Goal: Task Accomplishment & Management: Use online tool/utility

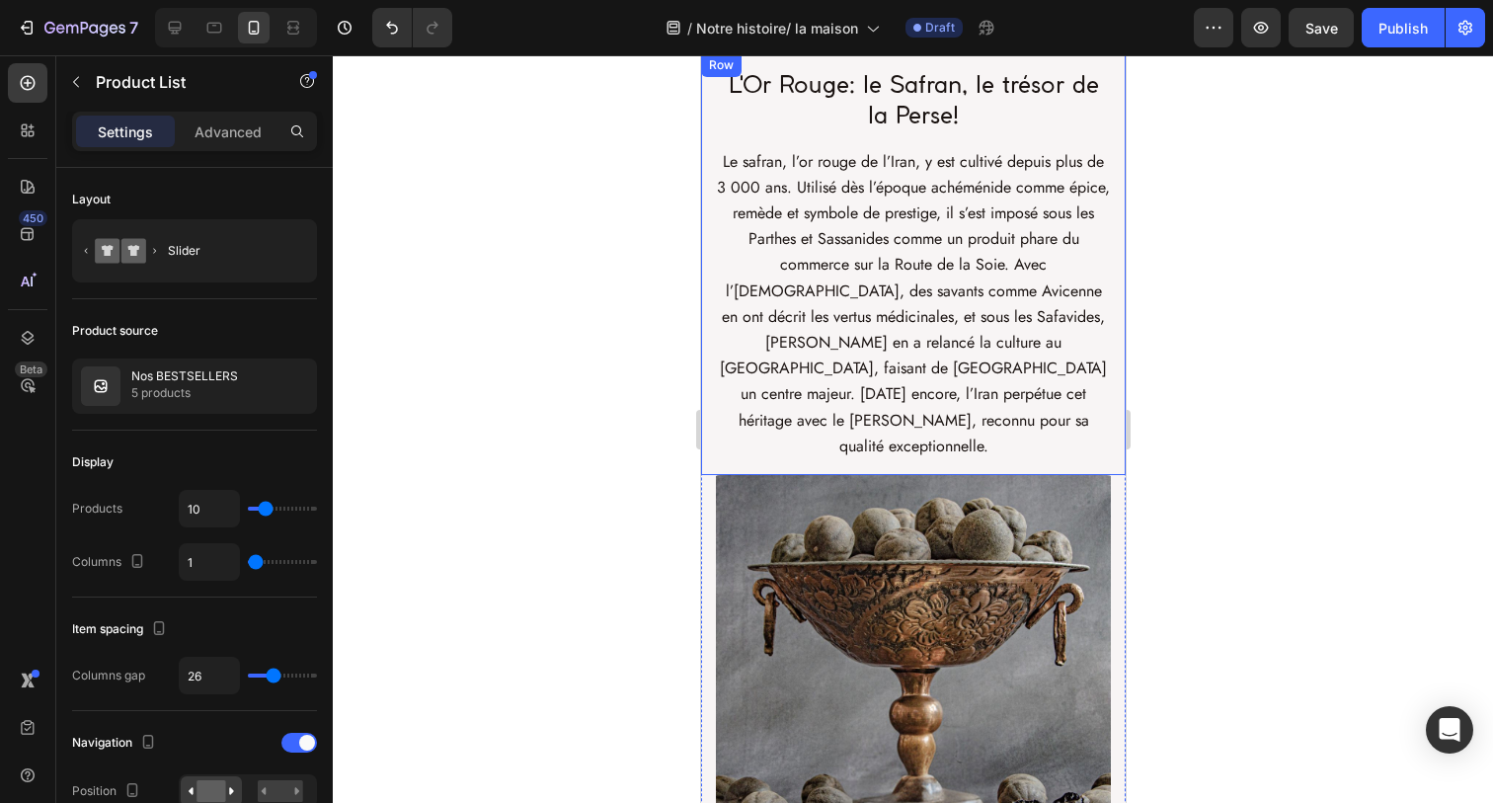
click at [591, 331] on div at bounding box center [913, 428] width 1160 height 747
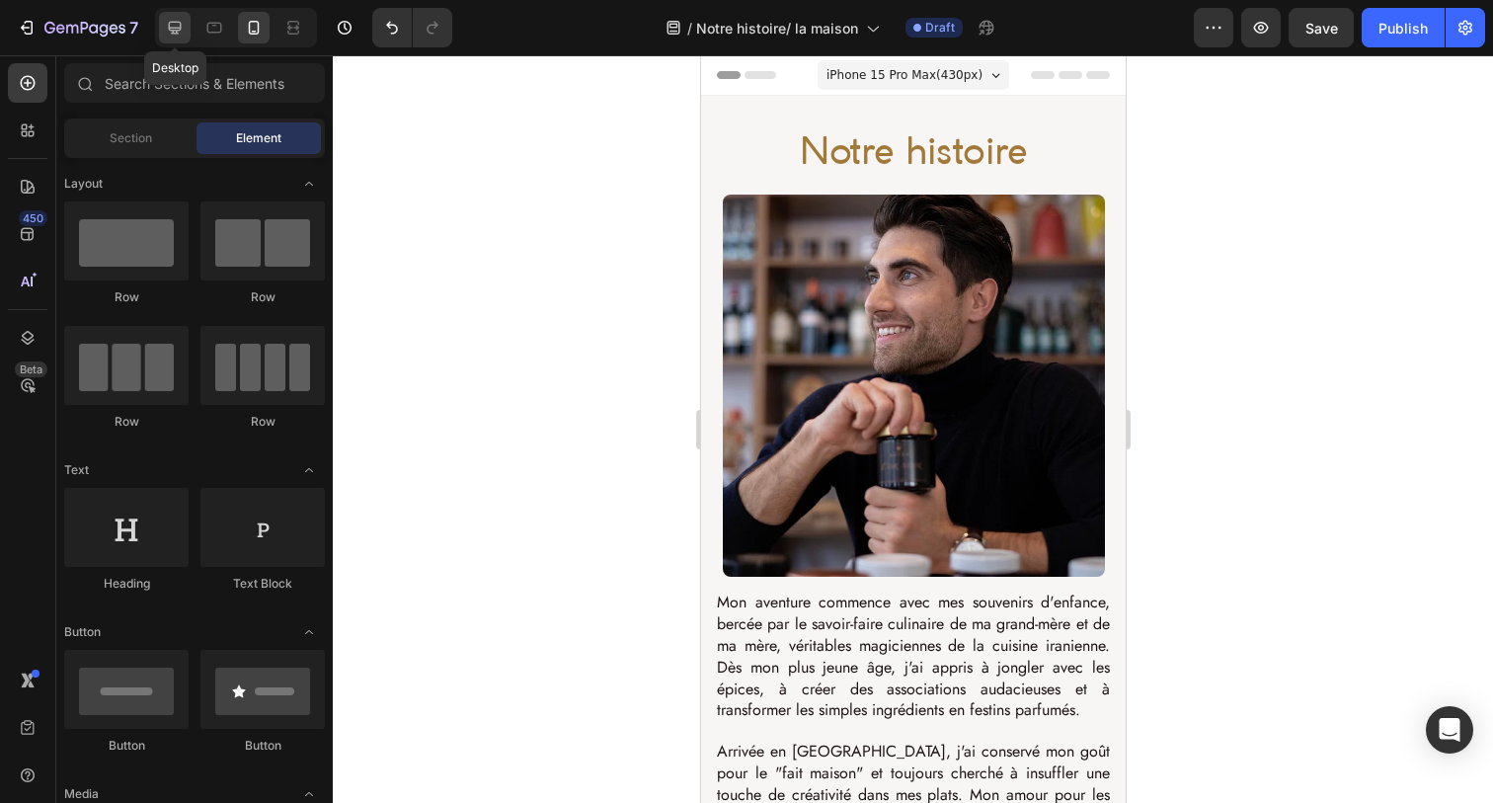
click at [176, 29] on icon at bounding box center [175, 28] width 13 height 13
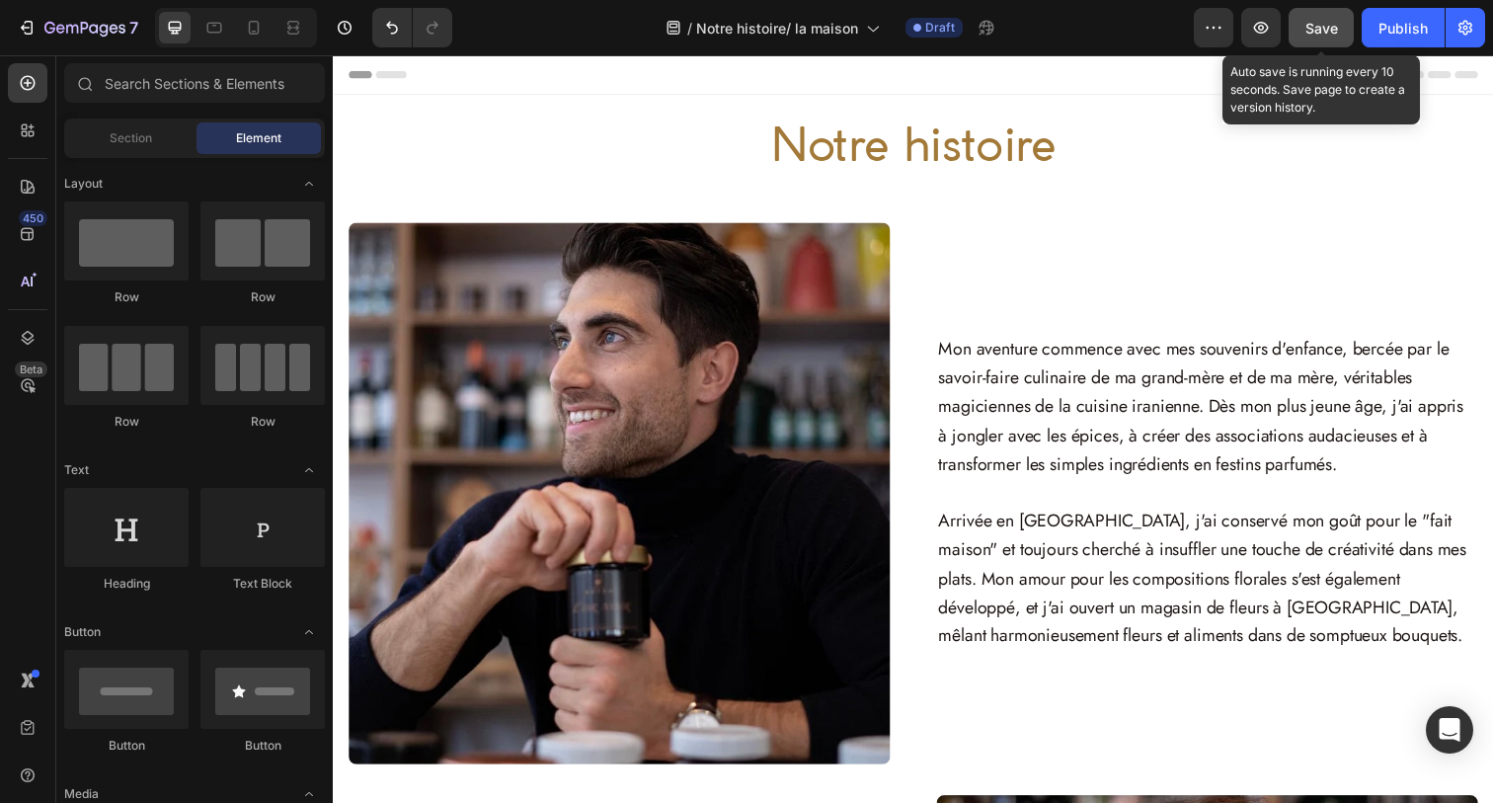
click at [1323, 26] on span "Save" at bounding box center [1321, 28] width 33 height 17
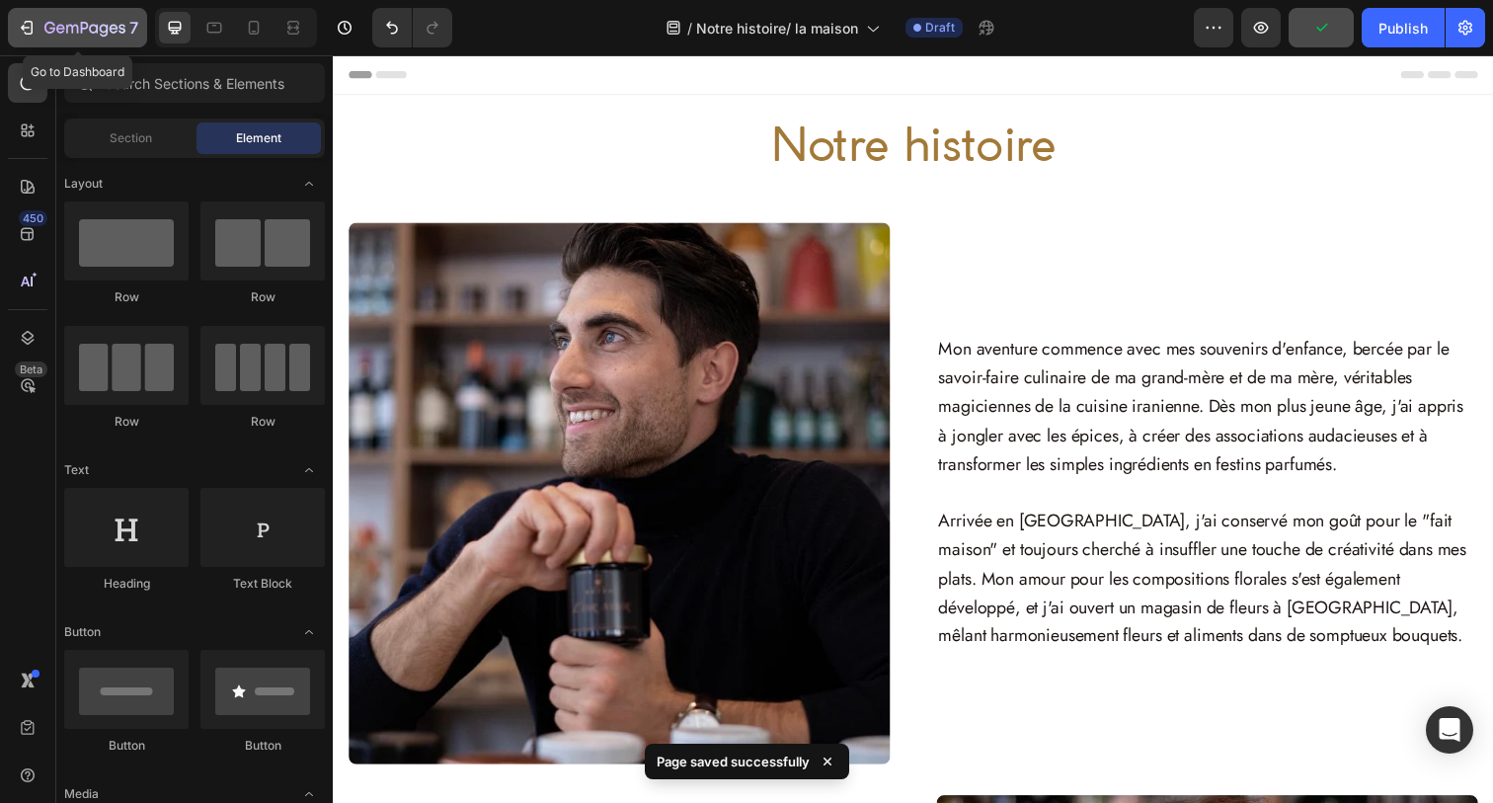
click at [39, 35] on div "7" at bounding box center [77, 28] width 121 height 24
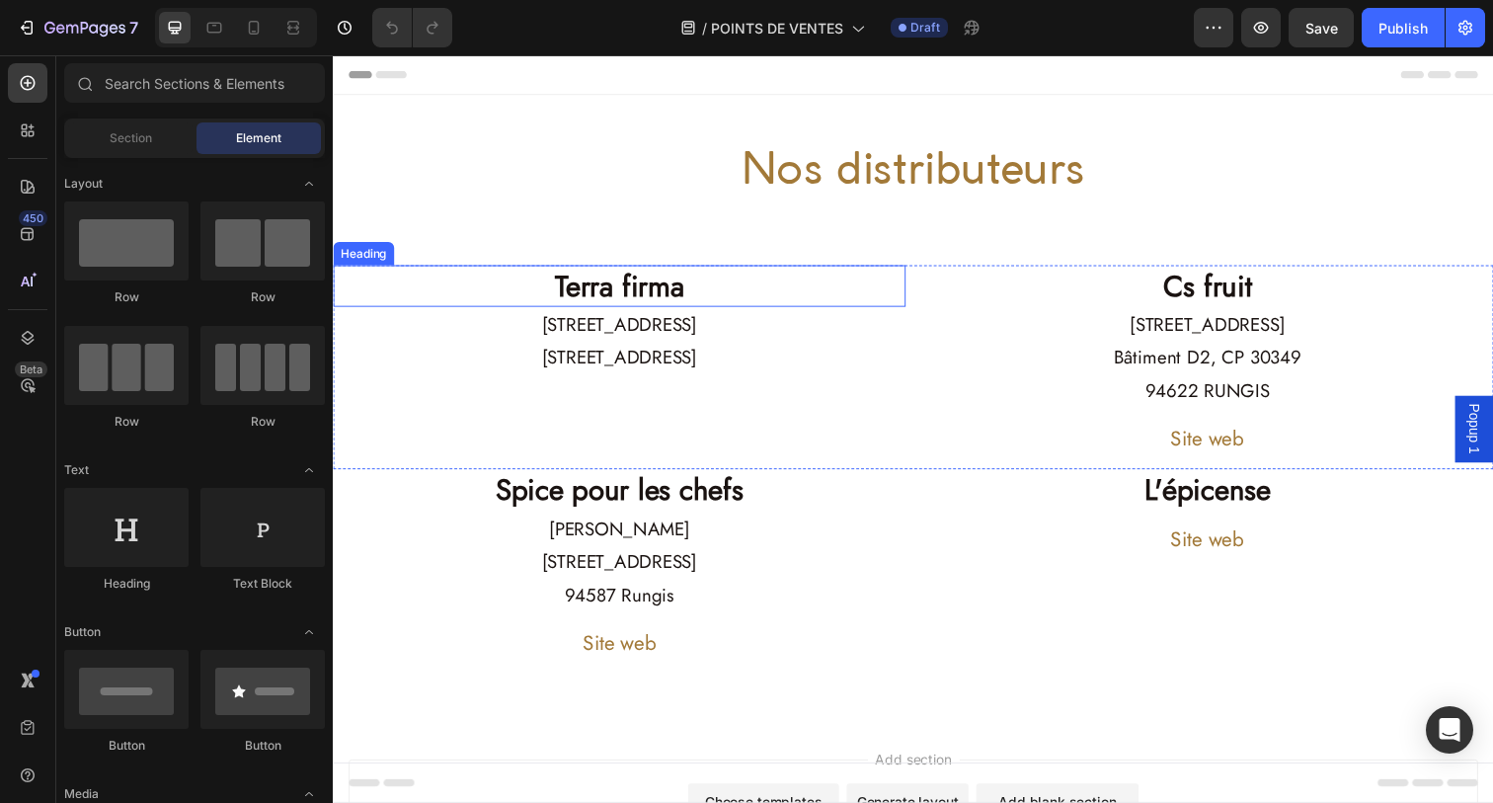
click at [765, 278] on h2 "Terra firma" at bounding box center [625, 291] width 585 height 42
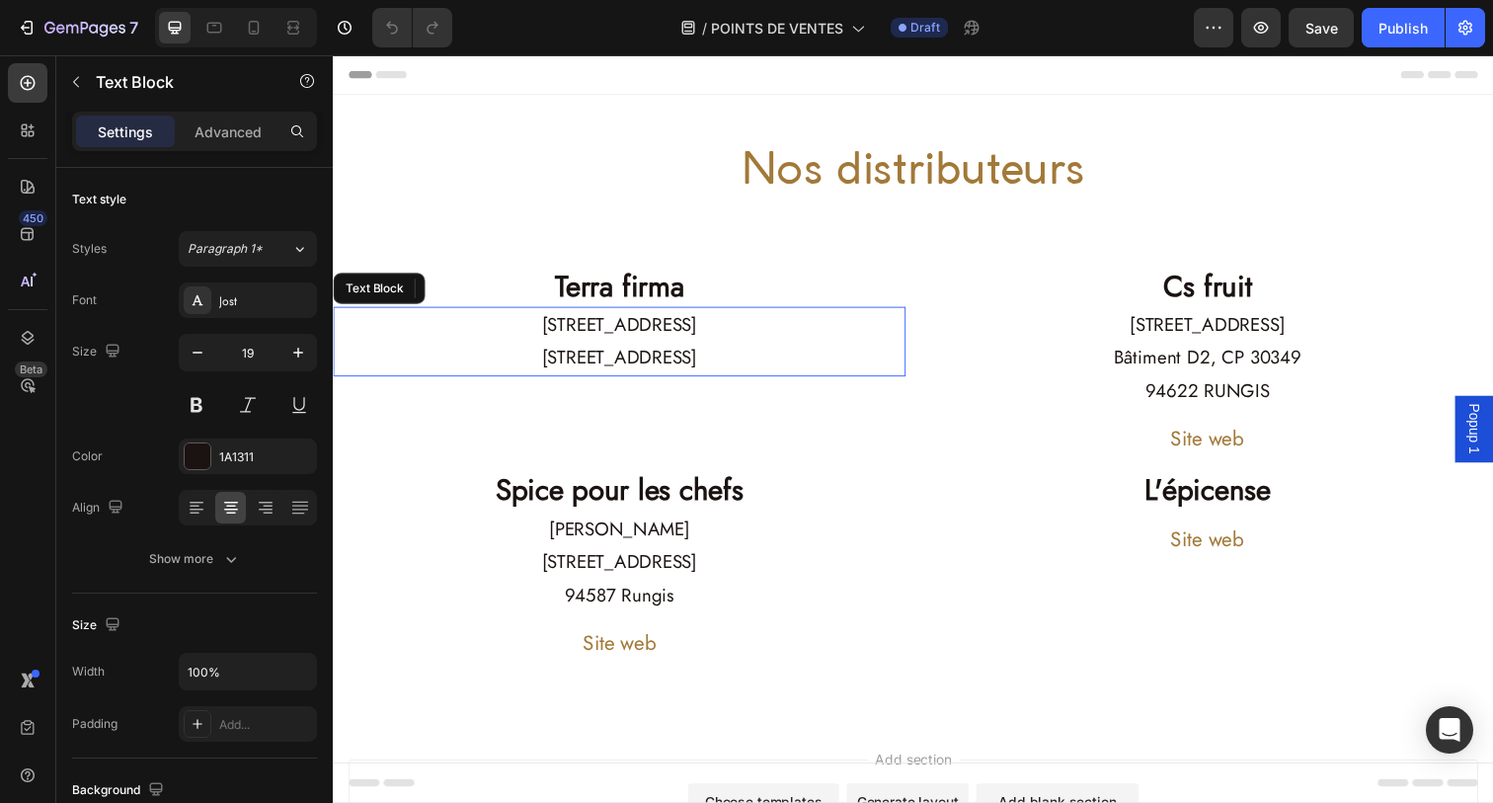
click at [735, 369] on p "[STREET_ADDRESS]" at bounding box center [625, 365] width 581 height 34
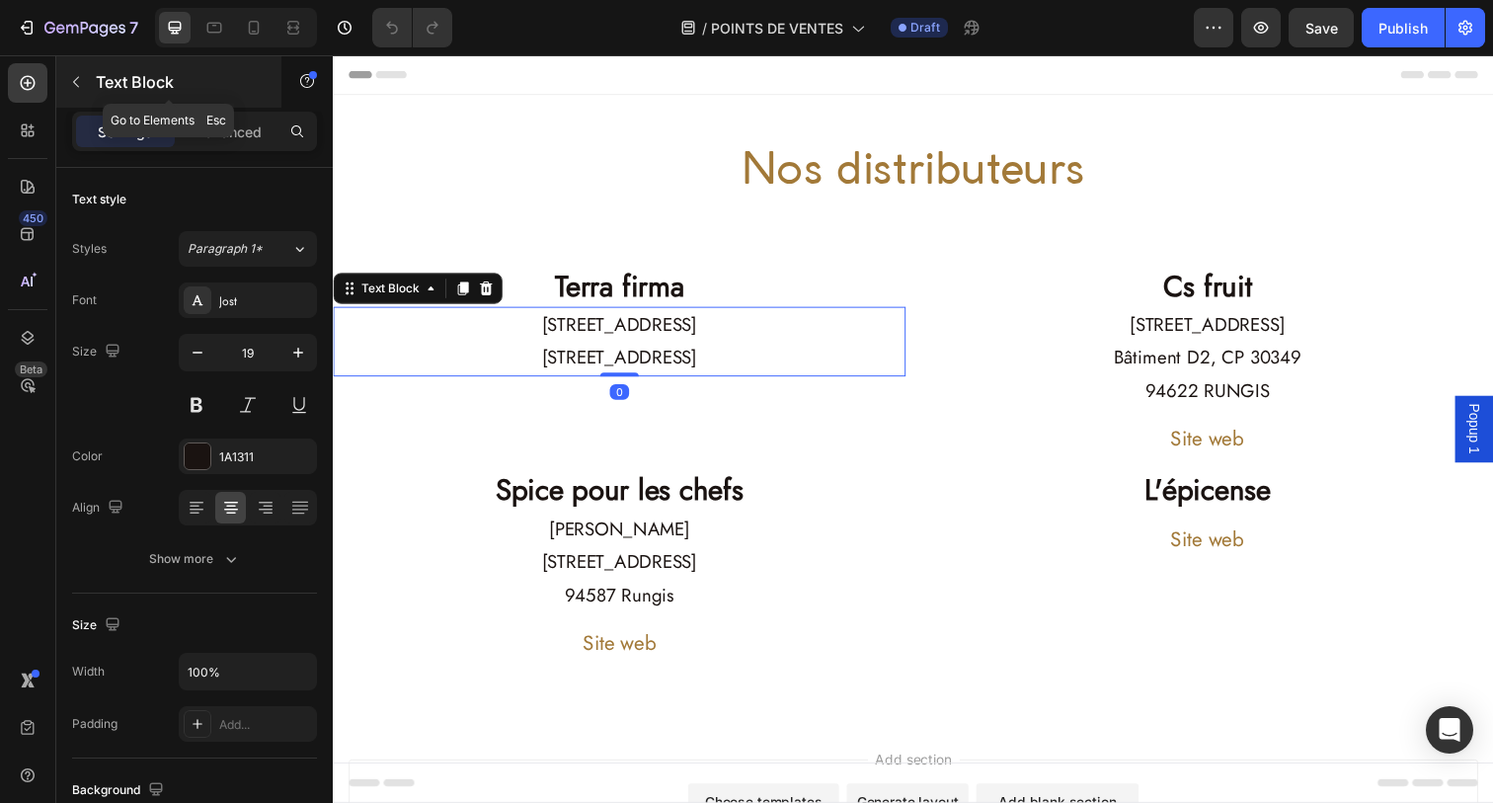
click at [79, 91] on button "button" at bounding box center [76, 82] width 32 height 32
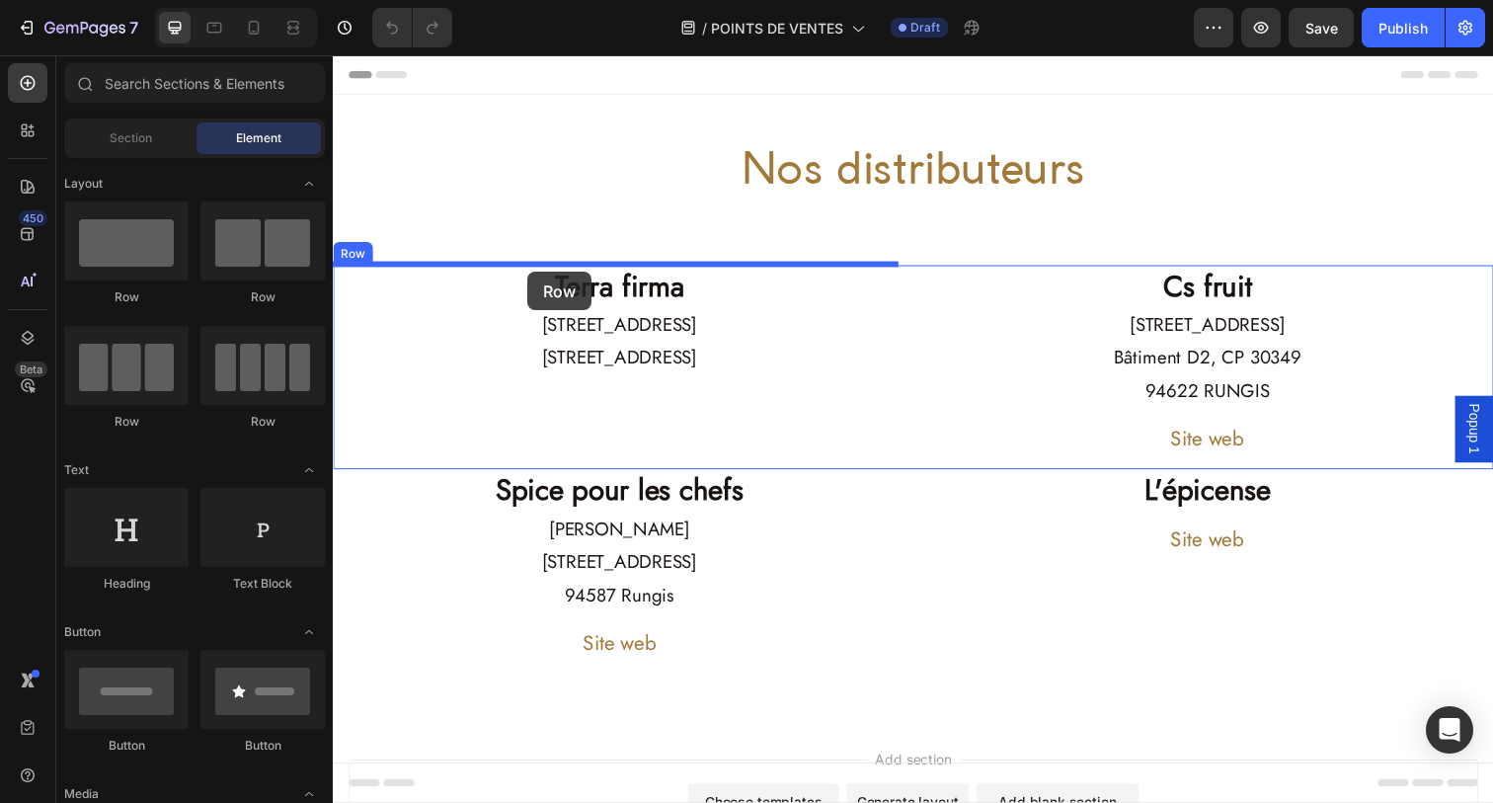
drag, startPoint x: 479, startPoint y: 305, endPoint x: 531, endPoint y: 276, distance: 59.7
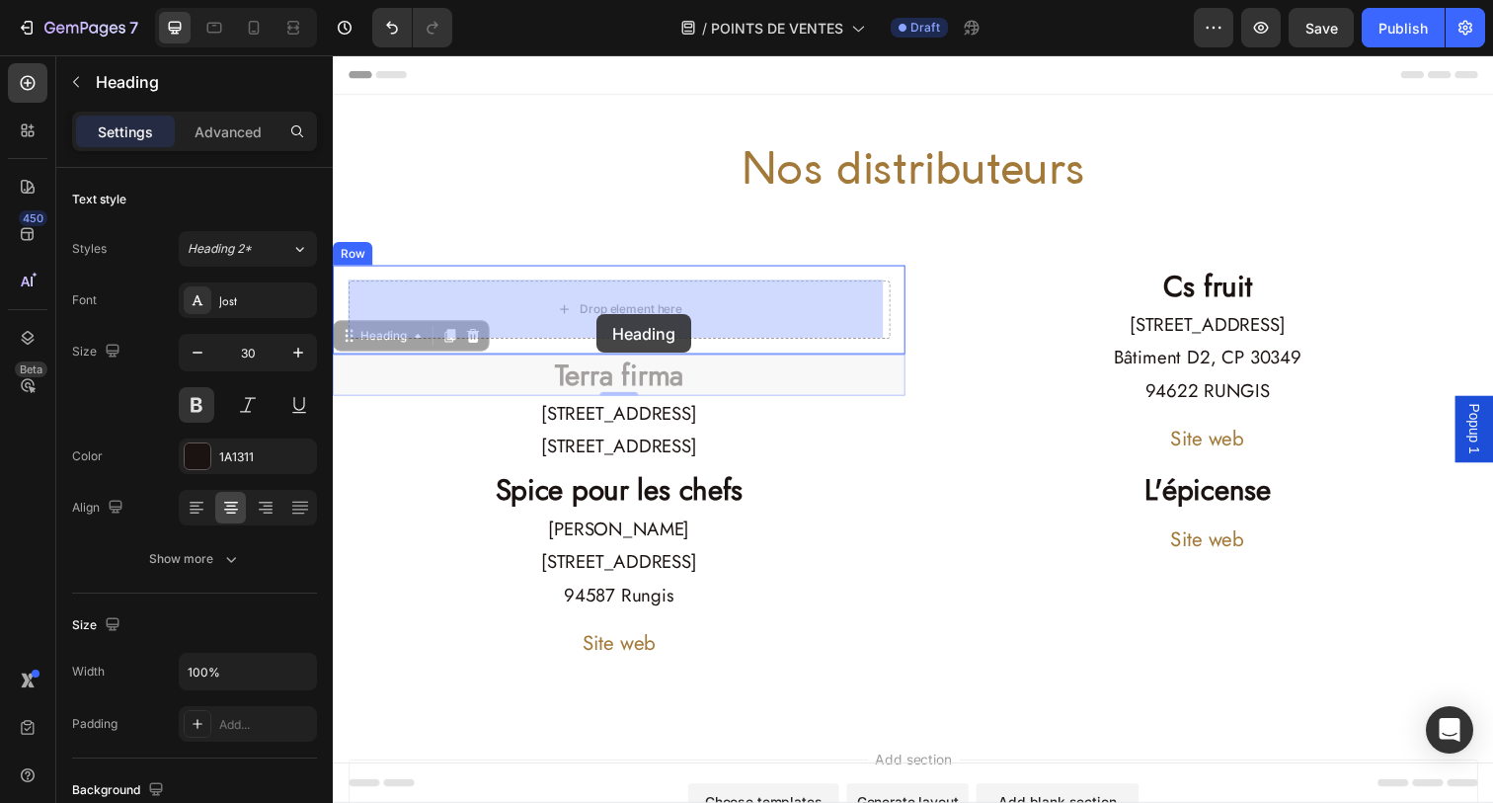
drag, startPoint x: 600, startPoint y: 376, endPoint x: 602, endPoint y: 319, distance: 57.3
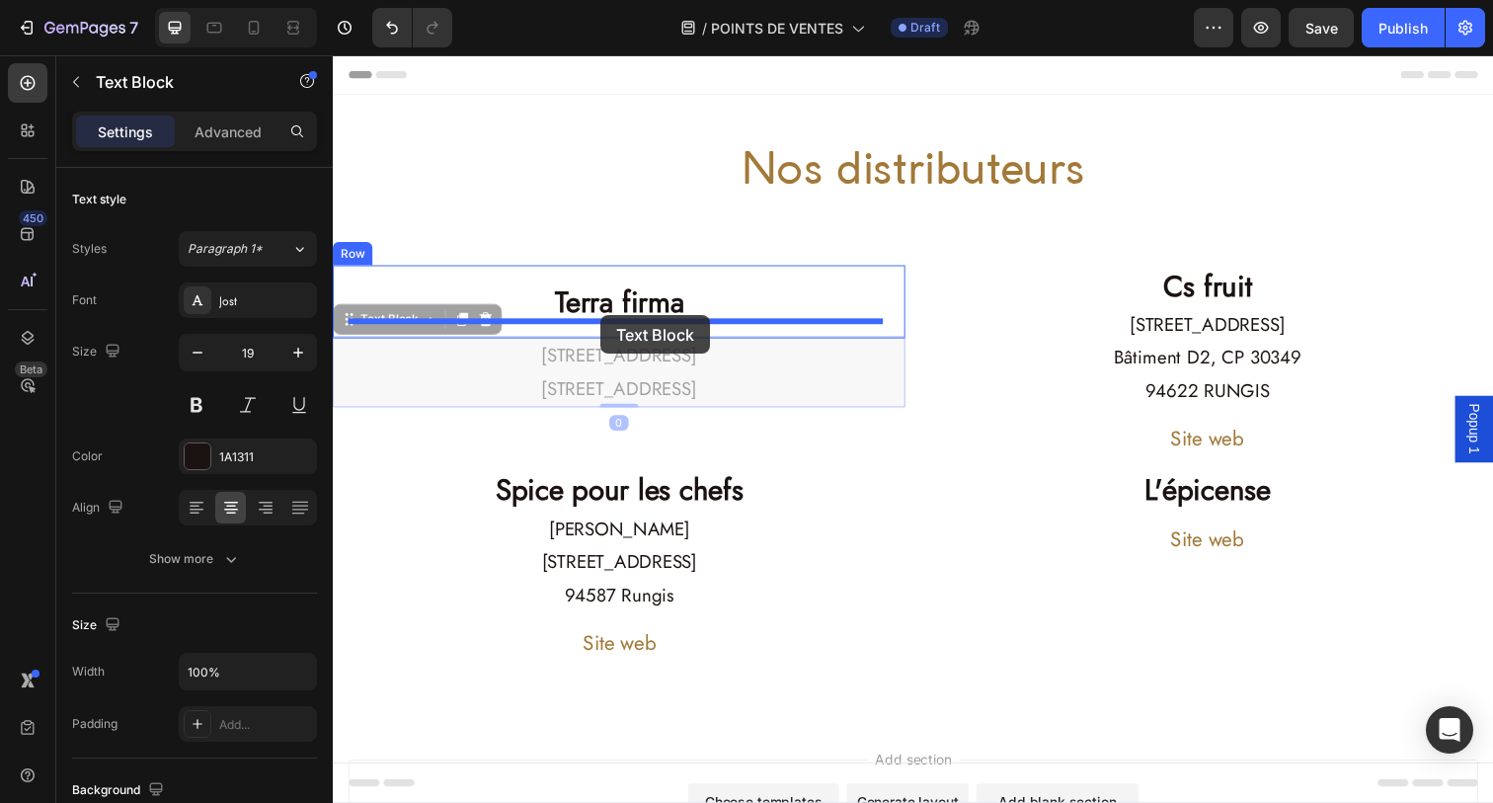
drag, startPoint x: 603, startPoint y: 382, endPoint x: 607, endPoint y: 323, distance: 59.4
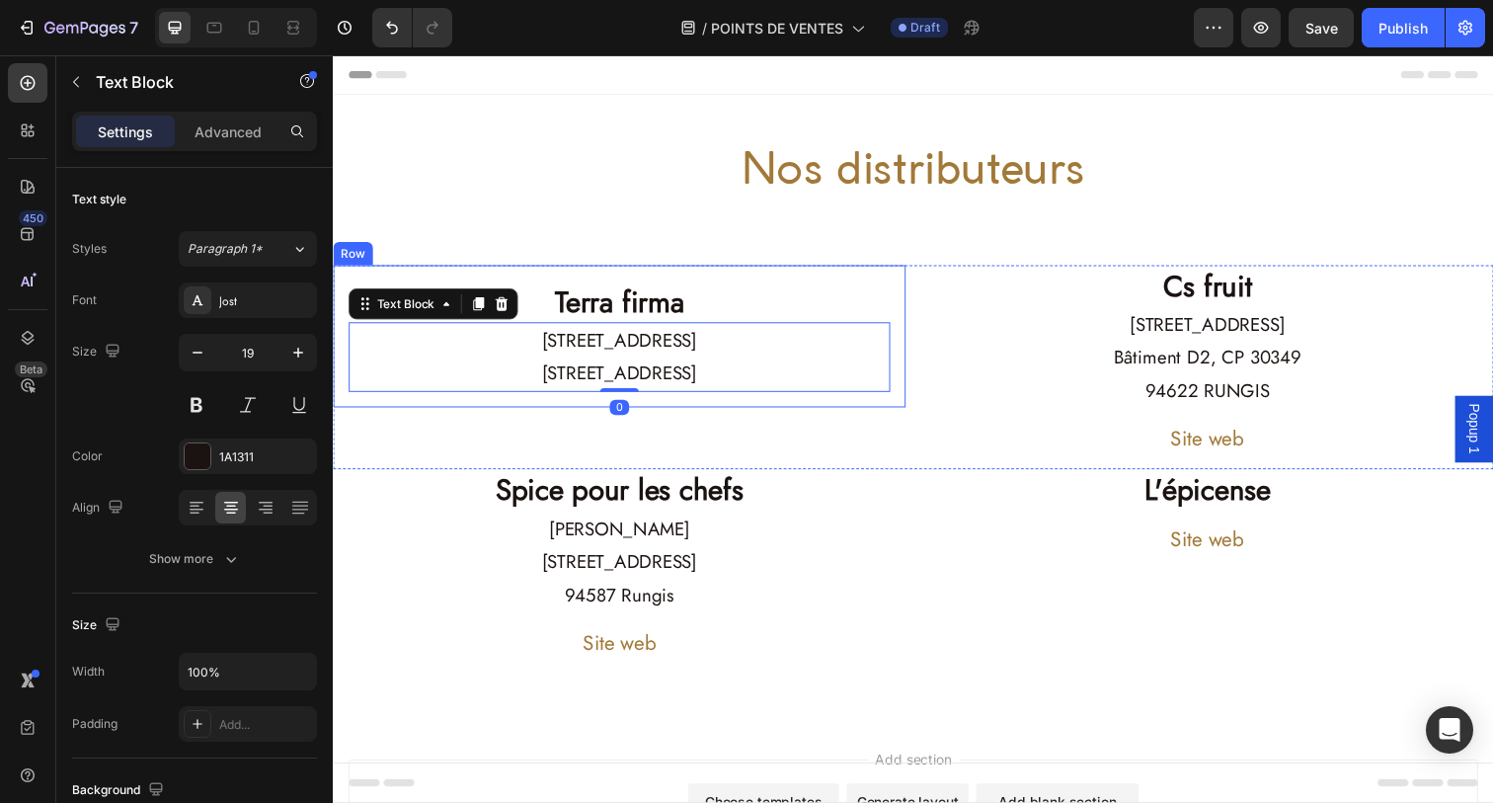
click at [897, 280] on div "Terra firma Heading [STREET_ADDRESS]" at bounding box center [625, 342] width 585 height 145
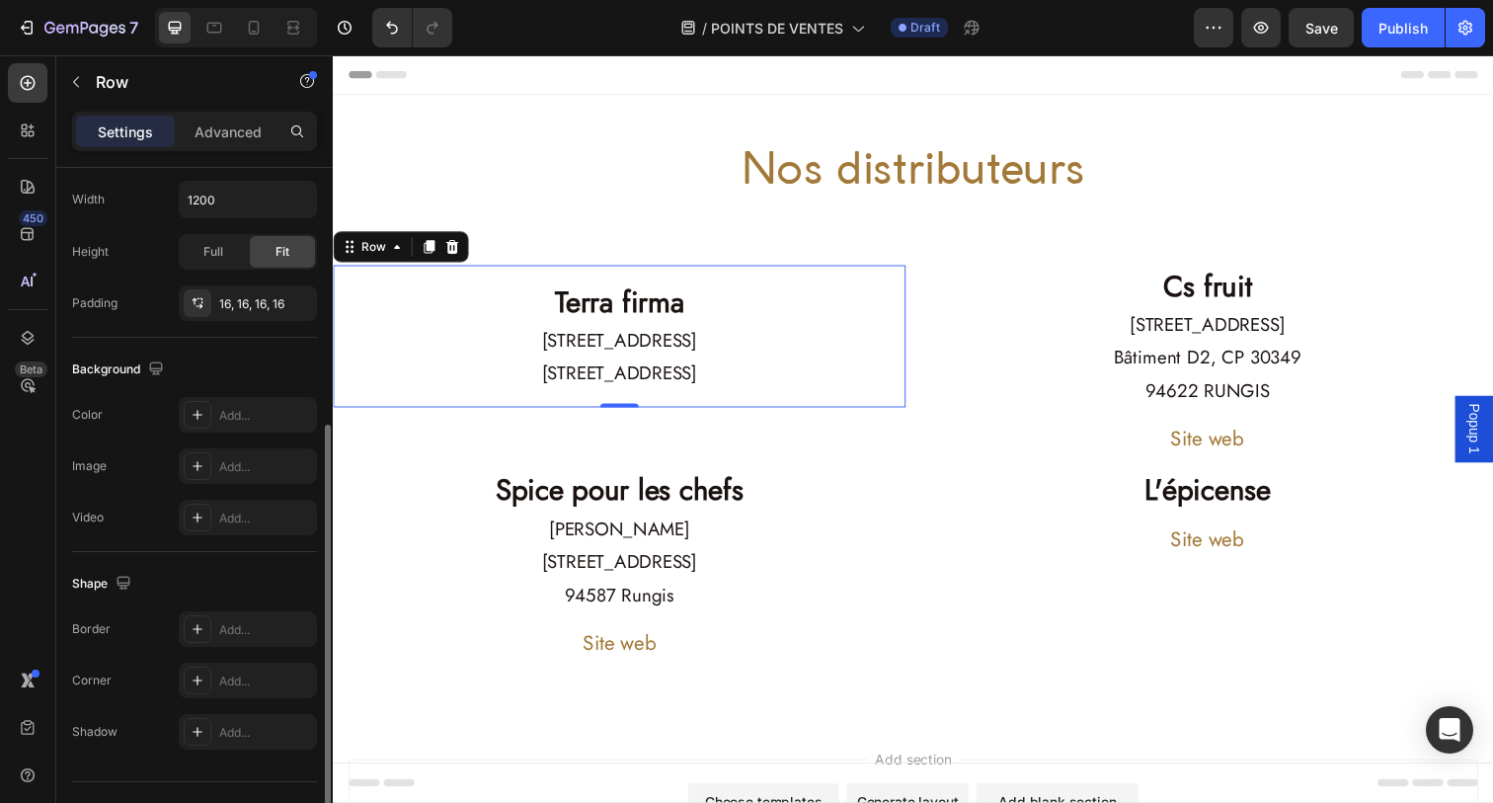
scroll to position [492, 0]
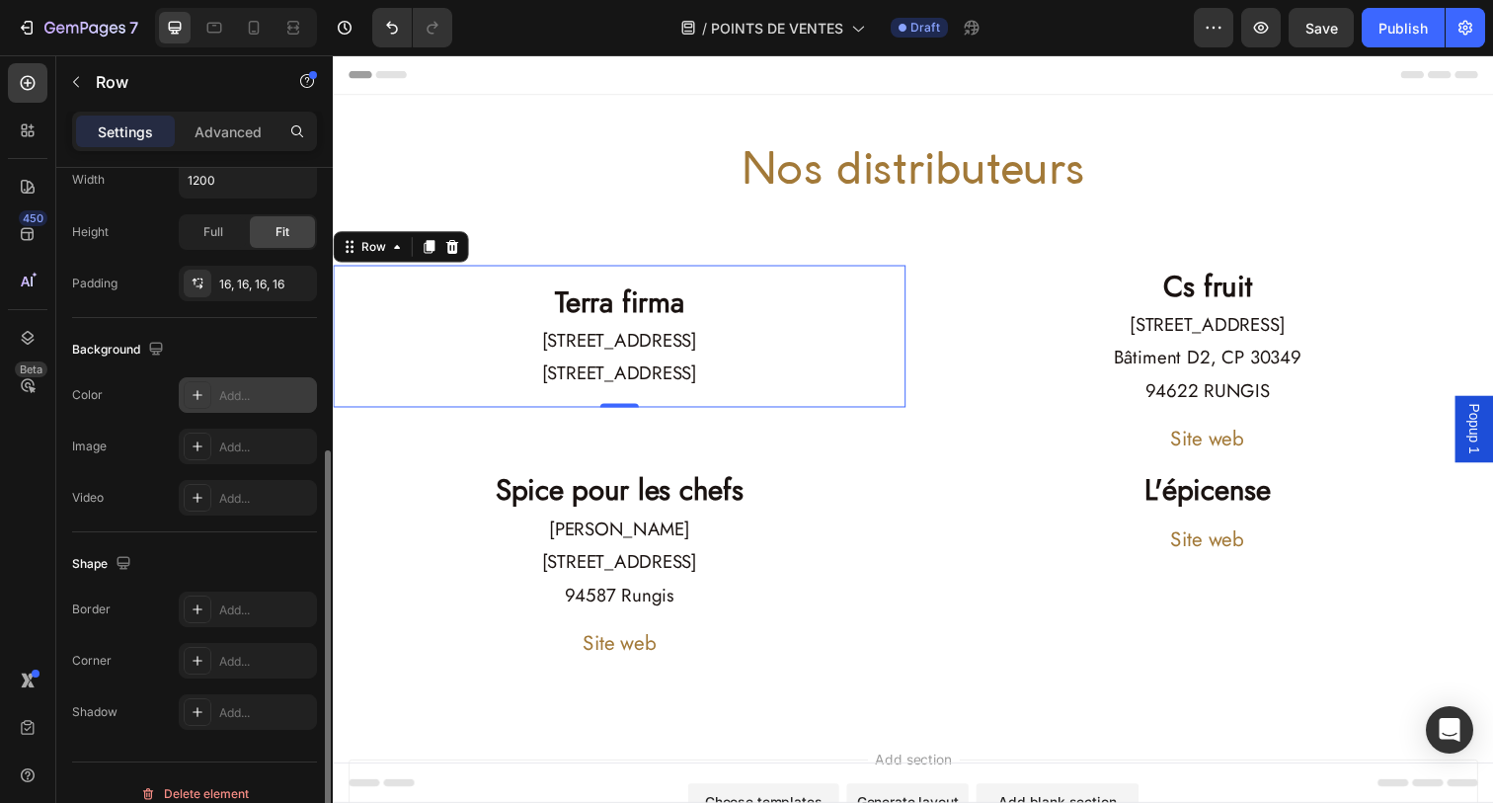
click at [195, 397] on icon at bounding box center [198, 395] width 16 height 16
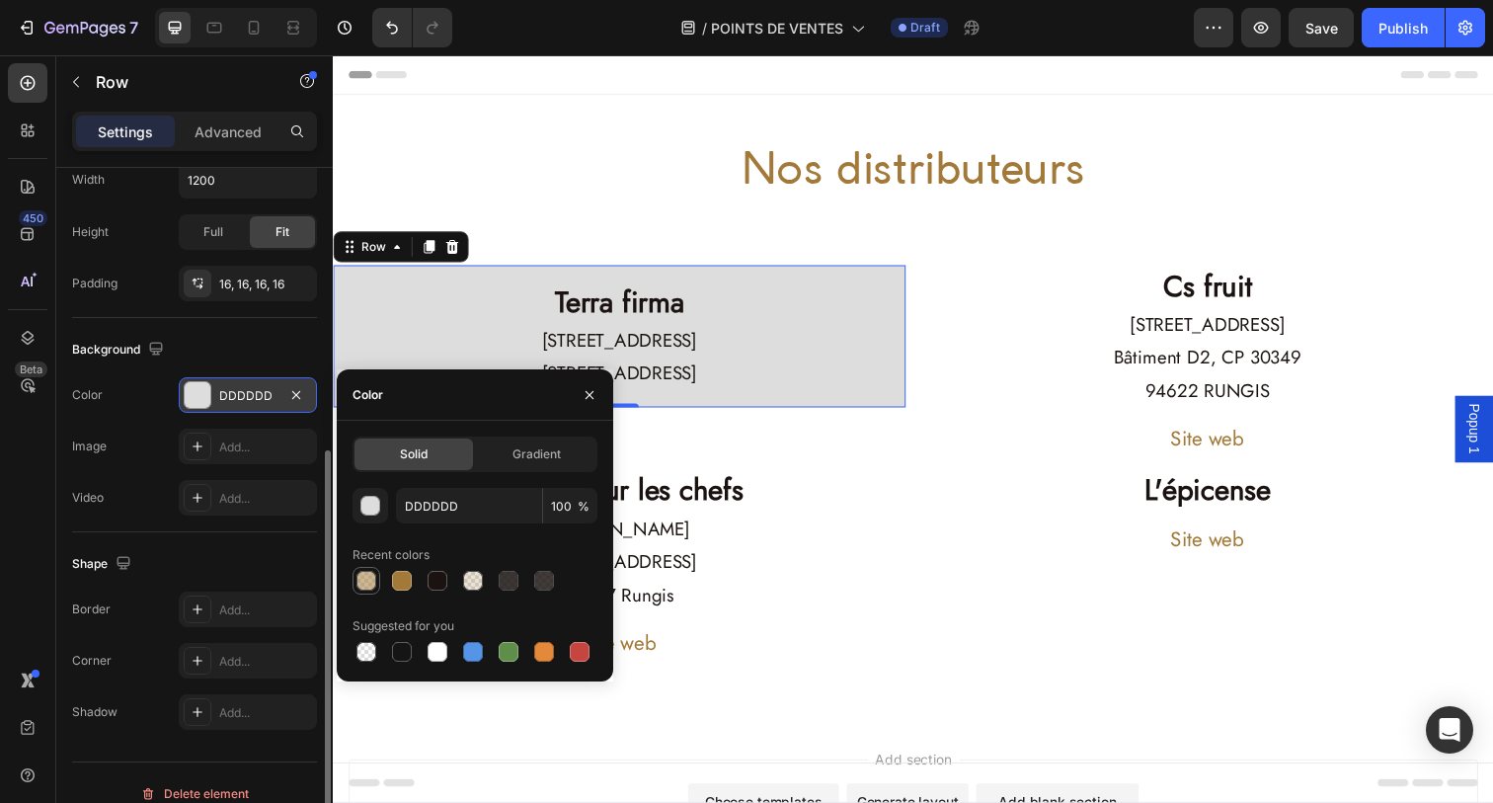
click at [371, 582] on div at bounding box center [366, 581] width 20 height 20
type input "A27938"
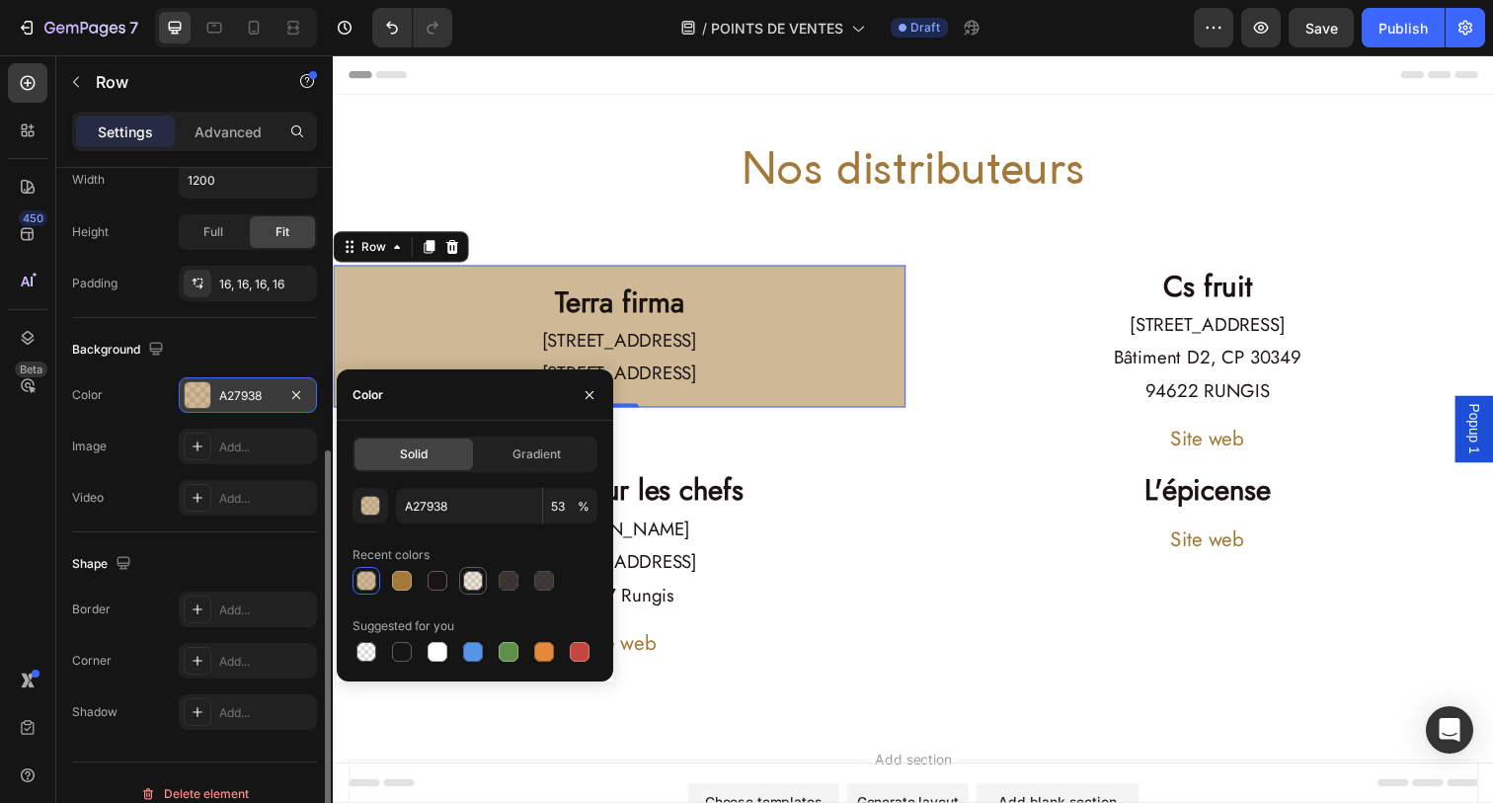
click at [466, 585] on div at bounding box center [473, 581] width 20 height 20
type input "20"
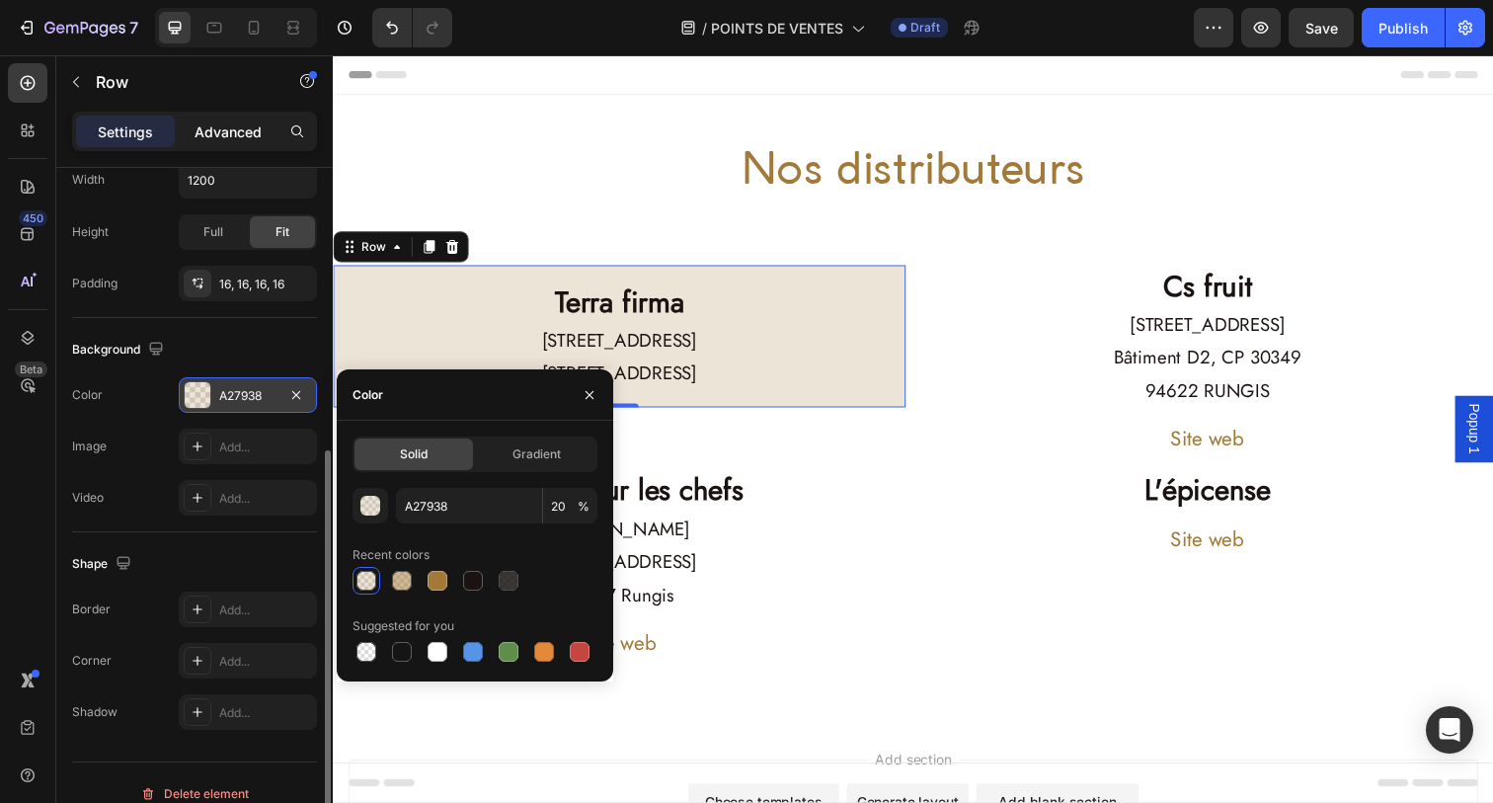
click at [213, 133] on p "Advanced" at bounding box center [228, 131] width 67 height 21
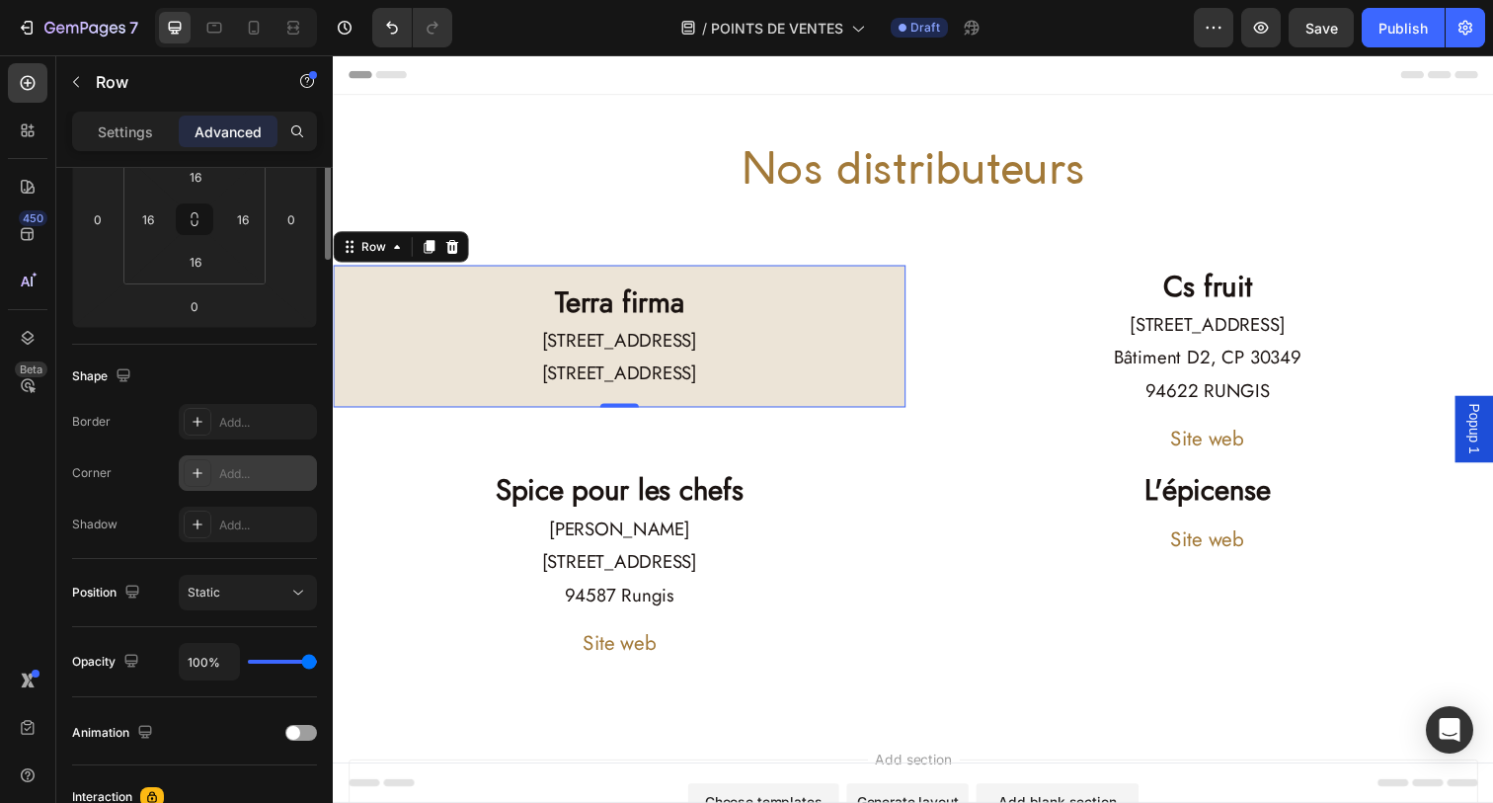
scroll to position [0, 0]
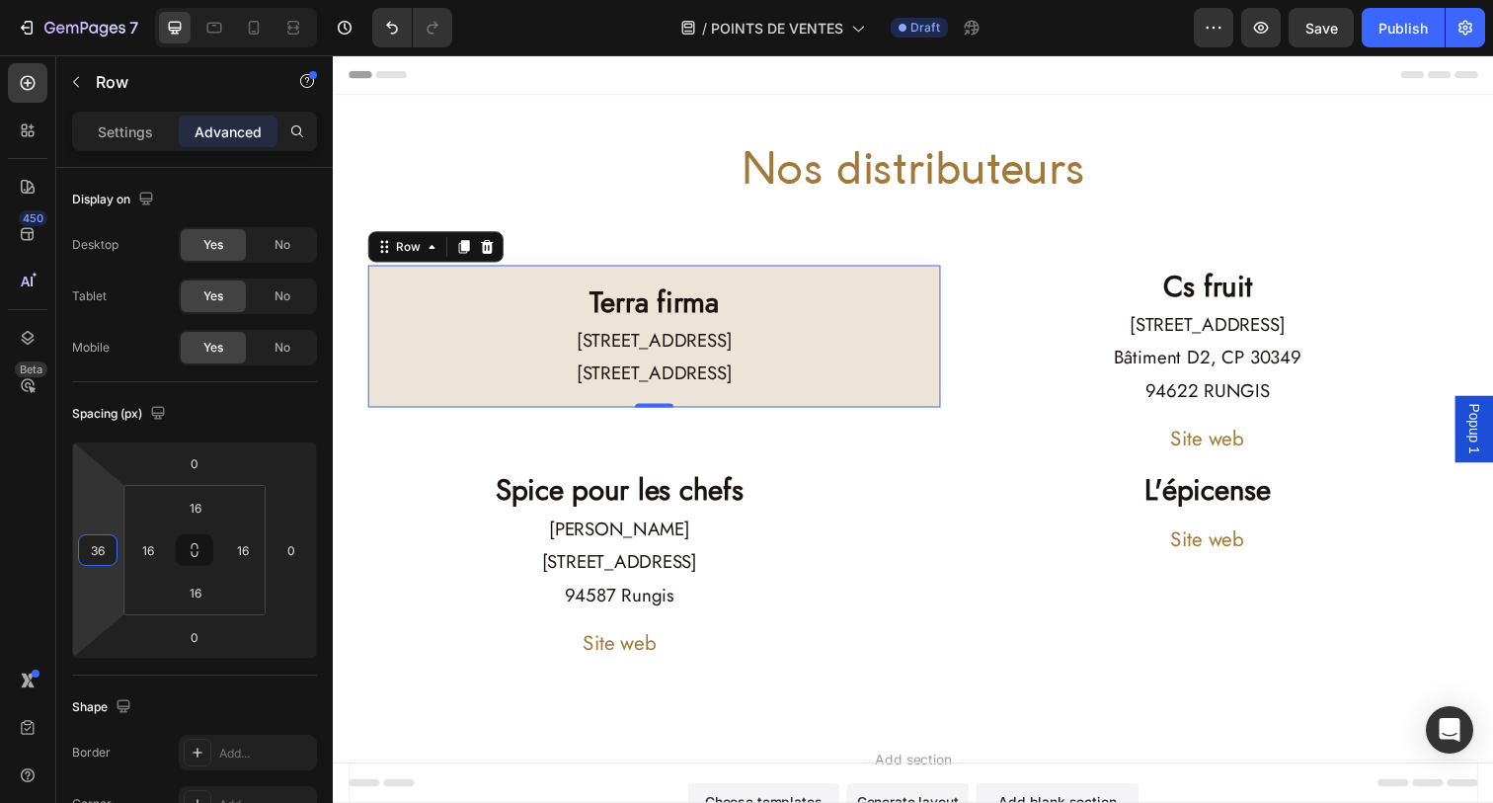
type input "34"
drag, startPoint x: 107, startPoint y: 528, endPoint x: 111, endPoint y: 514, distance: 14.4
click at [111, 0] on html "7 Version history / POINTS DE VENTES Draft Preview Save Publish 450 Beta Sectio…" at bounding box center [746, 0] width 1493 height 0
click at [252, 0] on html "7 Version history / POINTS DE VENTES Draft Preview Publish 450 Beta Sections(18…" at bounding box center [746, 0] width 1493 height 0
type input "16"
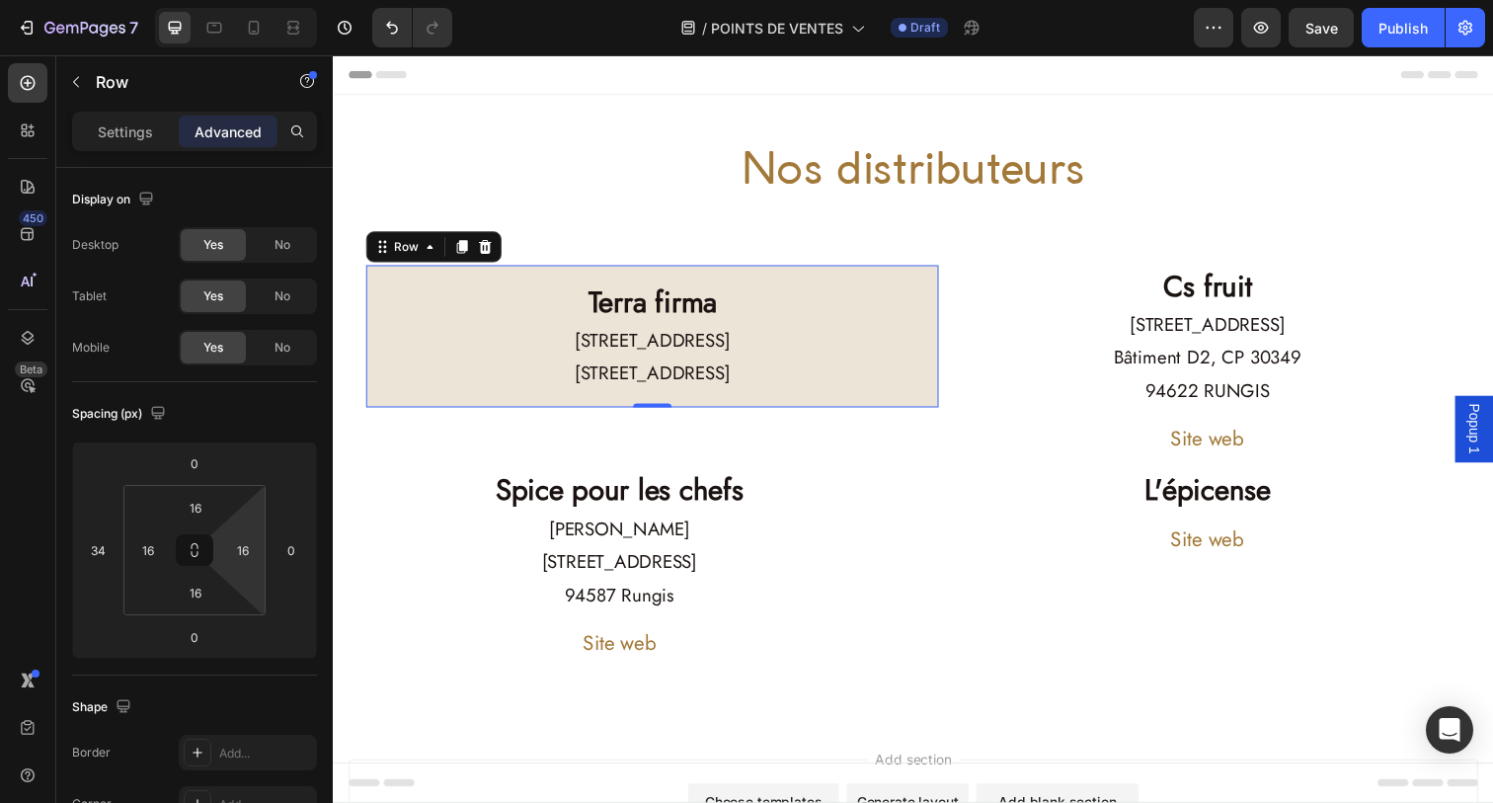
click at [252, 0] on html "7 Version history / POINTS DE VENTES Draft Preview Save Publish 450 Beta Sectio…" at bounding box center [746, 0] width 1493 height 0
click at [123, 126] on p "Settings" at bounding box center [125, 131] width 55 height 21
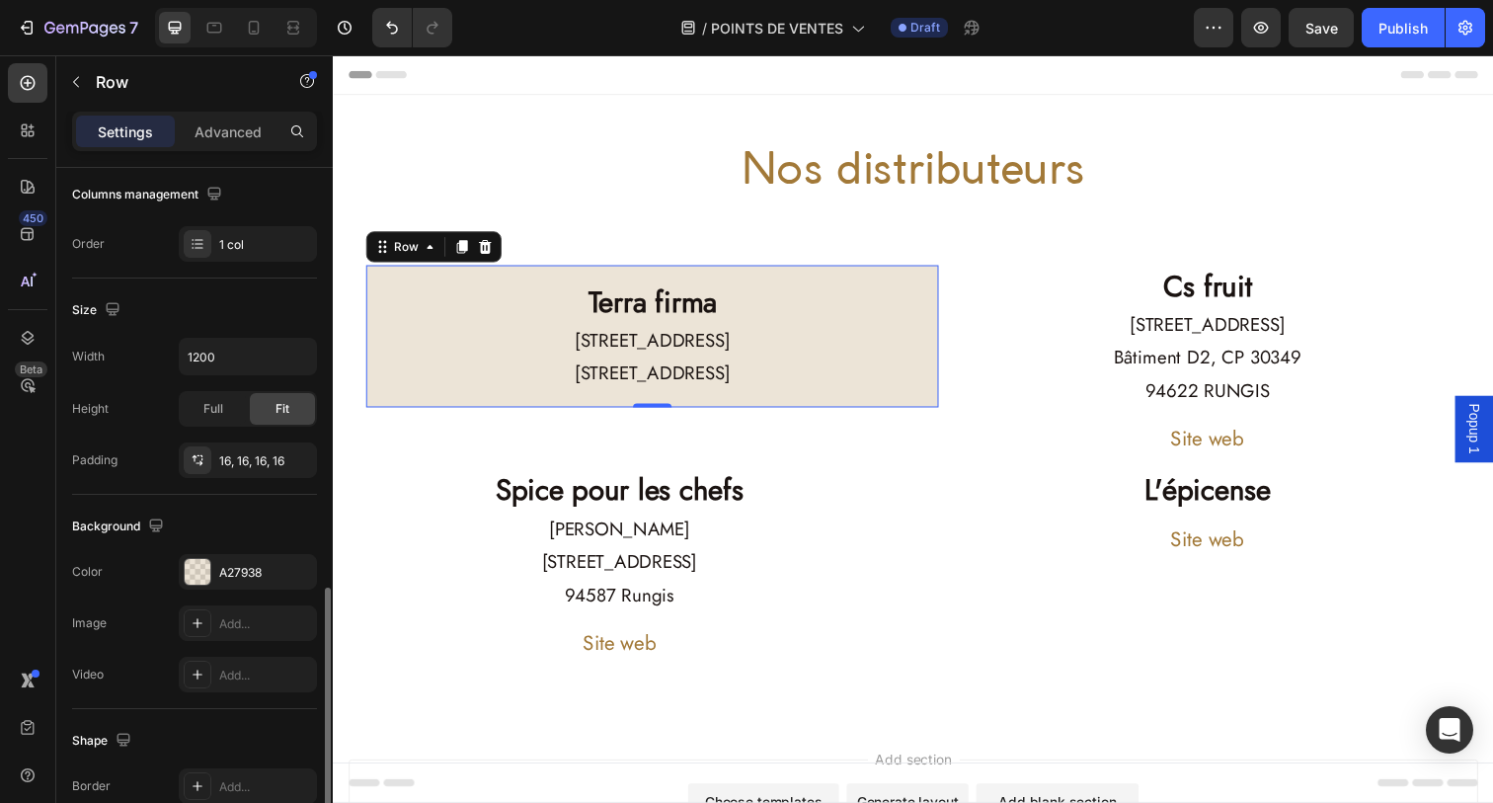
scroll to position [513, 0]
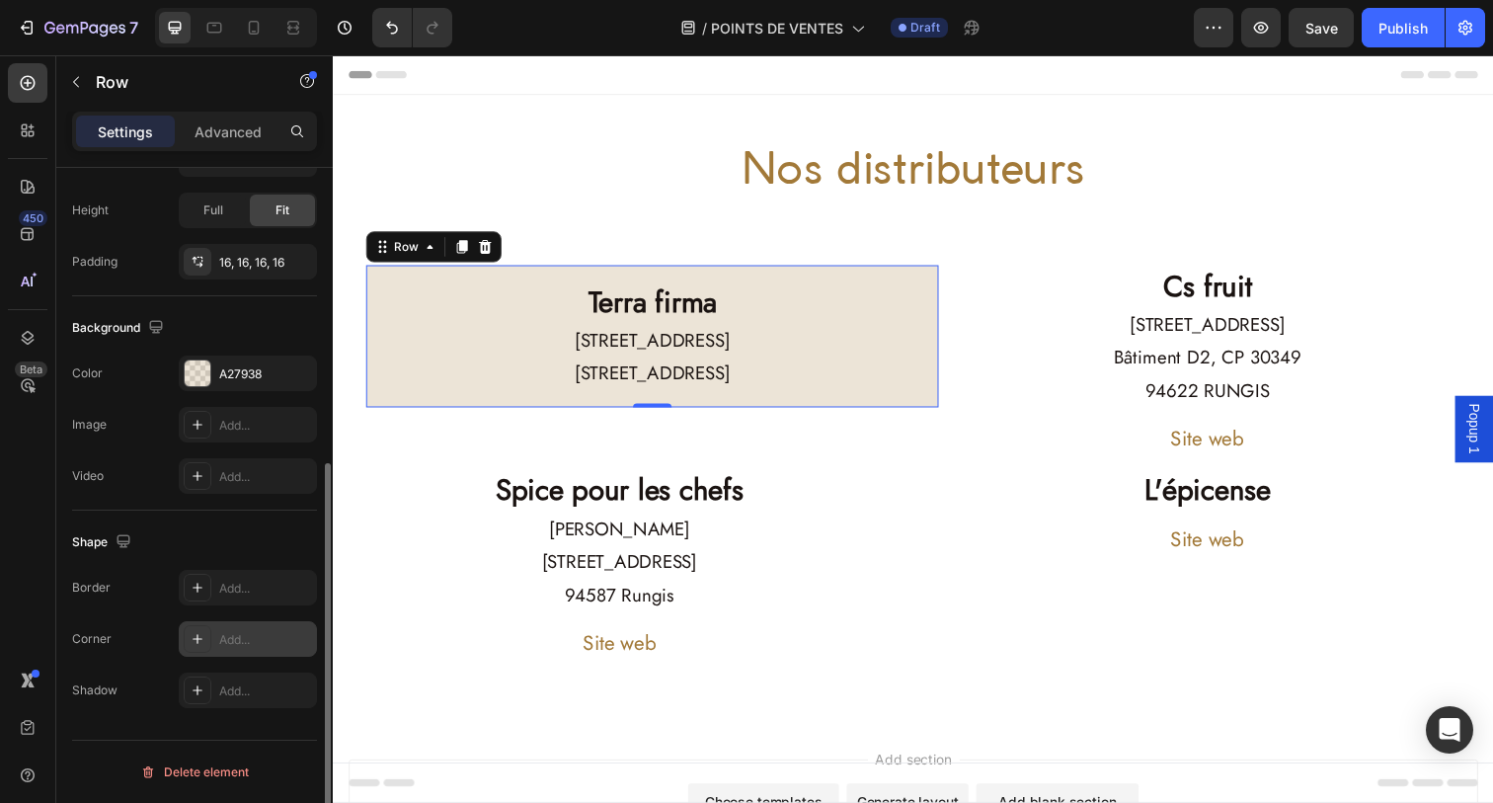
click at [236, 644] on div "Add..." at bounding box center [265, 640] width 93 height 18
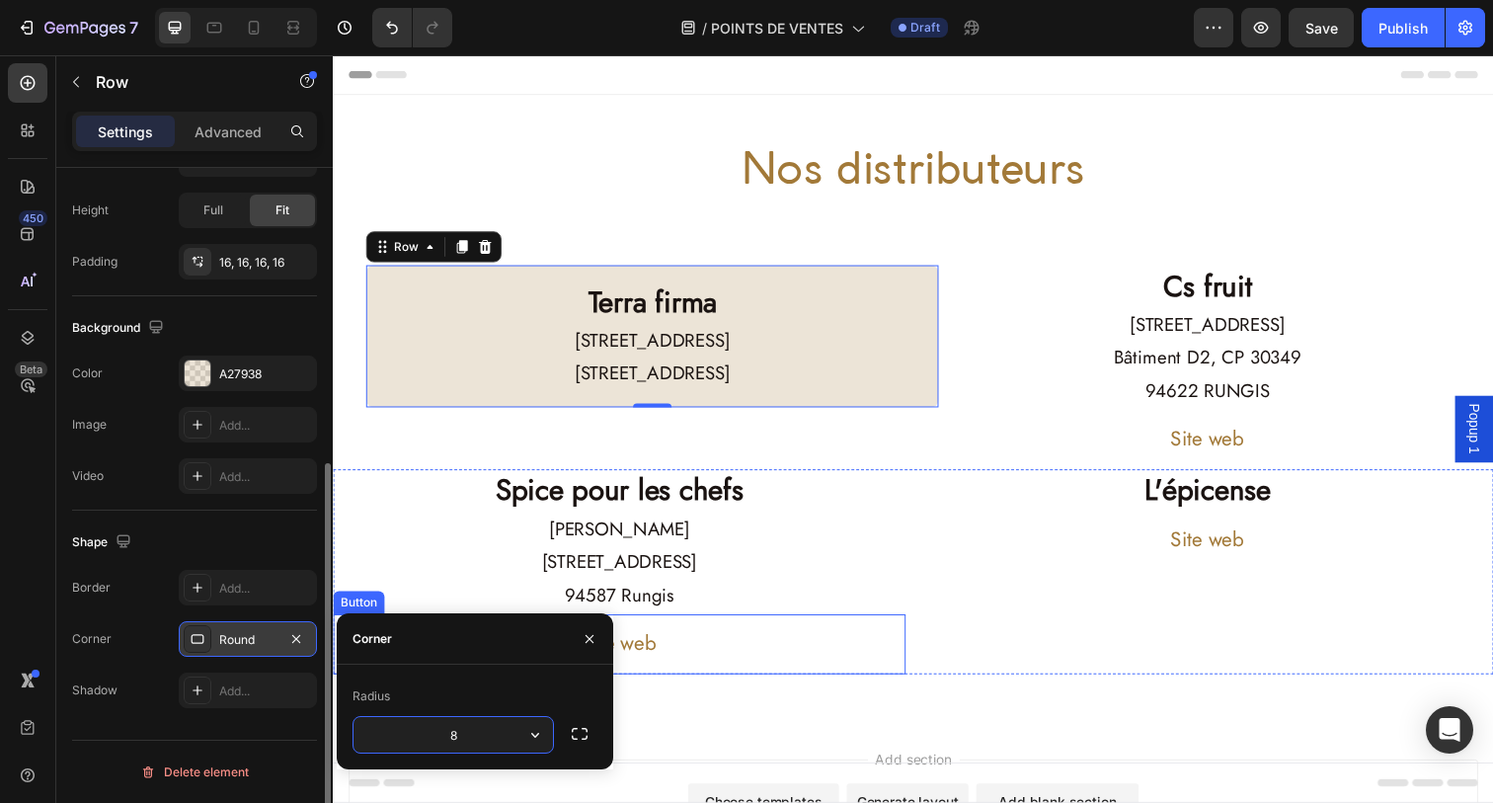
click at [820, 665] on div "Site web Button" at bounding box center [625, 656] width 585 height 61
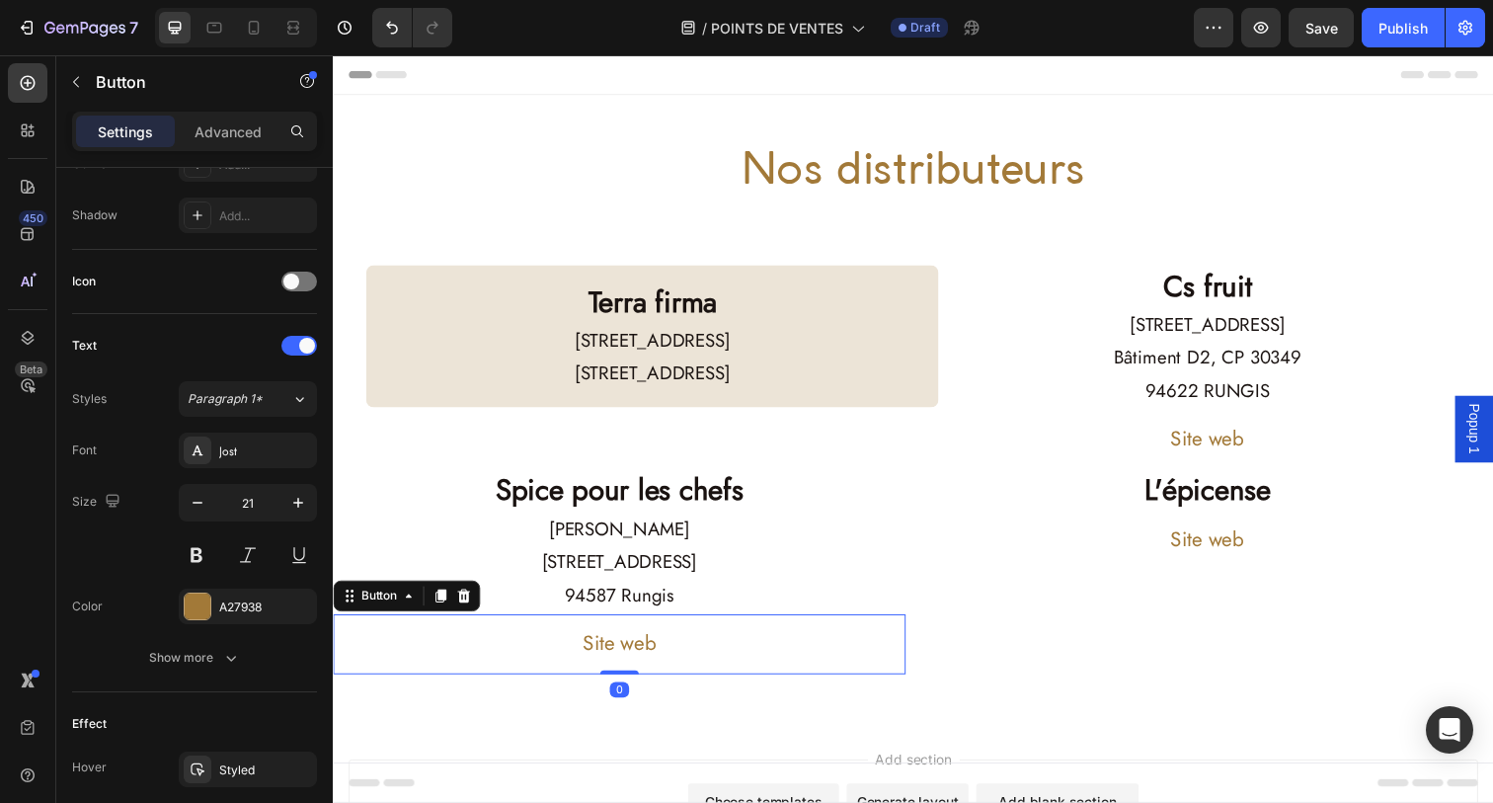
scroll to position [0, 0]
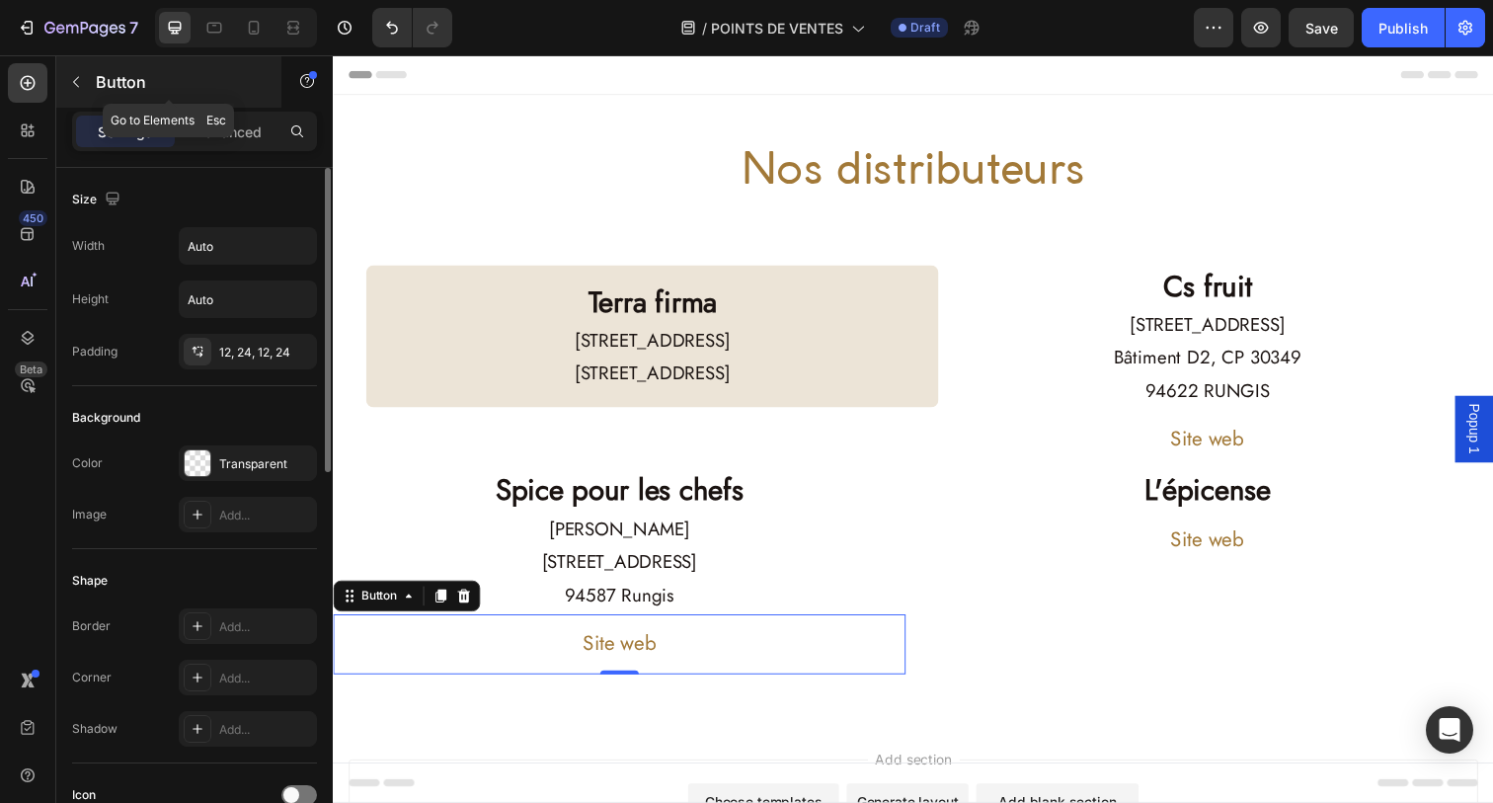
click at [76, 70] on button "button" at bounding box center [76, 82] width 32 height 32
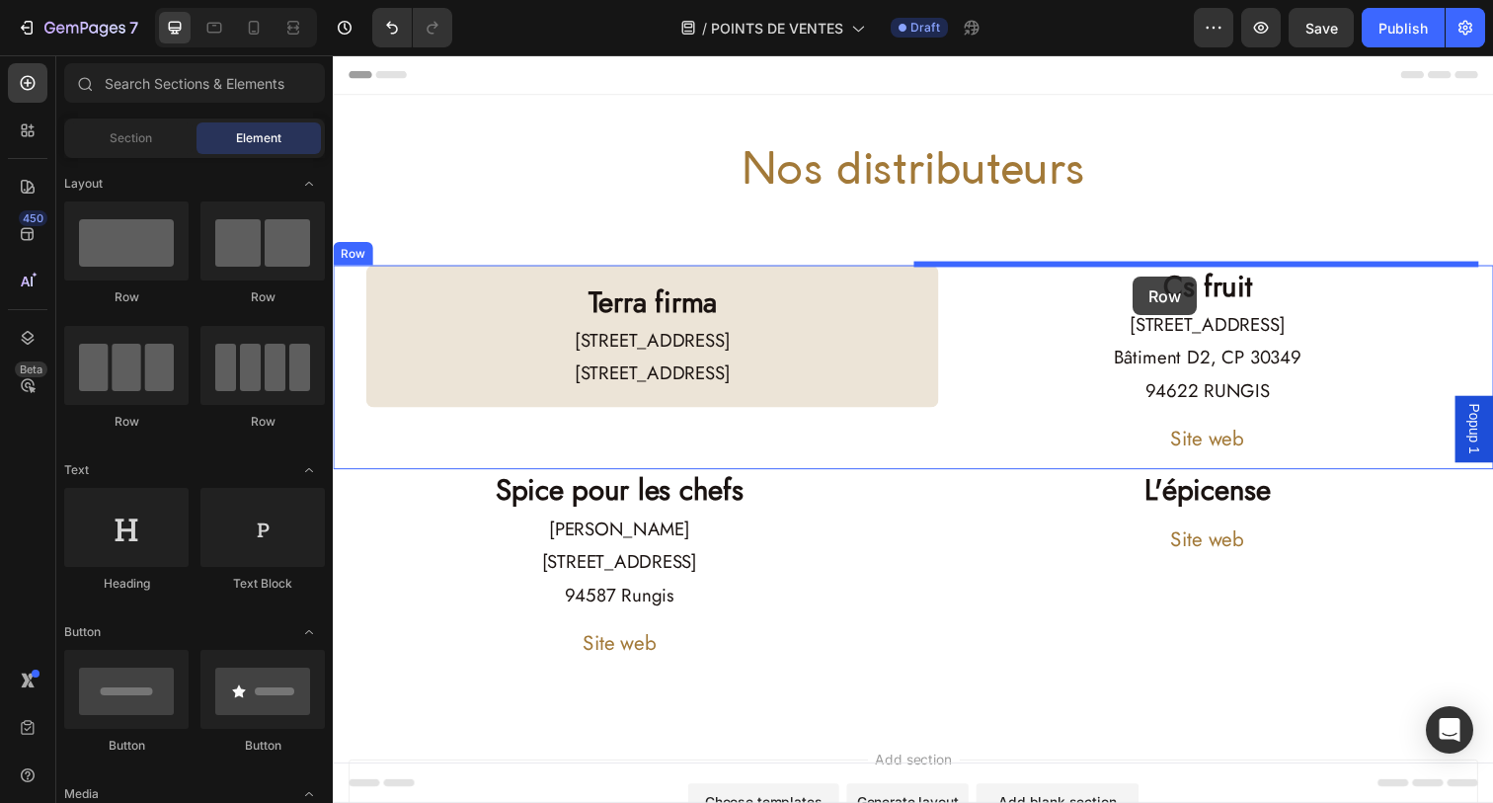
drag, startPoint x: 476, startPoint y: 325, endPoint x: 1149, endPoint y: 281, distance: 674.8
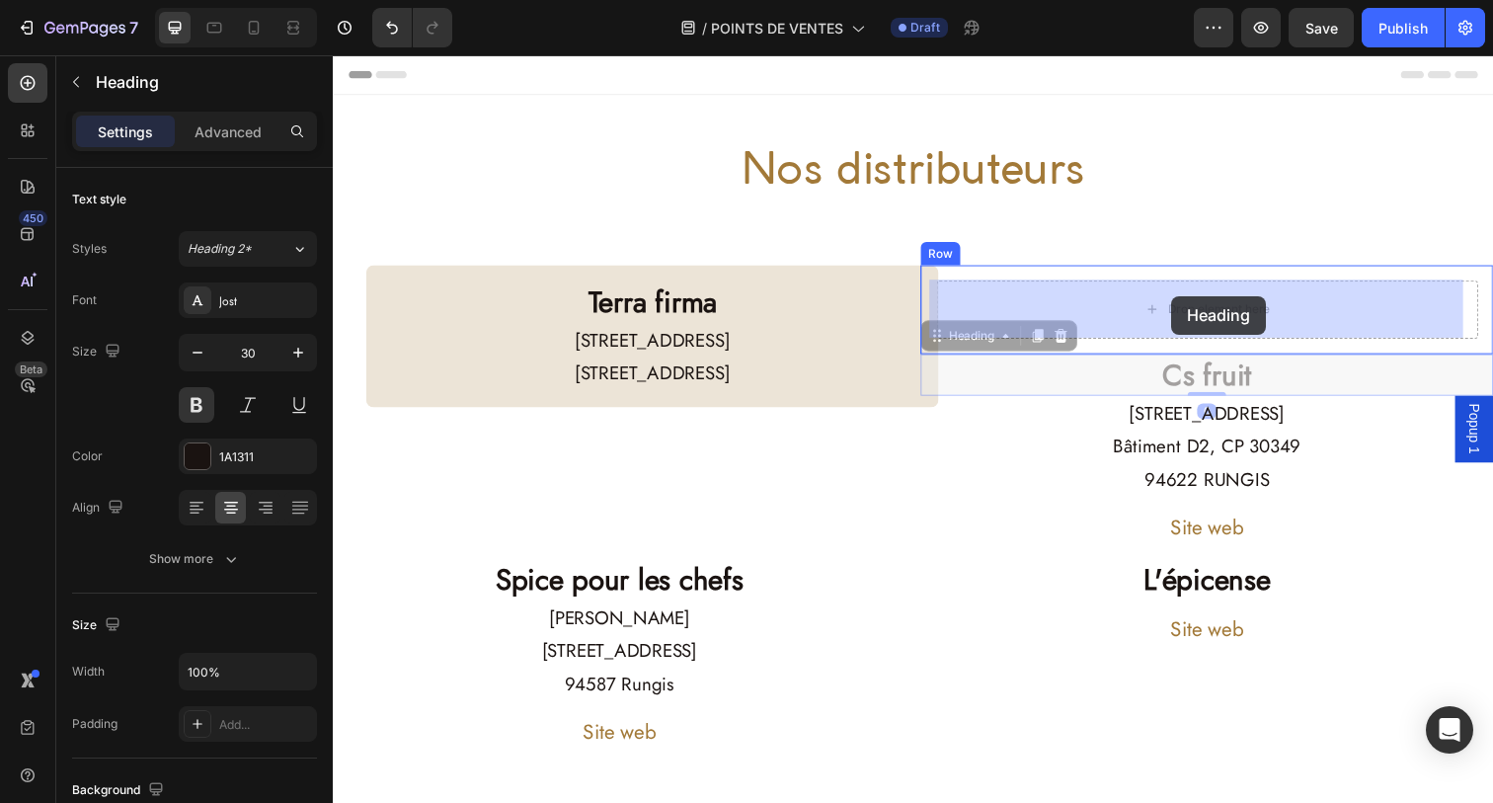
drag, startPoint x: 1192, startPoint y: 383, endPoint x: 1189, endPoint y: 302, distance: 81.0
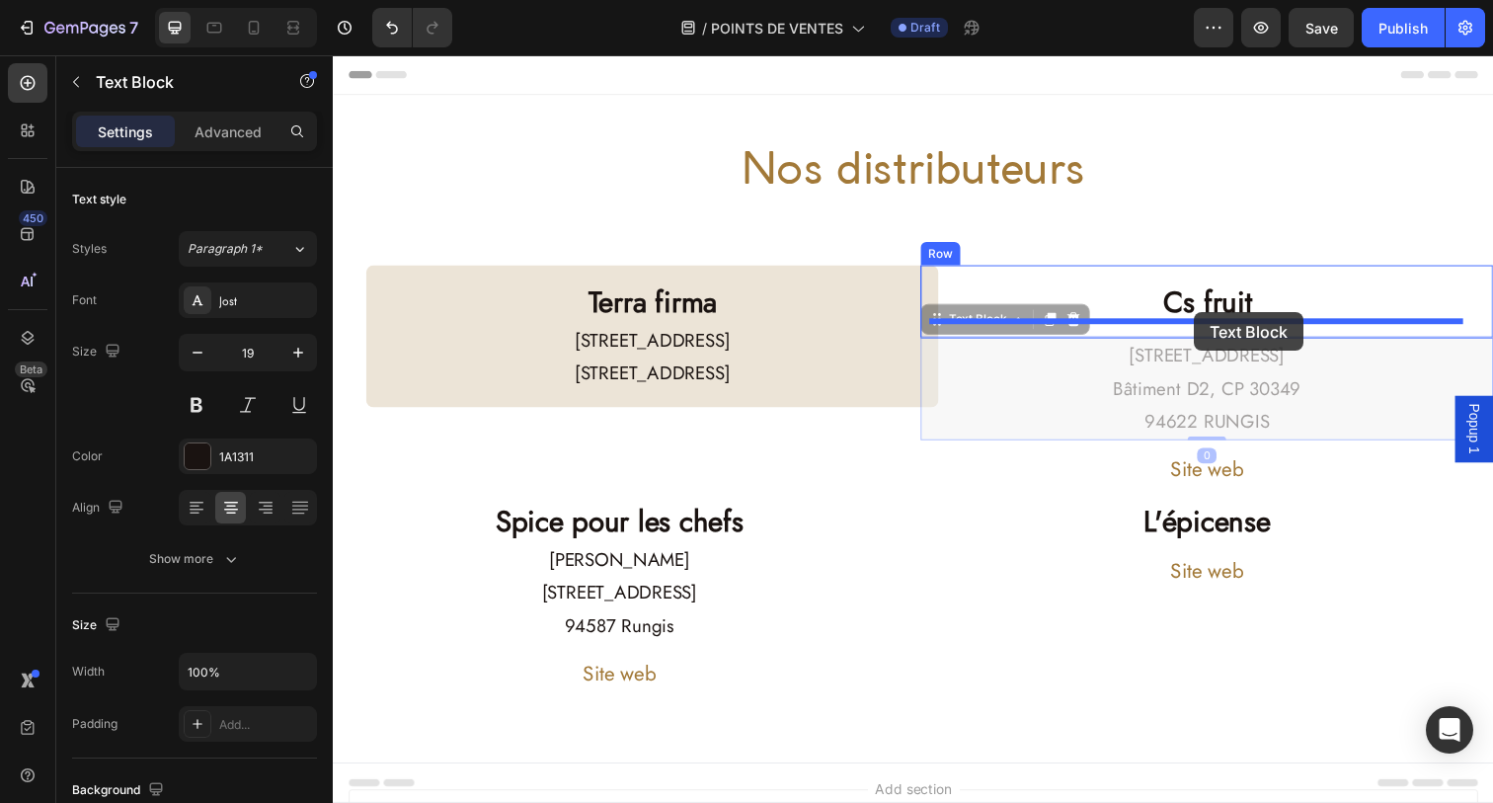
drag, startPoint x: 1216, startPoint y: 399, endPoint x: 1213, endPoint y: 318, distance: 81.1
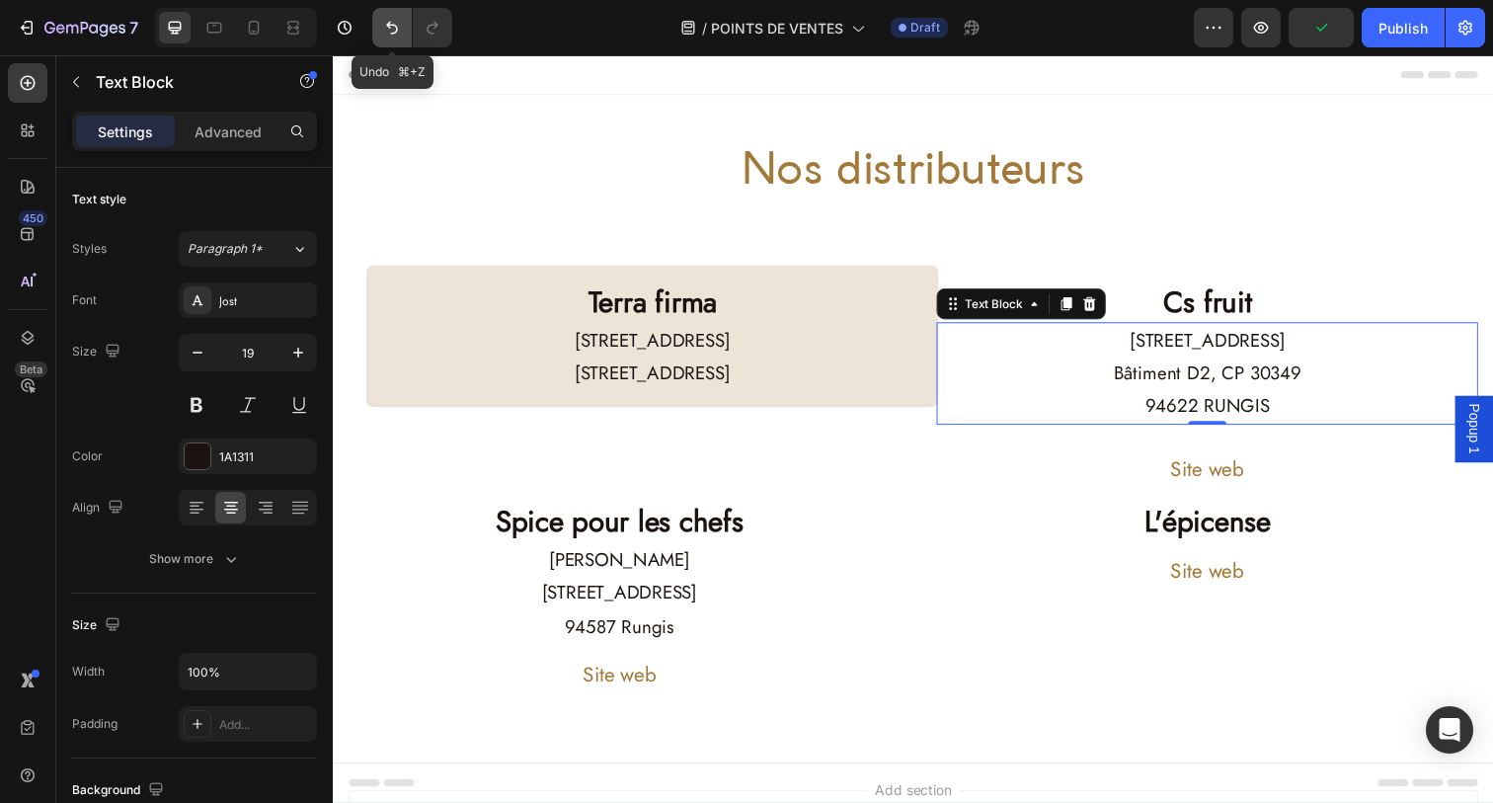
click at [394, 39] on button "Undo/Redo" at bounding box center [391, 27] width 39 height 39
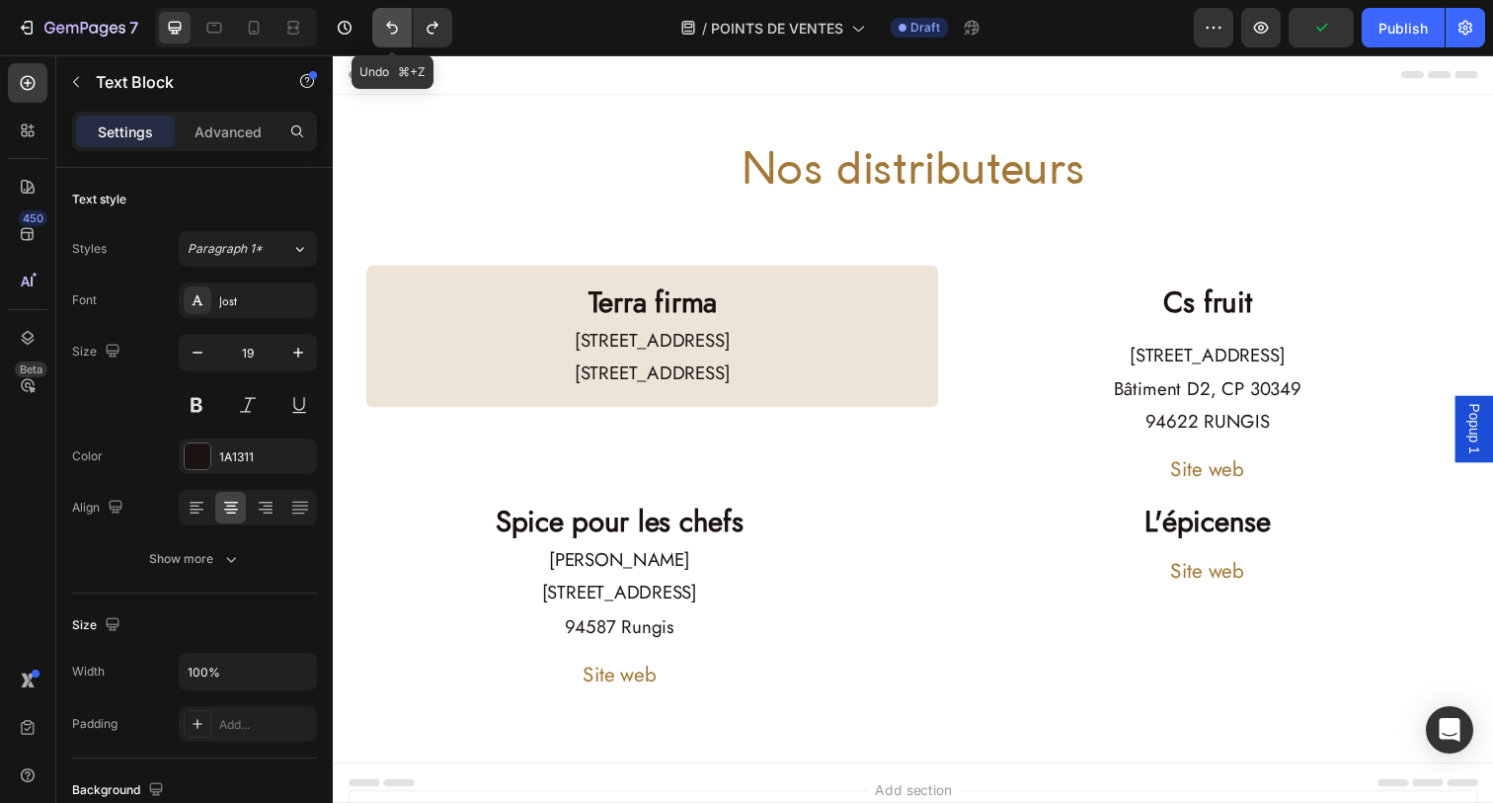
click at [394, 39] on button "Undo/Redo" at bounding box center [391, 27] width 39 height 39
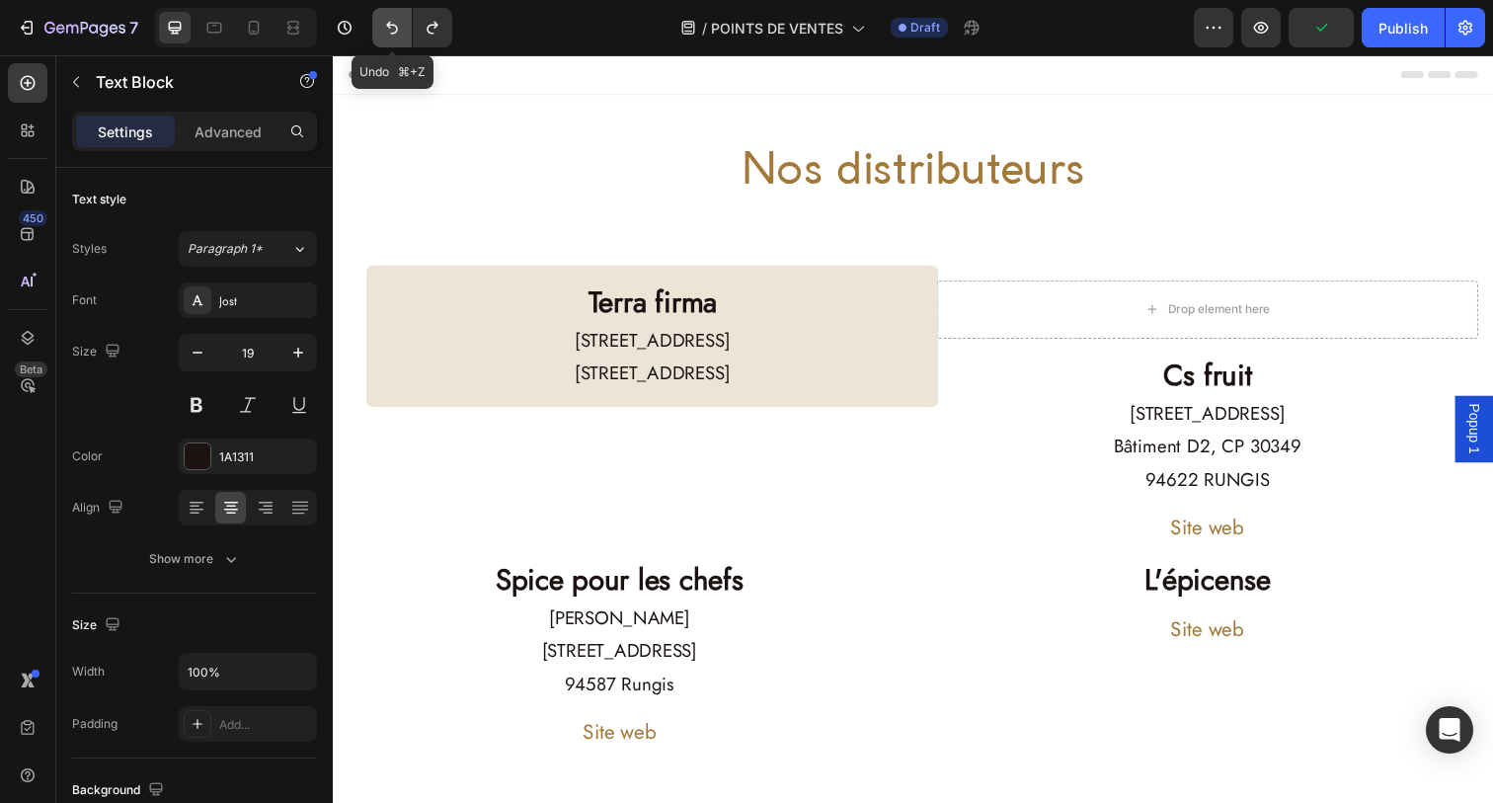
click at [394, 39] on button "Undo/Redo" at bounding box center [391, 27] width 39 height 39
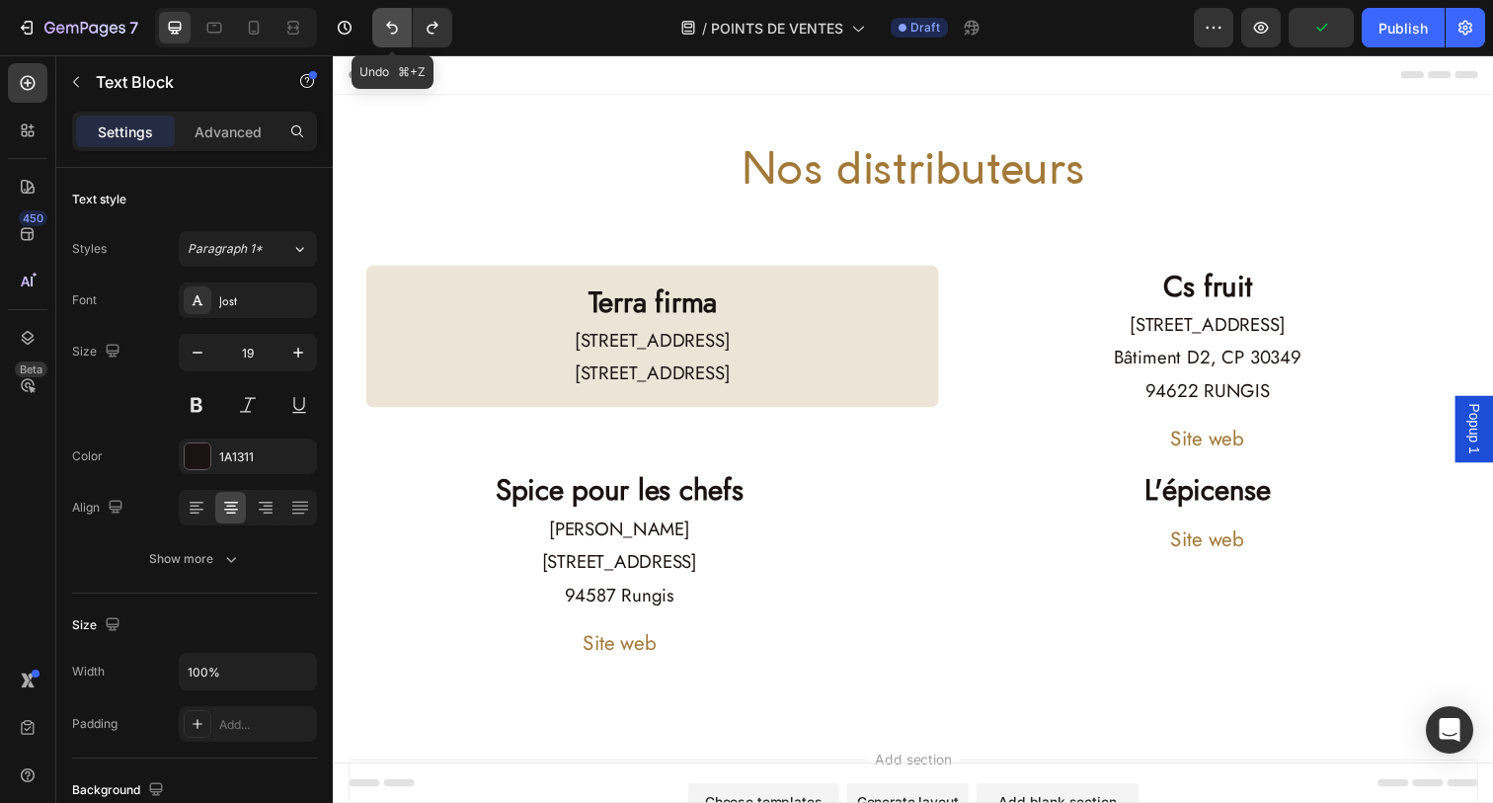
click at [394, 39] on button "Undo/Redo" at bounding box center [391, 27] width 39 height 39
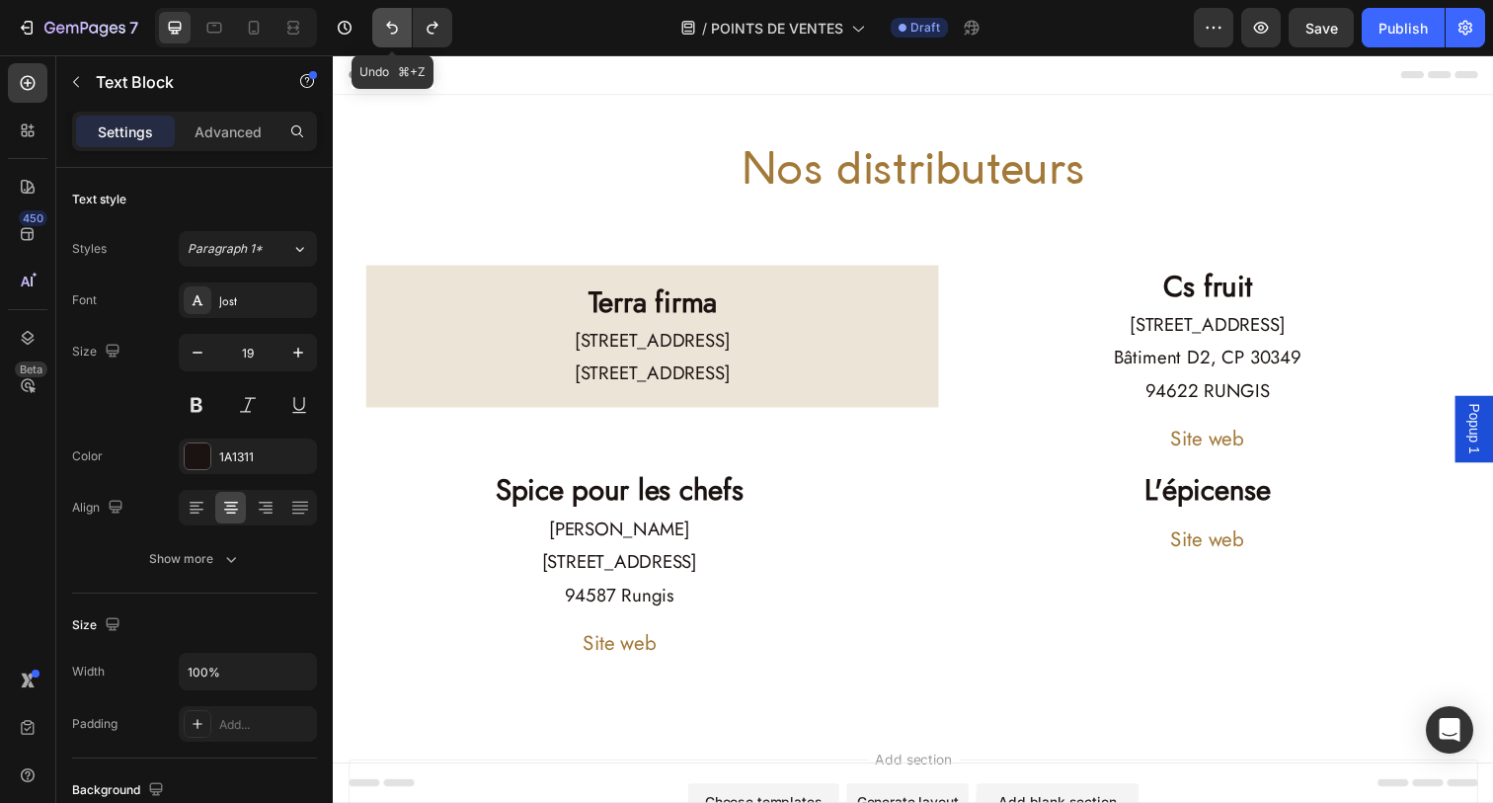
click at [395, 35] on icon "Undo/Redo" at bounding box center [392, 28] width 20 height 20
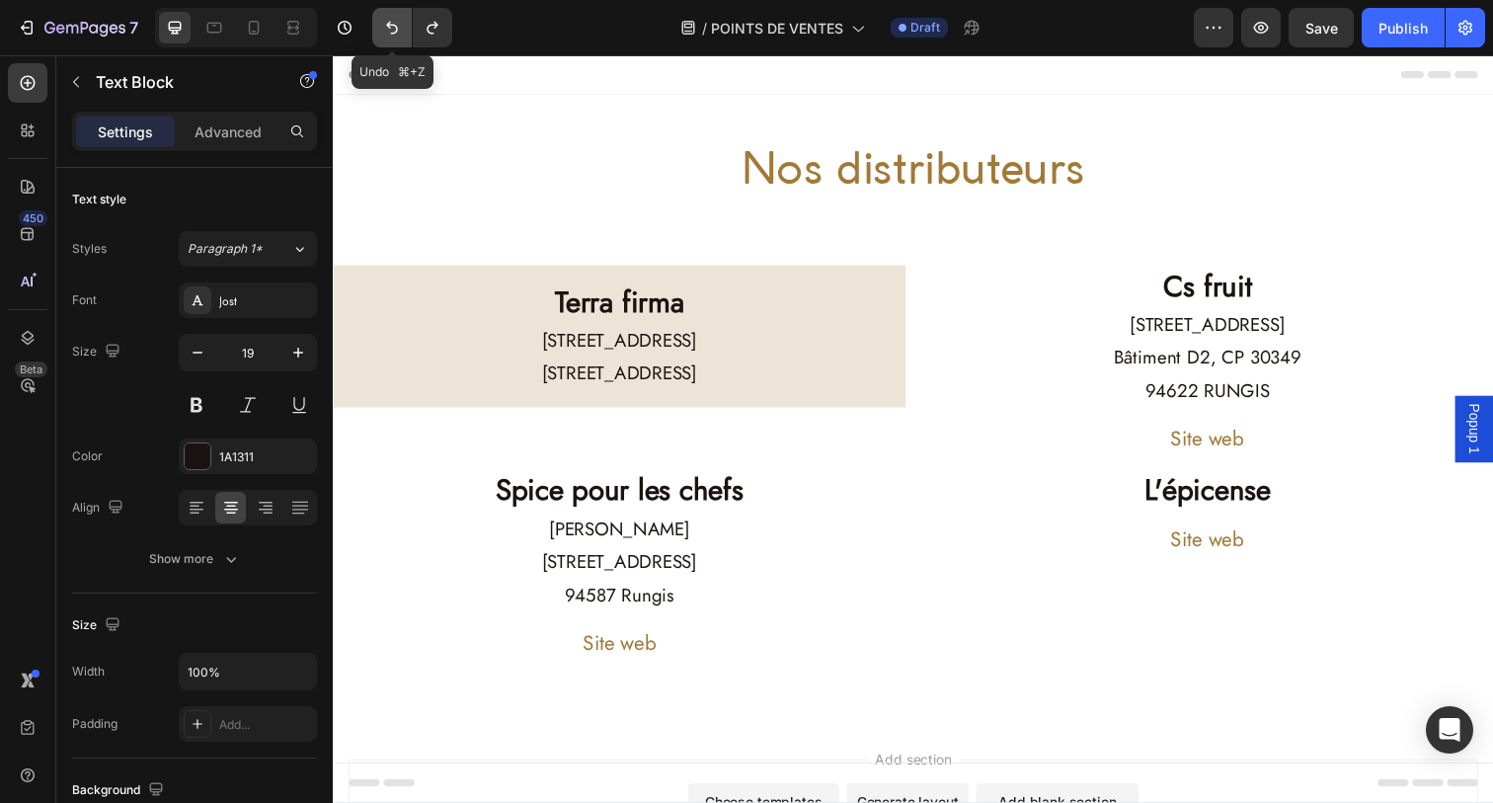
click at [395, 35] on icon "Undo/Redo" at bounding box center [392, 28] width 20 height 20
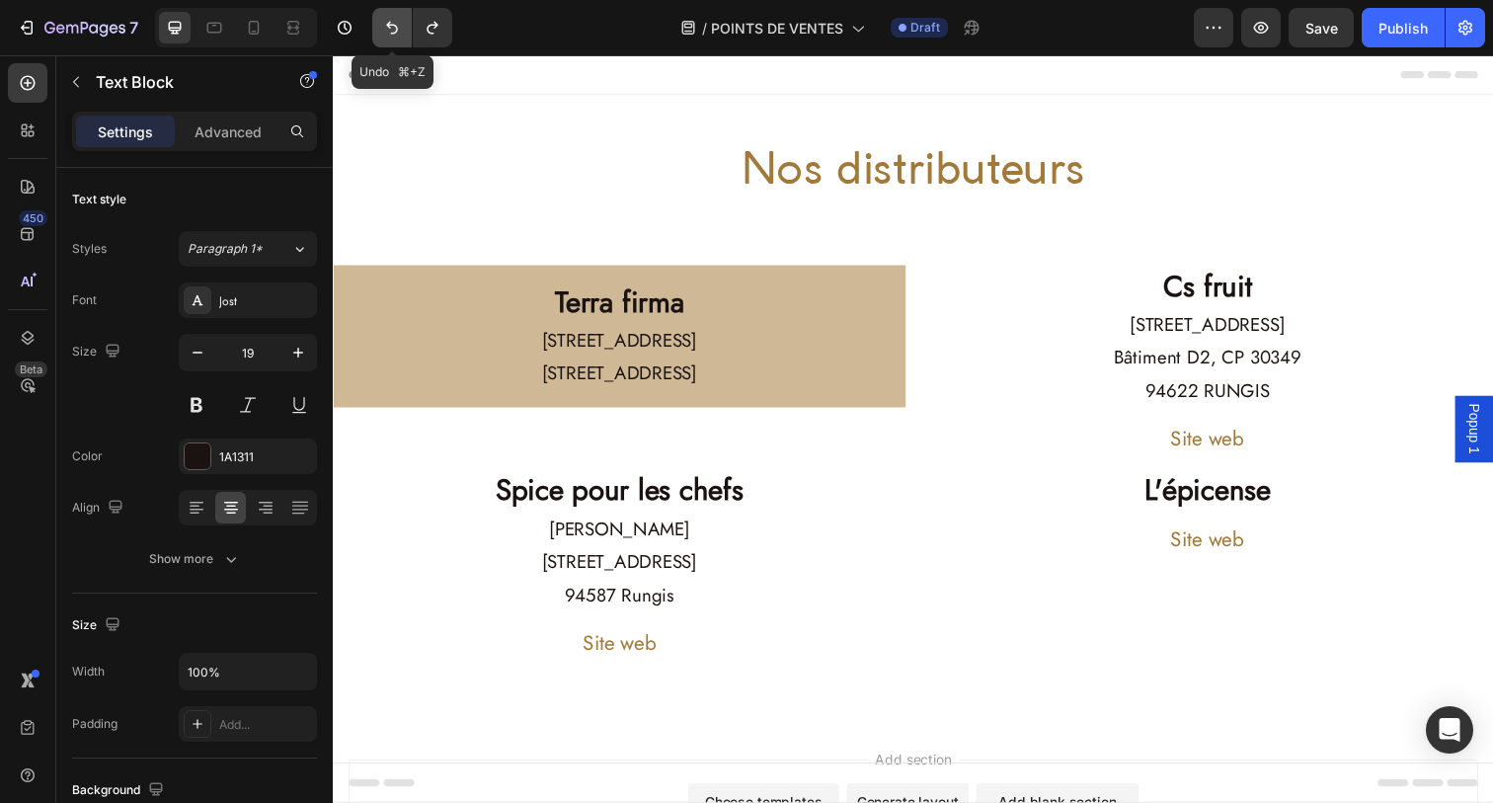
click at [395, 35] on icon "Undo/Redo" at bounding box center [392, 28] width 20 height 20
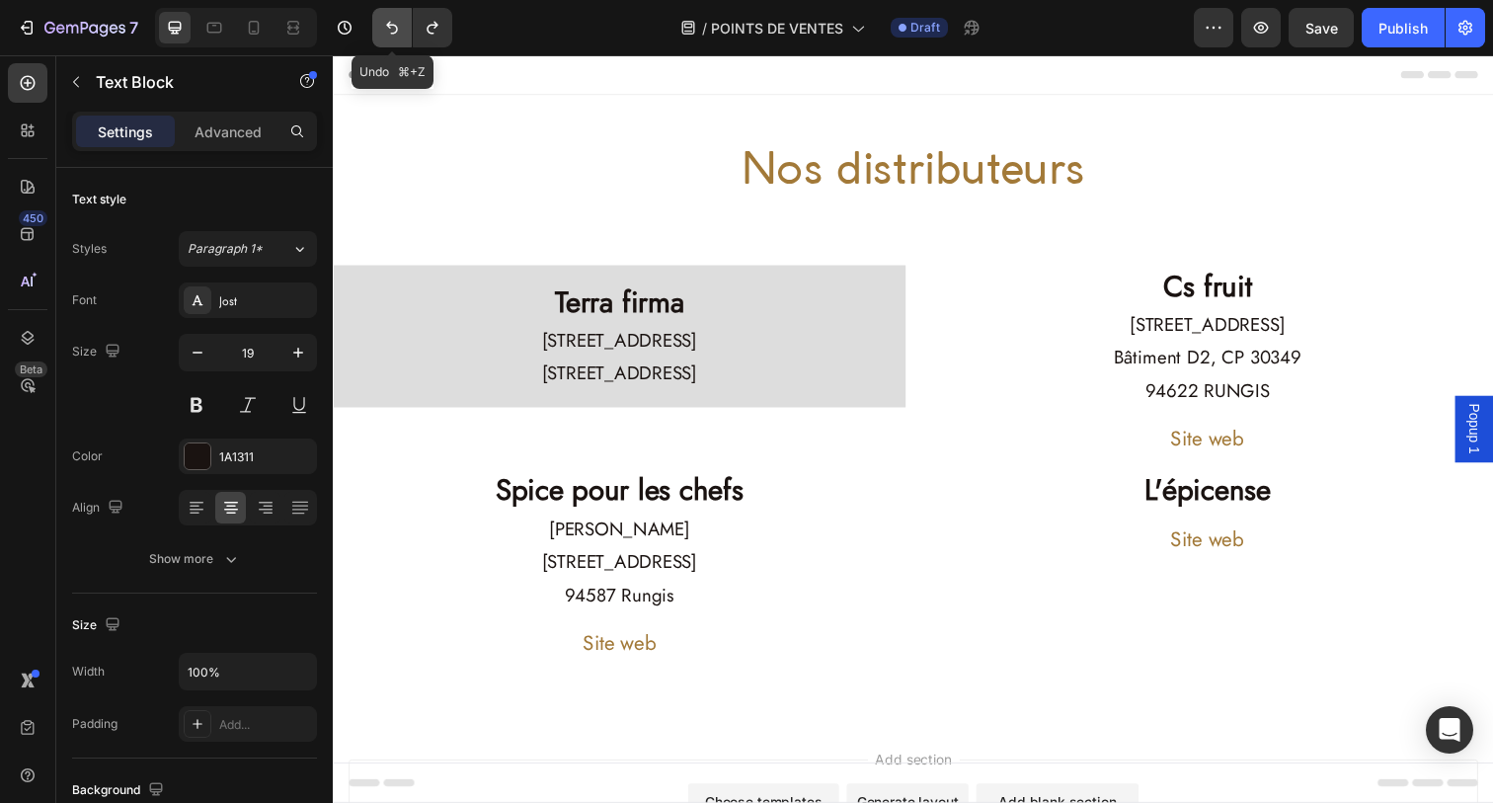
click at [395, 35] on icon "Undo/Redo" at bounding box center [392, 28] width 20 height 20
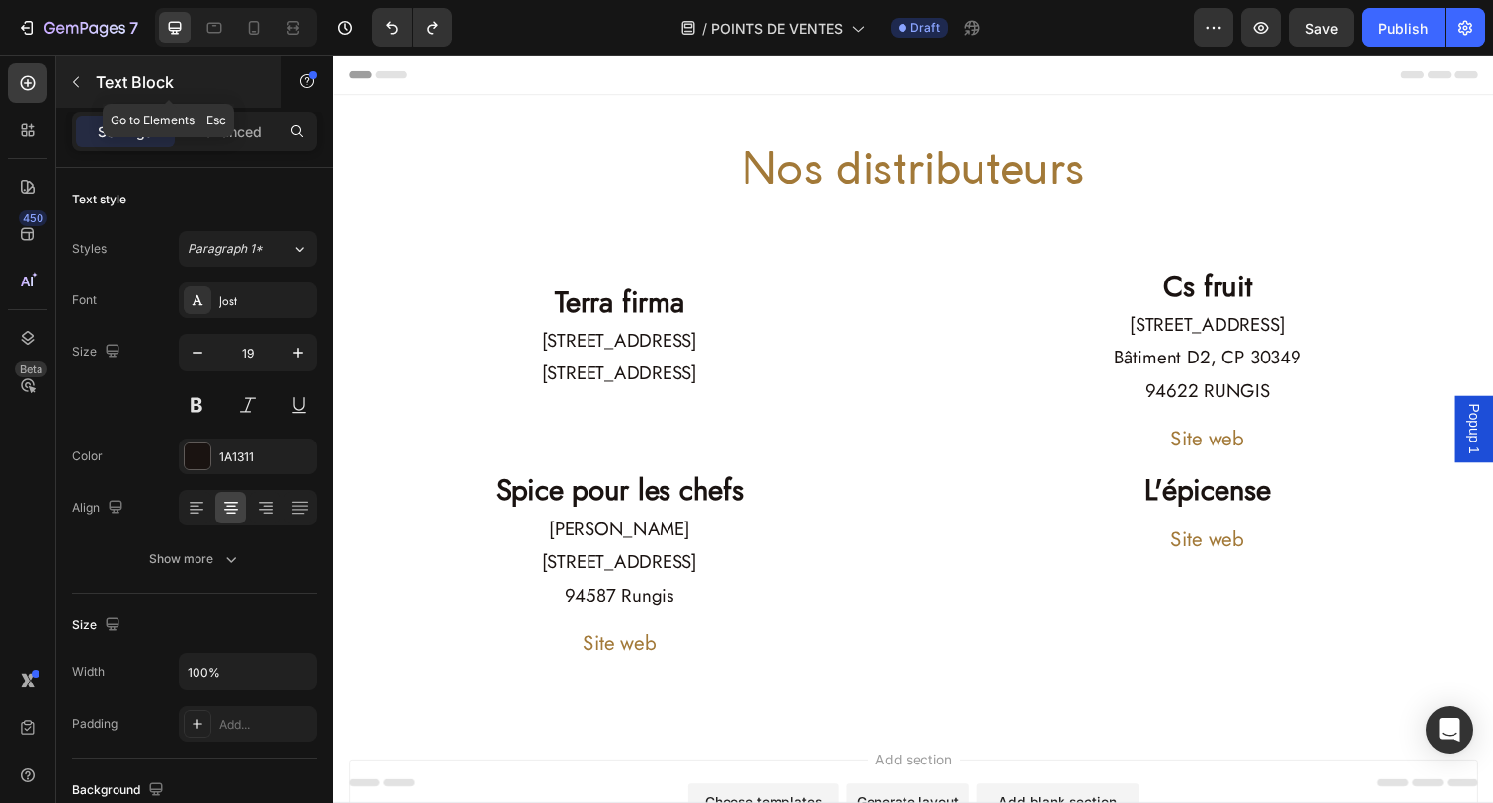
click at [83, 85] on icon "button" at bounding box center [76, 82] width 16 height 16
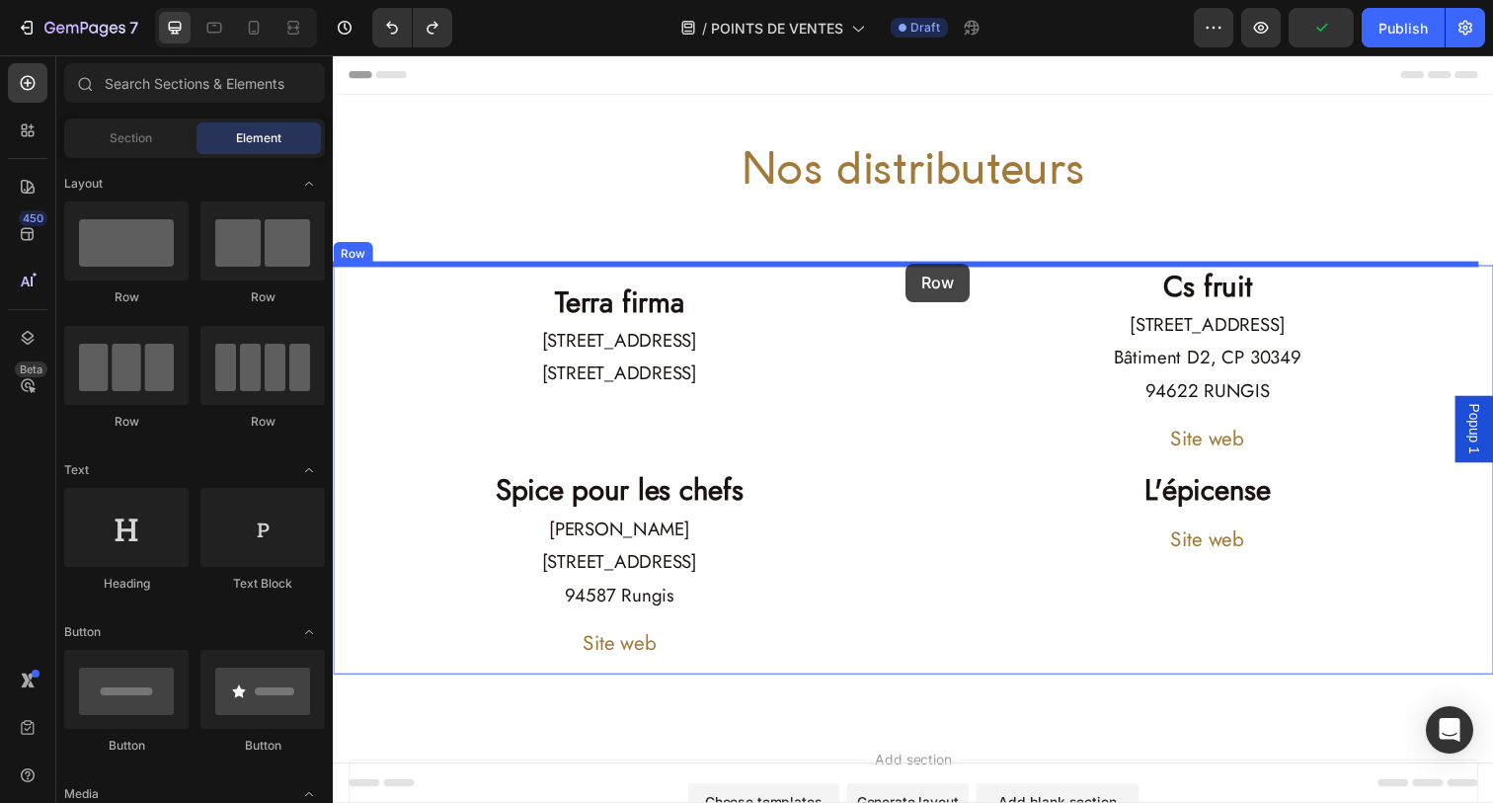
drag, startPoint x: 597, startPoint y: 330, endPoint x: 916, endPoint y: 268, distance: 324.9
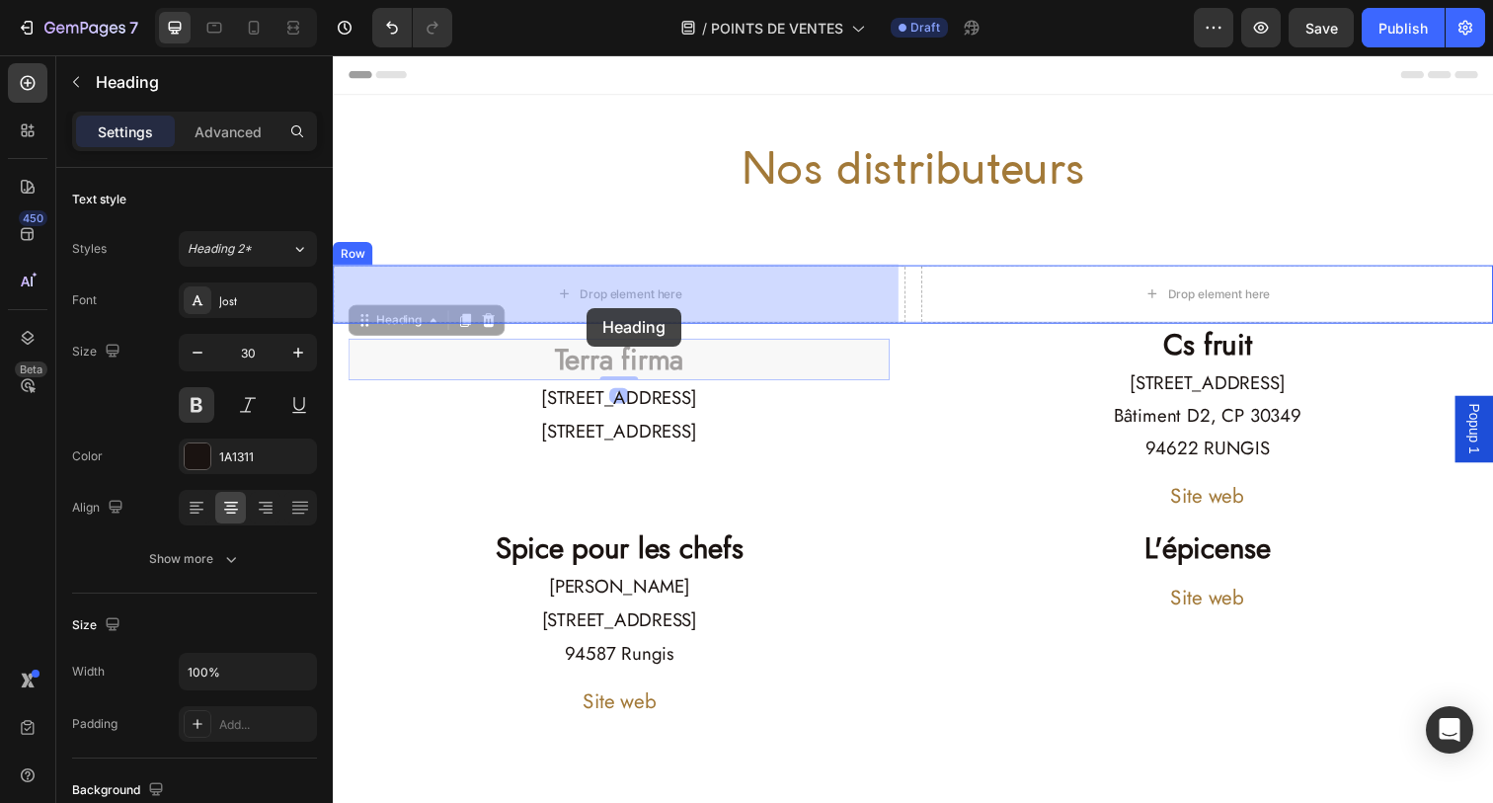
drag, startPoint x: 587, startPoint y: 373, endPoint x: 591, endPoint y: 313, distance: 60.4
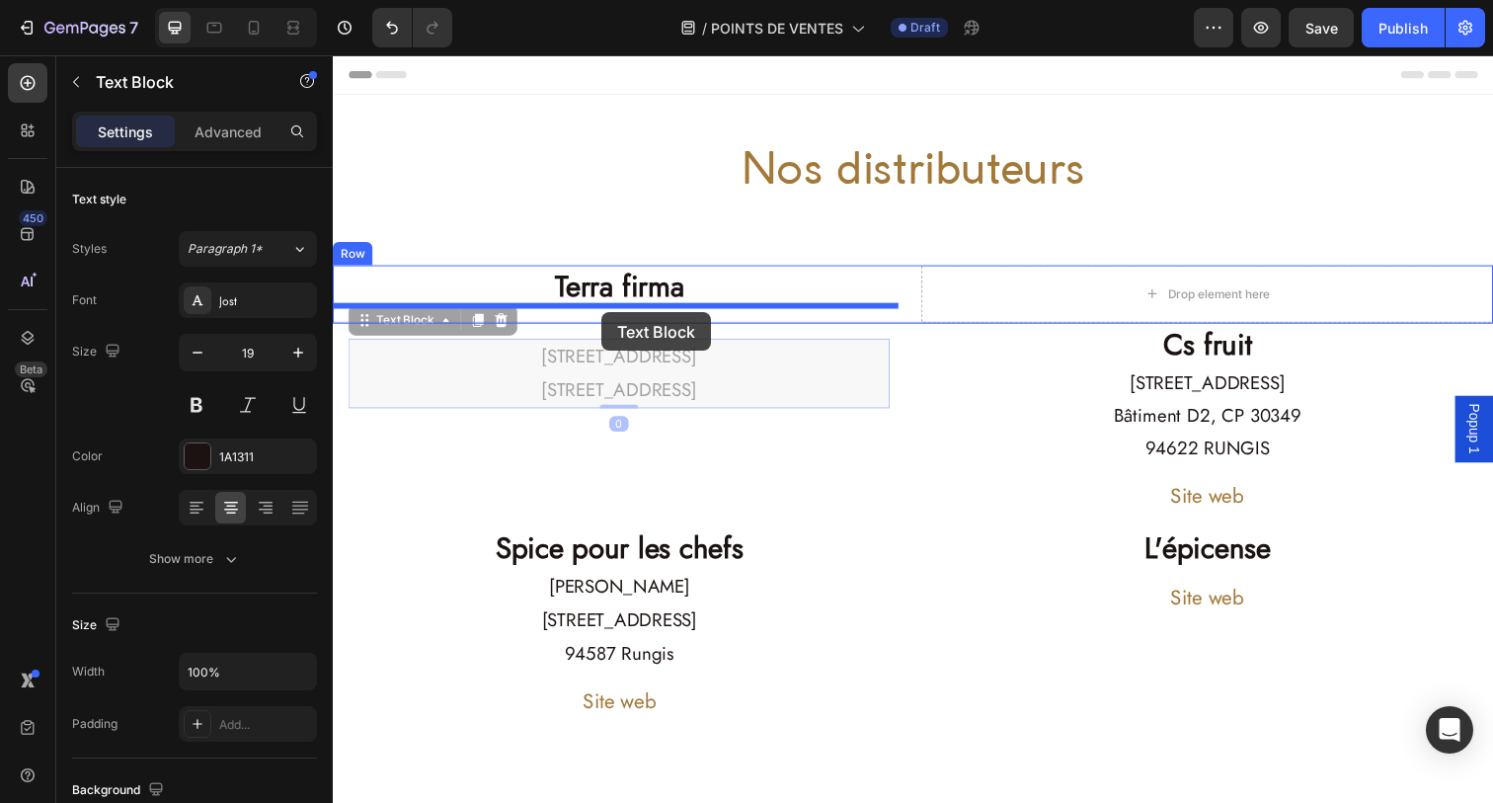
drag, startPoint x: 600, startPoint y: 394, endPoint x: 608, endPoint y: 320, distance: 74.5
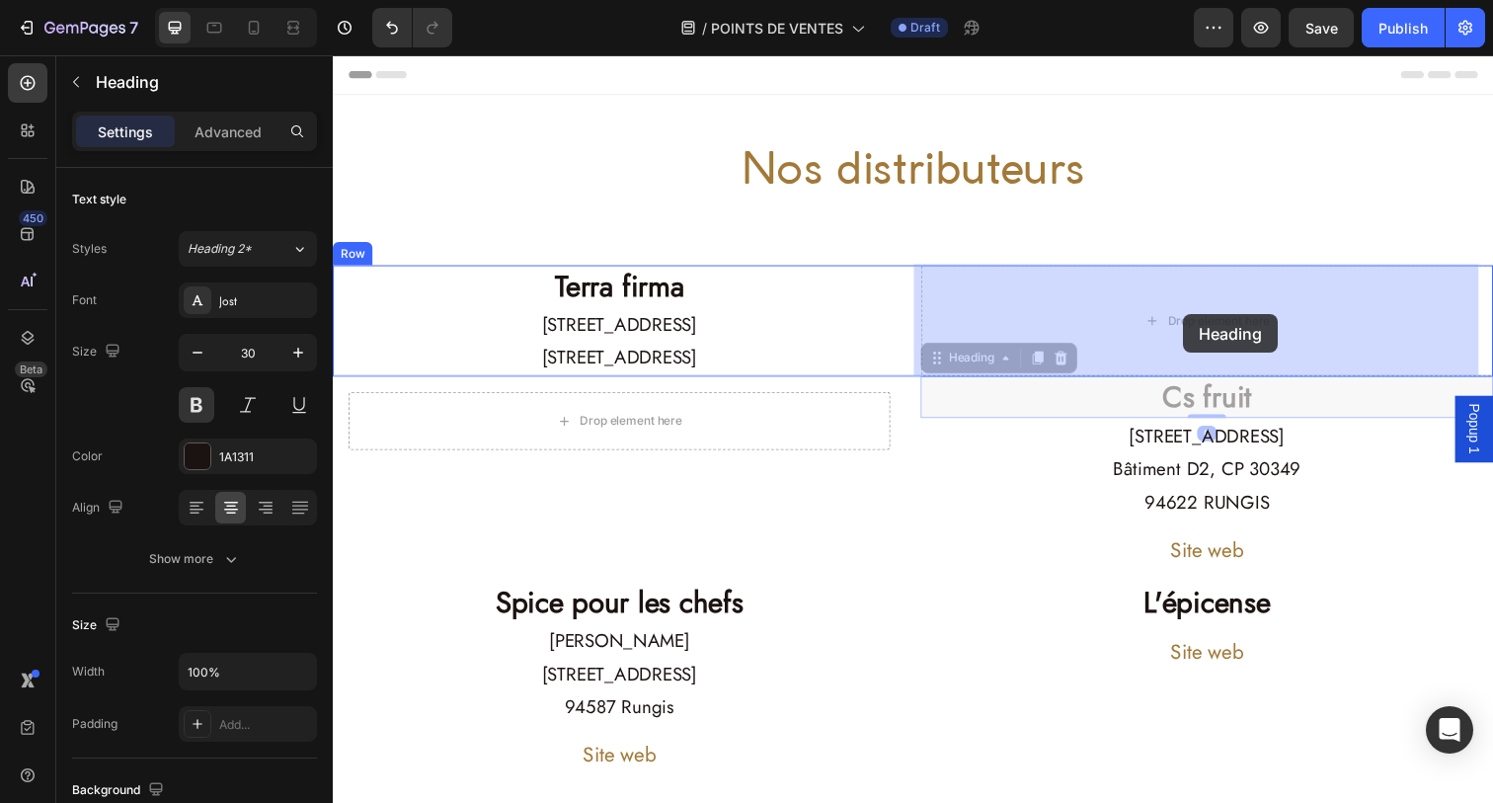
drag, startPoint x: 1200, startPoint y: 418, endPoint x: 1201, endPoint y: 320, distance: 97.8
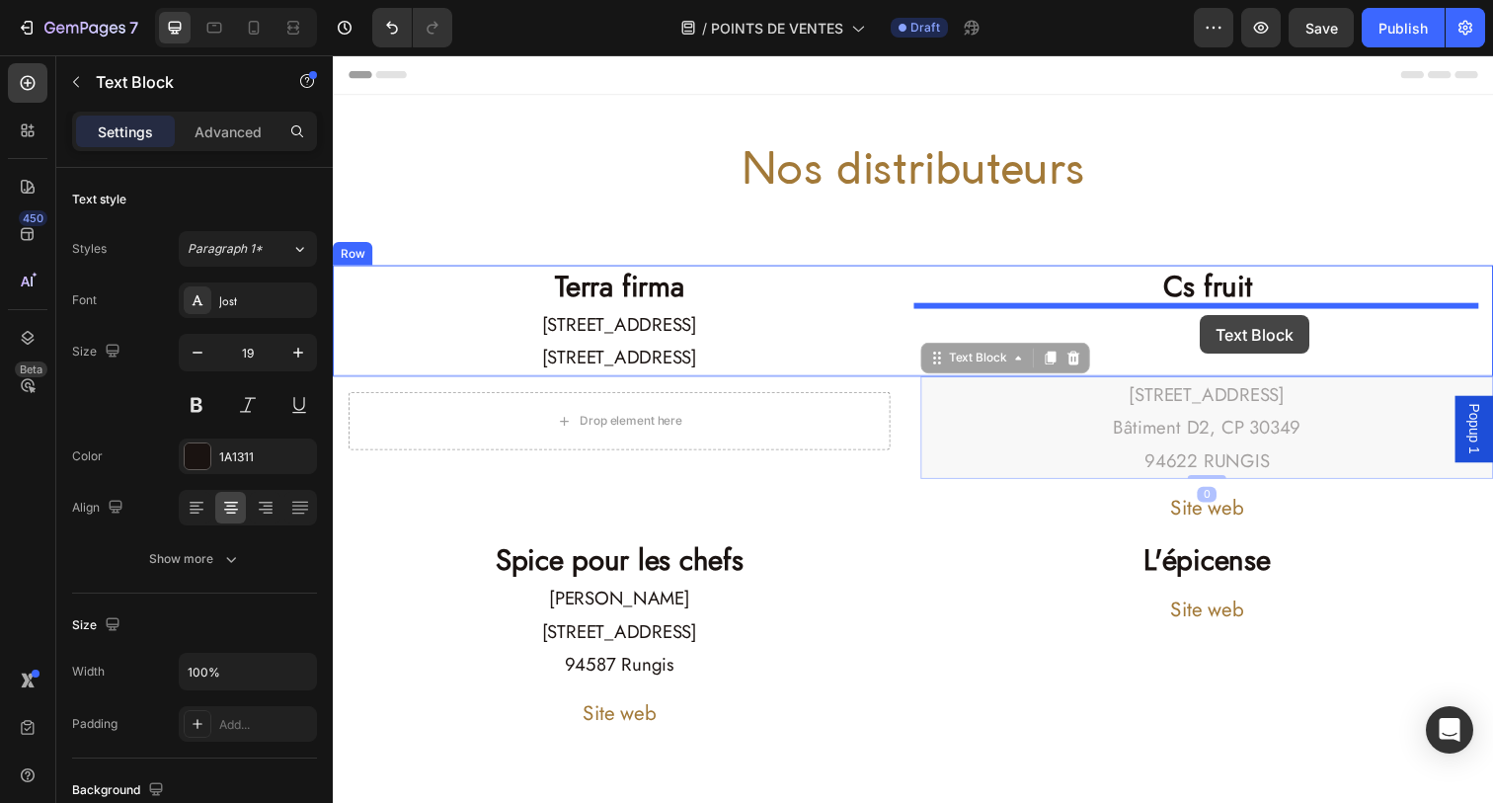
drag, startPoint x: 1213, startPoint y: 435, endPoint x: 1218, endPoint y: 320, distance: 115.7
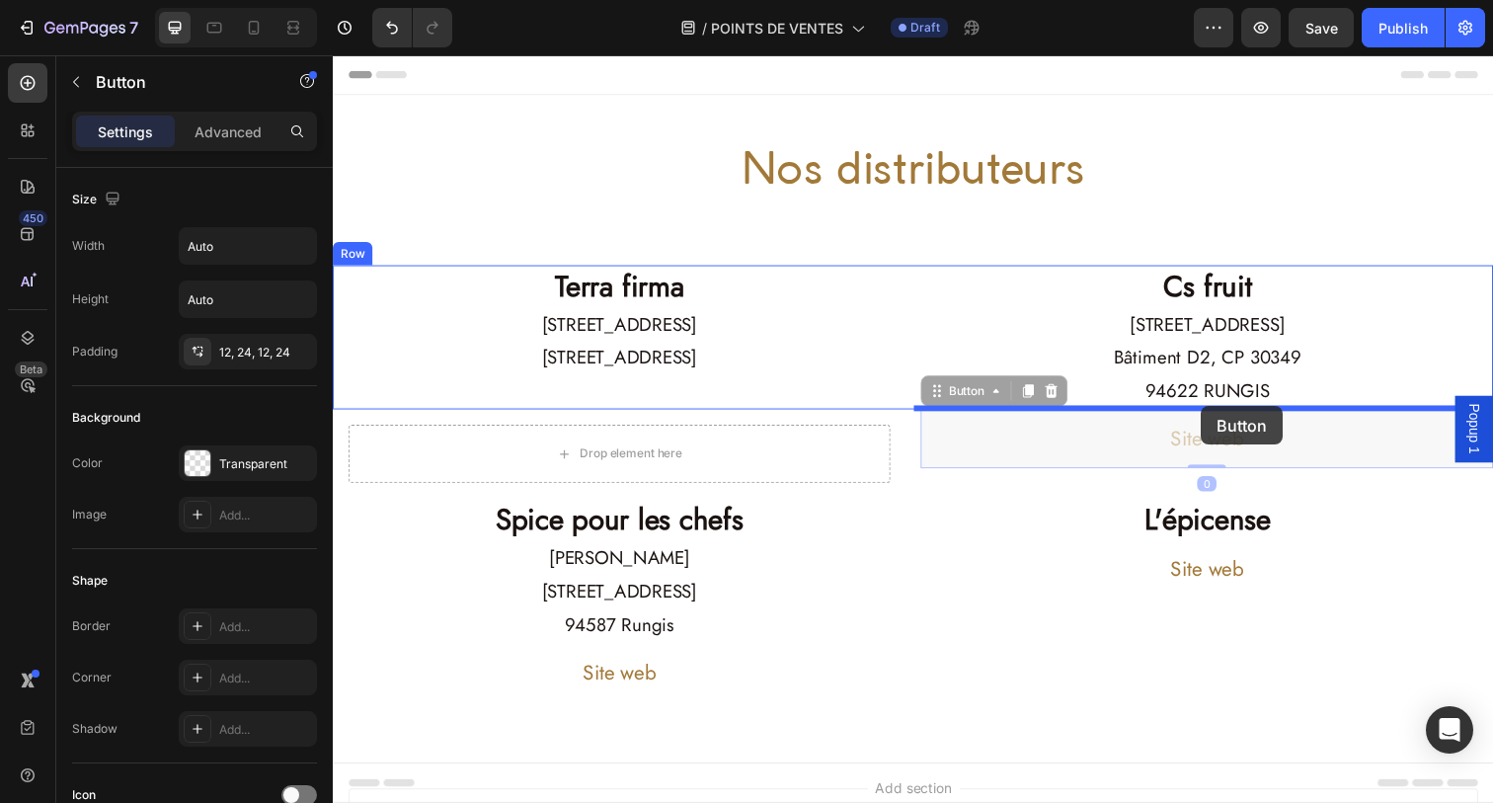
drag, startPoint x: 1218, startPoint y: 457, endPoint x: 1219, endPoint y: 415, distance: 42.5
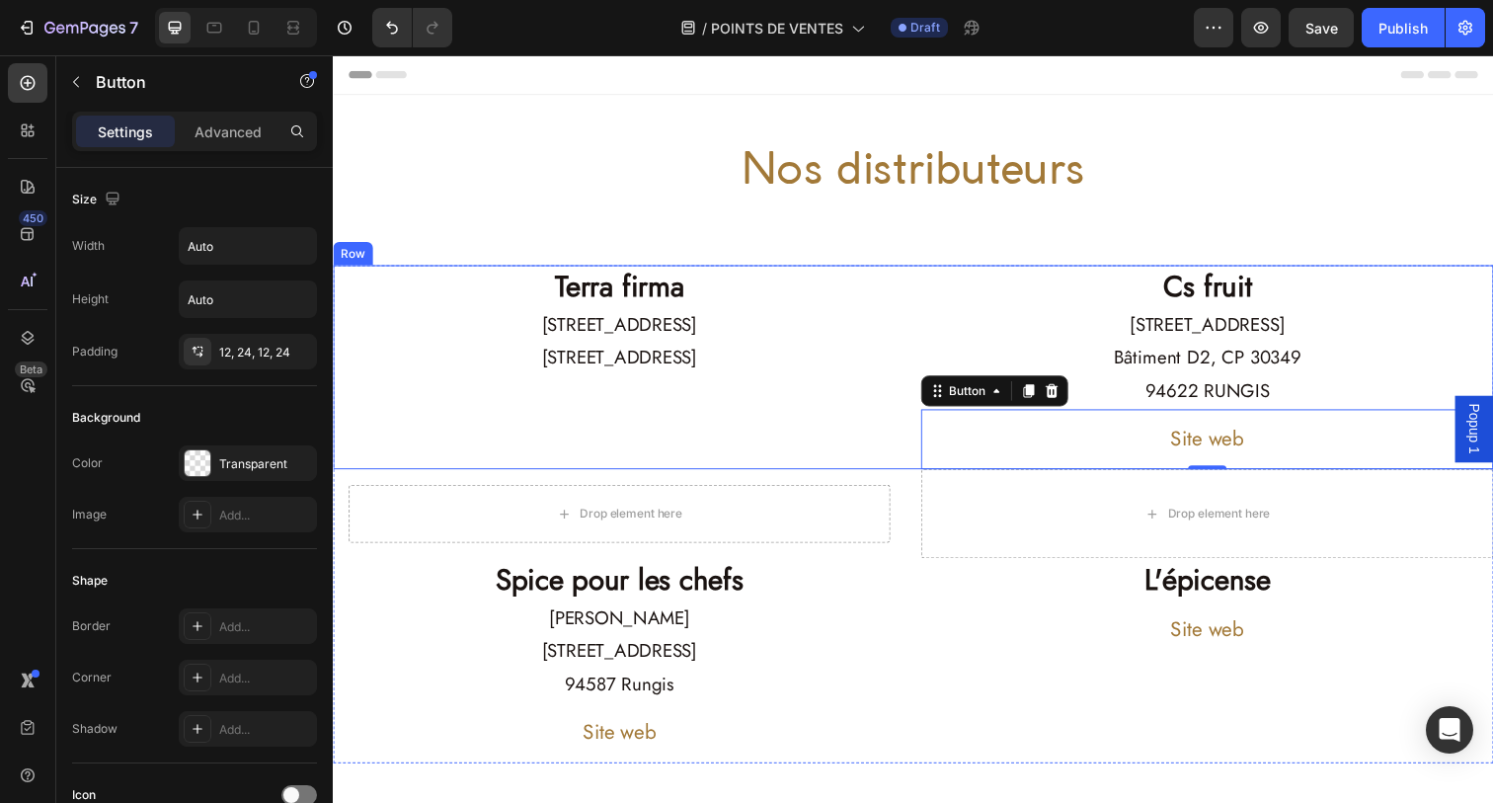
click at [407, 445] on div "Terra firma Heading [STREET_ADDRESS] Text Block" at bounding box center [625, 374] width 585 height 208
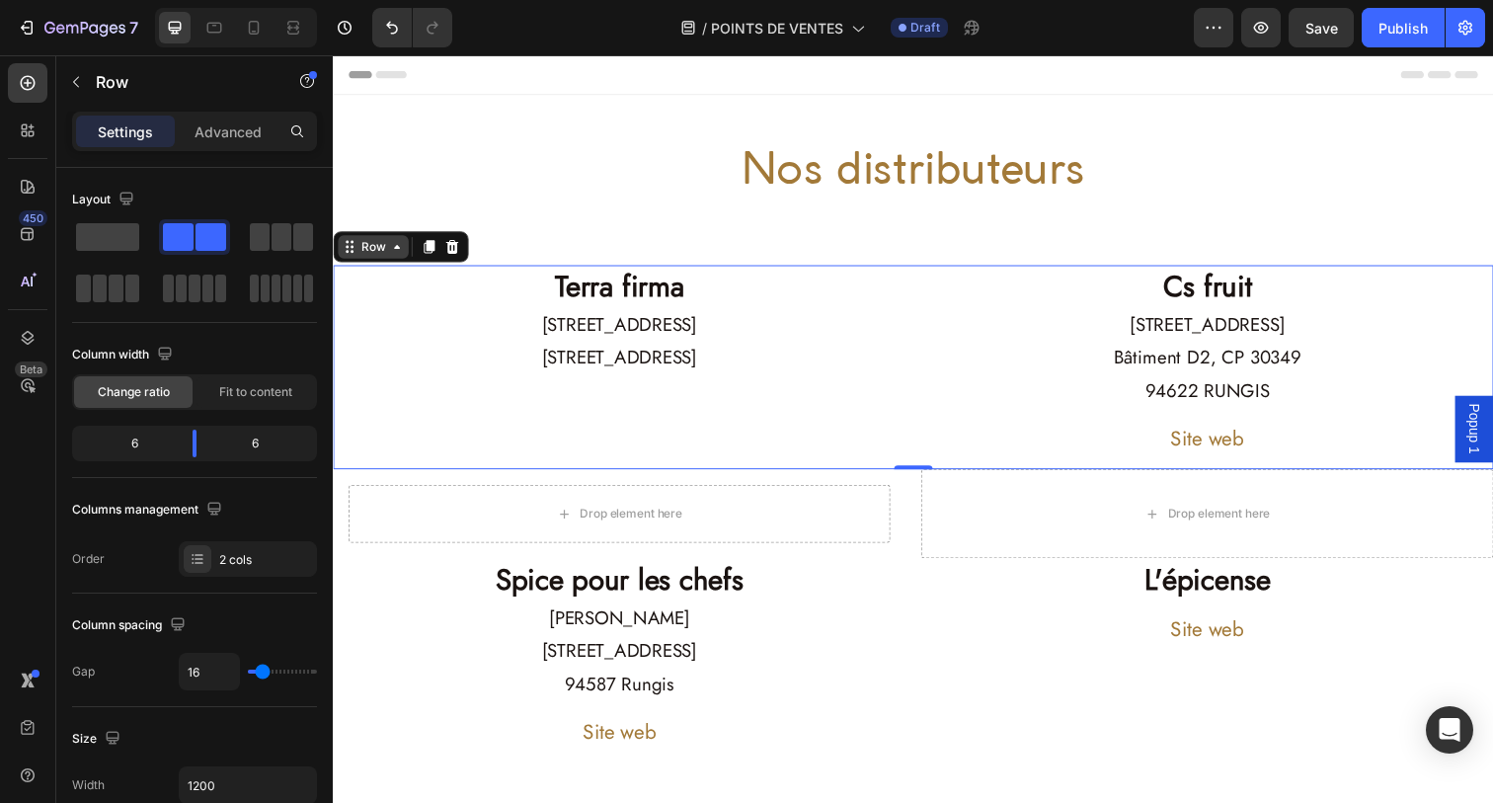
click at [372, 255] on div "Row" at bounding box center [373, 251] width 33 height 18
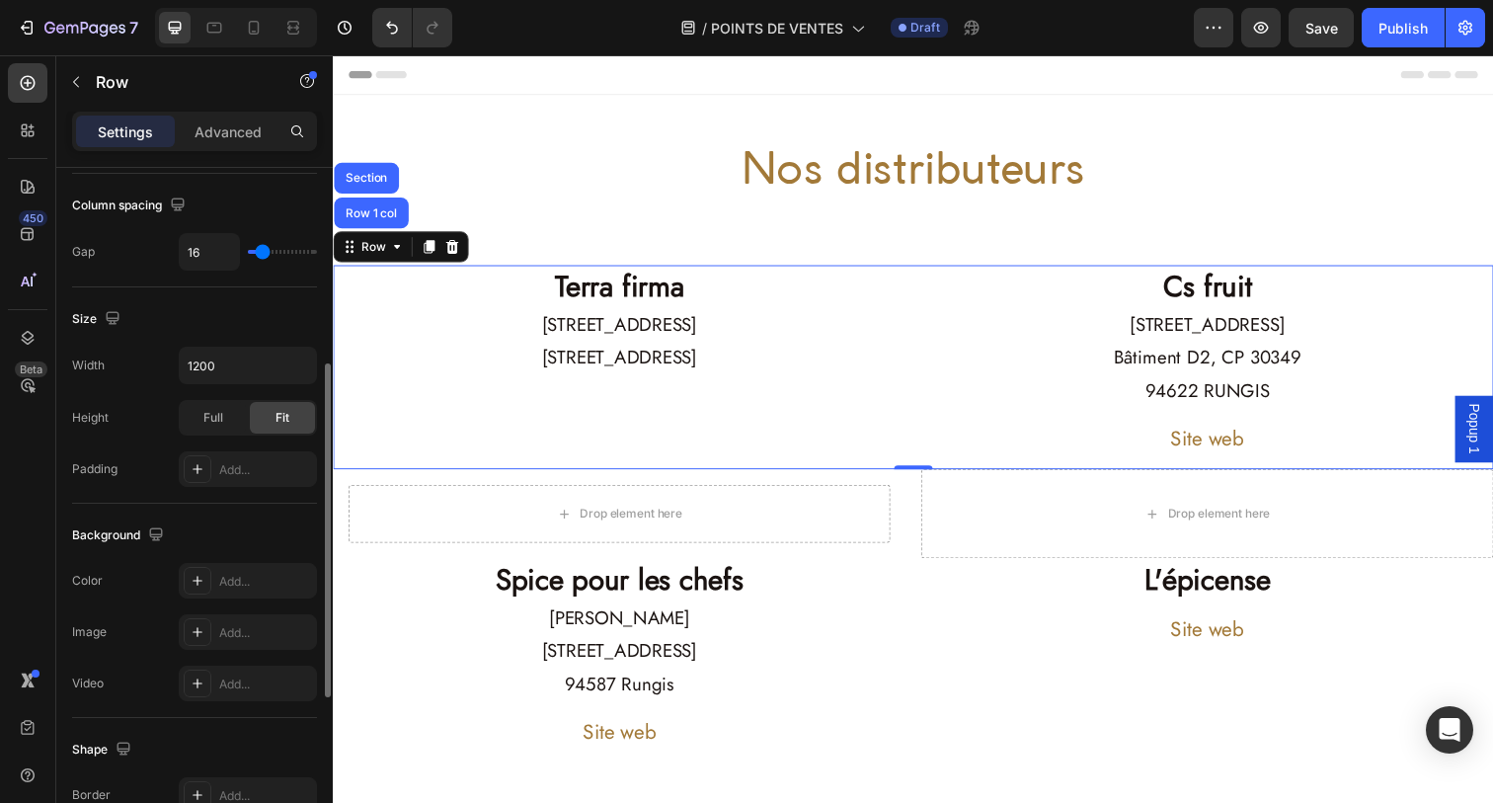
scroll to position [421, 0]
click at [203, 583] on icon at bounding box center [198, 580] width 16 height 16
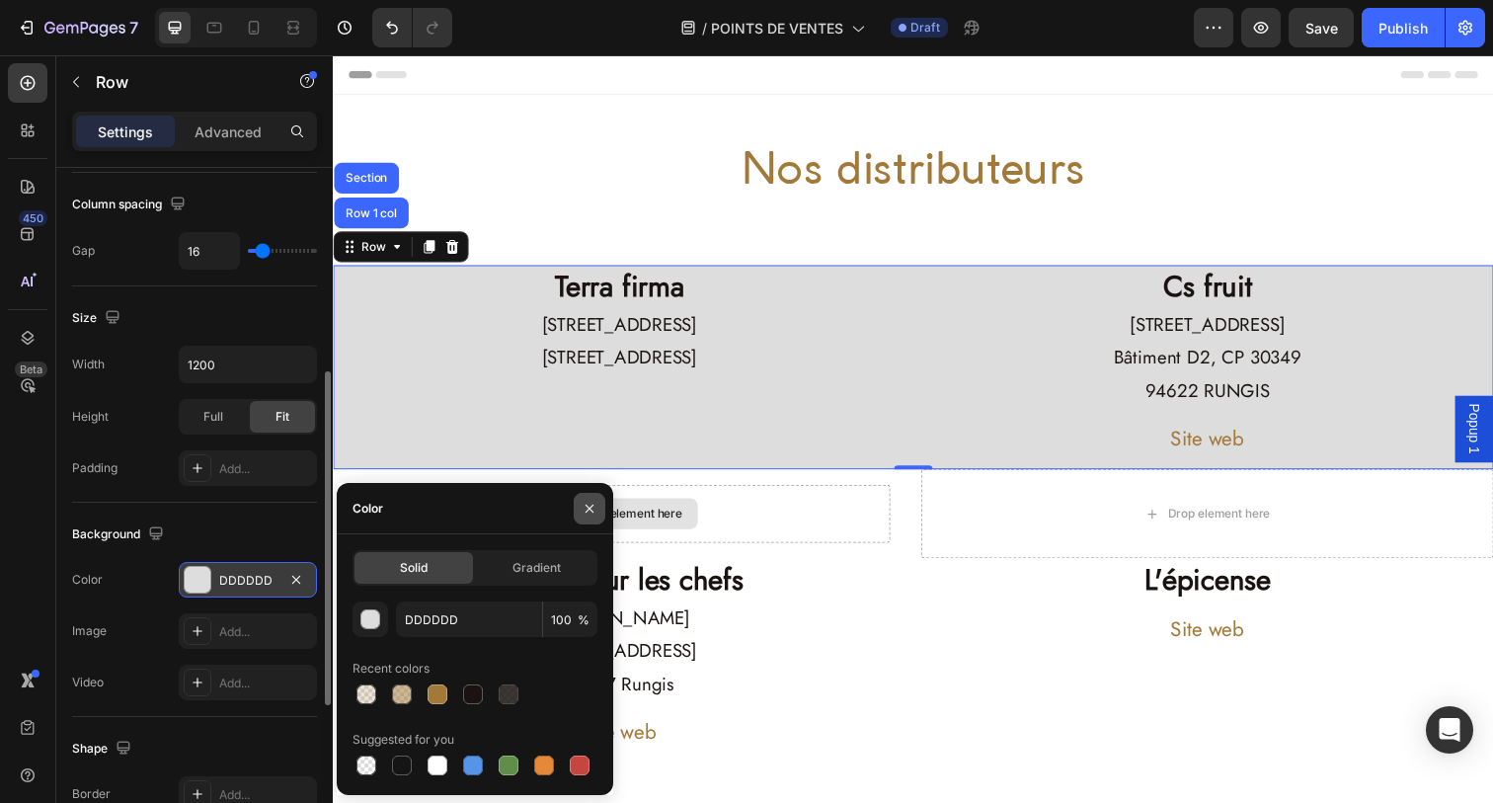
click at [592, 503] on icon "button" at bounding box center [590, 509] width 16 height 16
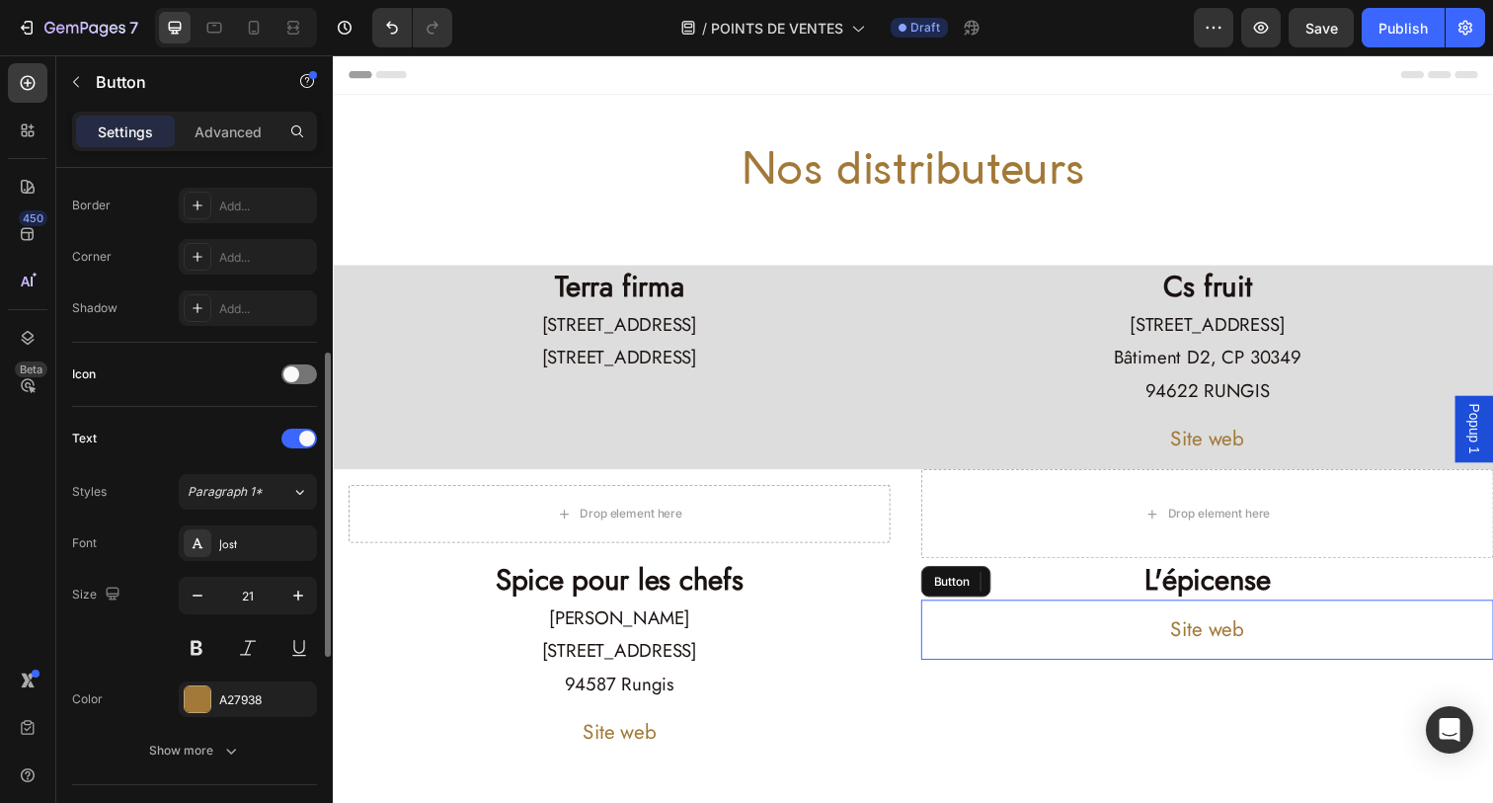
click at [1024, 637] on div "Site web Button" at bounding box center [1225, 641] width 585 height 61
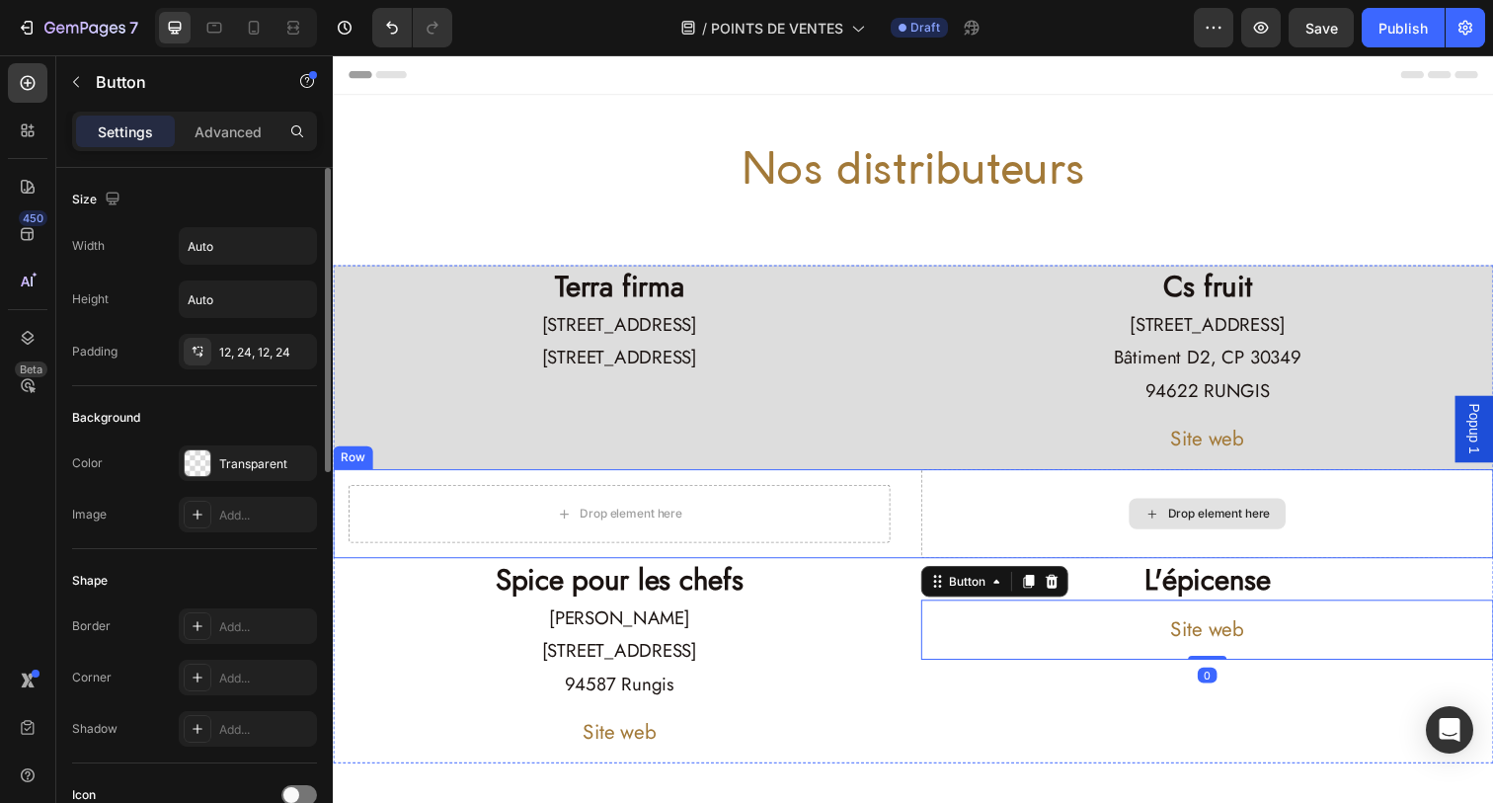
click at [1147, 501] on div "Drop element here" at bounding box center [1225, 523] width 585 height 91
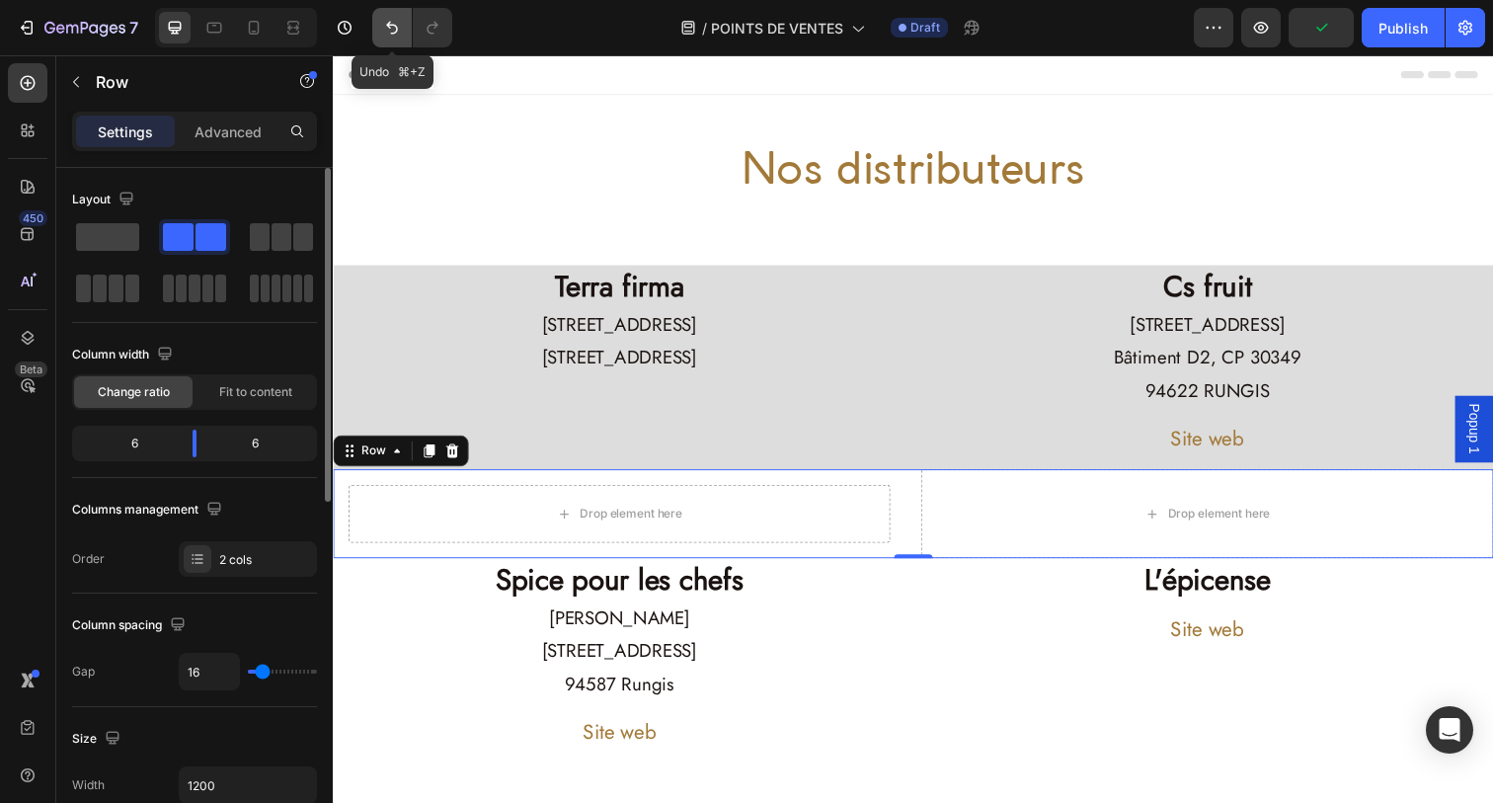
click at [391, 29] on icon "Undo/Redo" at bounding box center [392, 28] width 20 height 20
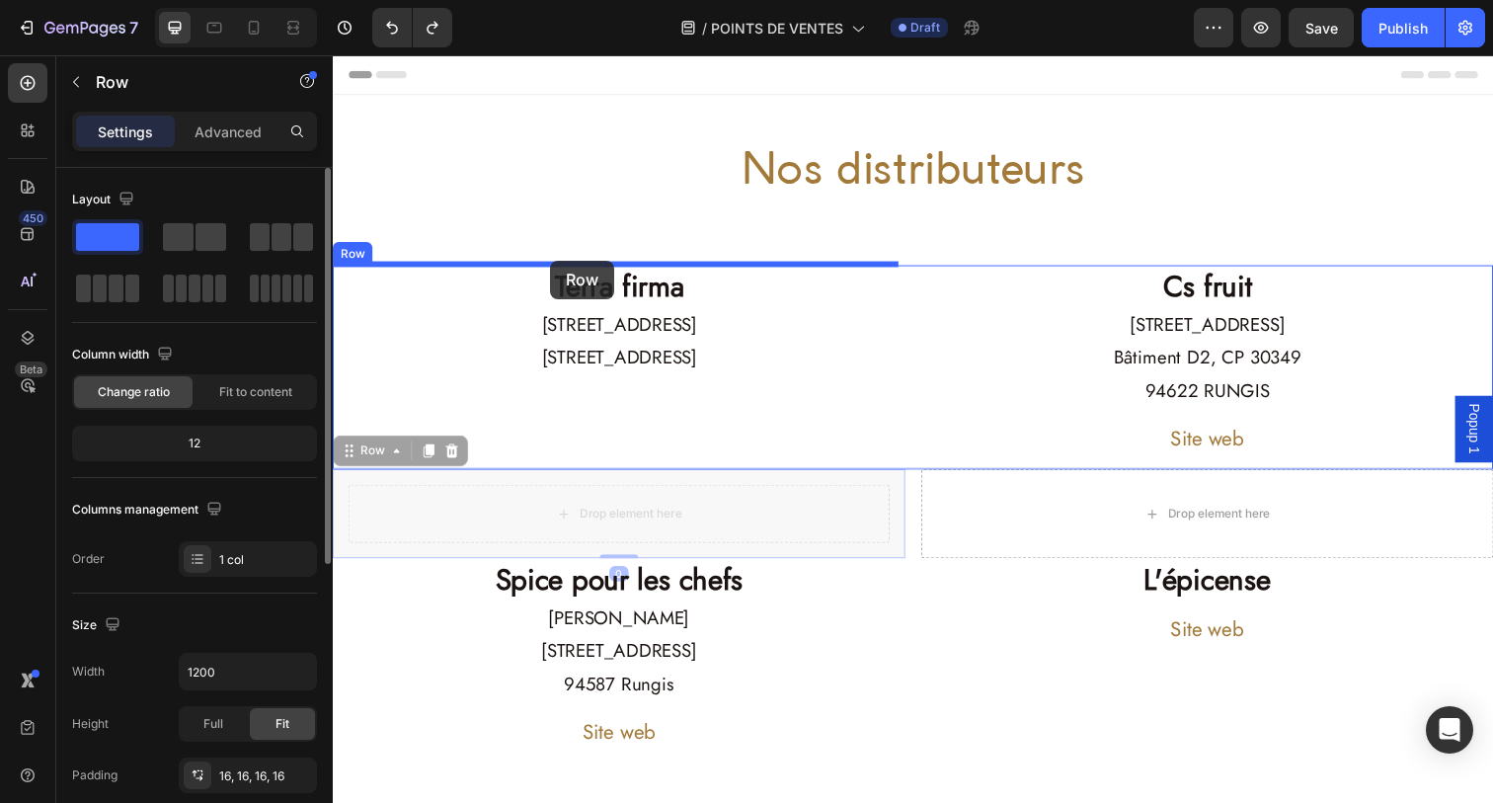
drag, startPoint x: 523, startPoint y: 510, endPoint x: 555, endPoint y: 265, distance: 247.9
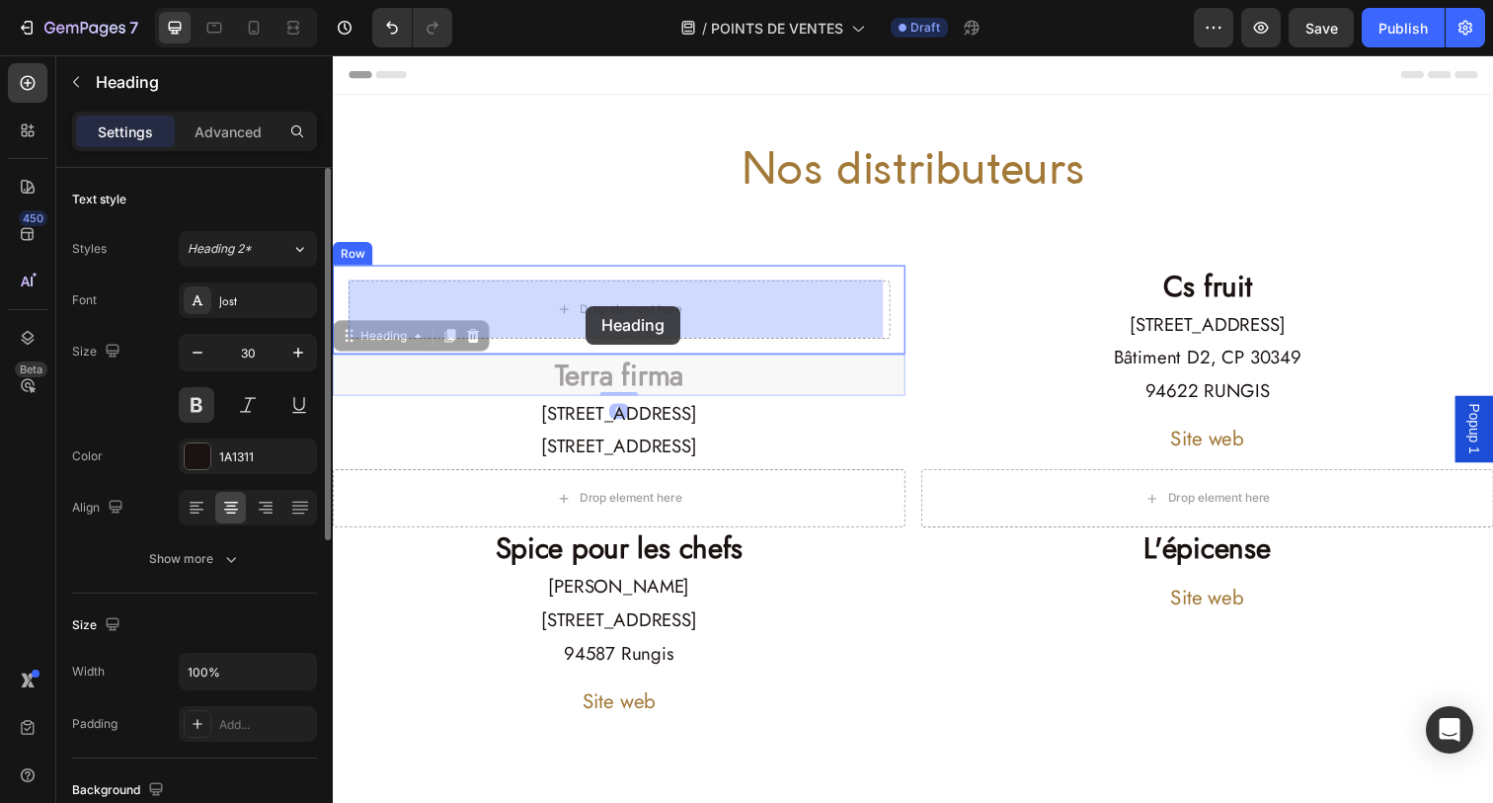
drag, startPoint x: 587, startPoint y: 389, endPoint x: 590, endPoint y: 311, distance: 78.1
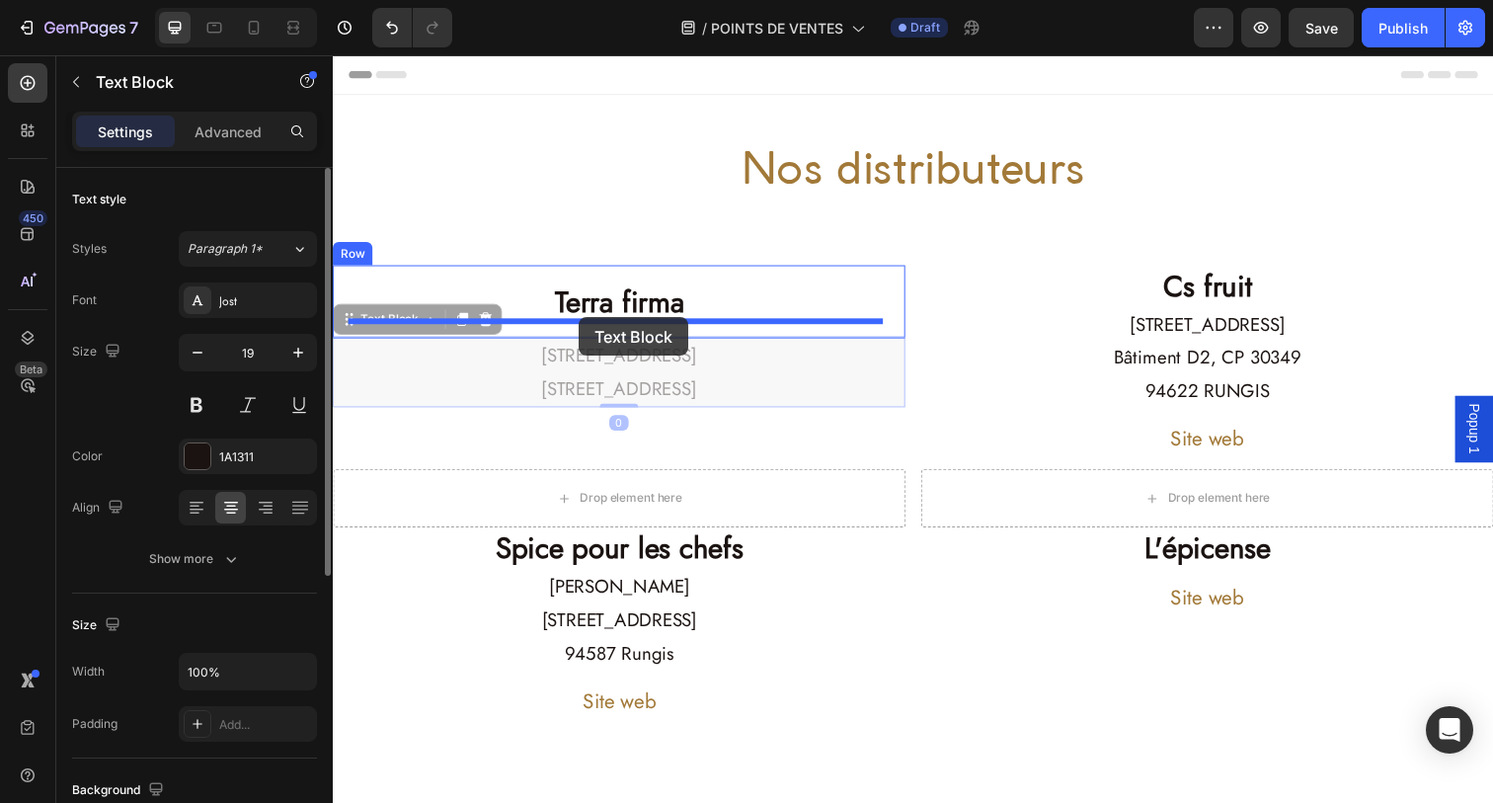
drag, startPoint x: 582, startPoint y: 367, endPoint x: 584, endPoint y: 323, distance: 44.5
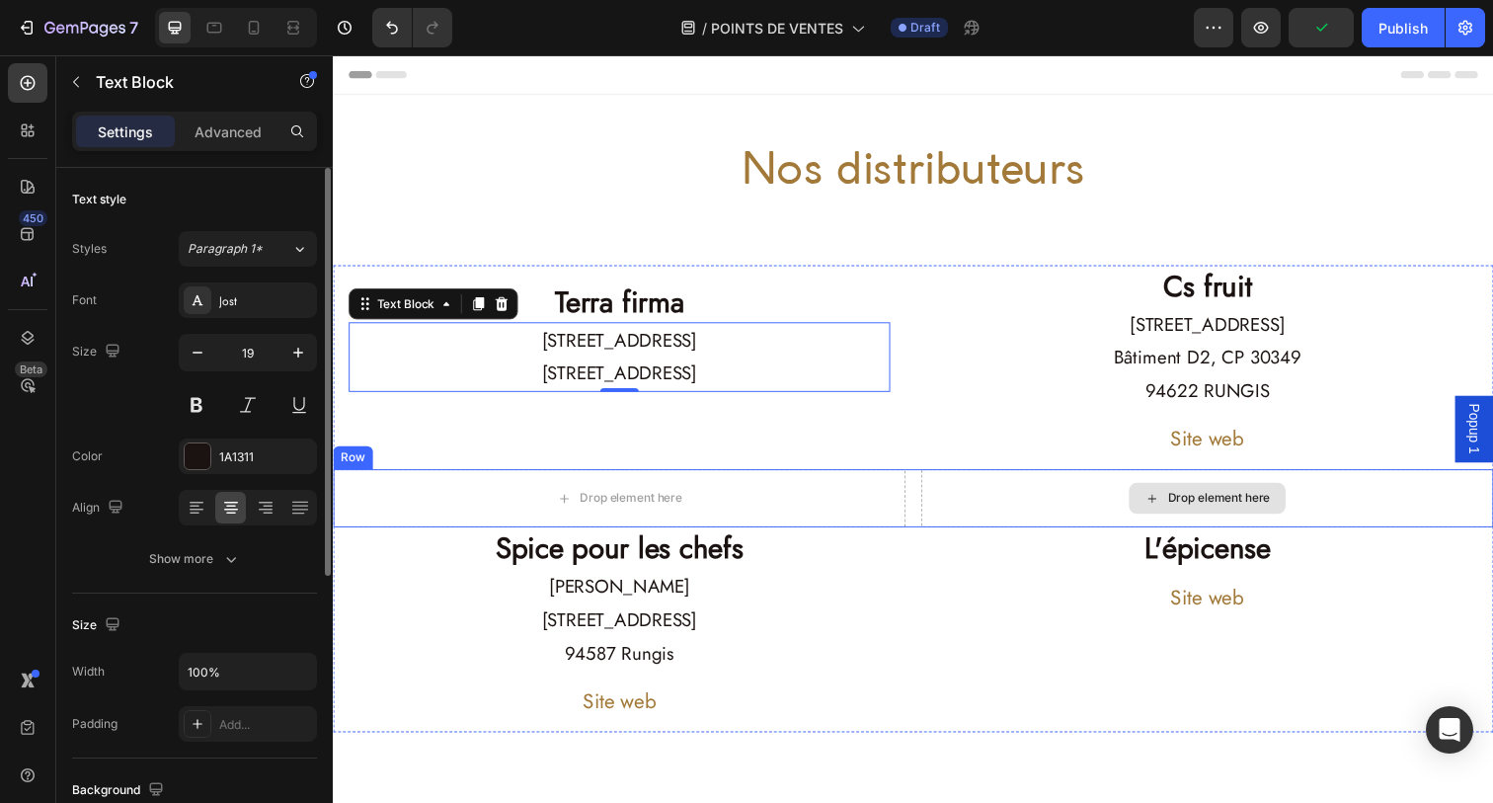
click at [1060, 508] on div "Drop element here" at bounding box center [1225, 507] width 585 height 59
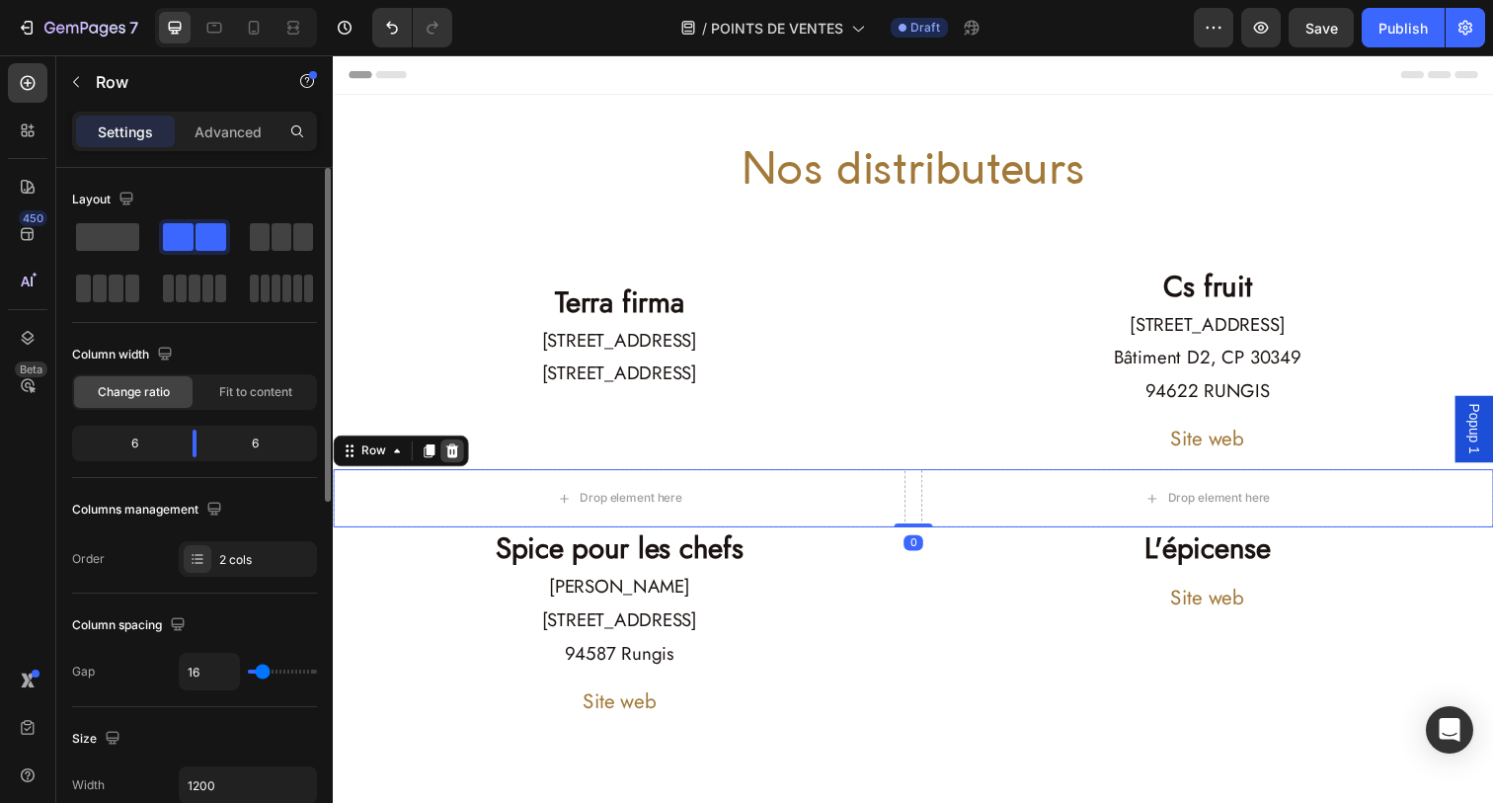
click at [453, 460] on icon at bounding box center [454, 459] width 13 height 14
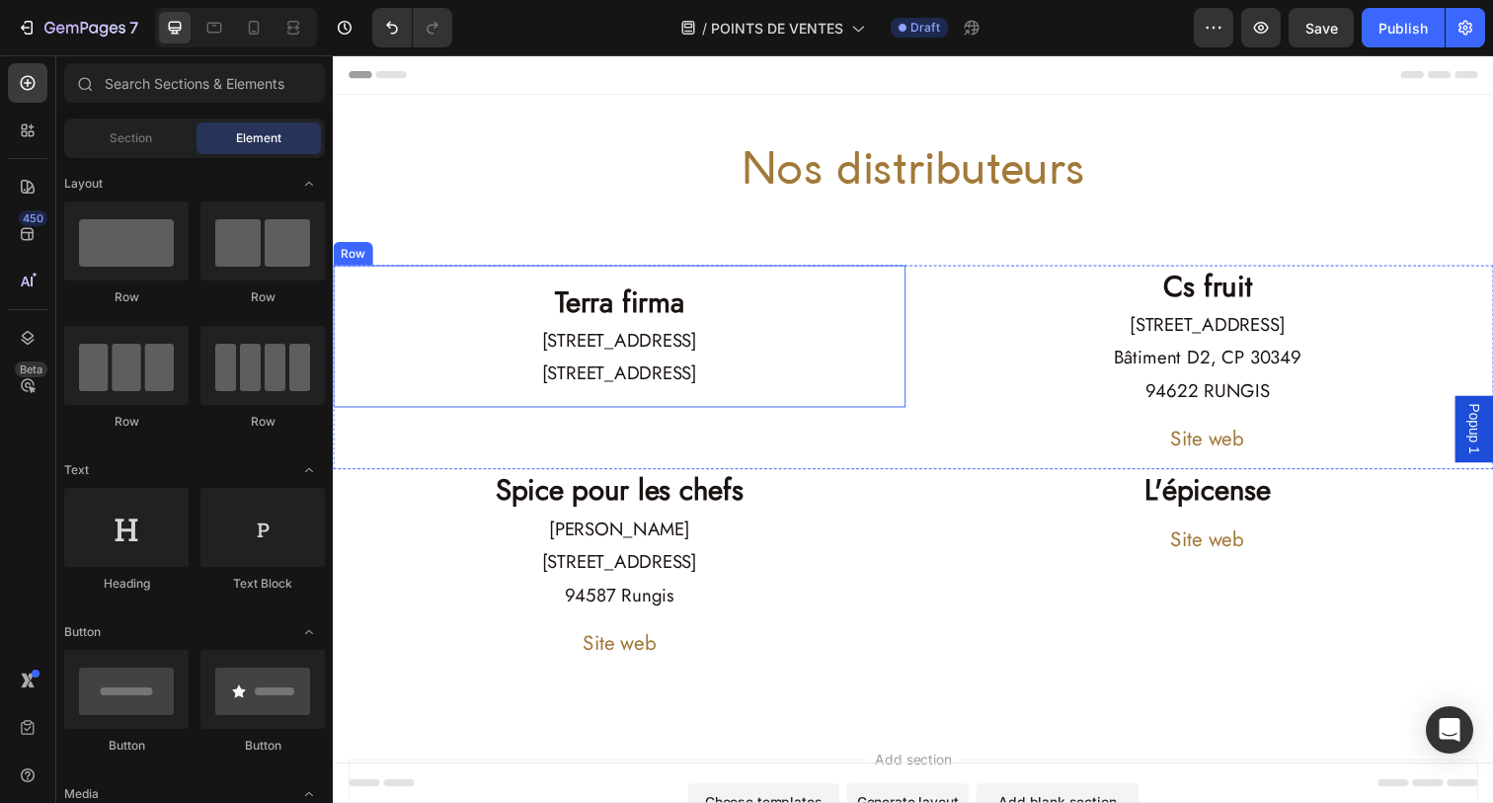
click at [767, 278] on div "Terra firma Heading [STREET_ADDRESS] Text Block Row" at bounding box center [625, 342] width 585 height 145
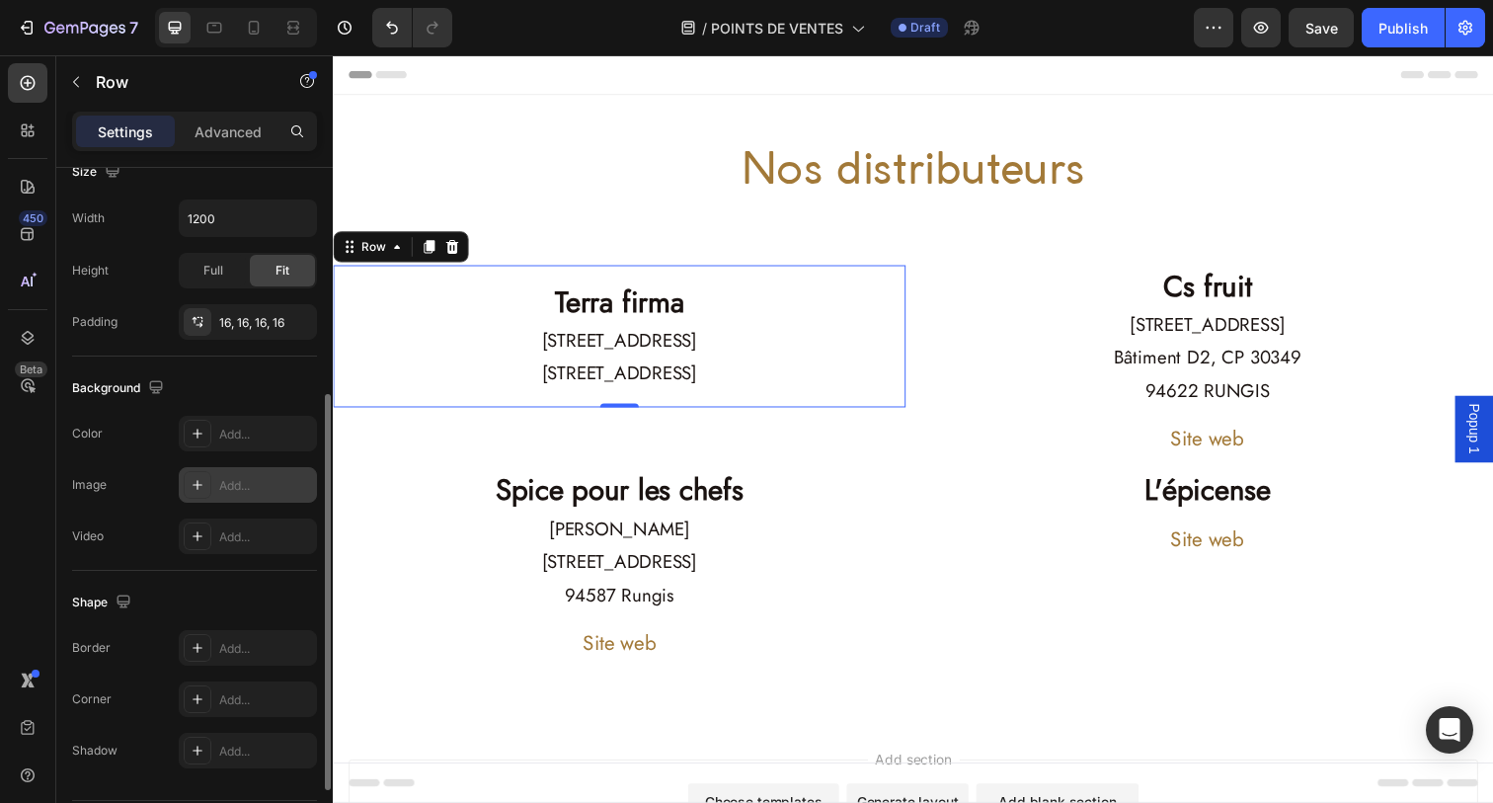
scroll to position [431, 0]
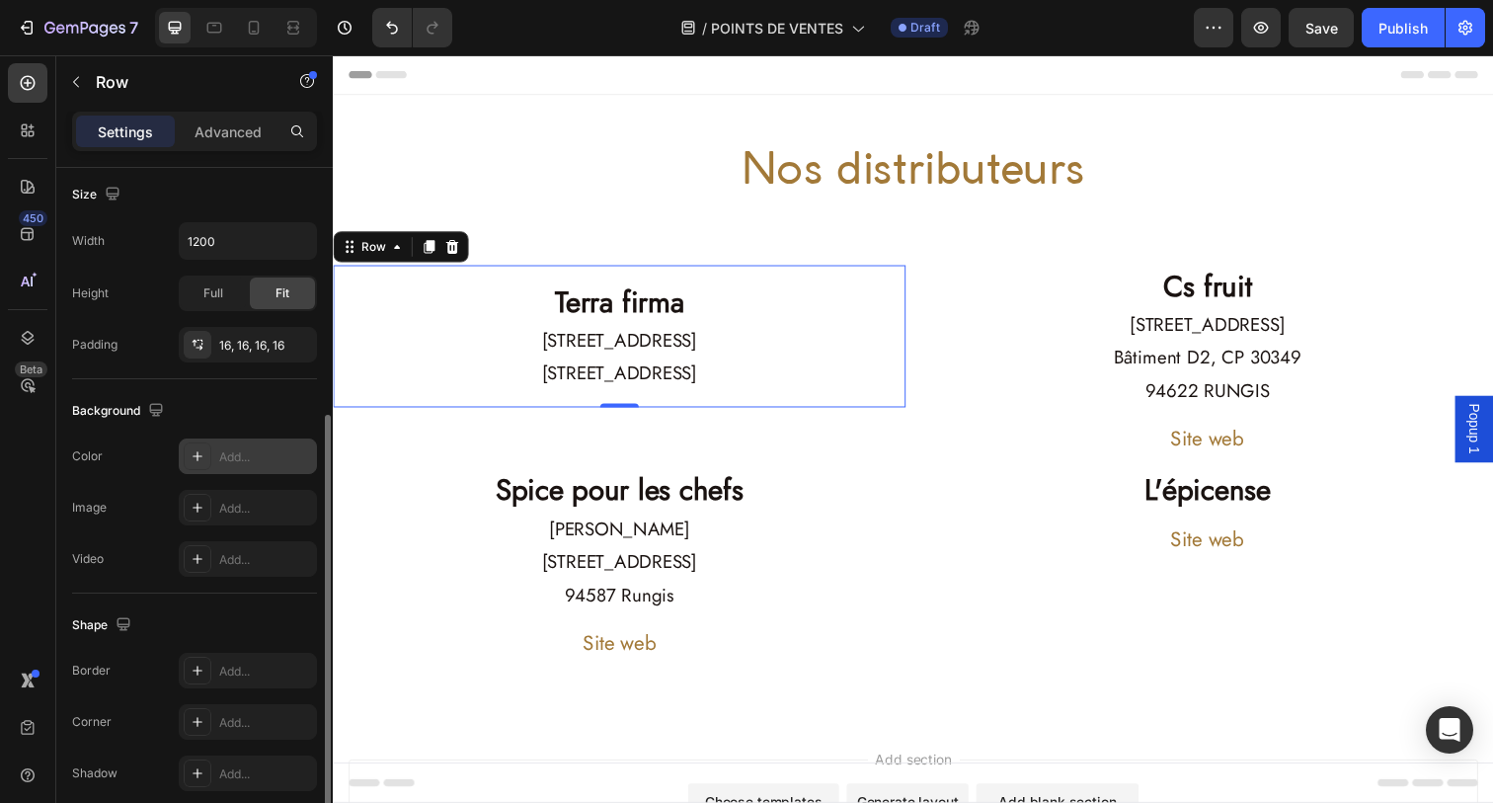
click at [214, 451] on div "Add..." at bounding box center [248, 456] width 138 height 36
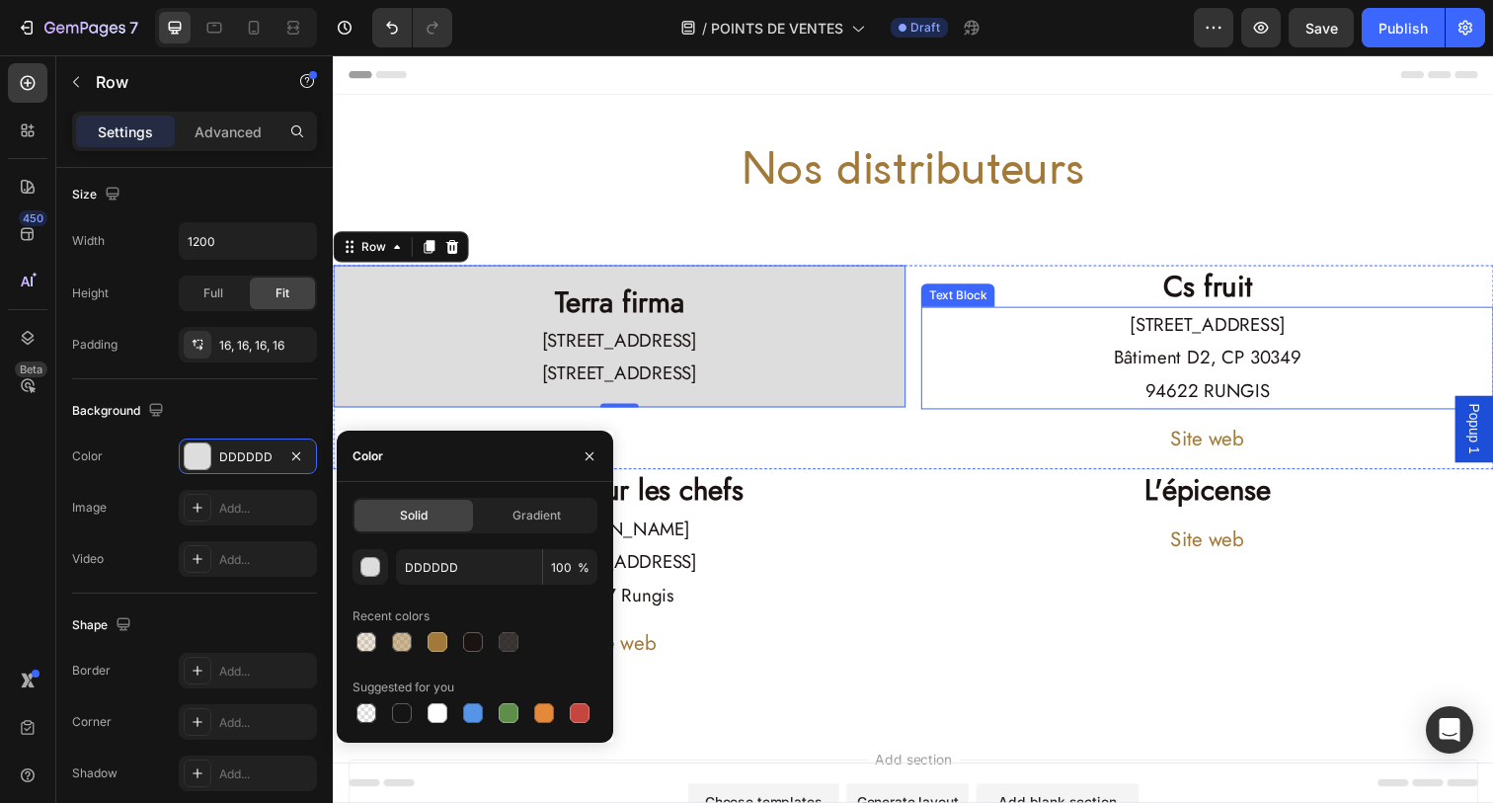
click at [1076, 320] on p "[STREET_ADDRESS]" at bounding box center [1225, 331] width 581 height 34
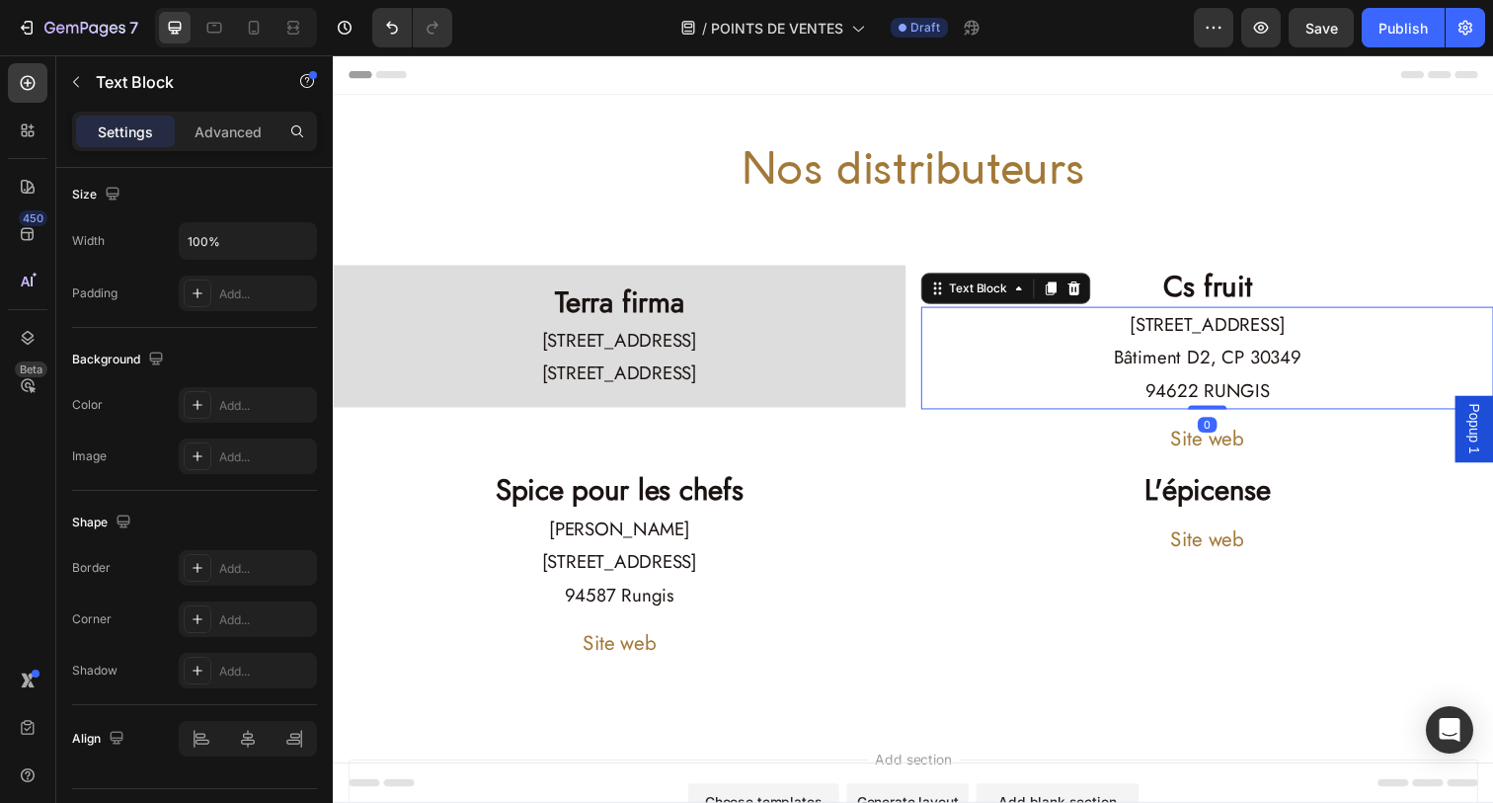
scroll to position [0, 0]
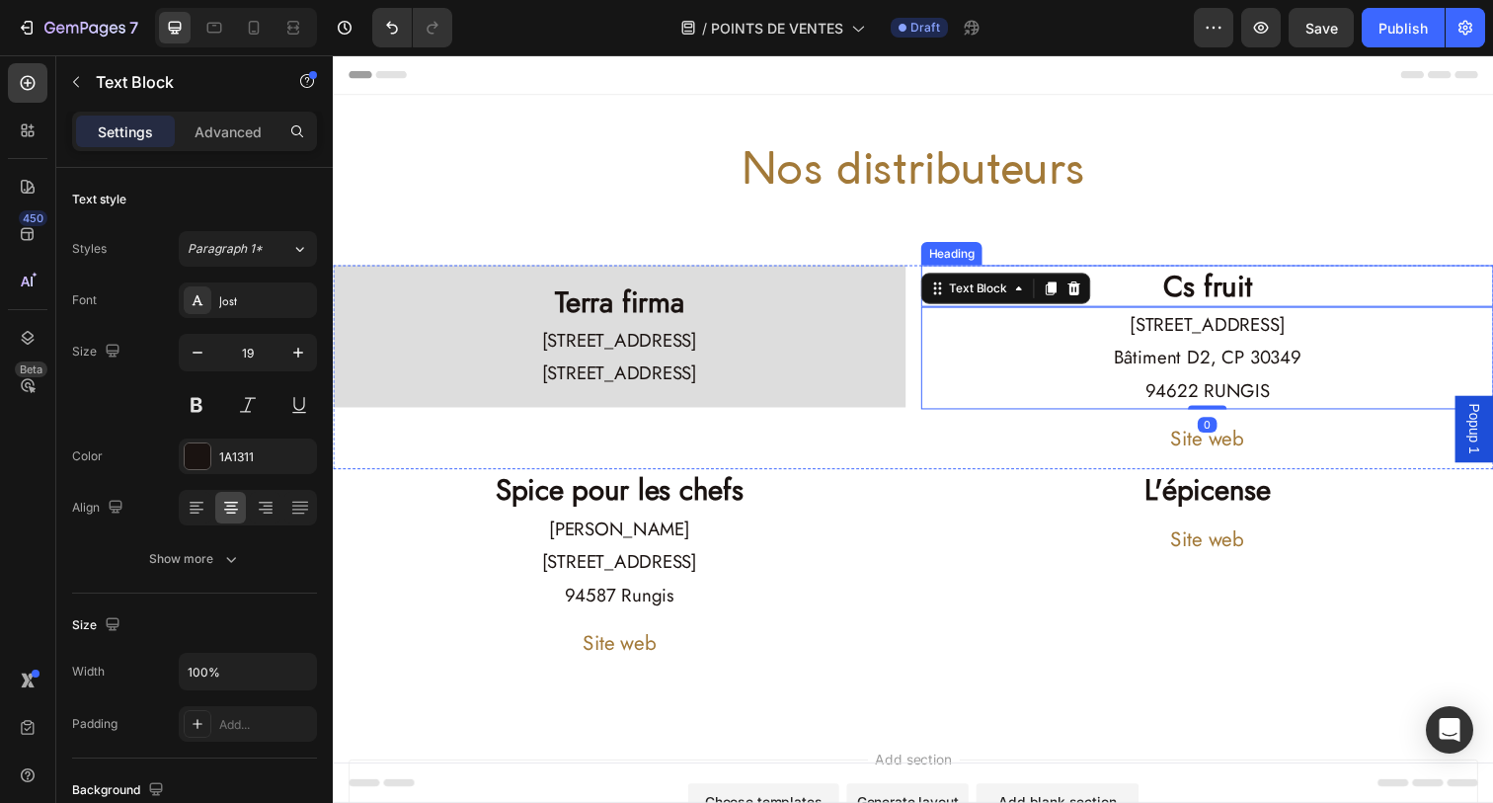
click at [1130, 271] on h2 "Cs fruit" at bounding box center [1225, 291] width 585 height 42
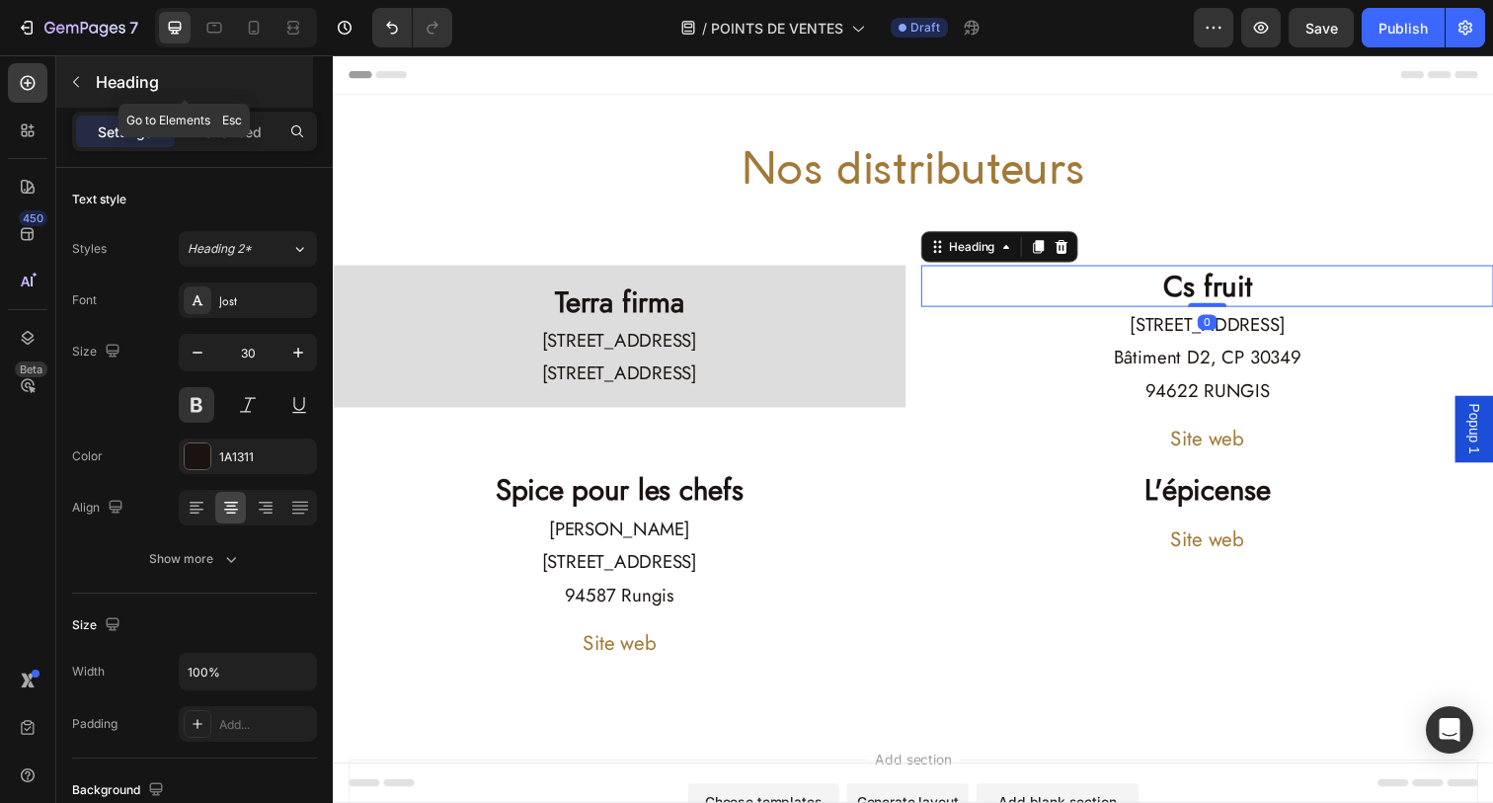
click at [80, 91] on button "button" at bounding box center [76, 82] width 32 height 32
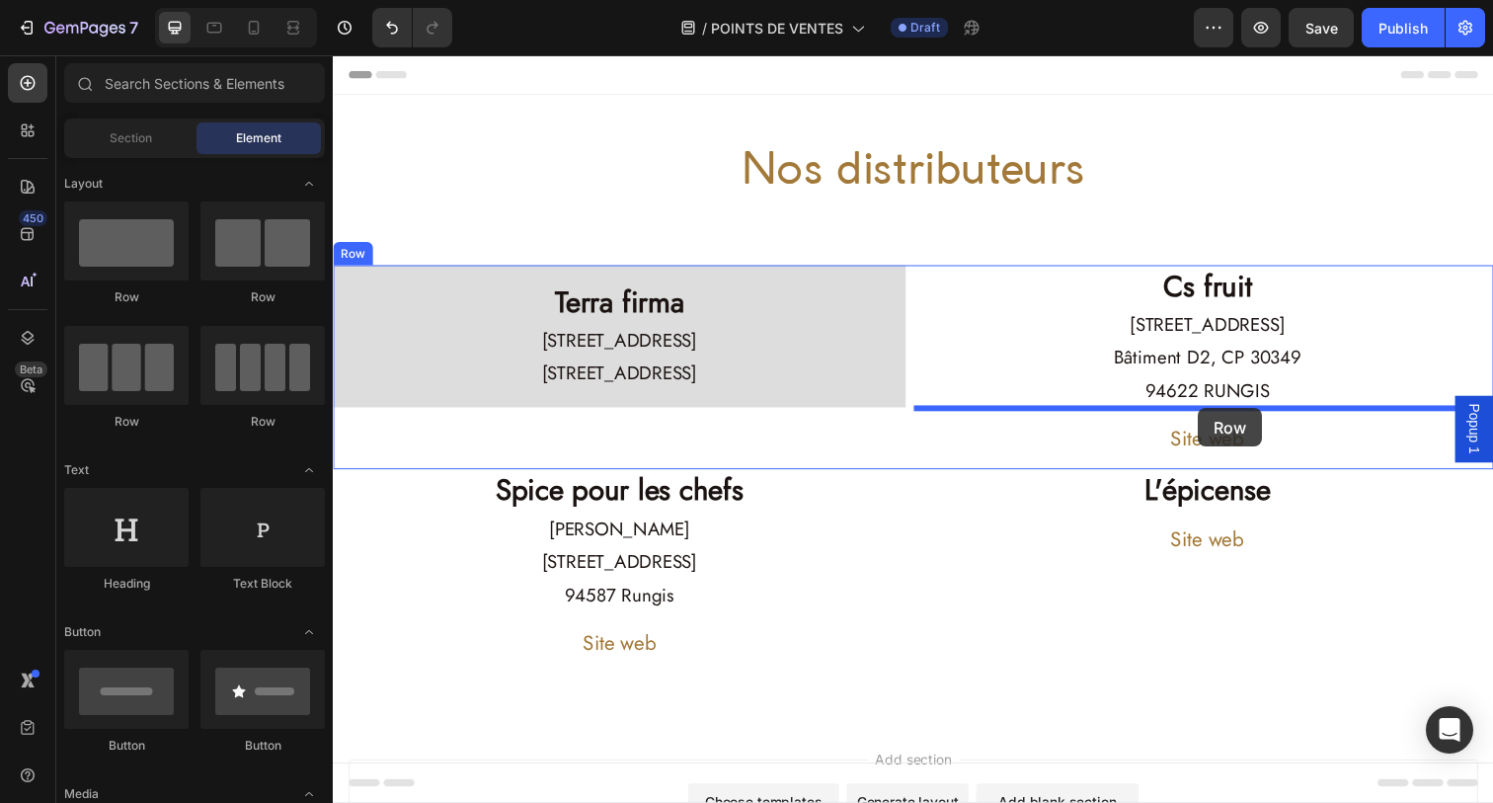
drag, startPoint x: 447, startPoint y: 317, endPoint x: 1216, endPoint y: 416, distance: 775.5
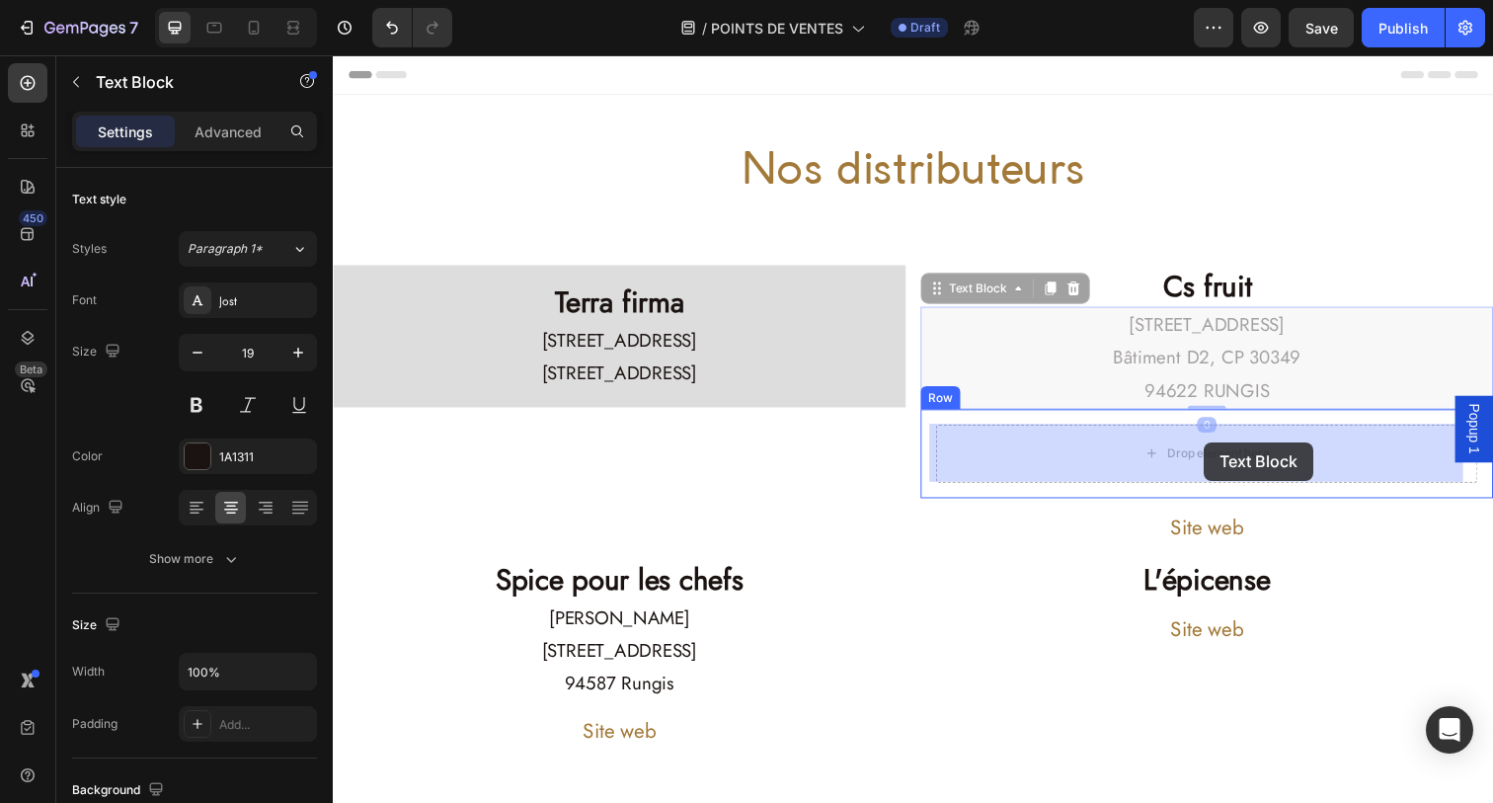
drag, startPoint x: 1221, startPoint y: 389, endPoint x: 1222, endPoint y: 451, distance: 62.2
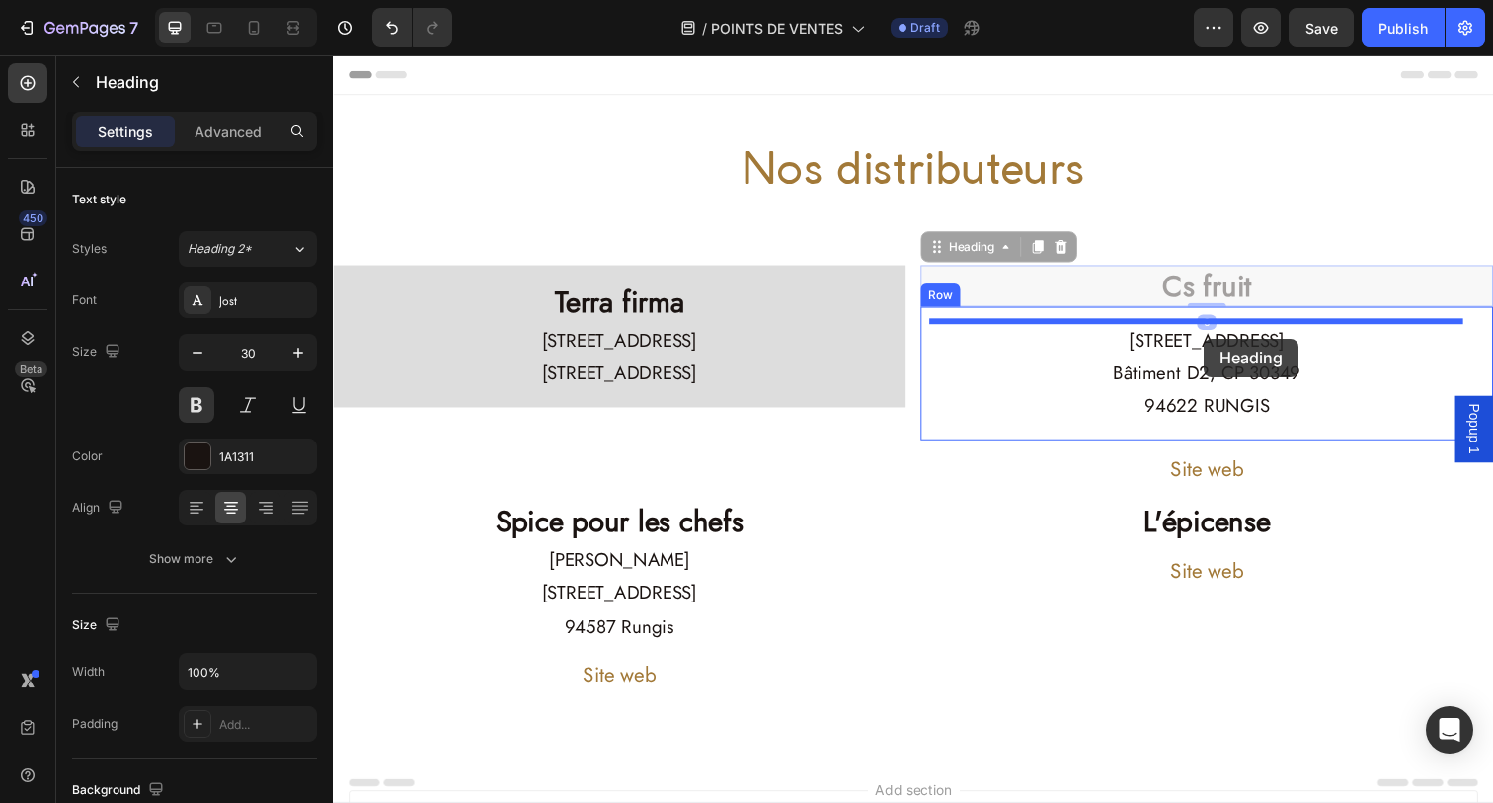
drag, startPoint x: 1221, startPoint y: 282, endPoint x: 1223, endPoint y: 344, distance: 61.2
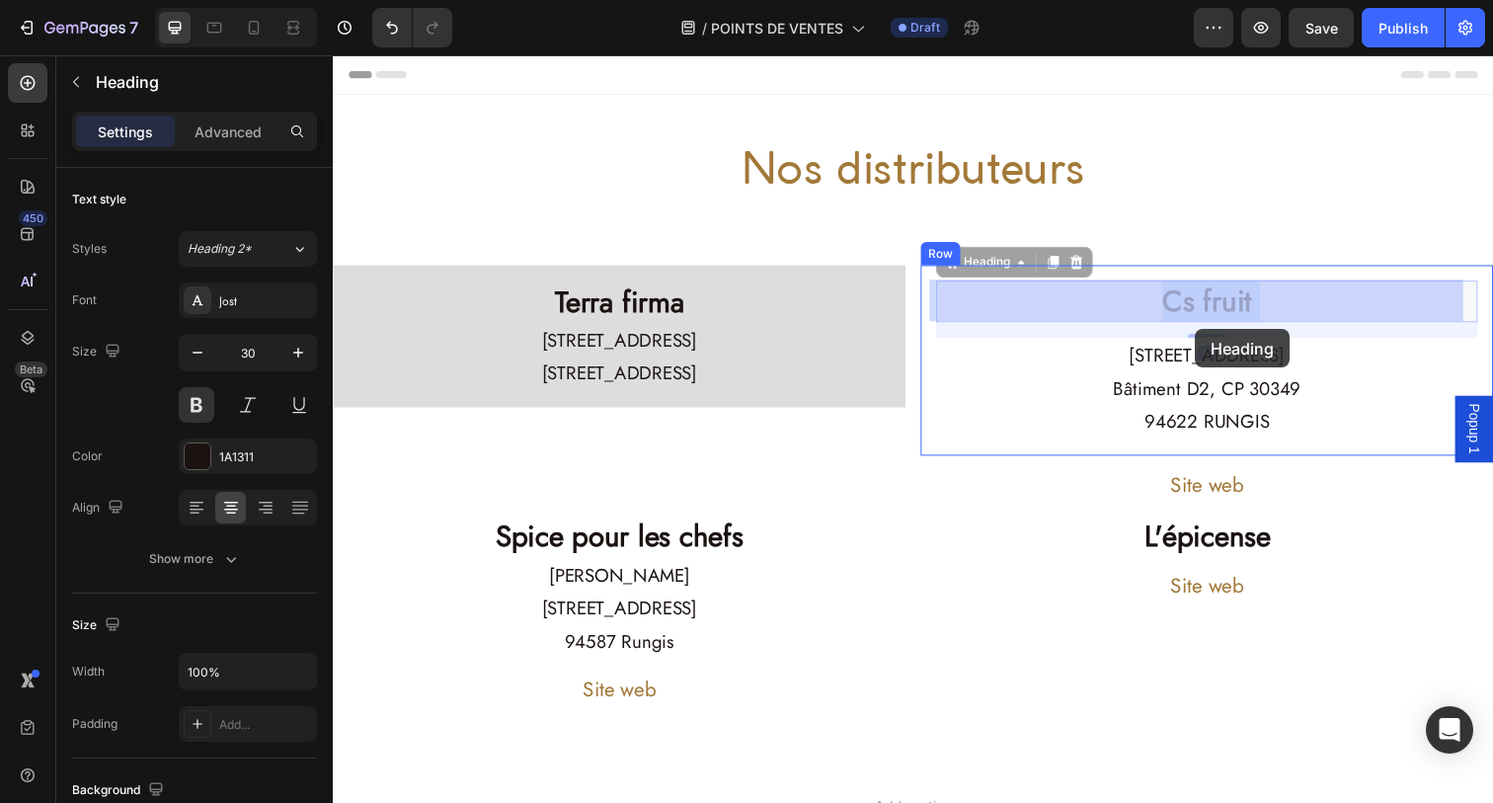
drag, startPoint x: 1182, startPoint y: 298, endPoint x: 1214, endPoint y: 335, distance: 48.3
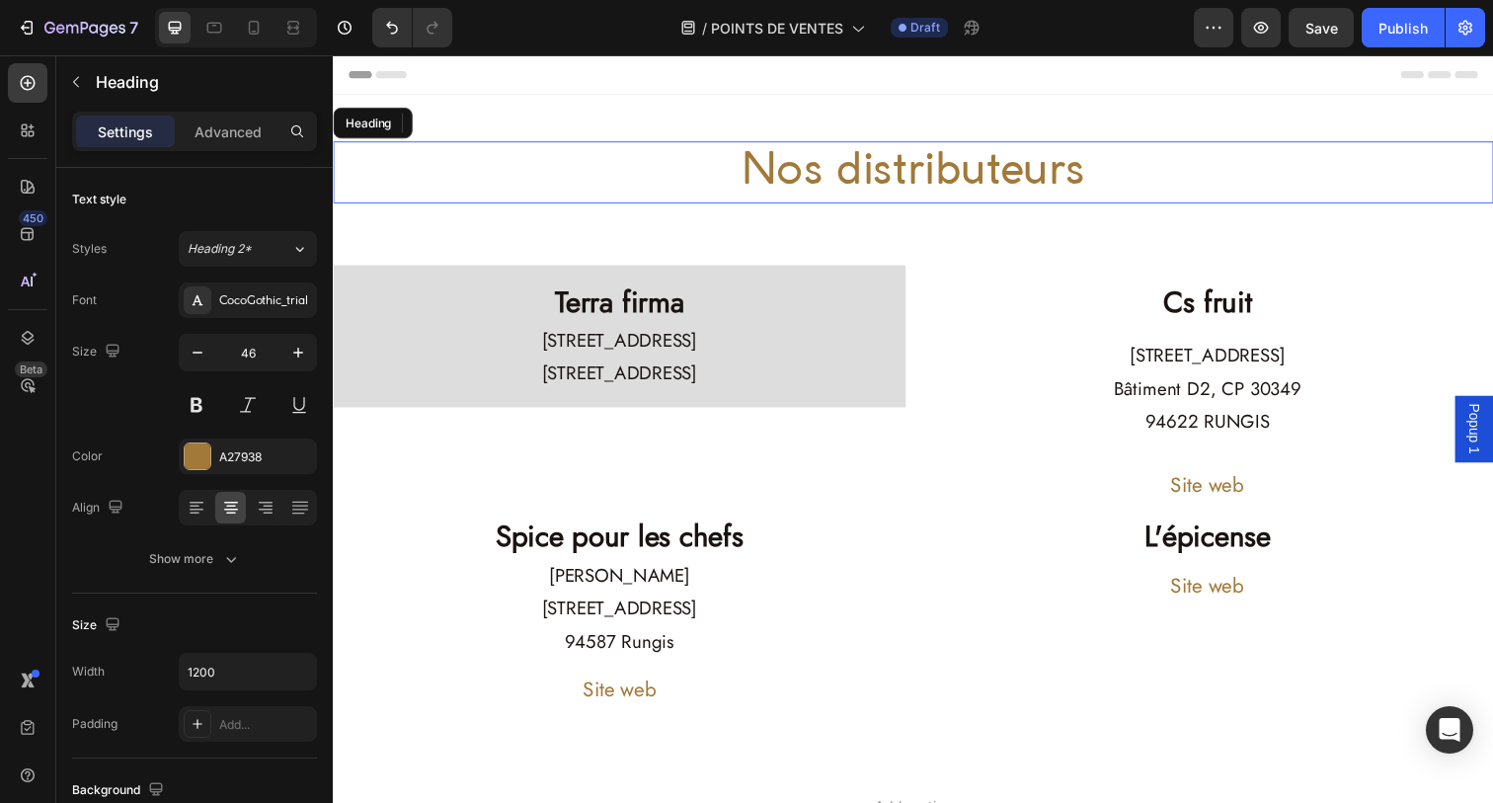
click at [1212, 203] on h2 "Nos distributeurs" at bounding box center [925, 174] width 1185 height 63
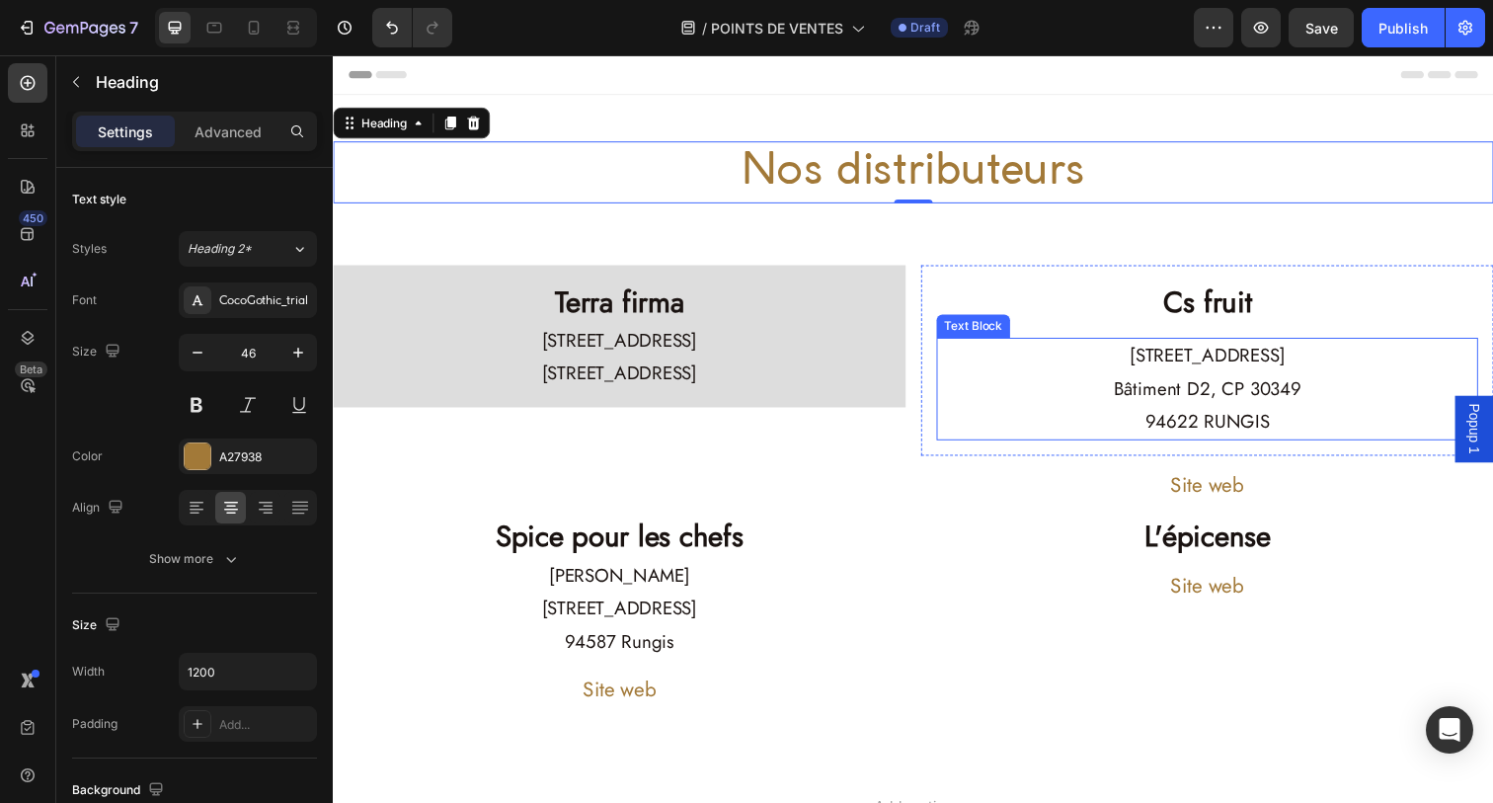
click at [1230, 355] on p "[STREET_ADDRESS]" at bounding box center [1225, 363] width 549 height 34
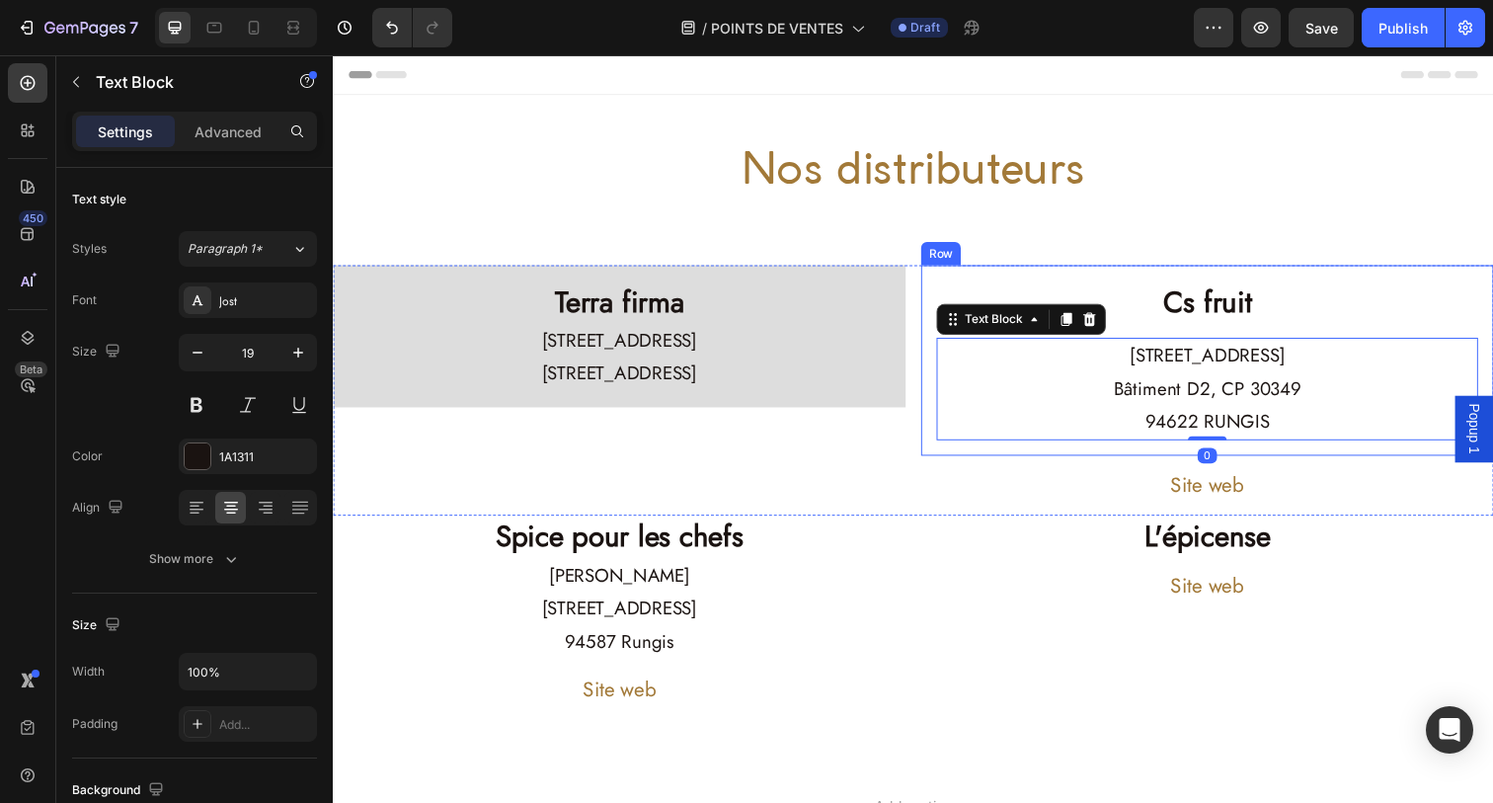
click at [1133, 276] on div "Cs fruit Heading [STREET_ADDRESS] 94622 RUNGIS Text Block 0 Row" at bounding box center [1225, 368] width 585 height 196
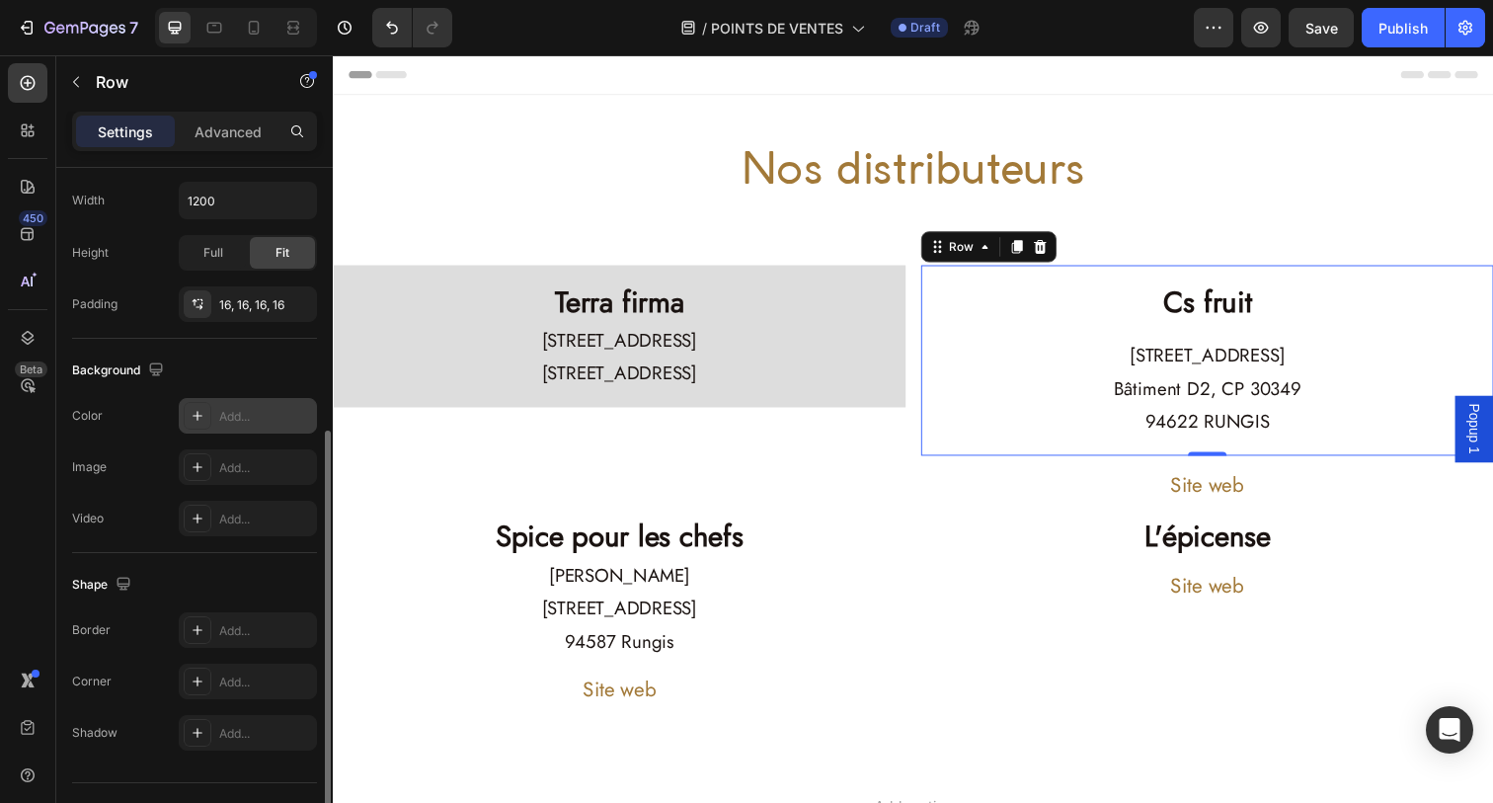
scroll to position [466, 0]
click at [234, 426] on div "Add..." at bounding box center [265, 422] width 93 height 18
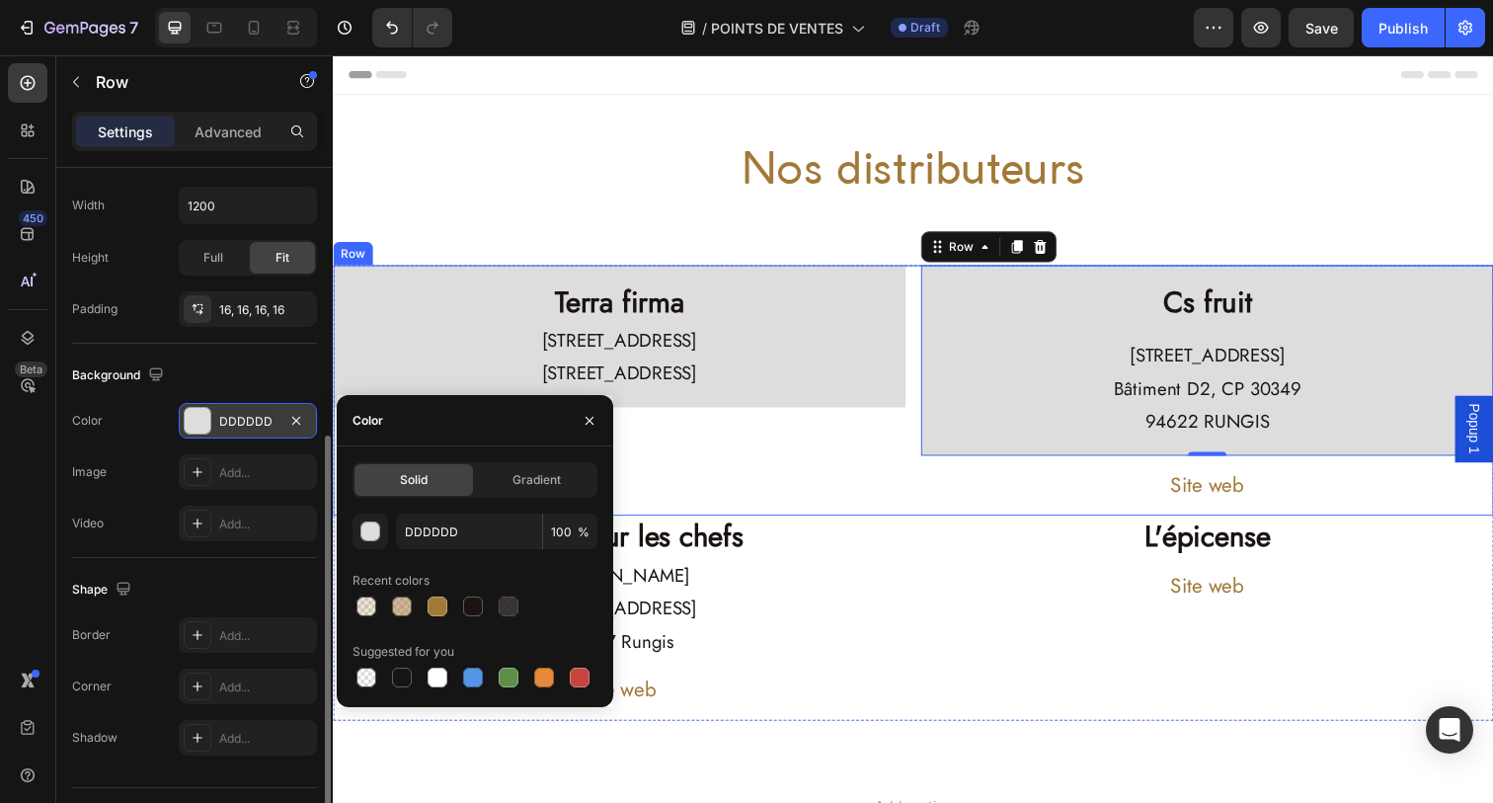
click at [707, 451] on div "Terra firma Heading [STREET_ADDRESS] Text Block Row" at bounding box center [625, 398] width 585 height 256
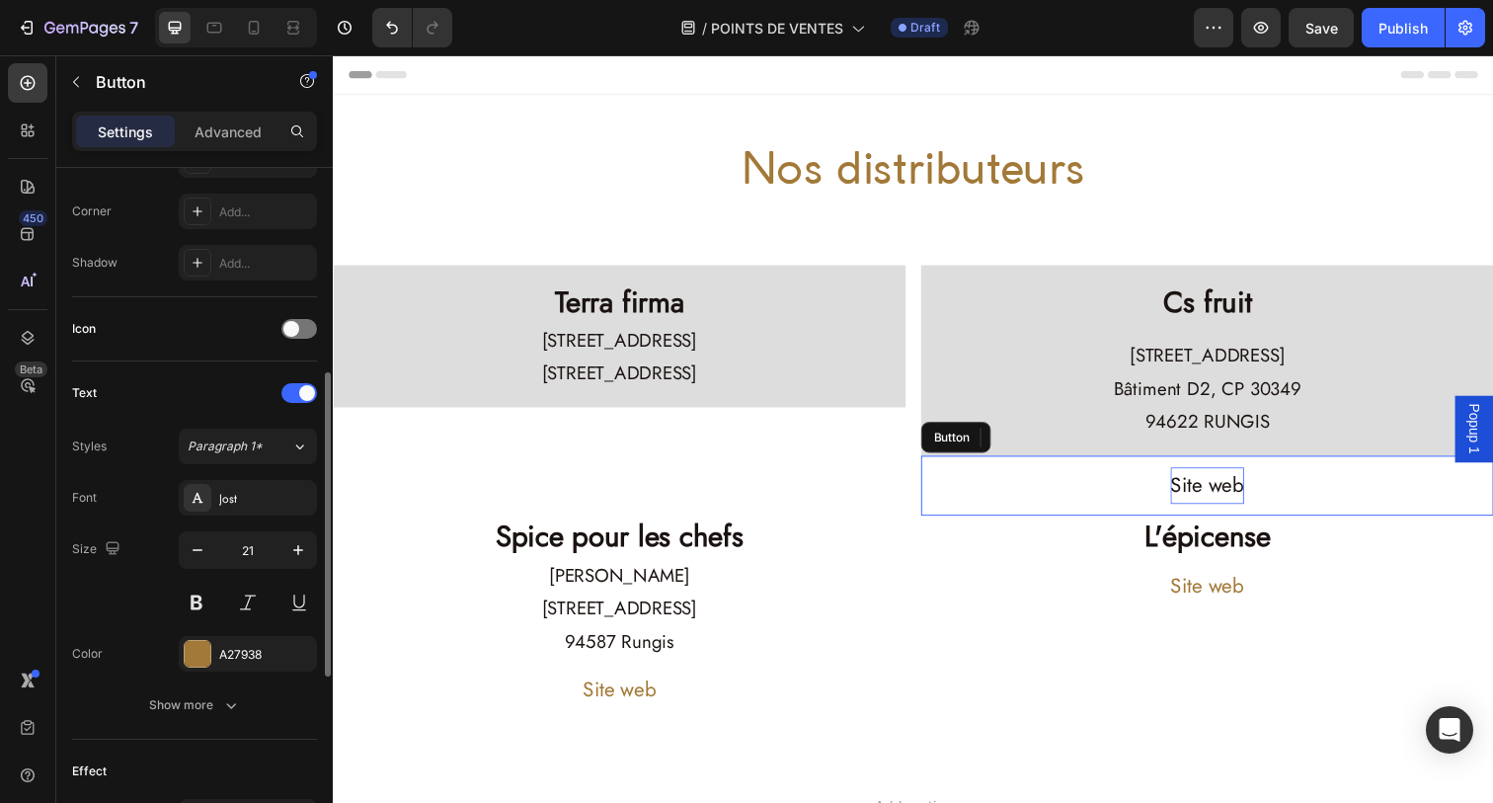
scroll to position [0, 0]
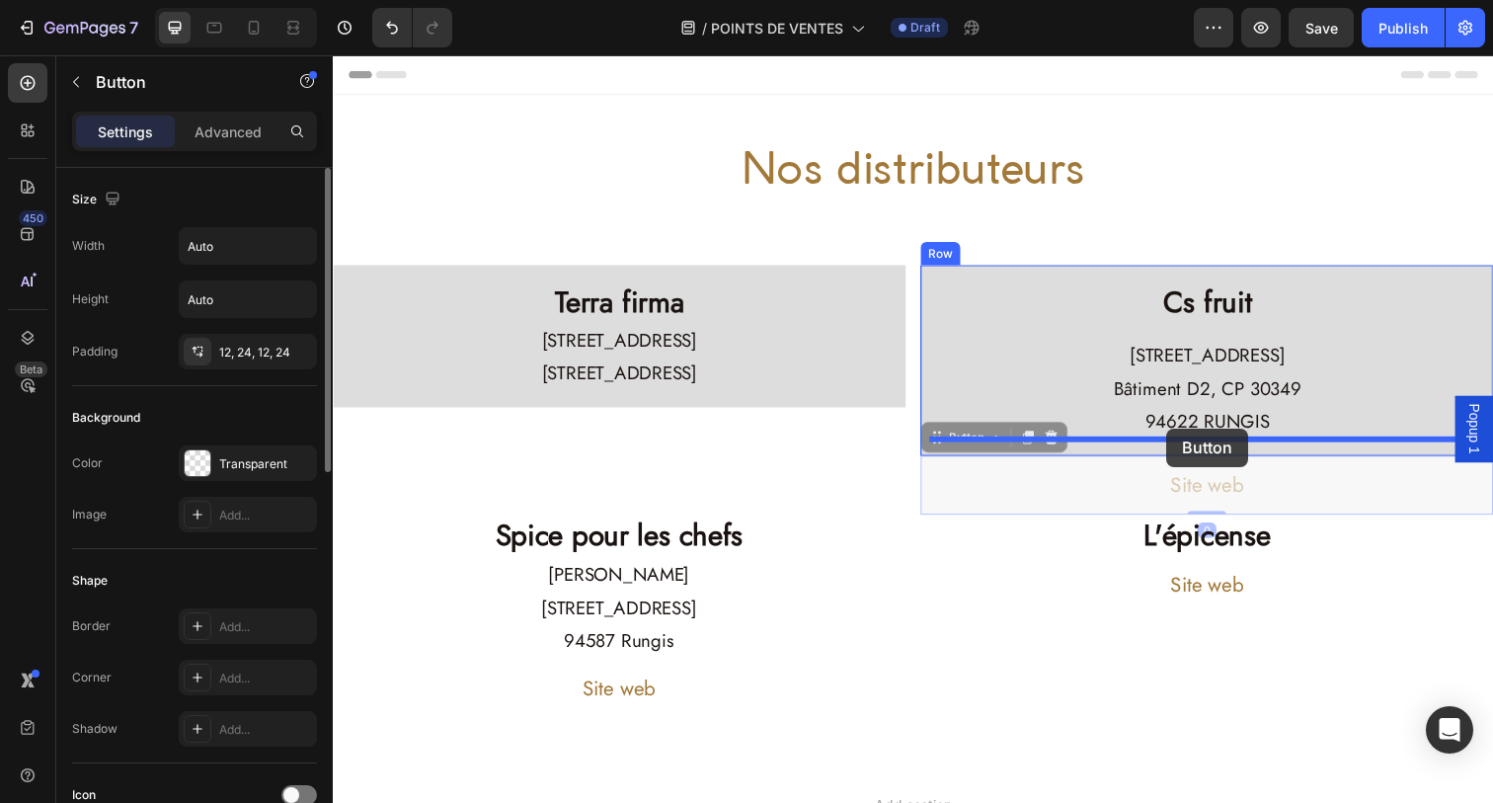
drag, startPoint x: 1181, startPoint y: 494, endPoint x: 1184, endPoint y: 439, distance: 54.4
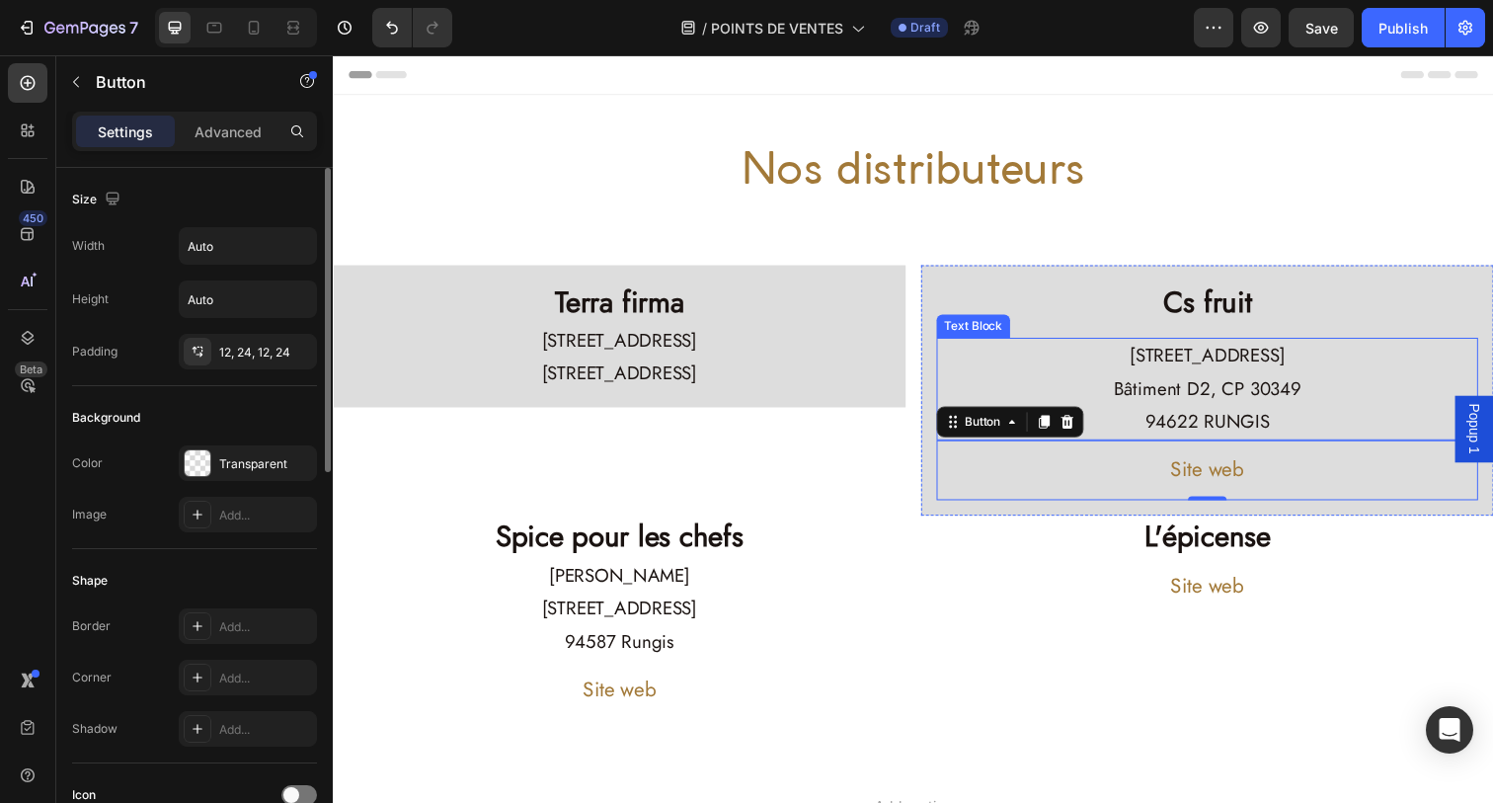
click at [1168, 379] on p "Bâtiment D2, CP 30349" at bounding box center [1225, 396] width 549 height 34
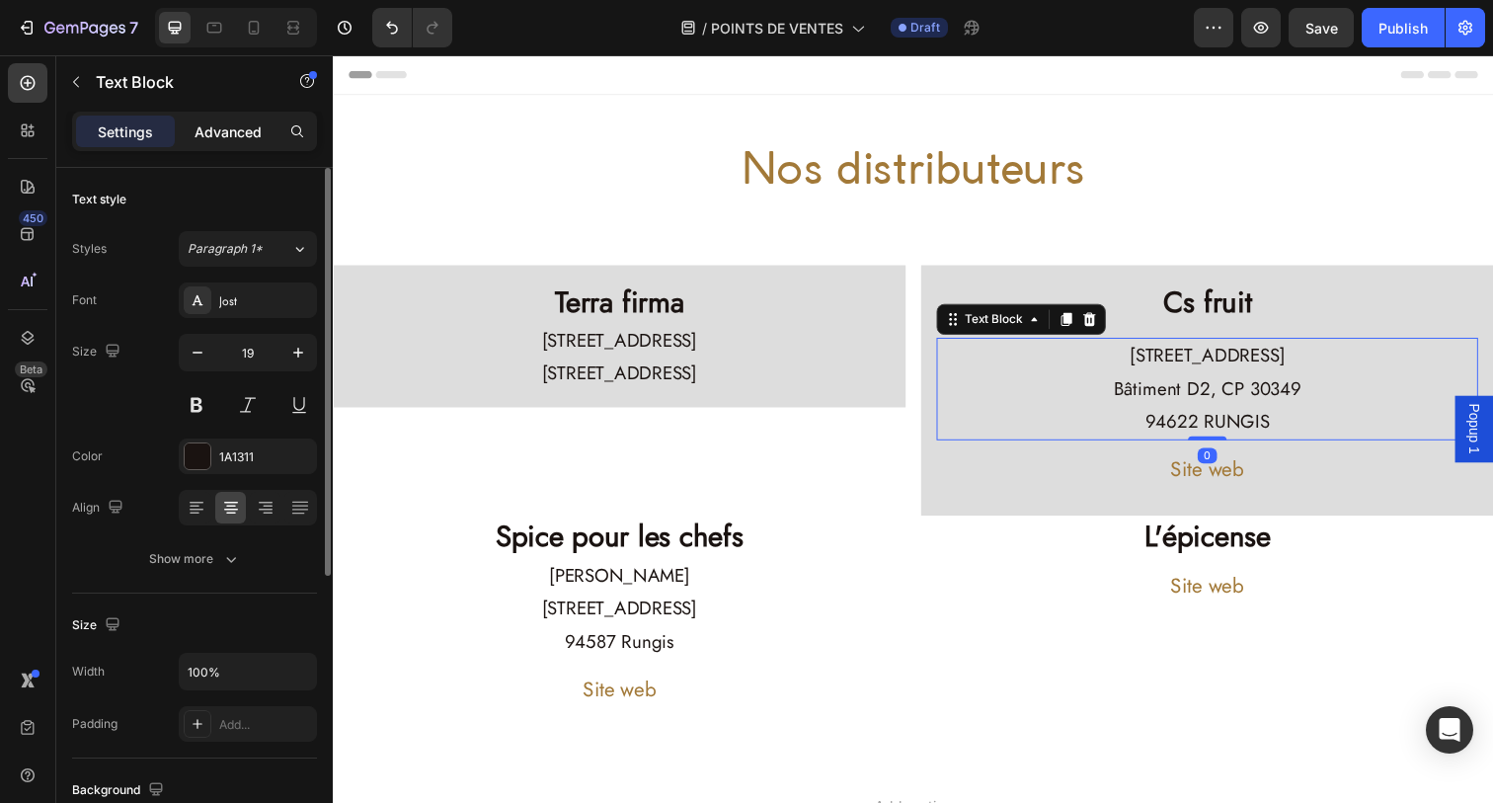
click at [203, 131] on p "Advanced" at bounding box center [228, 131] width 67 height 21
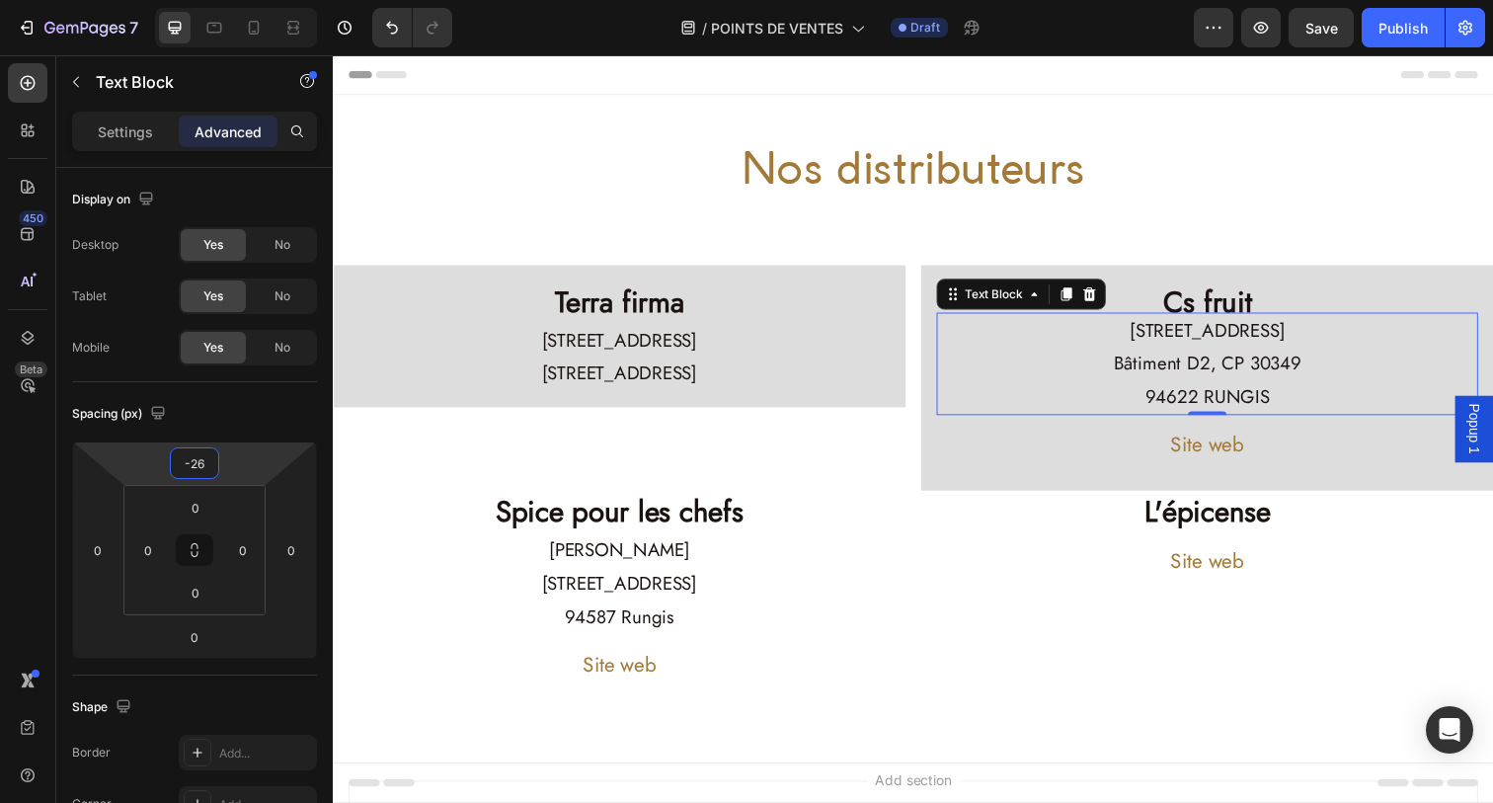
type input "-24"
drag, startPoint x: 223, startPoint y: 449, endPoint x: 227, endPoint y: 459, distance: 10.6
click at [227, 0] on html "7 Version history / POINTS DE VENTES Draft Preview Save Publish 450 Beta Sectio…" at bounding box center [746, 0] width 1493 height 0
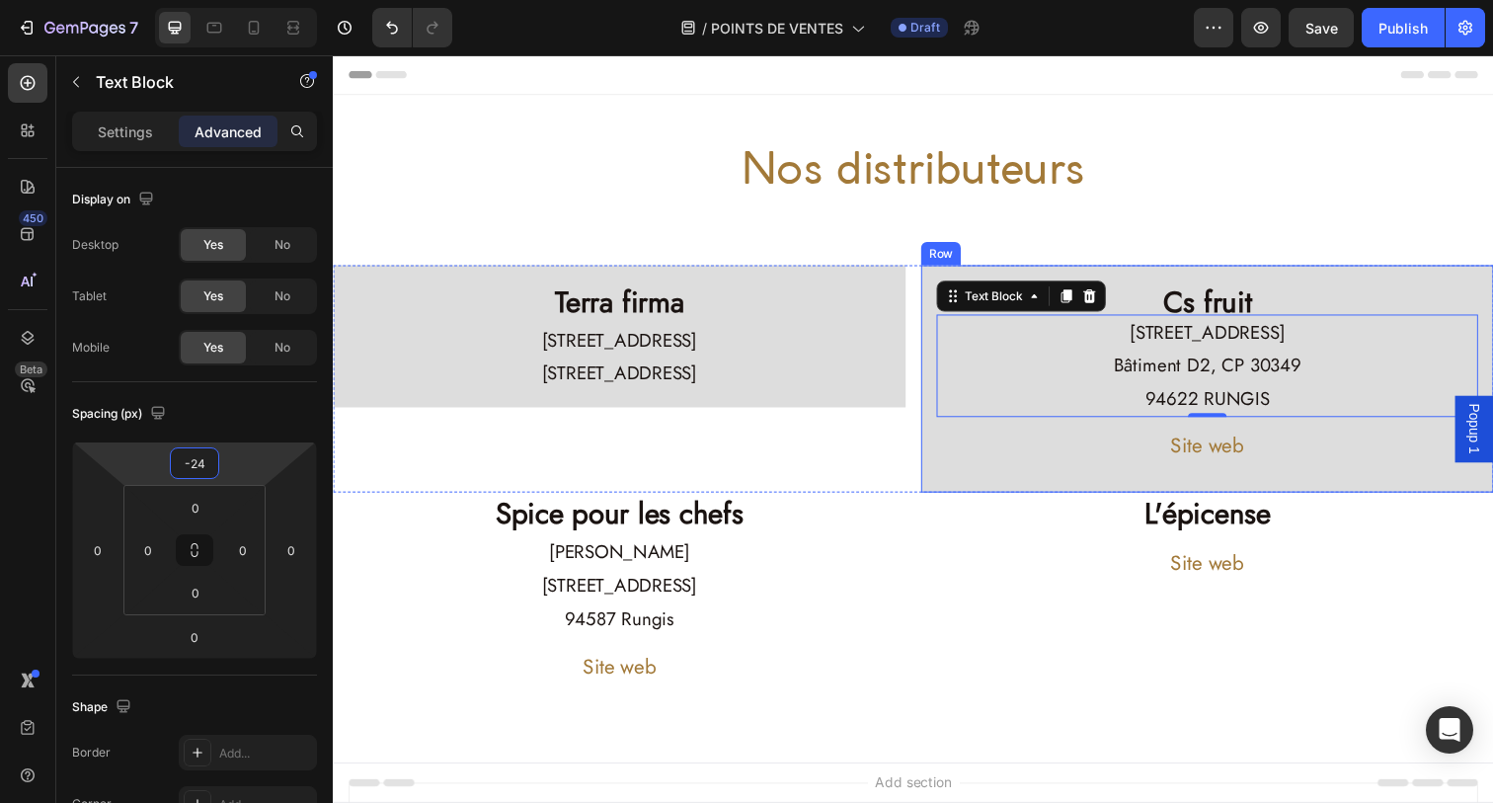
click at [1333, 497] on div "Cs fruit Heading [STREET_ADDRESS] 94622 RUNGIS Text Block 0 Site web Button Row" at bounding box center [1225, 386] width 585 height 232
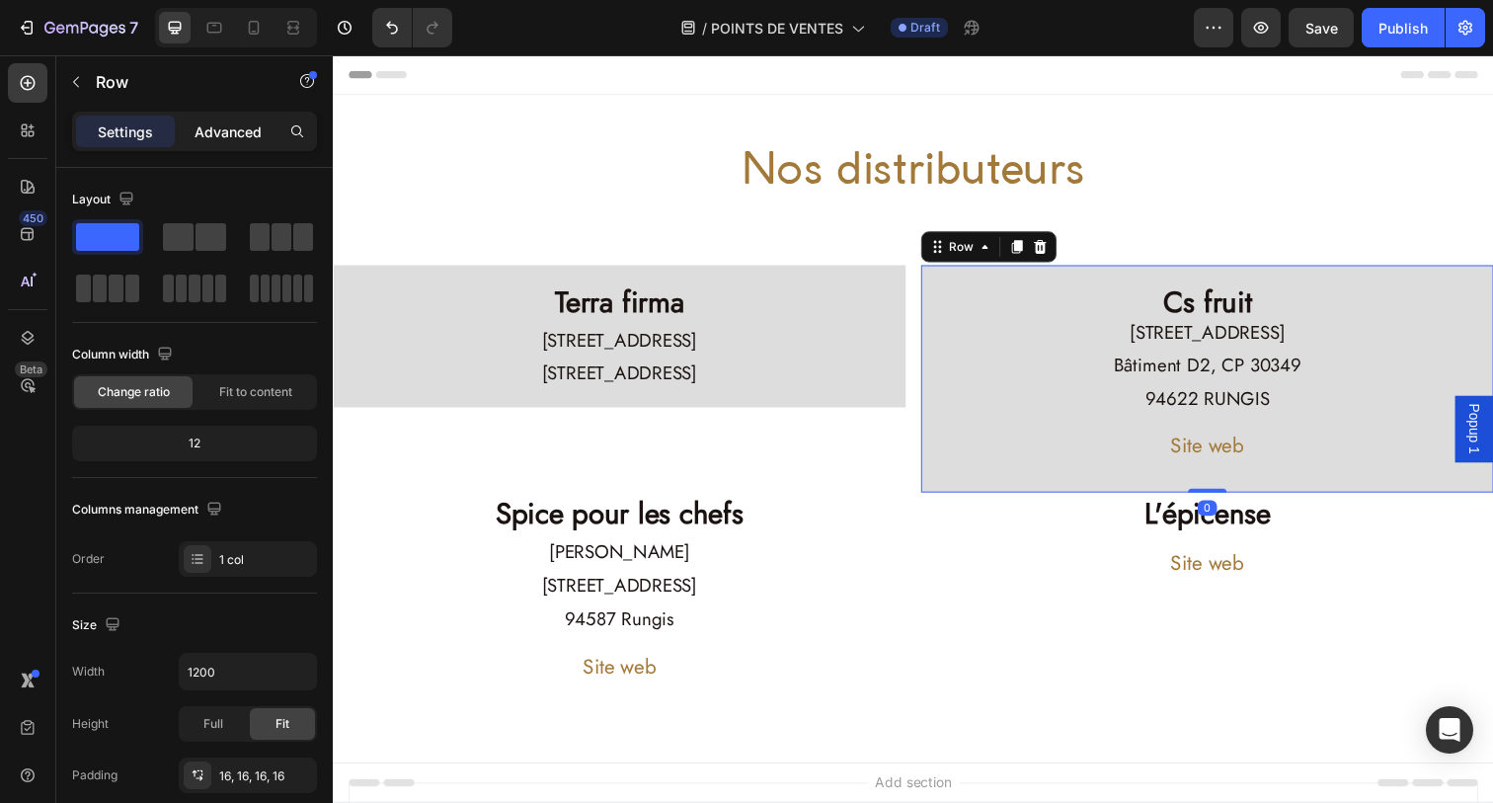
click at [242, 138] on p "Advanced" at bounding box center [228, 131] width 67 height 21
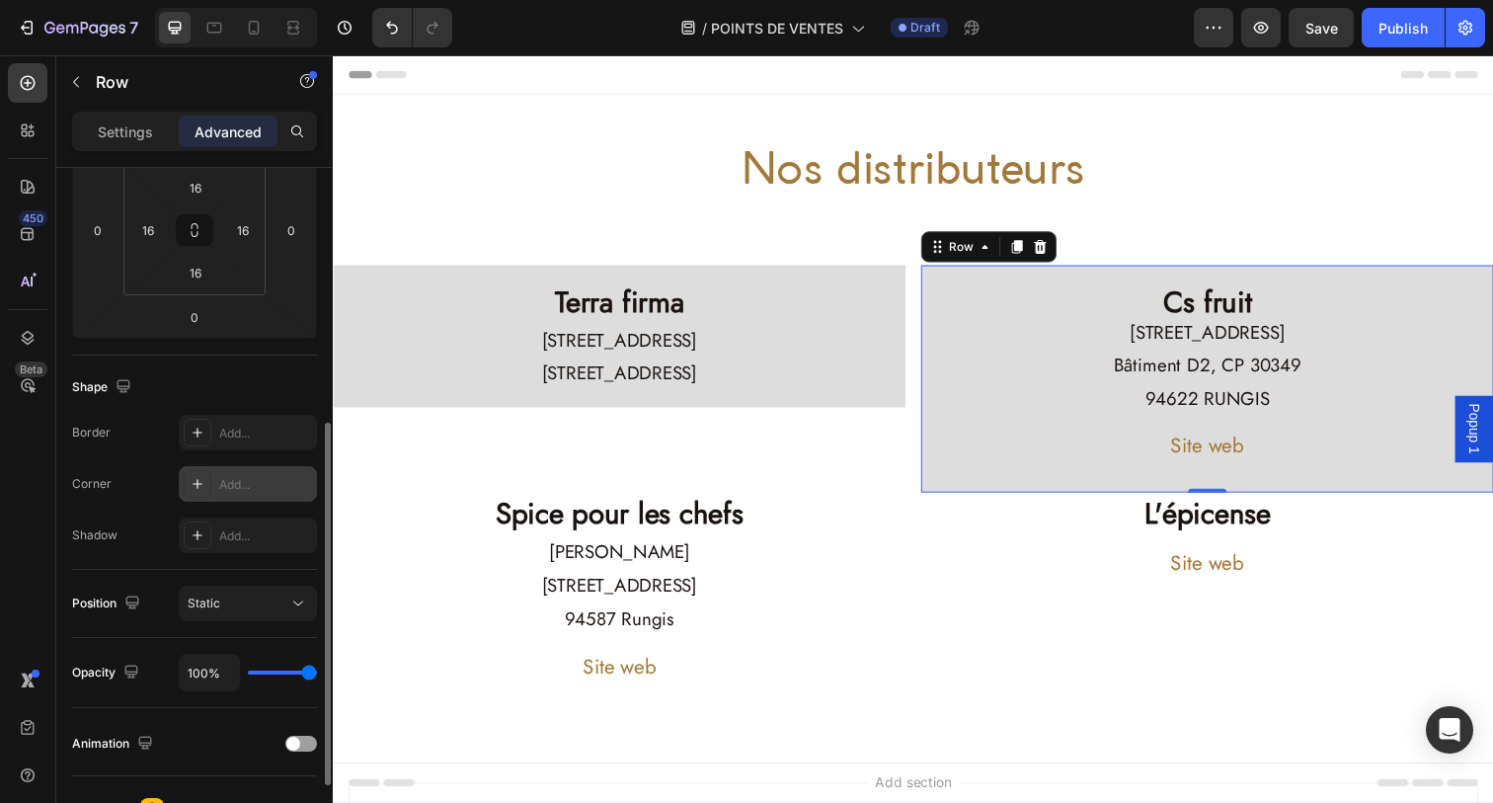
scroll to position [389, 0]
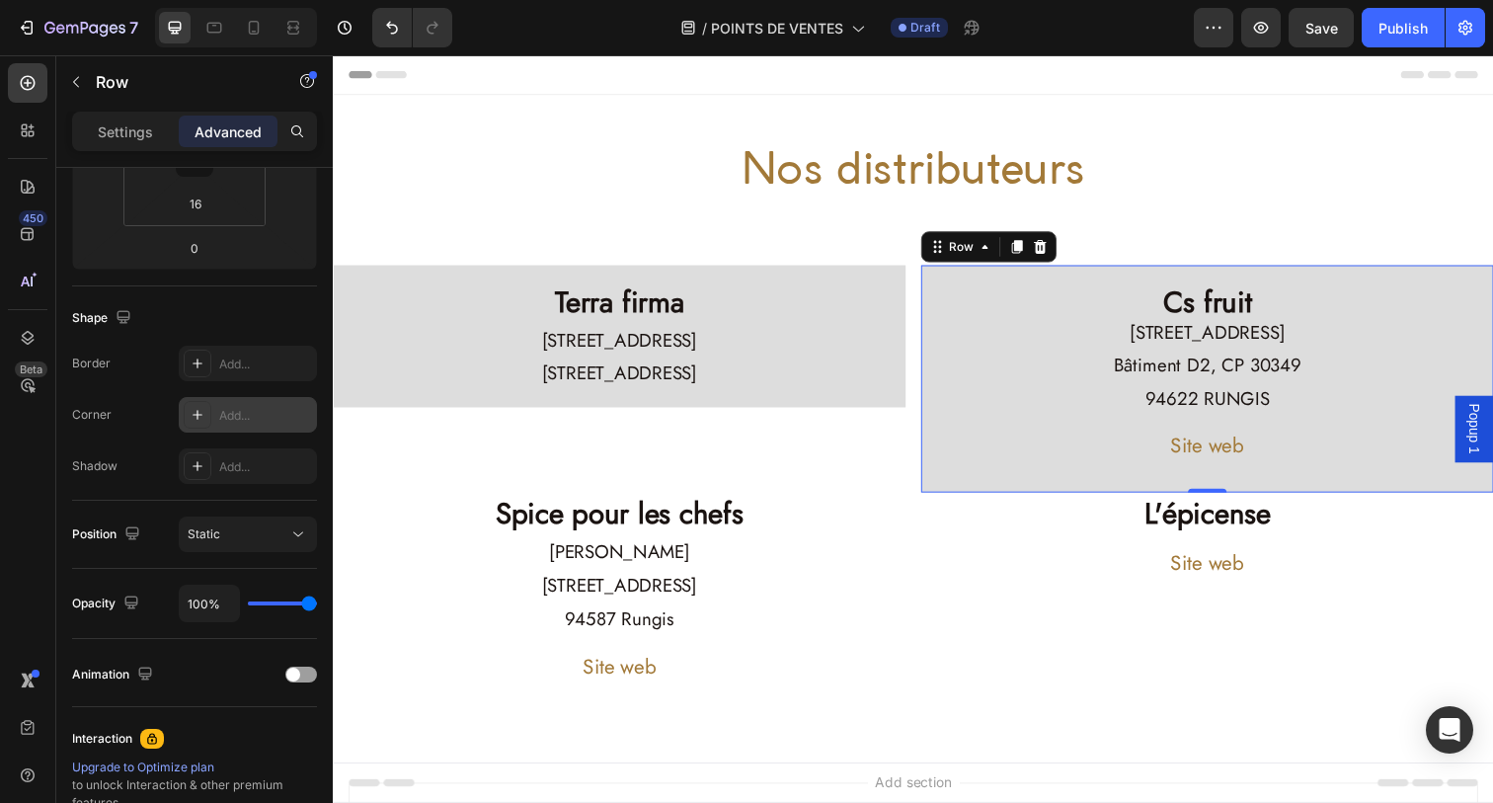
click at [206, 425] on div at bounding box center [198, 415] width 28 height 28
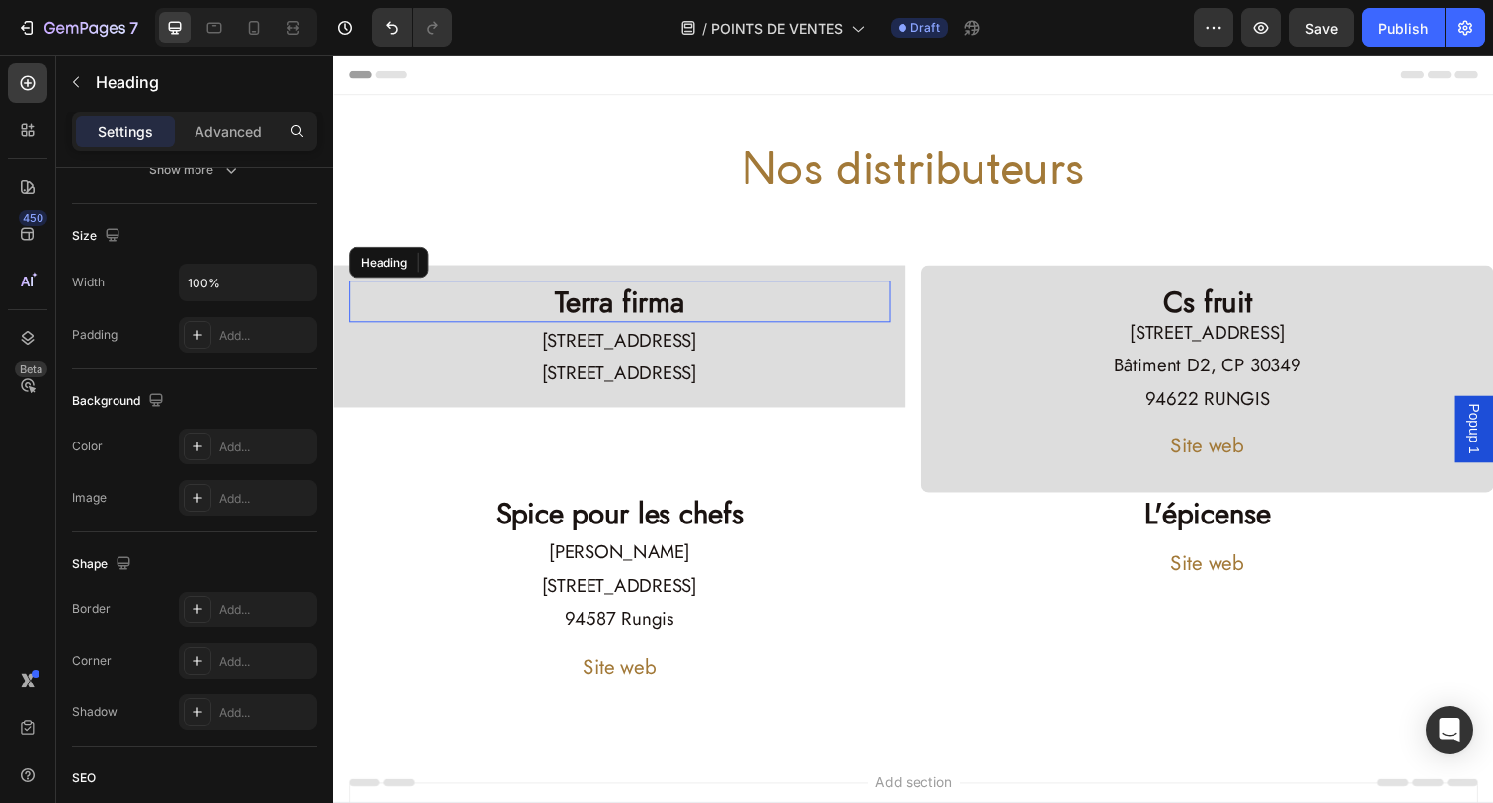
click at [823, 318] on h2 "Terra firma" at bounding box center [625, 306] width 553 height 42
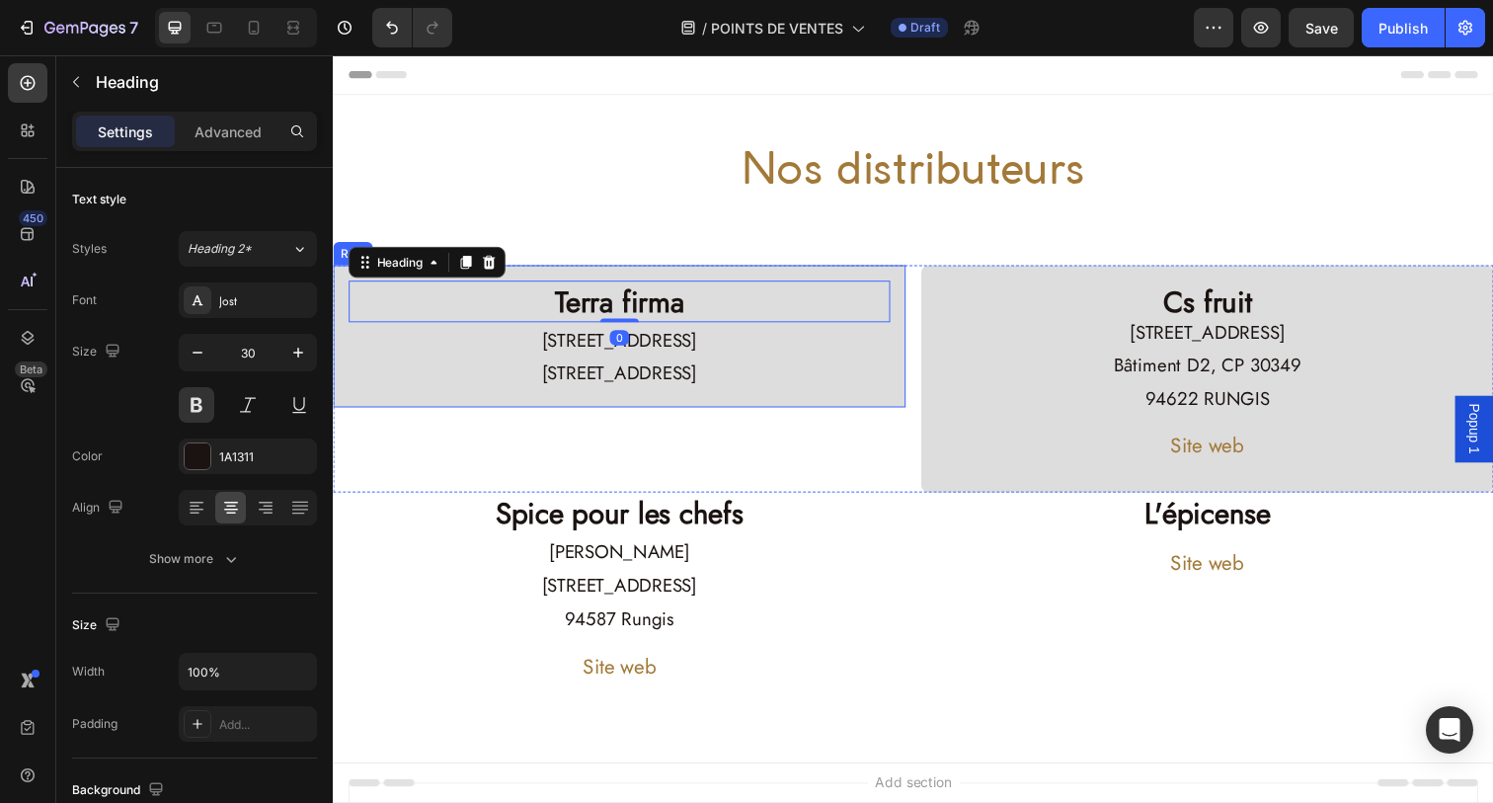
click at [842, 276] on div "Terra firma Heading 0 [STREET_ADDRESS] Text Block Row" at bounding box center [625, 342] width 585 height 145
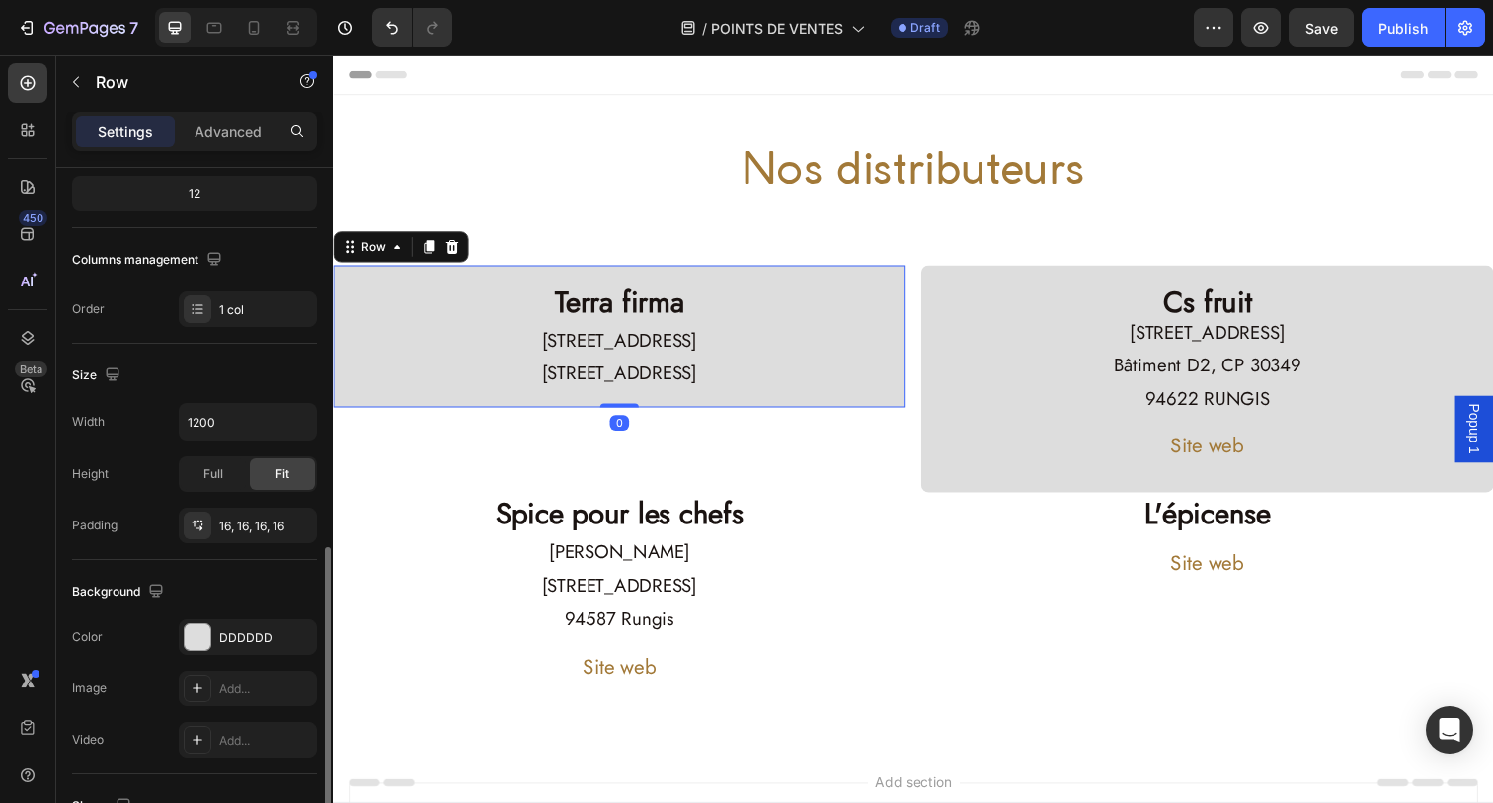
scroll to position [512, 0]
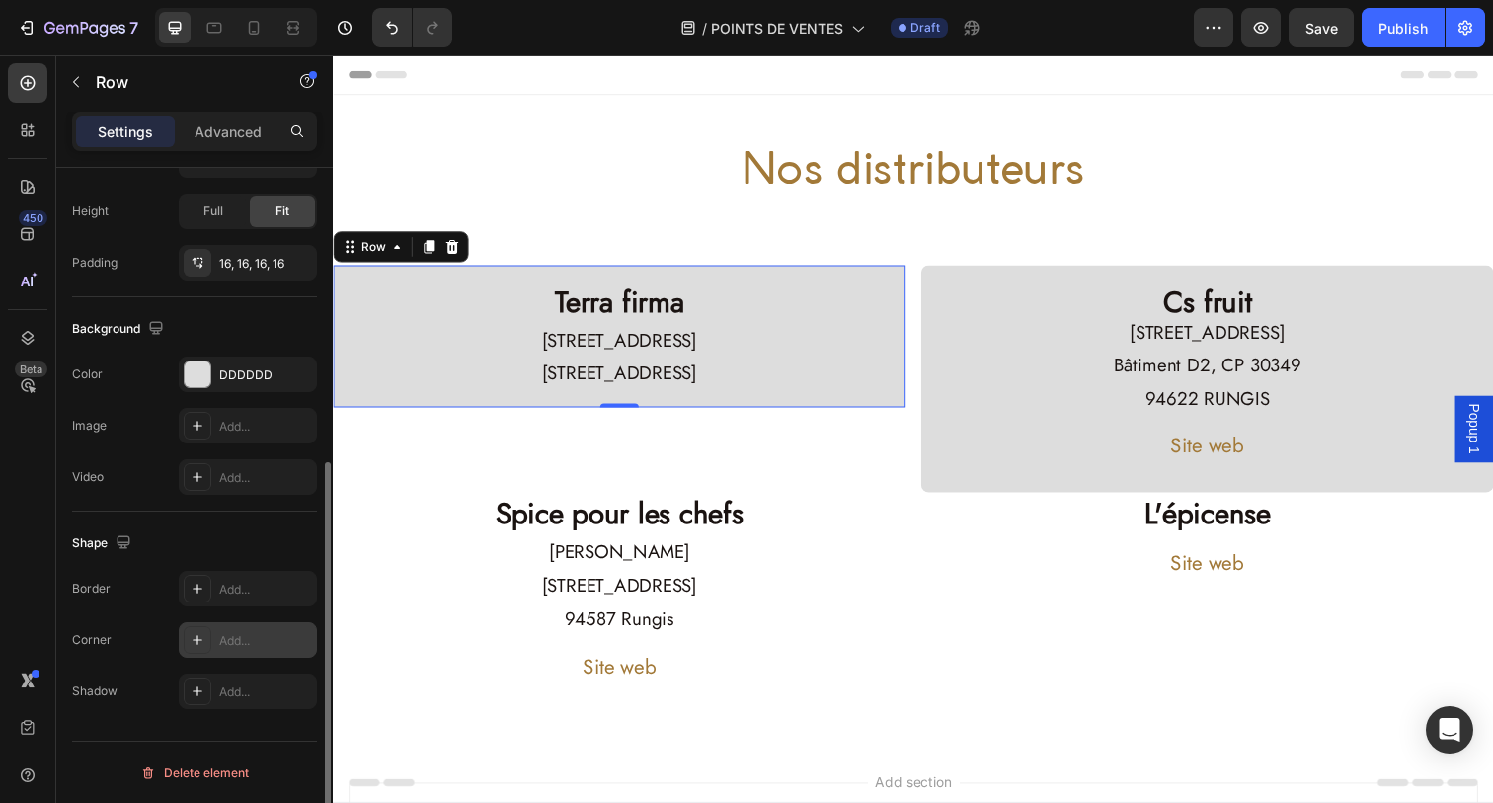
click at [240, 643] on div "Add..." at bounding box center [265, 641] width 93 height 18
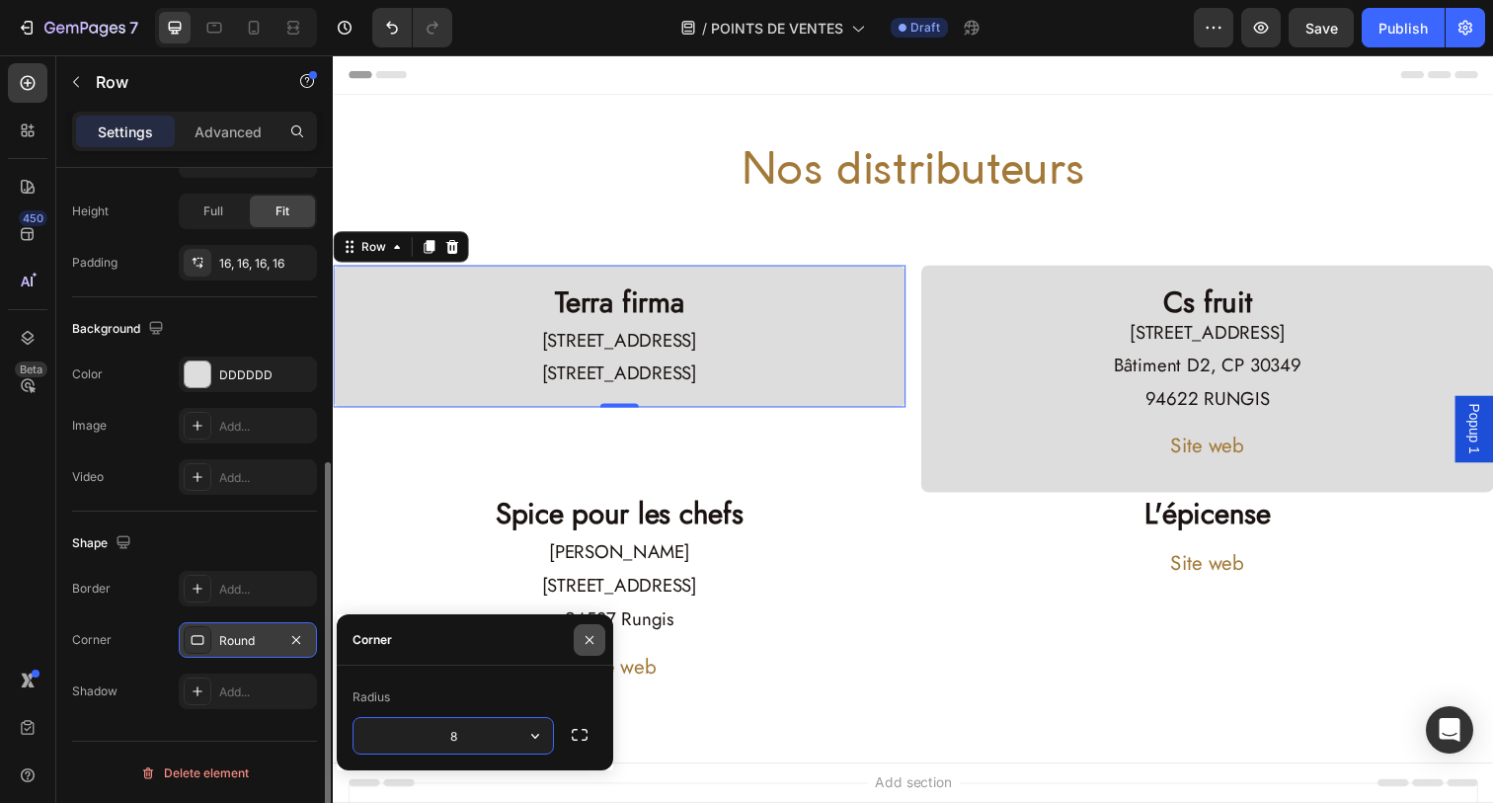
click at [589, 628] on button "button" at bounding box center [590, 640] width 32 height 32
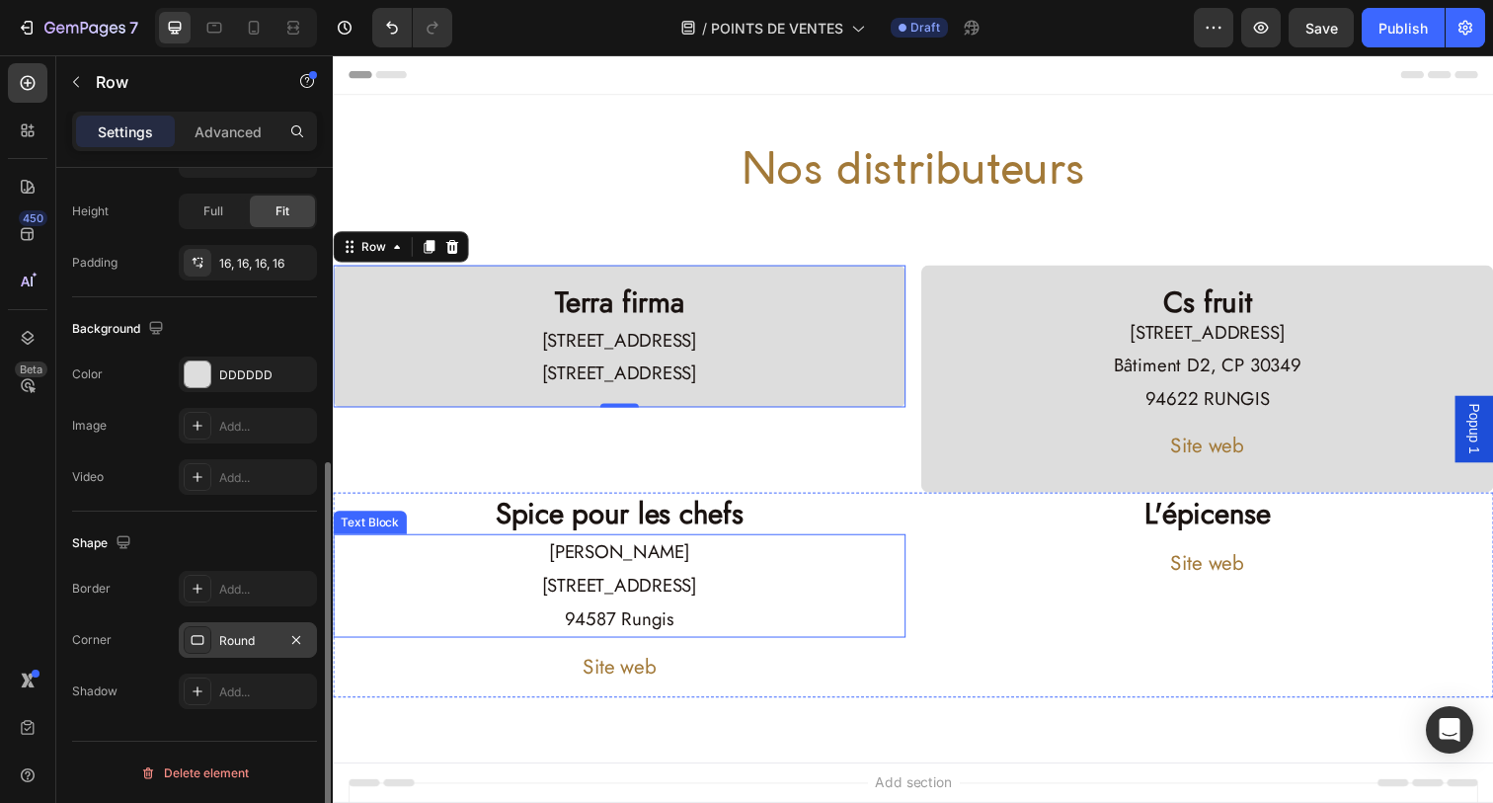
click at [865, 635] on p "94587 Rungis" at bounding box center [625, 631] width 581 height 34
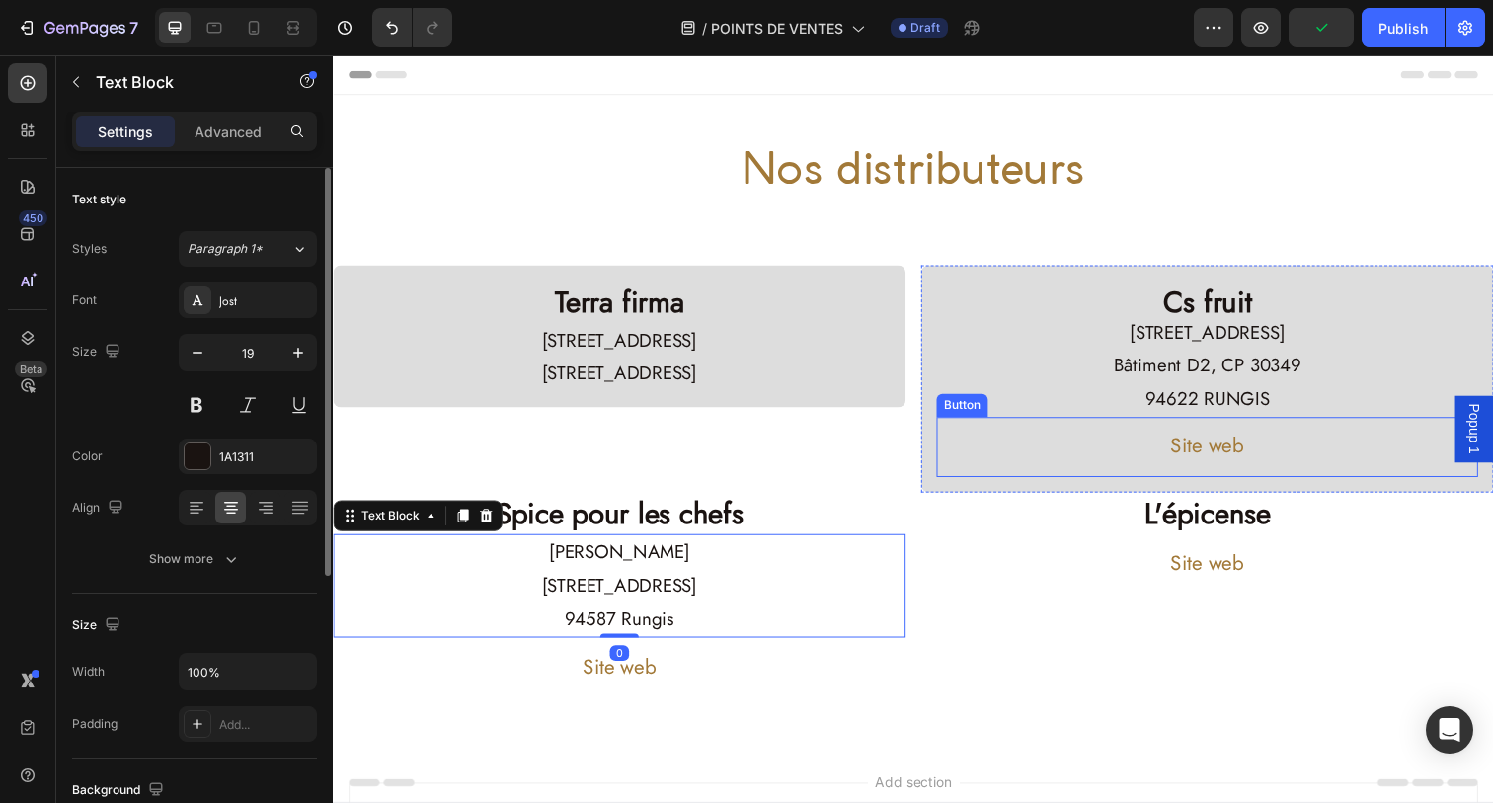
click at [1104, 457] on div "Site web Button" at bounding box center [1225, 455] width 553 height 61
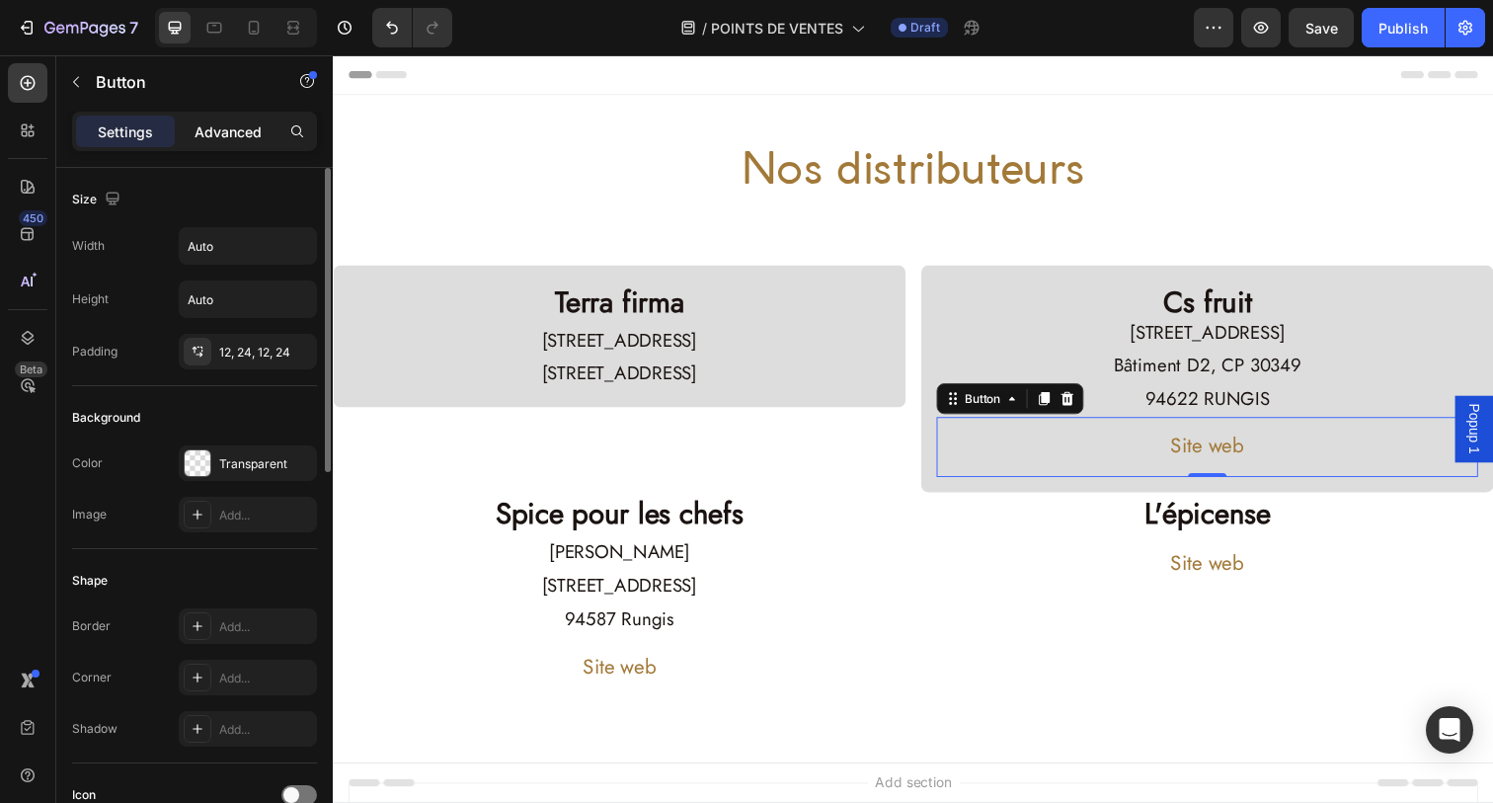
click at [217, 129] on p "Advanced" at bounding box center [228, 131] width 67 height 21
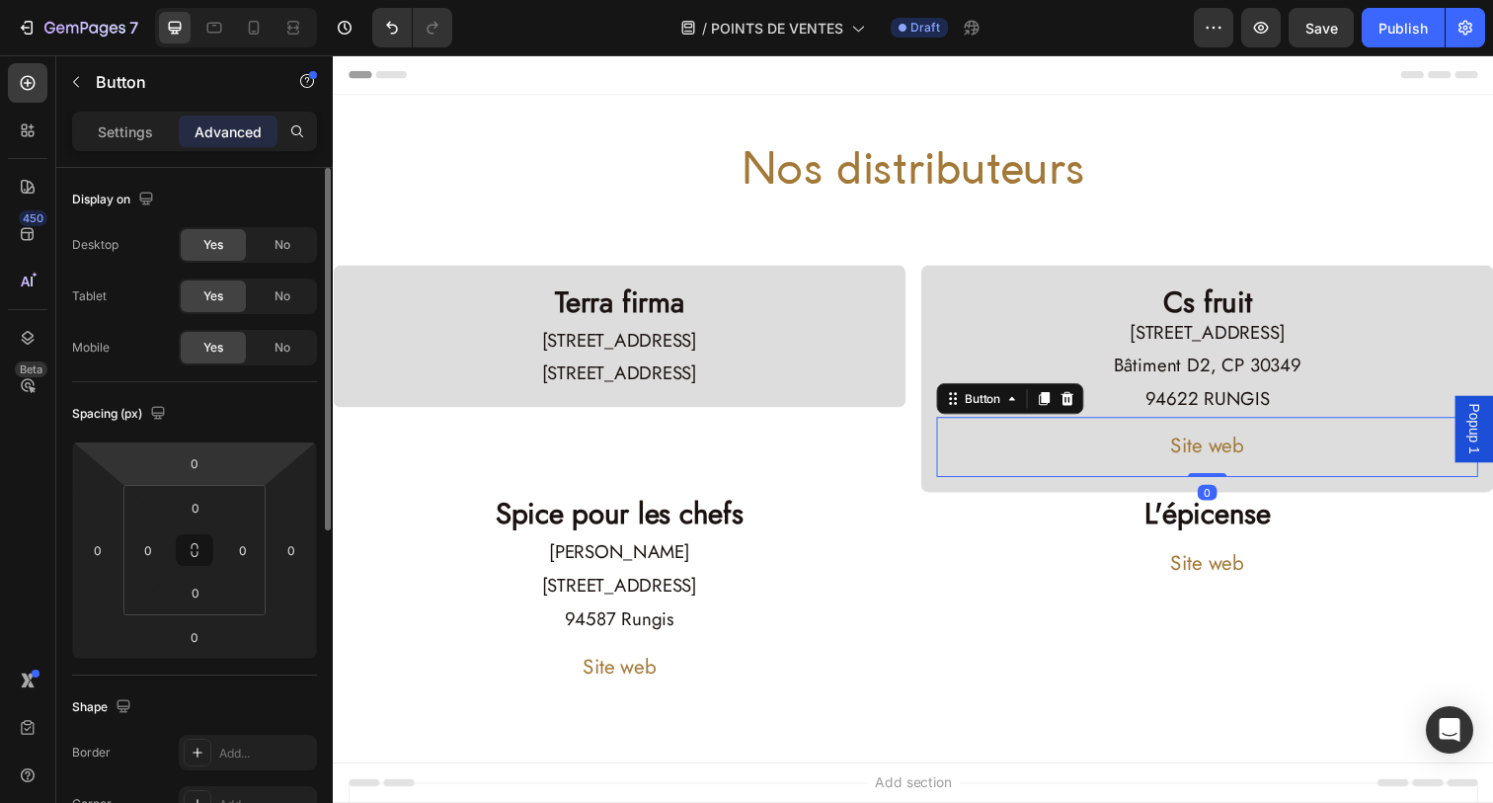
click at [216, 442] on div "0 0 0 0" at bounding box center [194, 549] width 245 height 217
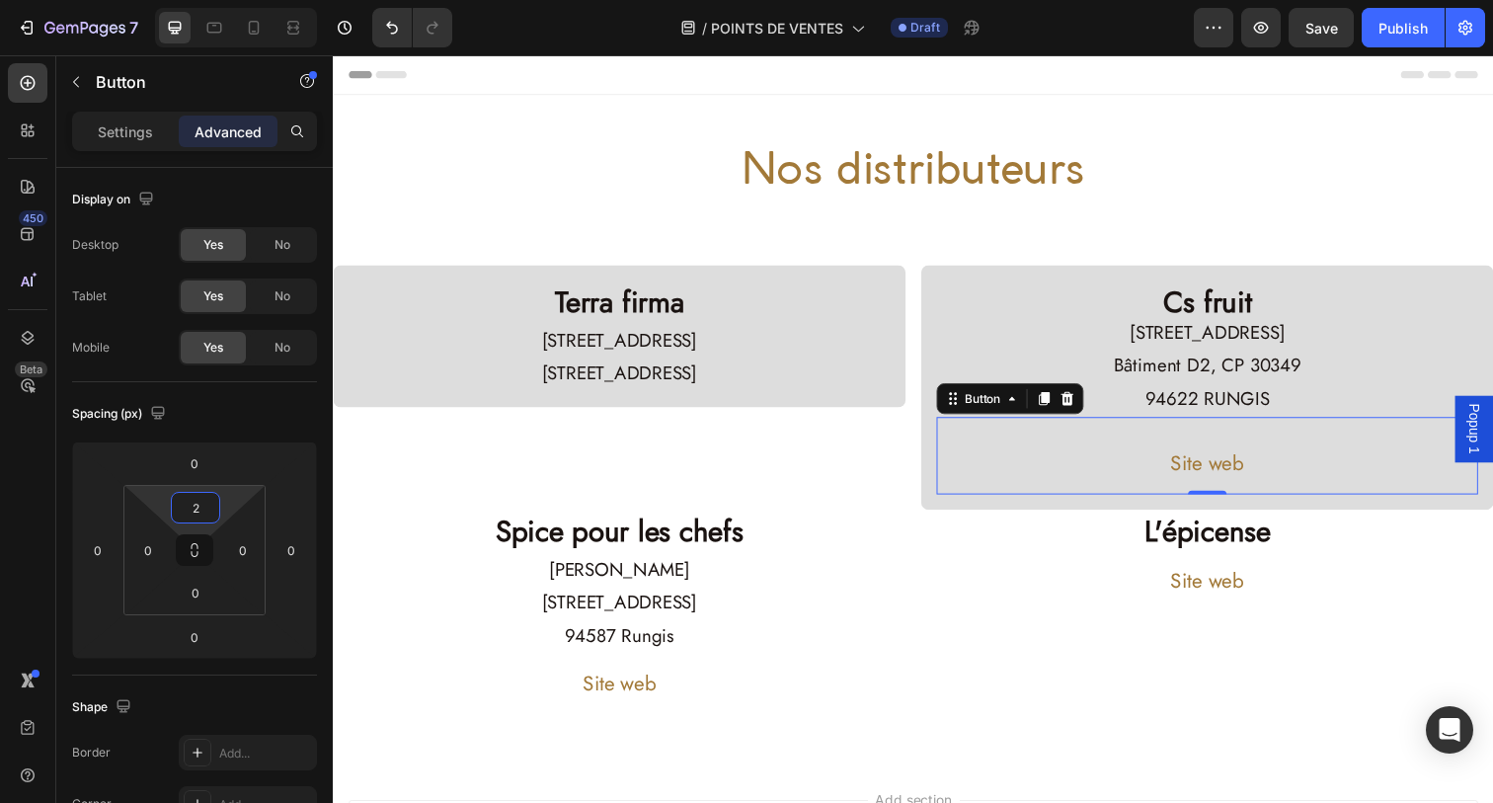
type input "0"
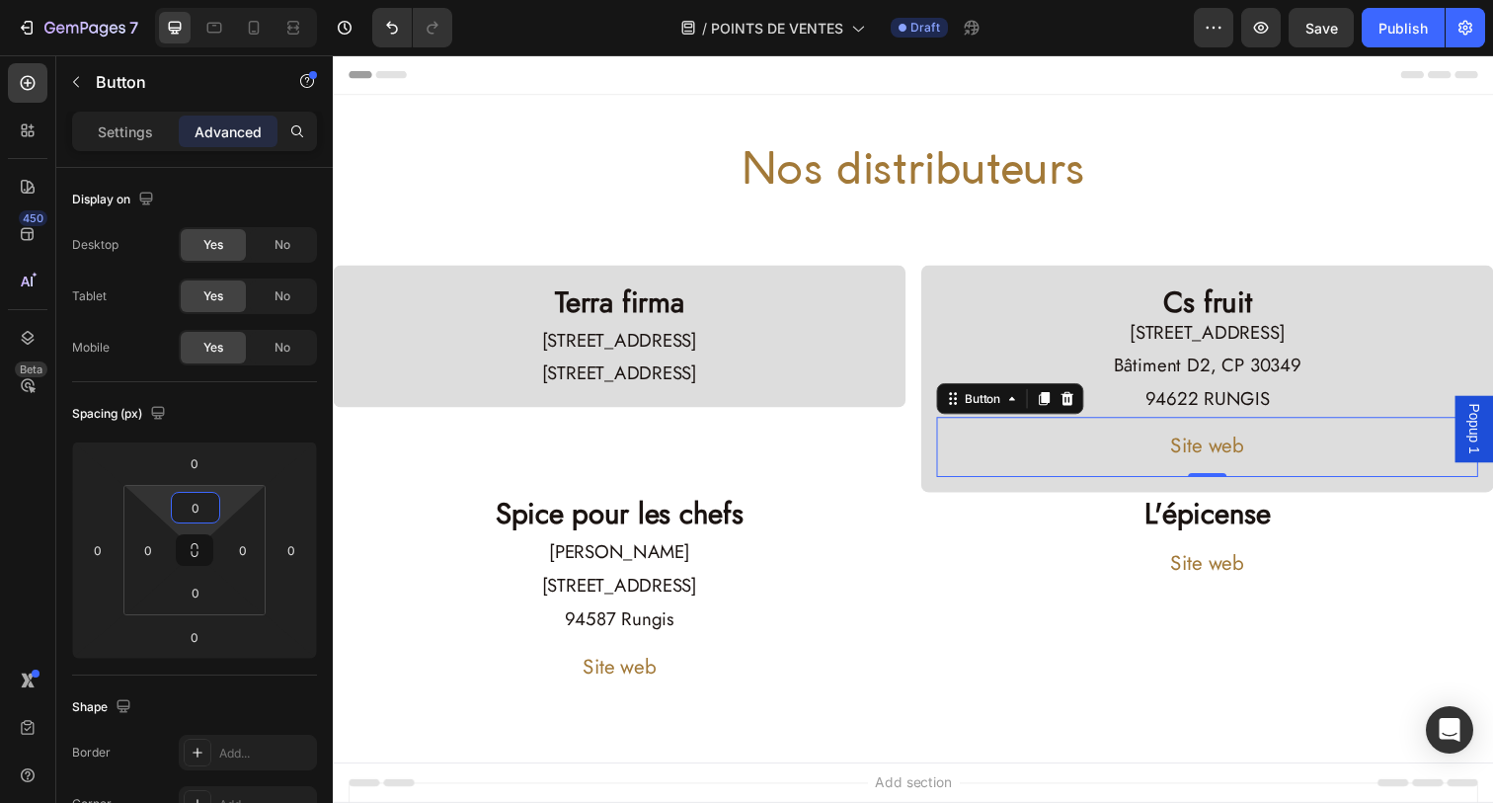
drag, startPoint x: 225, startPoint y: 495, endPoint x: 224, endPoint y: 527, distance: 32.6
click at [224, 0] on html "7 Version history / POINTS DE VENTES Draft Preview Save Publish 450 Beta Sectio…" at bounding box center [746, 0] width 1493 height 0
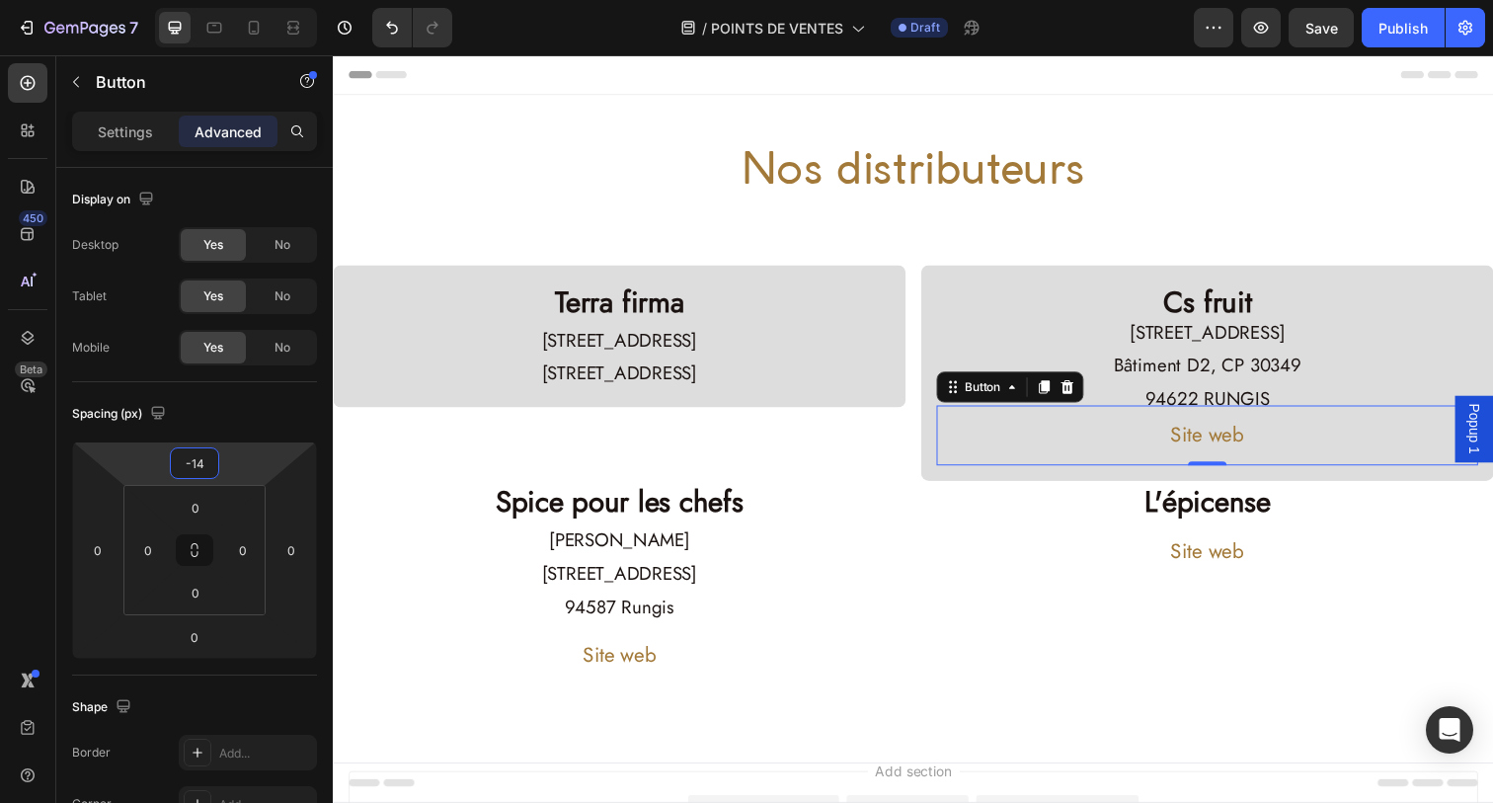
type input "-16"
click at [224, 0] on html "7 Version history / POINTS DE VENTES Draft Preview Save Publish 450 Beta Sectio…" at bounding box center [746, 0] width 1493 height 0
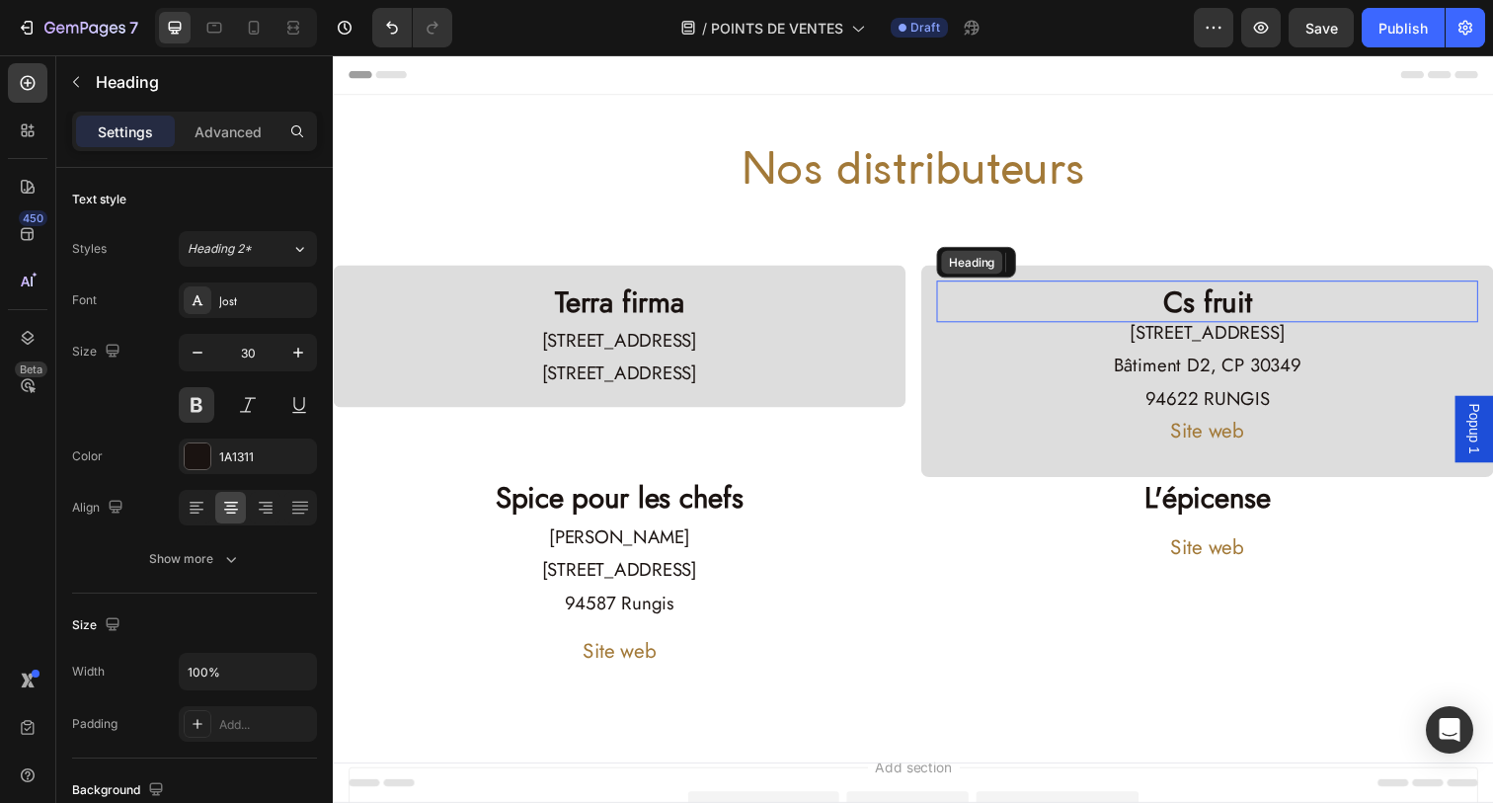
click at [980, 270] on div "Heading" at bounding box center [985, 267] width 54 height 18
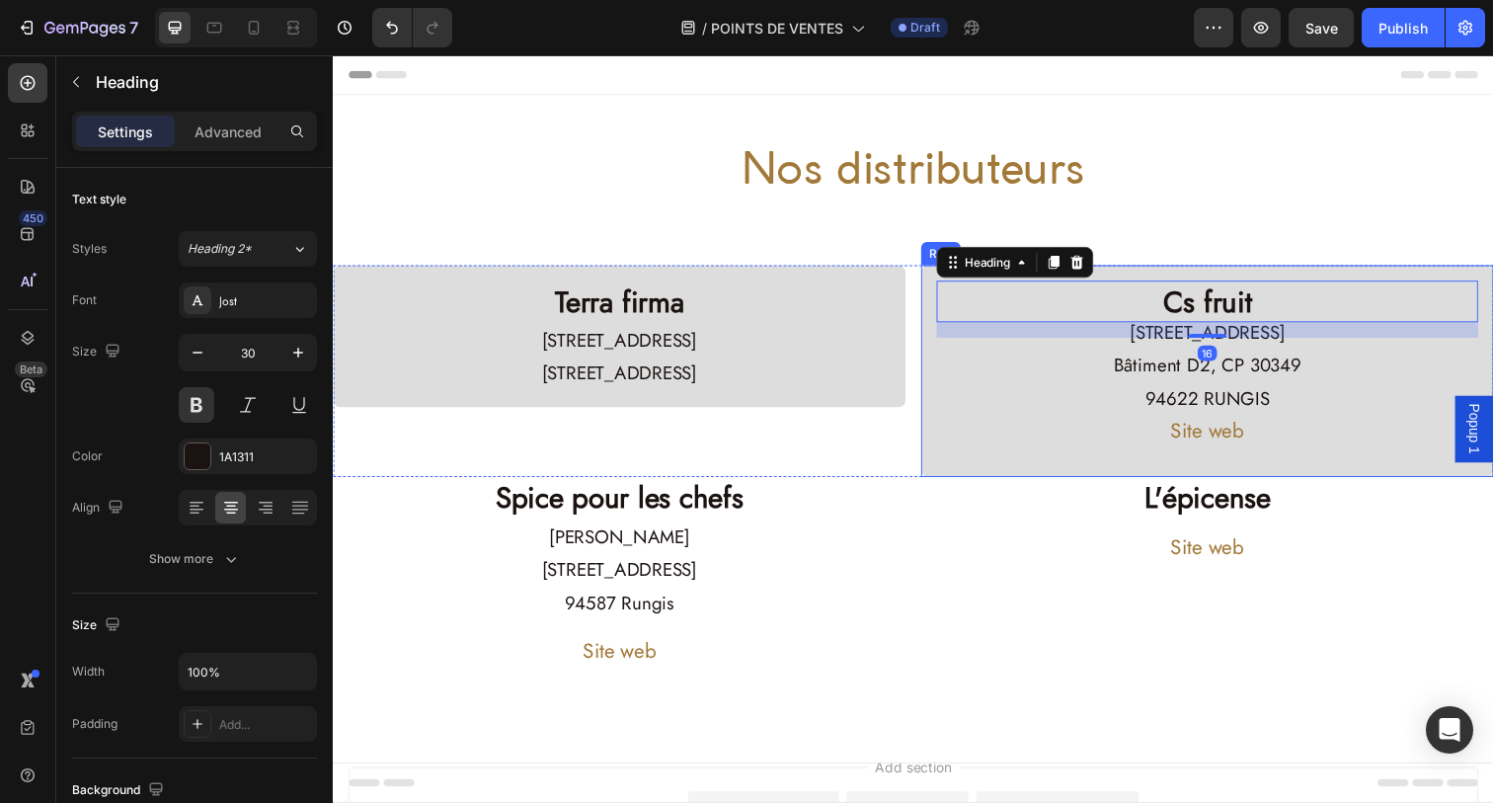
click at [933, 359] on div "Cs fruit Heading [STREET_ADDRESS] 94622 RUNGIS Text Block Site web Button Row" at bounding box center [1225, 378] width 585 height 216
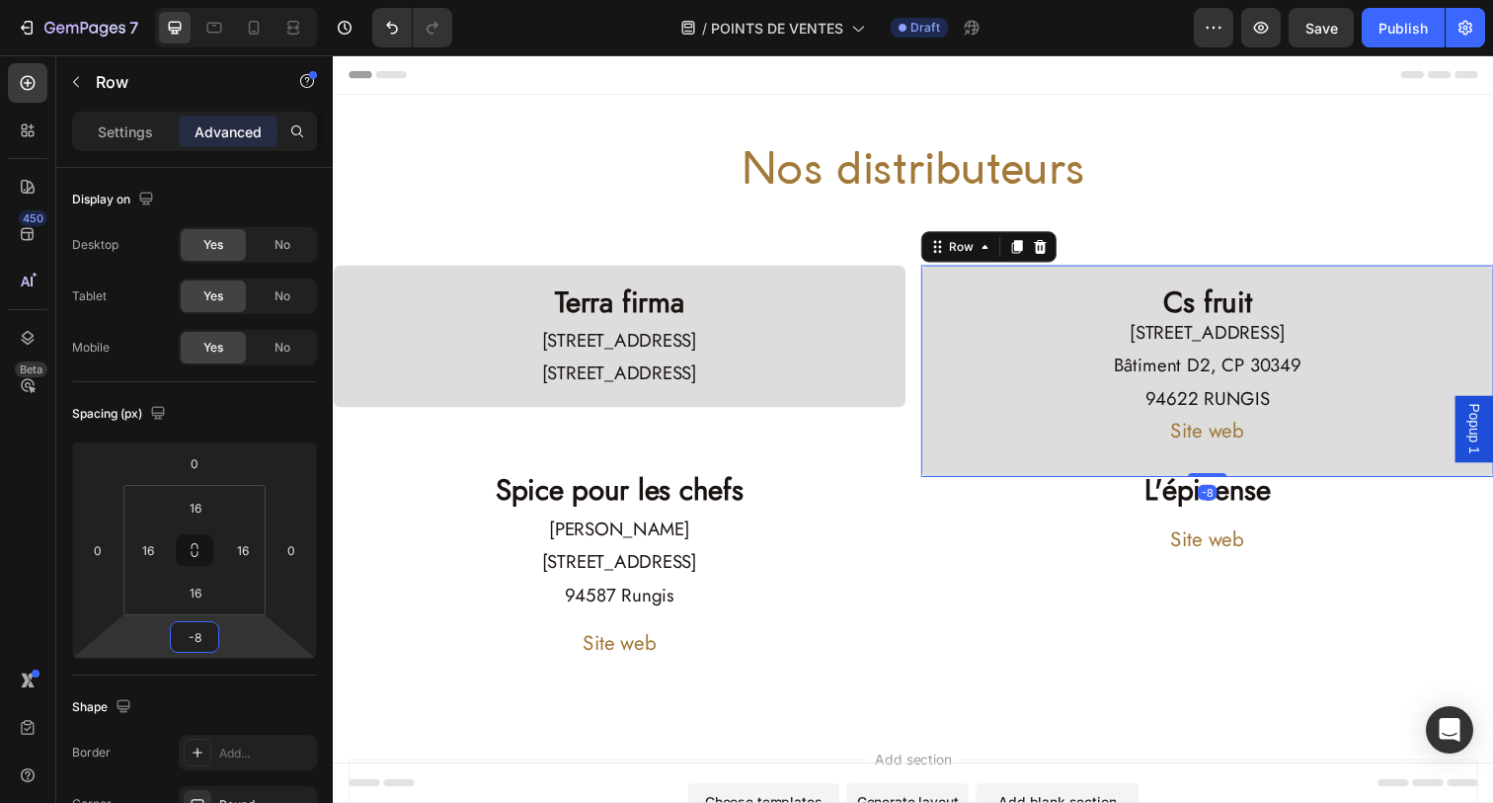
type input "-6"
click at [220, 0] on html "7 Version history / POINTS DE VENTES Draft Preview Save Publish 450 Beta Sectio…" at bounding box center [746, 0] width 1493 height 0
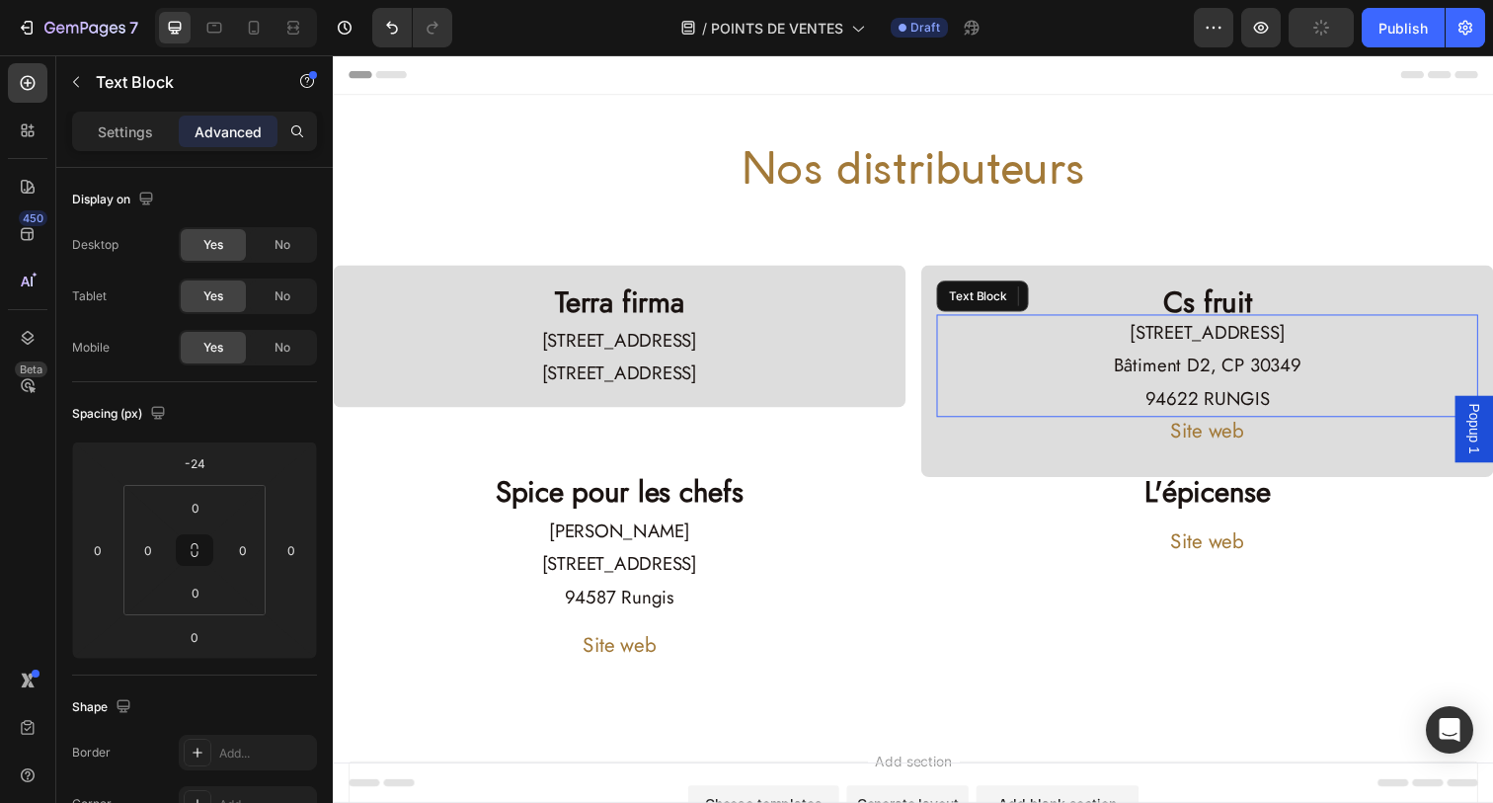
click at [1197, 355] on p "Bâtiment D2, CP 30349" at bounding box center [1225, 372] width 549 height 34
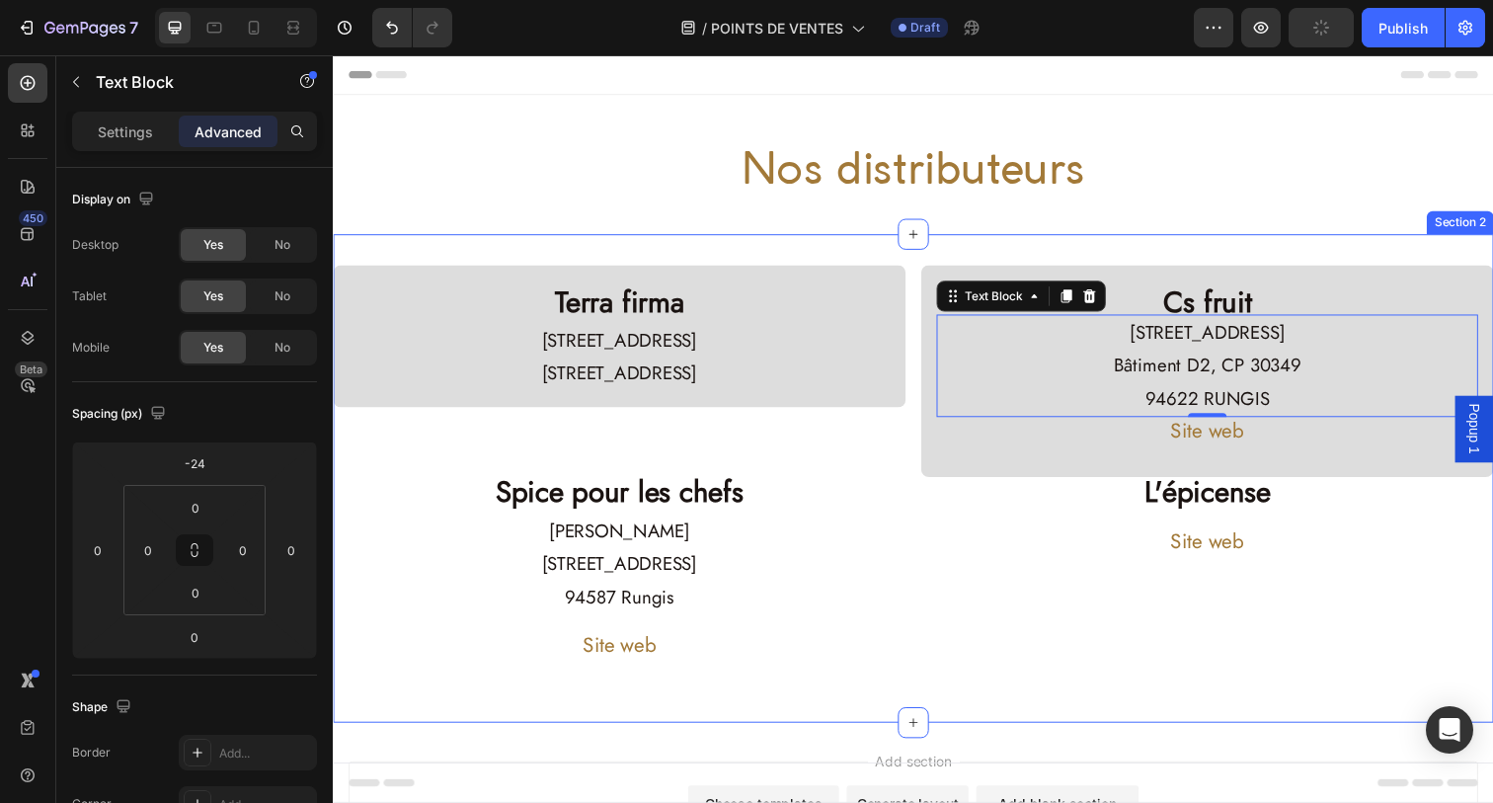
click at [707, 246] on div "Terra firma Heading [STREET_ADDRESS] Text Block Row Cs fruit Heading [STREET_AD…" at bounding box center [925, 487] width 1185 height 499
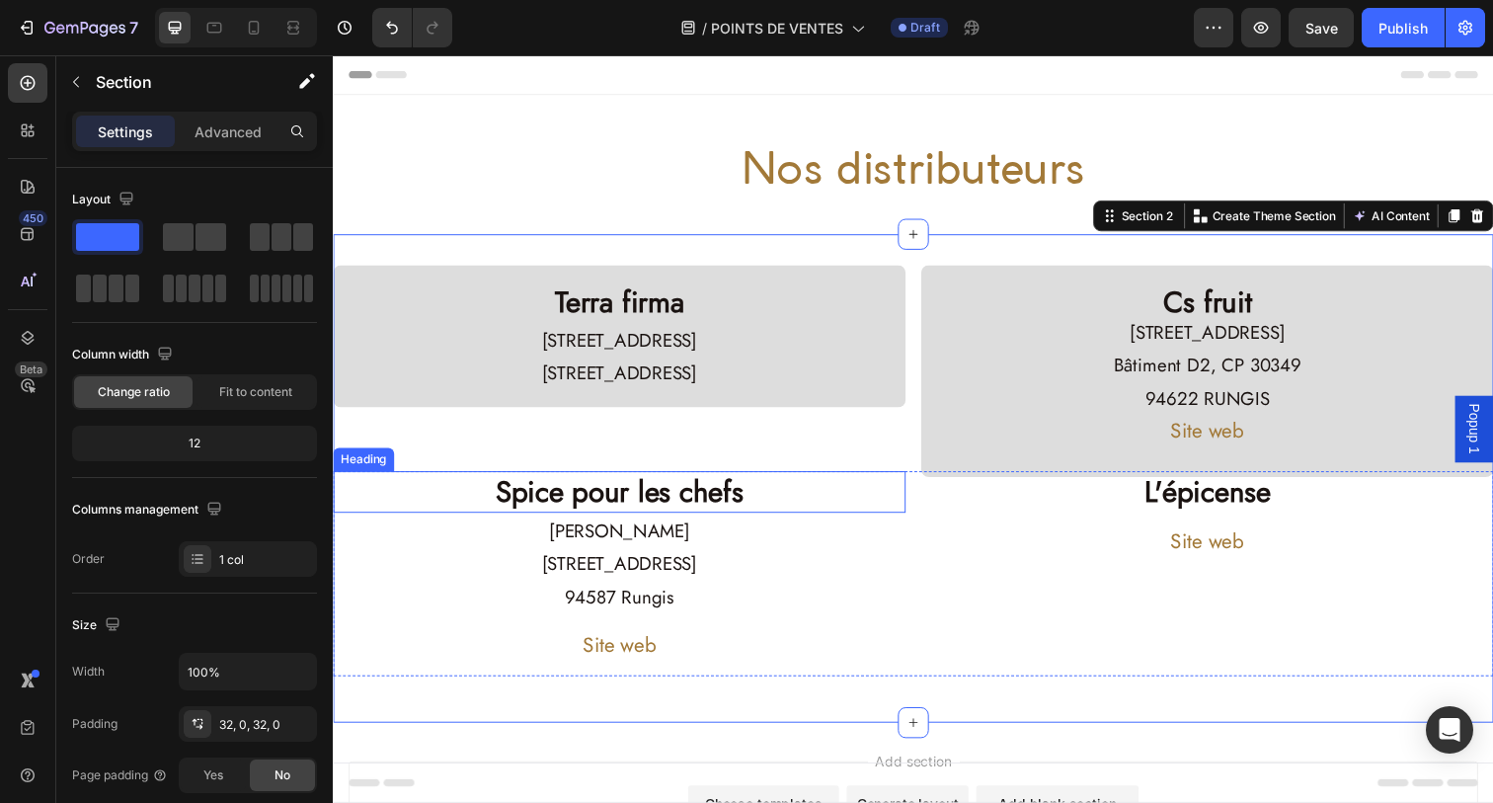
click at [456, 499] on h2 "Spice pour les chefs" at bounding box center [625, 501] width 585 height 42
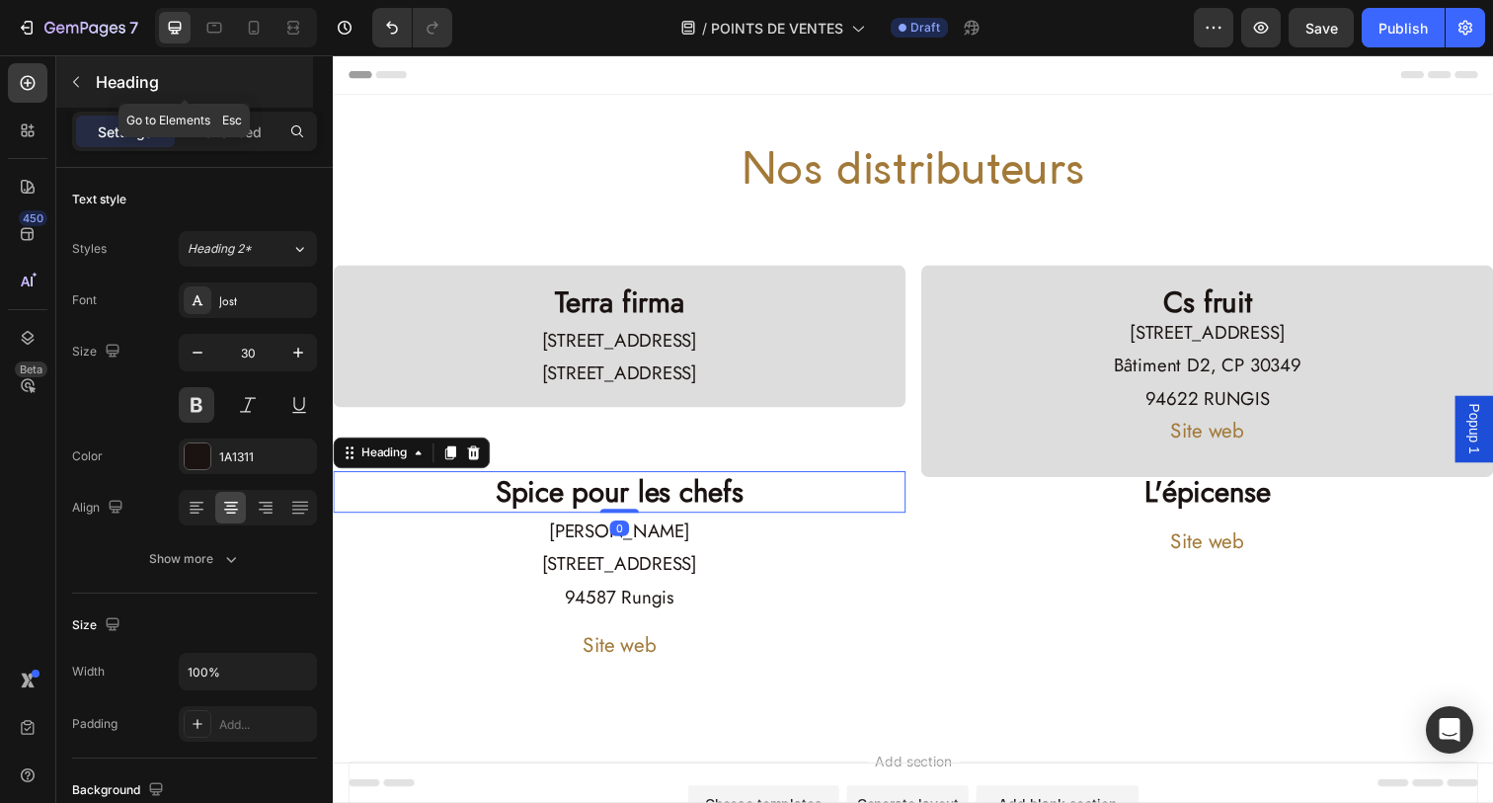
click at [64, 91] on button "button" at bounding box center [76, 82] width 32 height 32
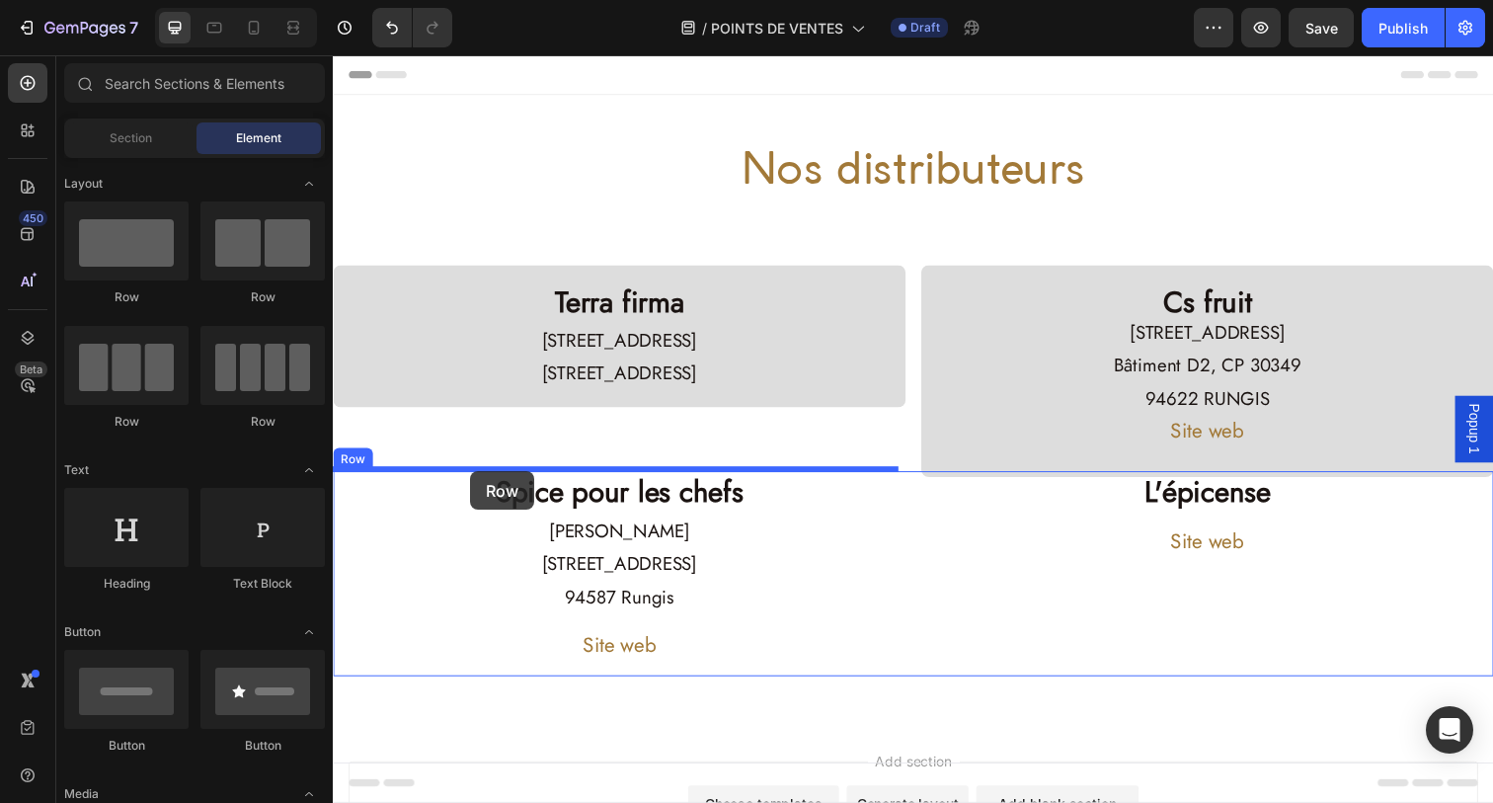
drag, startPoint x: 469, startPoint y: 311, endPoint x: 473, endPoint y: 480, distance: 168.9
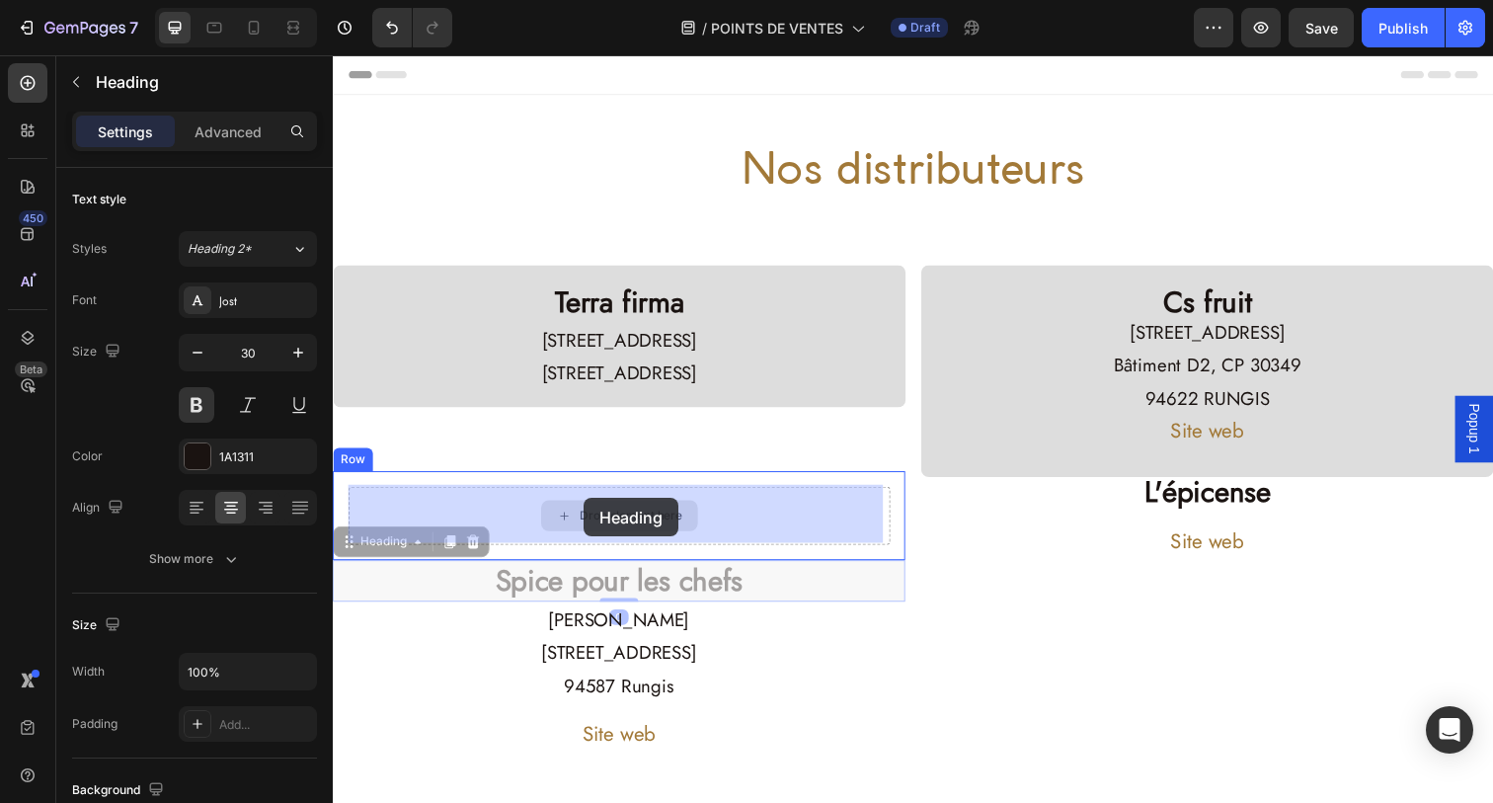
drag, startPoint x: 592, startPoint y: 593, endPoint x: 588, endPoint y: 508, distance: 86.0
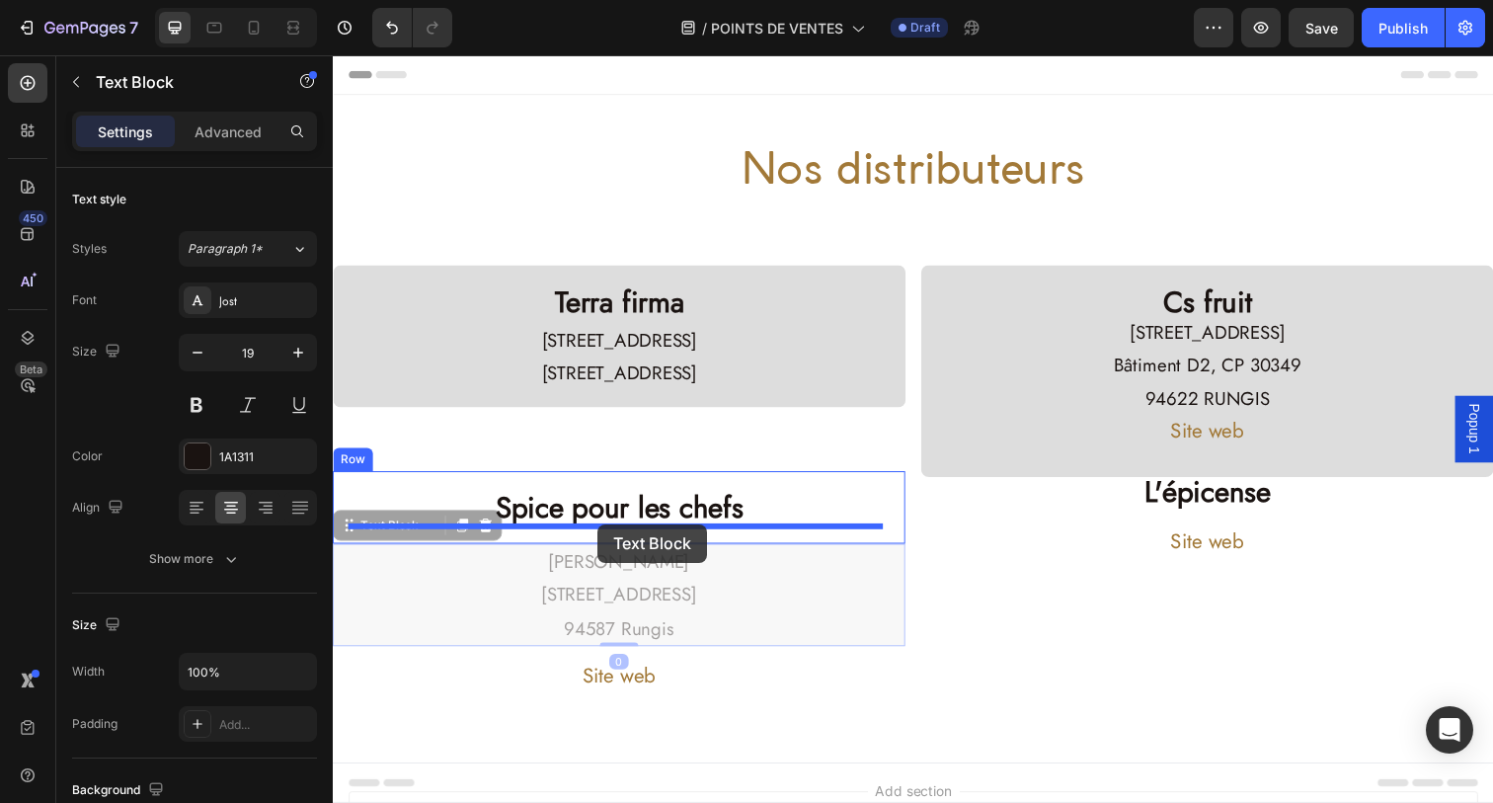
drag, startPoint x: 600, startPoint y: 607, endPoint x: 603, endPoint y: 534, distance: 73.1
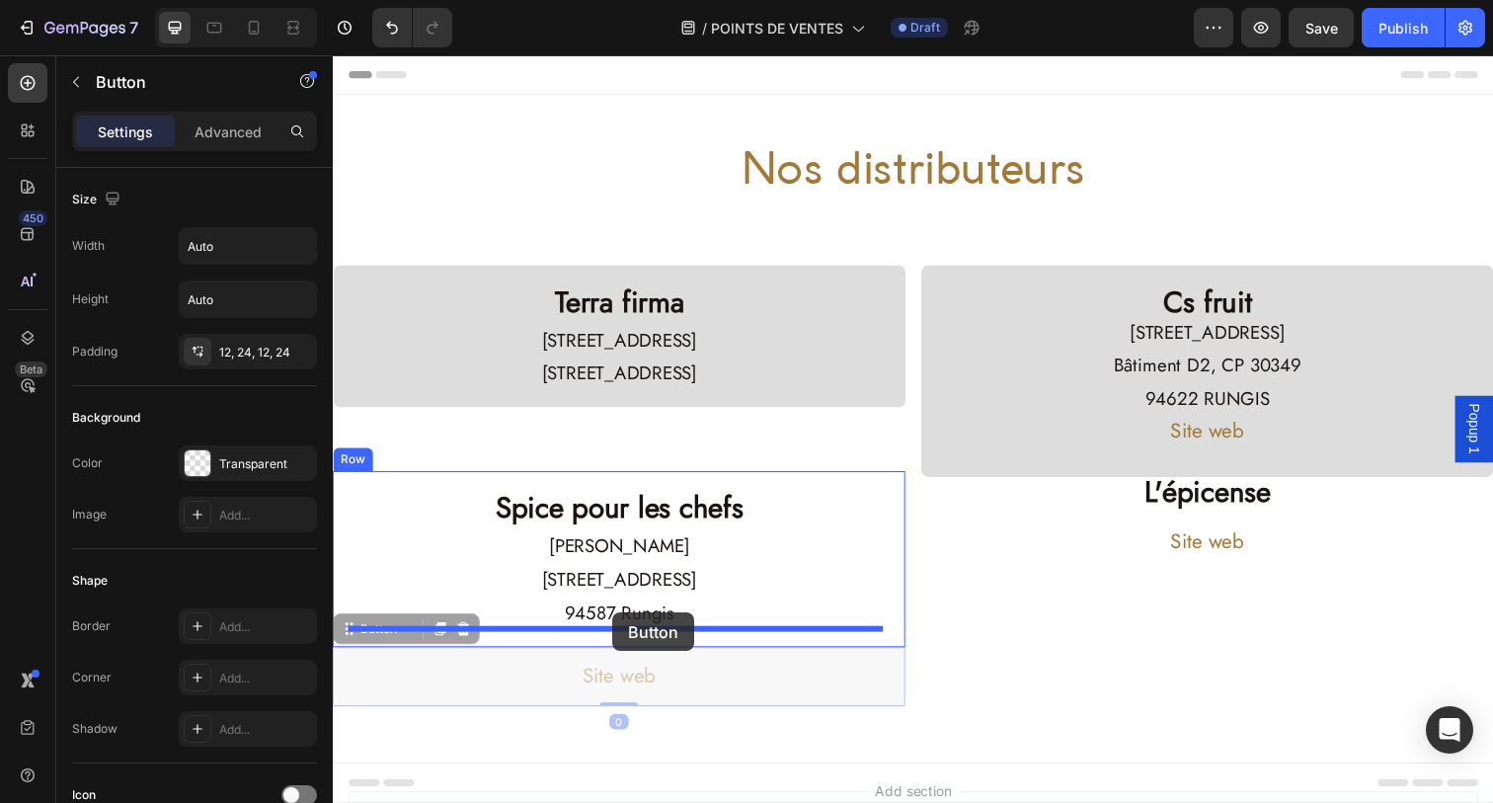
drag, startPoint x: 611, startPoint y: 685, endPoint x: 618, endPoint y: 623, distance: 62.6
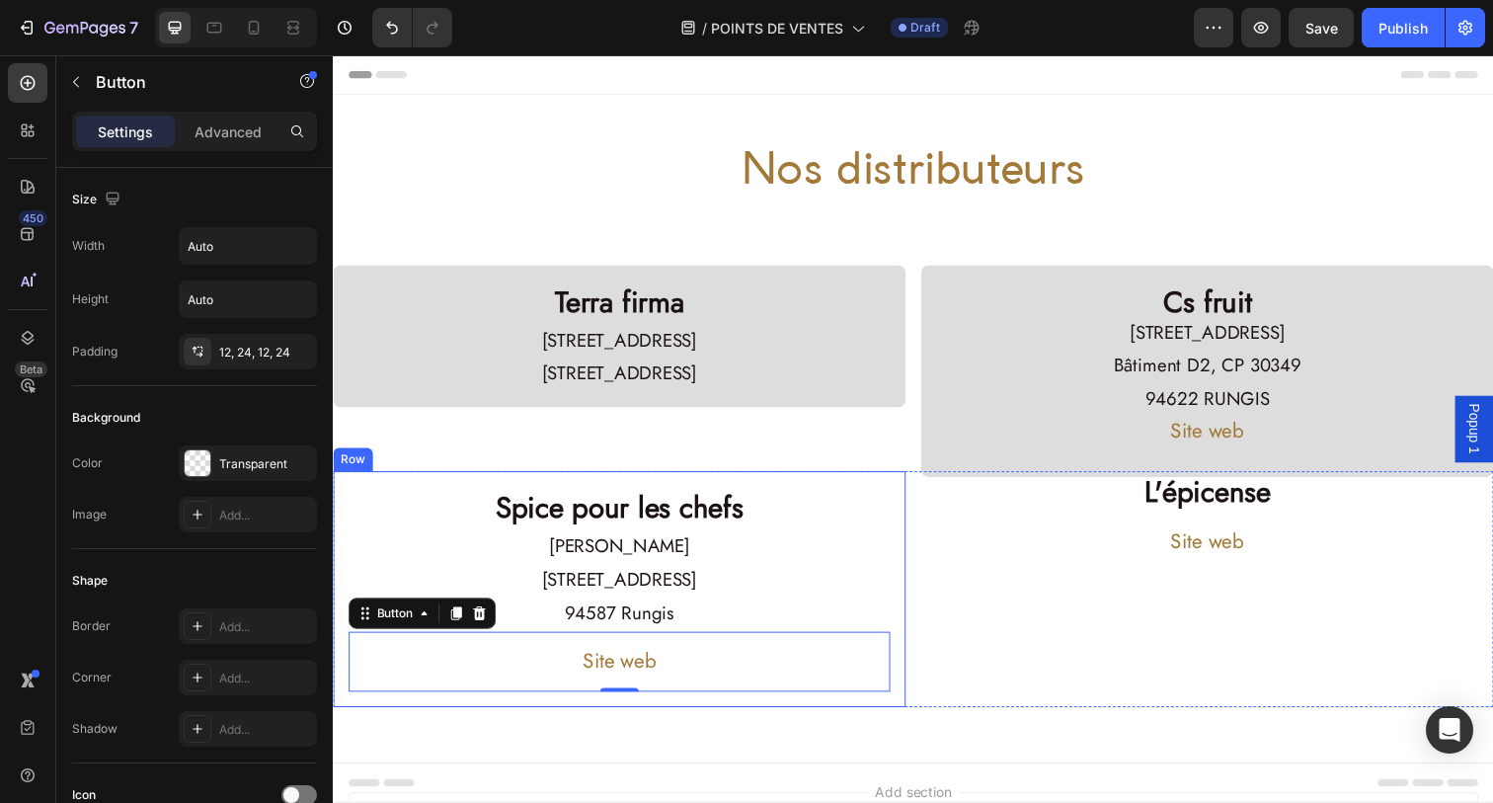
click at [874, 486] on div "Spice pour les chefs Heading [PERSON_NAME] [STREET_ADDRESS] Rungis Text Block S…" at bounding box center [625, 600] width 585 height 240
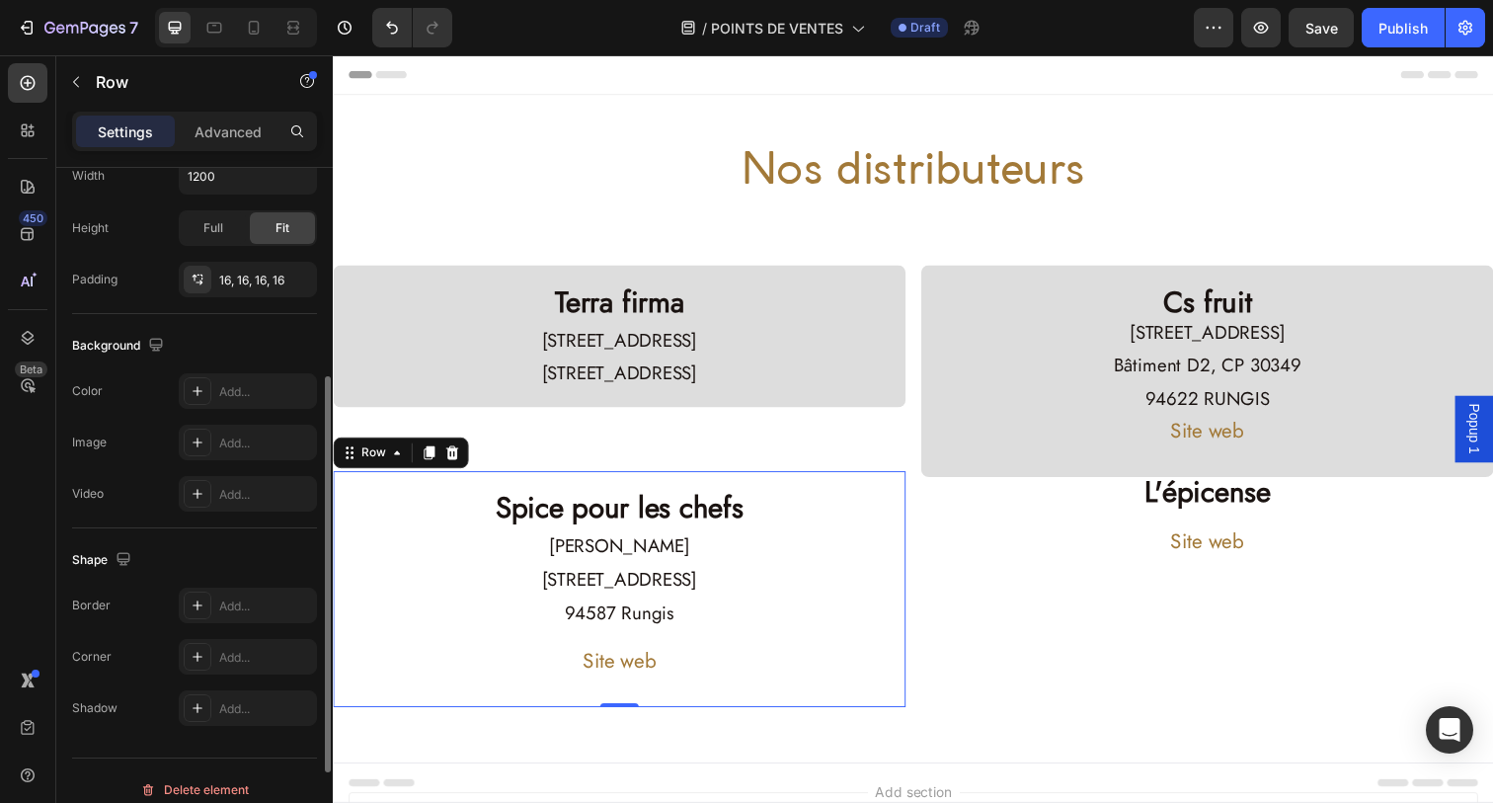
scroll to position [504, 0]
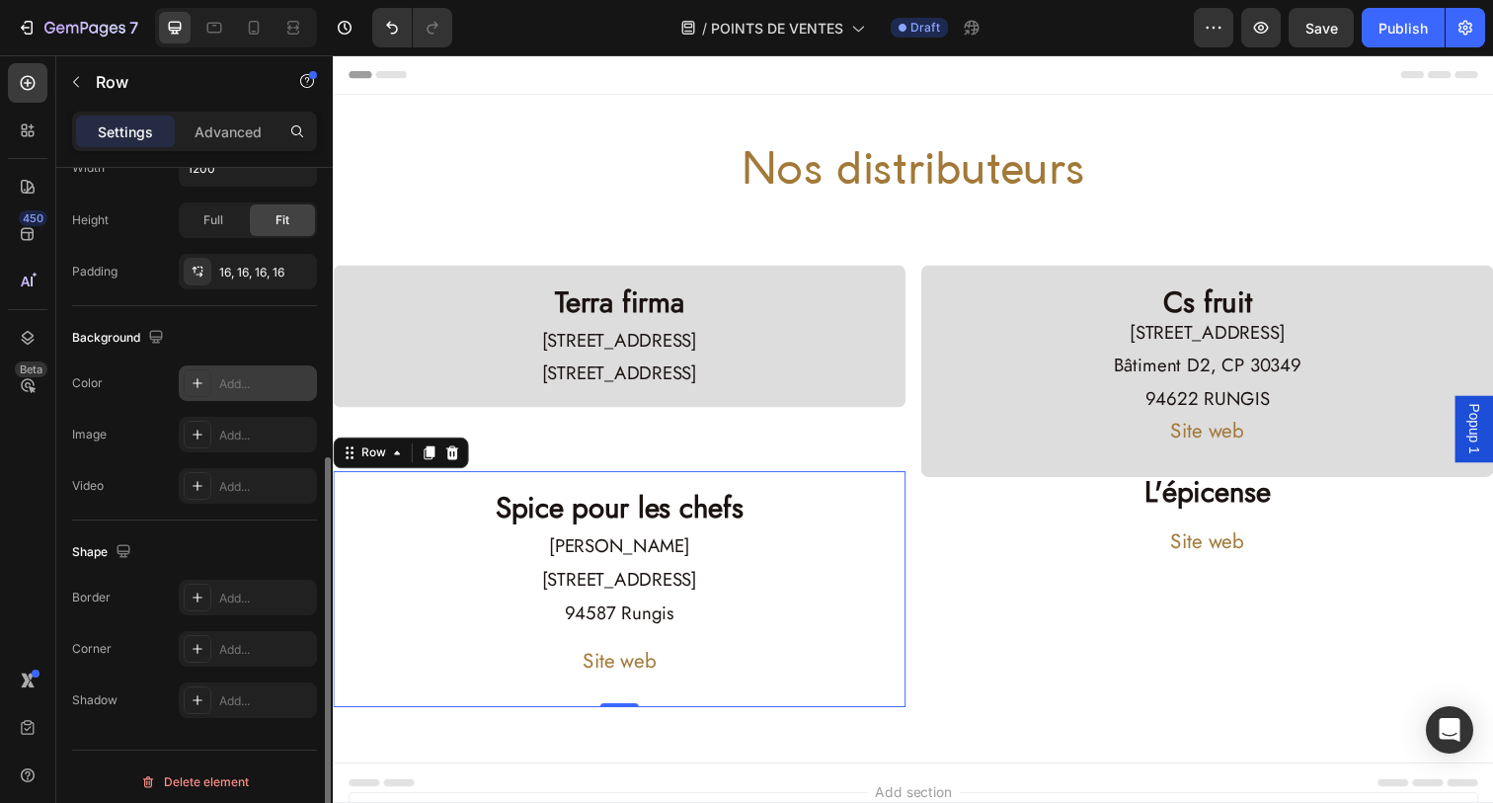
click at [205, 396] on div at bounding box center [198, 383] width 28 height 28
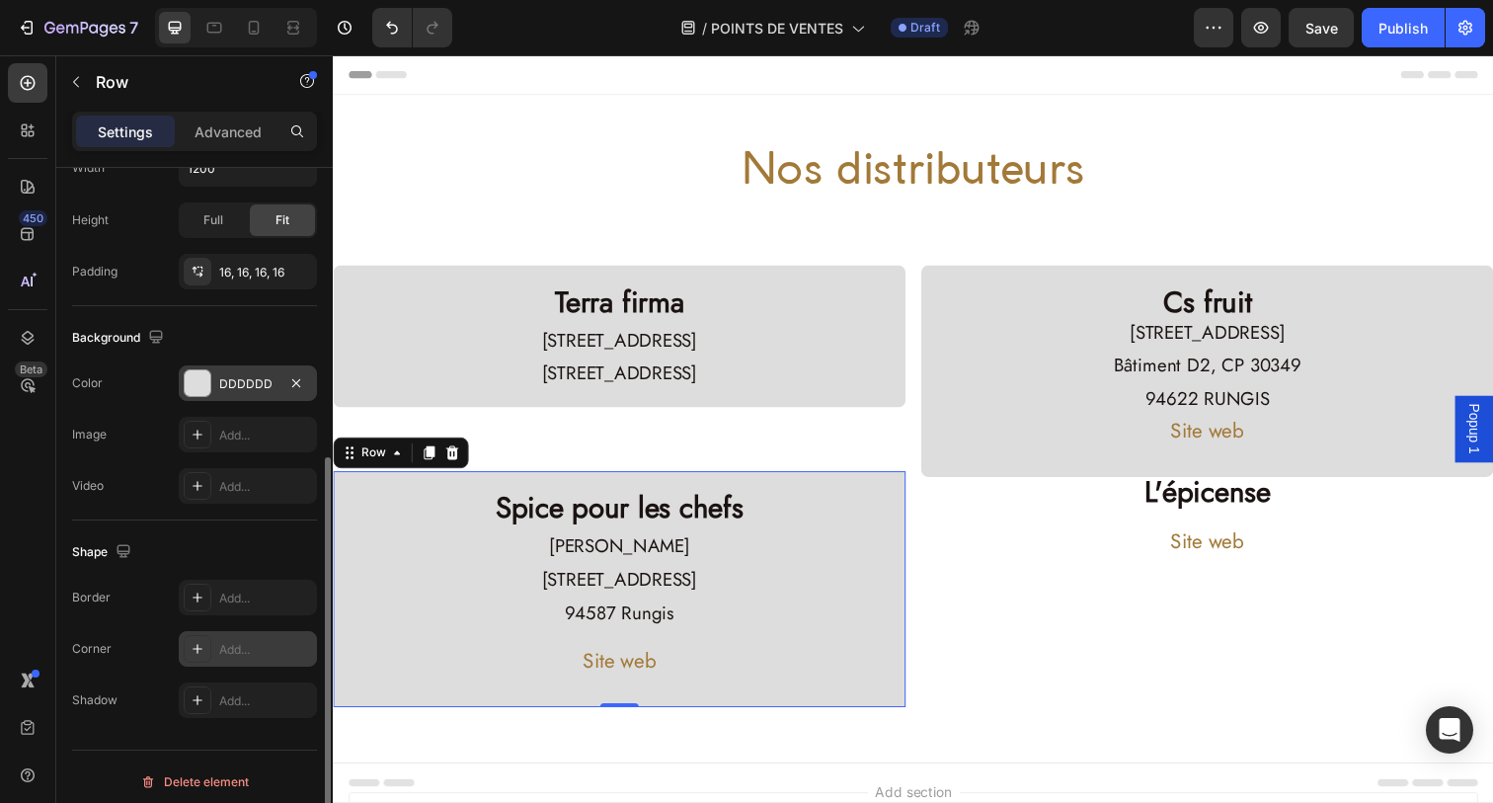
click at [204, 656] on icon at bounding box center [198, 649] width 16 height 16
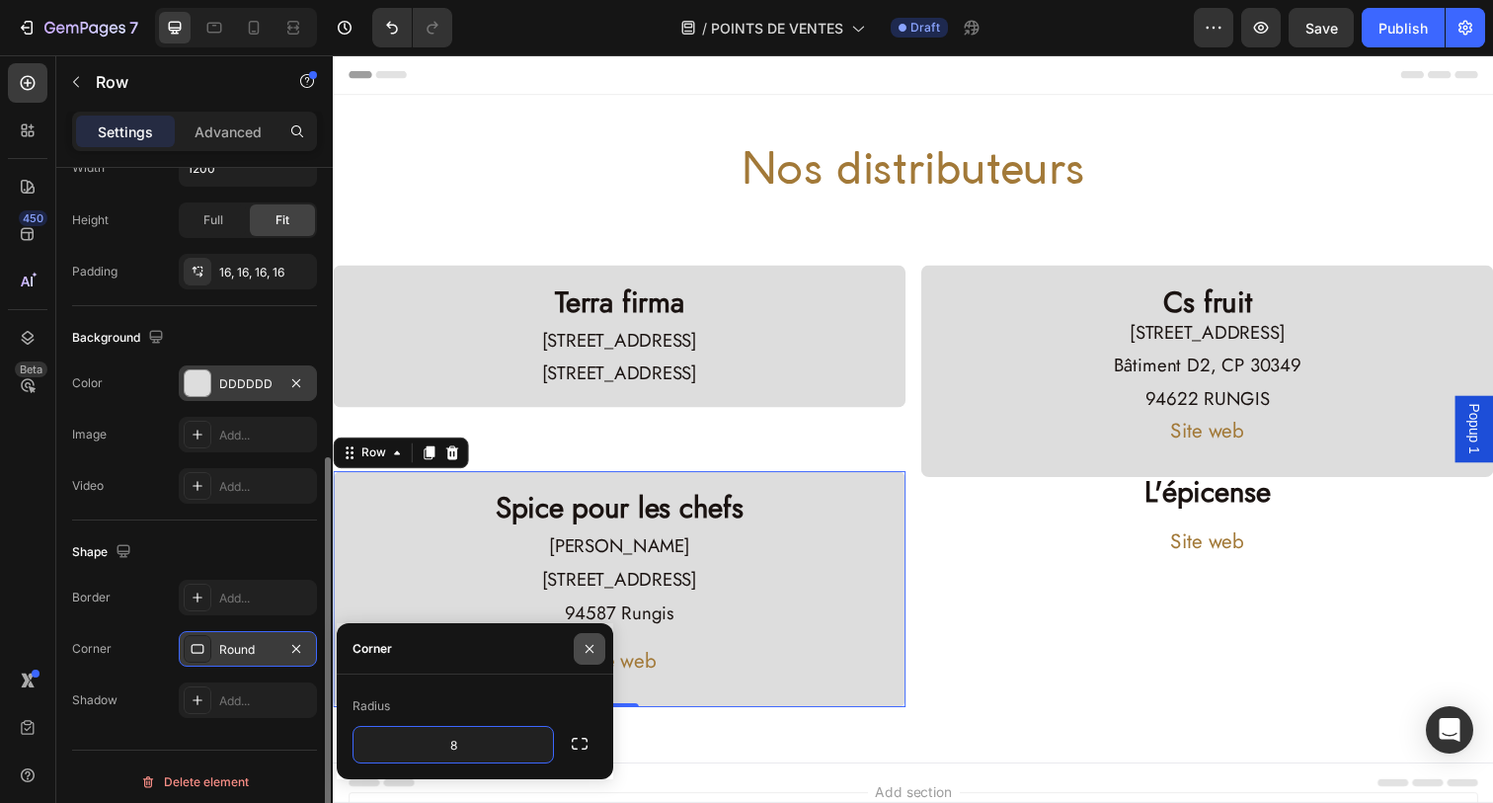
click at [601, 650] on button "button" at bounding box center [590, 649] width 32 height 32
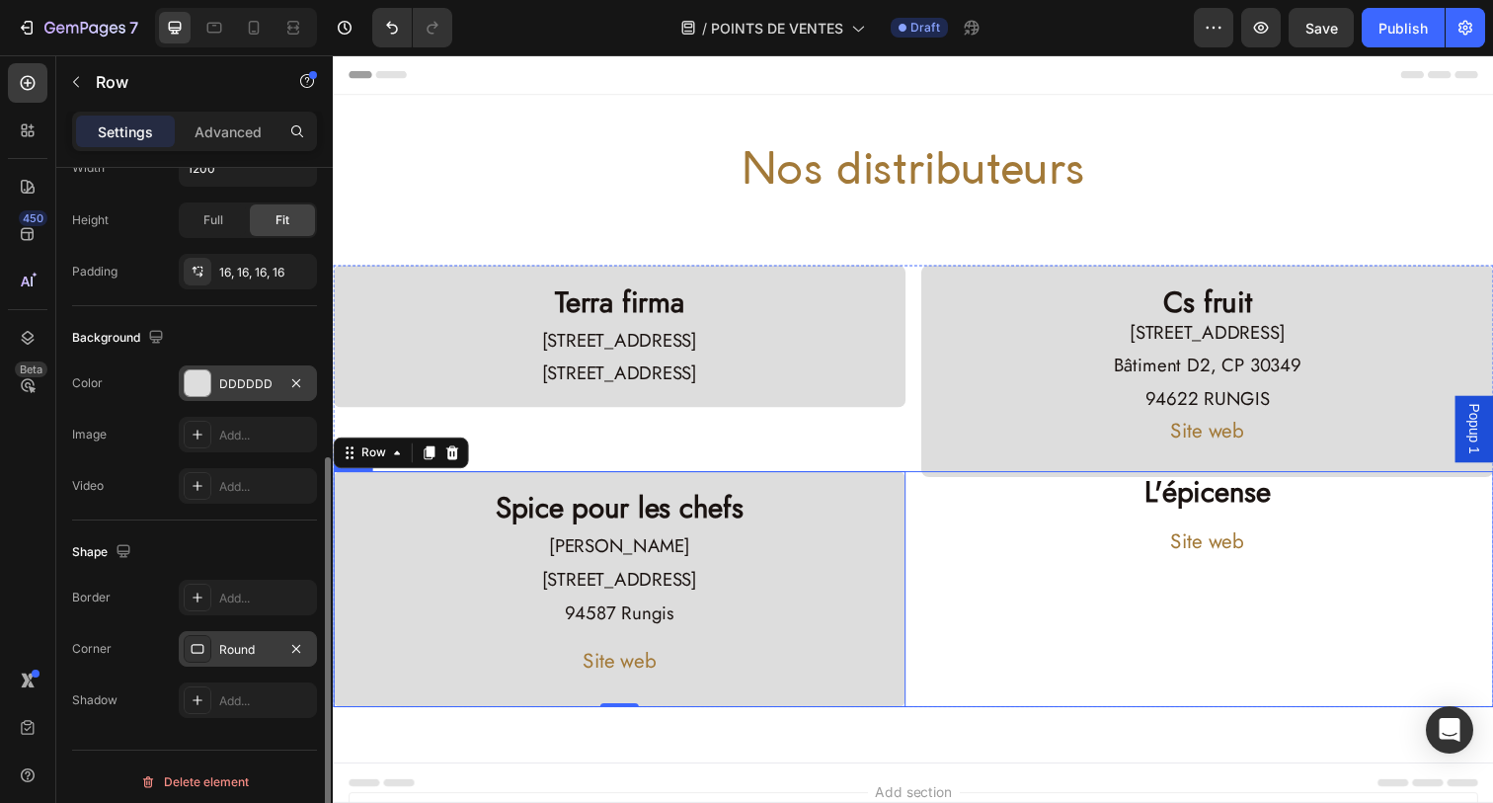
click at [1120, 645] on div "L'épicense Heading Site web Button" at bounding box center [1225, 600] width 585 height 240
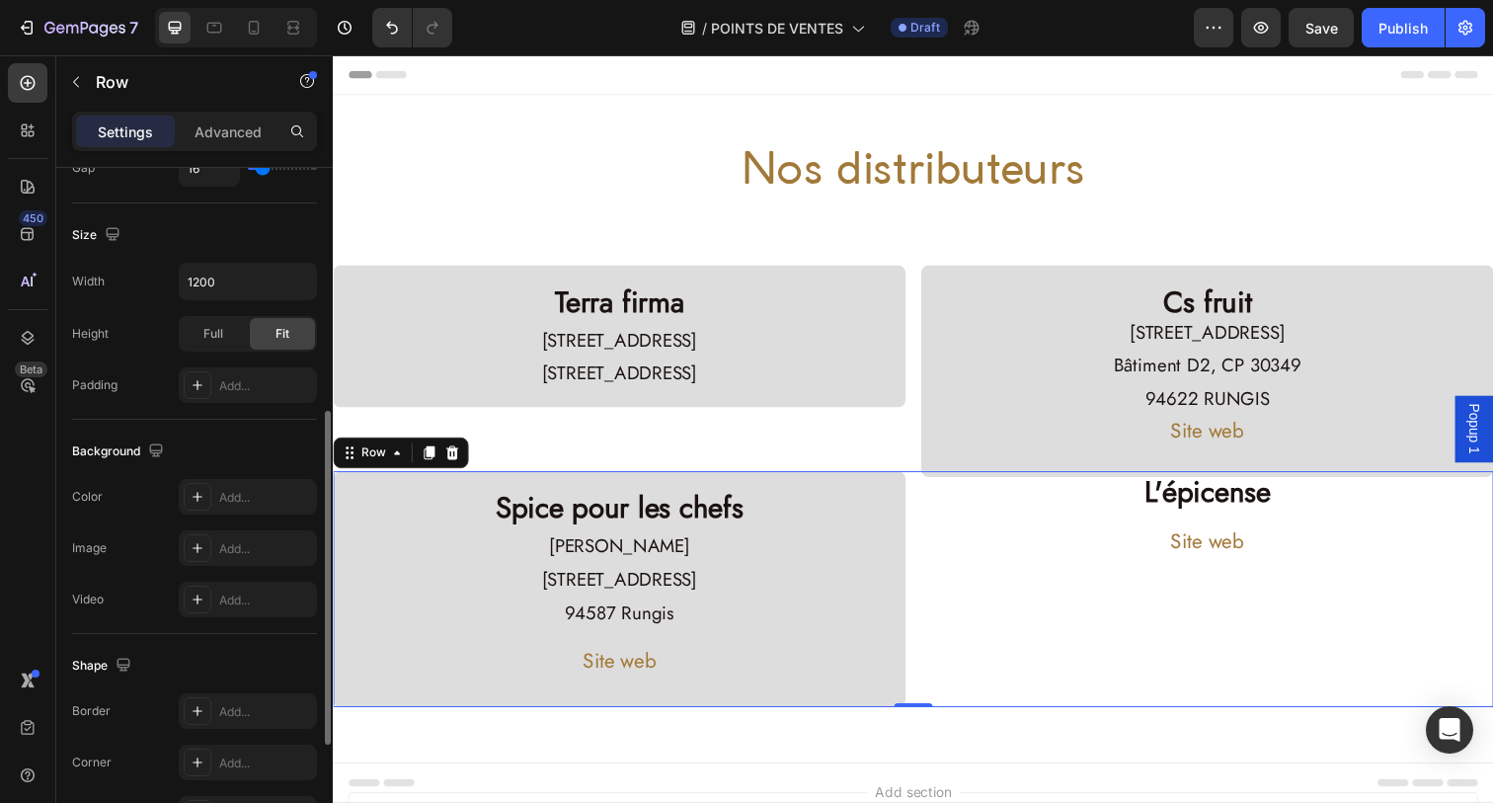
click at [1015, 625] on div "L'épicense Heading Site web Button" at bounding box center [1225, 600] width 585 height 240
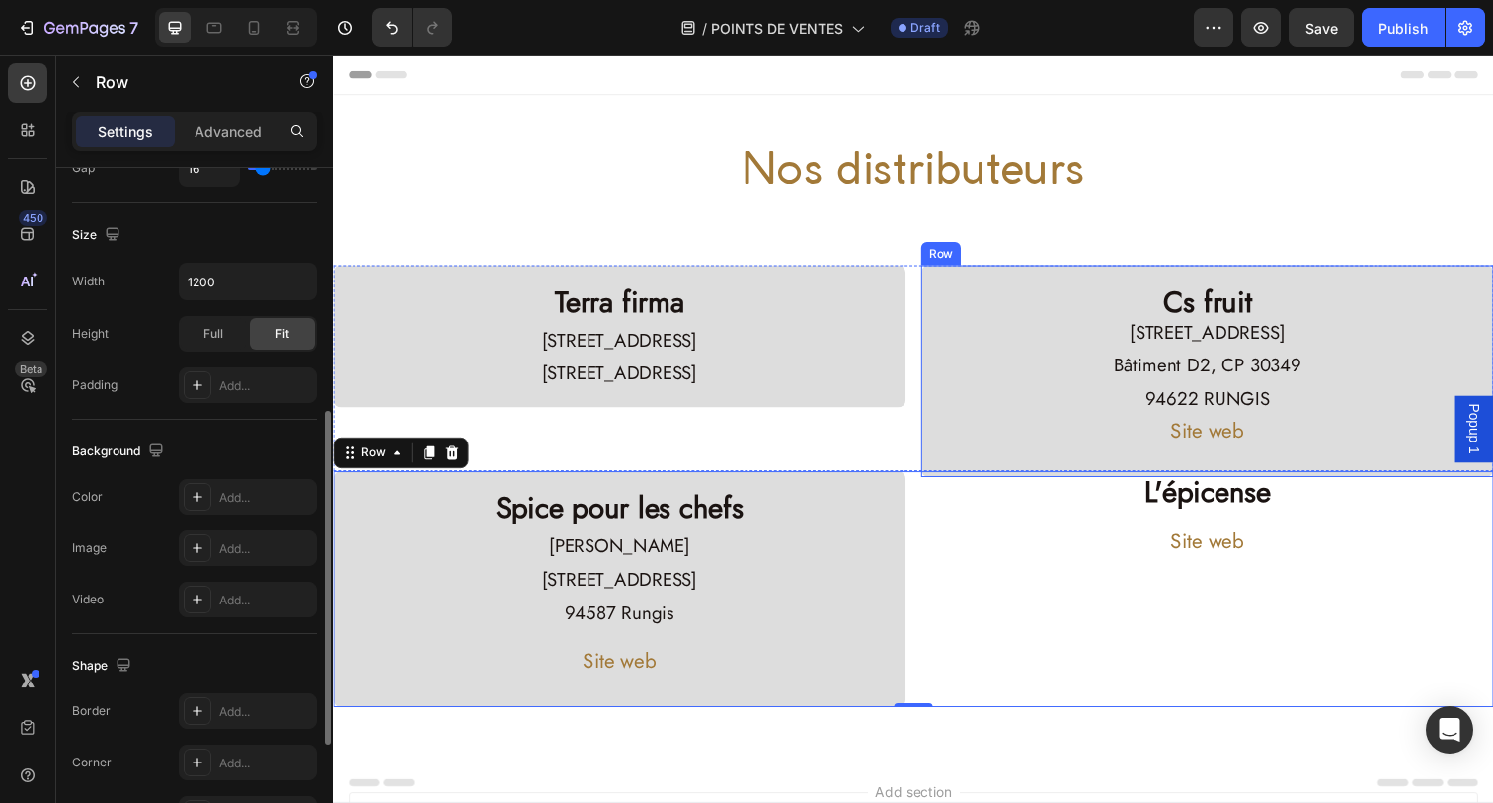
click at [1017, 449] on div "Site web Button" at bounding box center [1225, 439] width 553 height 61
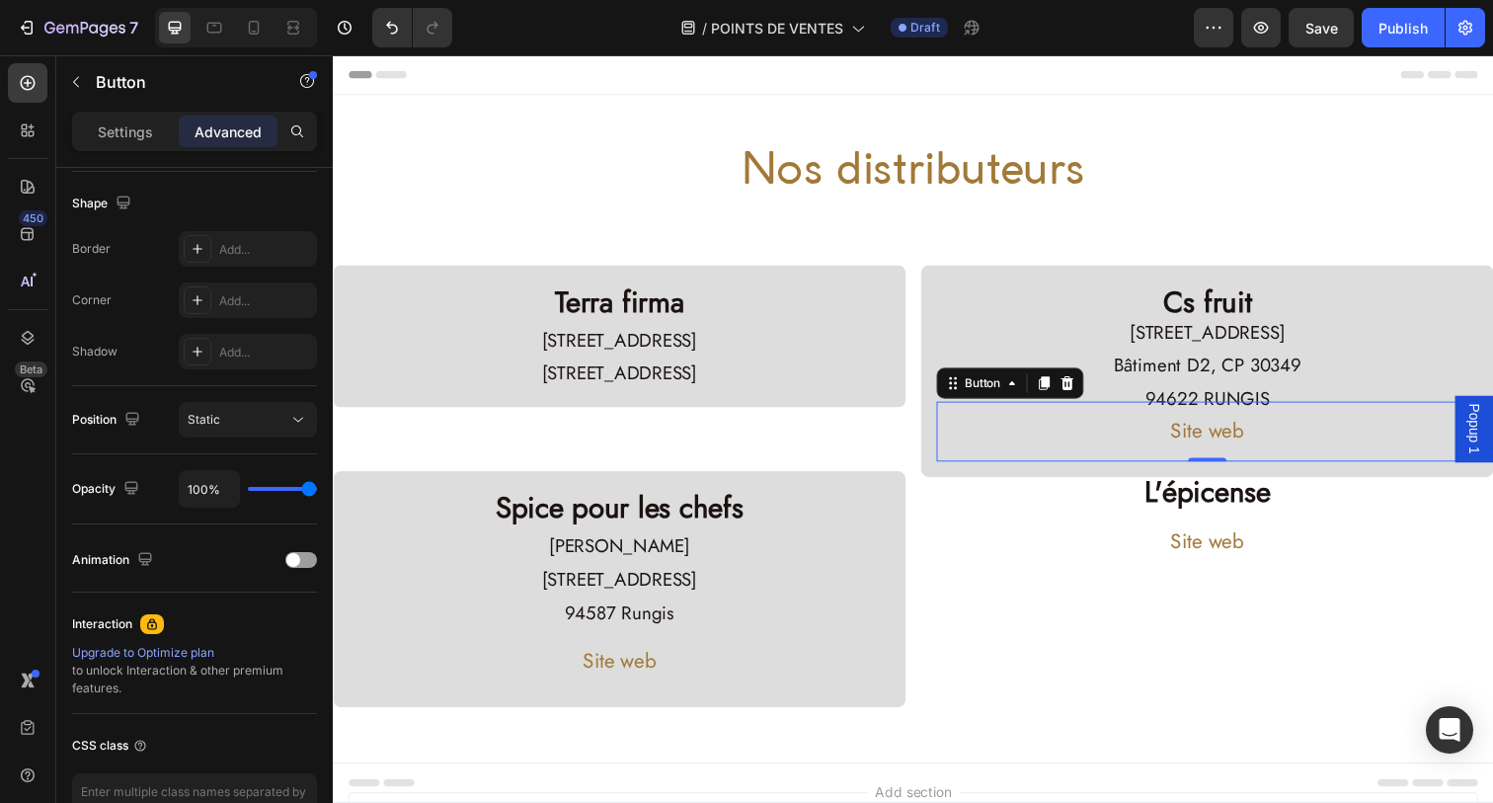
scroll to position [0, 0]
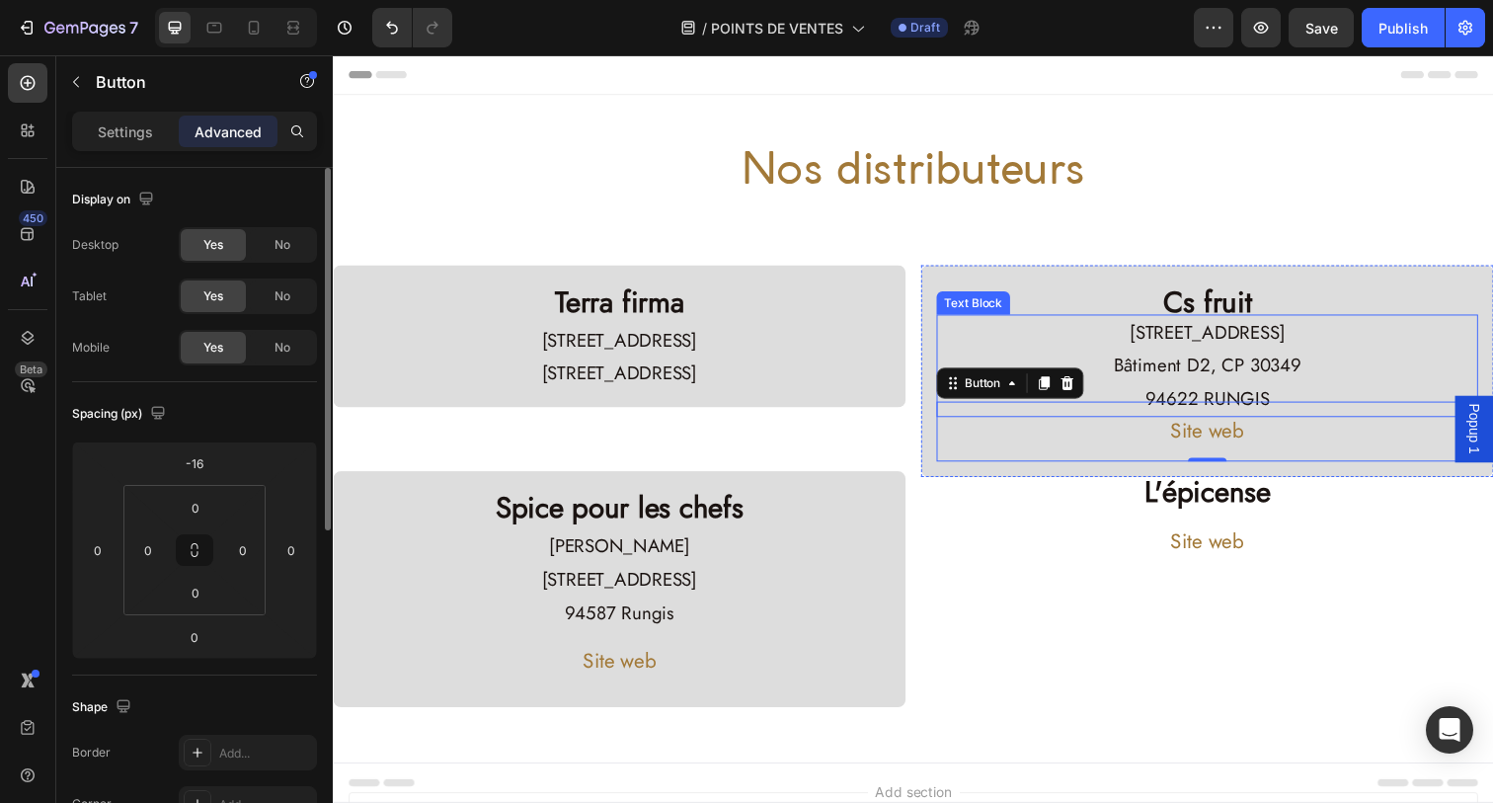
click at [972, 306] on div "Text Block" at bounding box center [986, 308] width 67 height 18
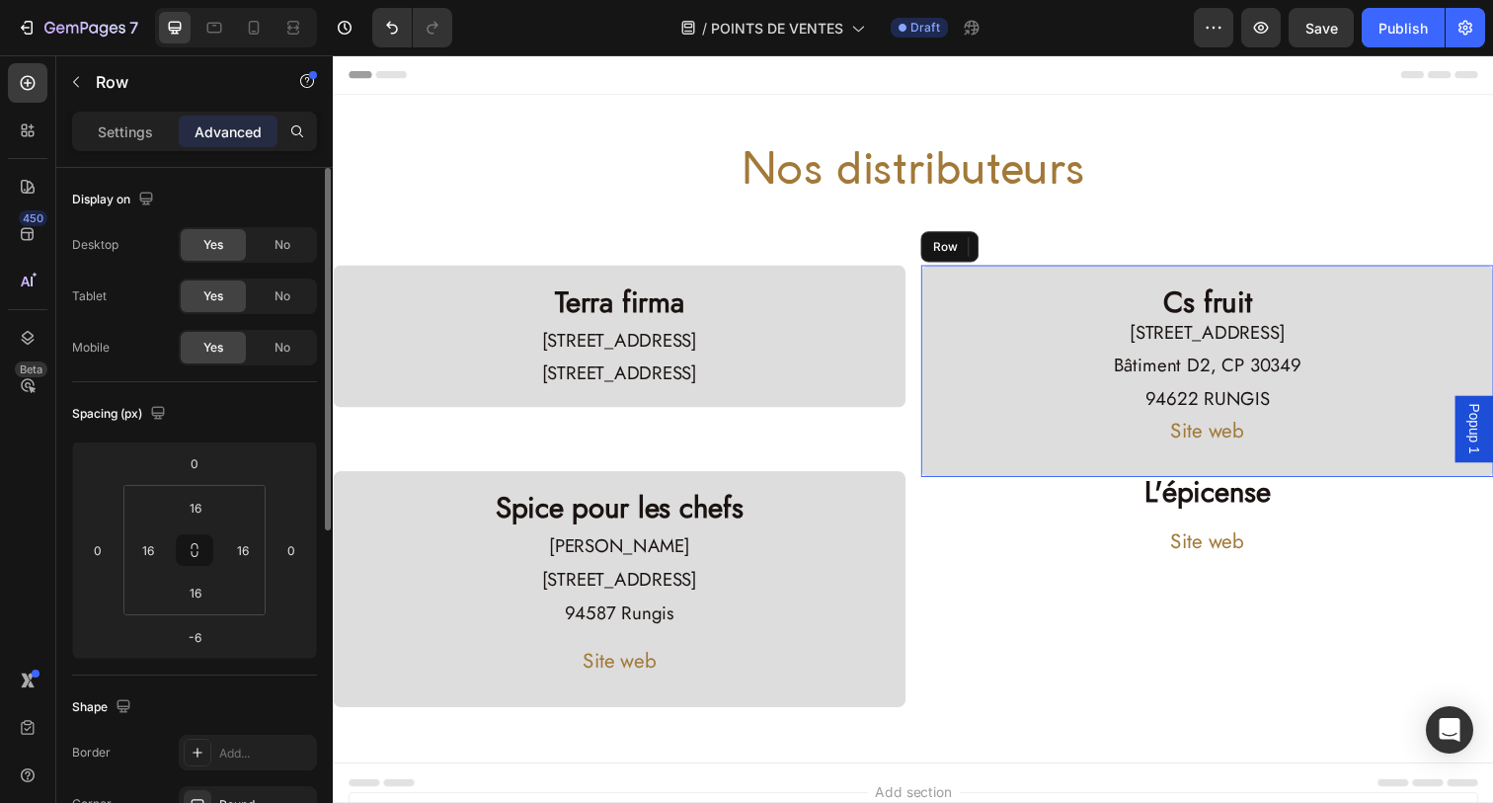
click at [1086, 277] on div "Cs fruit Heading [STREET_ADDRESS] 94622 RUNGIS Text Block Row 1 col Row 2 cols …" at bounding box center [1225, 378] width 585 height 216
click at [131, 137] on p "Settings" at bounding box center [125, 131] width 55 height 21
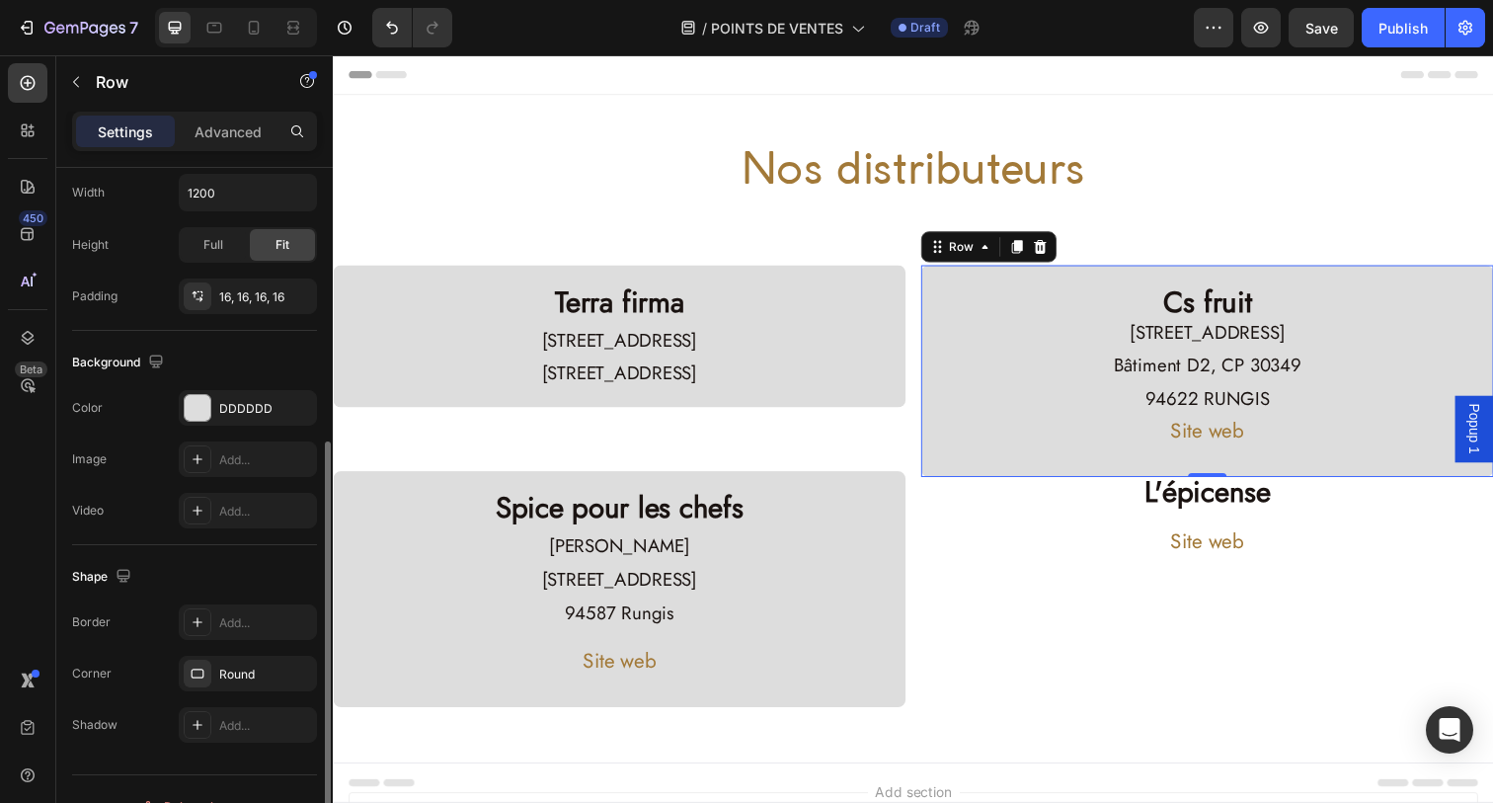
scroll to position [469, 0]
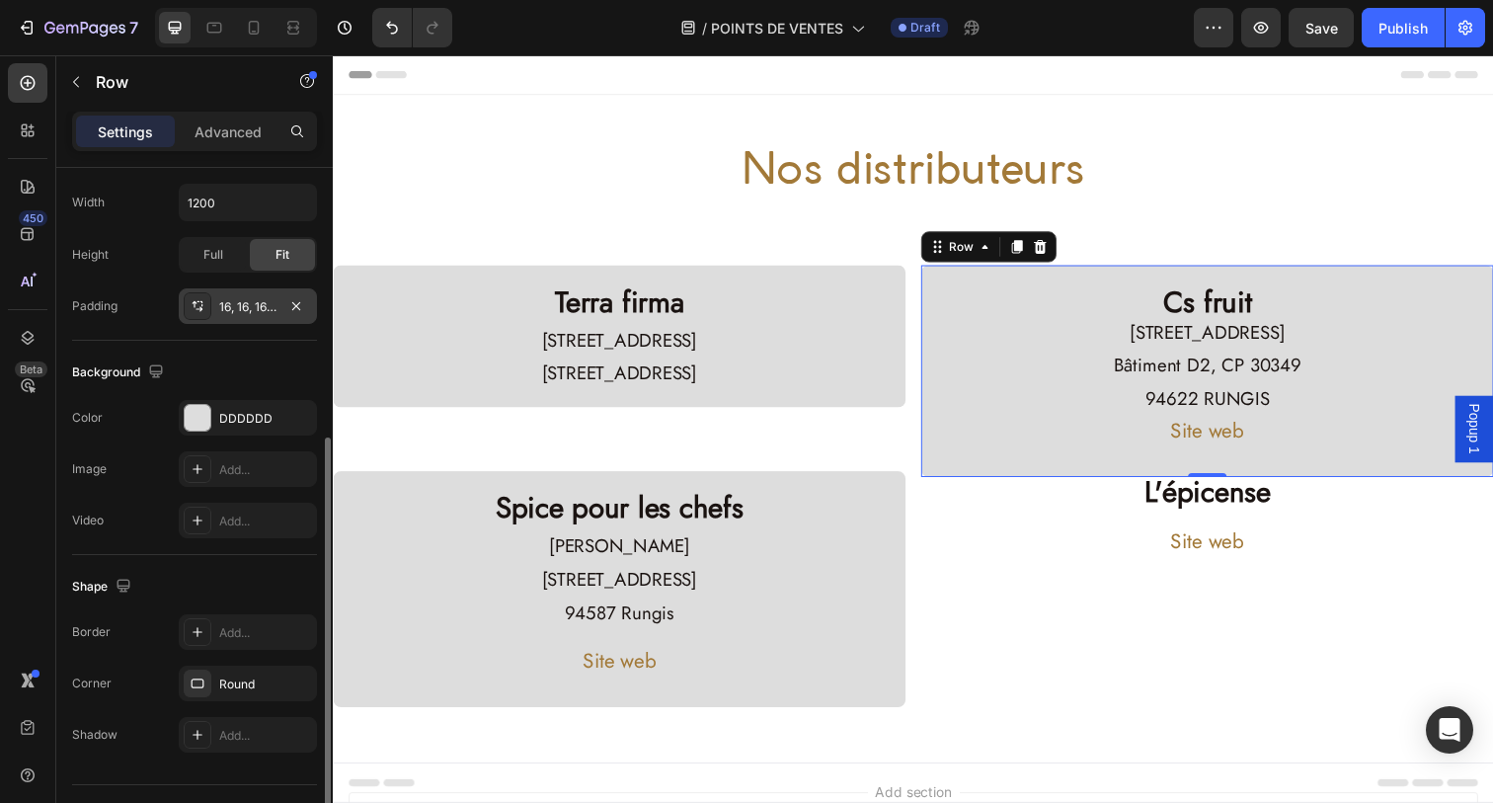
click at [241, 314] on div "16, 16, 16, 16" at bounding box center [247, 307] width 57 height 18
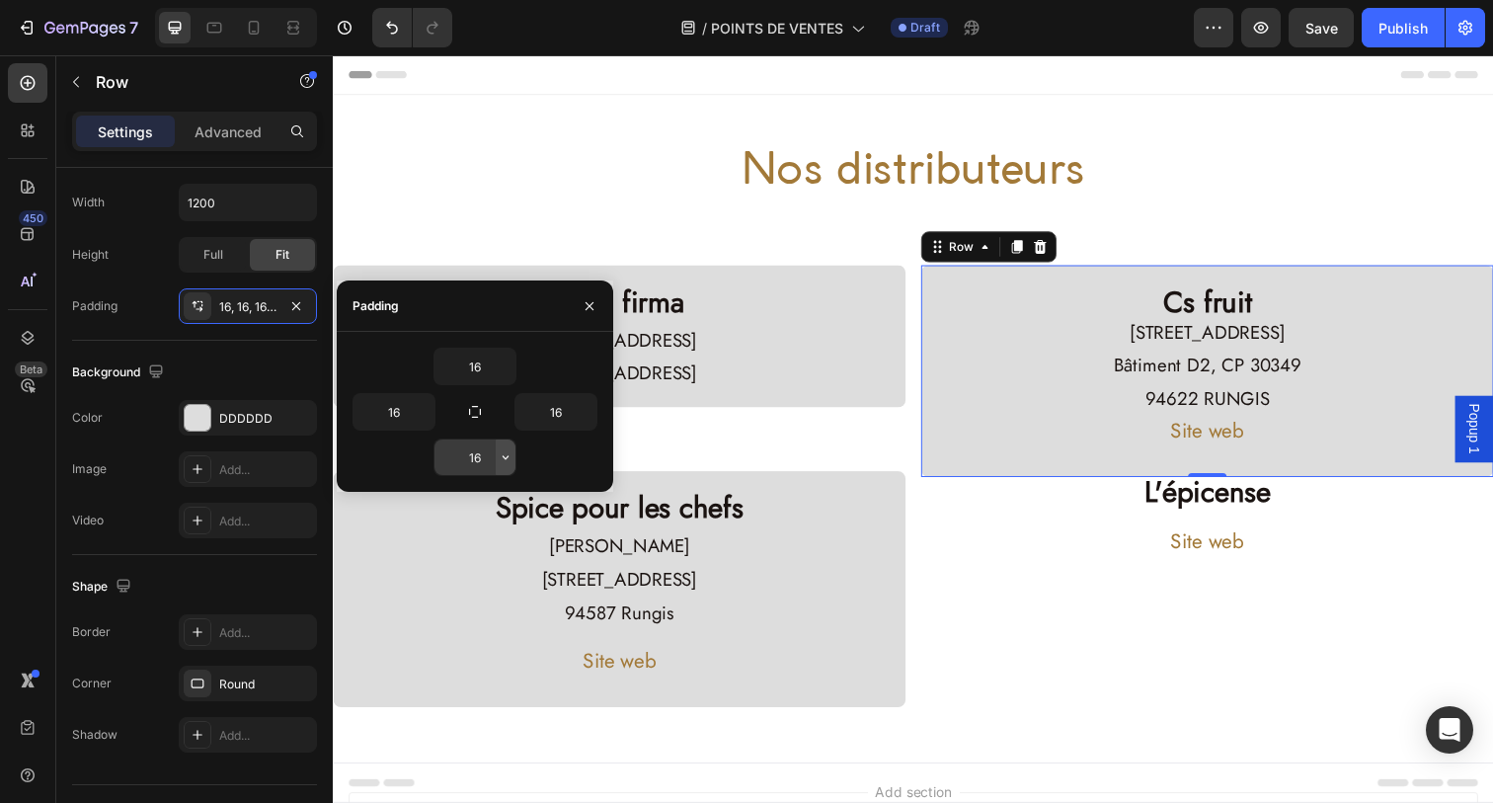
click at [502, 453] on icon "button" at bounding box center [506, 457] width 16 height 16
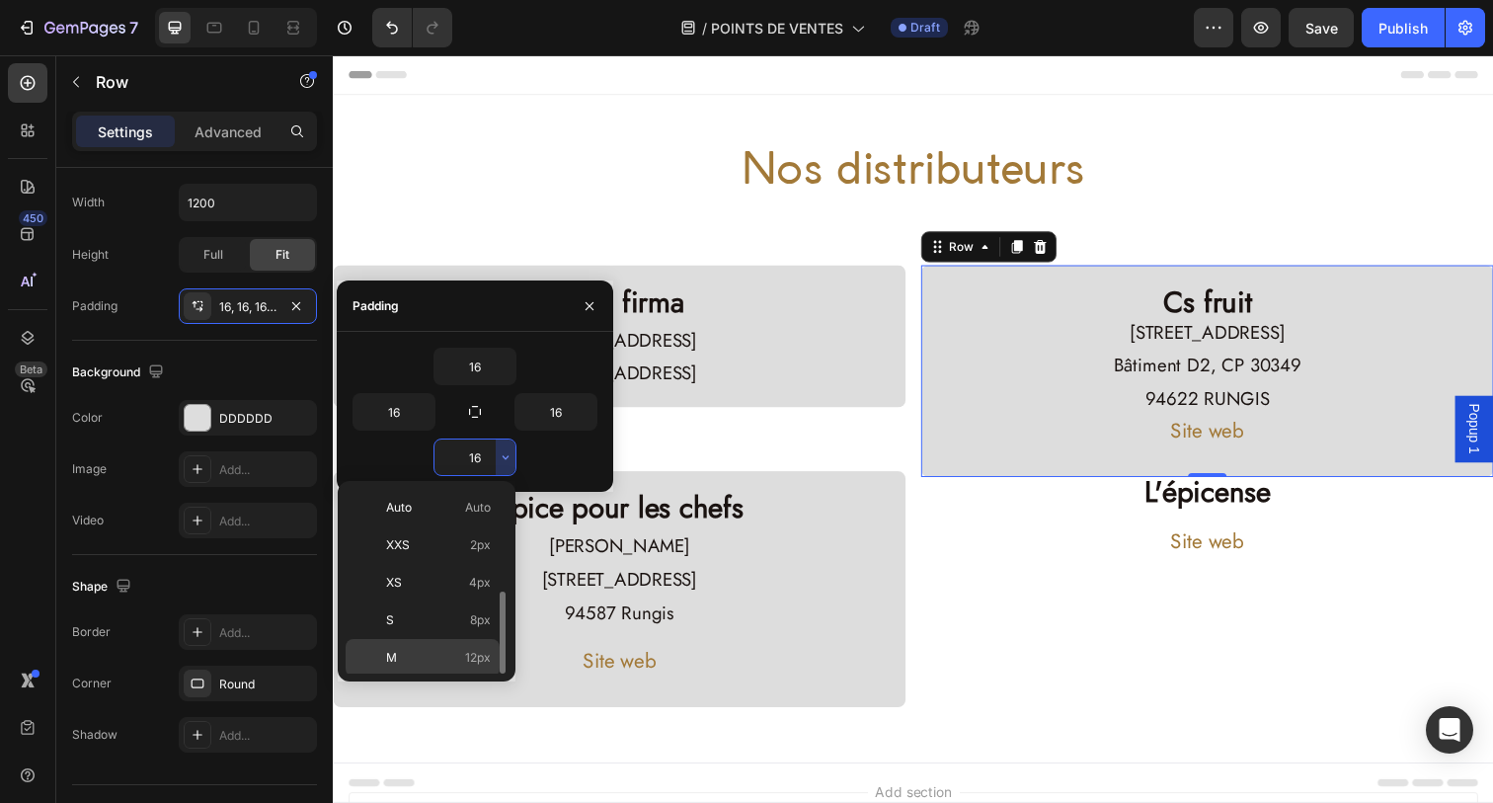
scroll to position [71, 0]
click at [462, 662] on span "24px" at bounding box center [476, 662] width 29 height 18
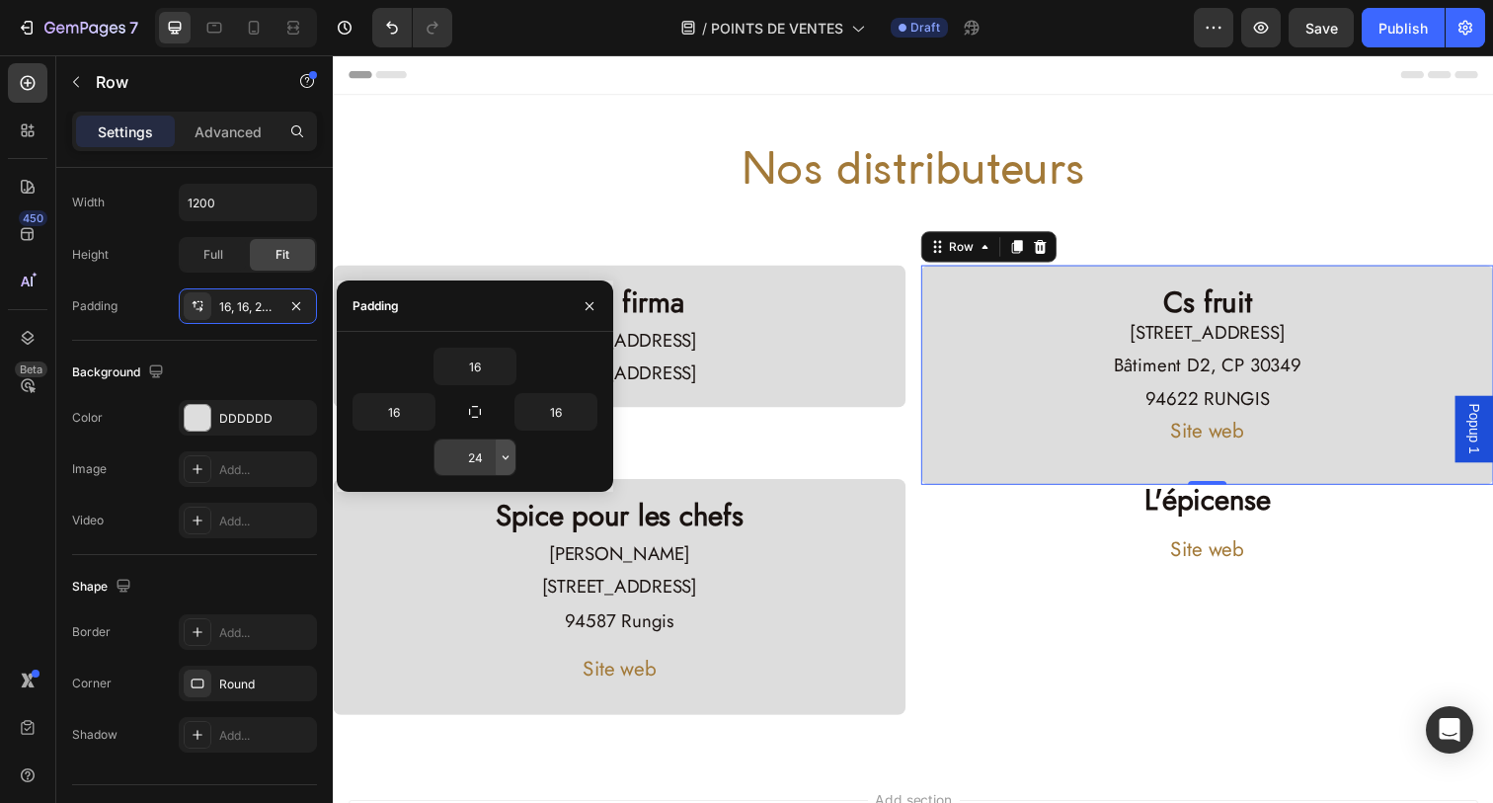
click at [506, 459] on icon "button" at bounding box center [506, 457] width 6 height 4
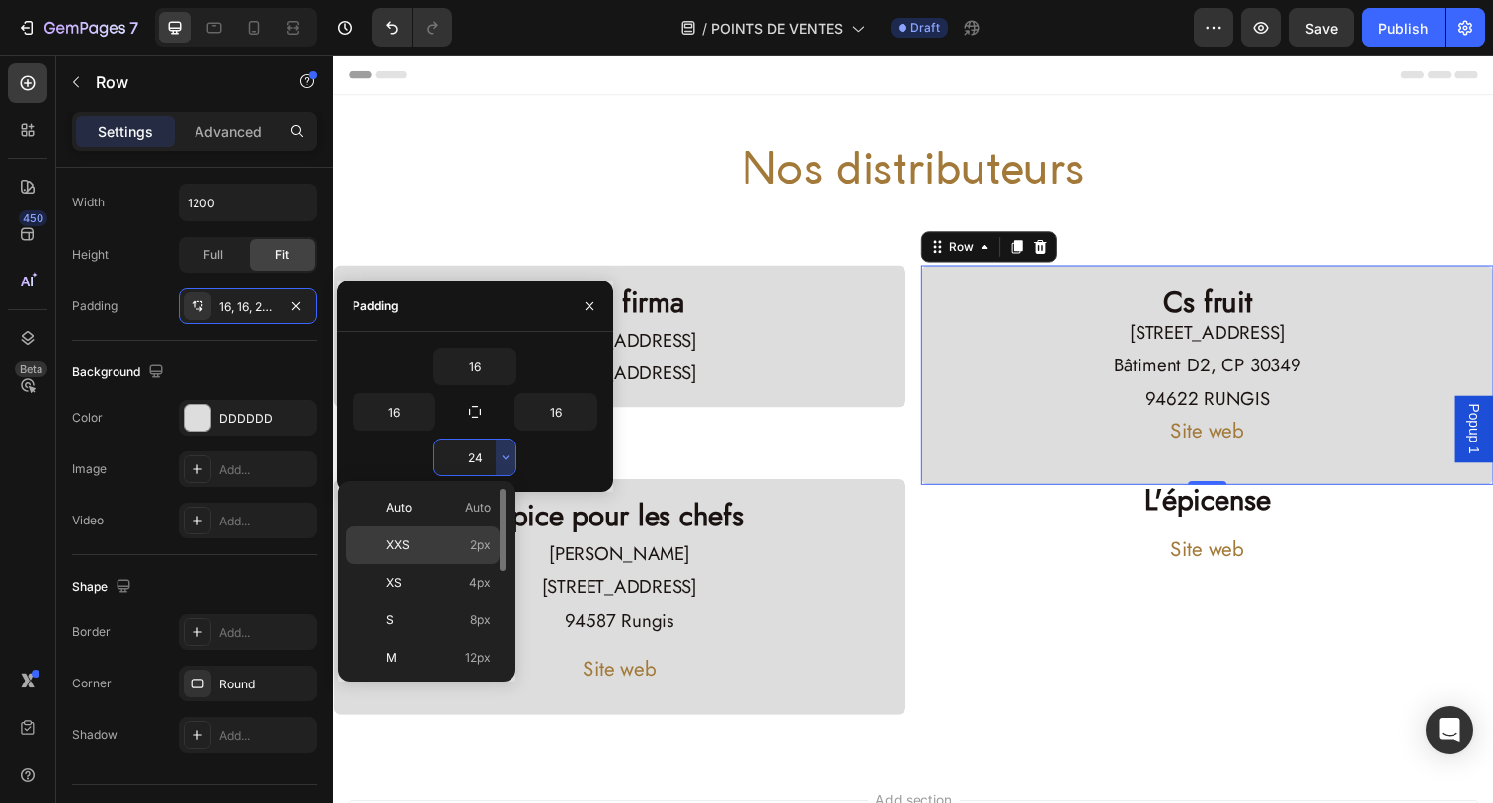
click at [470, 539] on span "2px" at bounding box center [480, 545] width 21 height 18
type input "2"
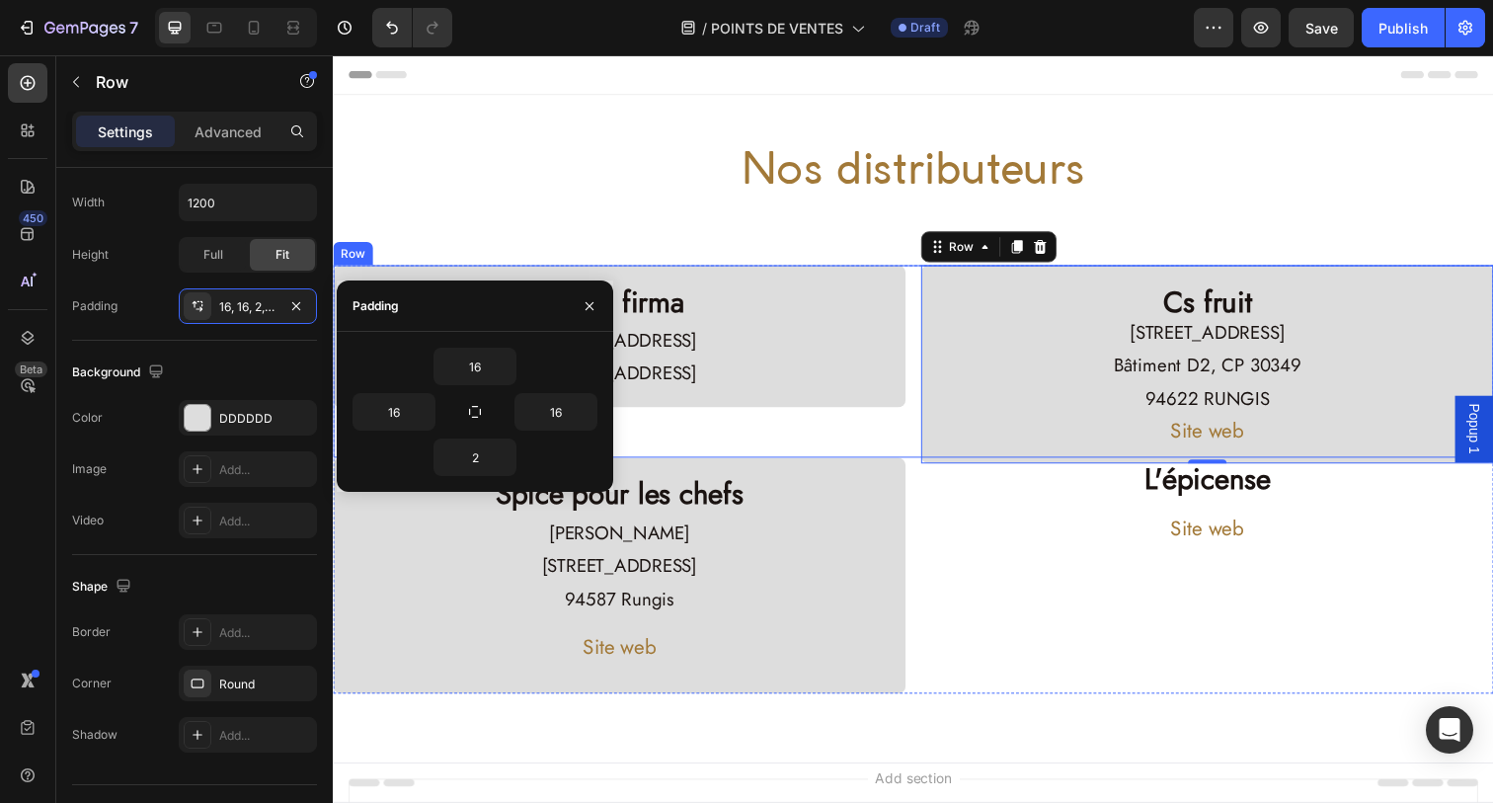
click at [866, 437] on div "Terra firma Heading [STREET_ADDRESS] Text Block Row" at bounding box center [625, 368] width 585 height 196
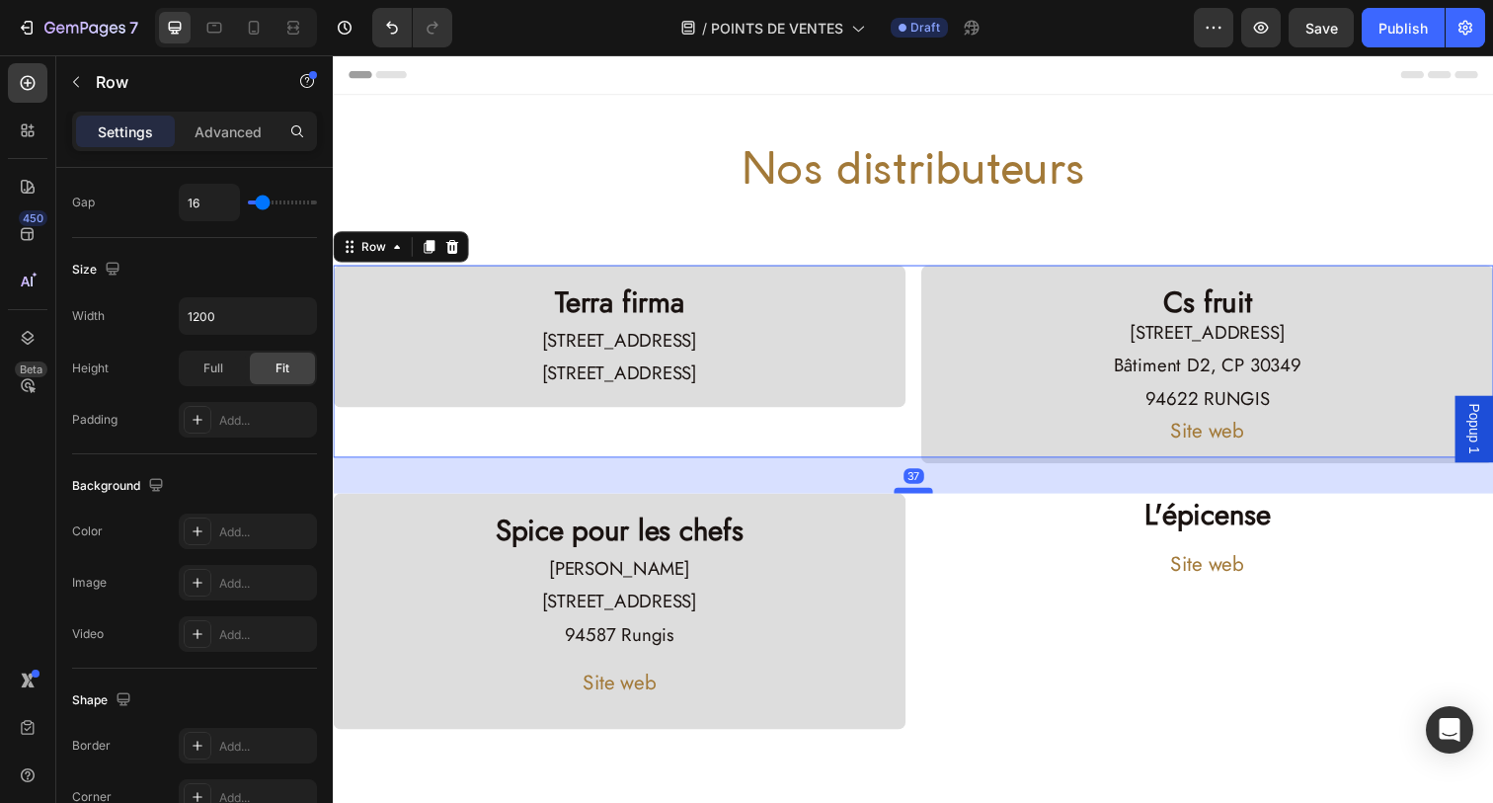
drag, startPoint x: 910, startPoint y: 461, endPoint x: 913, endPoint y: 488, distance: 26.8
click at [913, 497] on div at bounding box center [924, 500] width 39 height 6
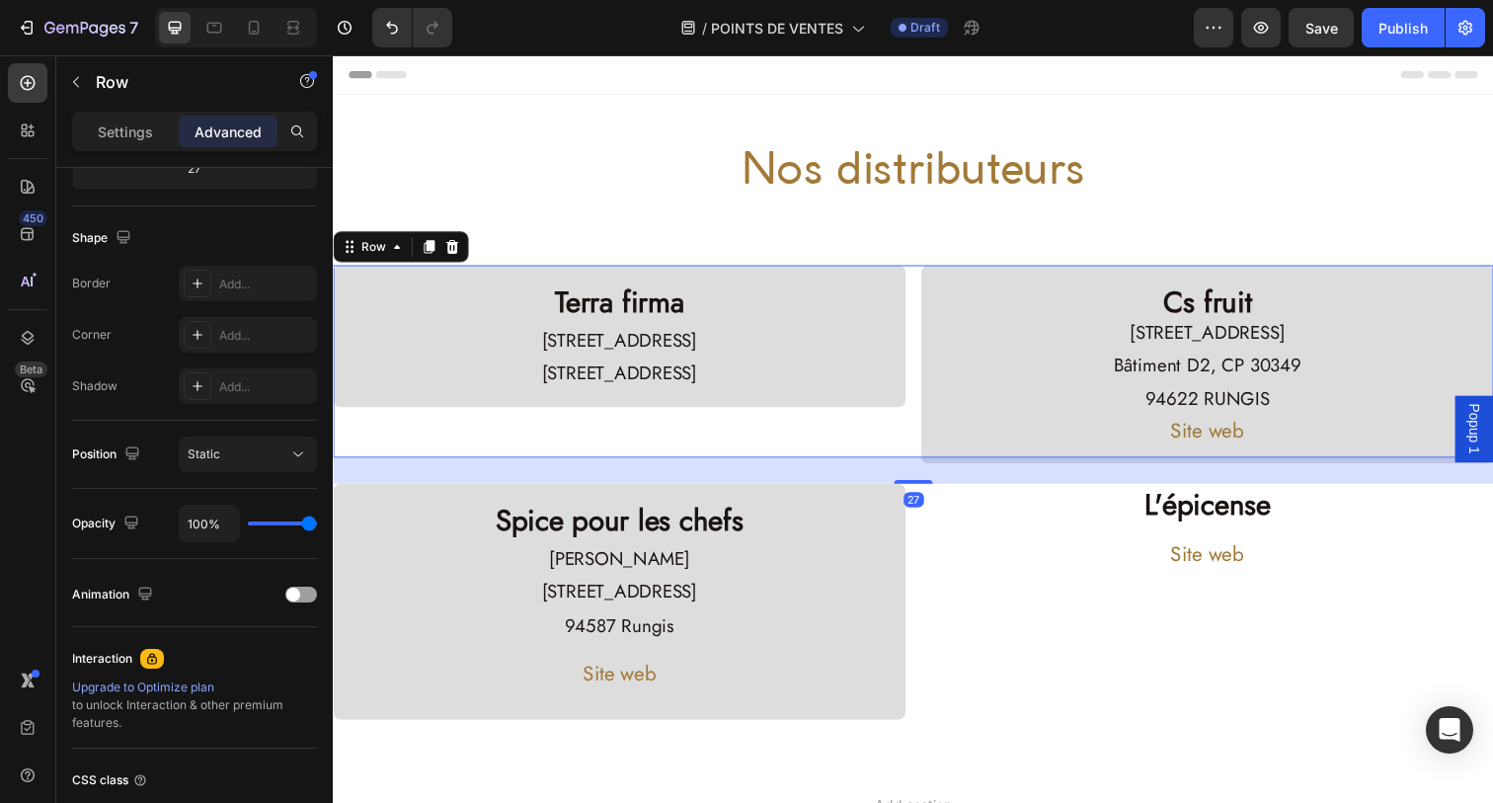
click at [892, 426] on div "Terra firma Heading [STREET_ADDRESS] Text Block Row" at bounding box center [625, 368] width 585 height 196
click at [1049, 598] on div "L'épicense Heading Site web Button" at bounding box center [1225, 613] width 585 height 240
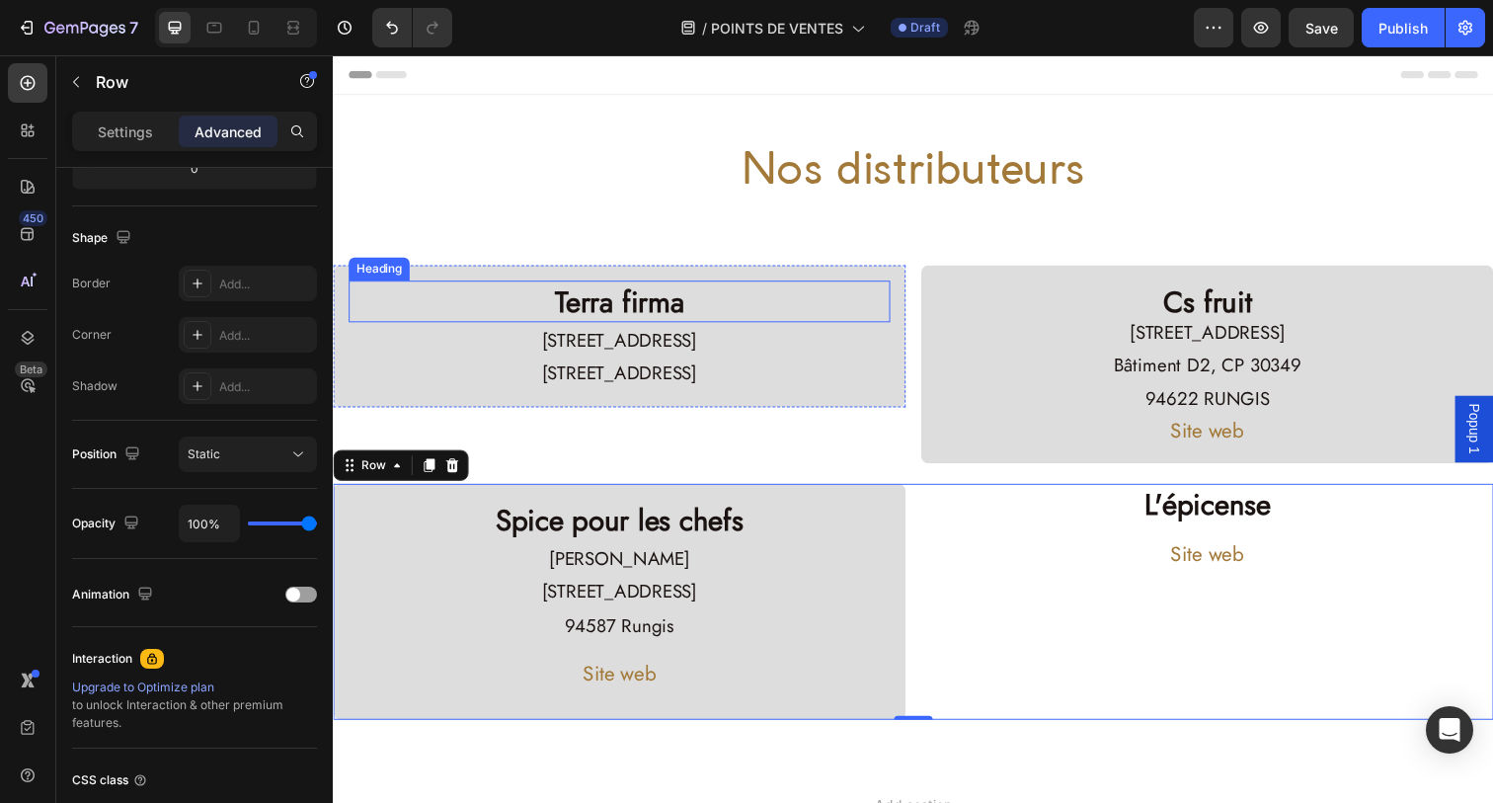
click at [886, 310] on h2 "Terra firma" at bounding box center [625, 306] width 553 height 42
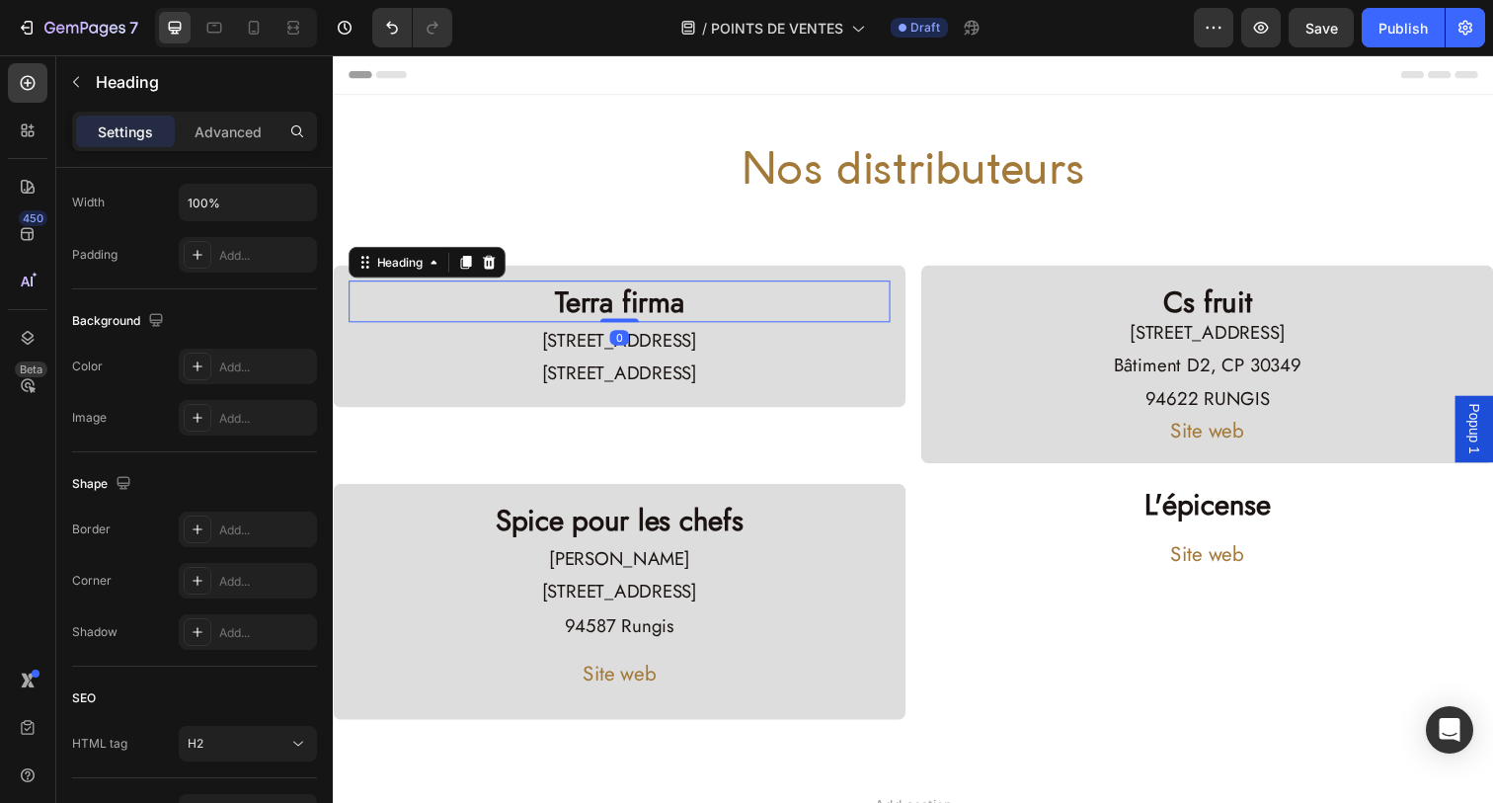
scroll to position [0, 0]
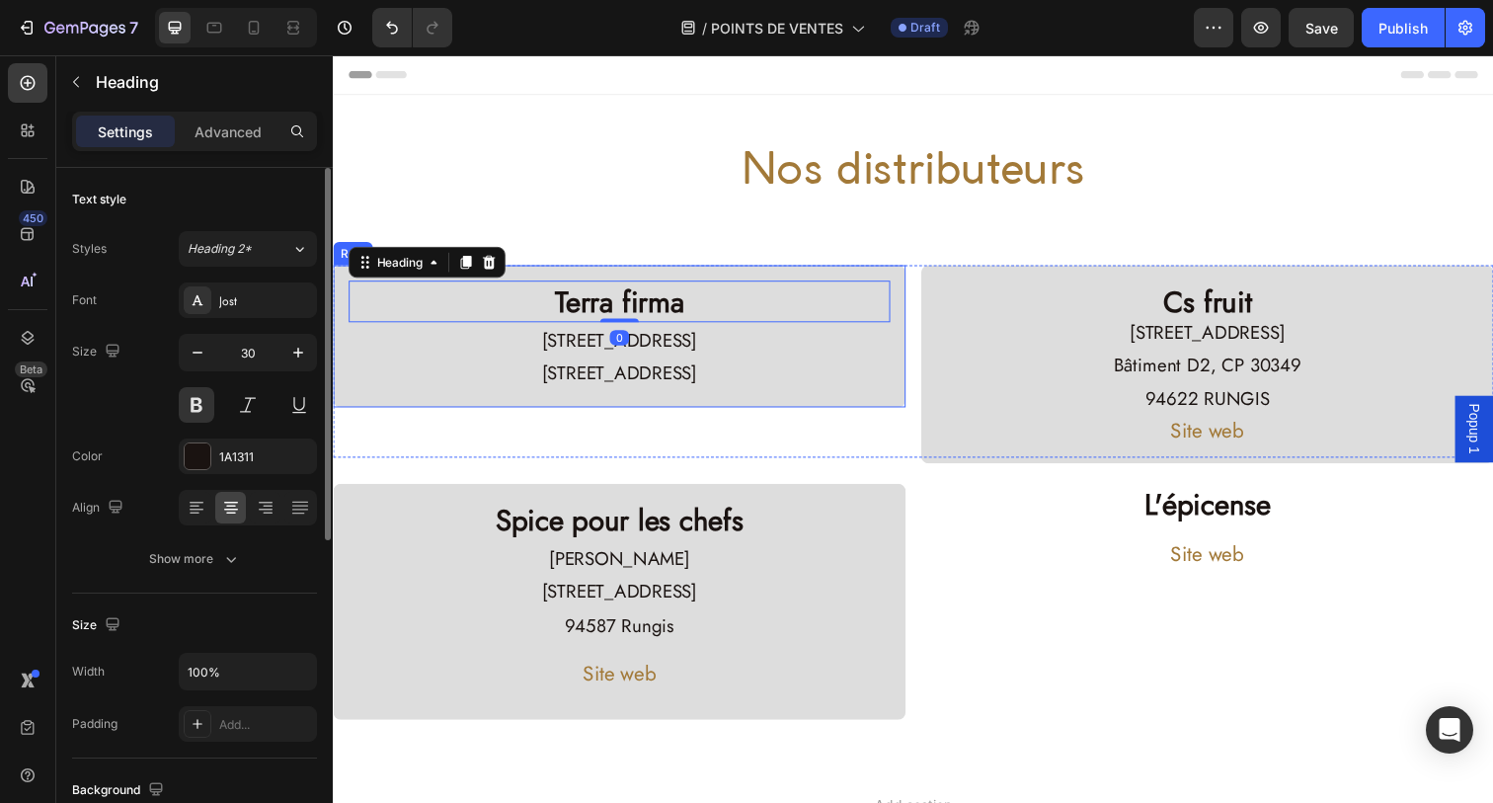
click at [909, 298] on div "Terra firma Heading 0 [STREET_ADDRESS] Text Block Row" at bounding box center [625, 342] width 585 height 145
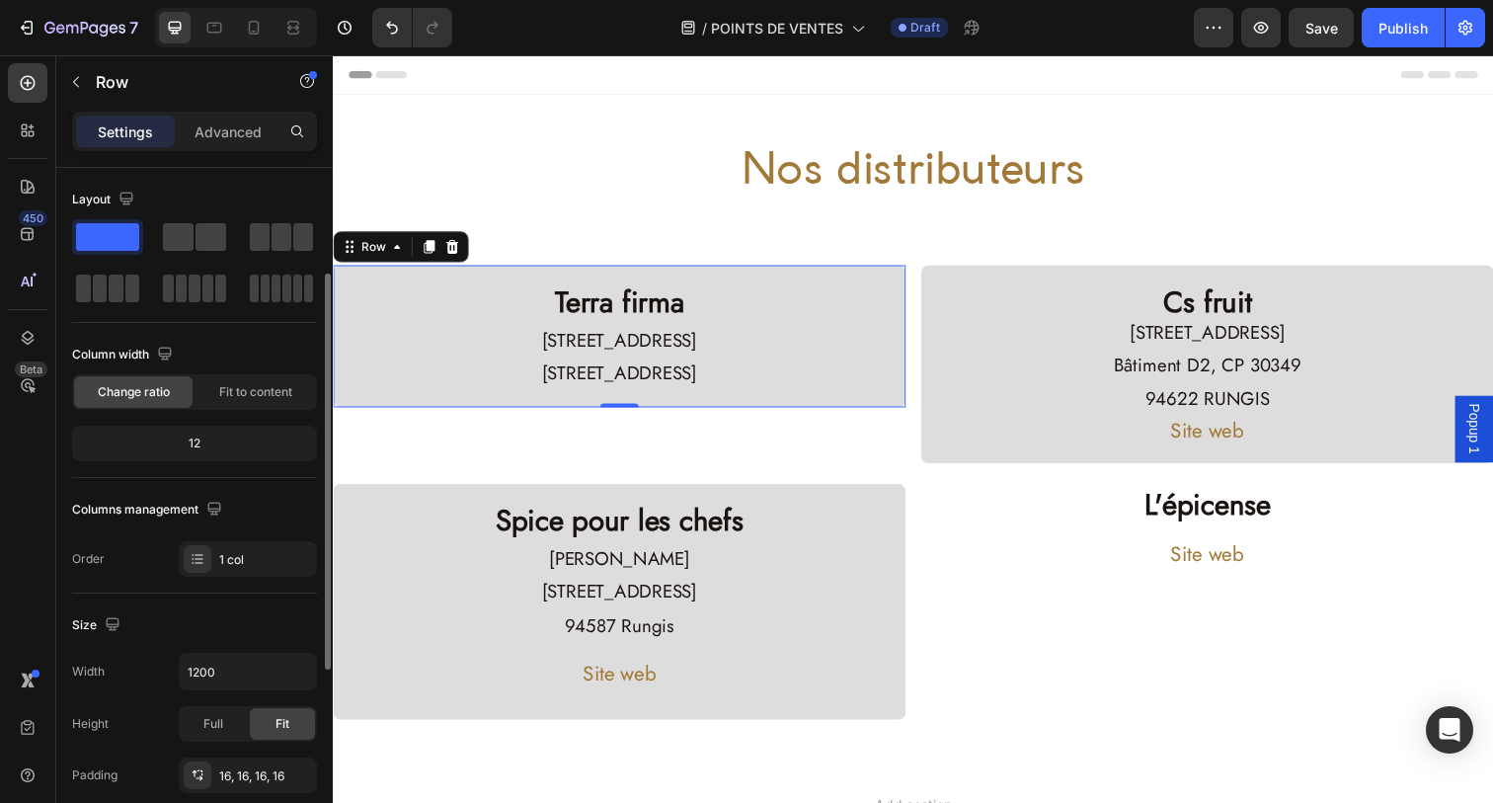
scroll to position [131, 0]
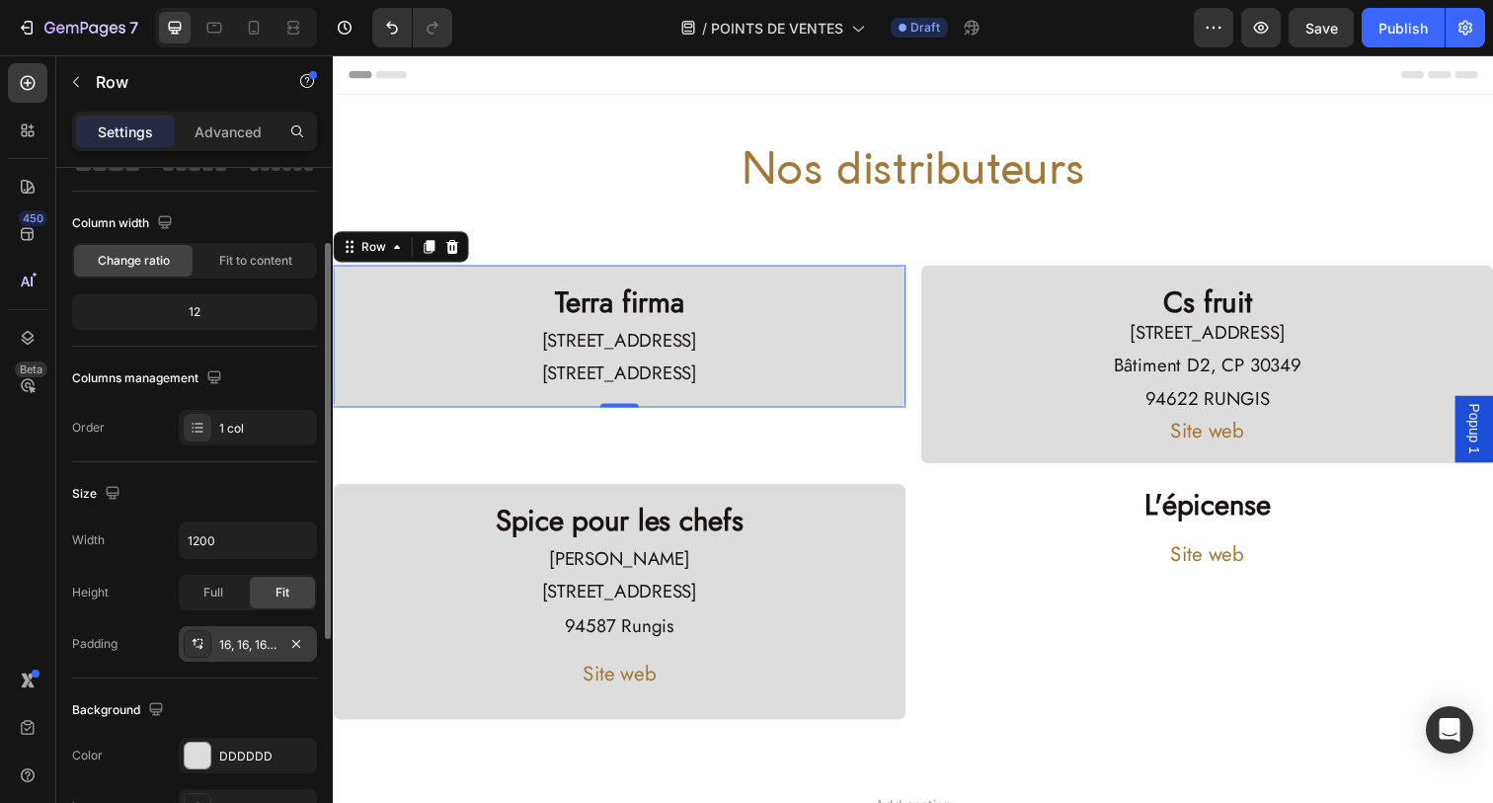
click at [240, 645] on div "16, 16, 16, 16" at bounding box center [247, 645] width 57 height 18
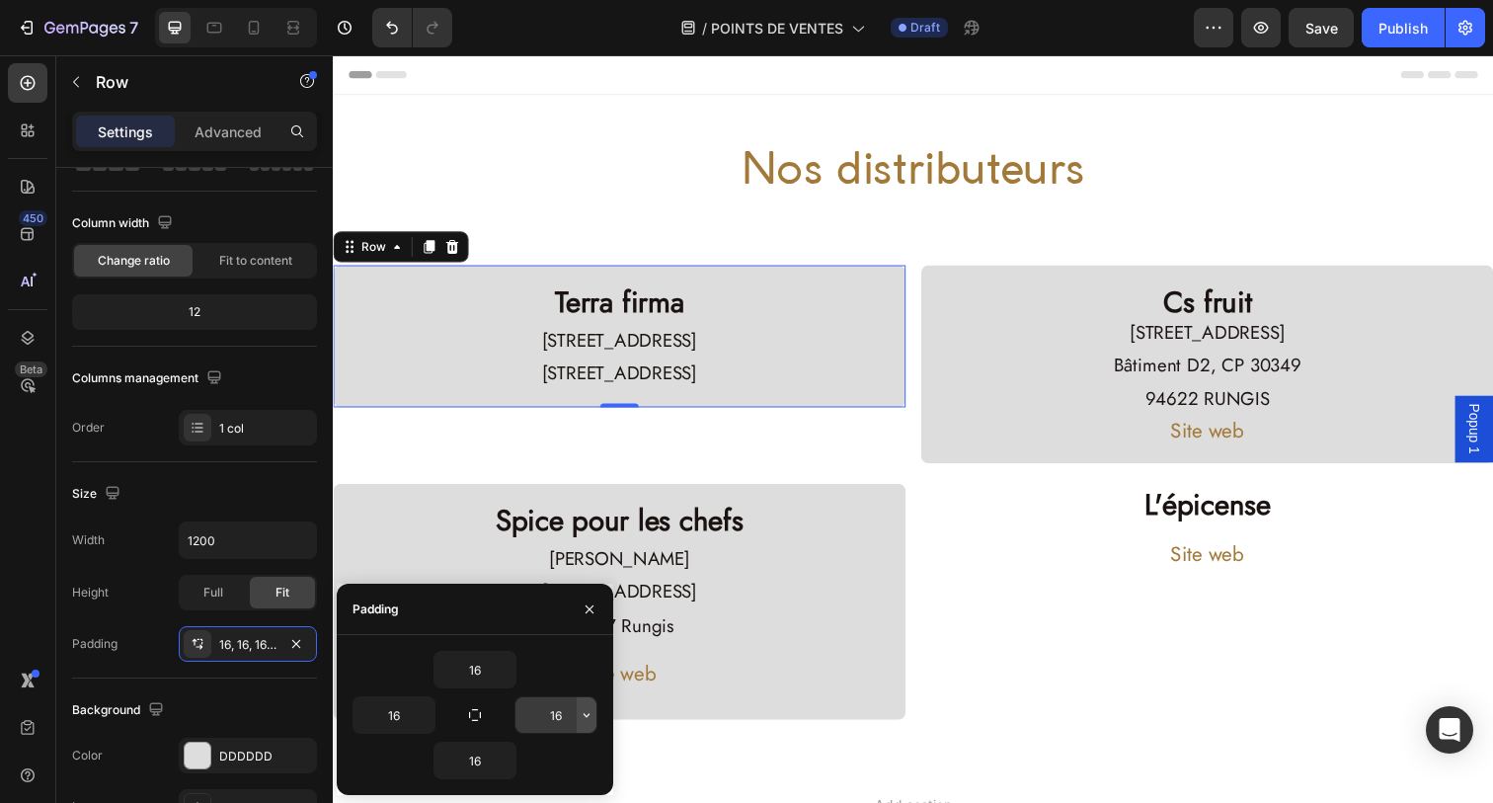
click at [582, 714] on icon "button" at bounding box center [587, 715] width 16 height 16
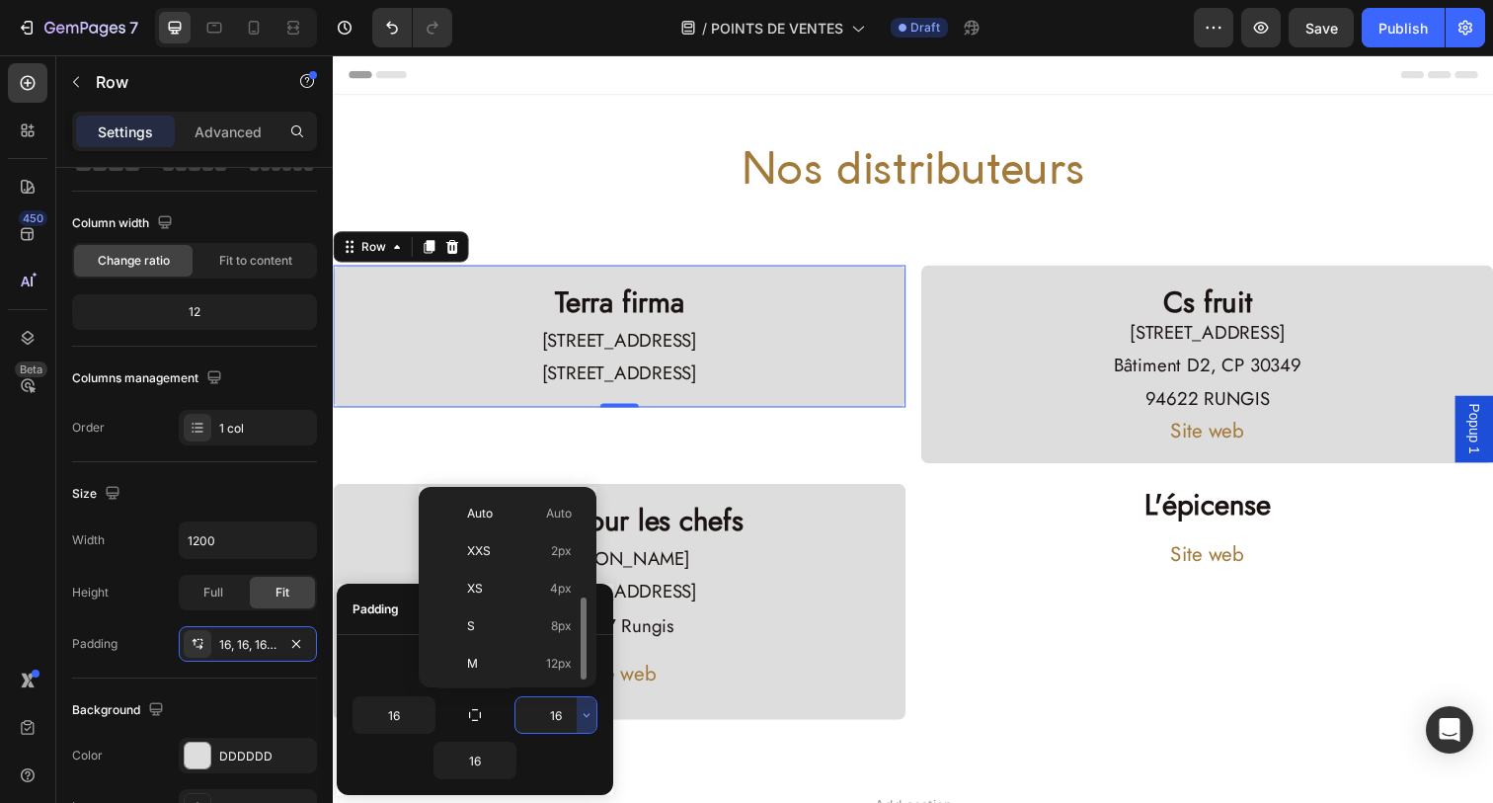
scroll to position [71, 0]
click at [542, 665] on p "XL 24px" at bounding box center [519, 668] width 105 height 18
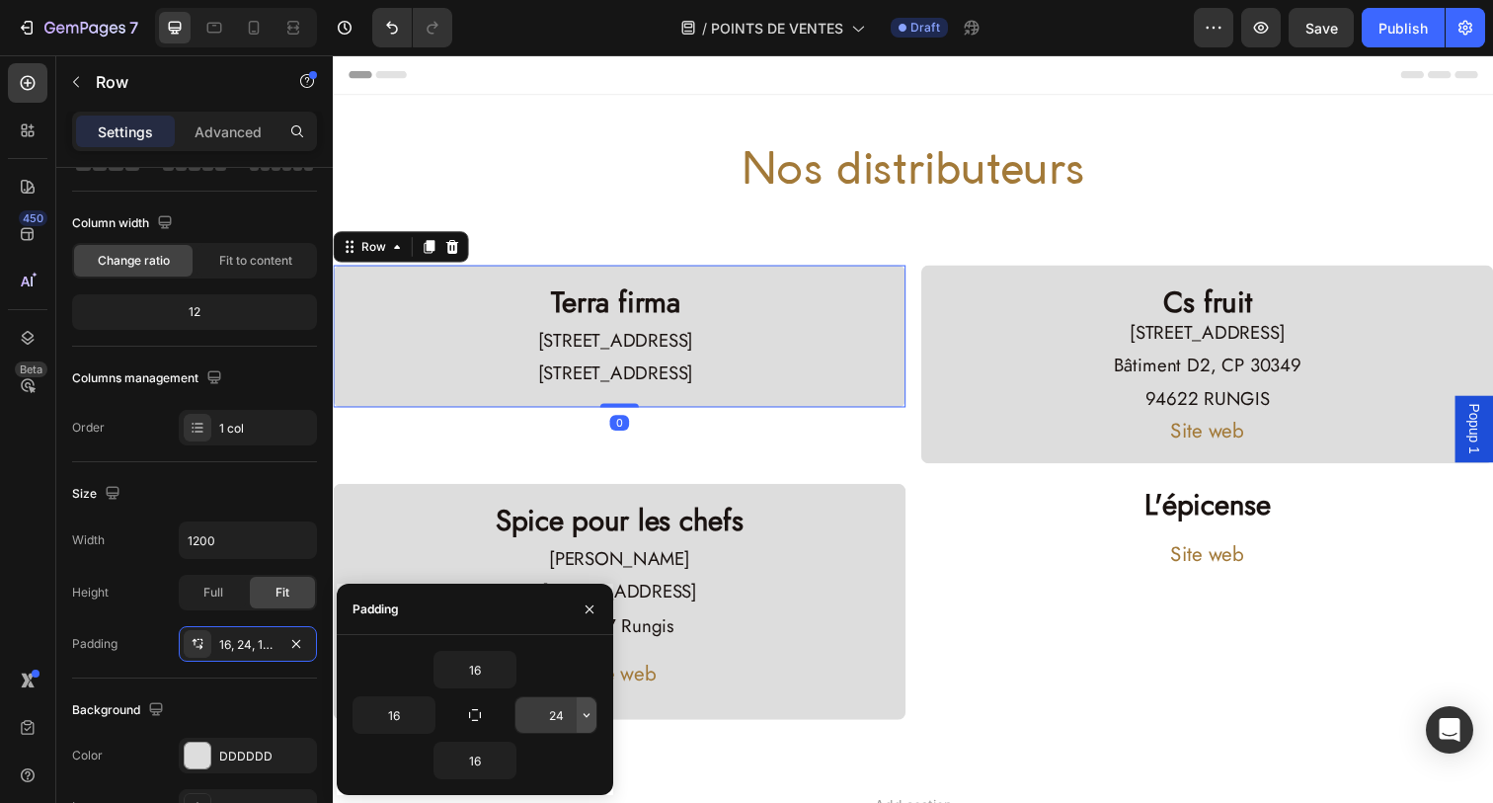
click at [578, 716] on button "button" at bounding box center [587, 715] width 20 height 36
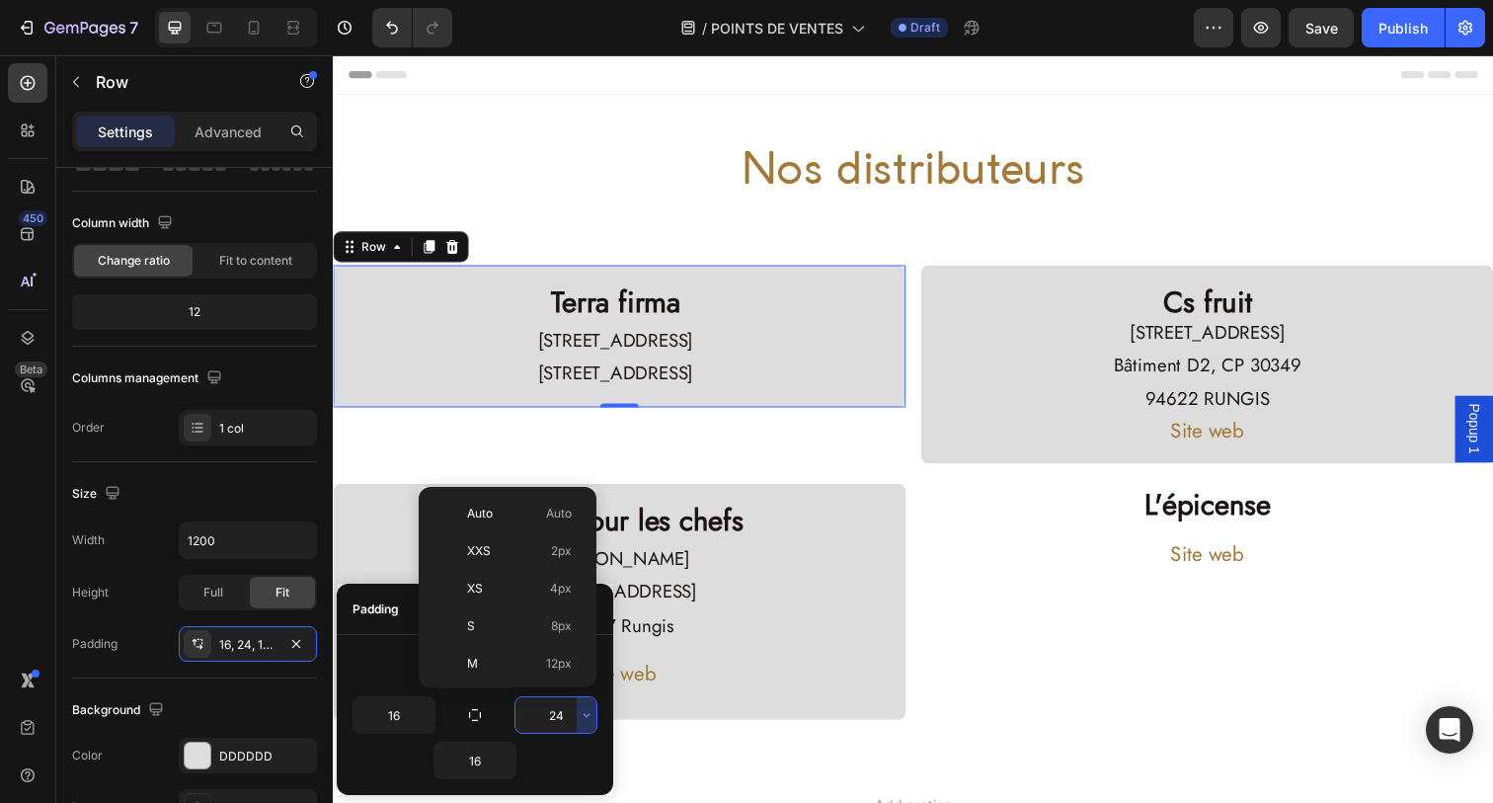
click at [562, 715] on input "24" at bounding box center [555, 715] width 81 height 36
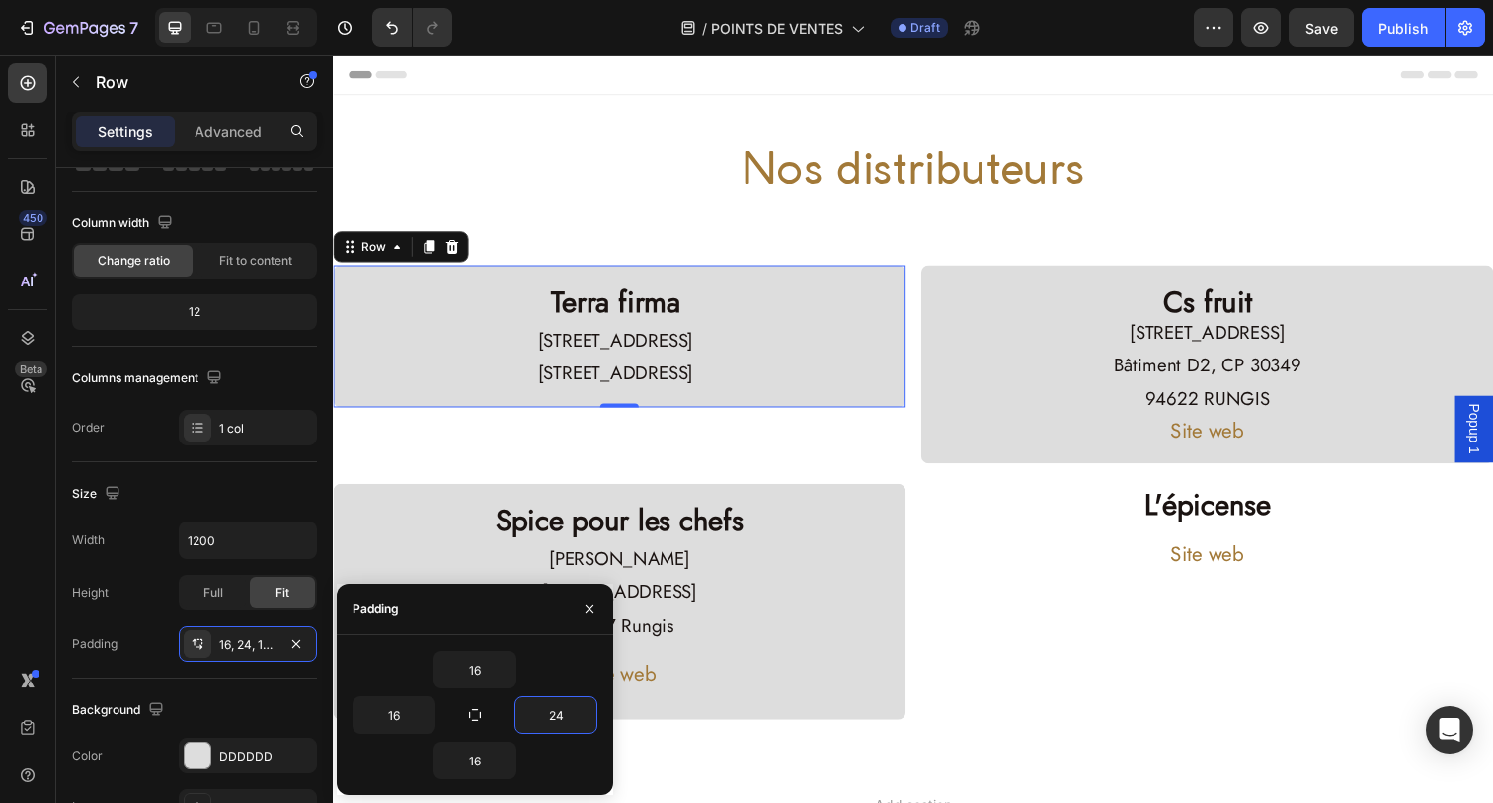
type input "2"
type input "16"
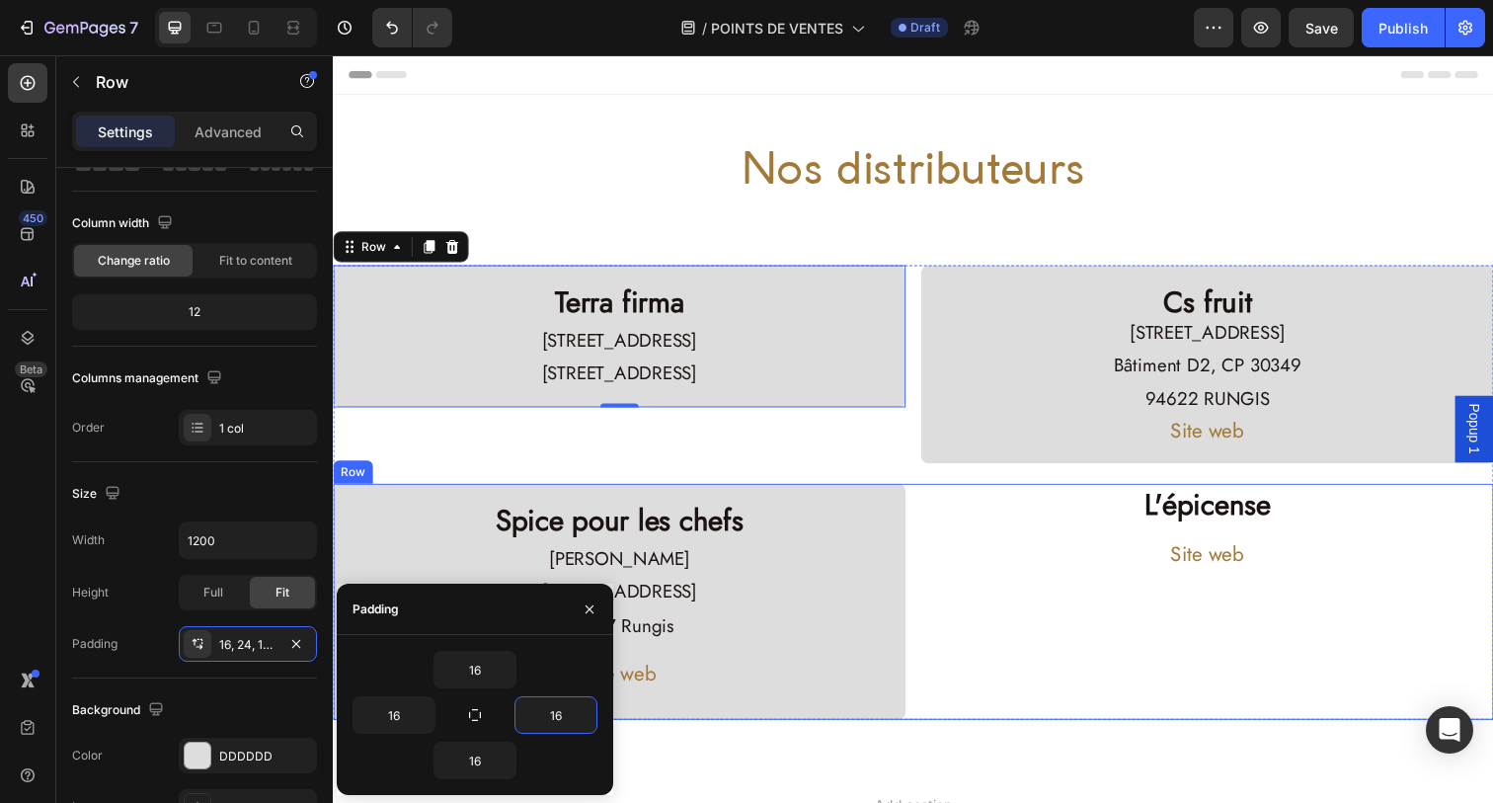
click at [1128, 615] on div "L'épicense Heading Site web Button" at bounding box center [1225, 613] width 585 height 240
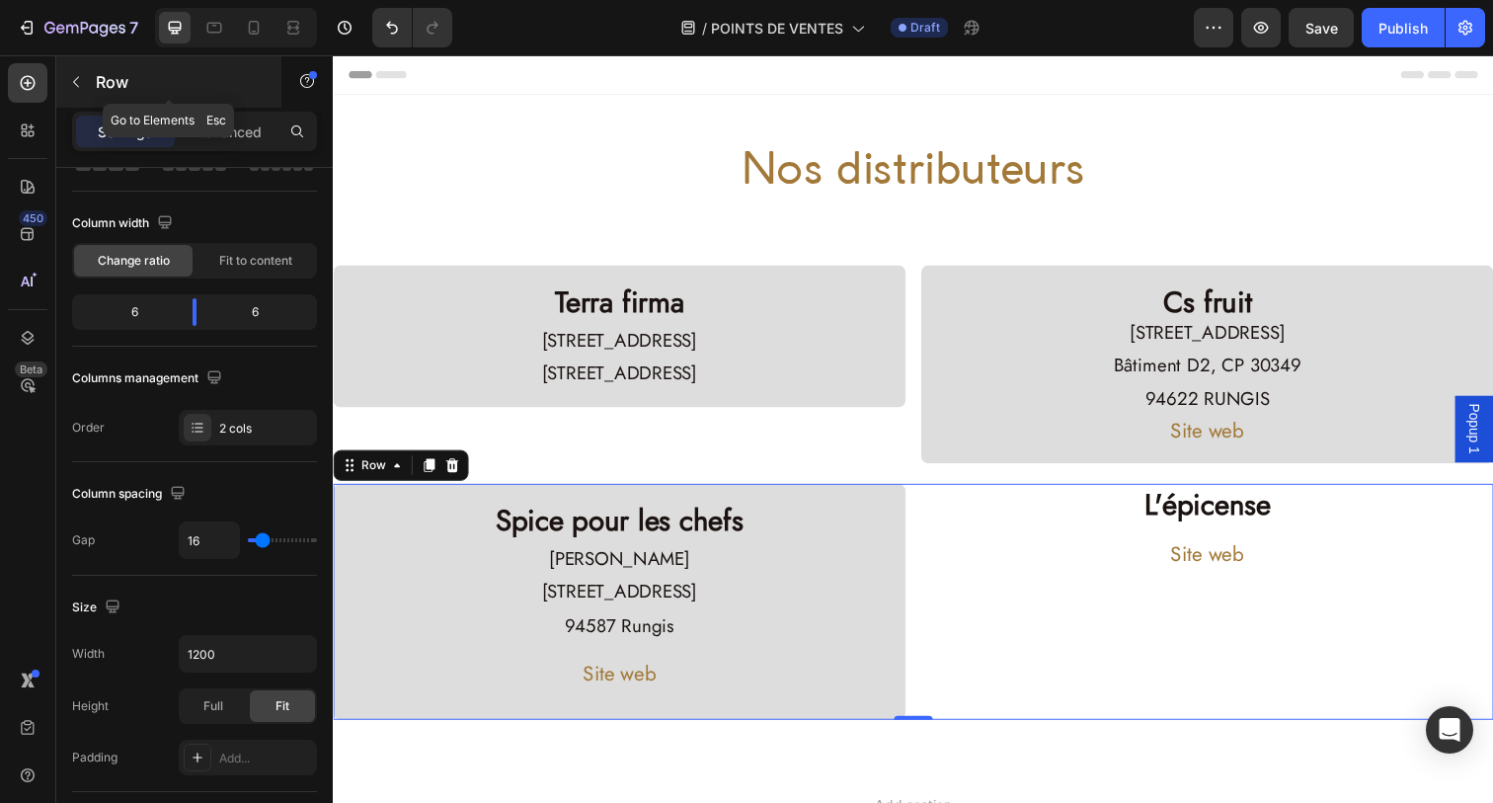
click at [86, 88] on button "button" at bounding box center [76, 82] width 32 height 32
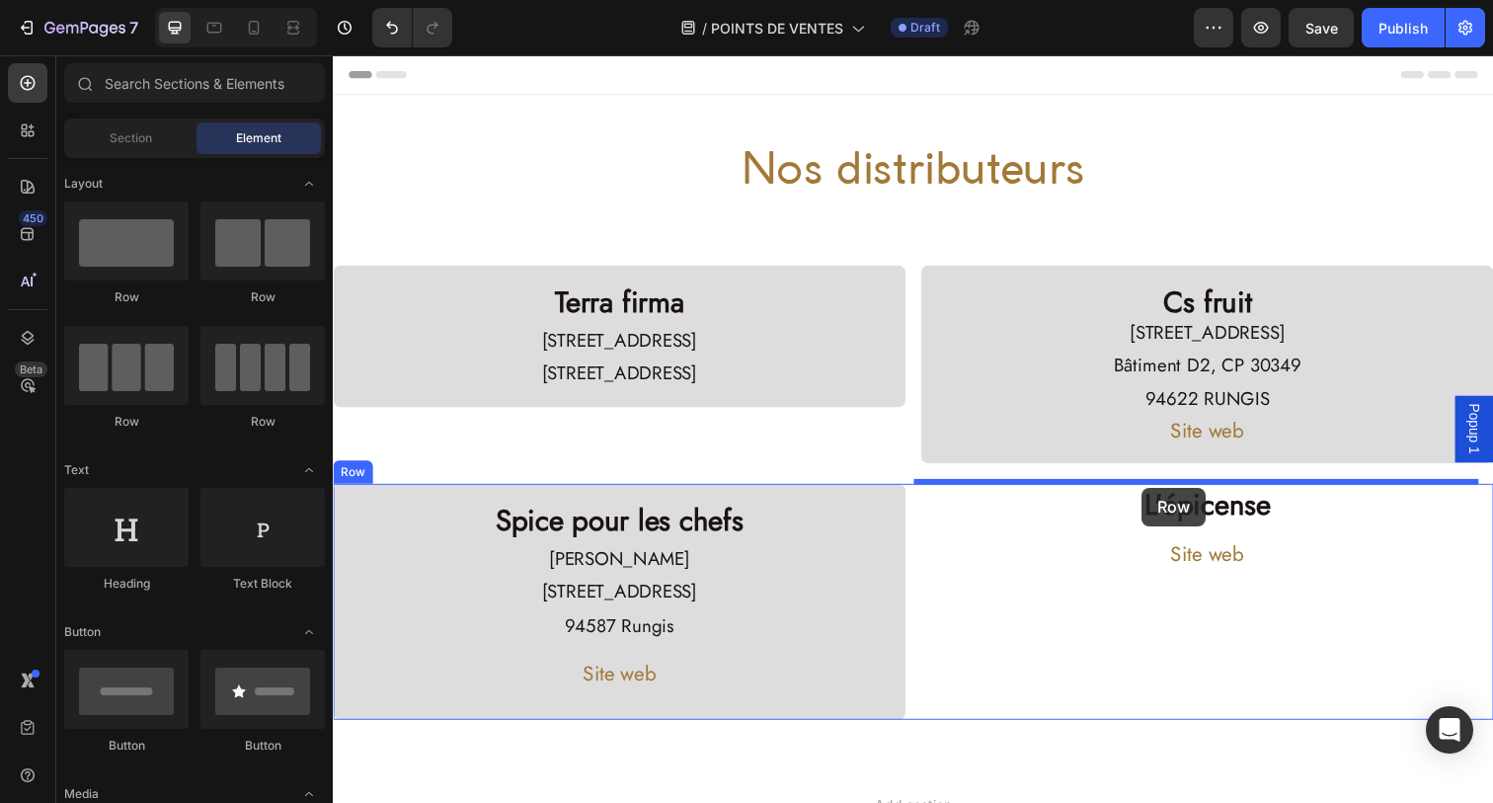
drag, startPoint x: 466, startPoint y: 324, endPoint x: 1158, endPoint y: 497, distance: 713.4
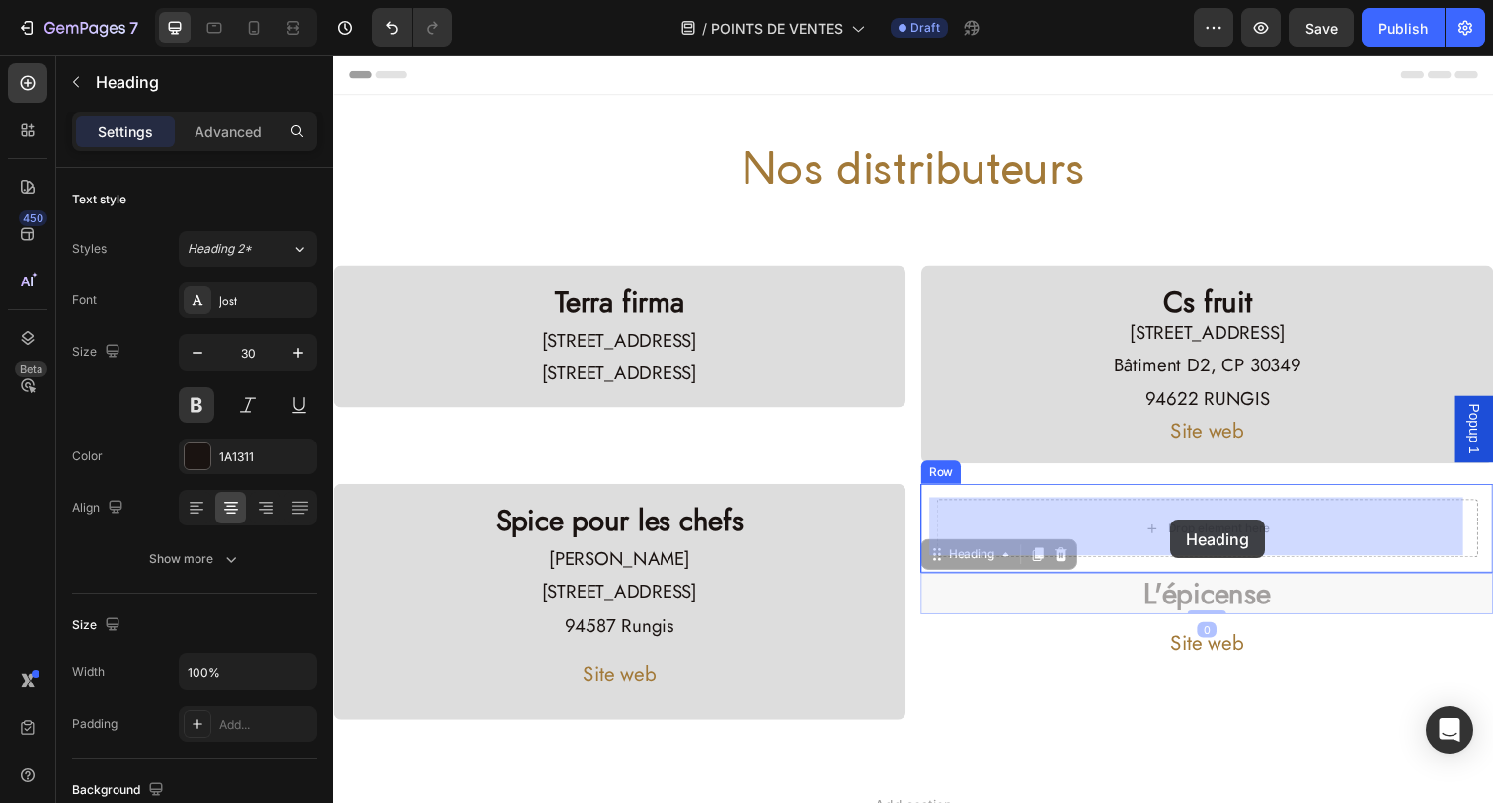
drag, startPoint x: 1185, startPoint y: 606, endPoint x: 1188, endPoint y: 529, distance: 77.1
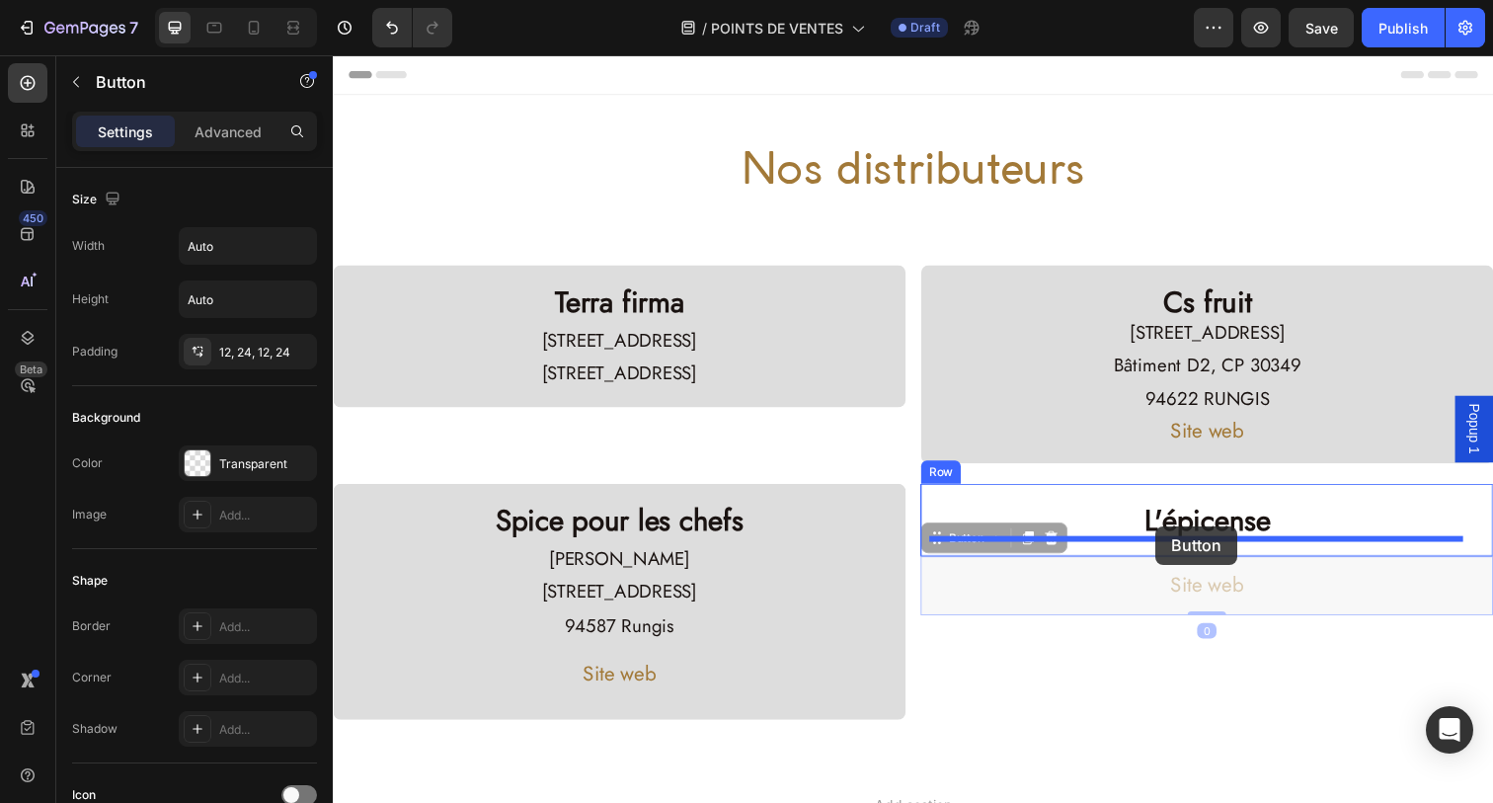
drag, startPoint x: 1158, startPoint y: 603, endPoint x: 1173, endPoint y: 542, distance: 63.0
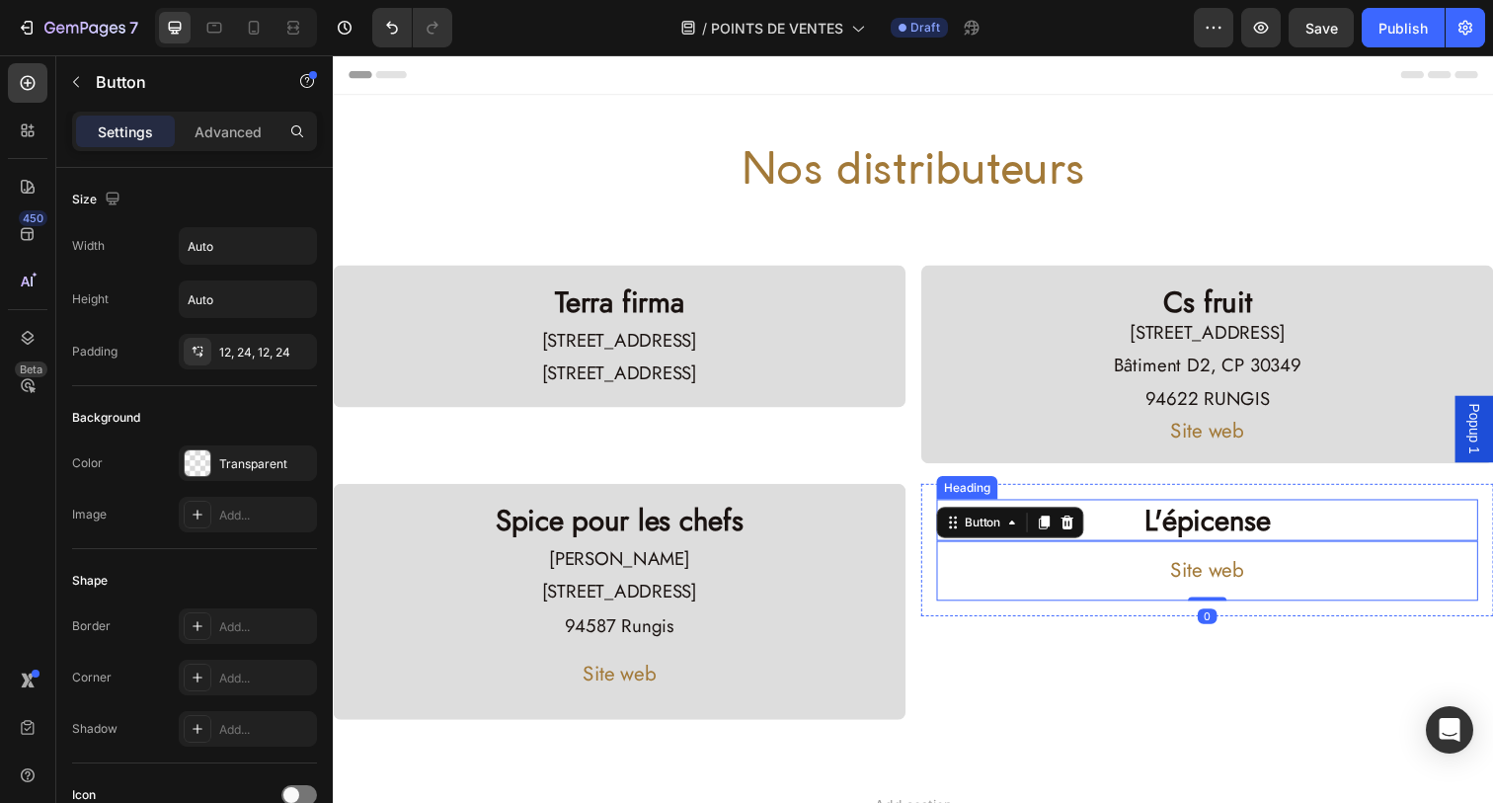
click at [1150, 521] on h2 "L'épicense" at bounding box center [1225, 530] width 553 height 42
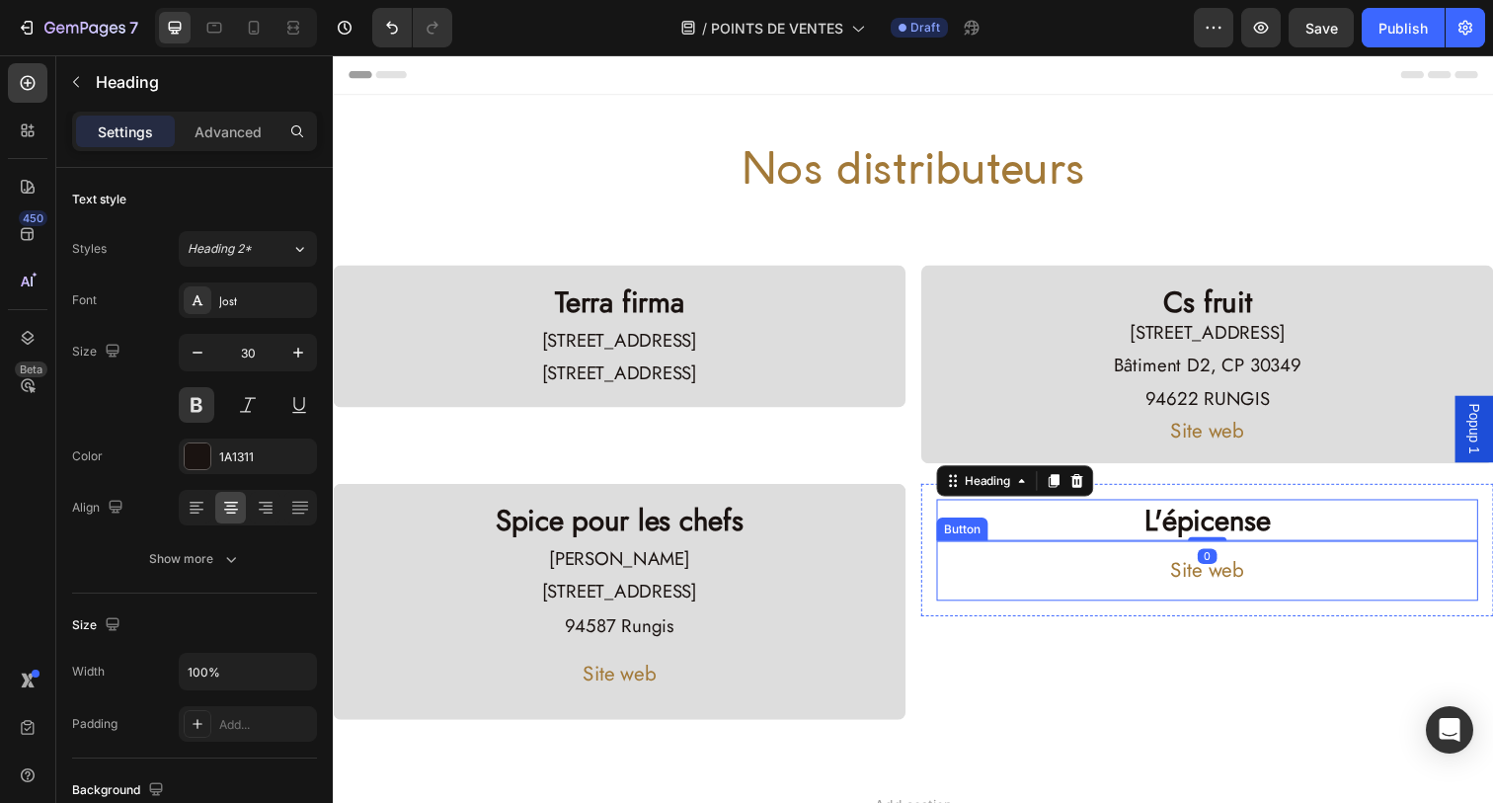
click at [1097, 563] on div "Site web Button" at bounding box center [1225, 581] width 553 height 61
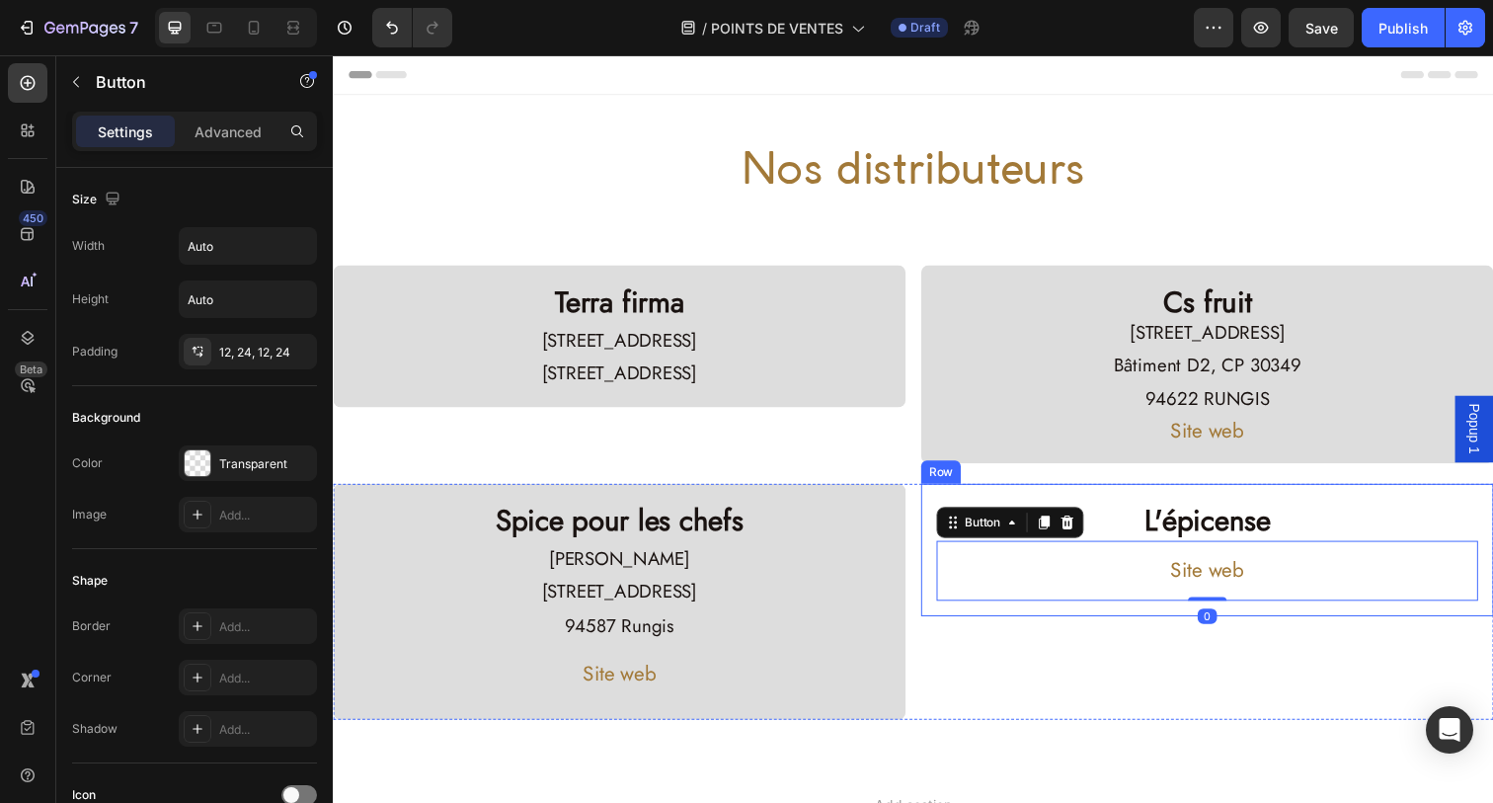
click at [934, 544] on div "L'épicense Heading Site web Button 0 Row" at bounding box center [1225, 560] width 585 height 135
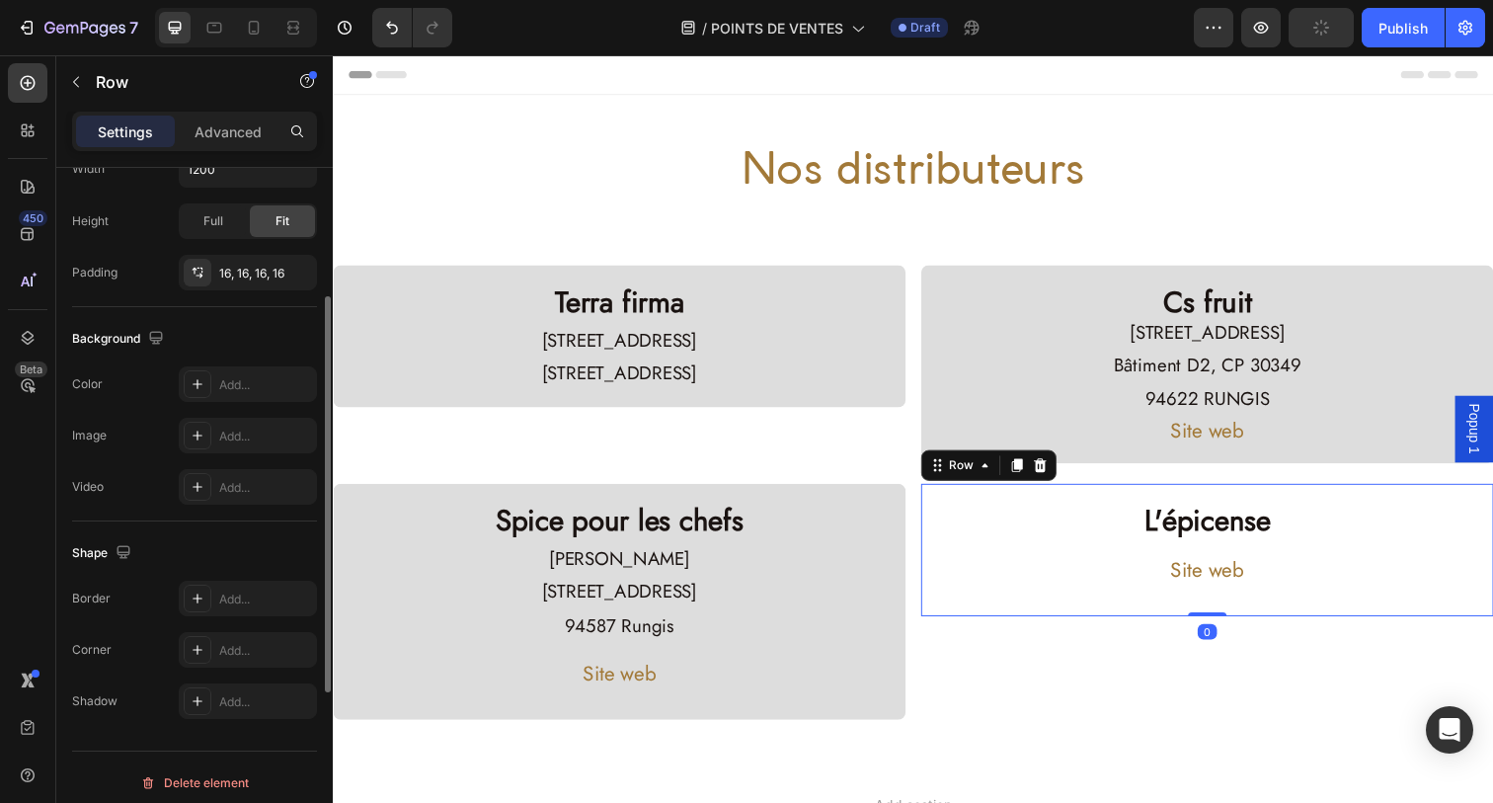
scroll to position [513, 0]
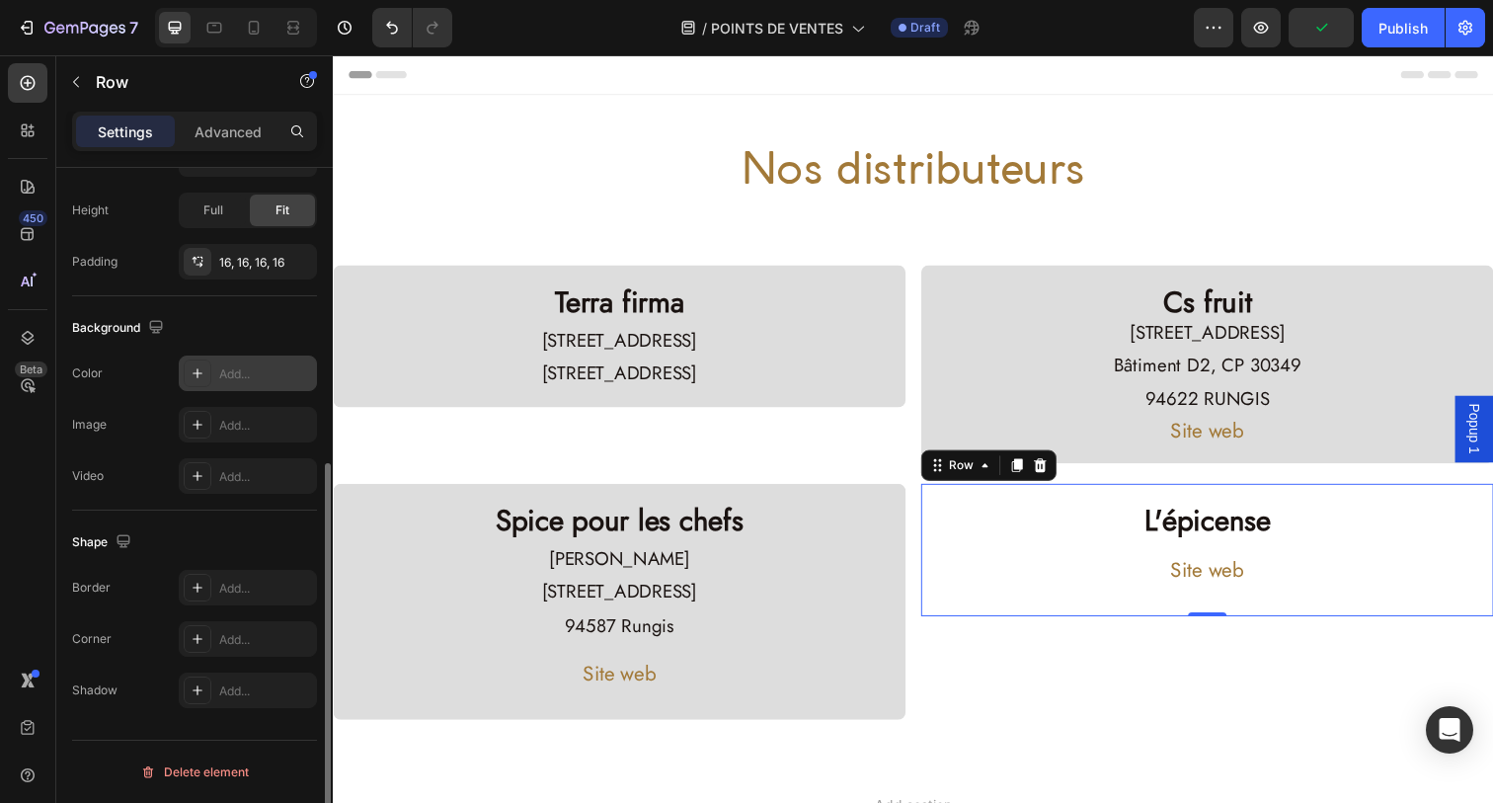
click at [207, 368] on div at bounding box center [198, 373] width 28 height 28
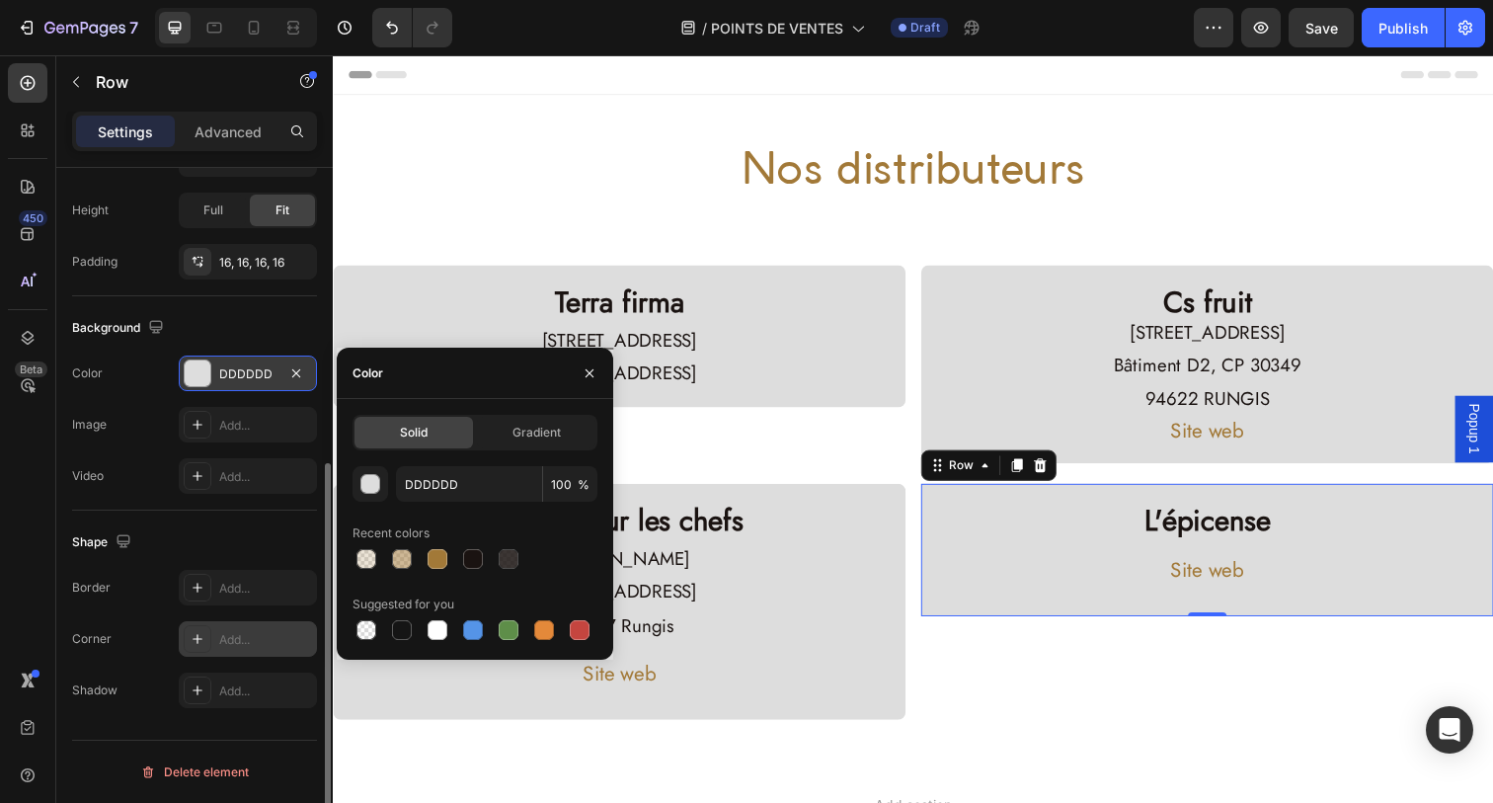
click at [220, 642] on div "Add..." at bounding box center [265, 640] width 93 height 18
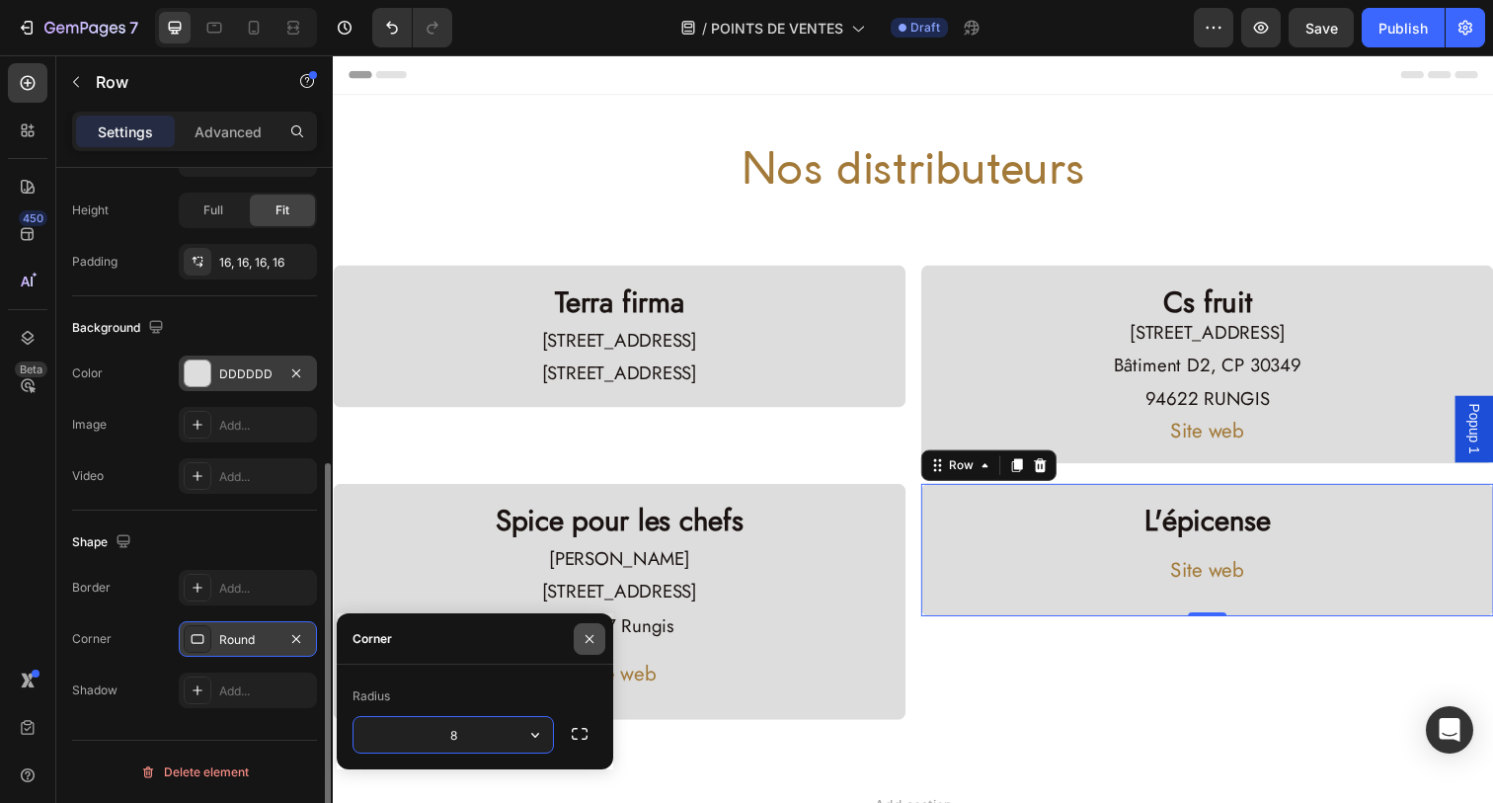
click at [583, 627] on button "button" at bounding box center [590, 639] width 32 height 32
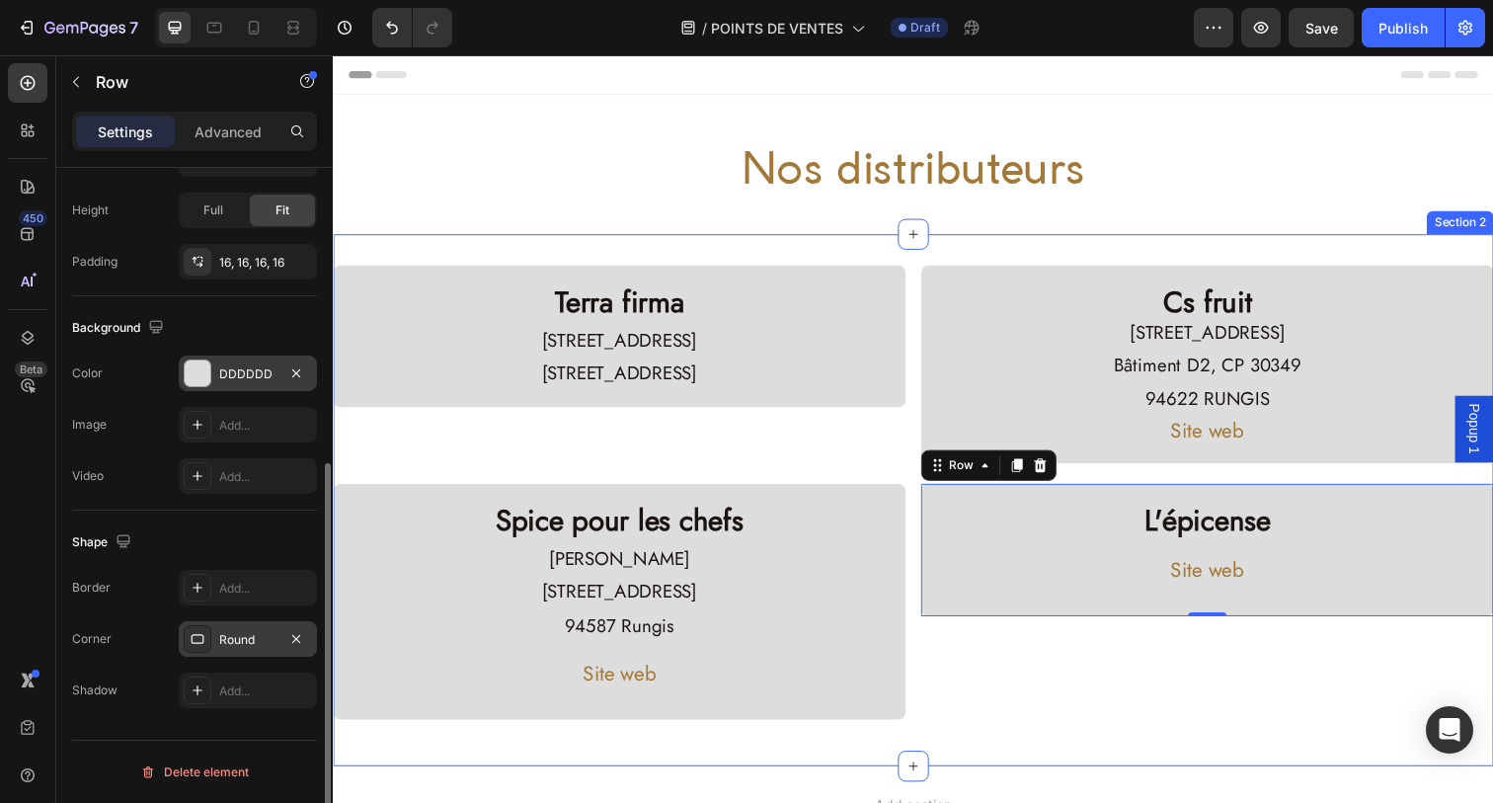
click at [1075, 738] on div "Terra firma Heading [STREET_ADDRESS] Text Block Row Cs fruit Heading [STREET_AD…" at bounding box center [925, 510] width 1185 height 480
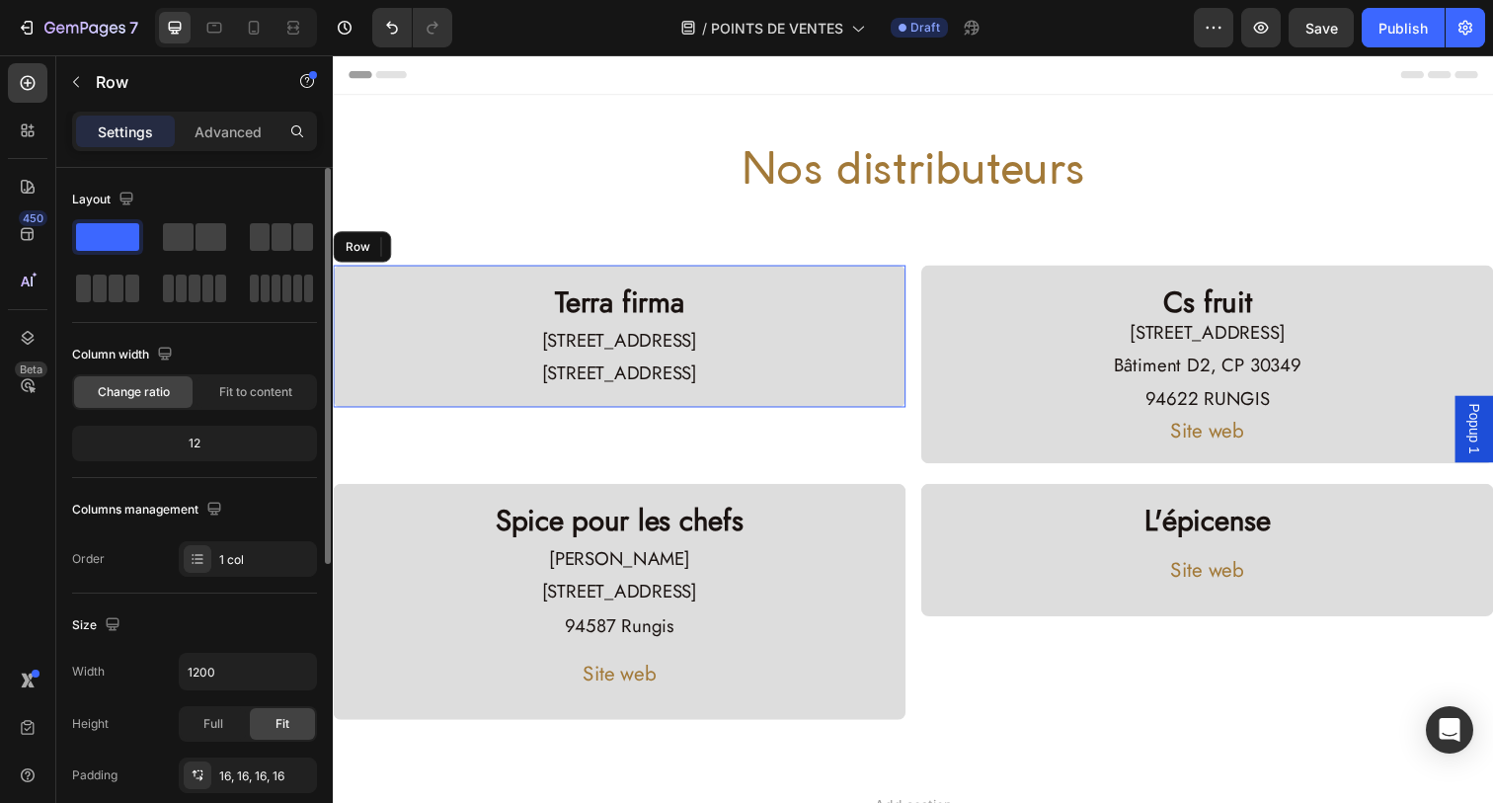
click at [885, 274] on div "Terra firma Heading [STREET_ADDRESS] Text Block Row" at bounding box center [625, 342] width 585 height 145
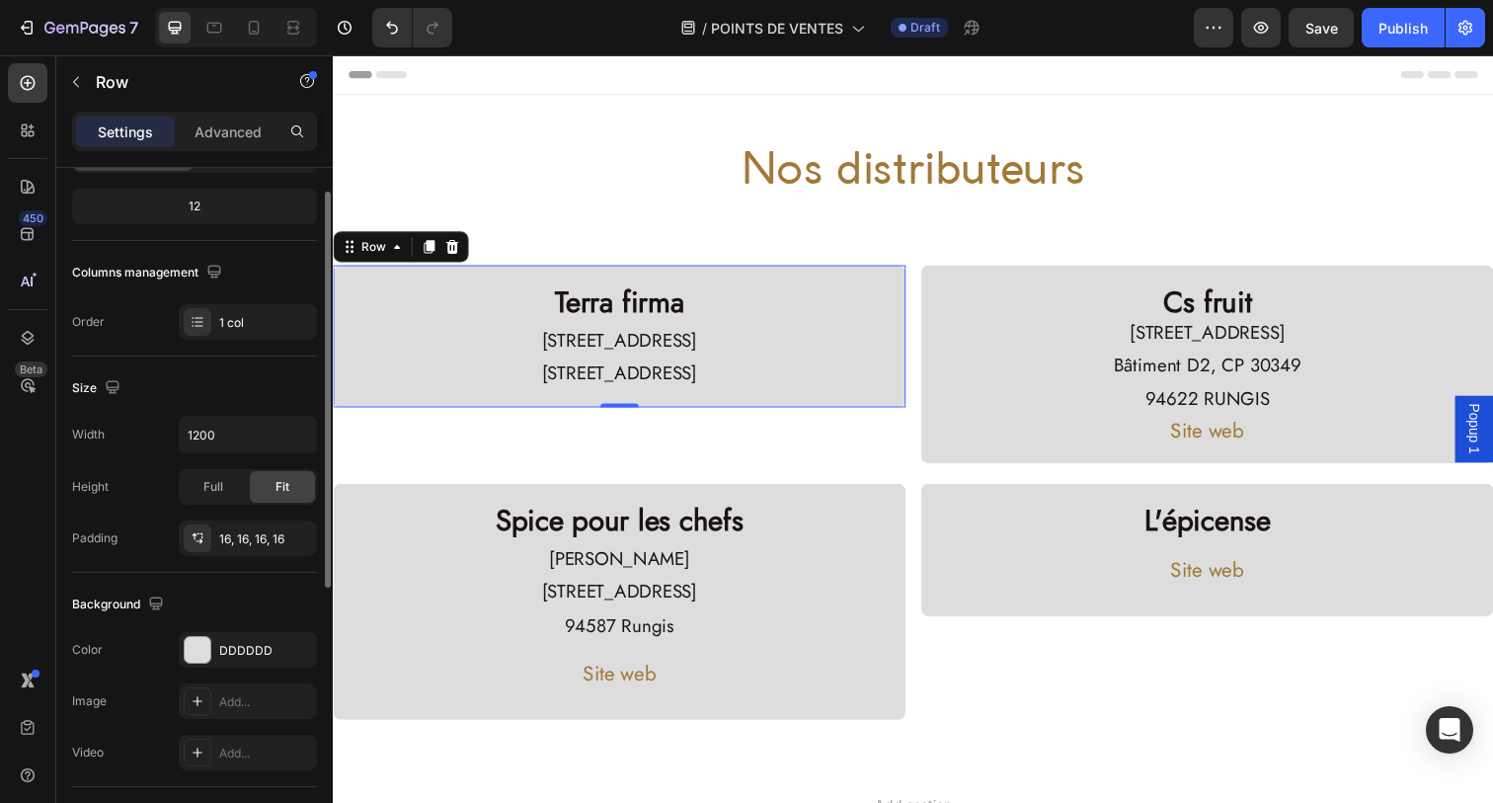
scroll to position [363, 0]
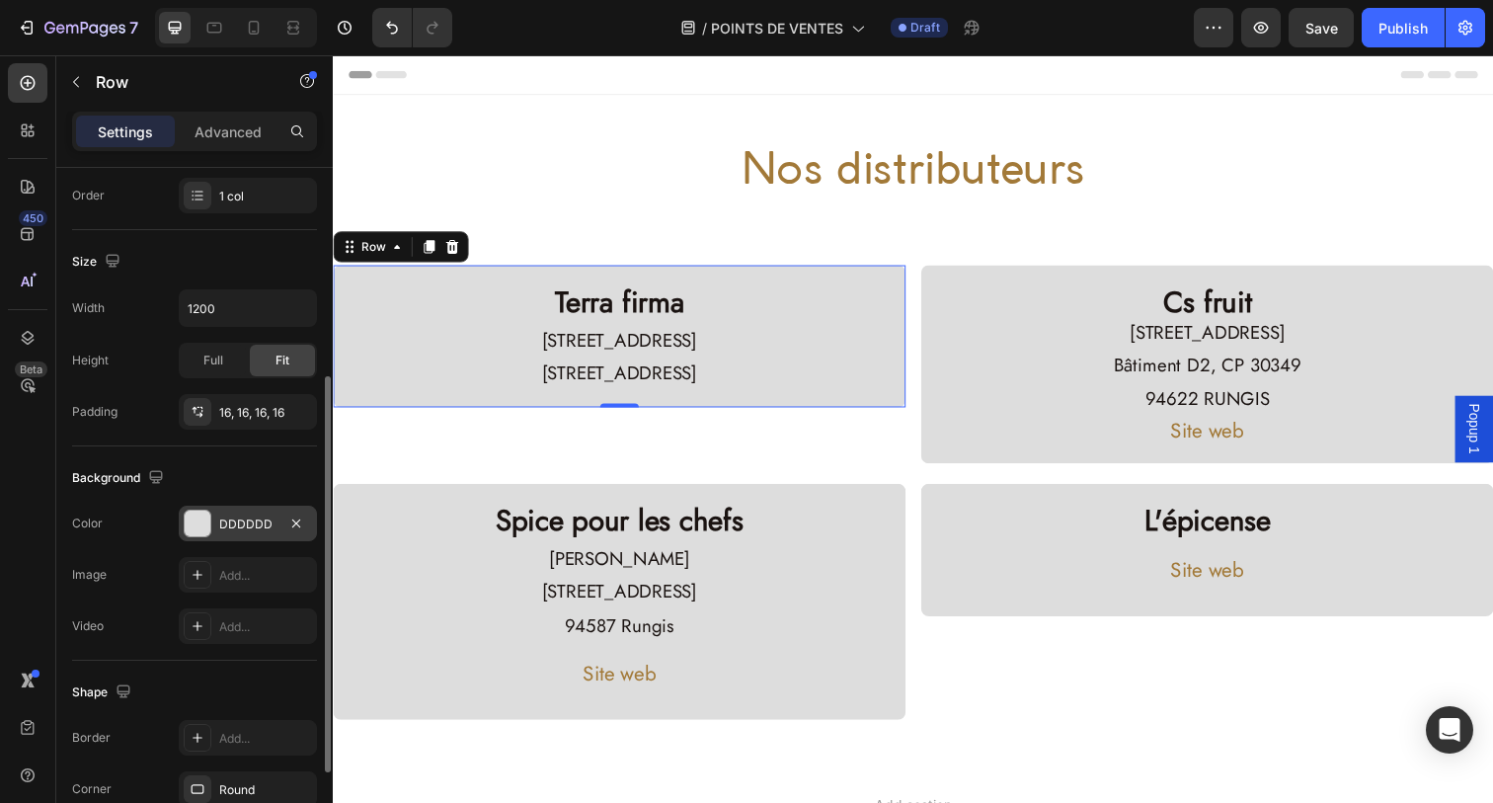
click at [225, 512] on div "DDDDDD" at bounding box center [248, 524] width 138 height 36
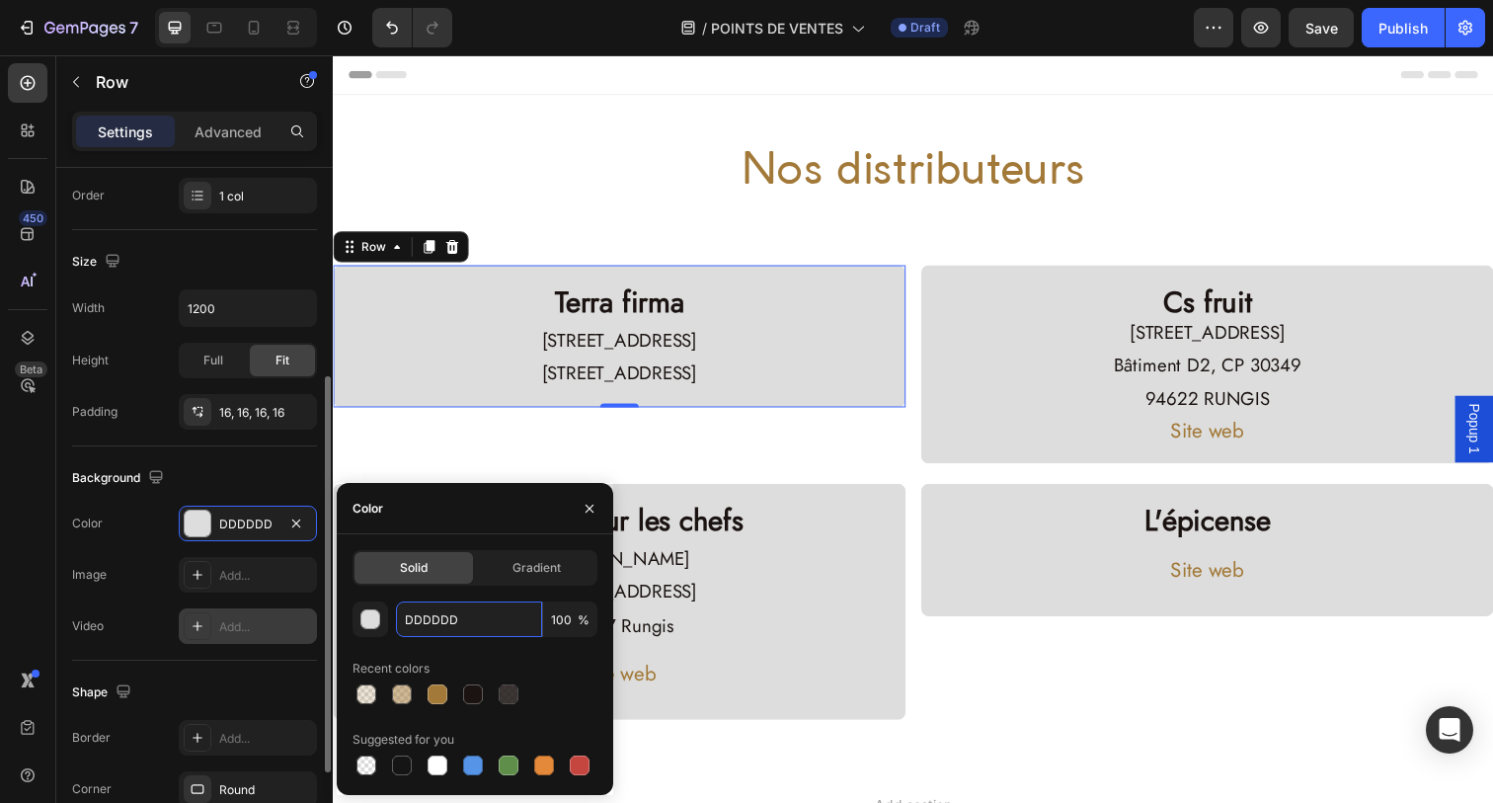
drag, startPoint x: 495, startPoint y: 630, endPoint x: 284, endPoint y: 611, distance: 211.1
click at [284, 611] on div "450 Beta Sections(18) Elements(83) Section Element Hero Section Product Detail …" at bounding box center [166, 428] width 333 height 747
paste input "text"
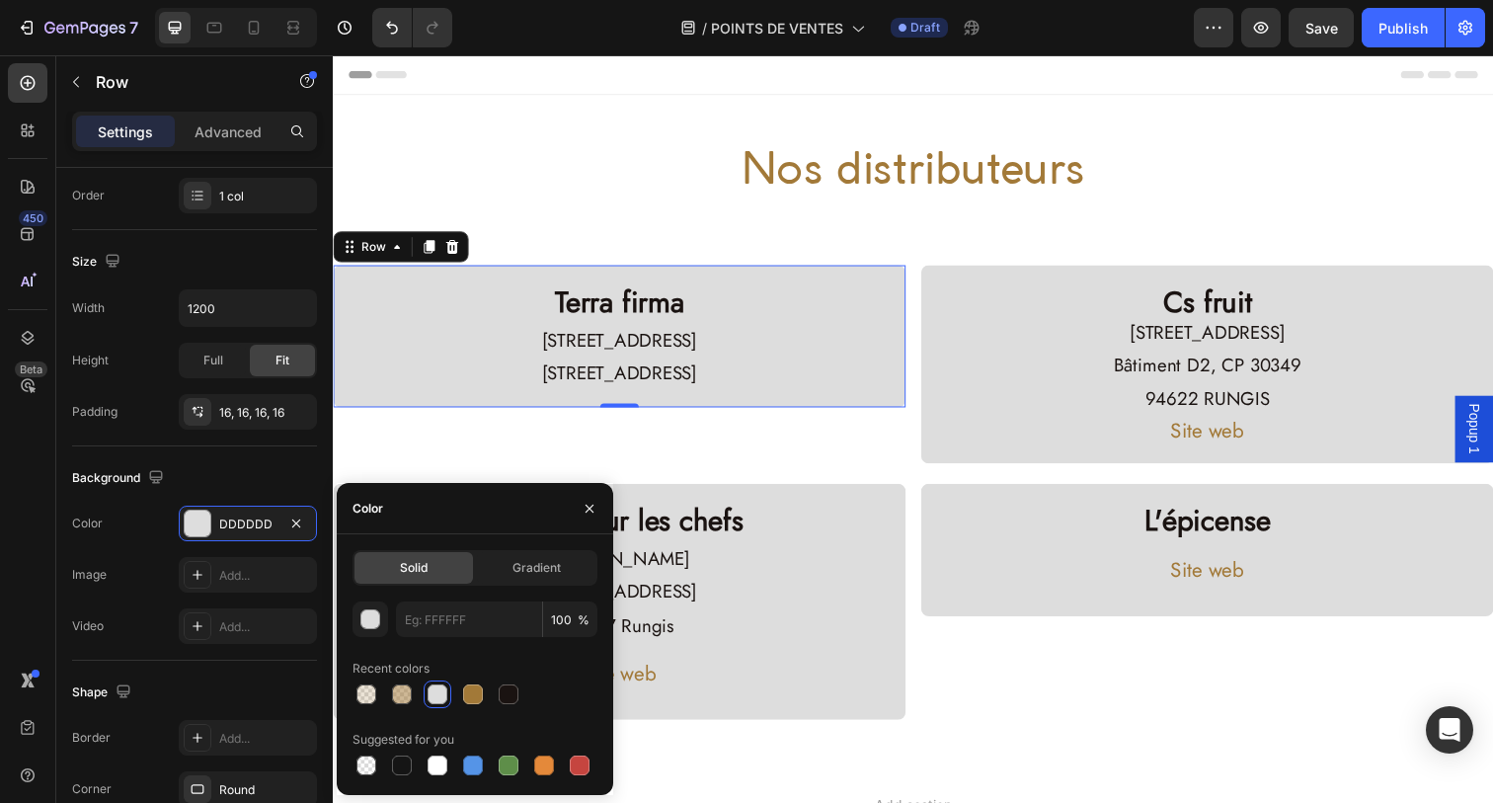
type input "DDDDDD"
paste input "text"
type input "DDDDDD"
click at [431, 703] on div at bounding box center [438, 694] width 20 height 20
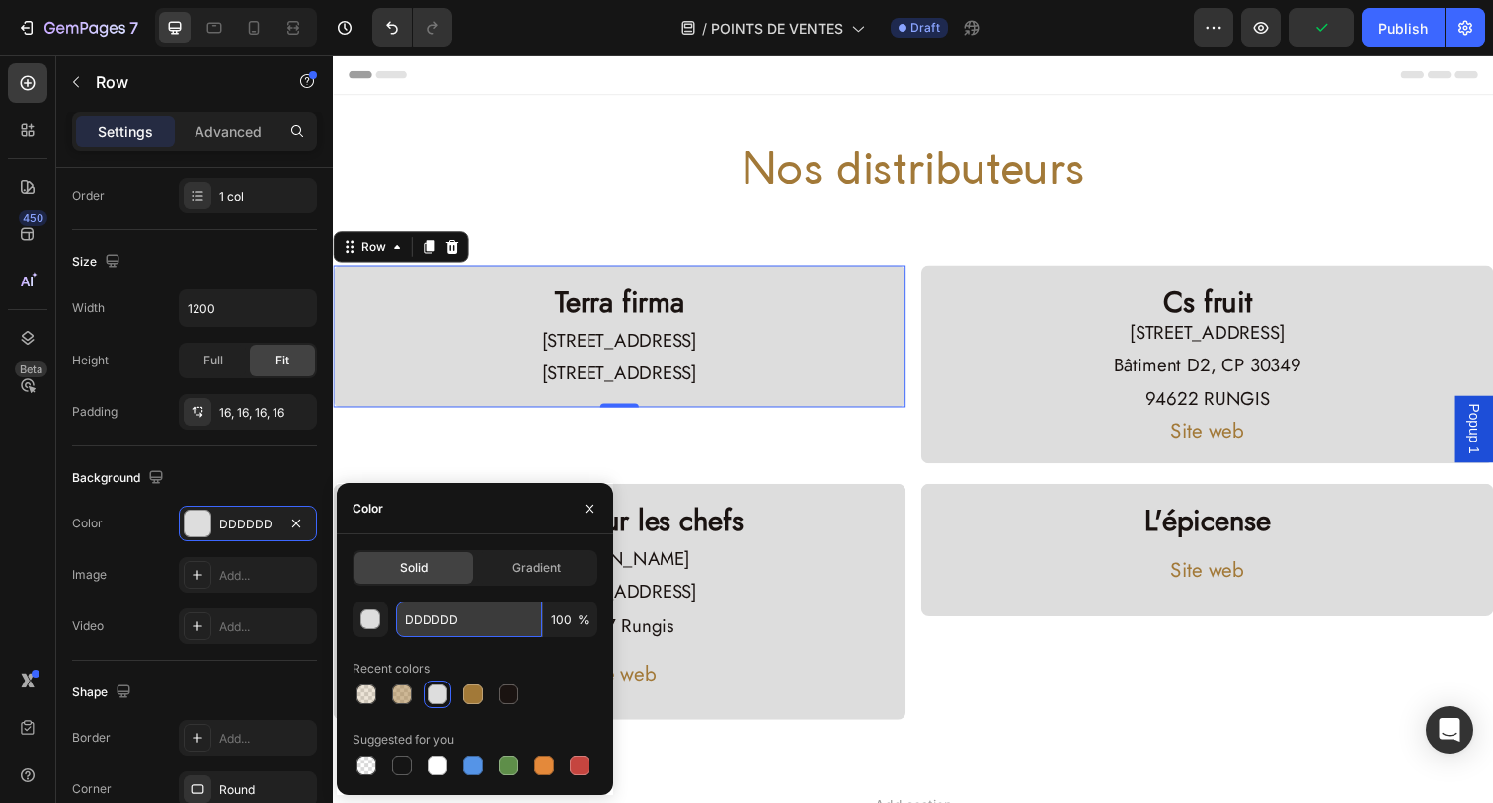
click at [464, 612] on input "DDDDDD" at bounding box center [469, 619] width 146 height 36
drag, startPoint x: 463, startPoint y: 612, endPoint x: 368, endPoint y: 612, distance: 94.8
click at [368, 612] on div "DDDDDD 100 %" at bounding box center [474, 619] width 245 height 36
type input "DDDDDD"
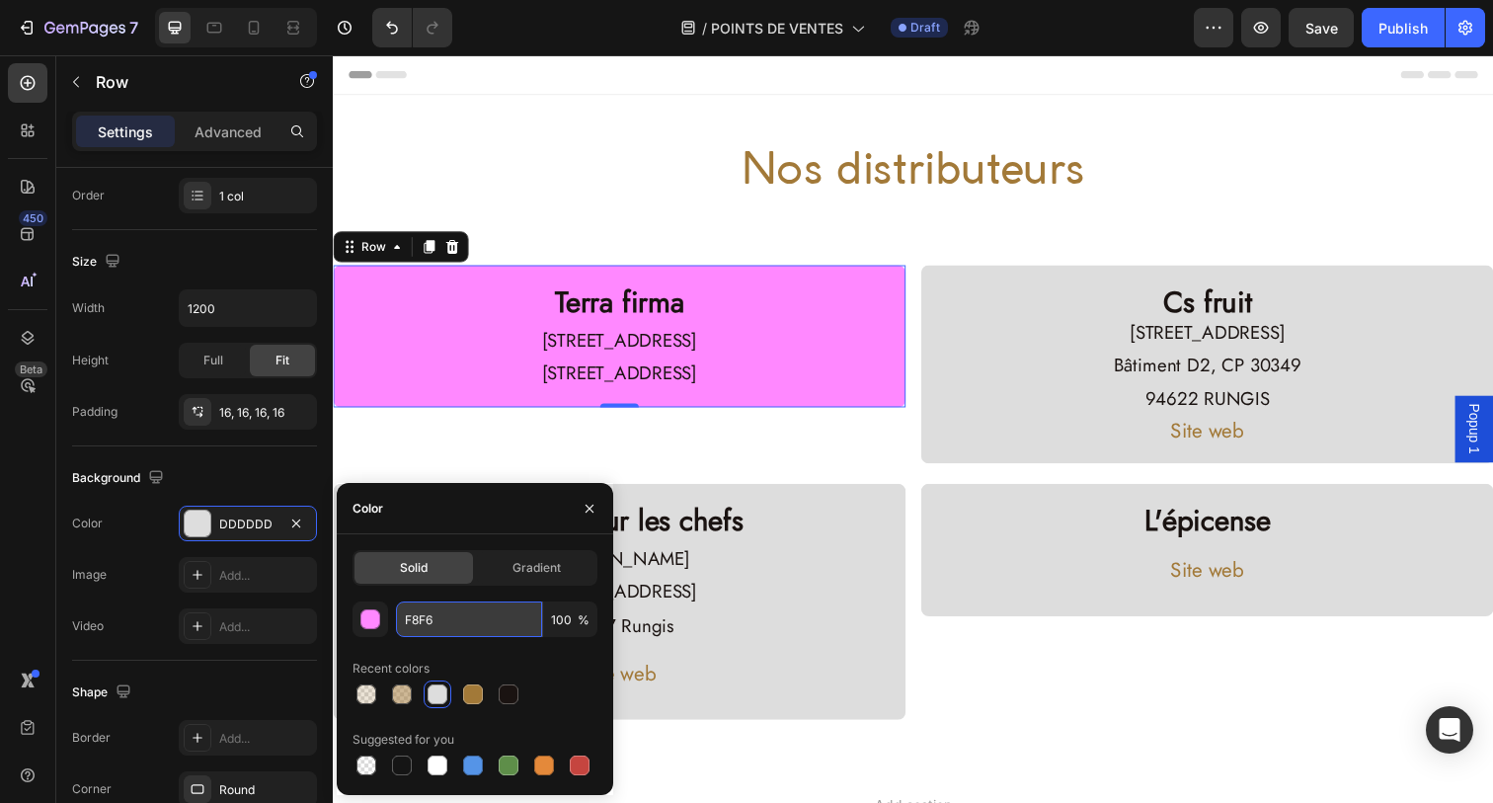
click at [450, 603] on input "F8F6" at bounding box center [469, 619] width 146 height 36
click at [445, 624] on input "F8F6" at bounding box center [469, 619] width 146 height 36
type input "F8F5F5"
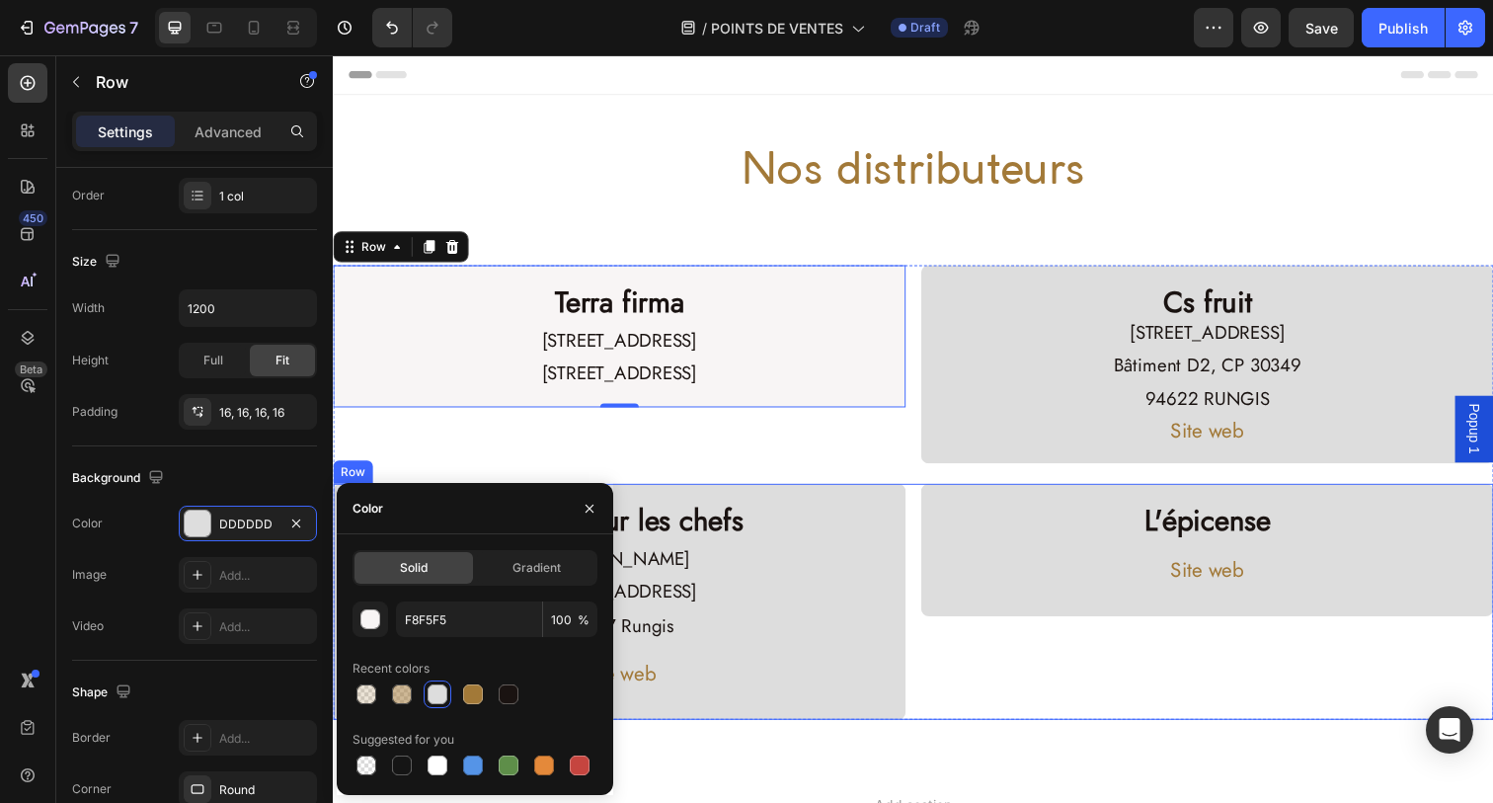
click at [985, 745] on div "Terra firma Heading [STREET_ADDRESS] Text Block Row 0 Cs fruit Heading [STREET_…" at bounding box center [925, 509] width 1185 height 543
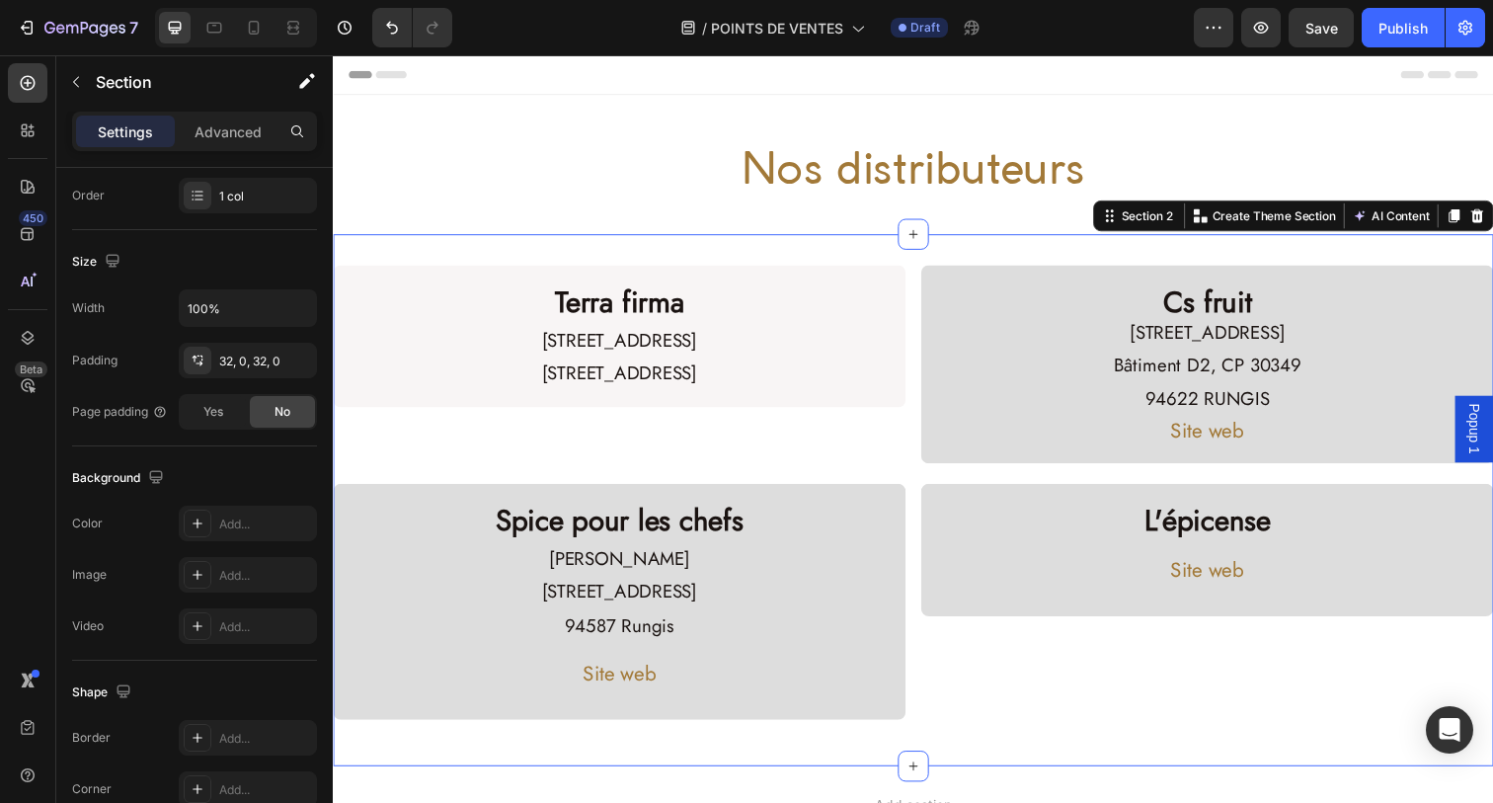
scroll to position [0, 0]
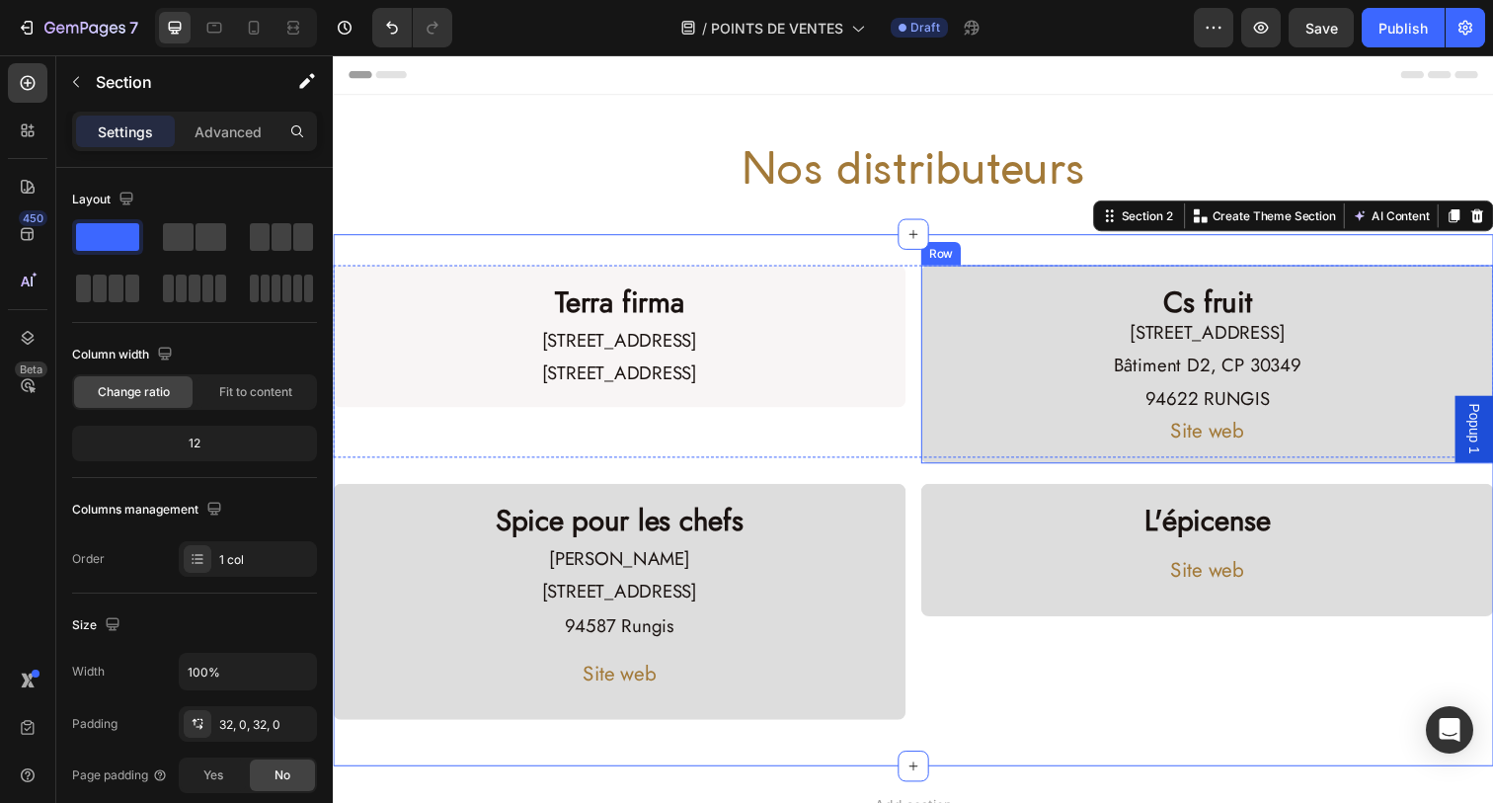
click at [933, 332] on div "Cs fruit Heading [STREET_ADDRESS] 94622 RUNGIS Text Block Site web Button Row" at bounding box center [1225, 371] width 585 height 202
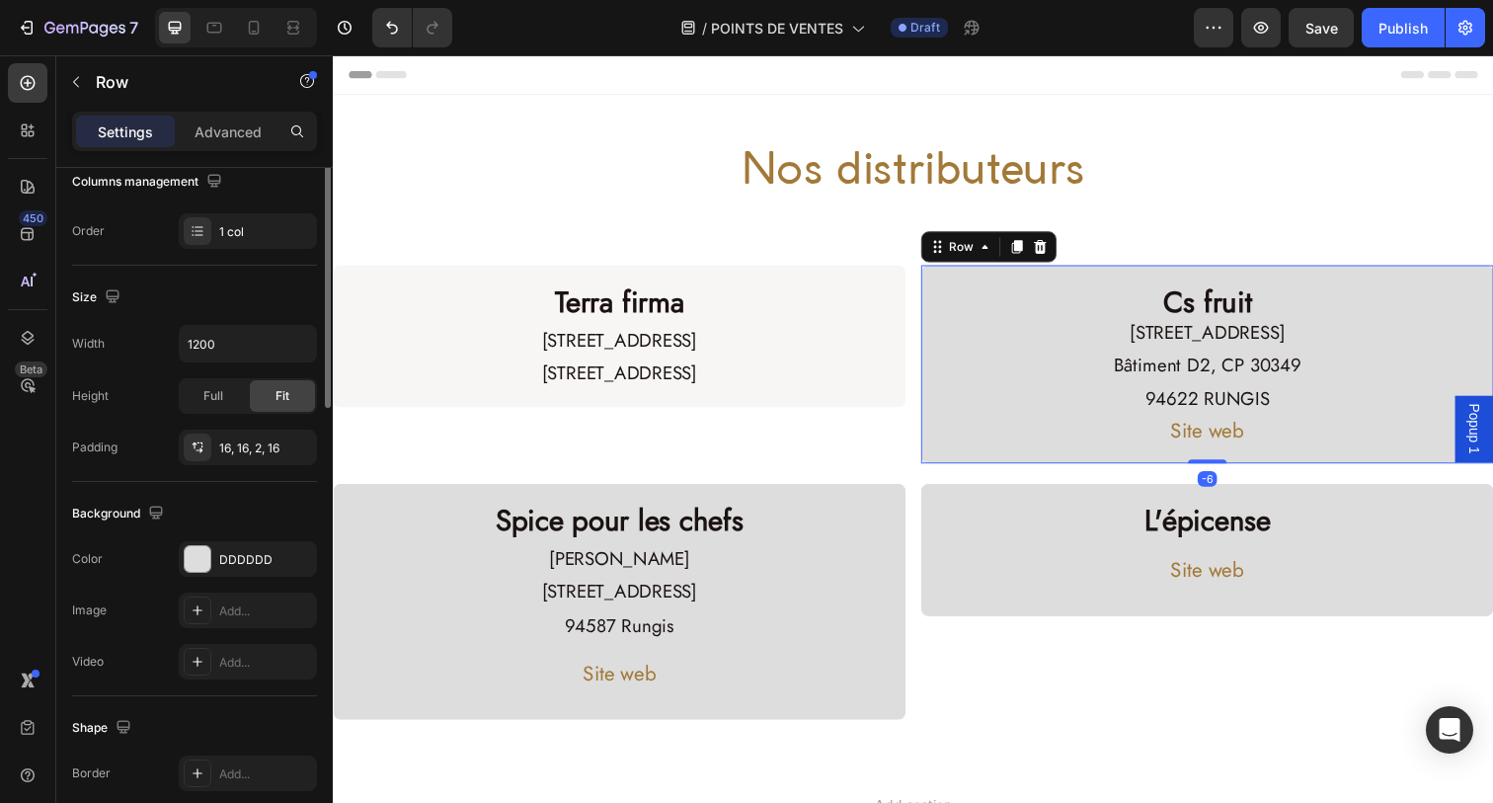
scroll to position [385, 0]
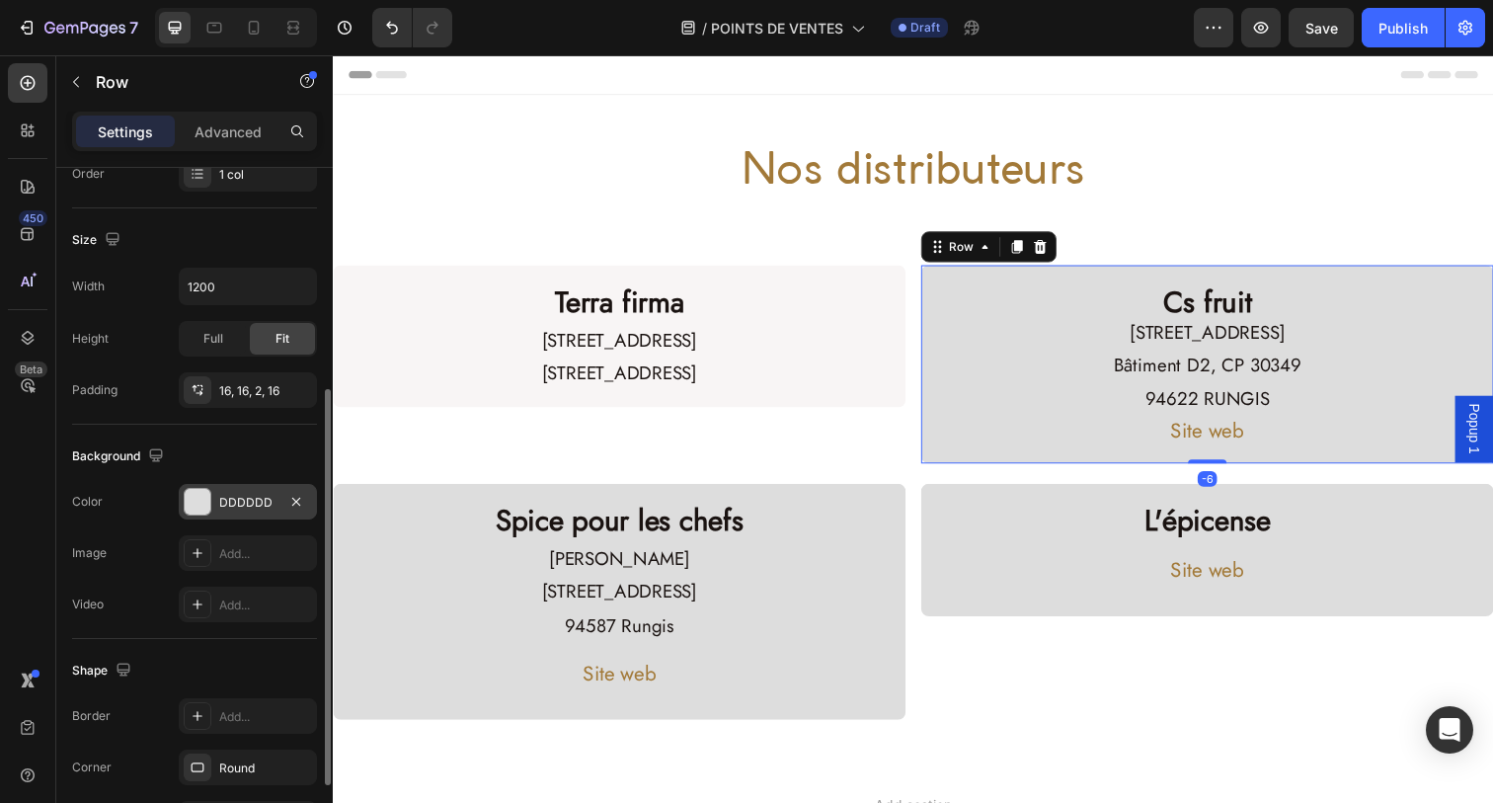
click at [217, 505] on div "DDDDDD" at bounding box center [248, 502] width 138 height 36
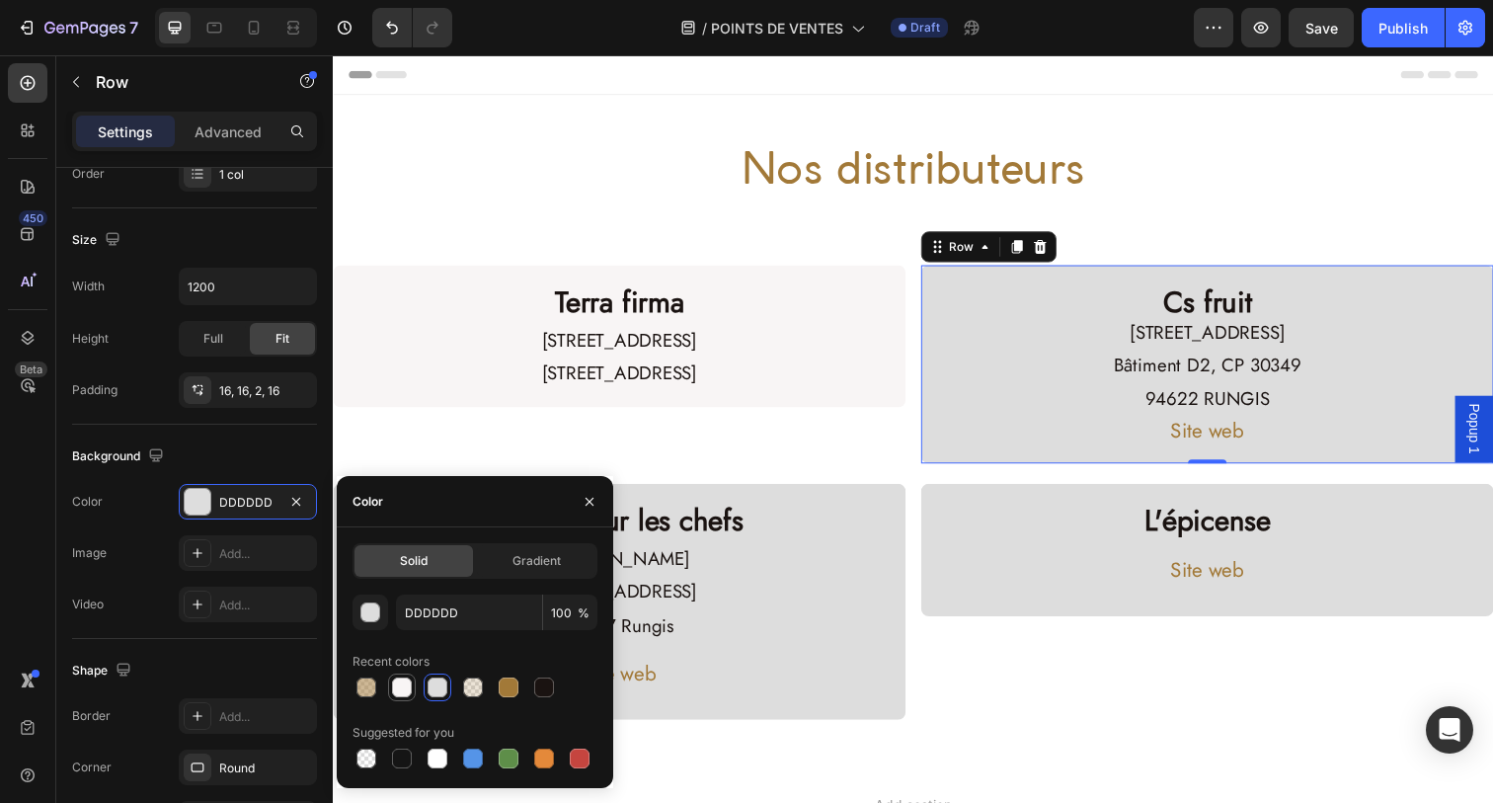
click at [402, 692] on div at bounding box center [402, 687] width 20 height 20
type input "F8F5F5"
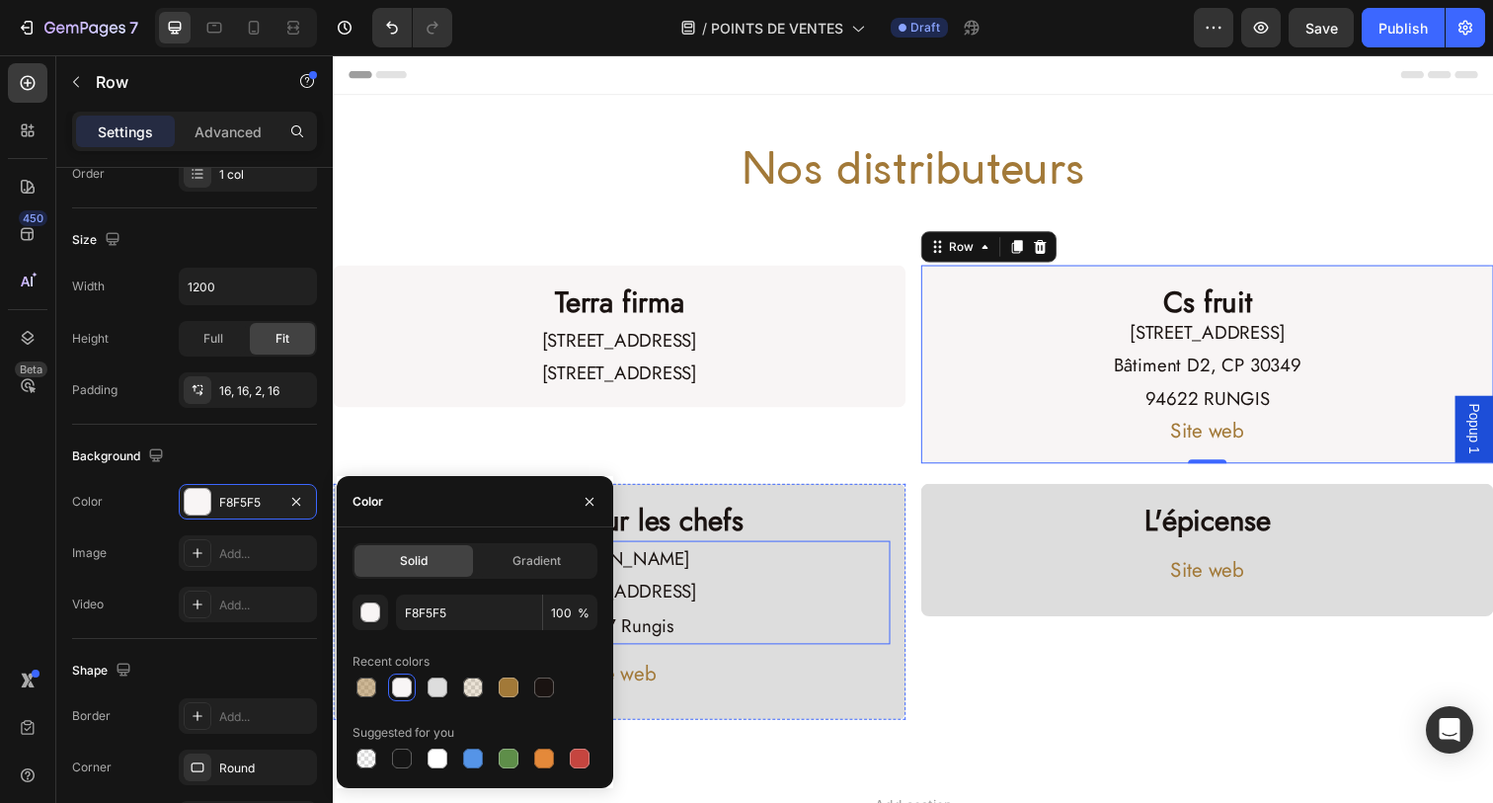
click at [820, 583] on p "[PERSON_NAME]" at bounding box center [625, 570] width 549 height 34
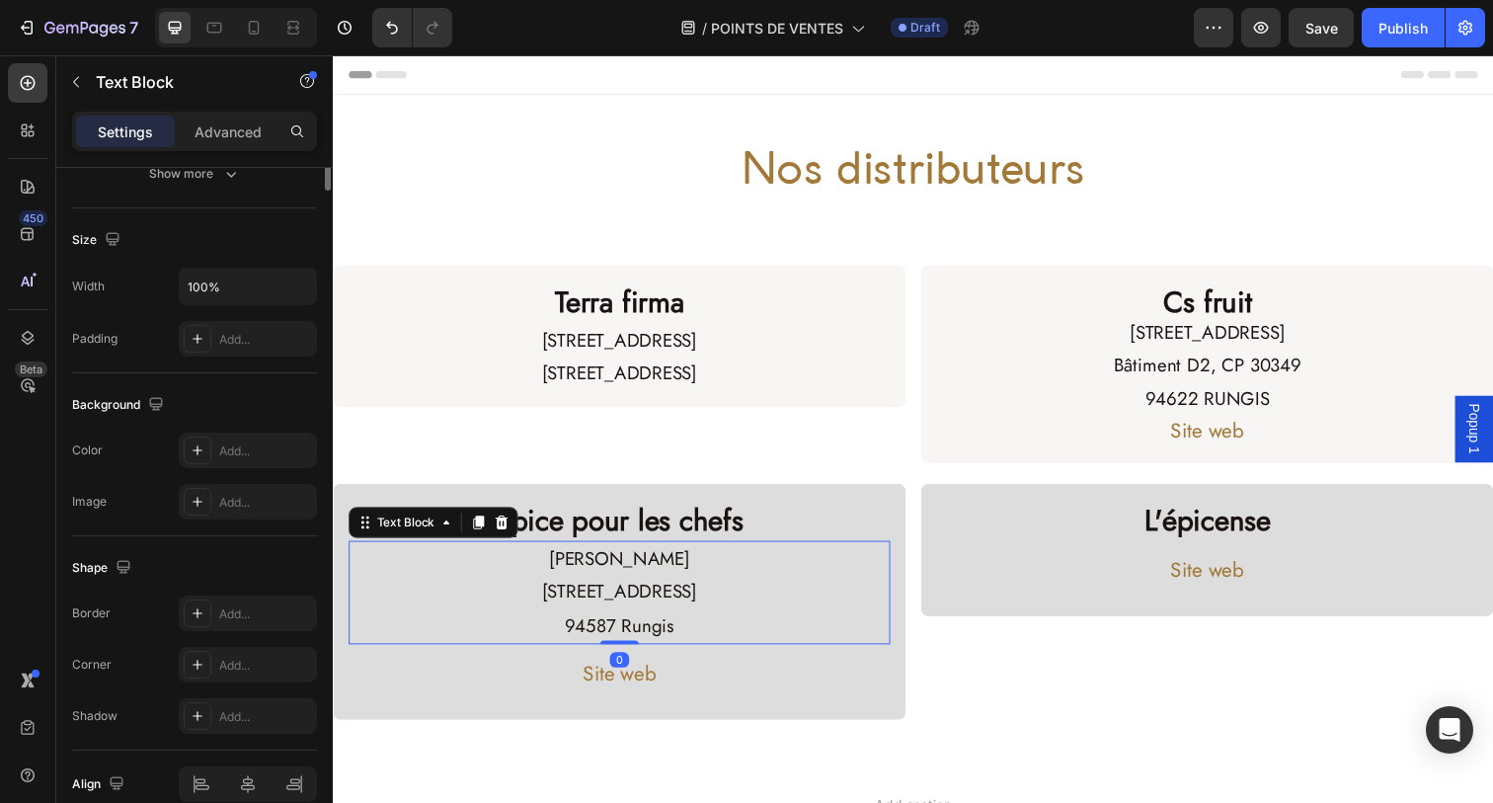
scroll to position [0, 0]
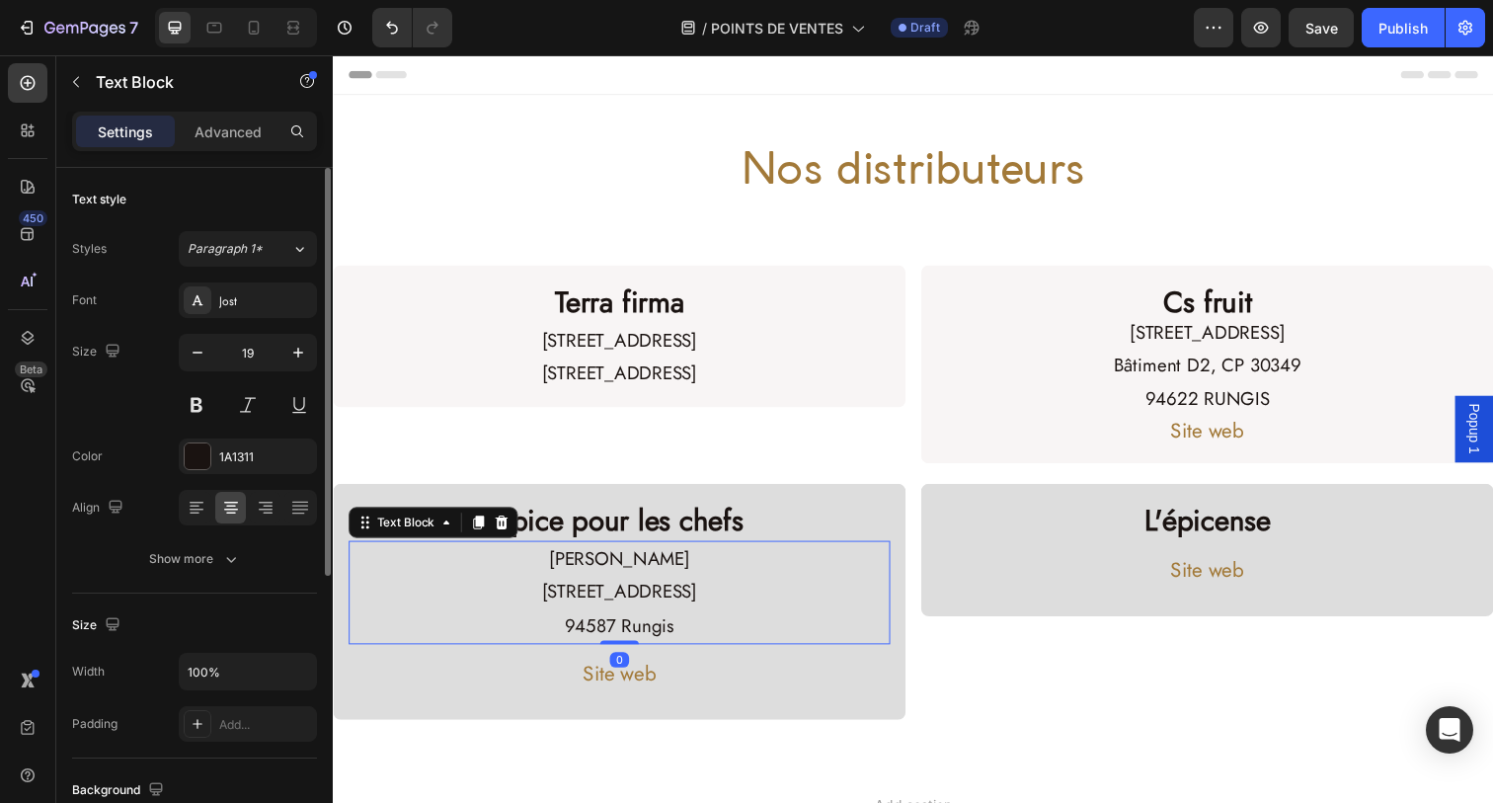
click at [853, 515] on h2 "Spice pour les chefs" at bounding box center [625, 530] width 553 height 42
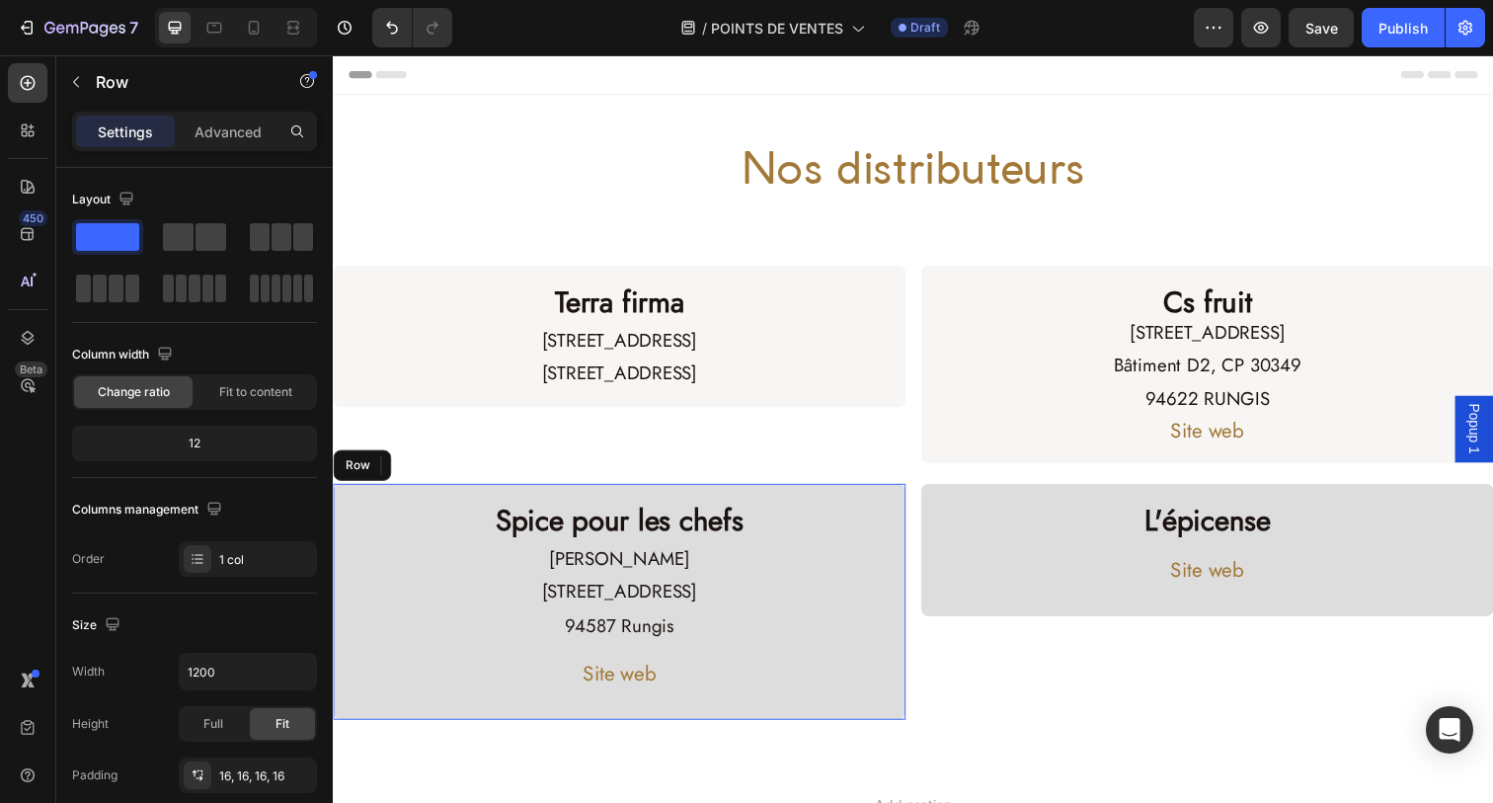
click at [885, 493] on div "Spice pour les chefs Heading 0 [PERSON_NAME] [STREET_ADDRESS] Rungis Text Block…" at bounding box center [625, 613] width 585 height 240
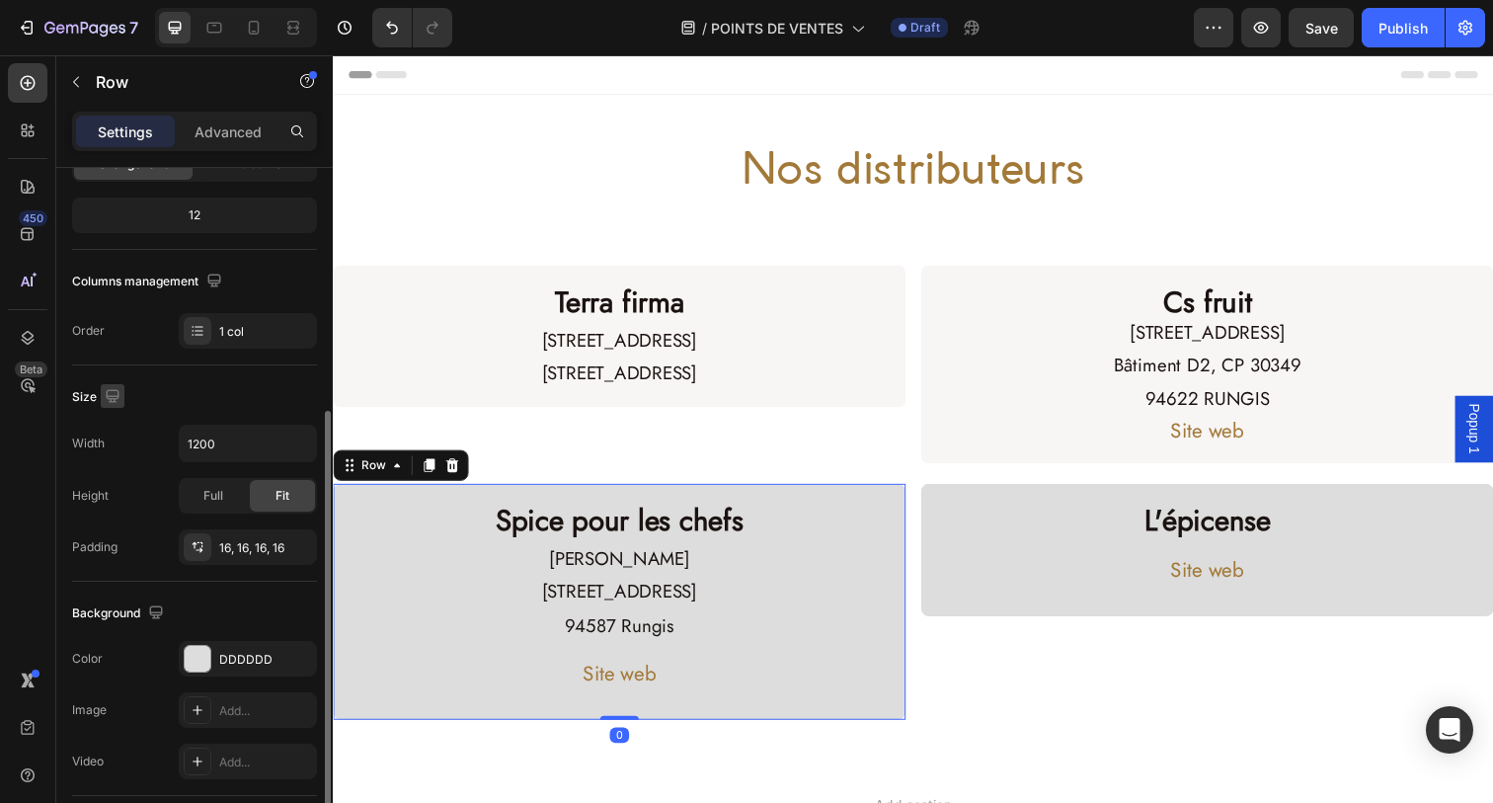
scroll to position [299, 0]
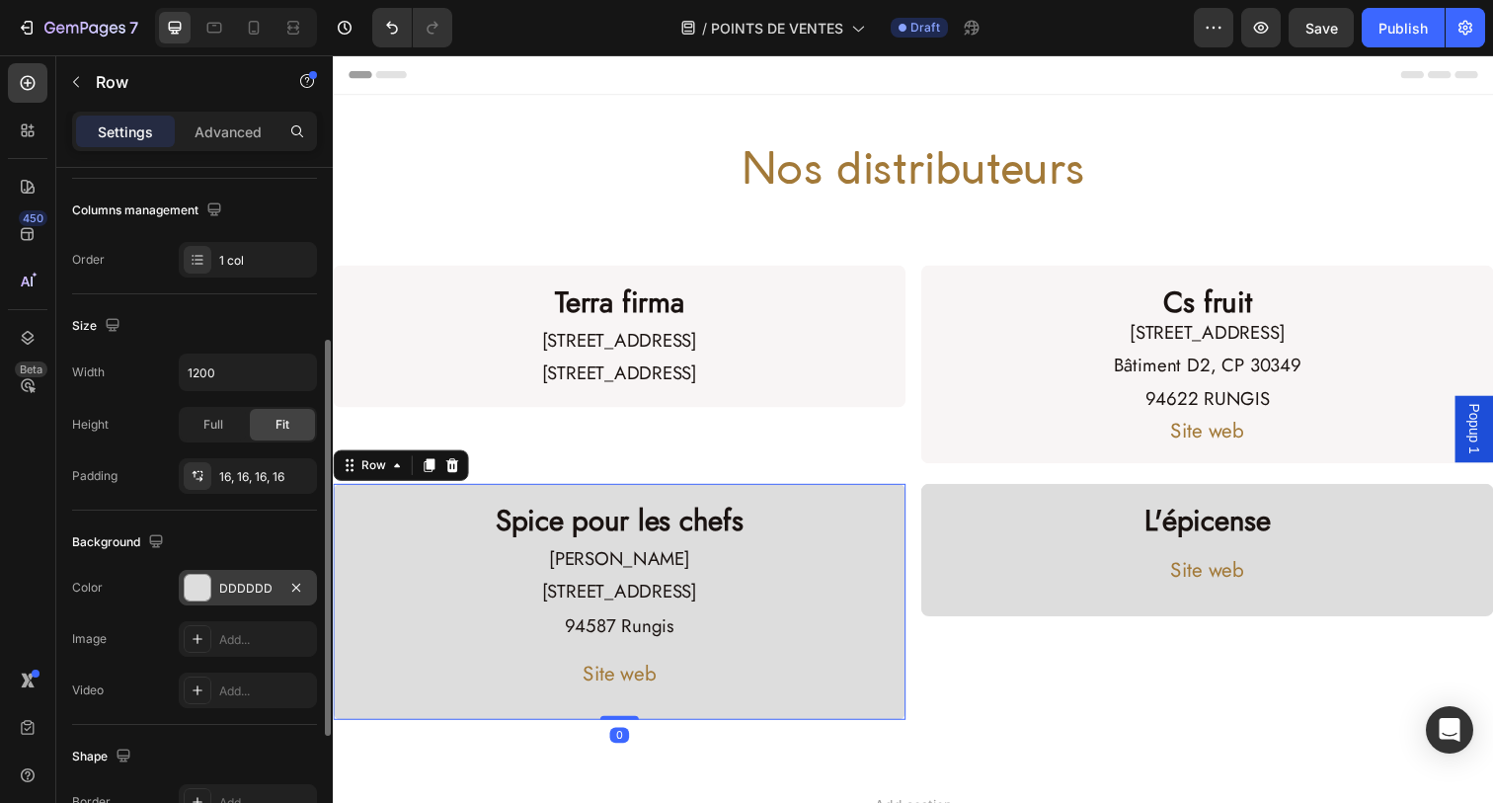
click at [212, 592] on div "DDDDDD" at bounding box center [248, 588] width 138 height 36
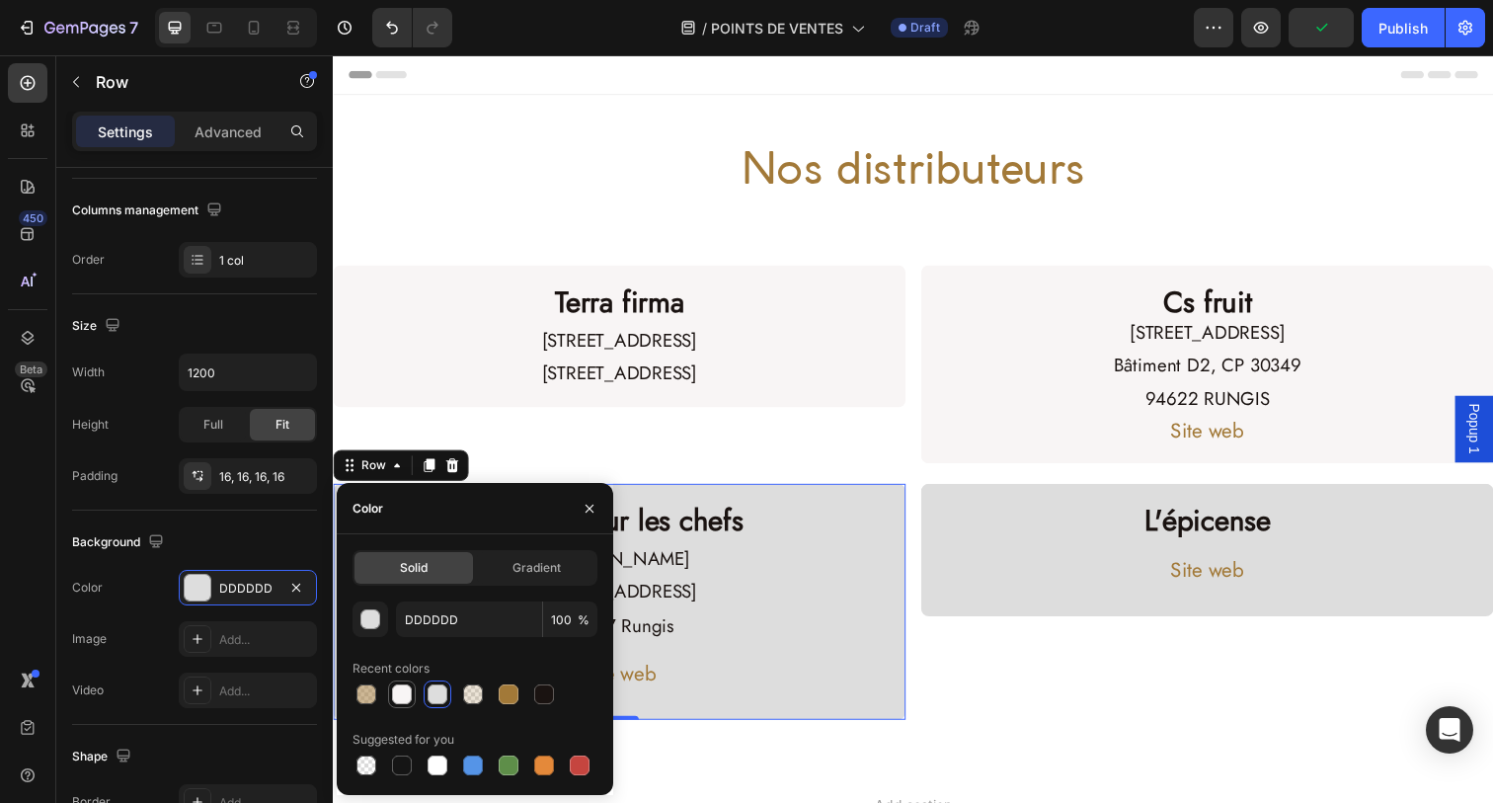
click at [396, 696] on div at bounding box center [402, 694] width 20 height 20
type input "F8F5F5"
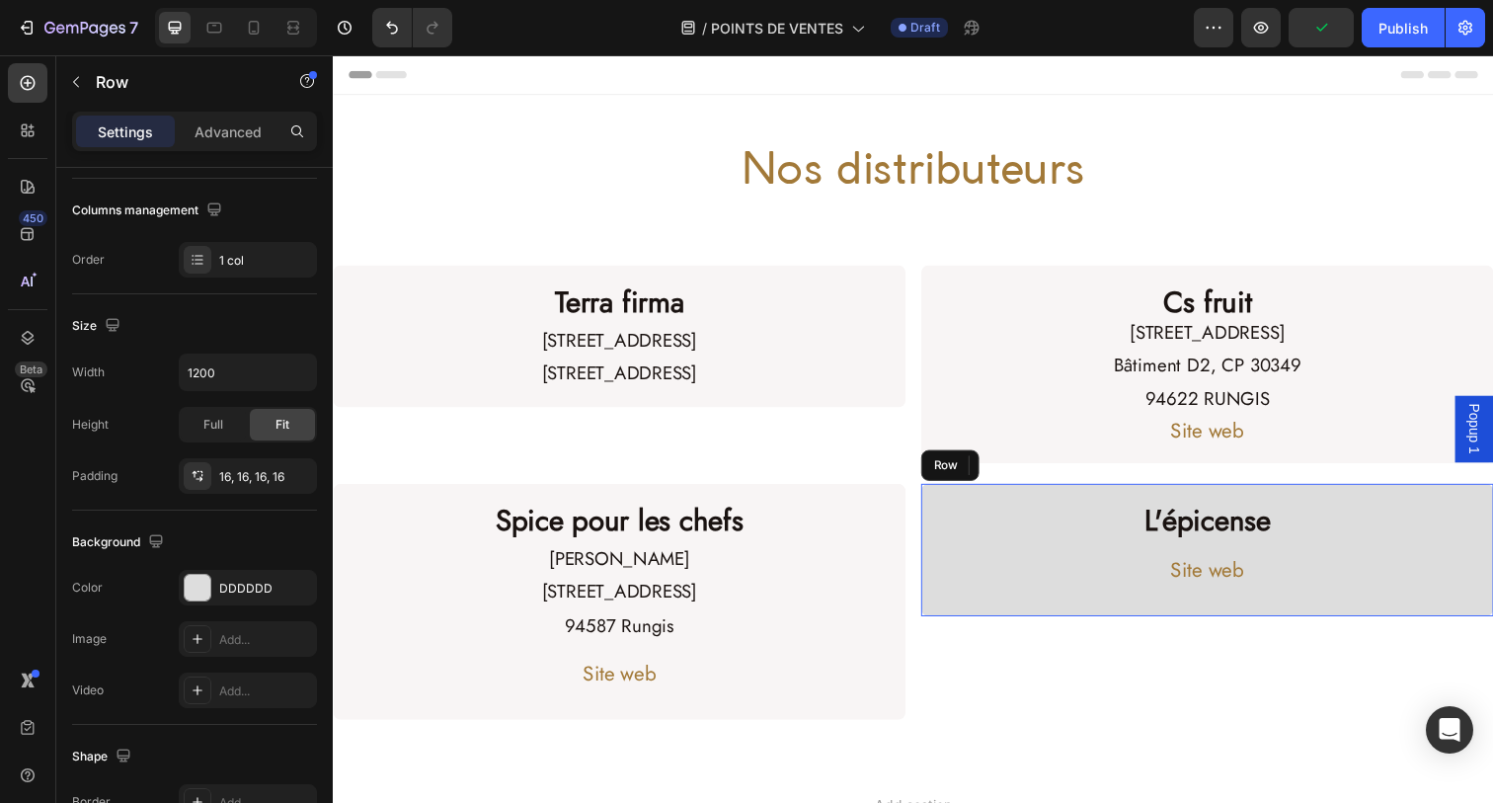
click at [999, 505] on div "L'épicense Heading Site web Button Row" at bounding box center [1225, 560] width 585 height 135
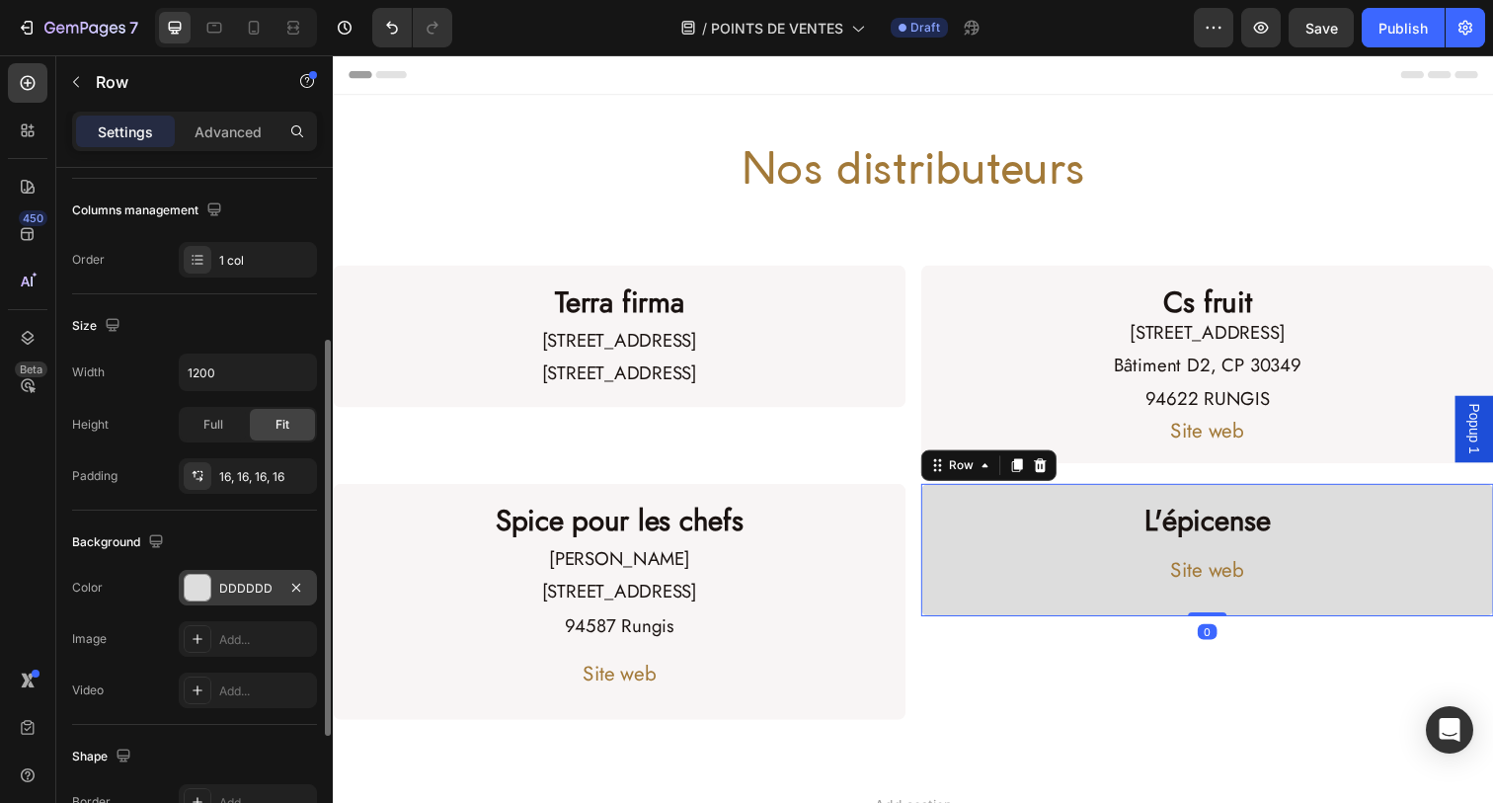
click at [200, 597] on div at bounding box center [198, 588] width 26 height 26
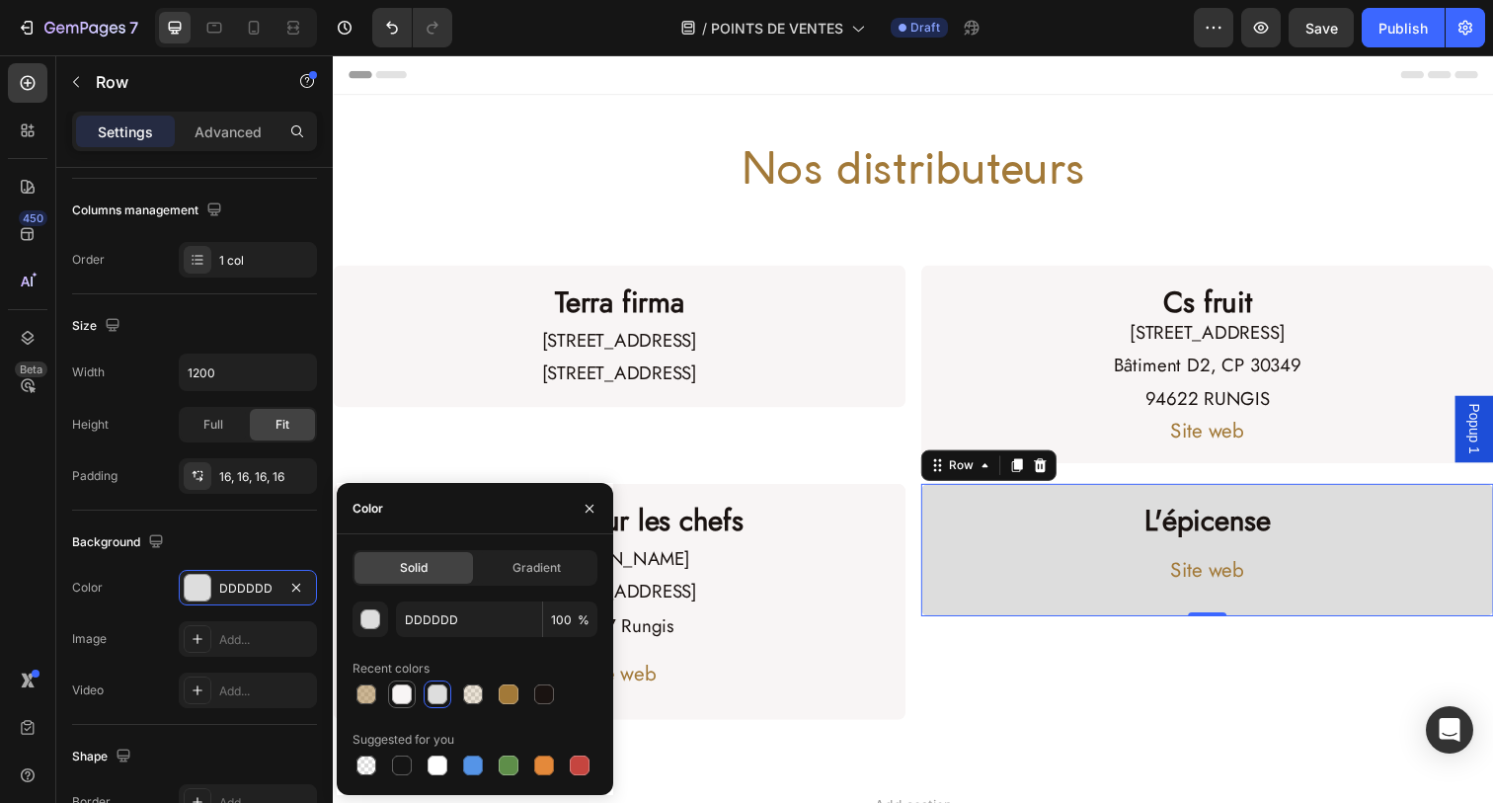
click at [400, 693] on div at bounding box center [402, 694] width 20 height 20
type input "F8F5F5"
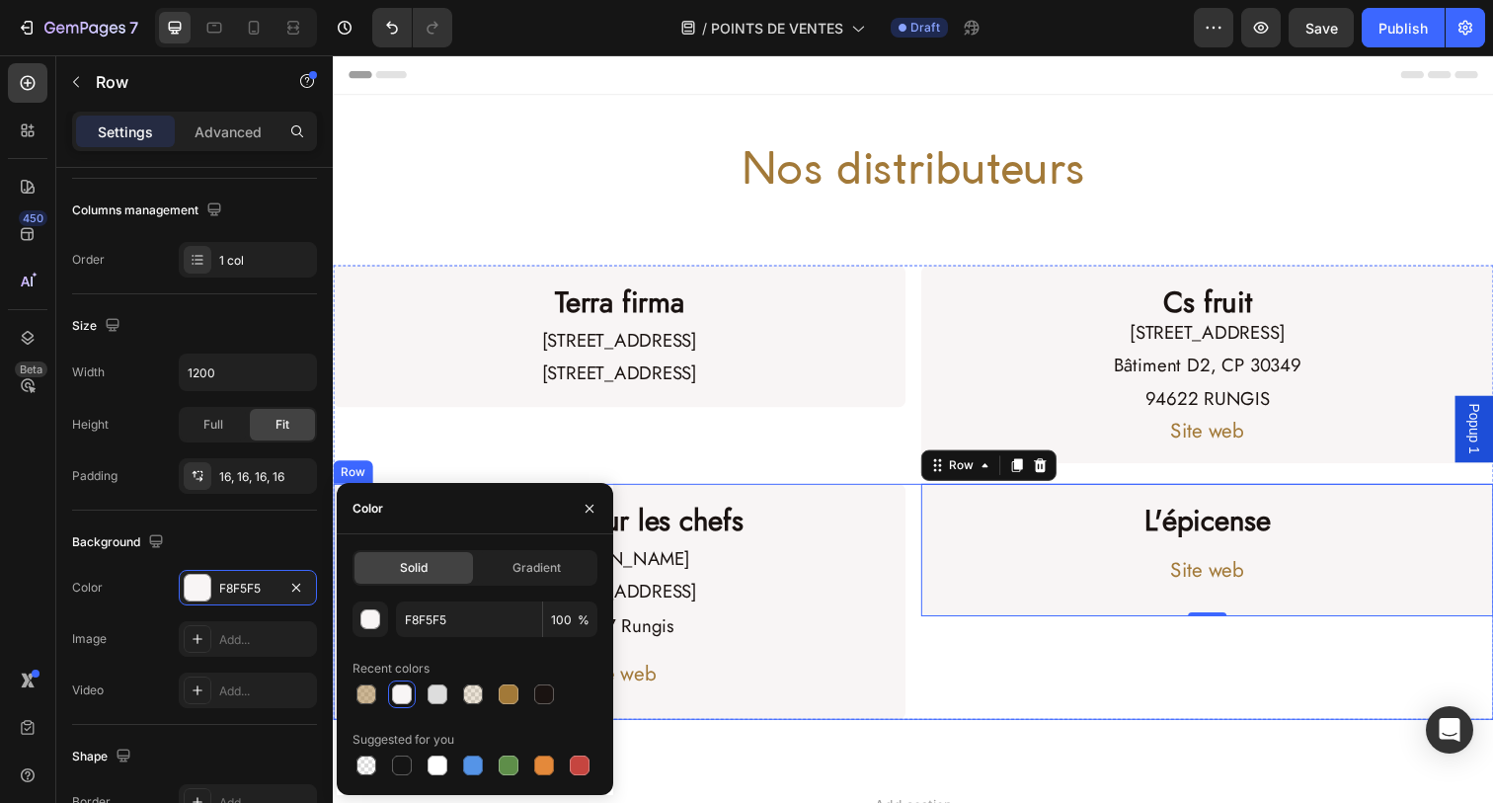
click at [1050, 680] on div "L'épicense Heading Site web Button Row 0" at bounding box center [1225, 613] width 585 height 240
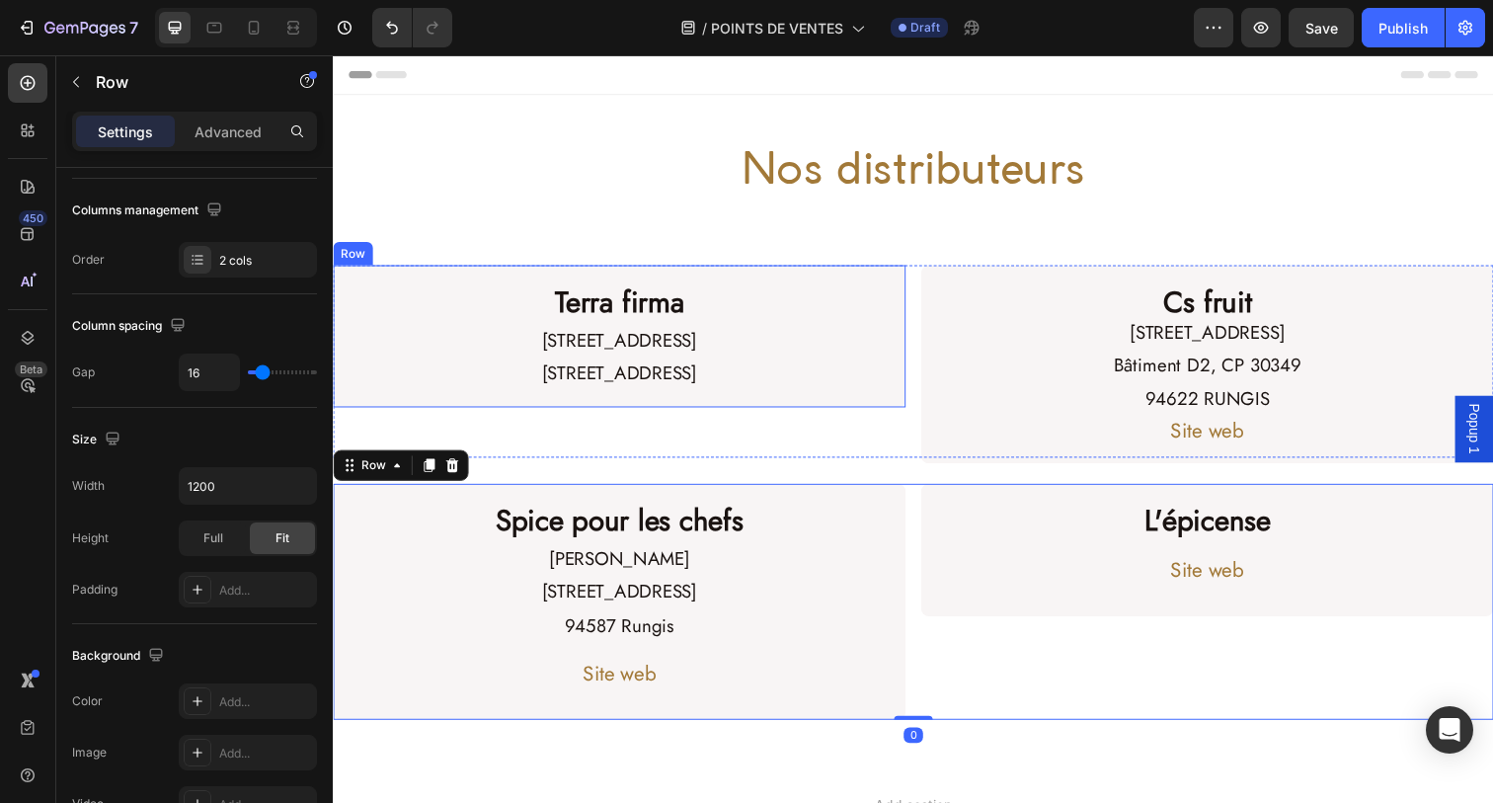
click at [896, 385] on div "Terra firma Heading [STREET_ADDRESS] Text Block Row" at bounding box center [625, 342] width 585 height 145
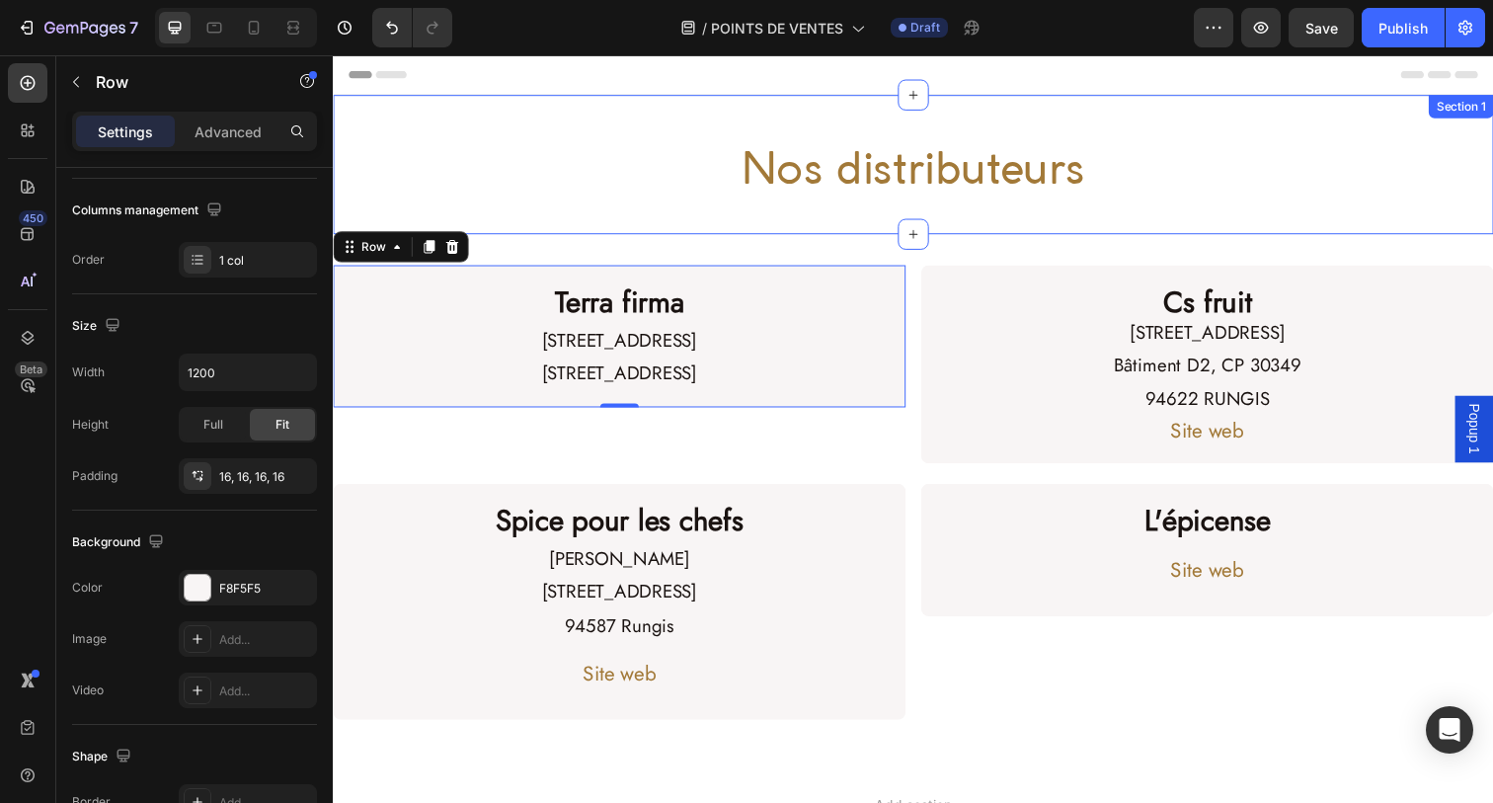
click at [855, 232] on div "Nos distributeurs Heading Section 1" at bounding box center [925, 167] width 1185 height 142
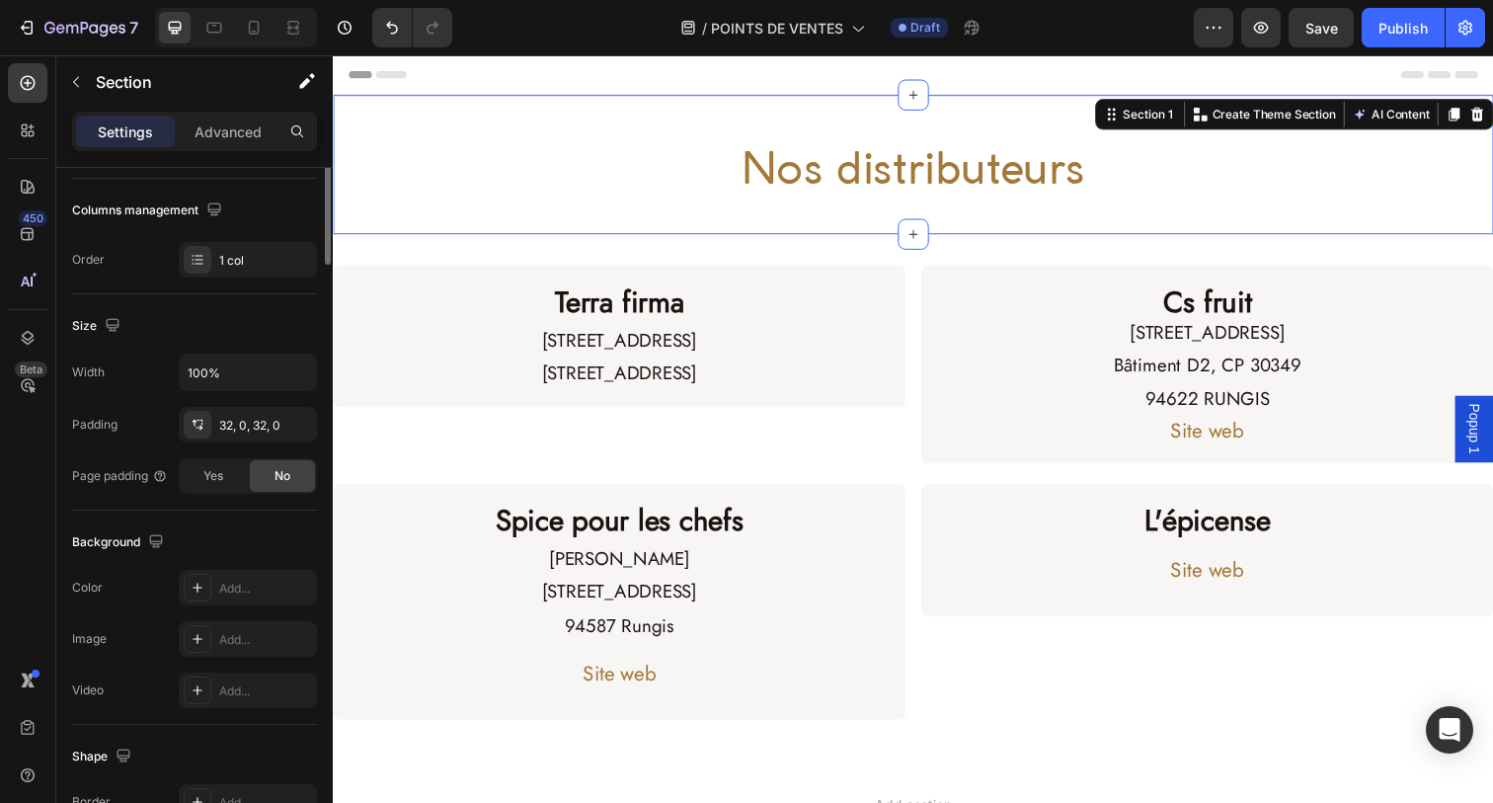
scroll to position [0, 0]
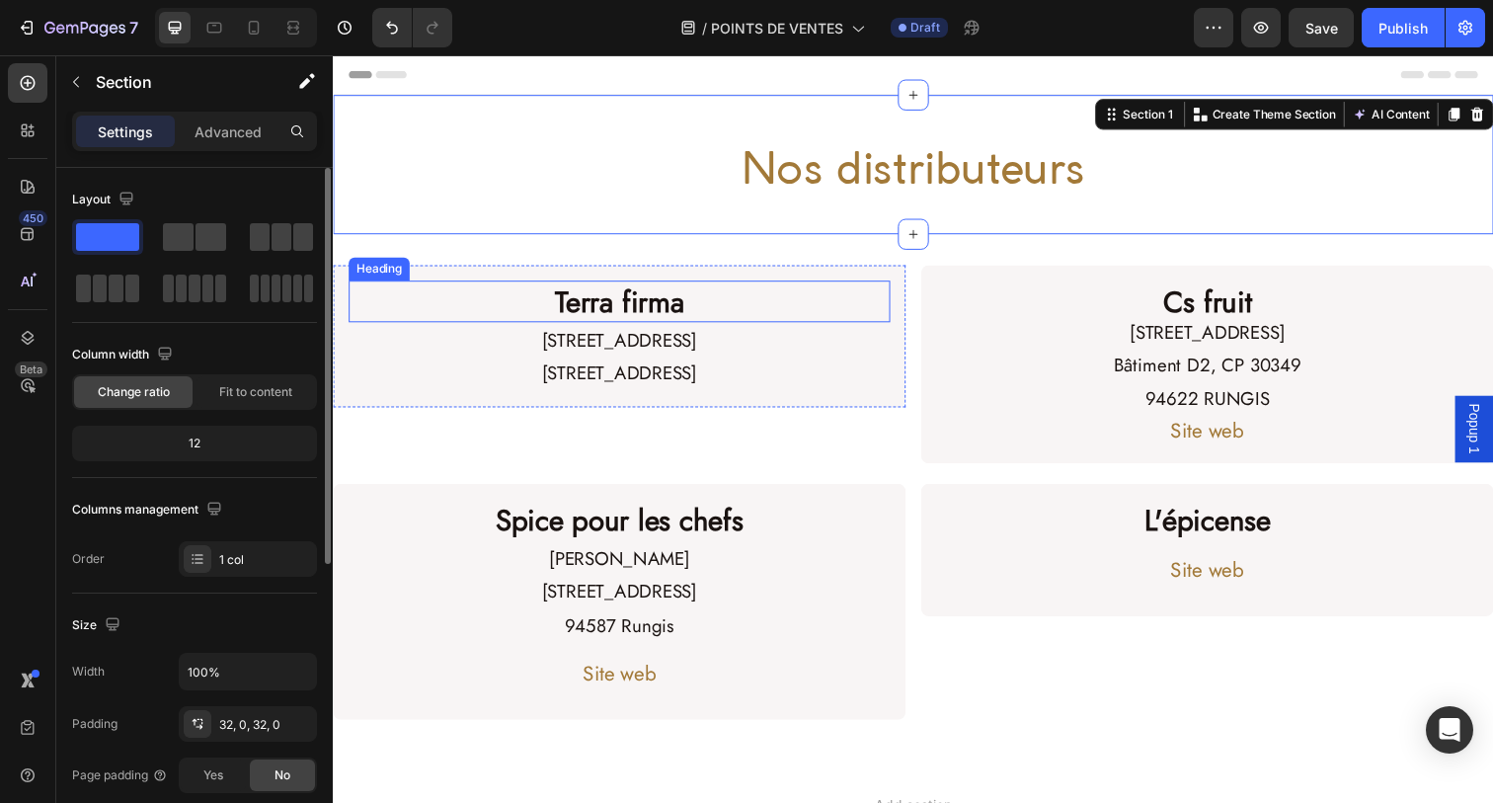
click at [855, 385] on p "[STREET_ADDRESS]" at bounding box center [625, 380] width 549 height 34
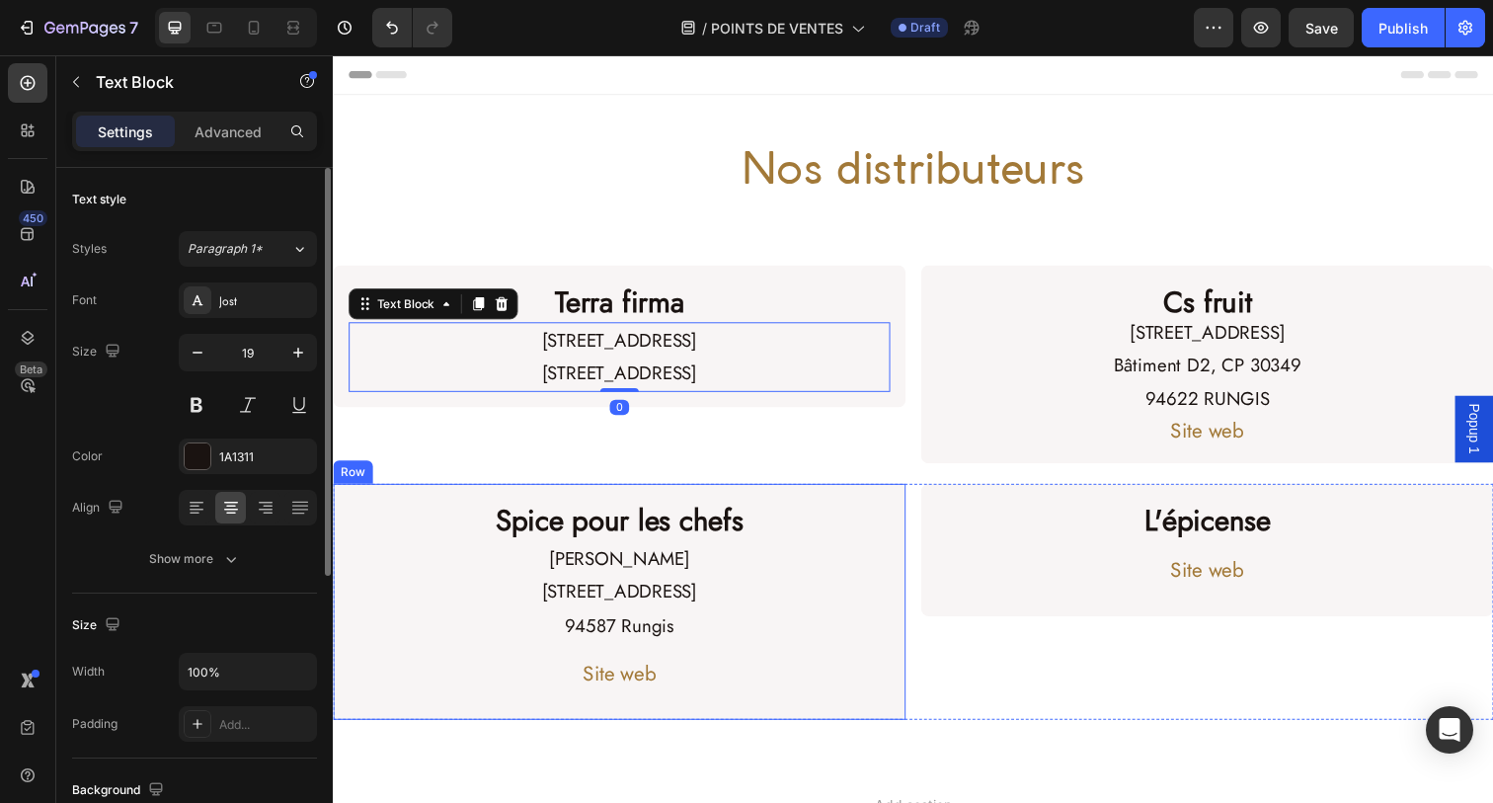
click at [844, 538] on h2 "Spice pour les chefs" at bounding box center [625, 530] width 553 height 42
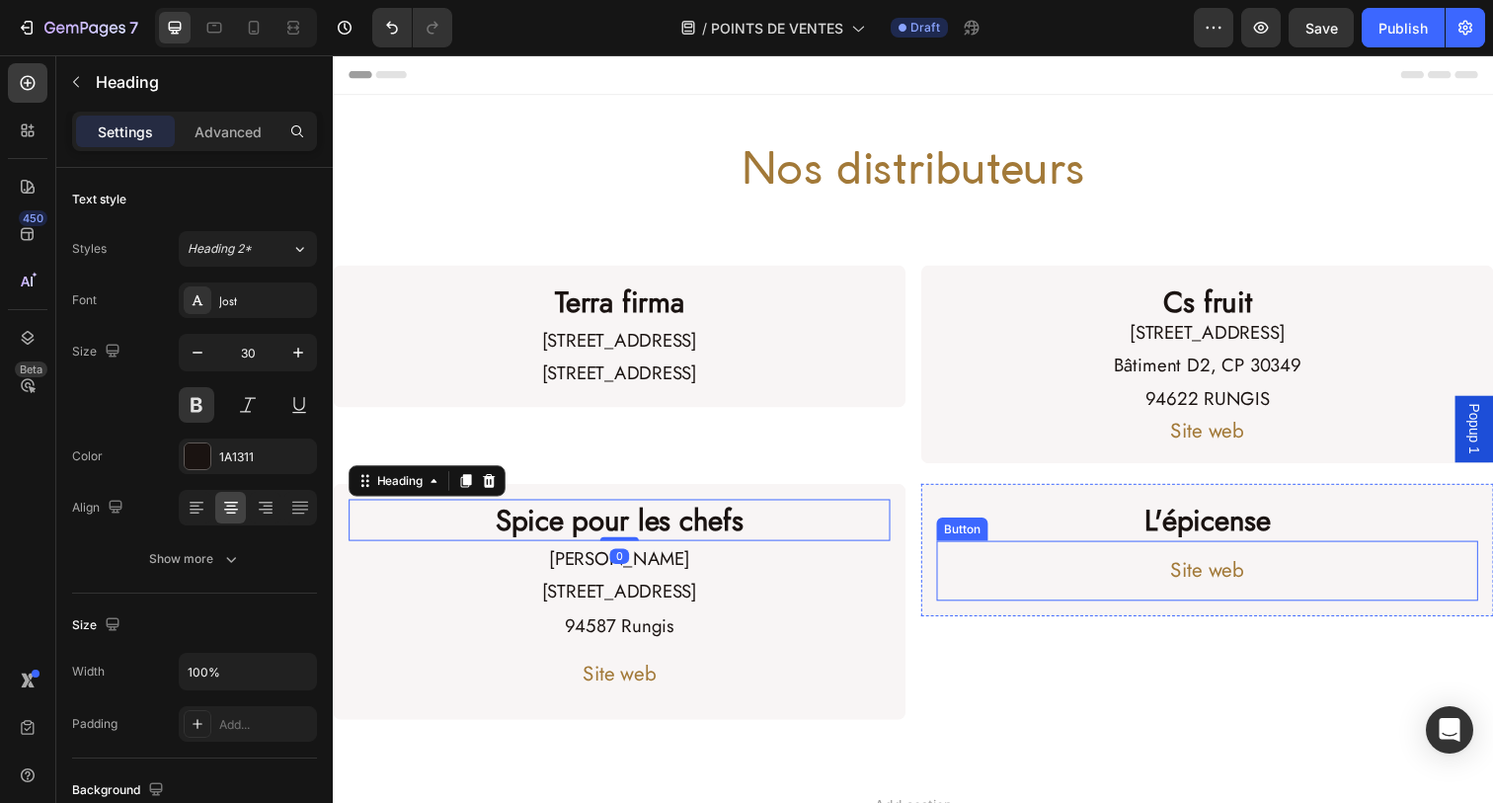
click at [979, 554] on div "Site web Button" at bounding box center [1225, 581] width 553 height 61
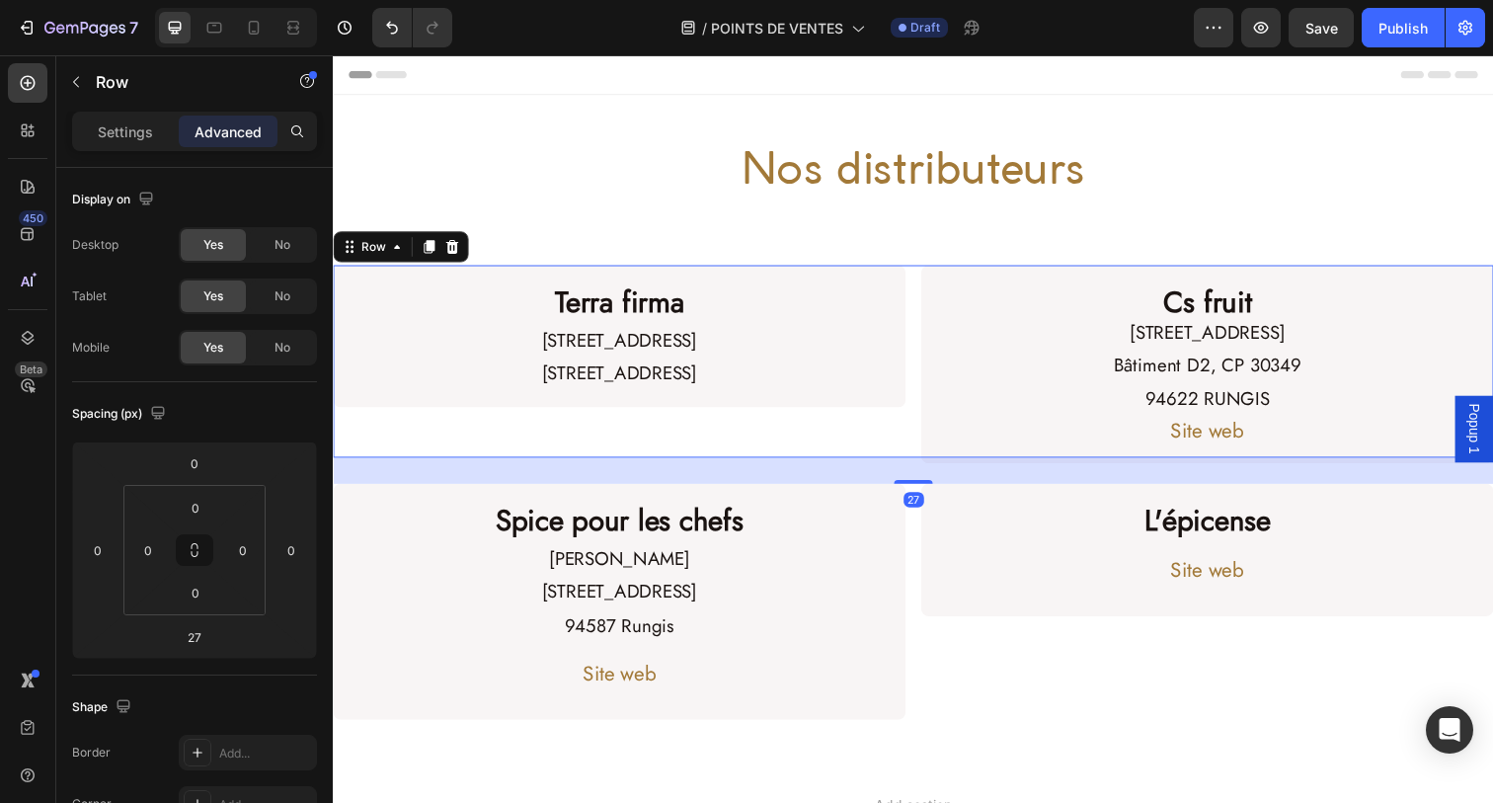
click at [903, 446] on div "Terra firma Heading [STREET_ADDRESS] Text Block Row" at bounding box center [625, 368] width 585 height 196
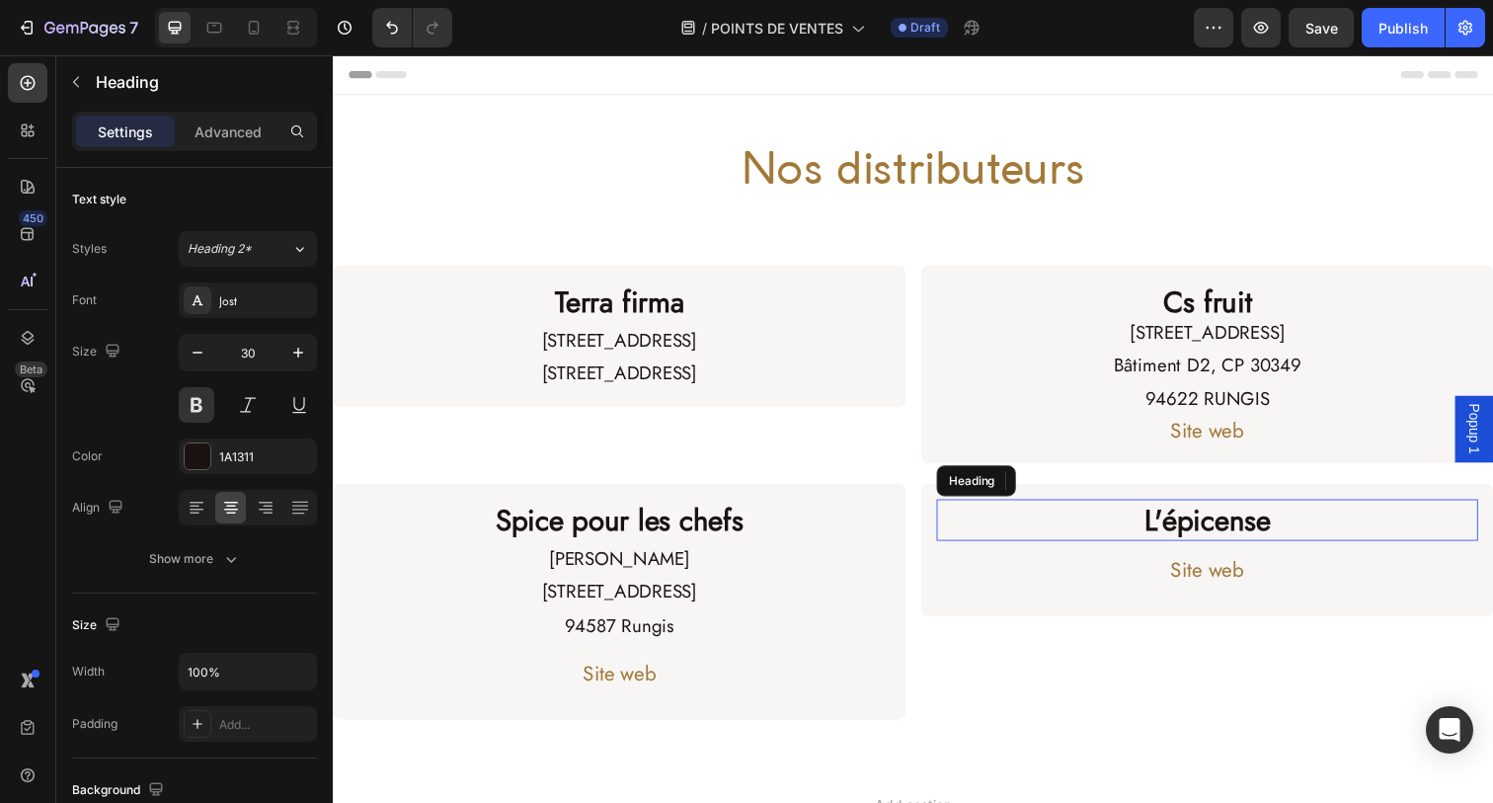
click at [974, 519] on h2 "L'épicense" at bounding box center [1225, 530] width 553 height 42
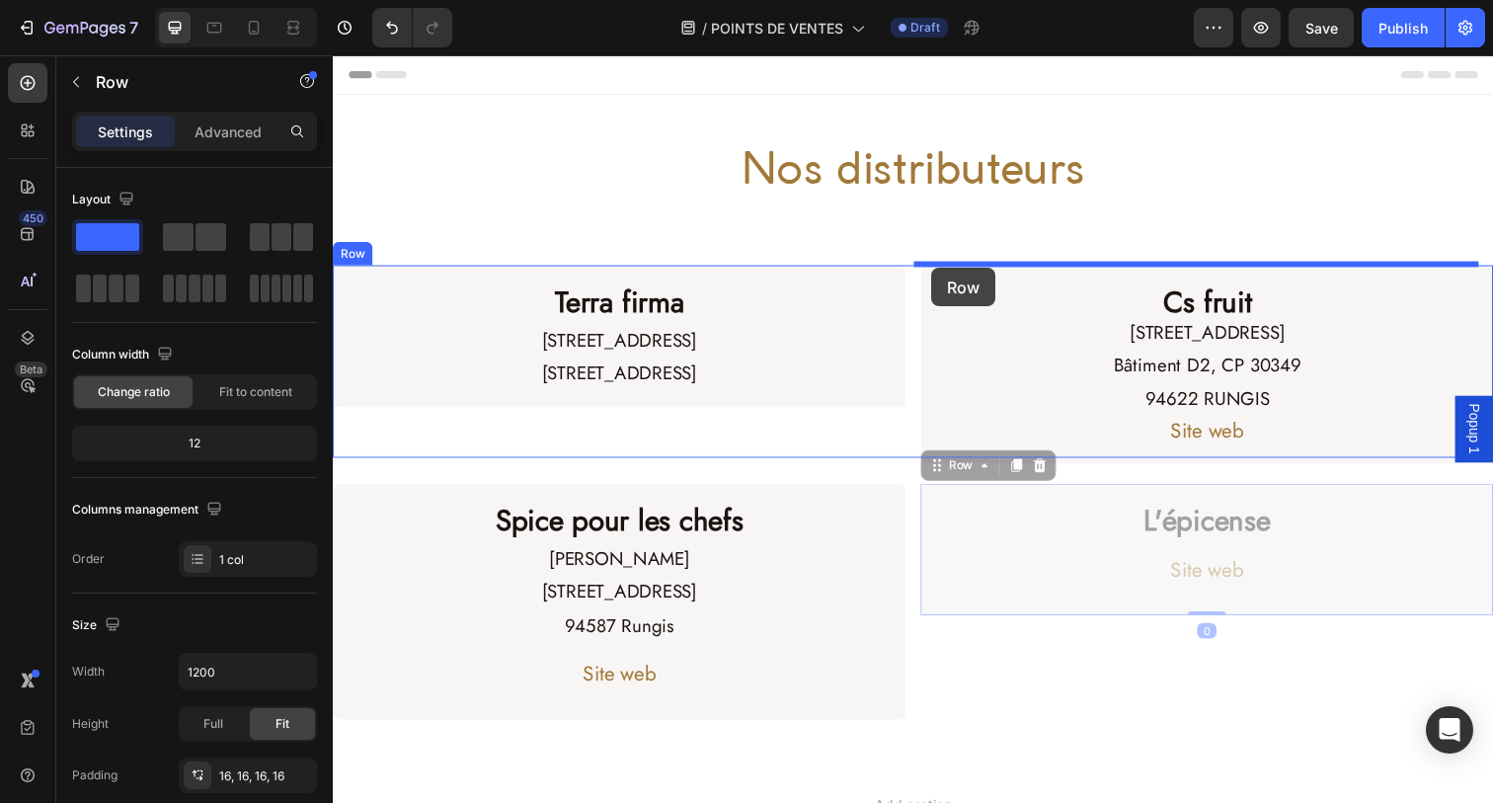
drag, startPoint x: 936, startPoint y: 587, endPoint x: 944, endPoint y: 273, distance: 315.1
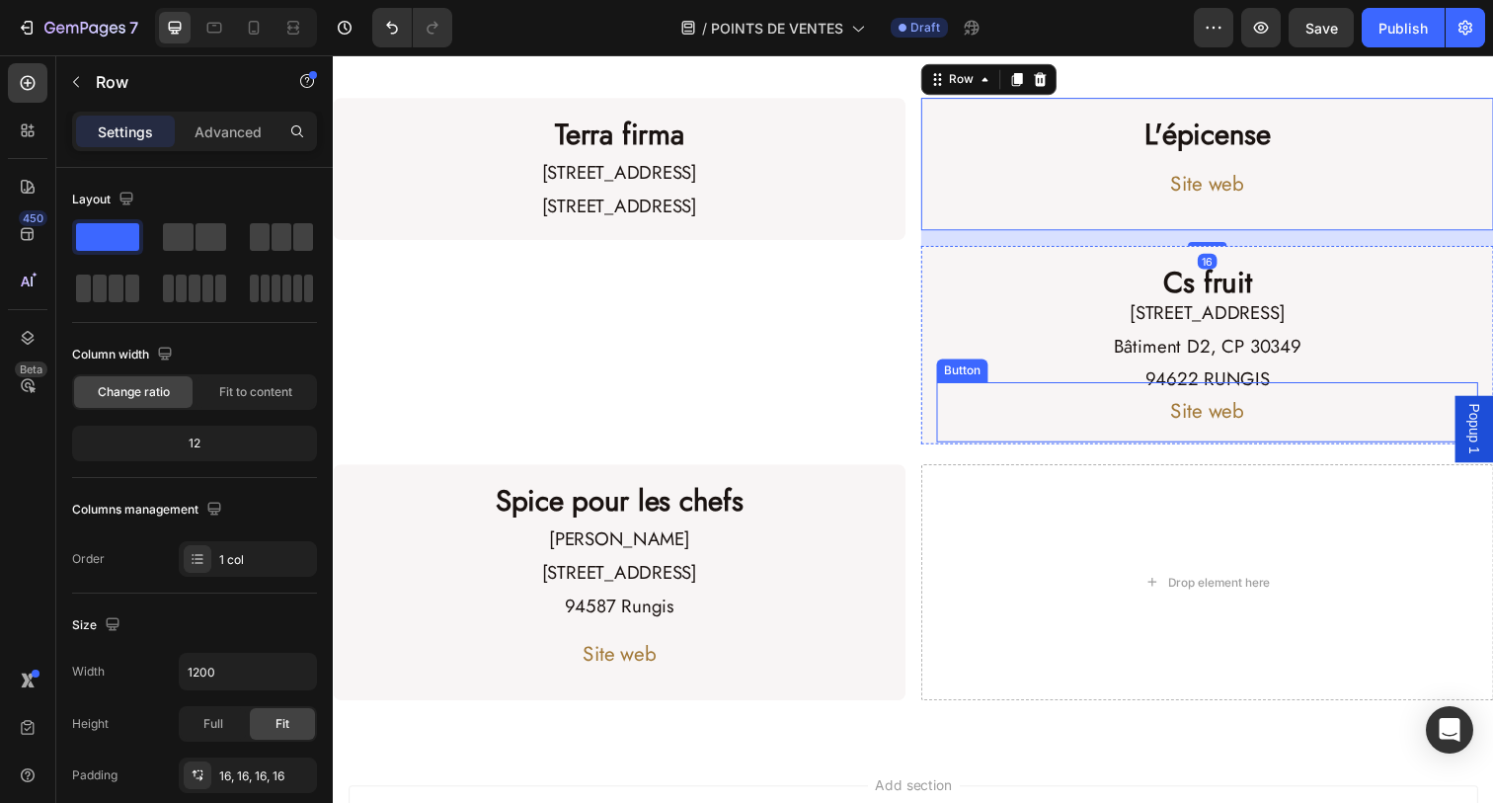
scroll to position [183, 0]
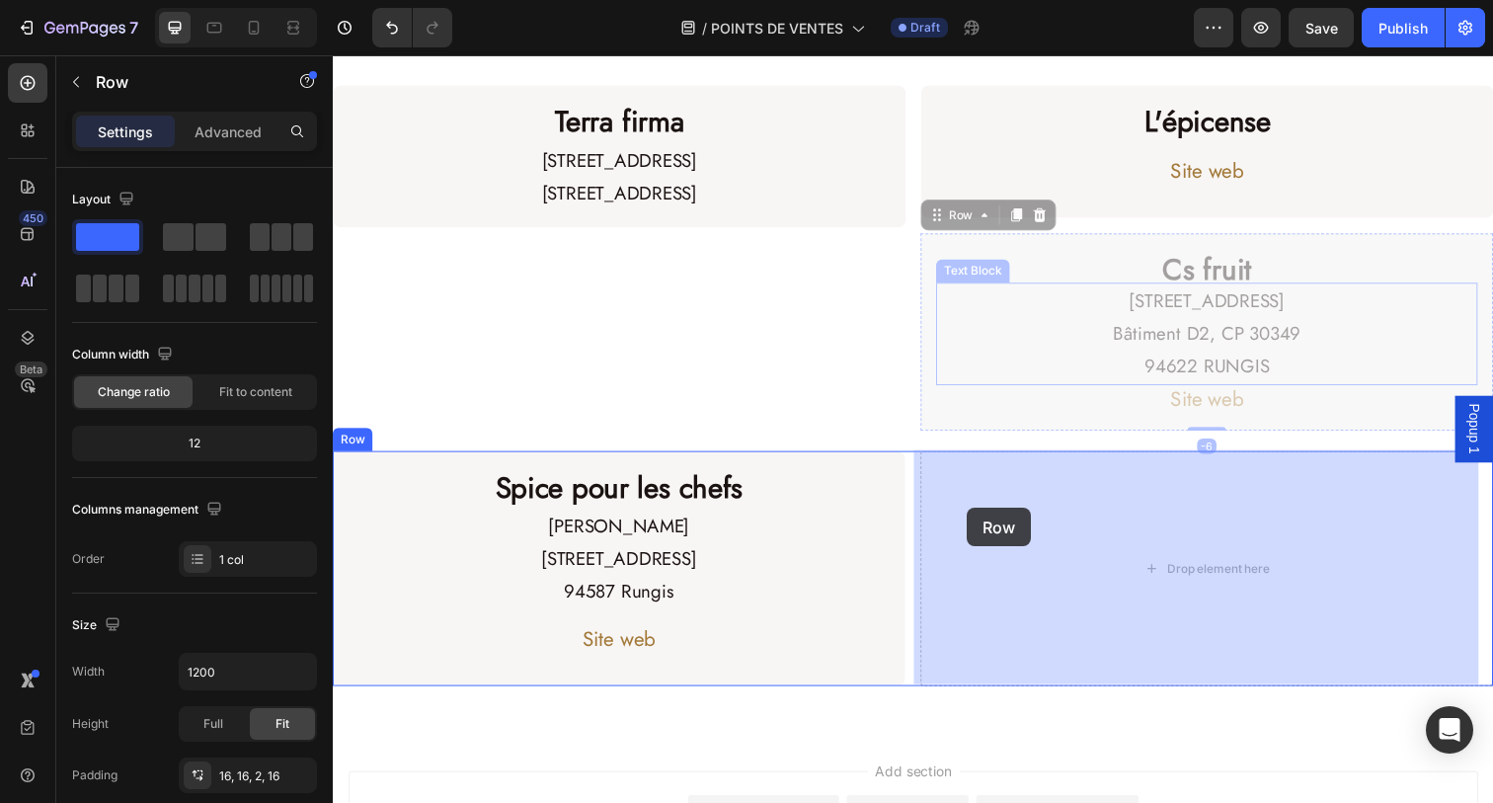
drag, startPoint x: 936, startPoint y: 254, endPoint x: 983, endPoint y: 520, distance: 270.8
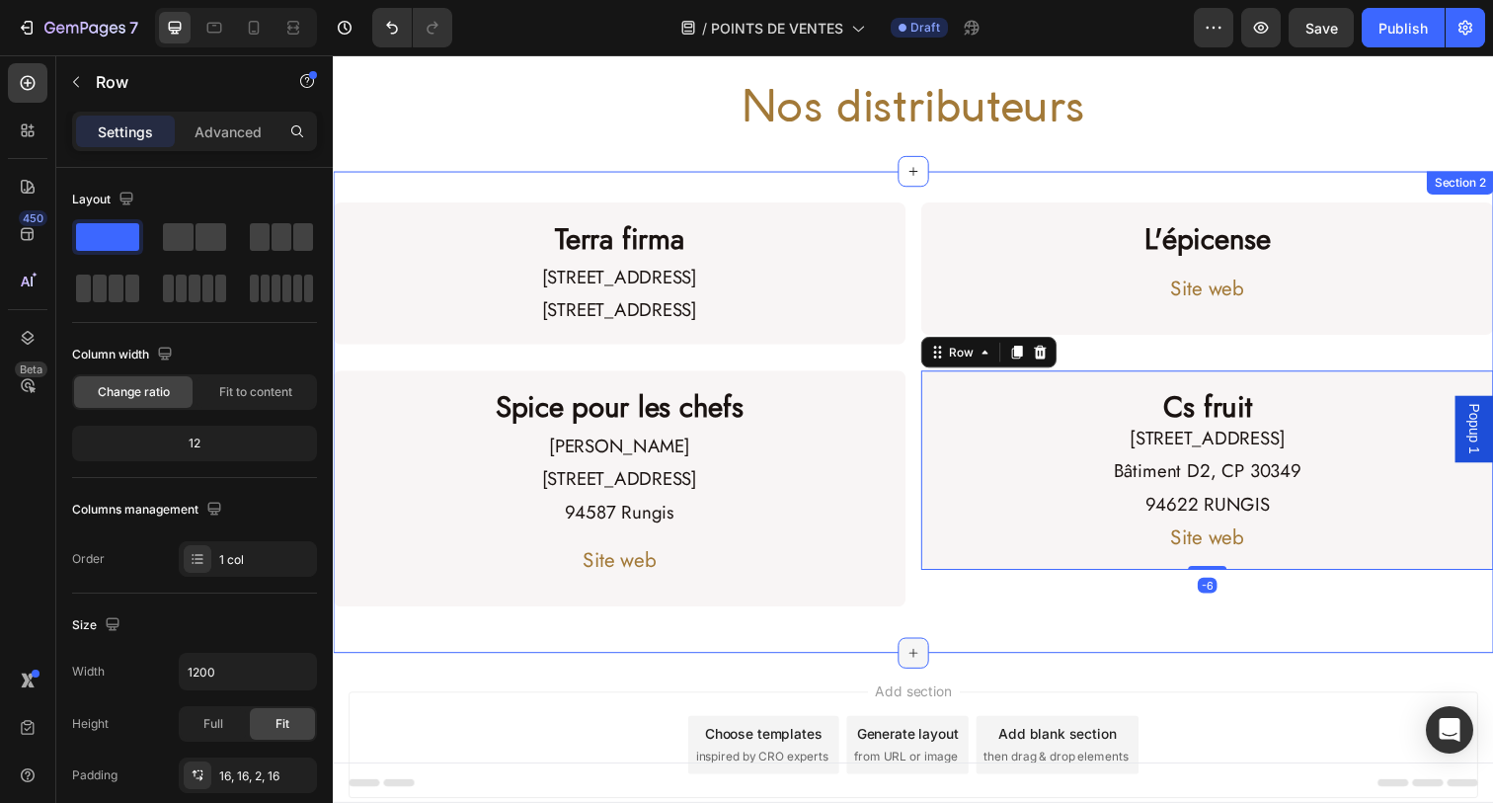
scroll to position [33, 0]
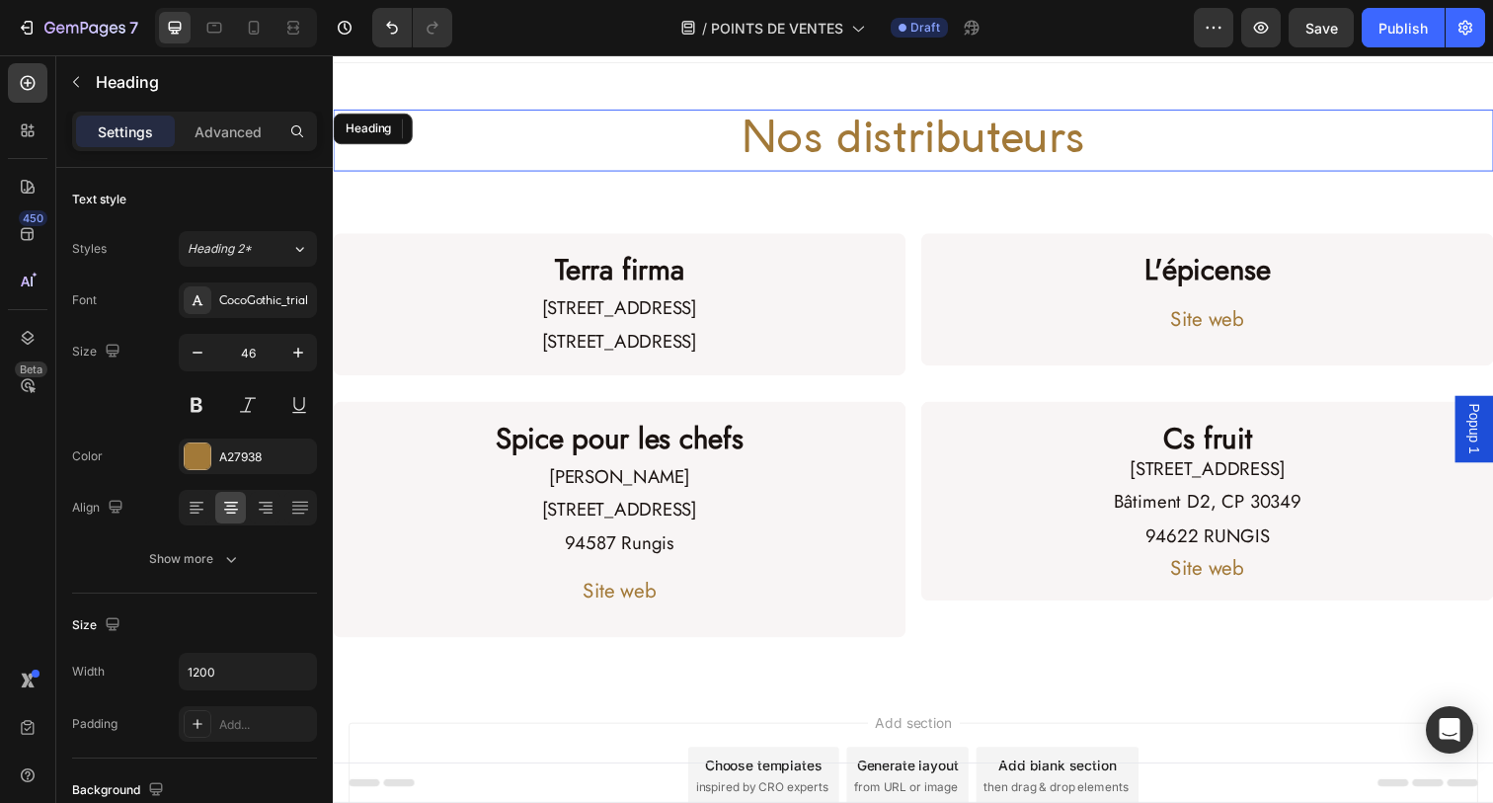
click at [659, 147] on h2 "Nos distributeurs" at bounding box center [925, 142] width 1185 height 63
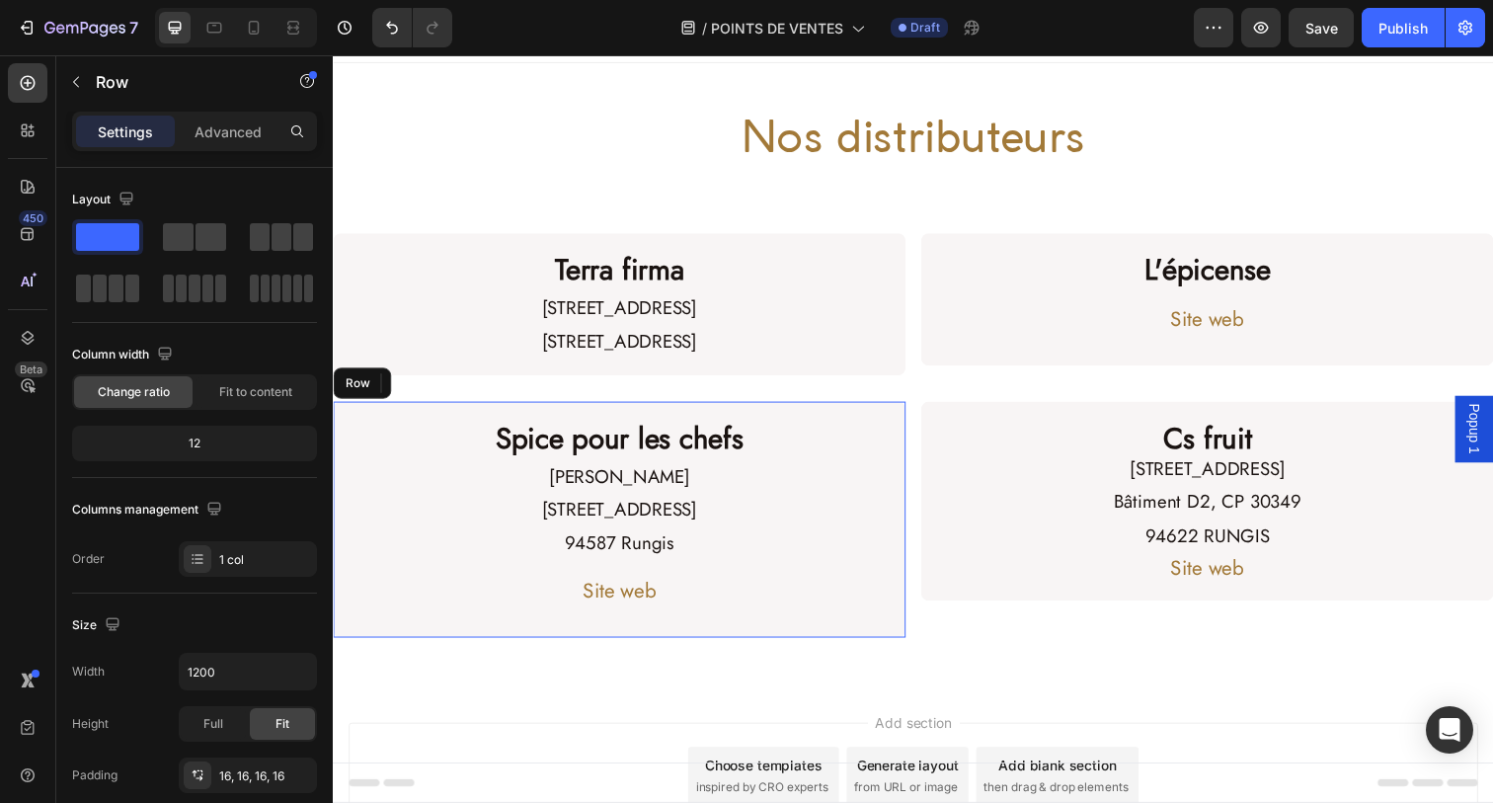
click at [902, 479] on div "Spice pour les chefs Heading [PERSON_NAME] [STREET_ADDRESS] Rungis Text Block S…" at bounding box center [625, 529] width 585 height 240
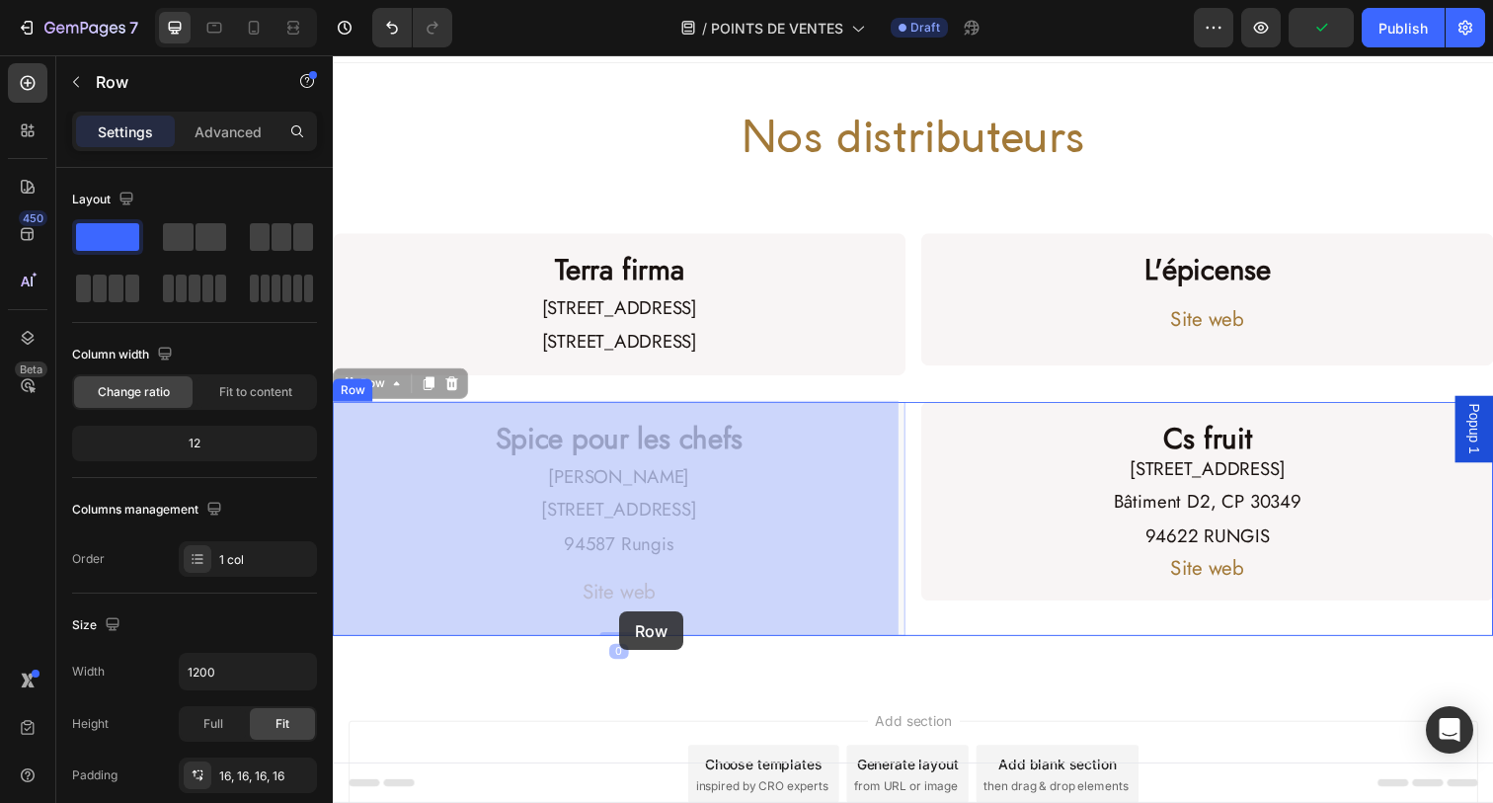
drag, startPoint x: 623, startPoint y: 640, endPoint x: 625, endPoint y: 625, distance: 14.9
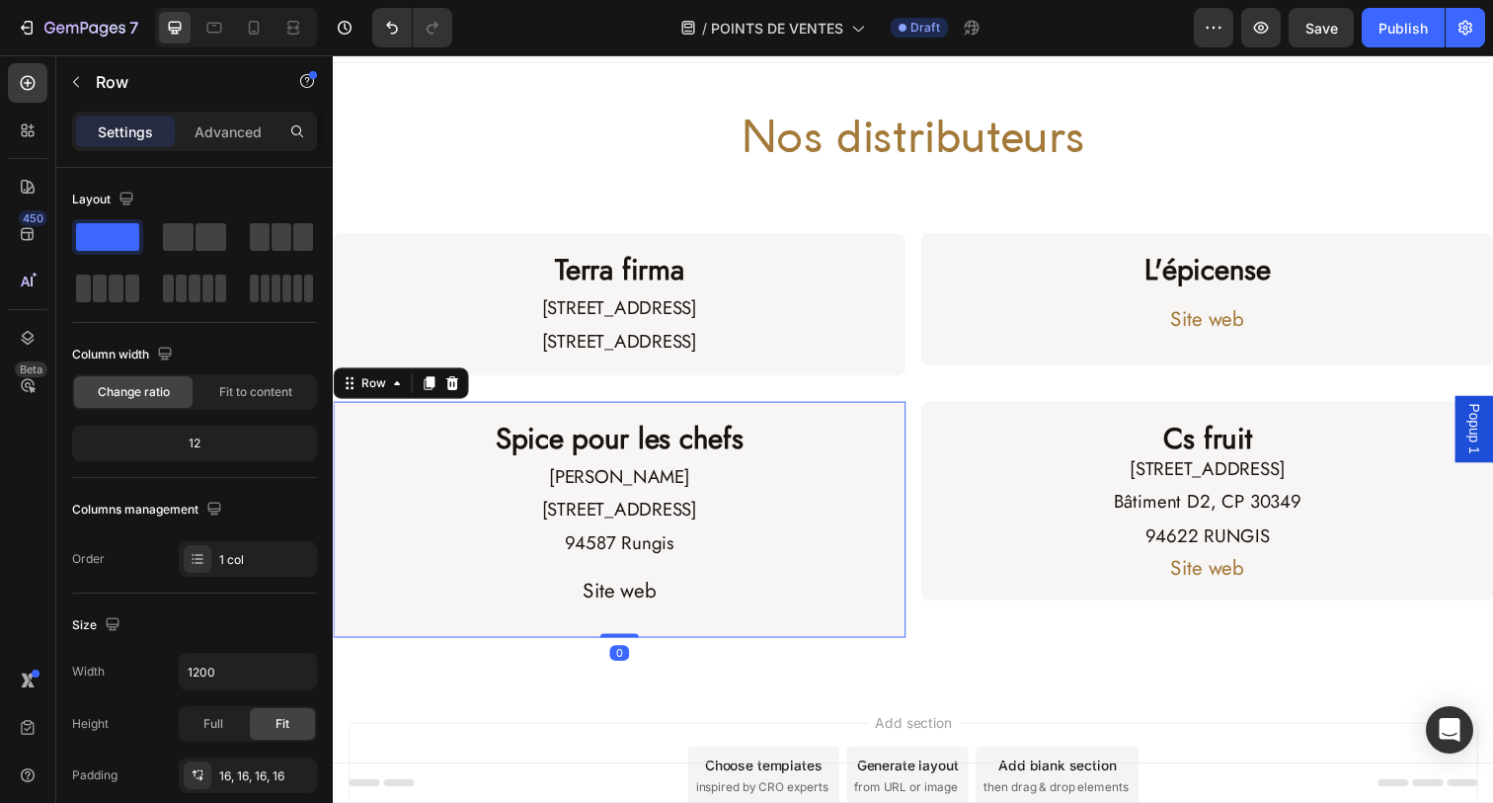
drag, startPoint x: 616, startPoint y: 644, endPoint x: 616, endPoint y: 625, distance: 18.8
click at [616, 625] on div "Spice pour les chefs Heading [PERSON_NAME] [STREET_ADDRESS] Rungis Text Block S…" at bounding box center [625, 529] width 585 height 240
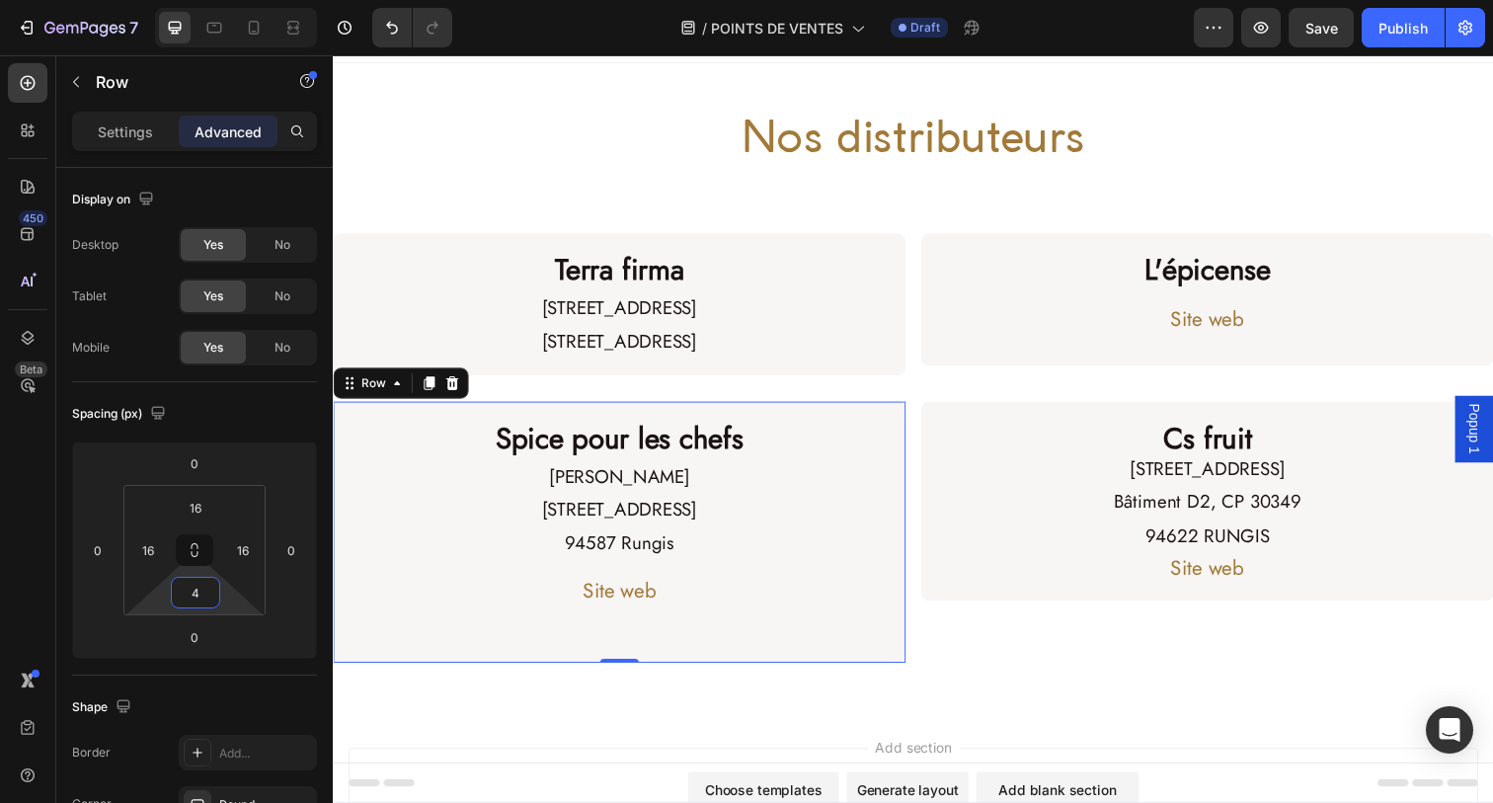
type input "0"
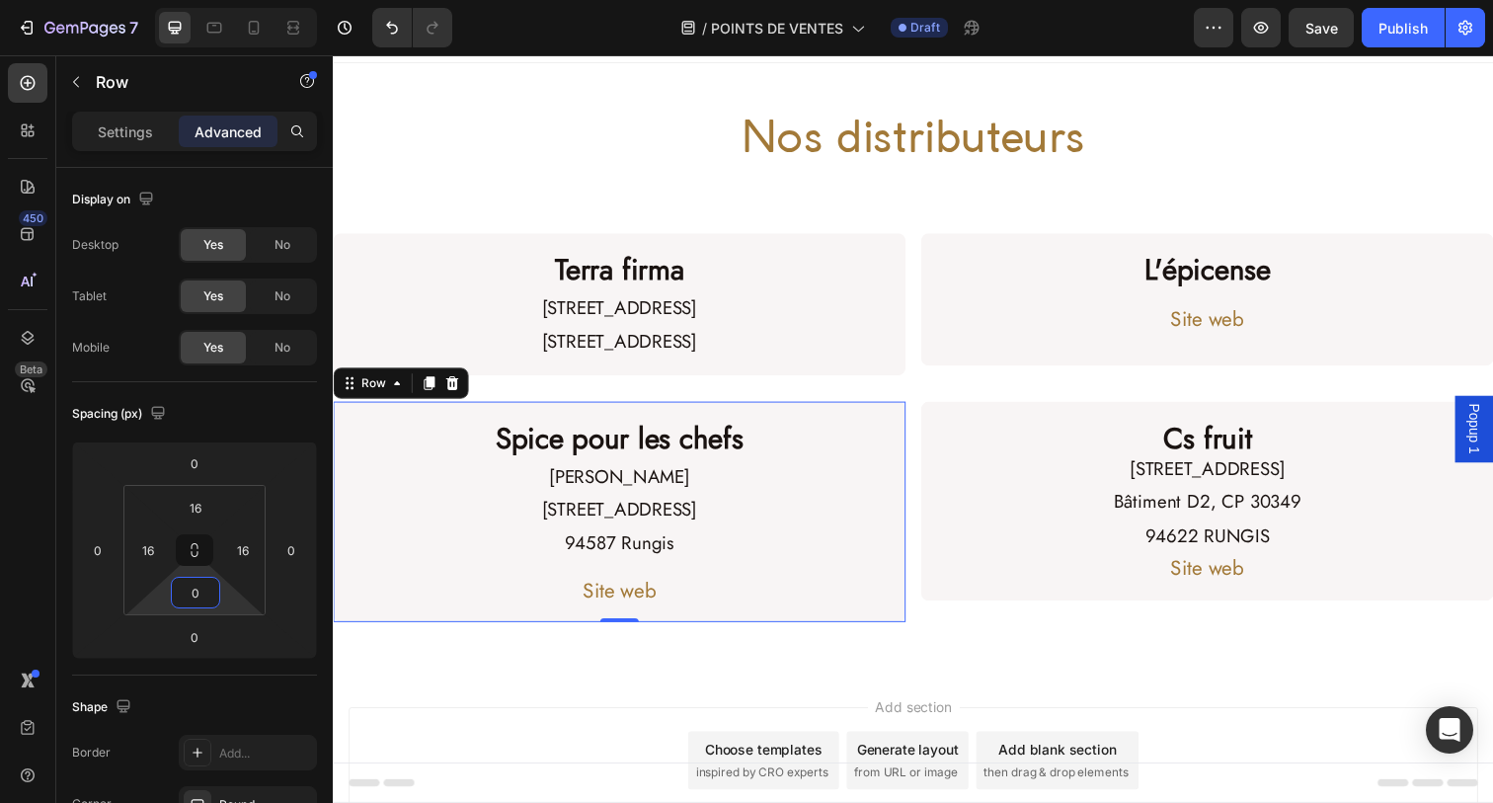
drag, startPoint x: 204, startPoint y: 569, endPoint x: 196, endPoint y: 612, distance: 44.2
click at [196, 0] on html "7 Version history / POINTS DE VENTES Draft Preview Save Publish 450 Beta Sectio…" at bounding box center [746, 0] width 1493 height 0
type input "16"
click at [224, 0] on html "7 Version history / POINTS DE VENTES Draft Preview Save Publish 450 Beta Sectio…" at bounding box center [746, 0] width 1493 height 0
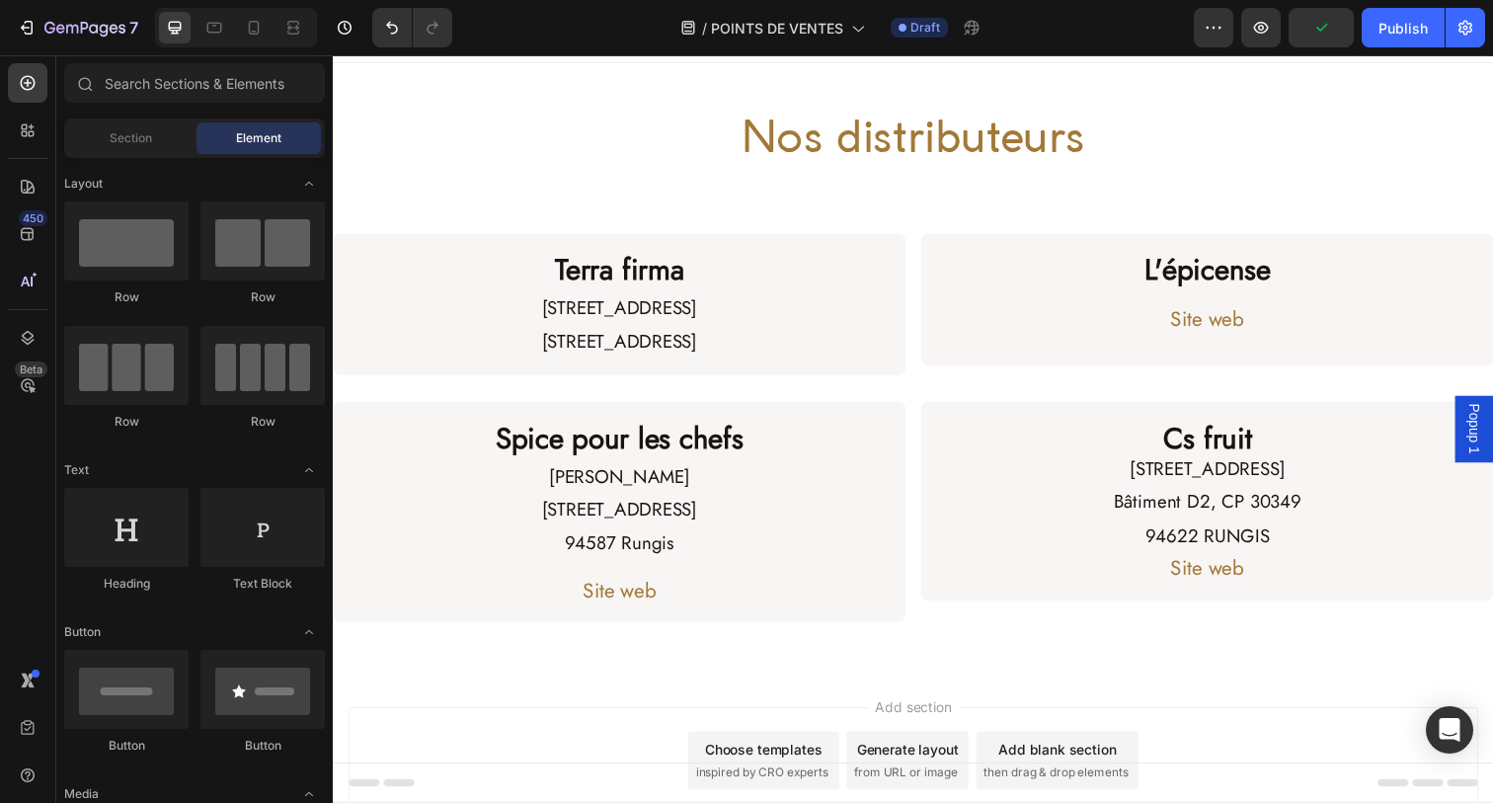
click at [406, 704] on div "Add section Choose templates inspired by CRO experts Generate layout from URL o…" at bounding box center [925, 802] width 1185 height 243
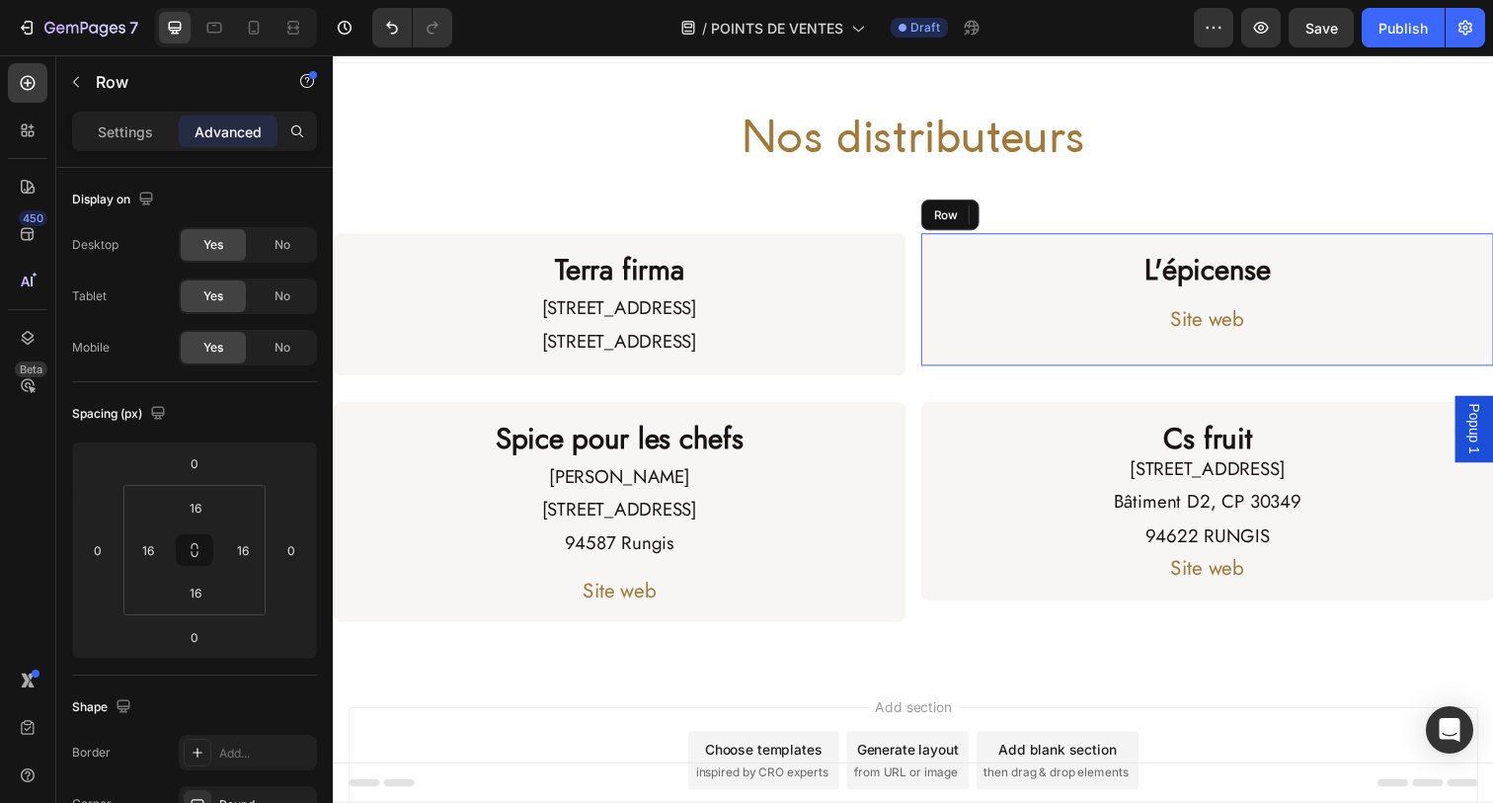
click at [1069, 251] on div "L'épicense Heading Site web Button Row" at bounding box center [1225, 304] width 585 height 135
type input "26"
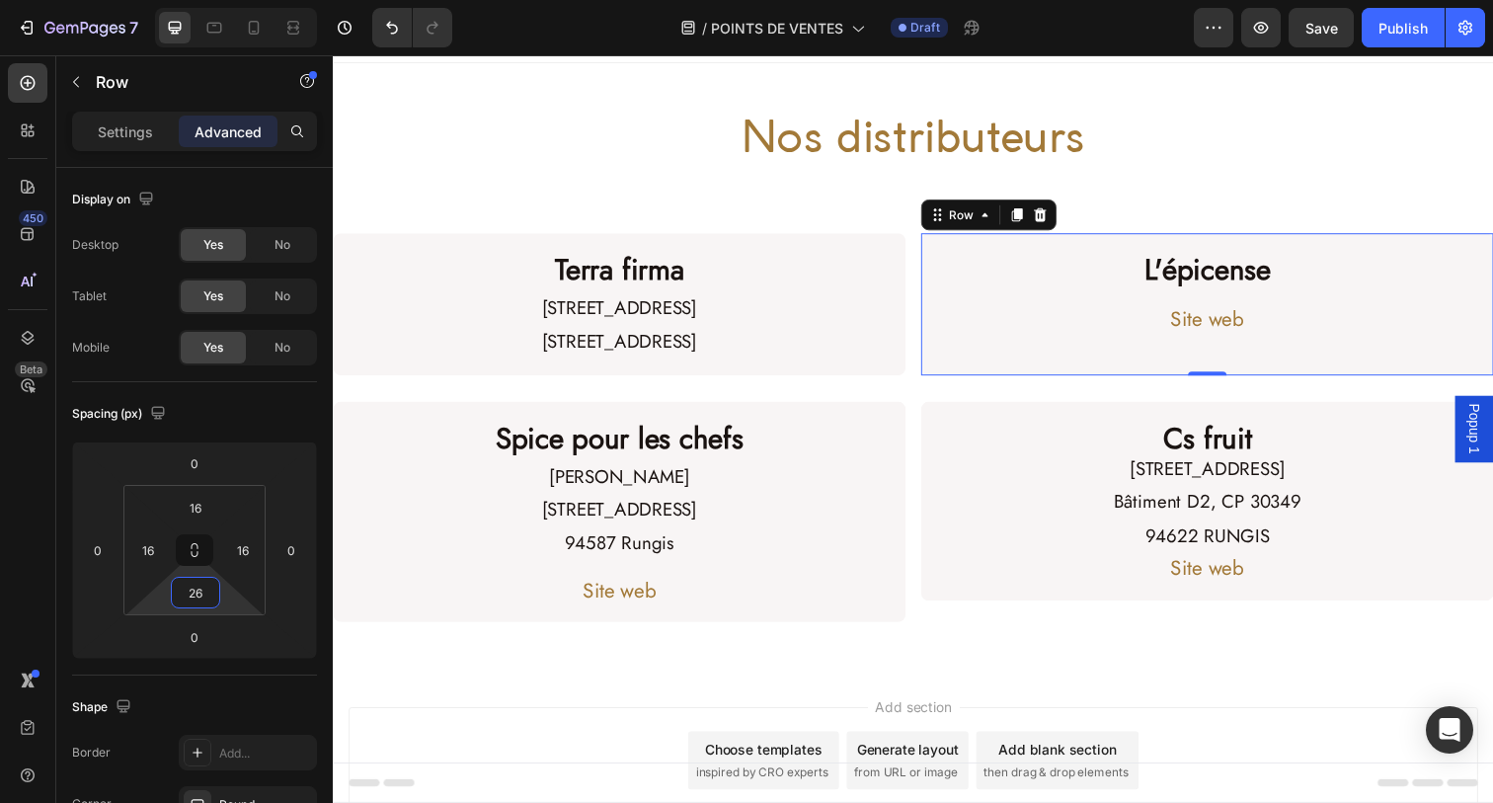
click at [209, 0] on html "7 Version history / POINTS DE VENTES Draft Preview Save Publish 450 Beta Sectio…" at bounding box center [746, 0] width 1493 height 0
click at [537, 166] on h2 "Nos distributeurs" at bounding box center [925, 142] width 1185 height 63
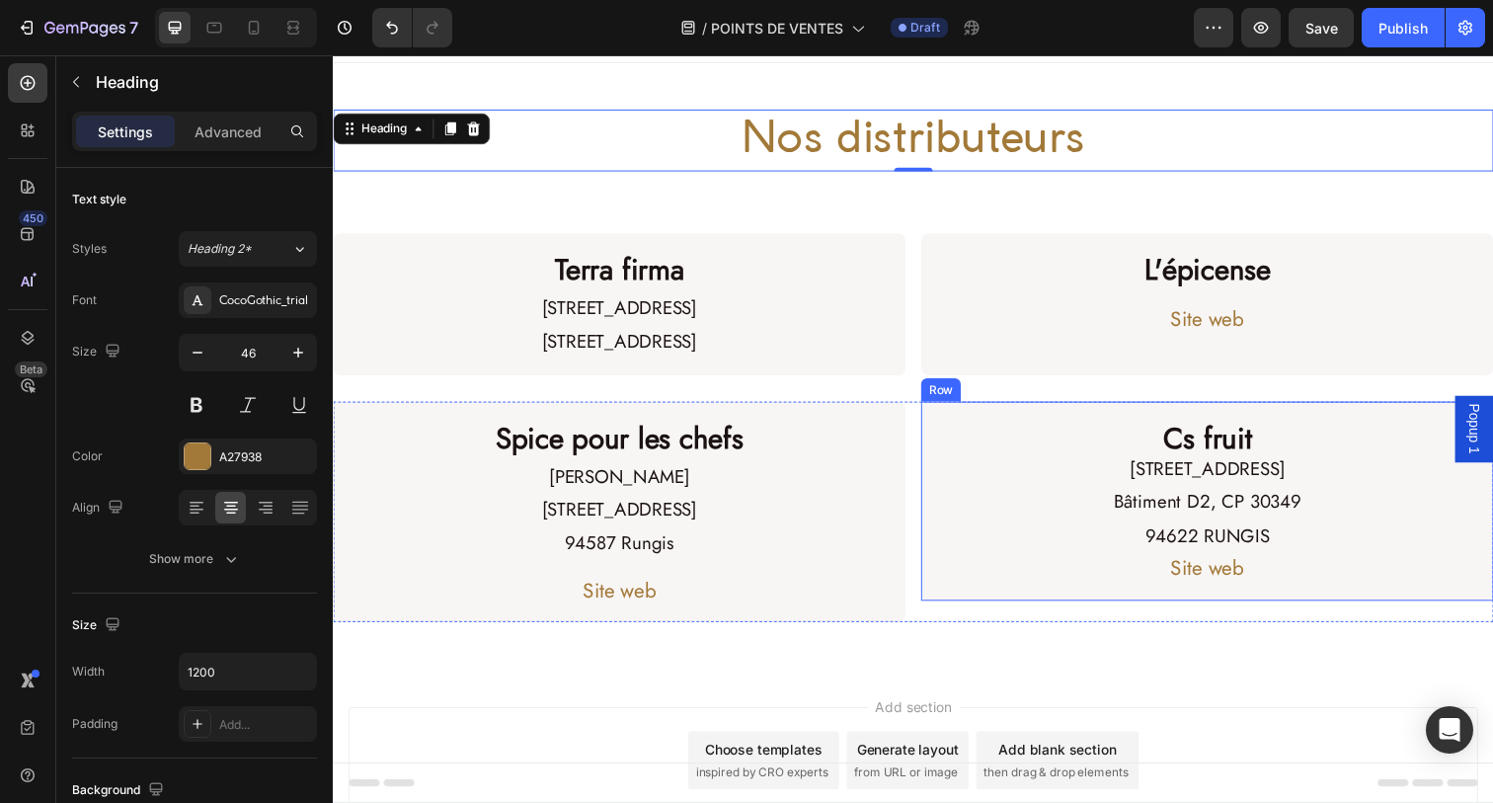
click at [1061, 410] on div "Cs fruit Heading [STREET_ADDRESS] 94622 RUNGIS Text Block Site web Button Row" at bounding box center [1225, 510] width 585 height 202
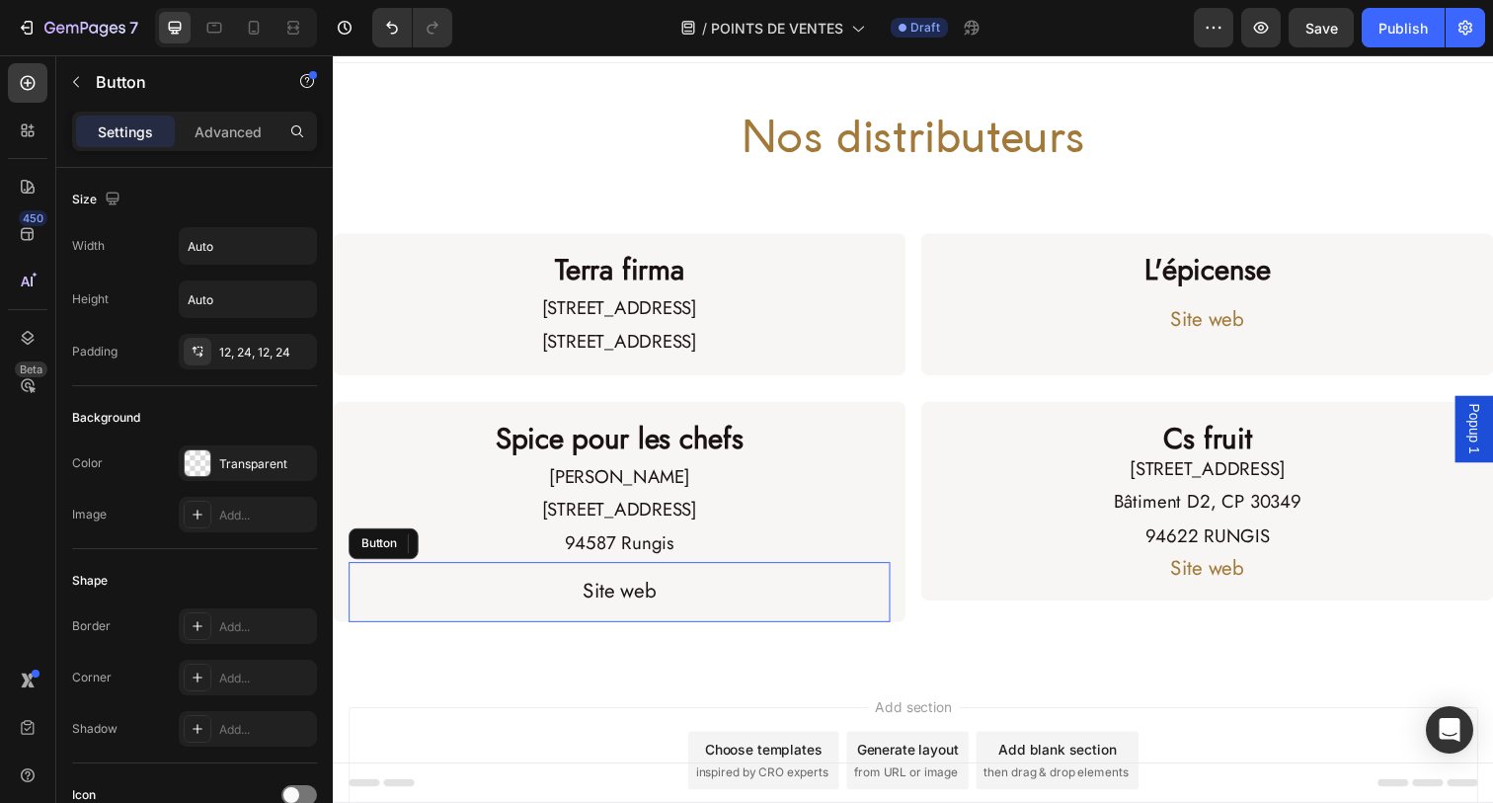
click at [638, 575] on link "Site web" at bounding box center [625, 603] width 122 height 61
click at [218, 129] on p "Advanced" at bounding box center [228, 131] width 67 height 21
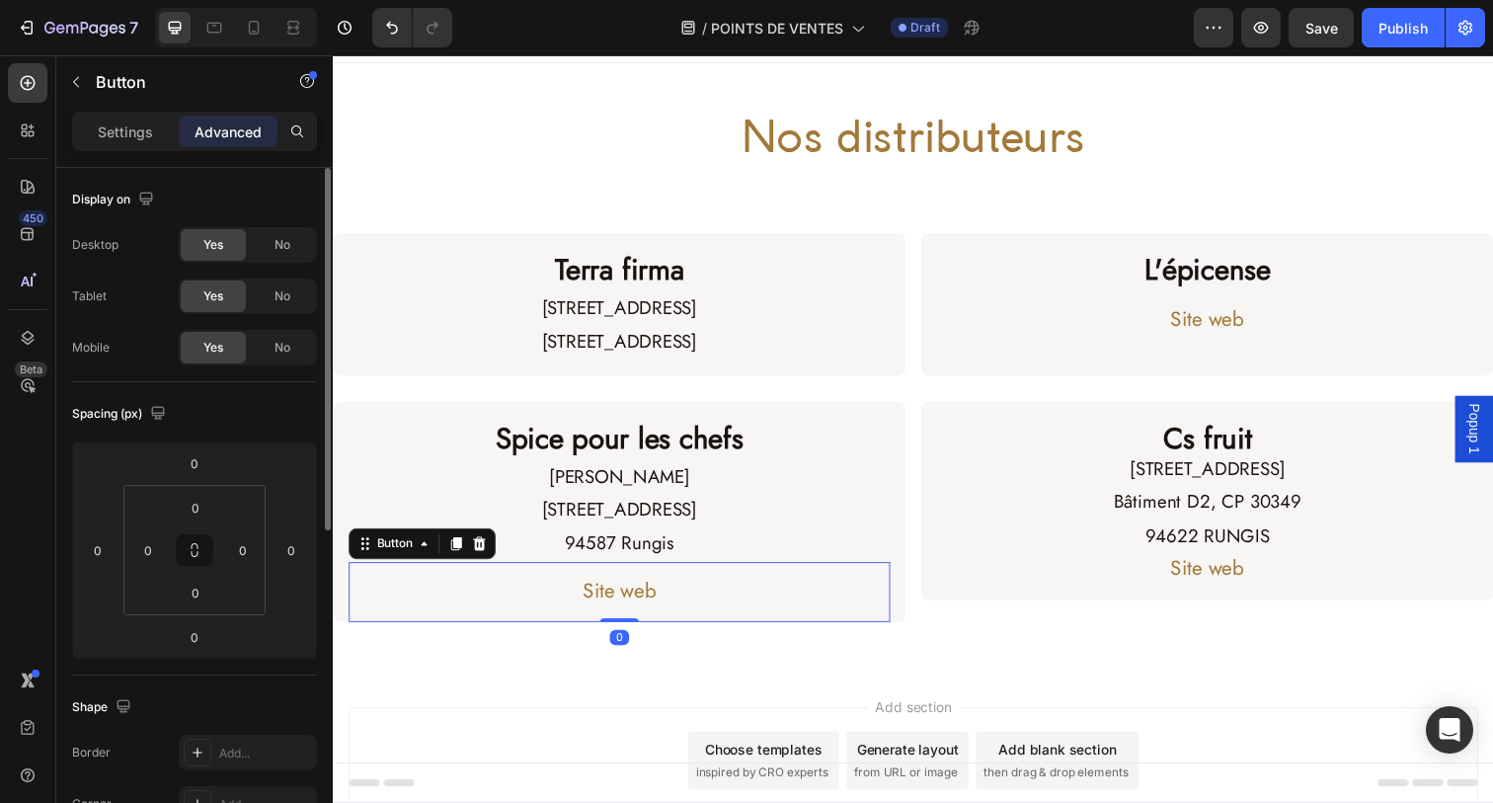
click at [210, 441] on icon at bounding box center [194, 549] width 245 height 217
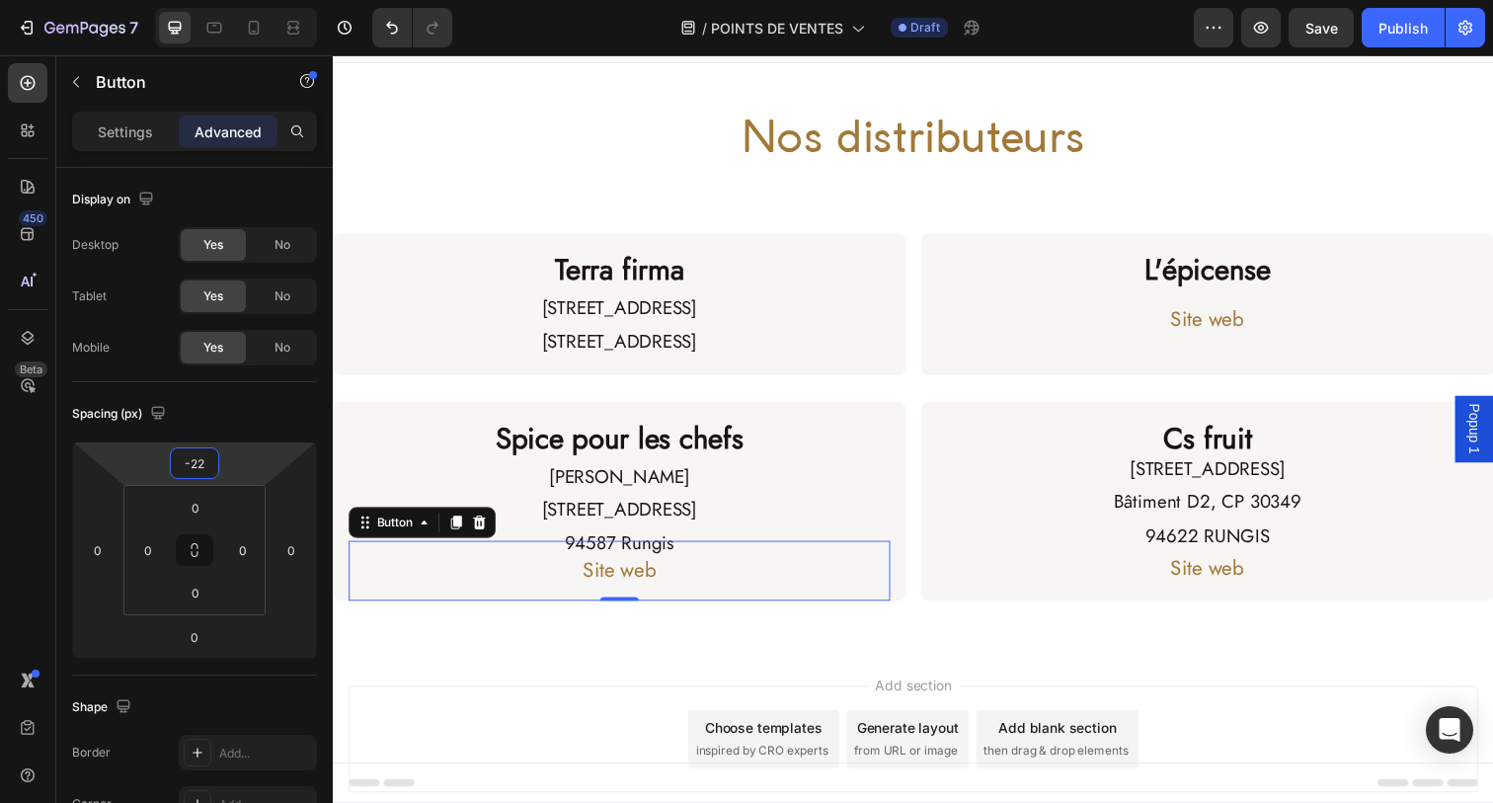
type input "-20"
click at [213, 0] on html "7 Version history / POINTS DE VENTES Draft Preview Save Publish 450 Beta Sectio…" at bounding box center [746, 0] width 1493 height 0
click at [567, 701] on div "Add section Choose templates inspired by CRO experts Generate layout from URL o…" at bounding box center [925, 755] width 1153 height 109
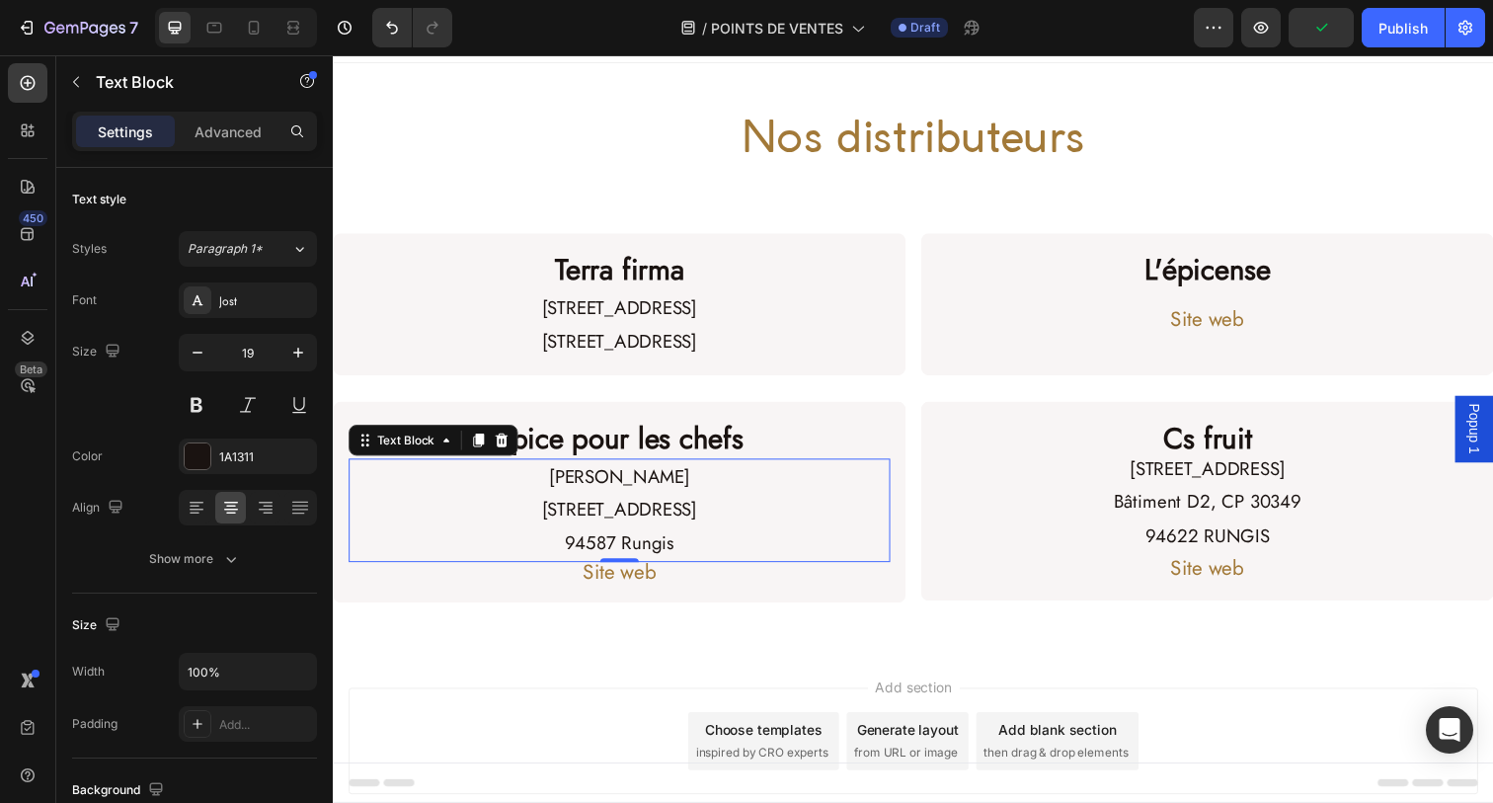
click at [657, 545] on p "94587 Rungis" at bounding box center [625, 554] width 549 height 34
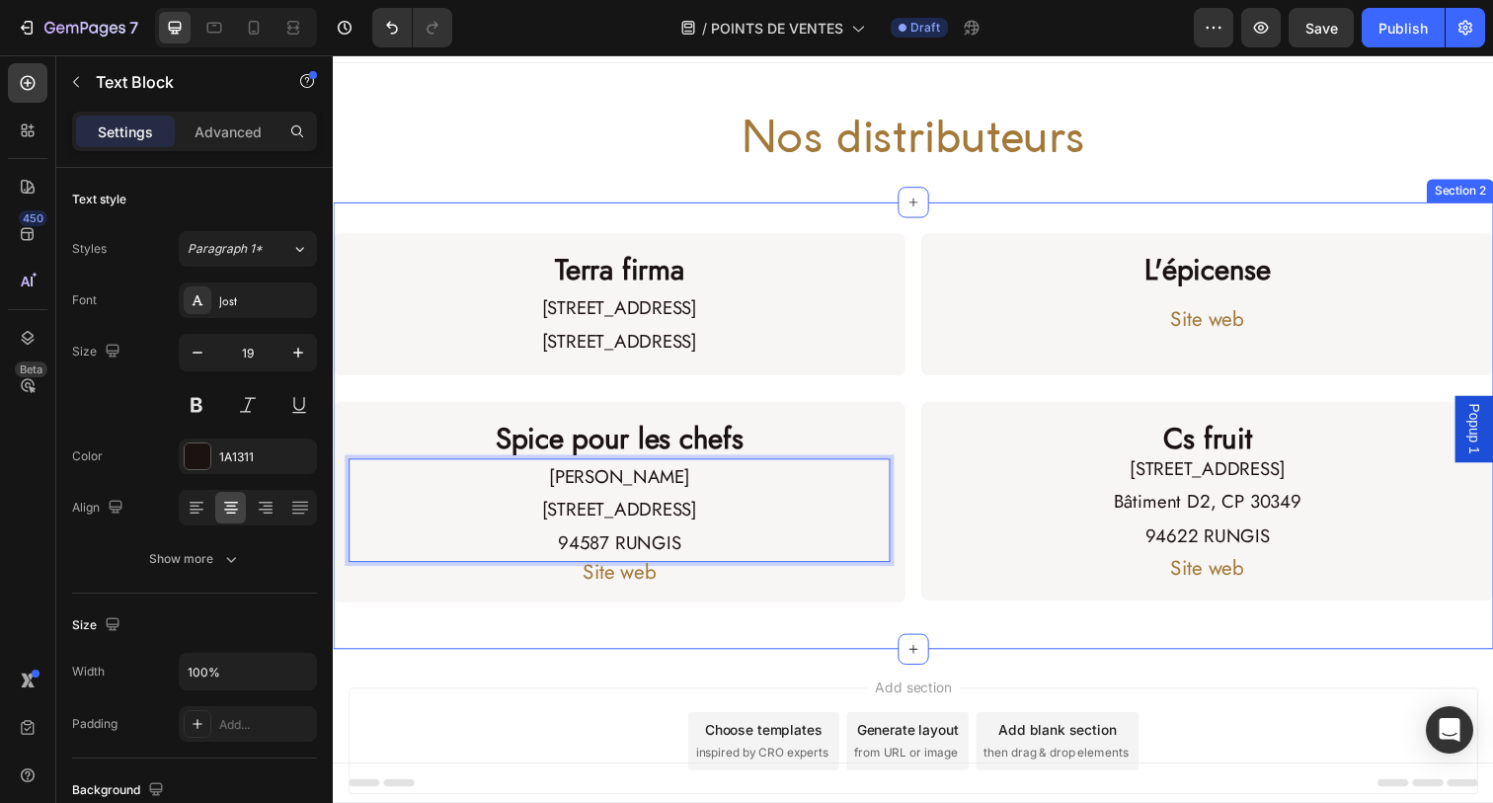
click at [682, 644] on div "Terra firma Heading [STREET_ADDRESS] Text Block Row L'épicense Heading Site web…" at bounding box center [925, 433] width 1185 height 456
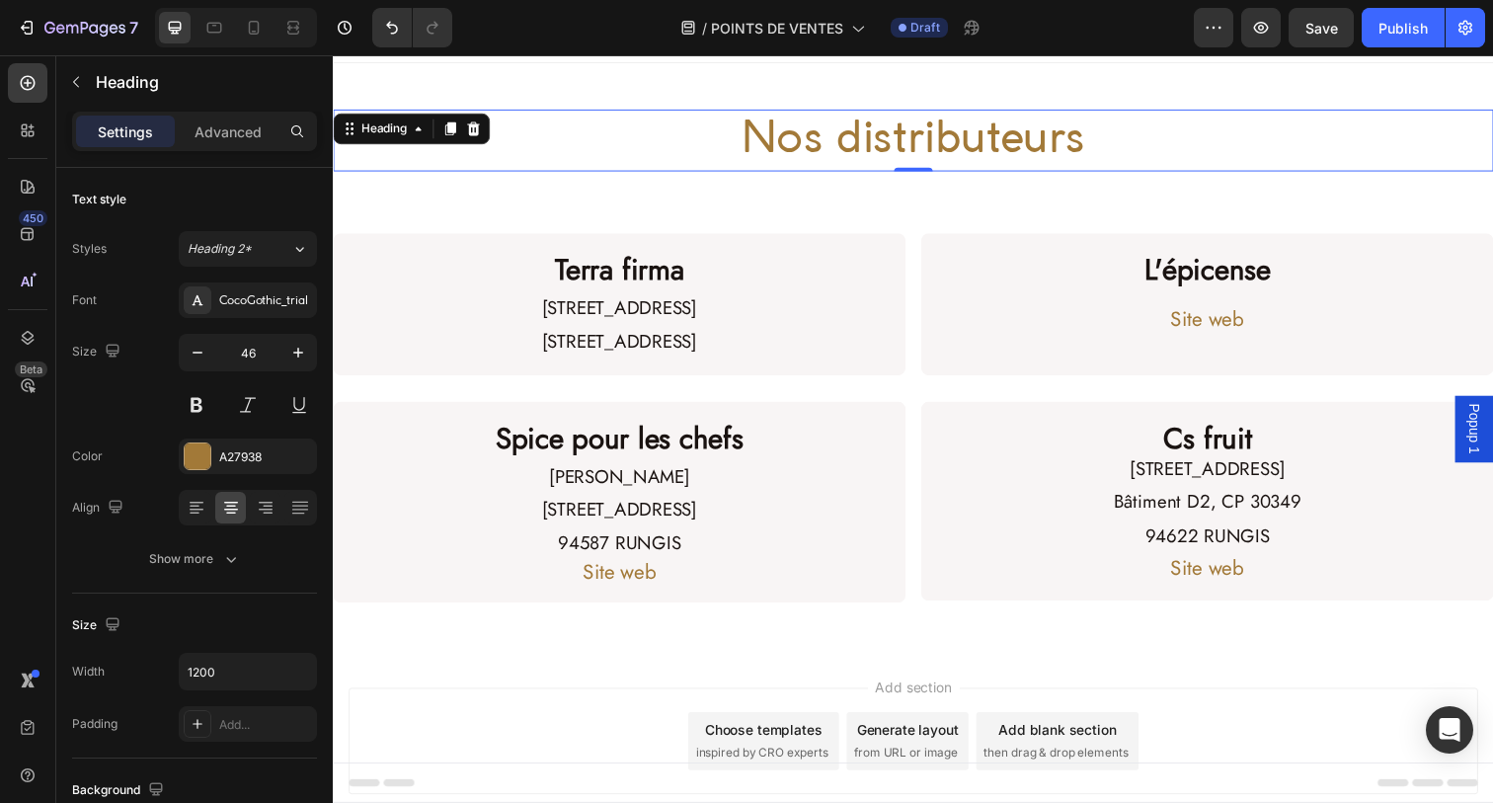
click at [577, 163] on h2 "Nos distributeurs" at bounding box center [925, 142] width 1185 height 63
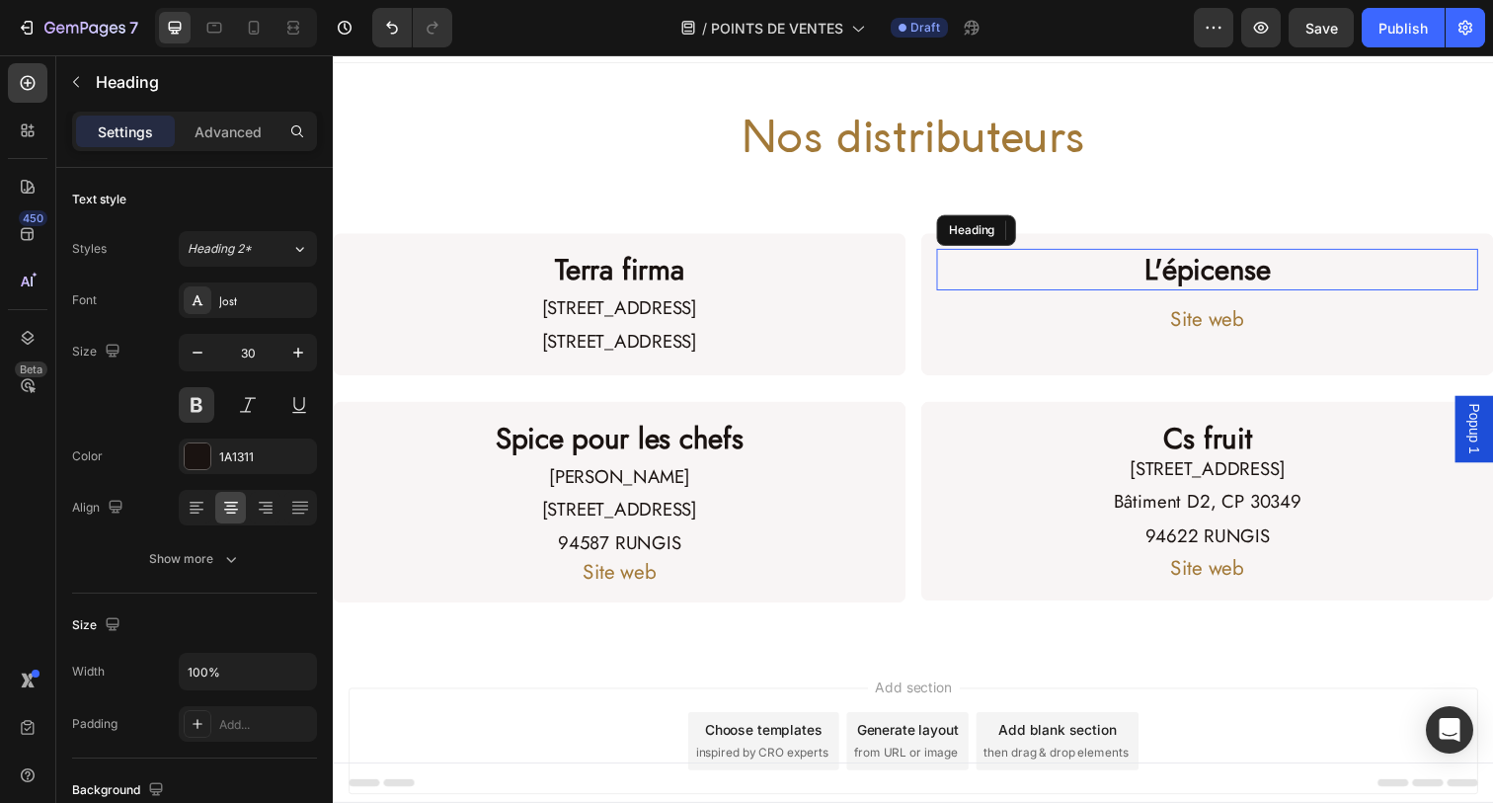
click at [1130, 278] on h2 "L'épicense" at bounding box center [1225, 274] width 553 height 42
click at [224, 137] on p "Advanced" at bounding box center [228, 131] width 67 height 21
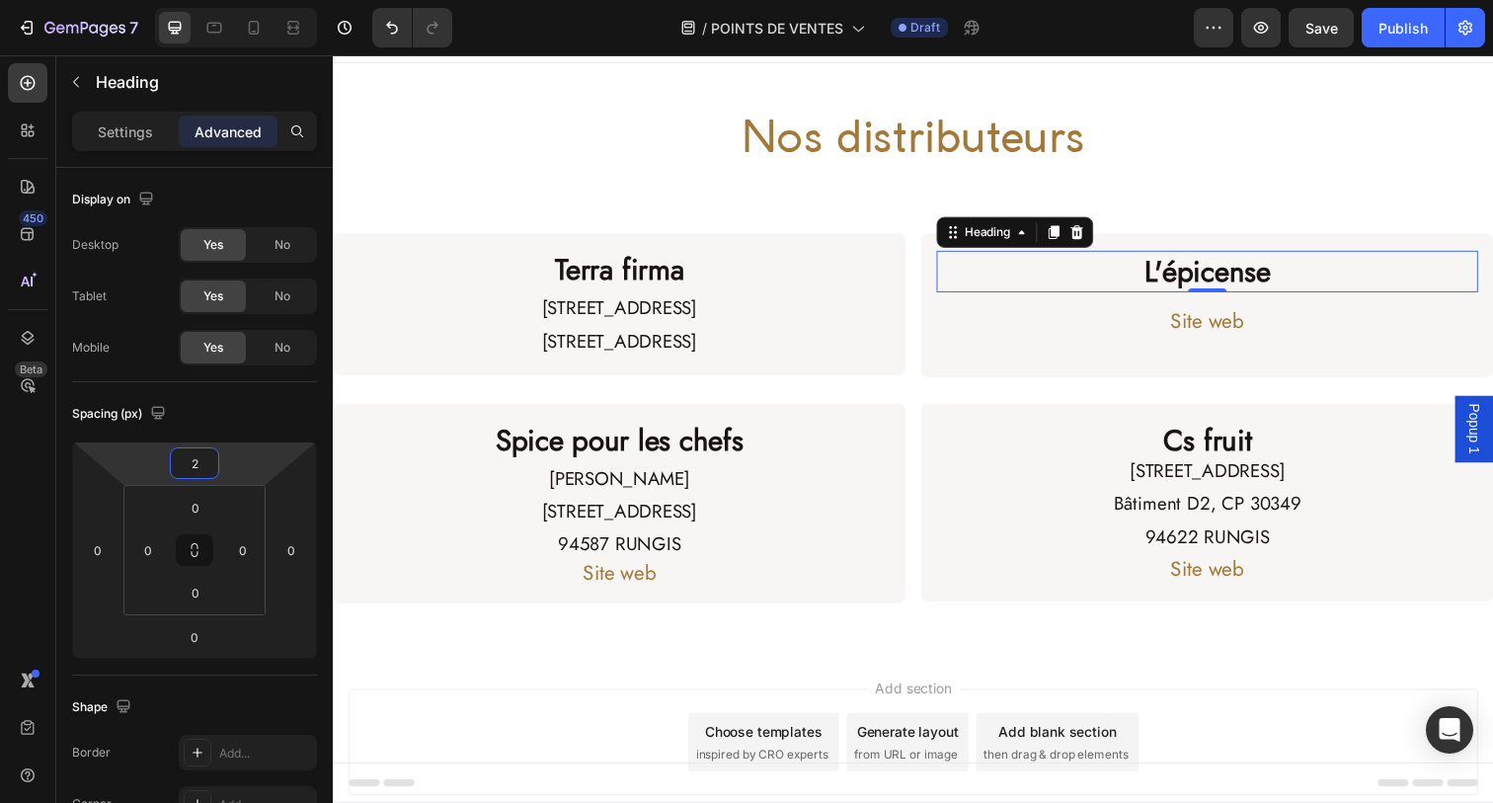
type input "0"
click at [230, 0] on html "7 Version history / POINTS DE VENTES Draft Preview Save Publish 450 Beta Sectio…" at bounding box center [746, 0] width 1493 height 0
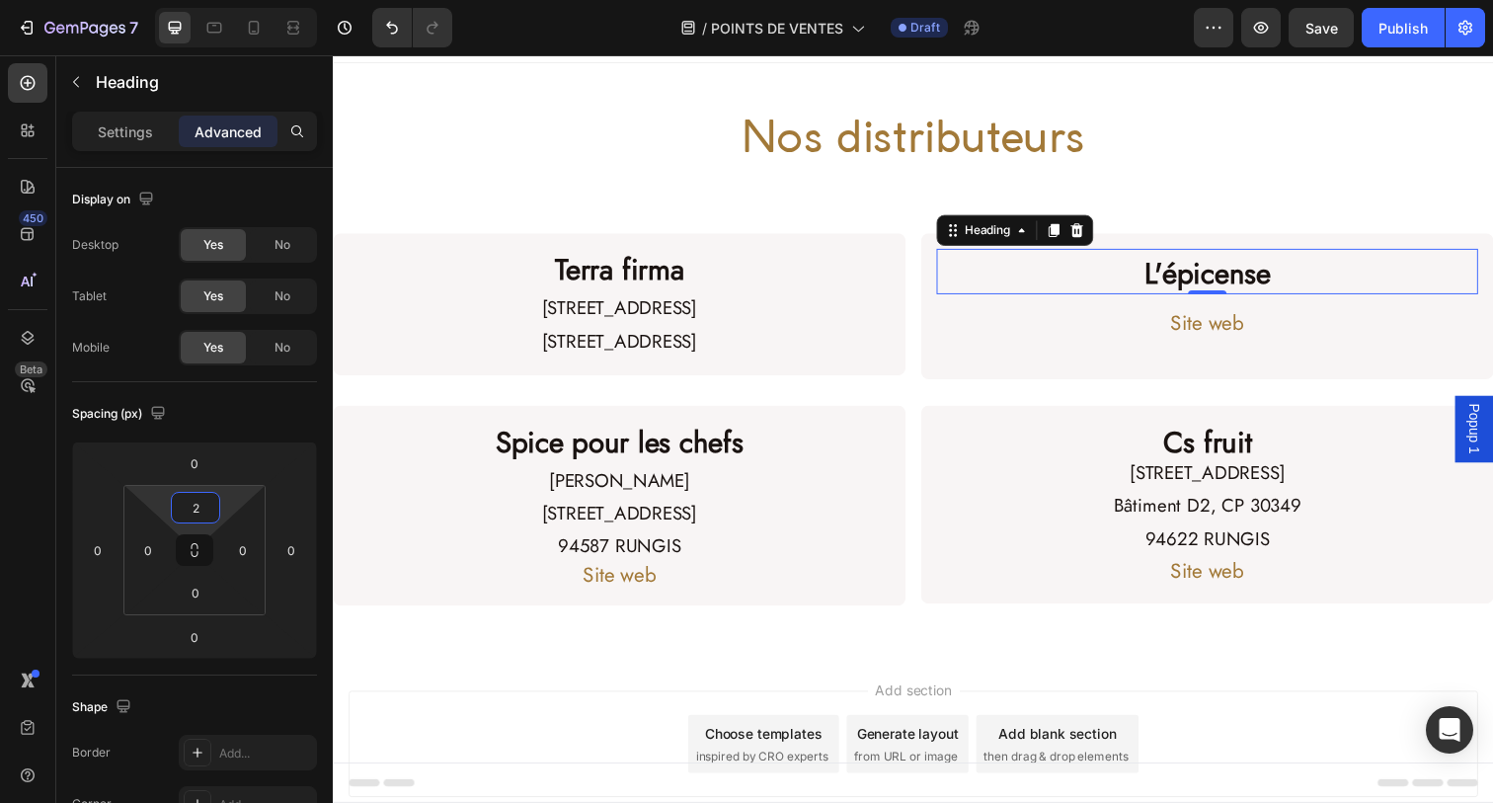
type input "0"
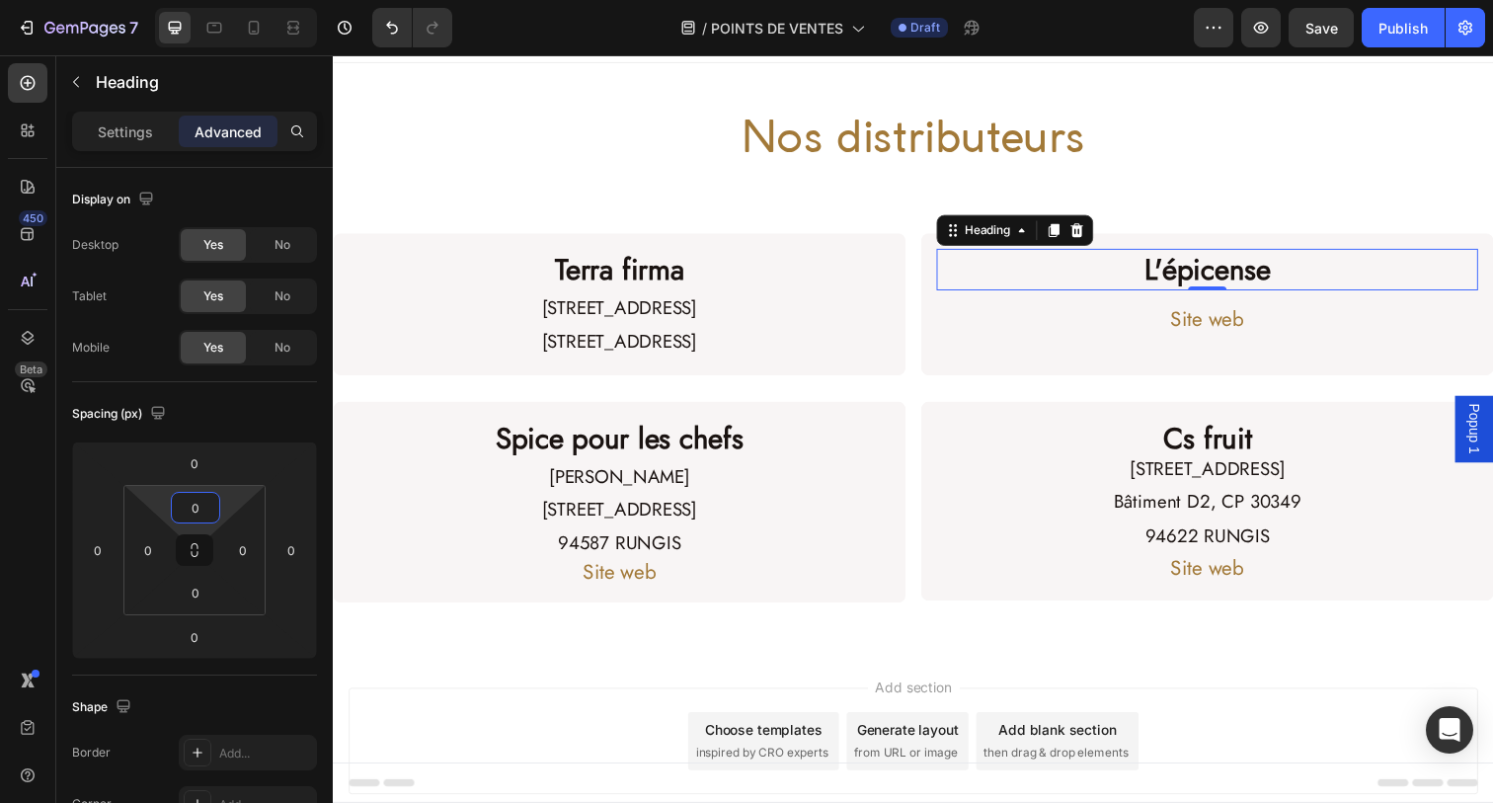
click at [228, 0] on html "7 Version history / POINTS DE VENTES Draft Preview Save Publish 450 Beta Sectio…" at bounding box center [746, 0] width 1493 height 0
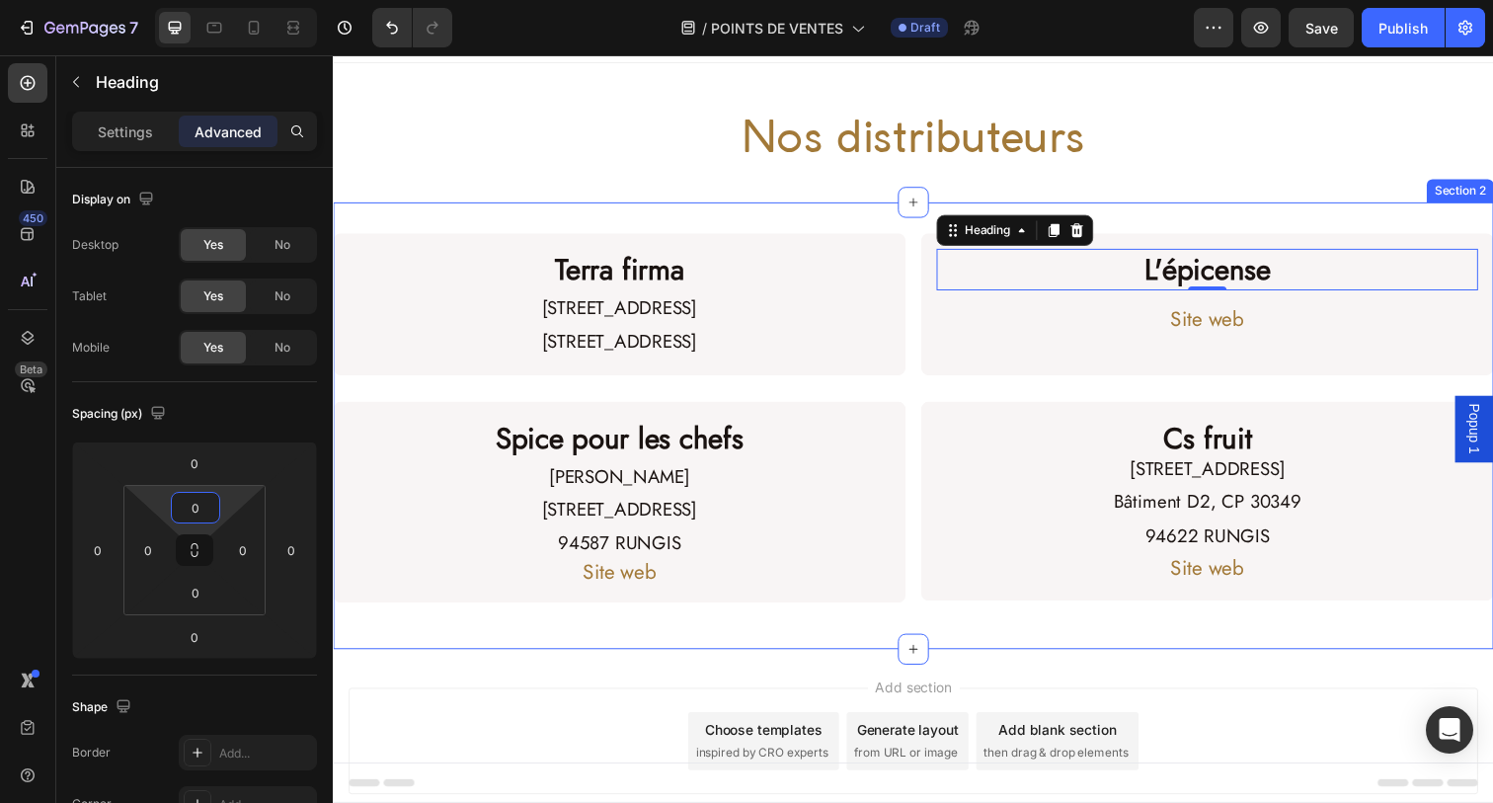
click at [377, 663] on div "Add section Choose templates inspired by CRO experts Generate layout from URL o…" at bounding box center [925, 783] width 1185 height 243
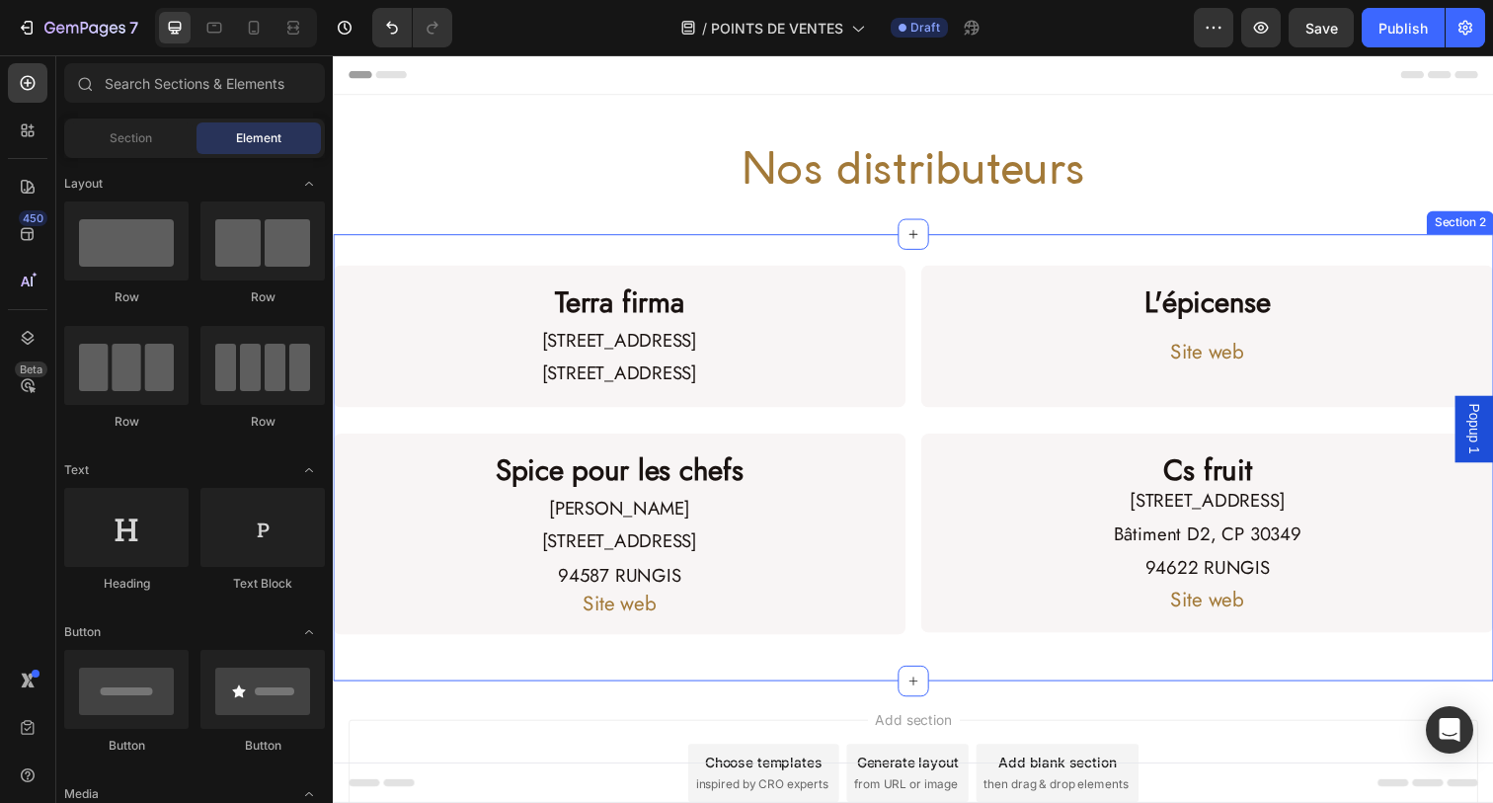
scroll to position [0, 0]
click at [287, 33] on icon at bounding box center [293, 28] width 20 height 20
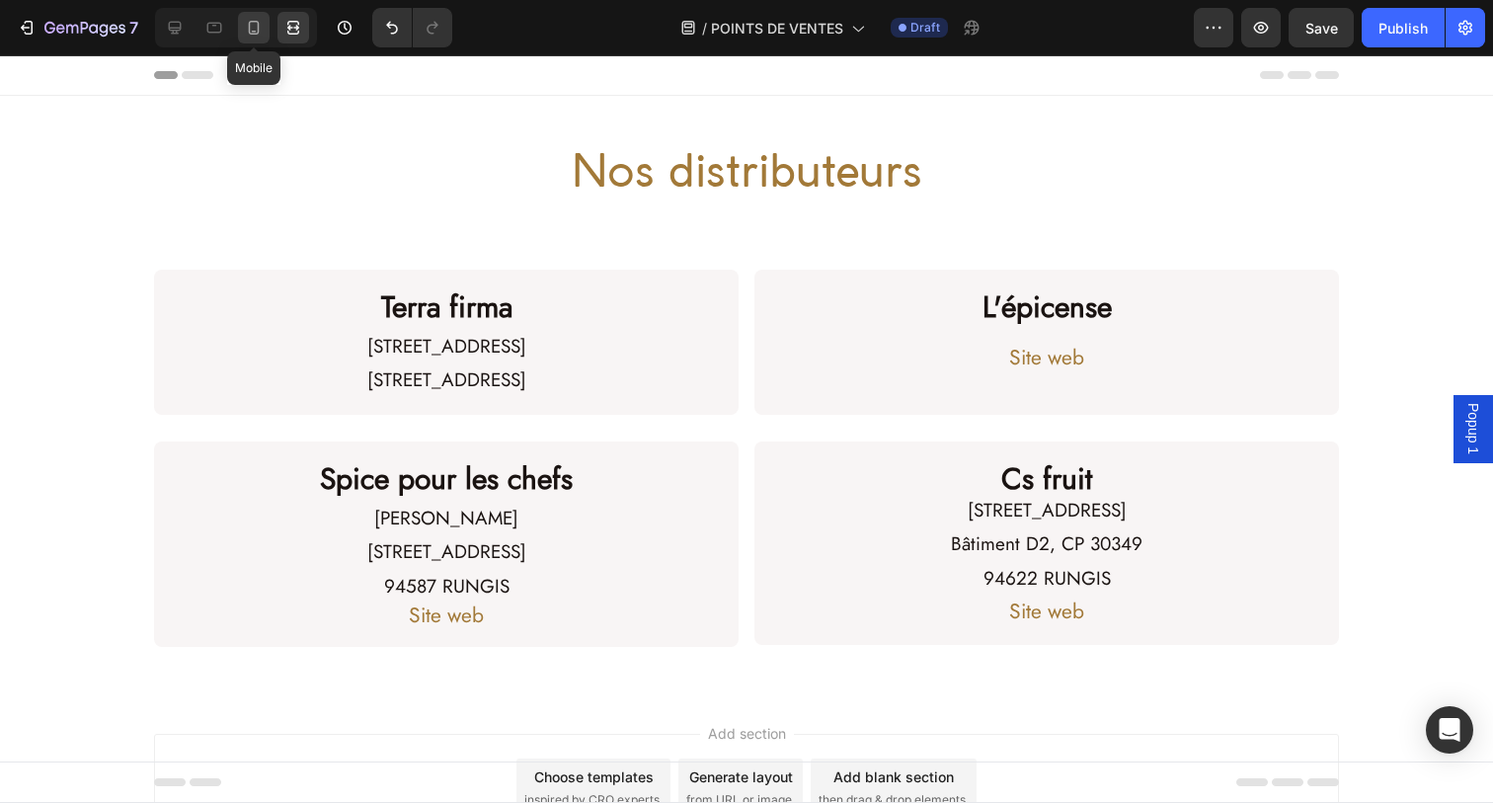
click at [251, 22] on icon at bounding box center [254, 28] width 11 height 14
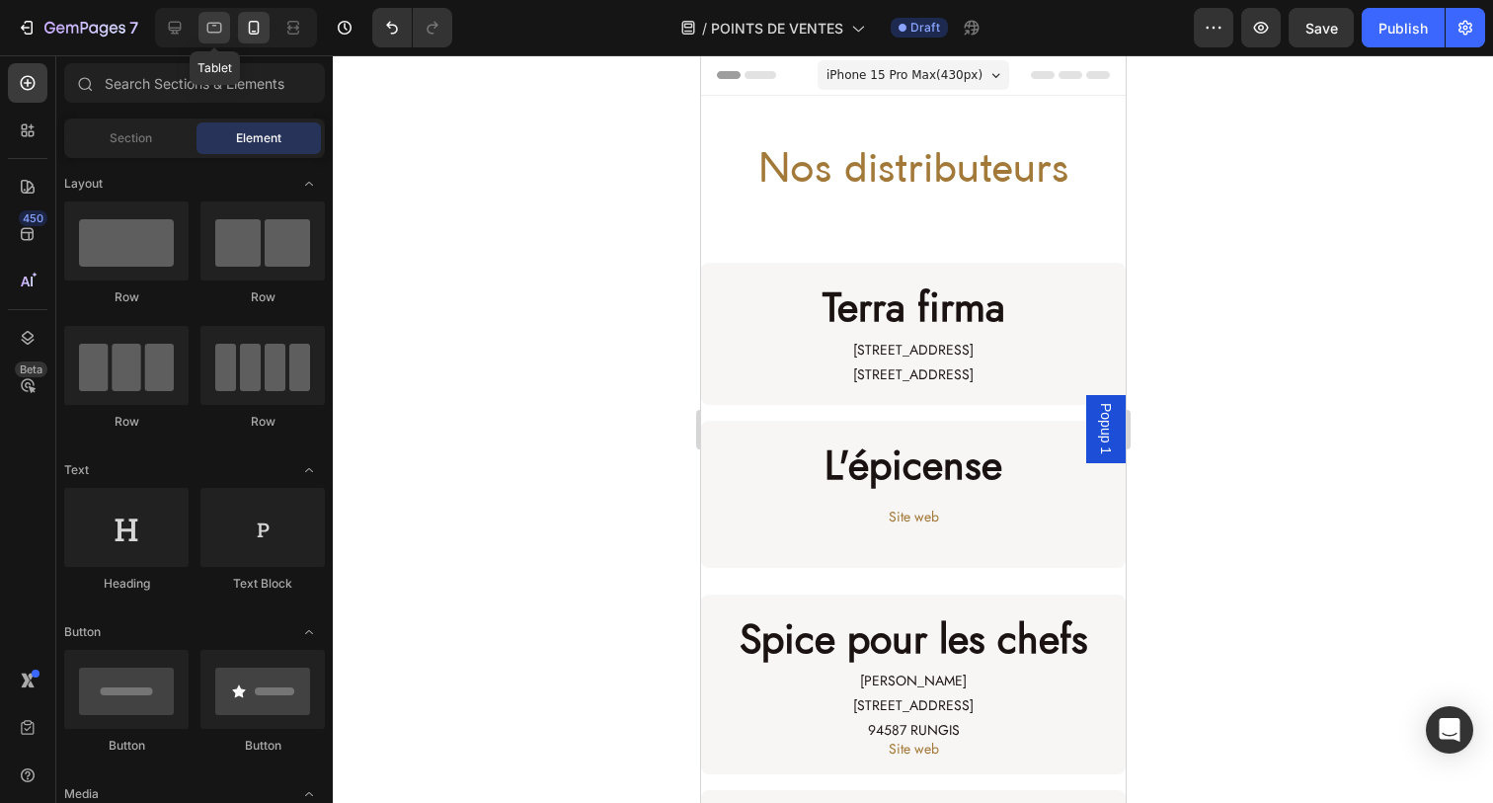
click at [210, 32] on icon at bounding box center [214, 28] width 15 height 11
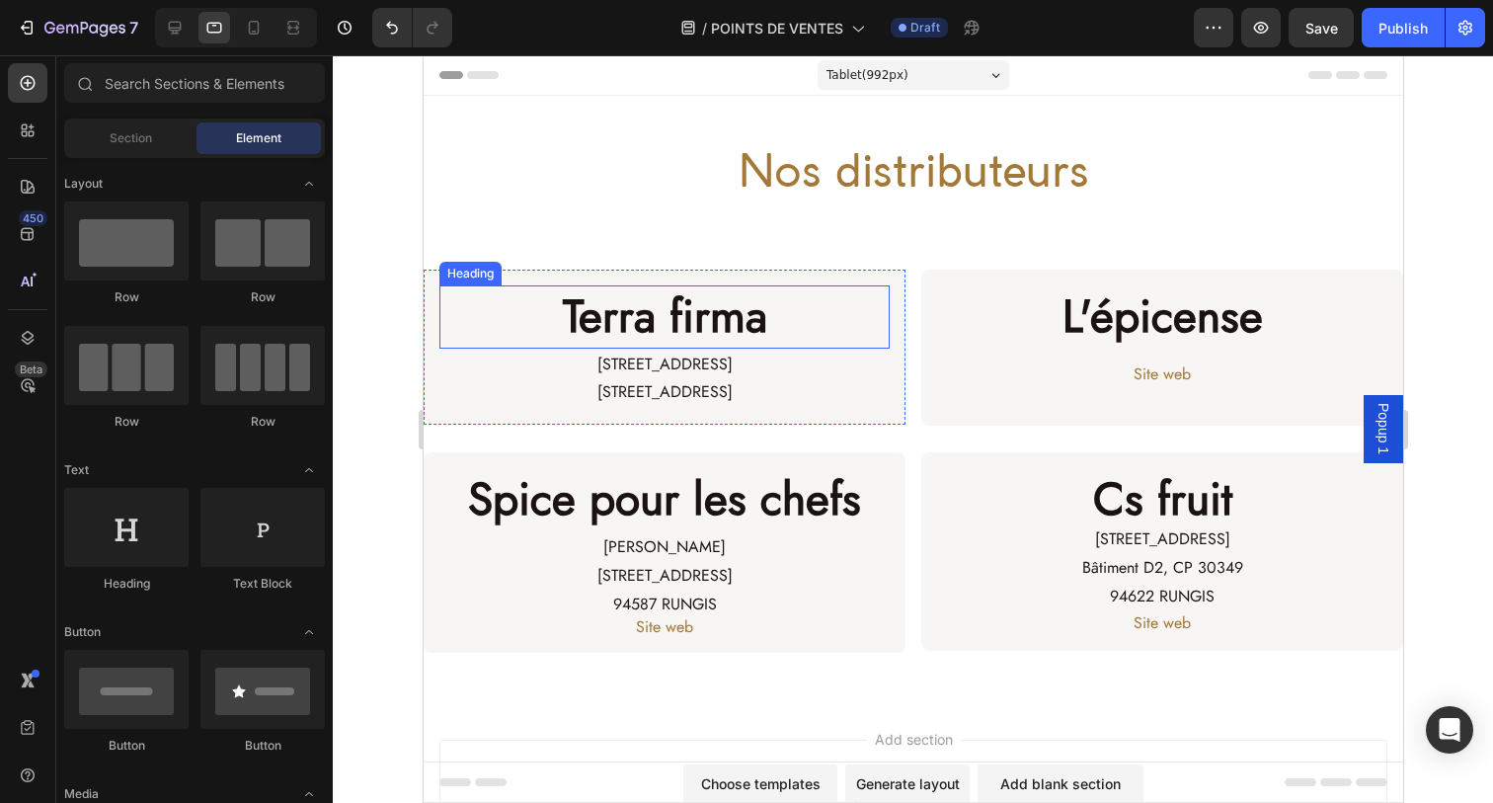
click at [597, 312] on h2 "Terra firma" at bounding box center [663, 316] width 450 height 63
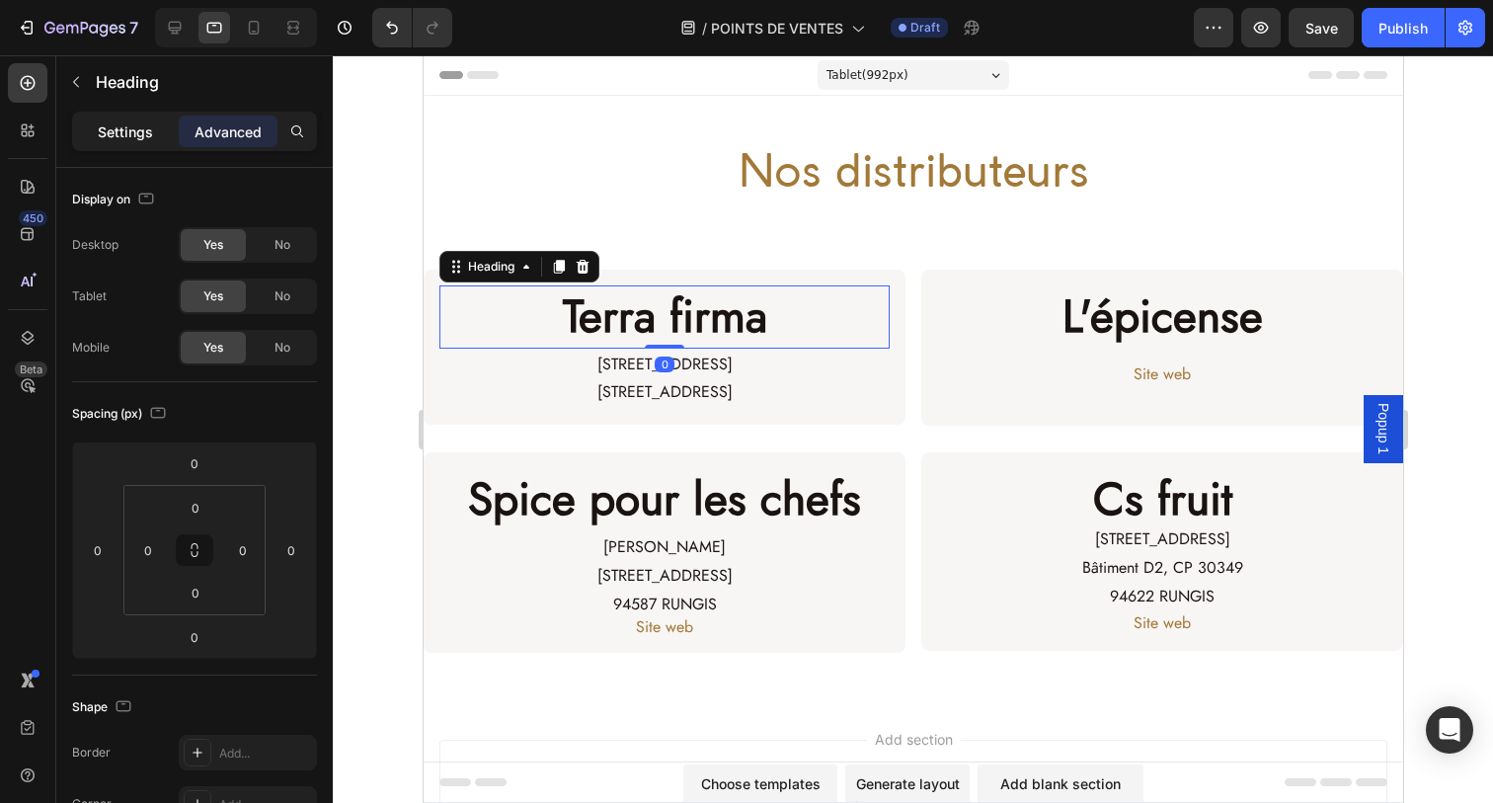
click at [117, 128] on p "Settings" at bounding box center [125, 131] width 55 height 21
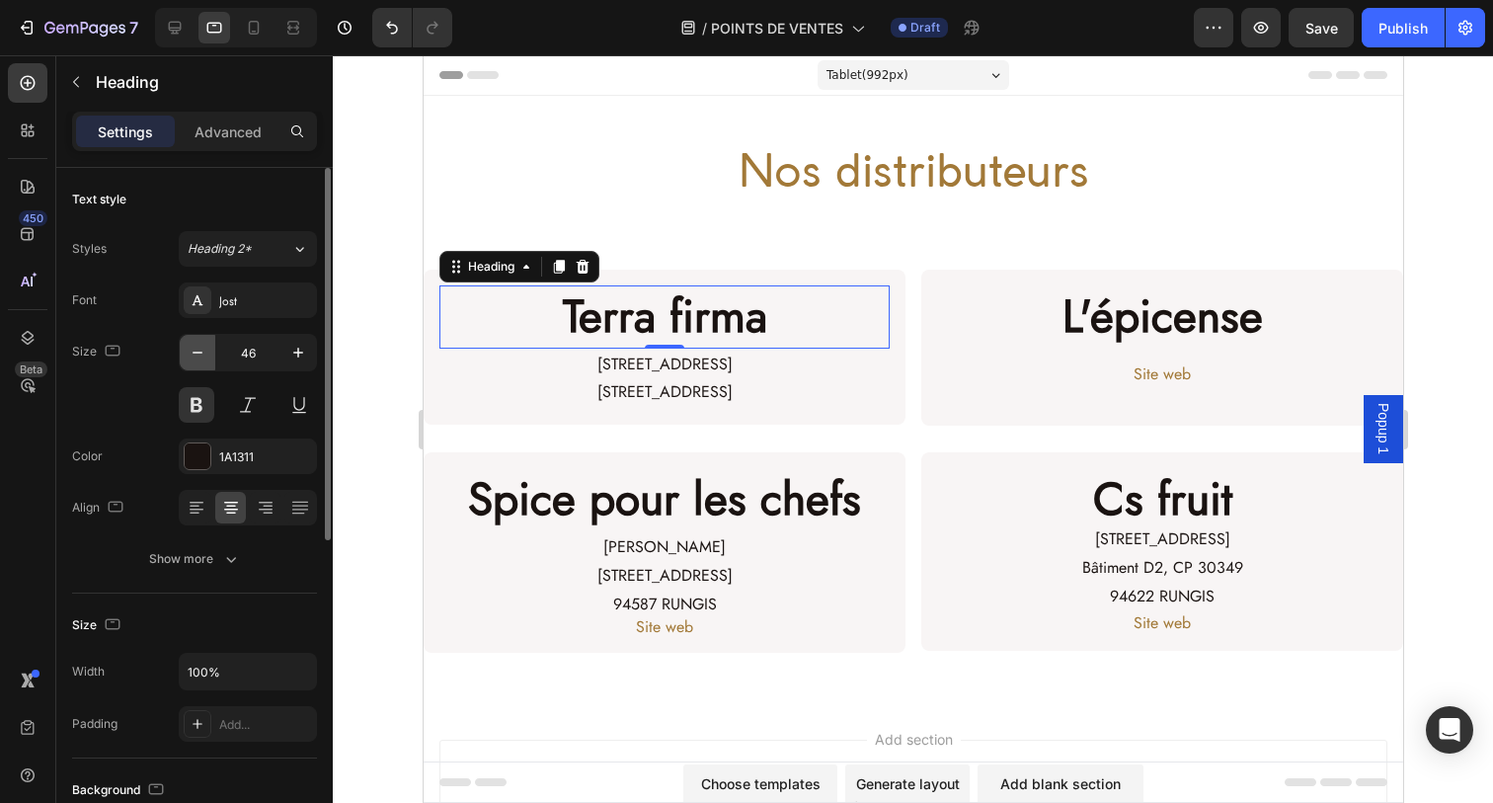
click at [210, 356] on button "button" at bounding box center [198, 353] width 36 height 36
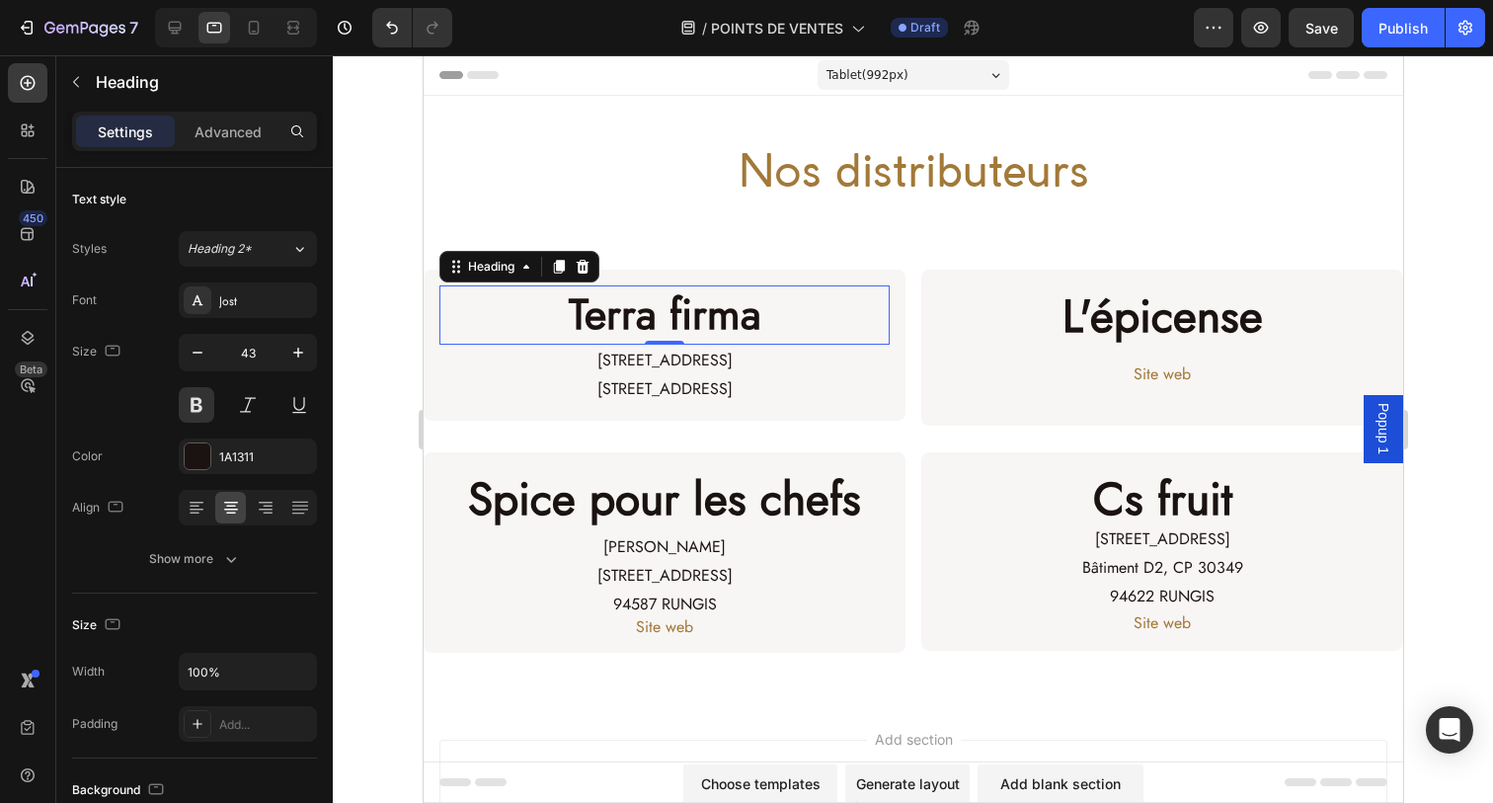
click at [195, 353] on icon "button" at bounding box center [198, 353] width 20 height 20
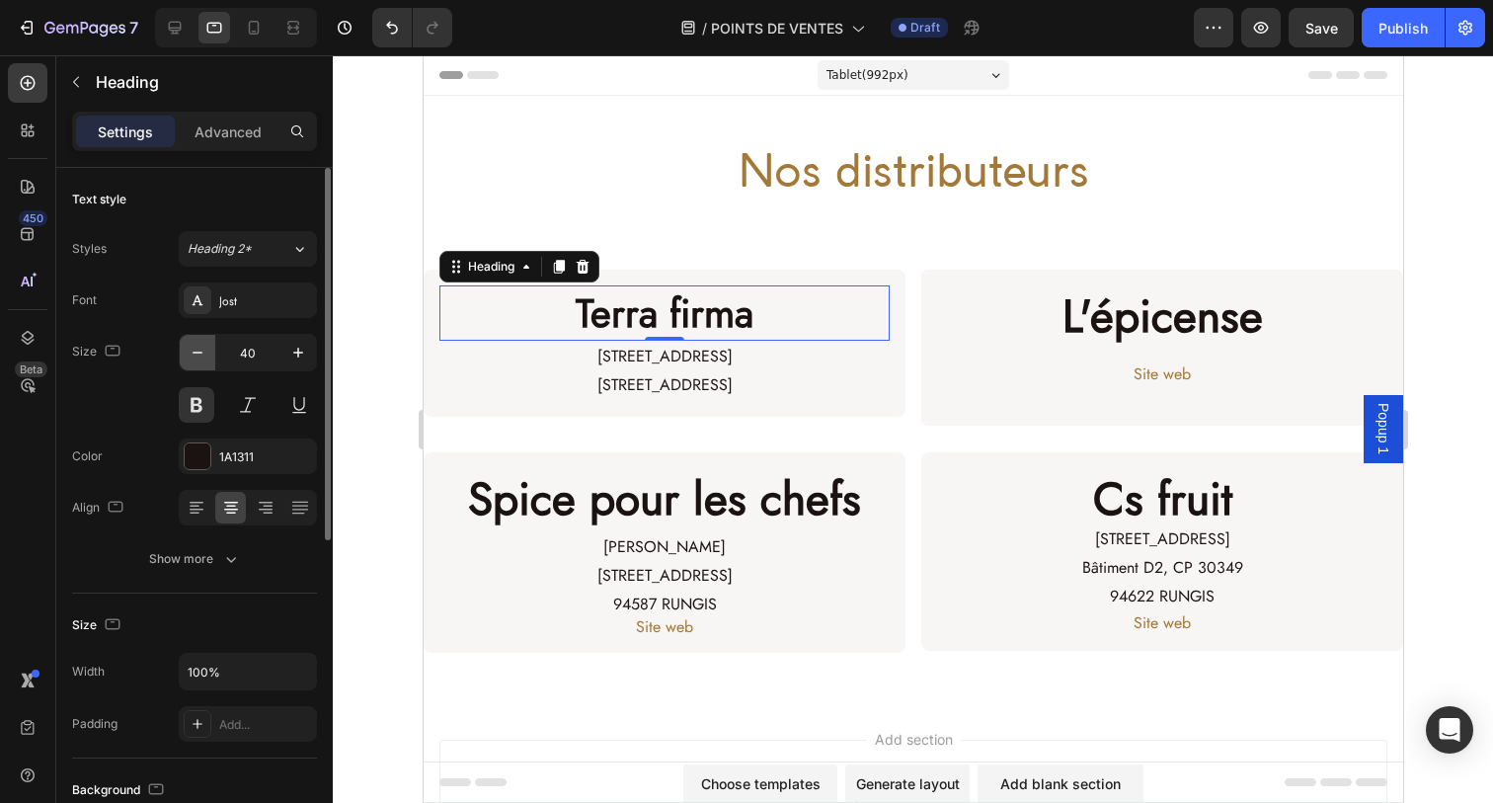
drag, startPoint x: 635, startPoint y: 744, endPoint x: 195, endPoint y: 353, distance: 588.3
click at [195, 353] on icon "button" at bounding box center [198, 353] width 20 height 20
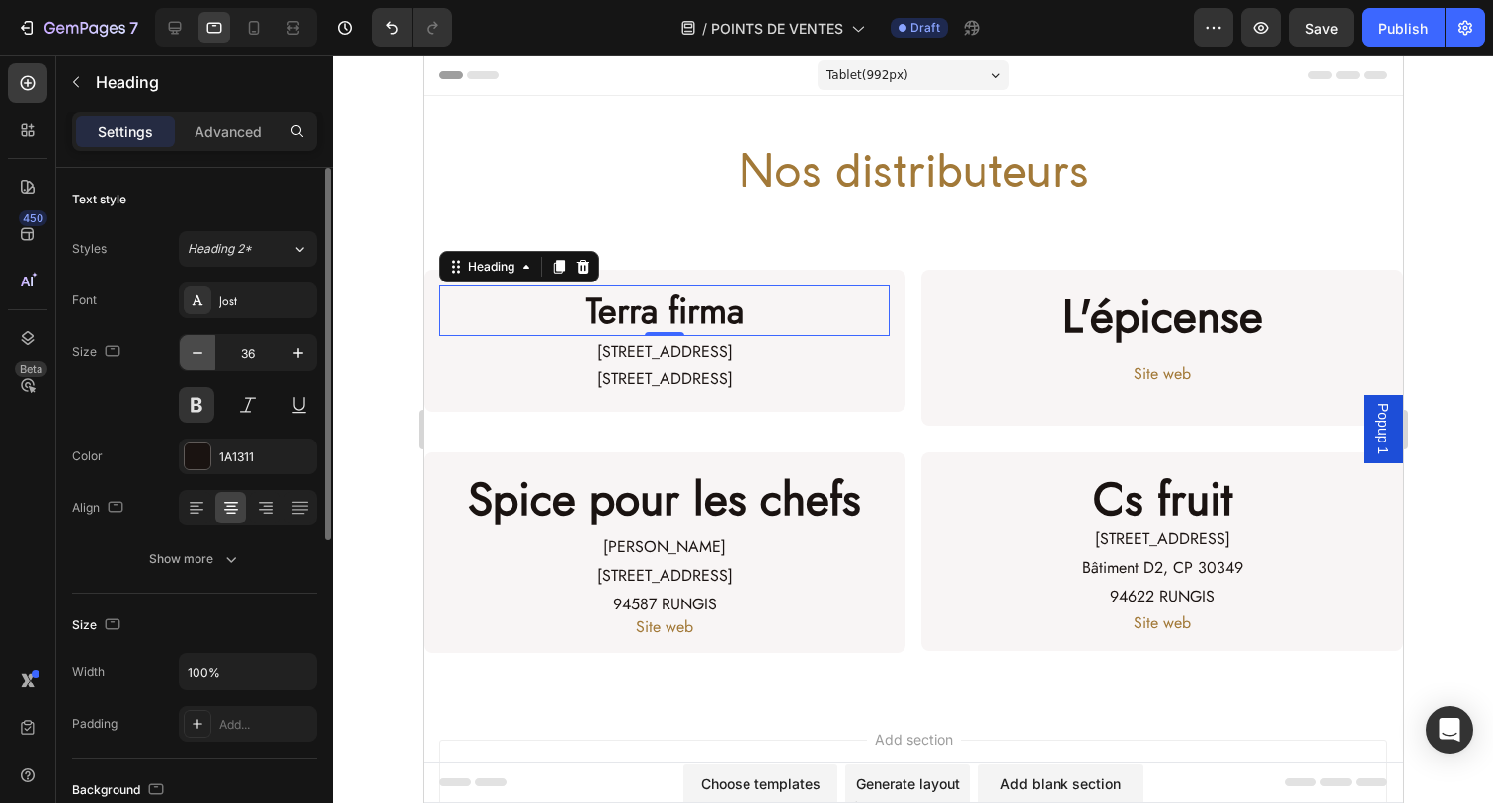
click at [195, 353] on icon "button" at bounding box center [198, 353] width 20 height 20
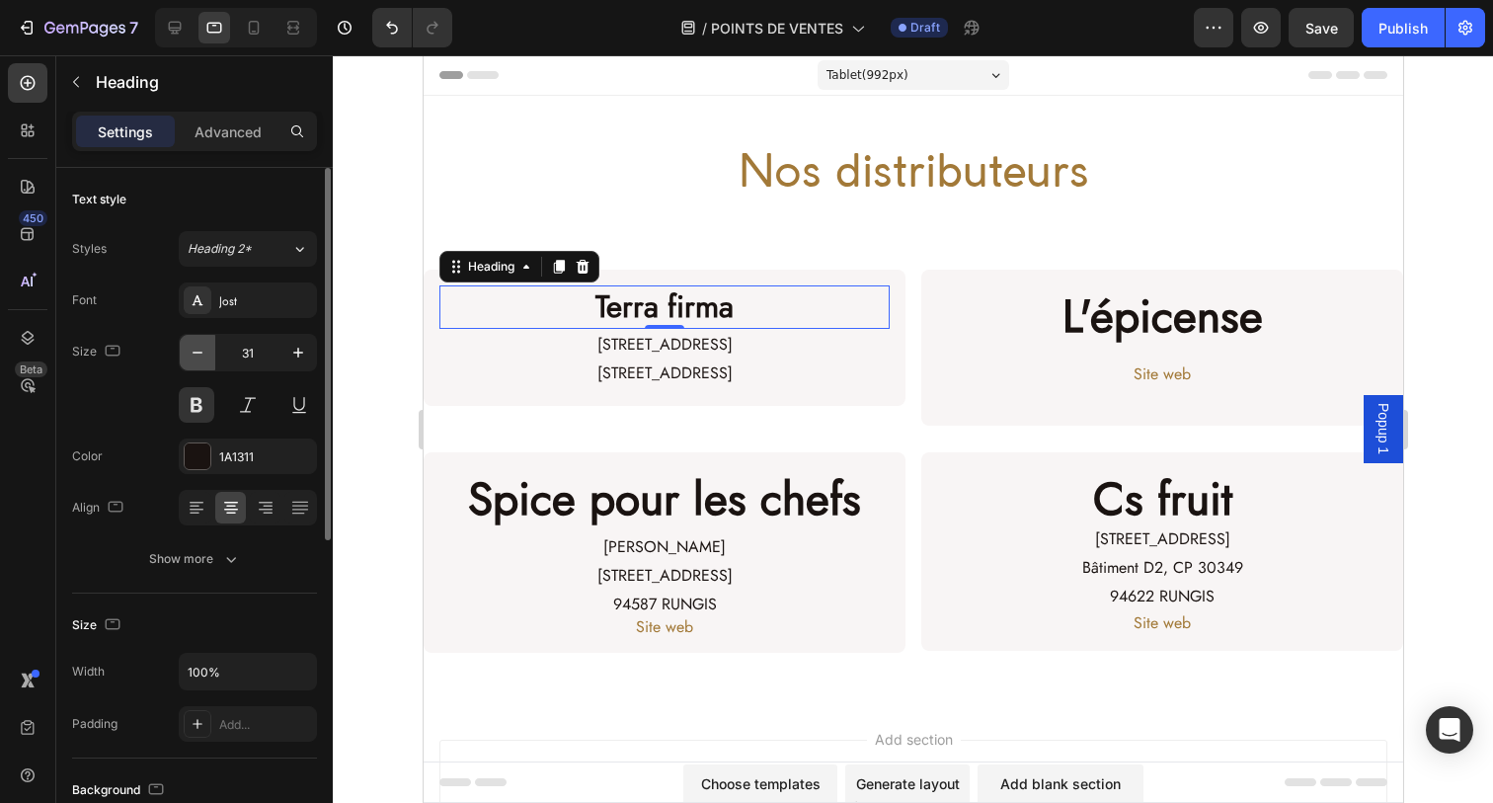
click at [195, 353] on icon "button" at bounding box center [198, 353] width 20 height 20
type input "30"
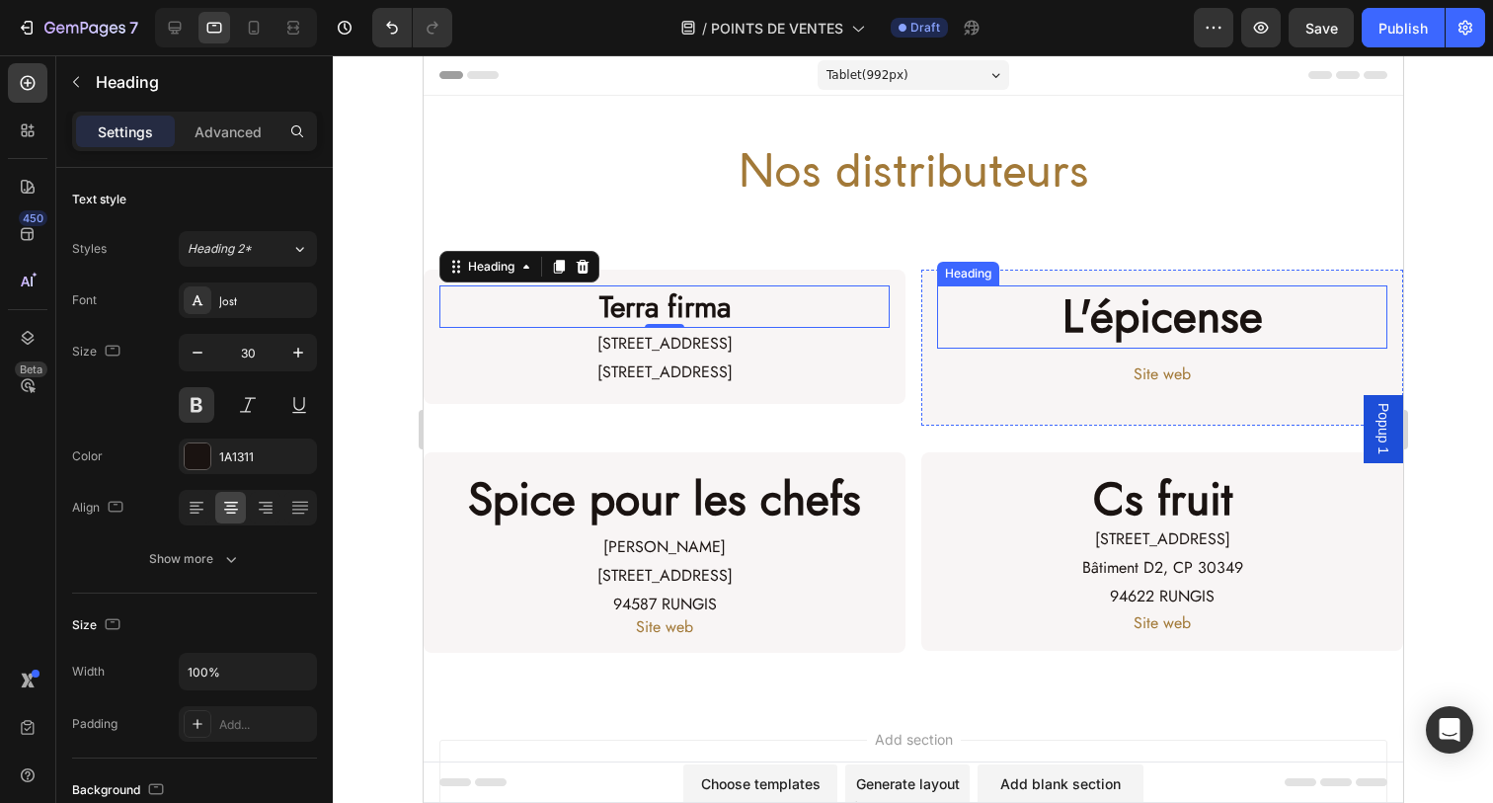
click at [1065, 312] on h2 "L'épicense" at bounding box center [1161, 316] width 450 height 63
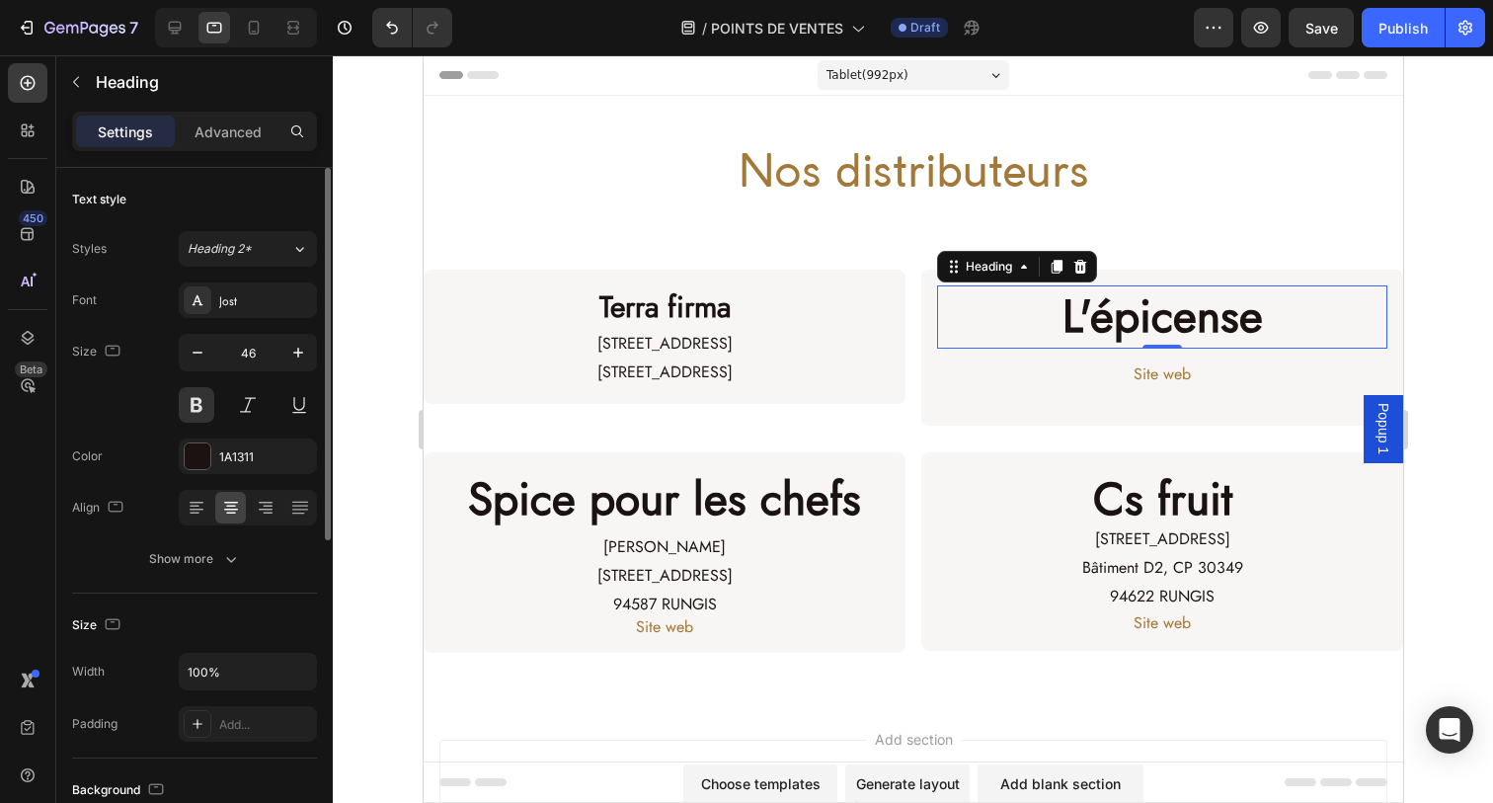
drag, startPoint x: 260, startPoint y: 352, endPoint x: 176, endPoint y: 352, distance: 83.9
click at [188, 352] on div "46" at bounding box center [248, 353] width 136 height 36
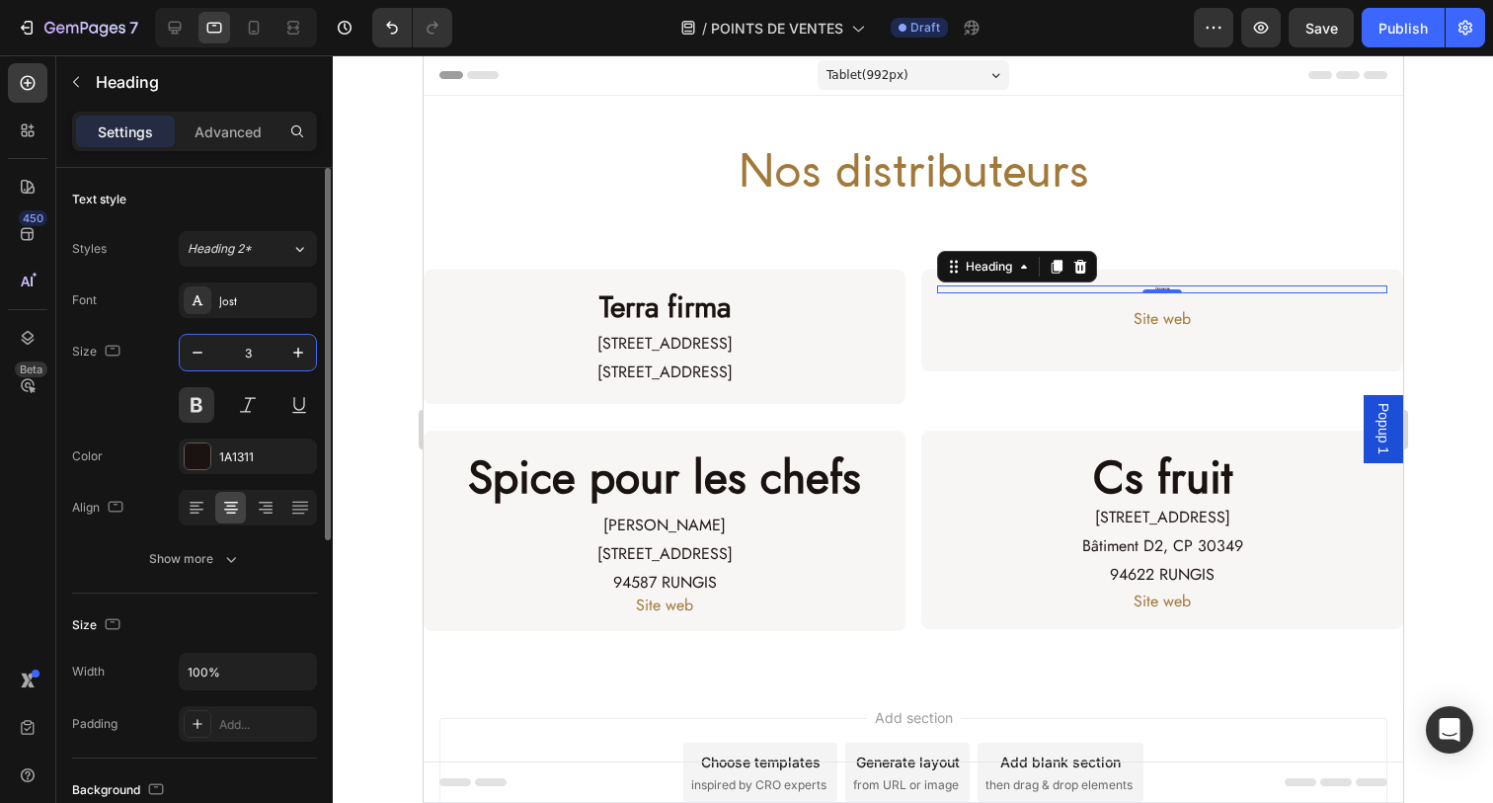
type input "30"
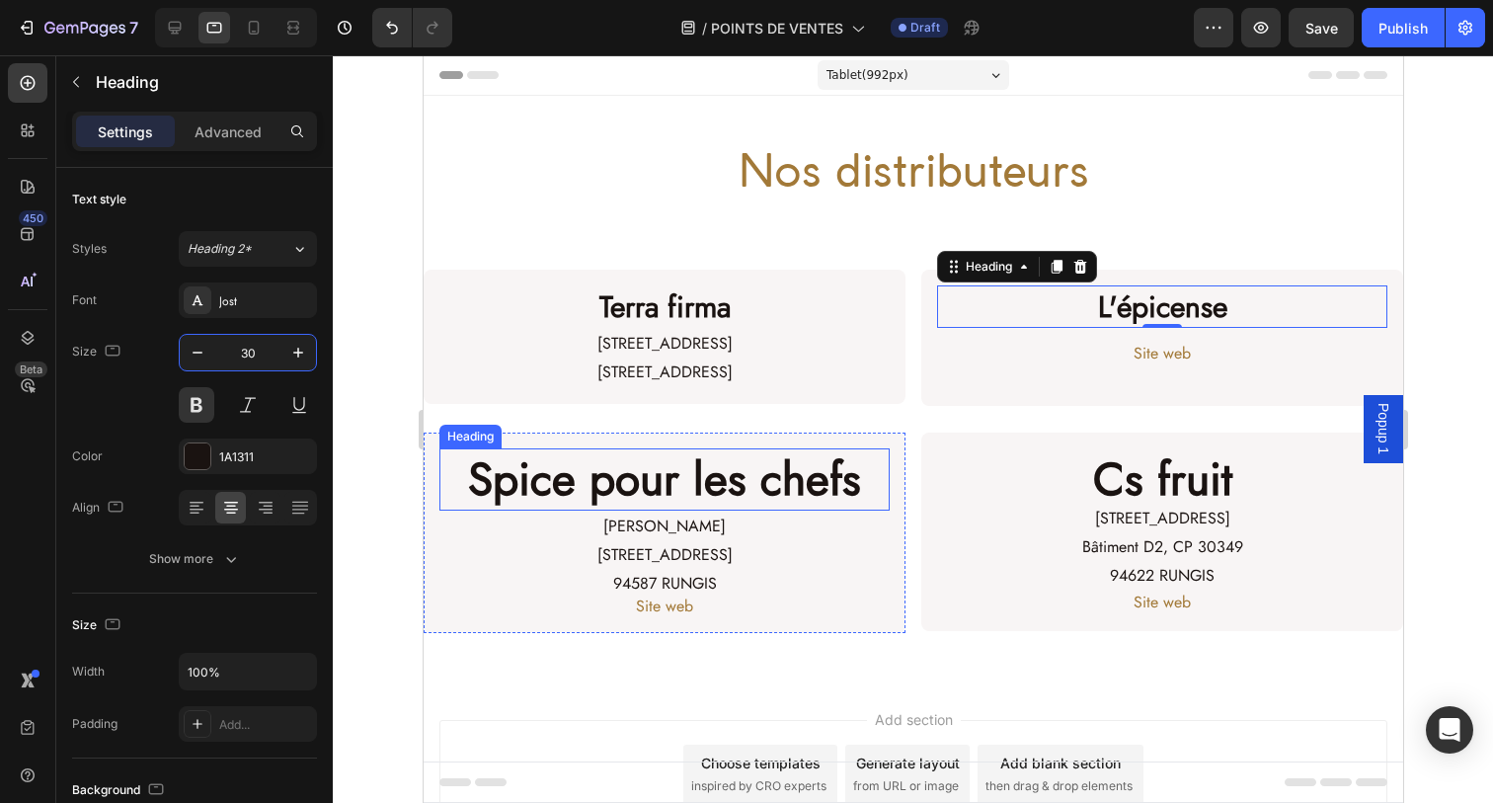
click at [607, 468] on h2 "Spice pour les chefs" at bounding box center [663, 479] width 450 height 63
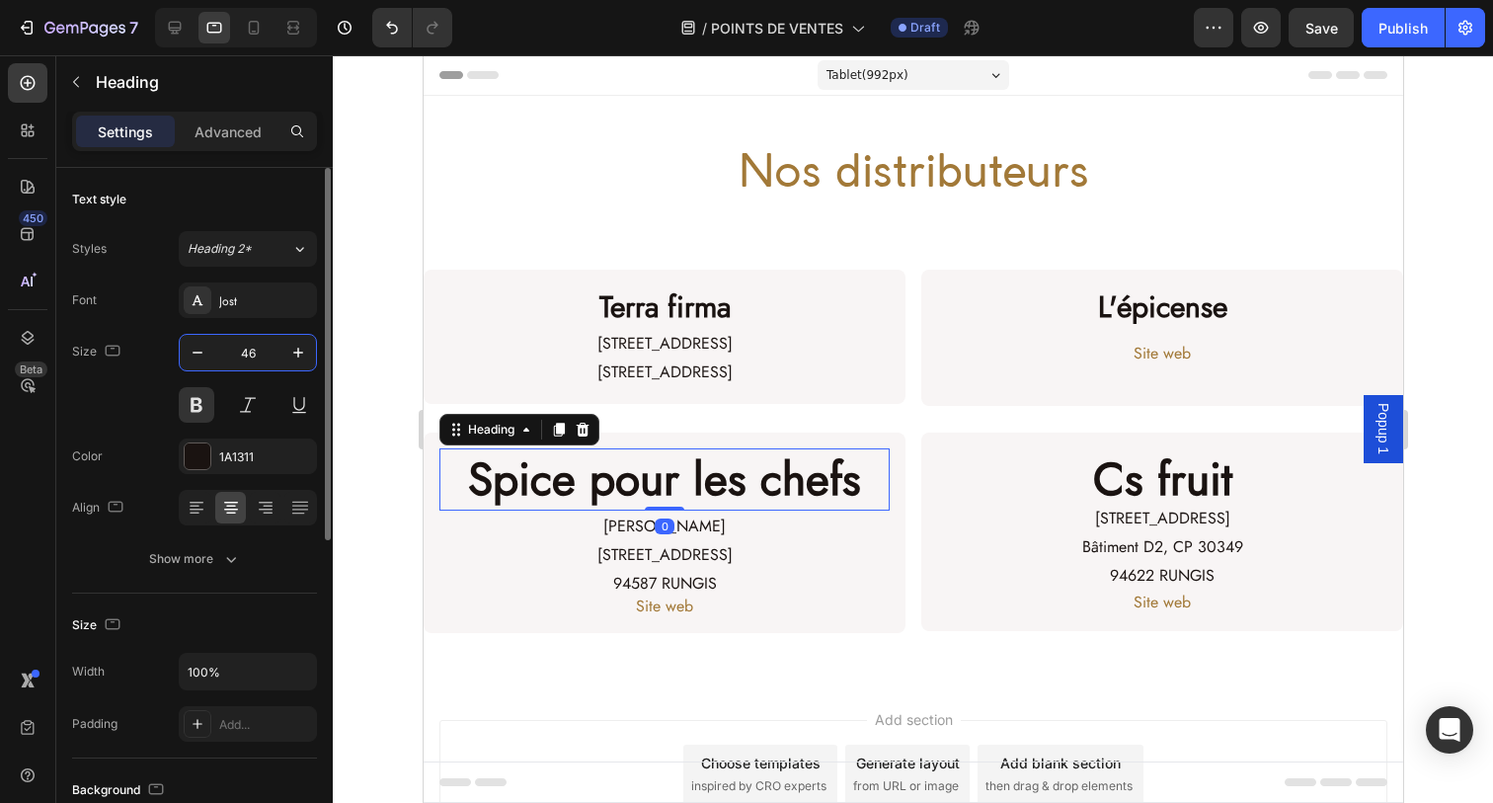
drag, startPoint x: 259, startPoint y: 348, endPoint x: 231, endPoint y: 348, distance: 27.6
click at [231, 348] on input "46" at bounding box center [247, 353] width 65 height 36
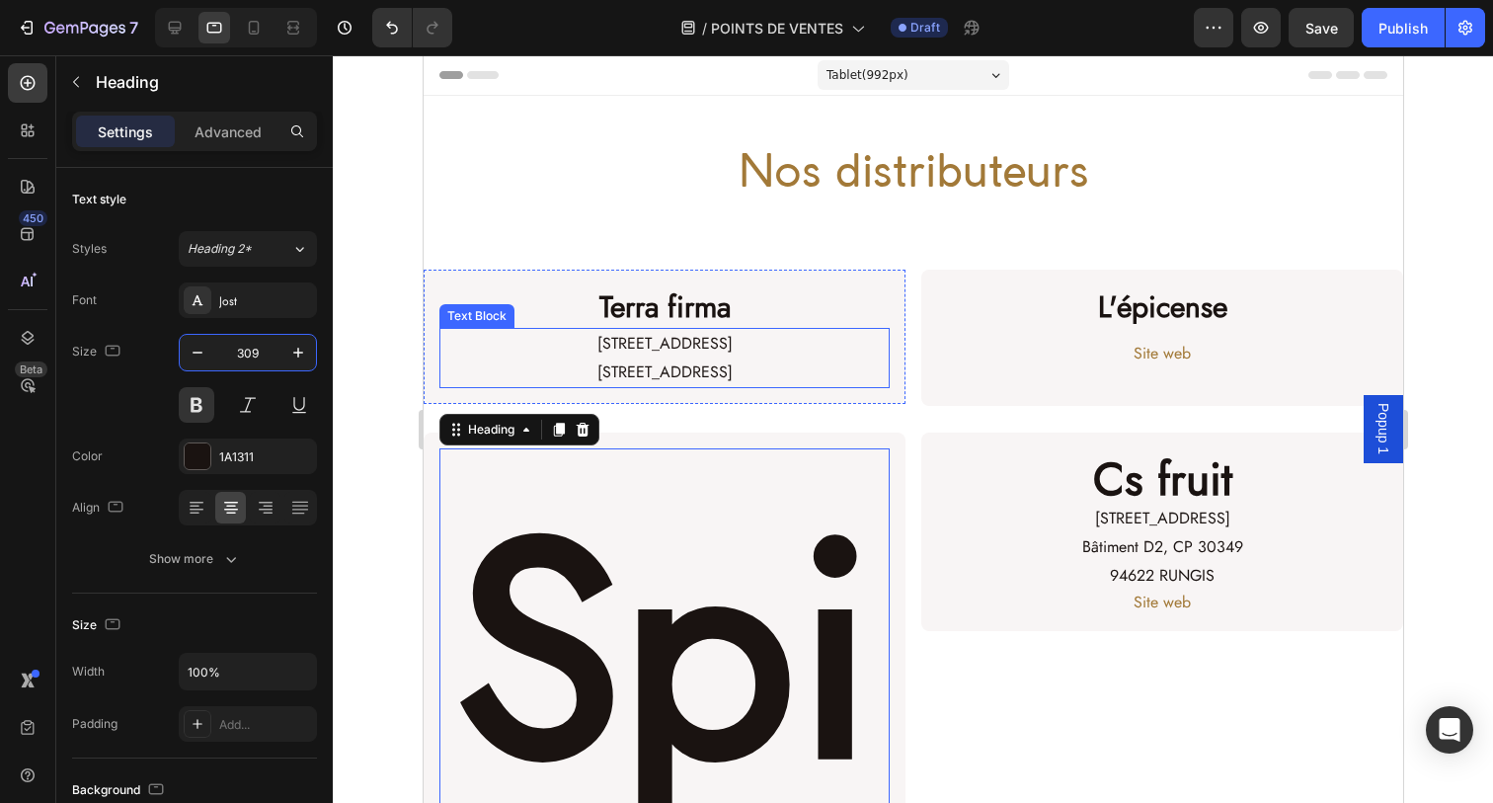
type input "30"
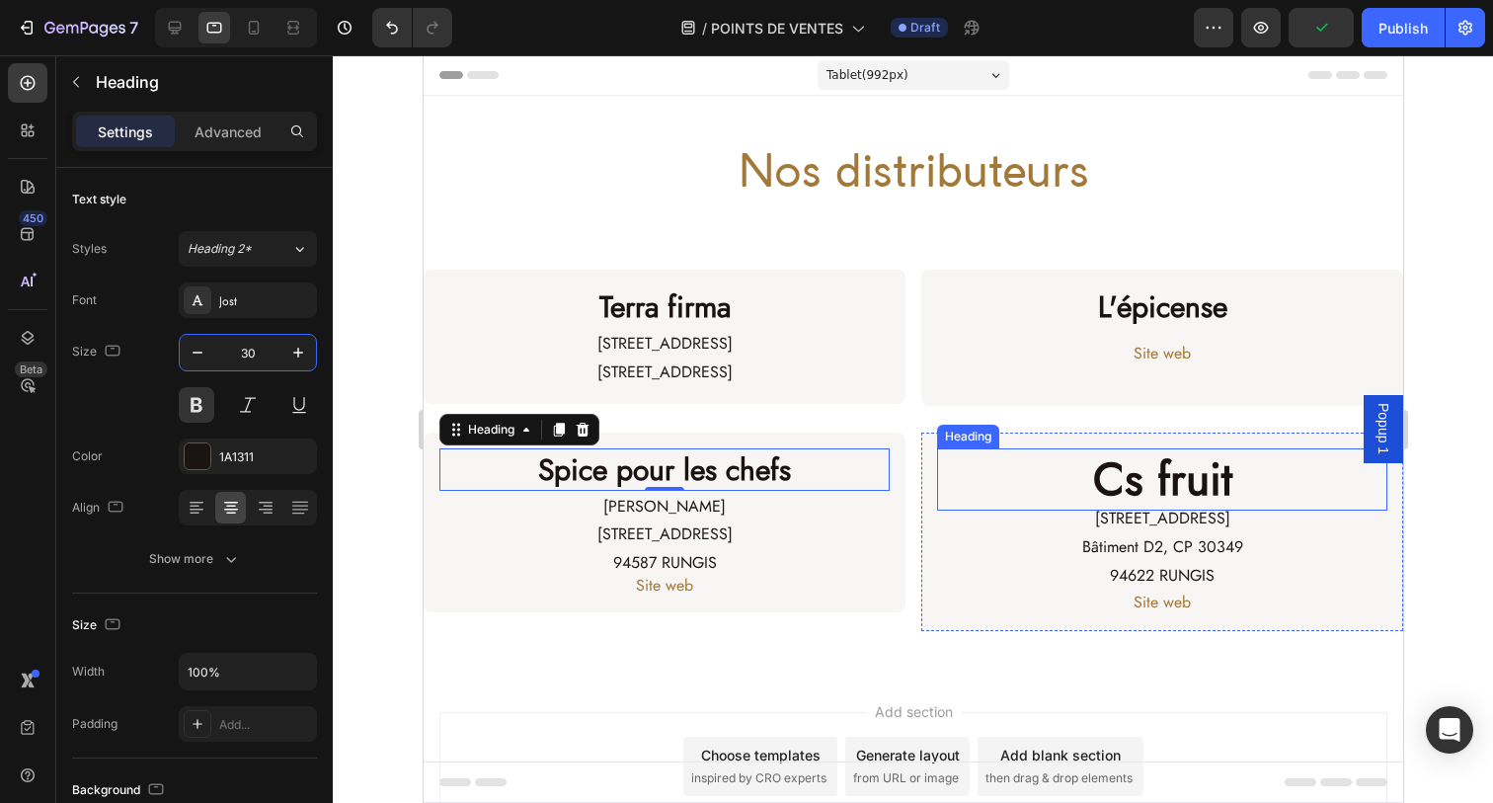
click at [1093, 468] on h2 "Cs fruit" at bounding box center [1161, 479] width 450 height 63
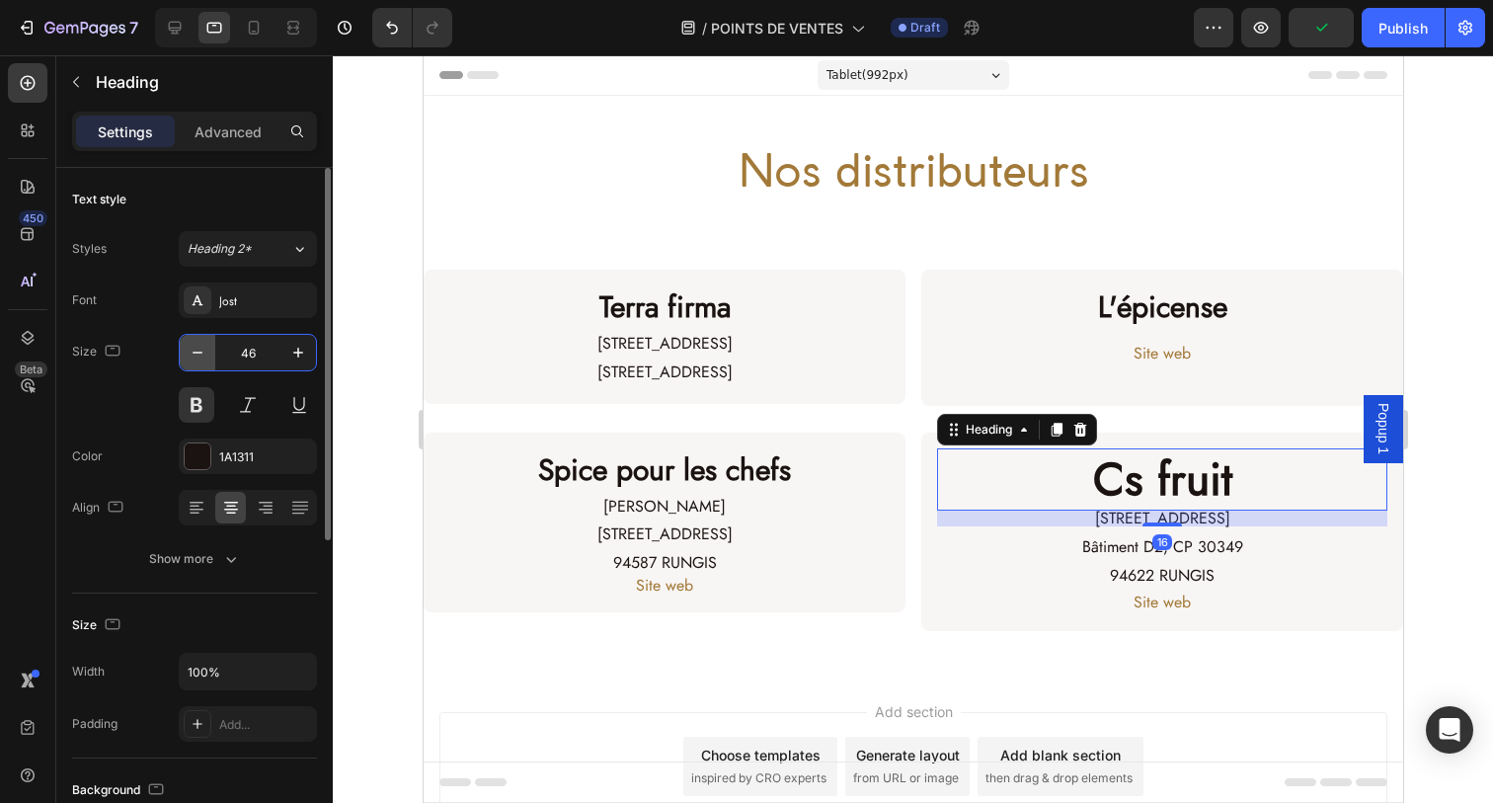
drag, startPoint x: 249, startPoint y: 352, endPoint x: 190, endPoint y: 352, distance: 59.2
click at [190, 352] on div "46" at bounding box center [248, 353] width 136 height 36
type input "30"
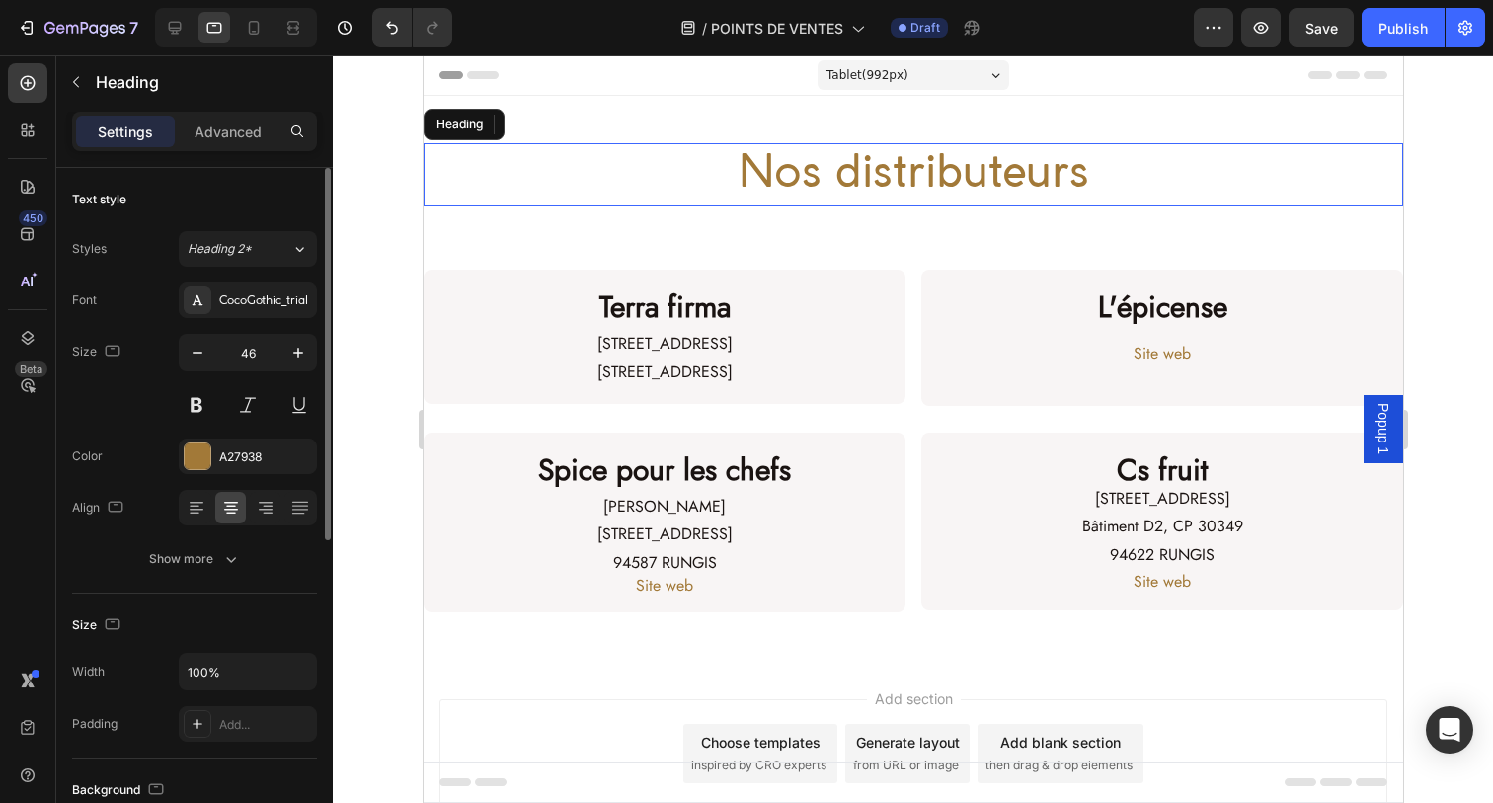
click at [570, 159] on h2 "Nos distributeurs" at bounding box center [912, 174] width 979 height 63
click at [361, 213] on div at bounding box center [913, 428] width 1160 height 747
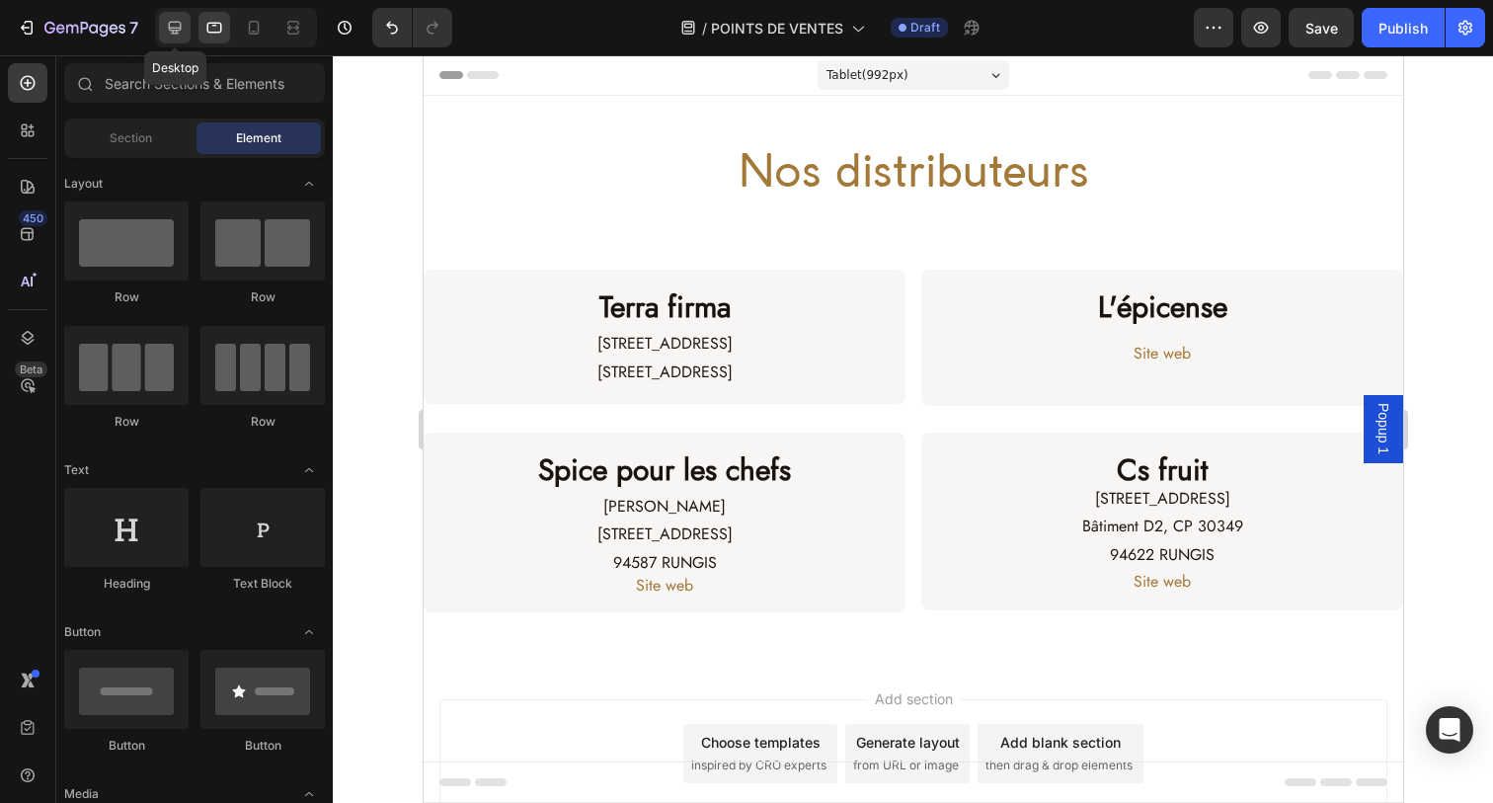
click at [172, 32] on icon at bounding box center [175, 28] width 20 height 20
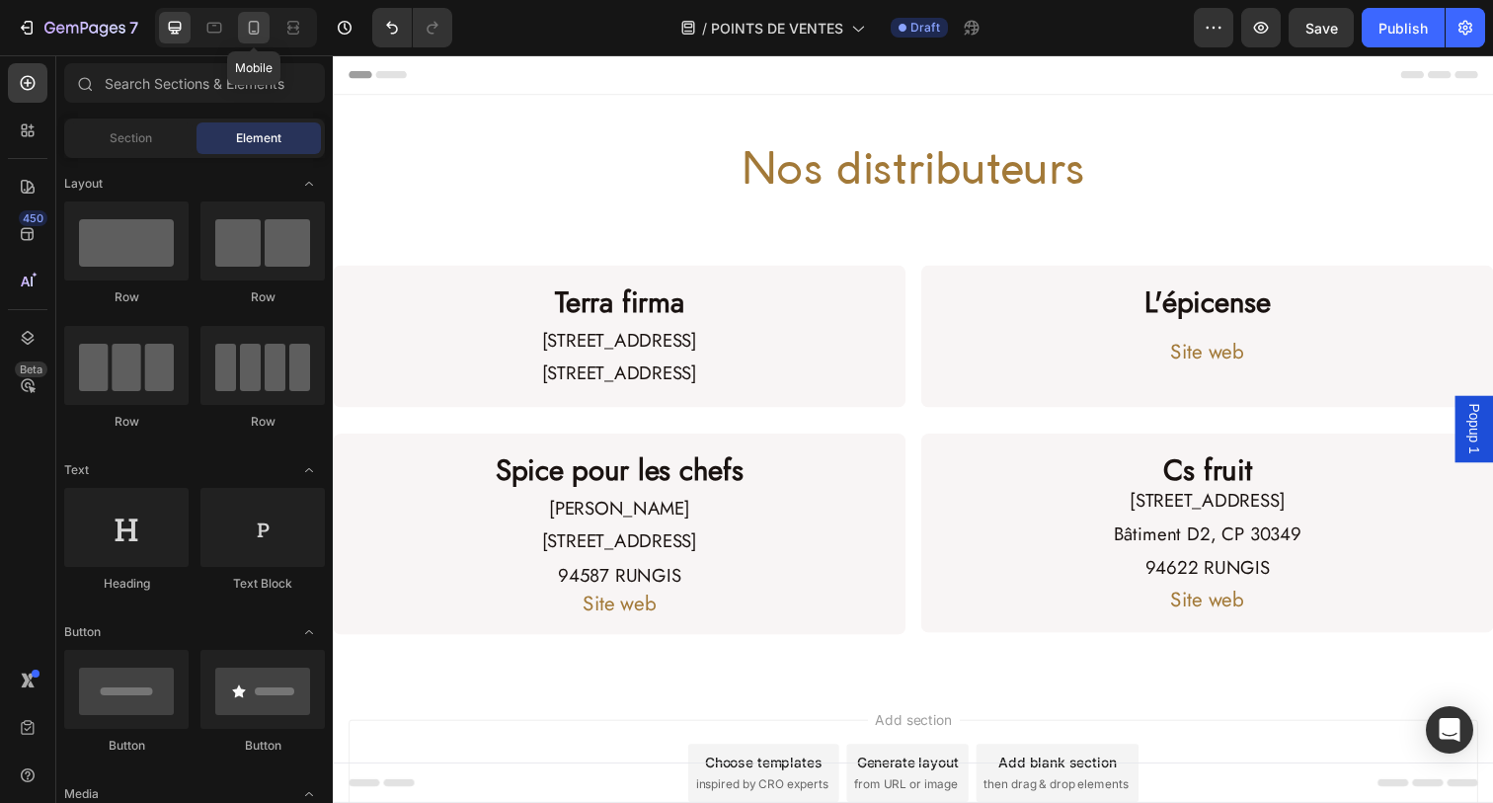
click at [254, 27] on icon at bounding box center [254, 28] width 20 height 20
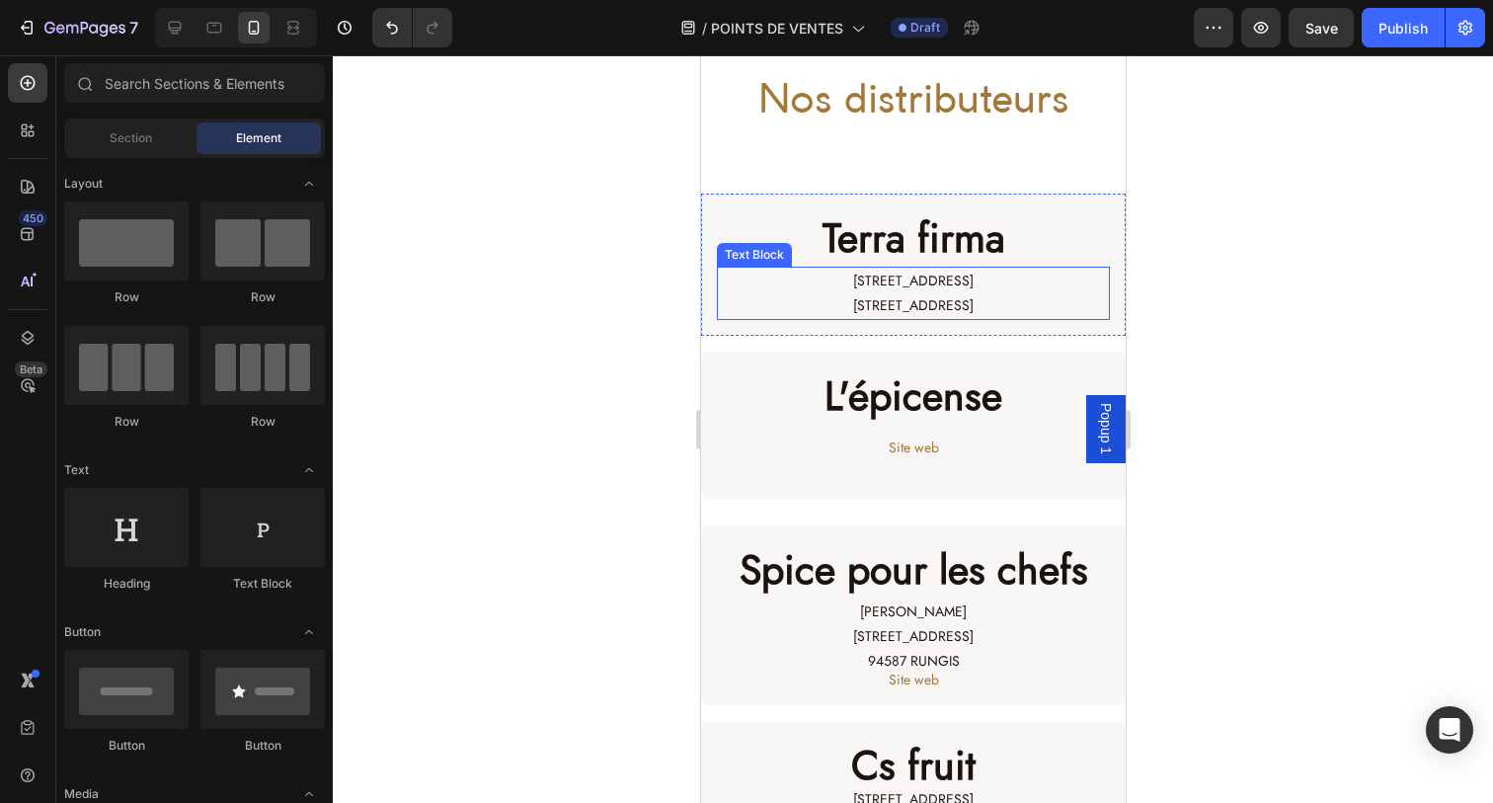
scroll to position [87, 0]
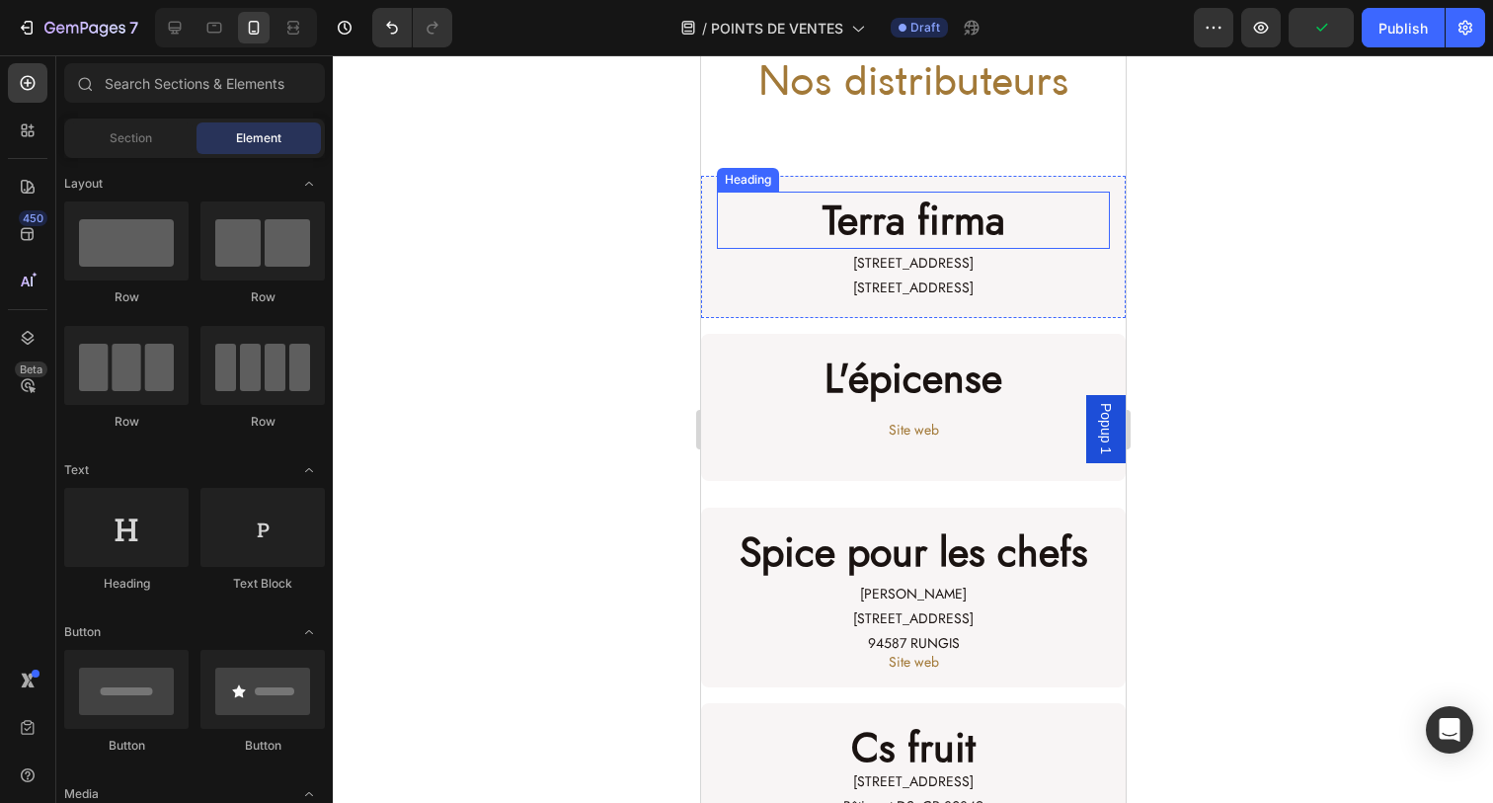
click at [861, 213] on h2 "Terra firma" at bounding box center [912, 220] width 393 height 56
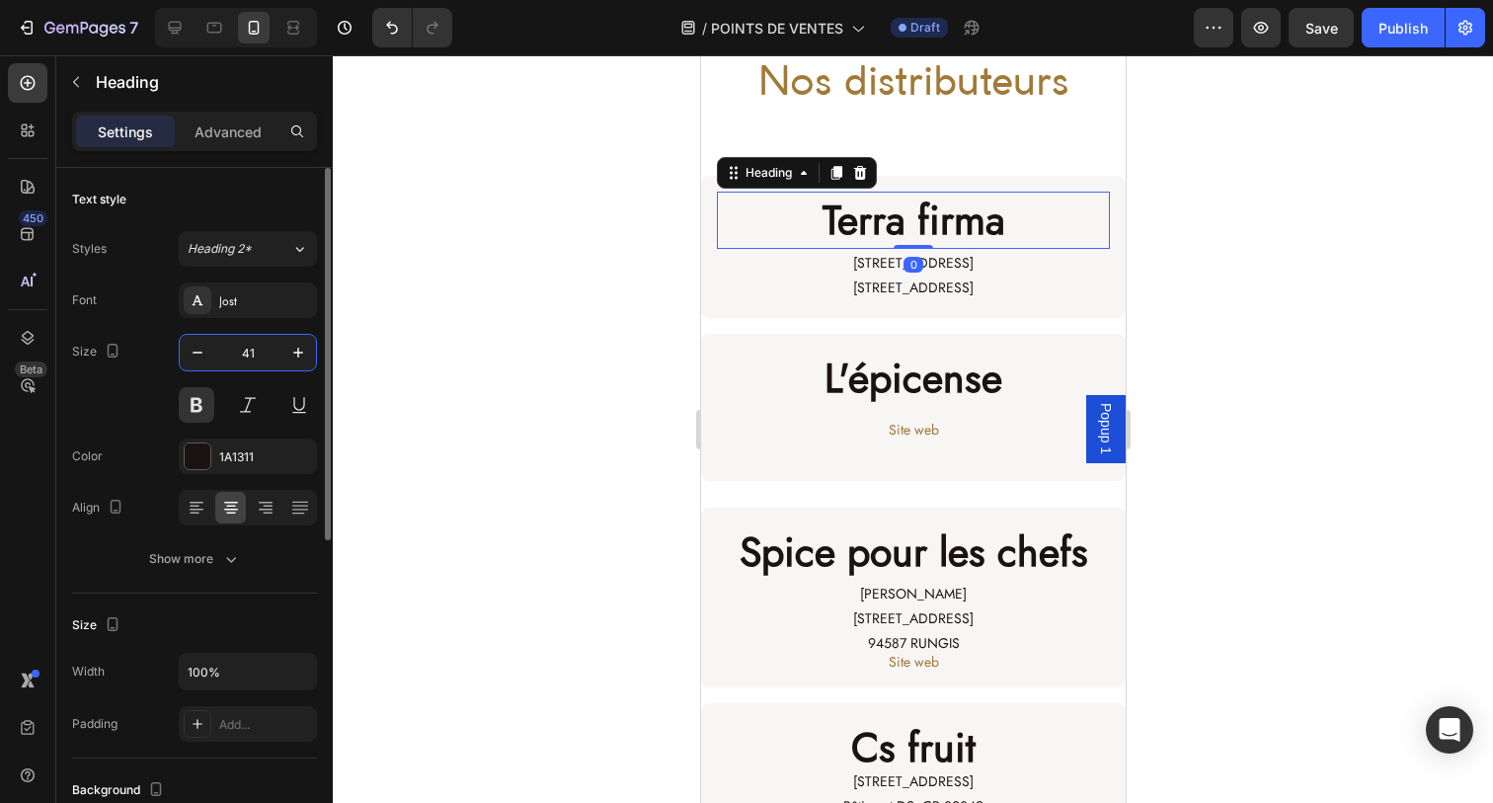
drag, startPoint x: 254, startPoint y: 347, endPoint x: 177, endPoint y: 348, distance: 77.0
click at [177, 348] on div "Size 41" at bounding box center [194, 378] width 245 height 89
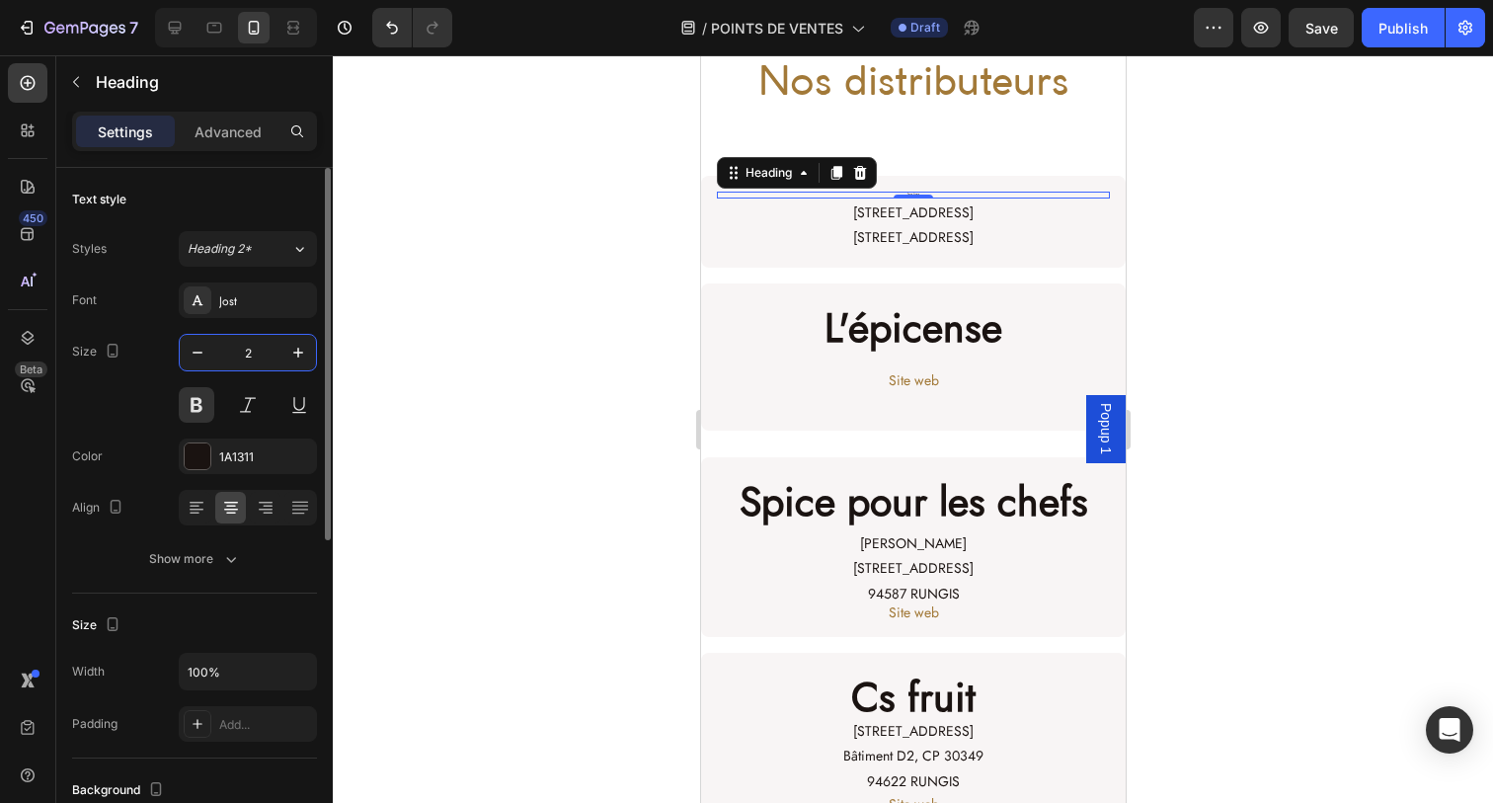
type input "20"
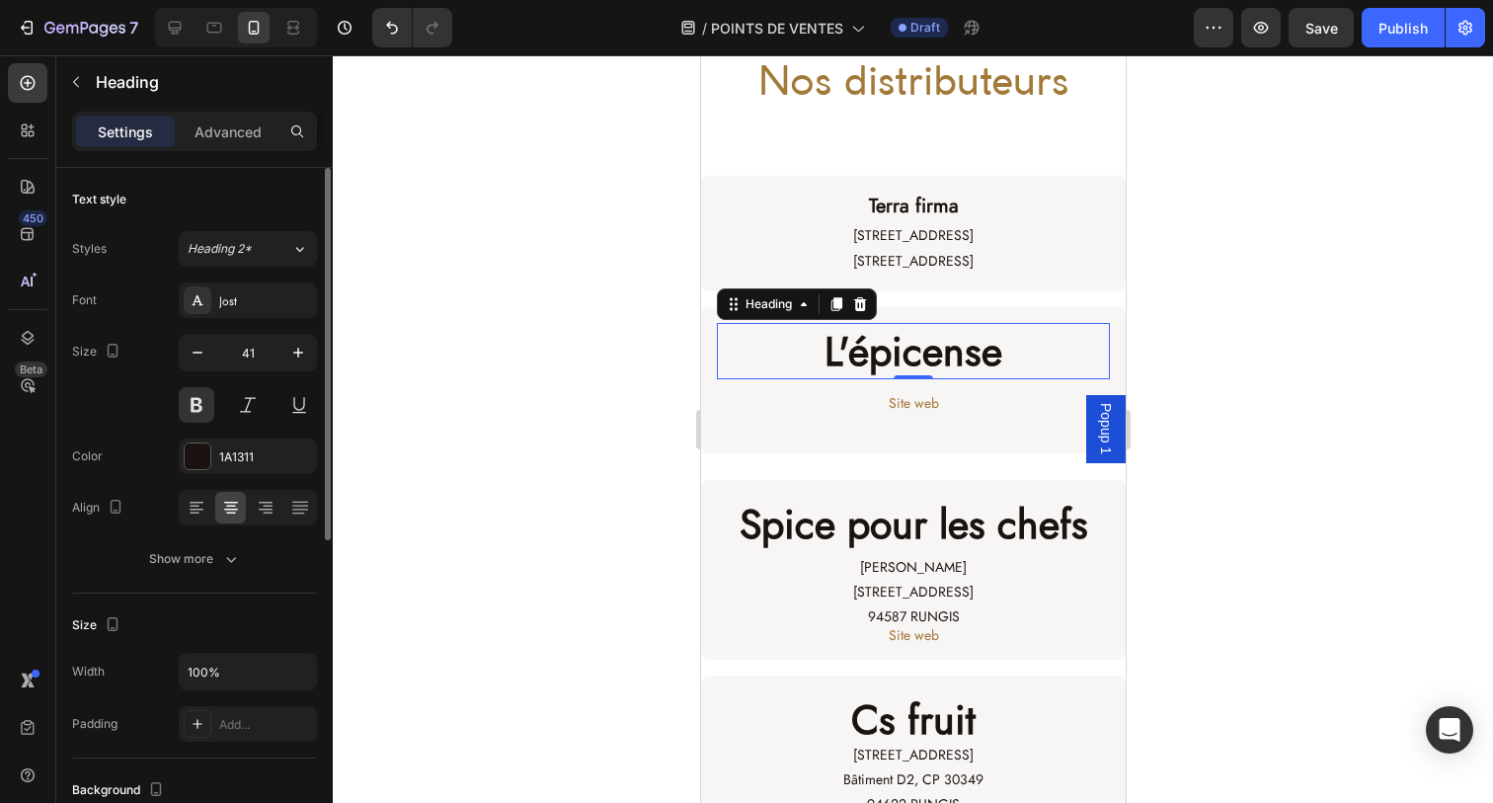
click at [877, 351] on h2 "L'épicense" at bounding box center [912, 351] width 393 height 56
drag, startPoint x: 213, startPoint y: 347, endPoint x: 182, endPoint y: 348, distance: 31.6
click at [189, 348] on div "41" at bounding box center [248, 353] width 136 height 36
drag, startPoint x: 217, startPoint y: 352, endPoint x: 165, endPoint y: 352, distance: 52.3
click at [170, 352] on div "Size 41" at bounding box center [194, 378] width 245 height 89
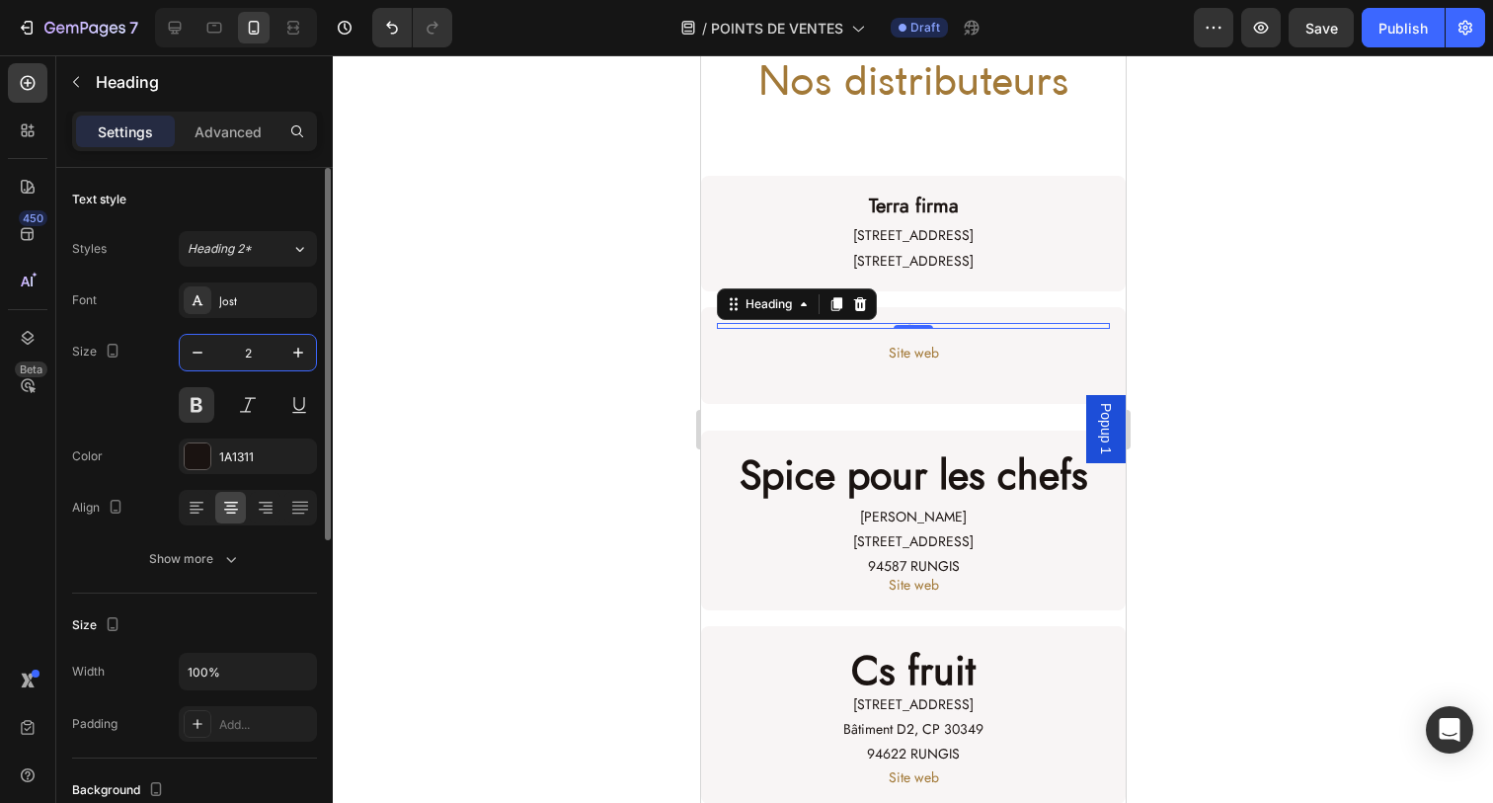
type input "20"
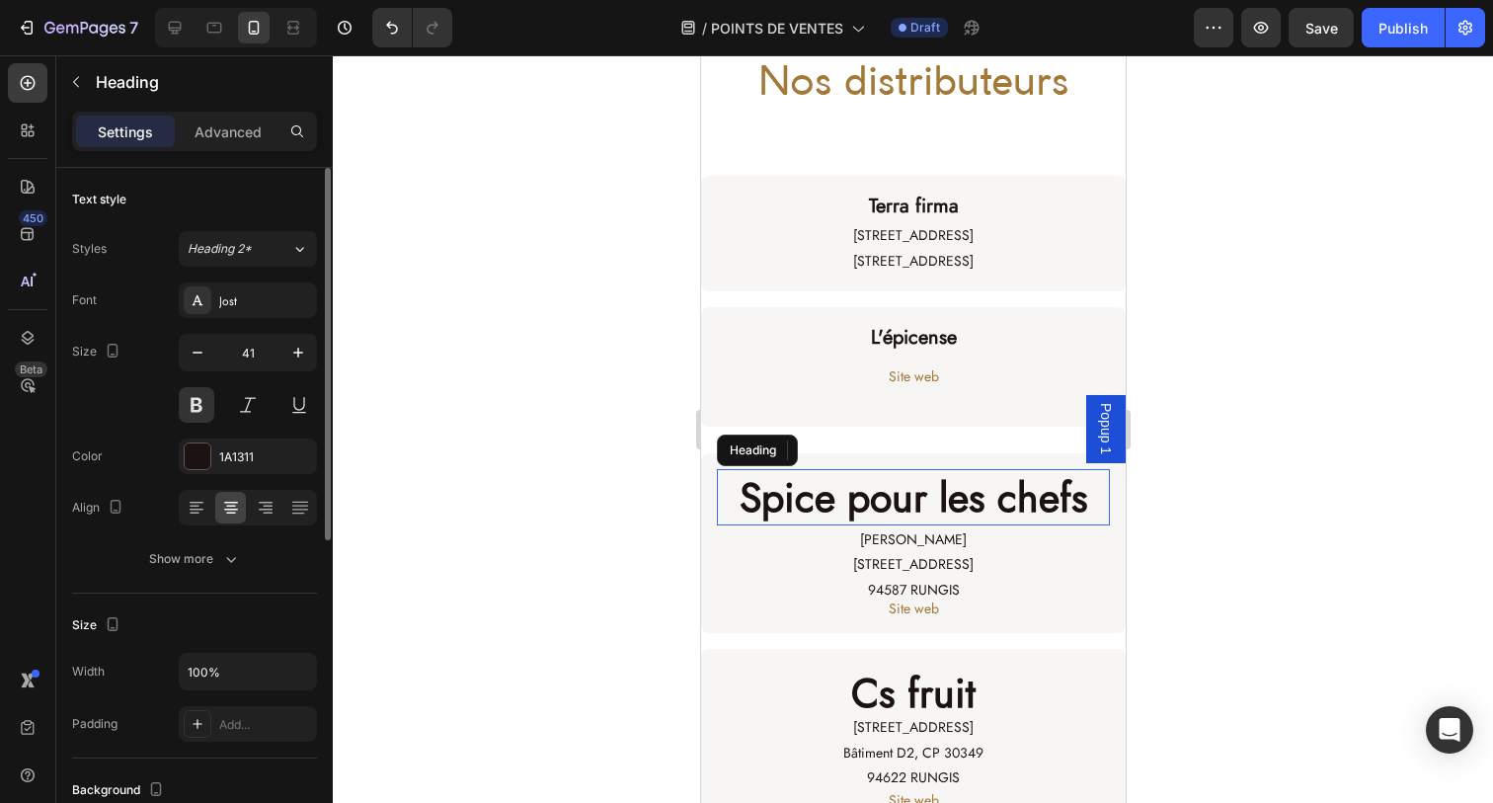
click at [903, 498] on h2 "Spice pour les chefs" at bounding box center [912, 497] width 393 height 56
drag, startPoint x: 262, startPoint y: 355, endPoint x: 139, endPoint y: 355, distance: 122.4
click at [139, 355] on div "Size 41" at bounding box center [194, 378] width 245 height 89
type input "20"
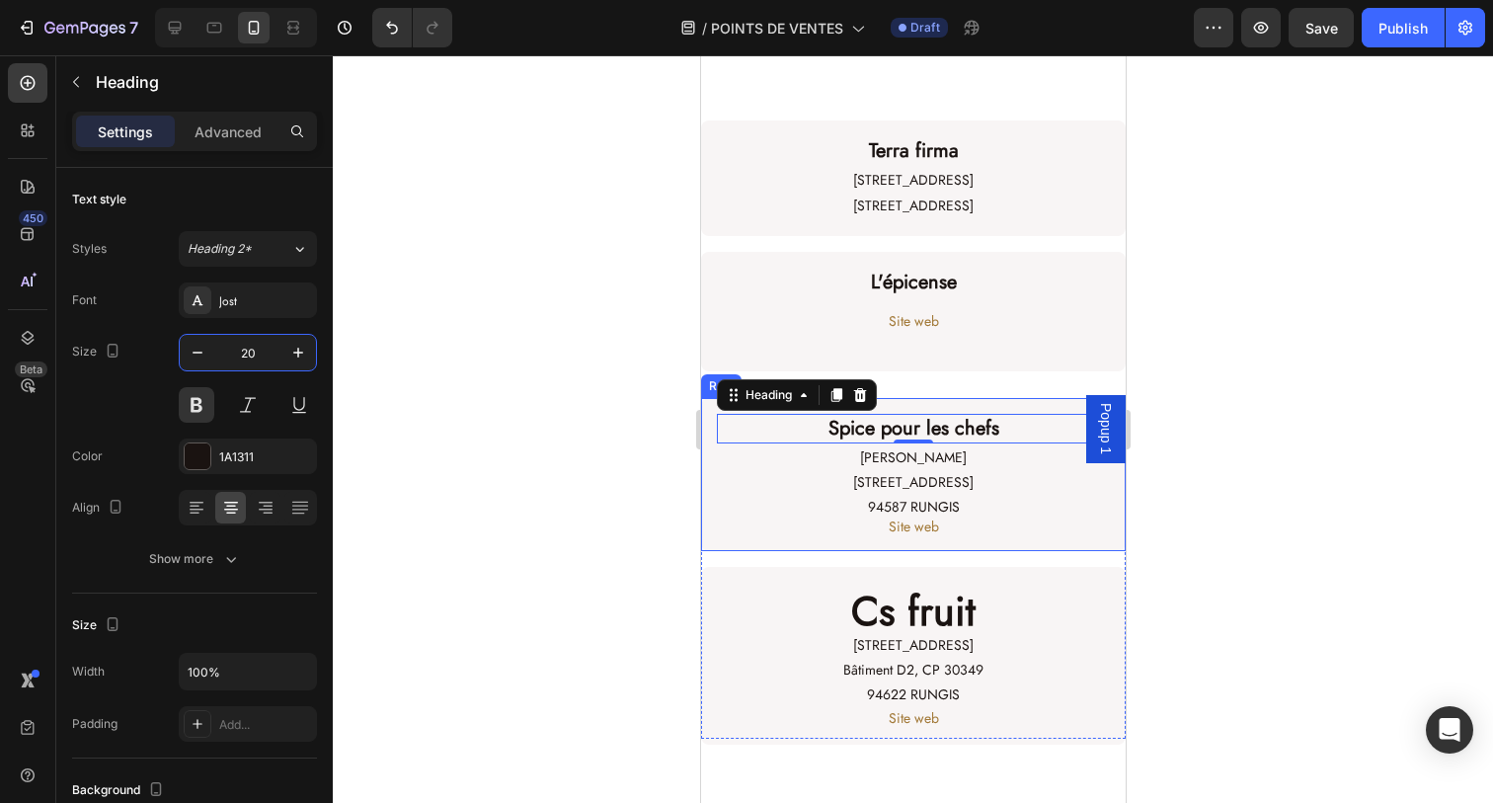
scroll to position [168, 0]
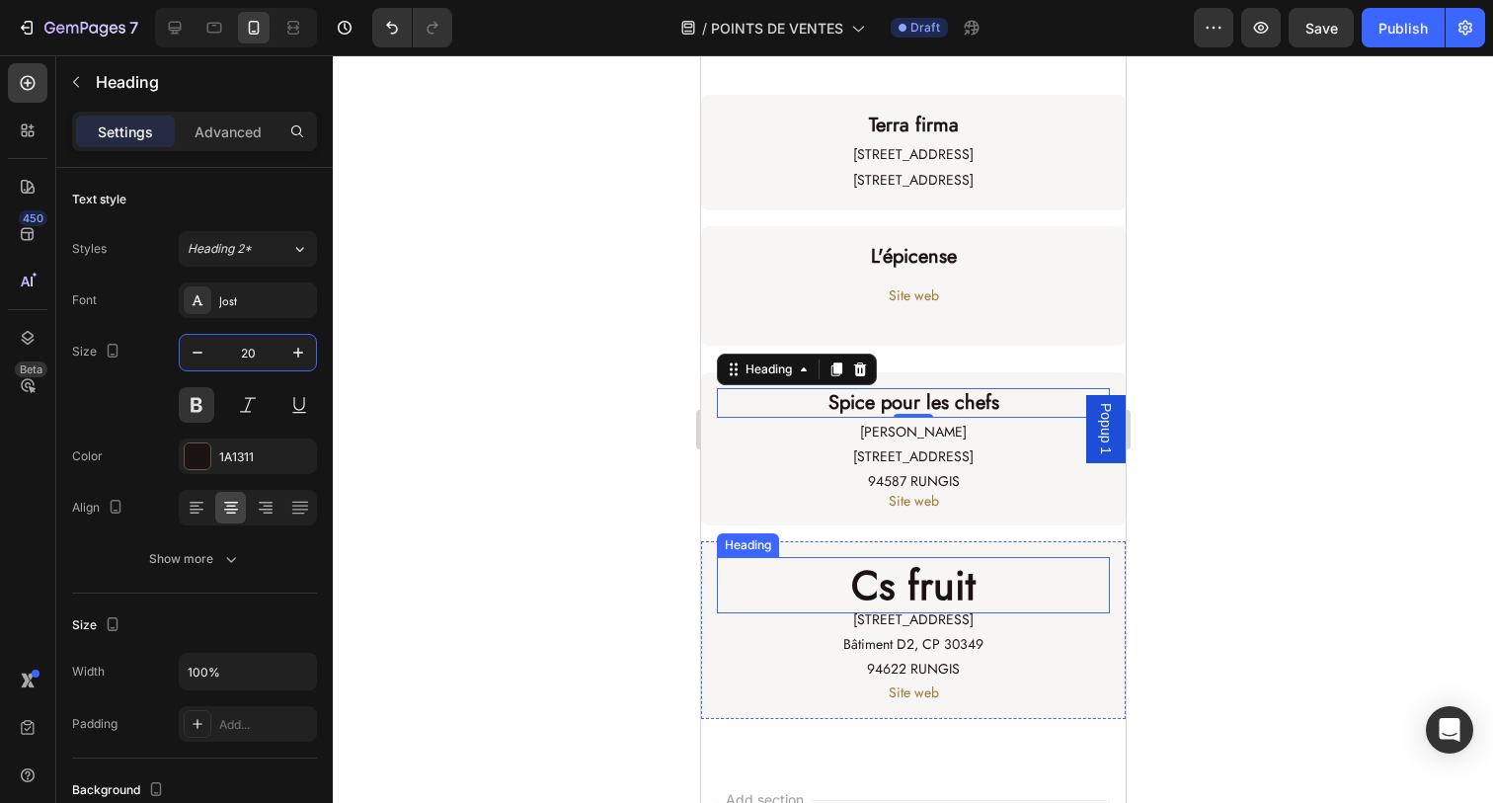
click at [901, 579] on h2 "Cs fruit" at bounding box center [912, 585] width 393 height 56
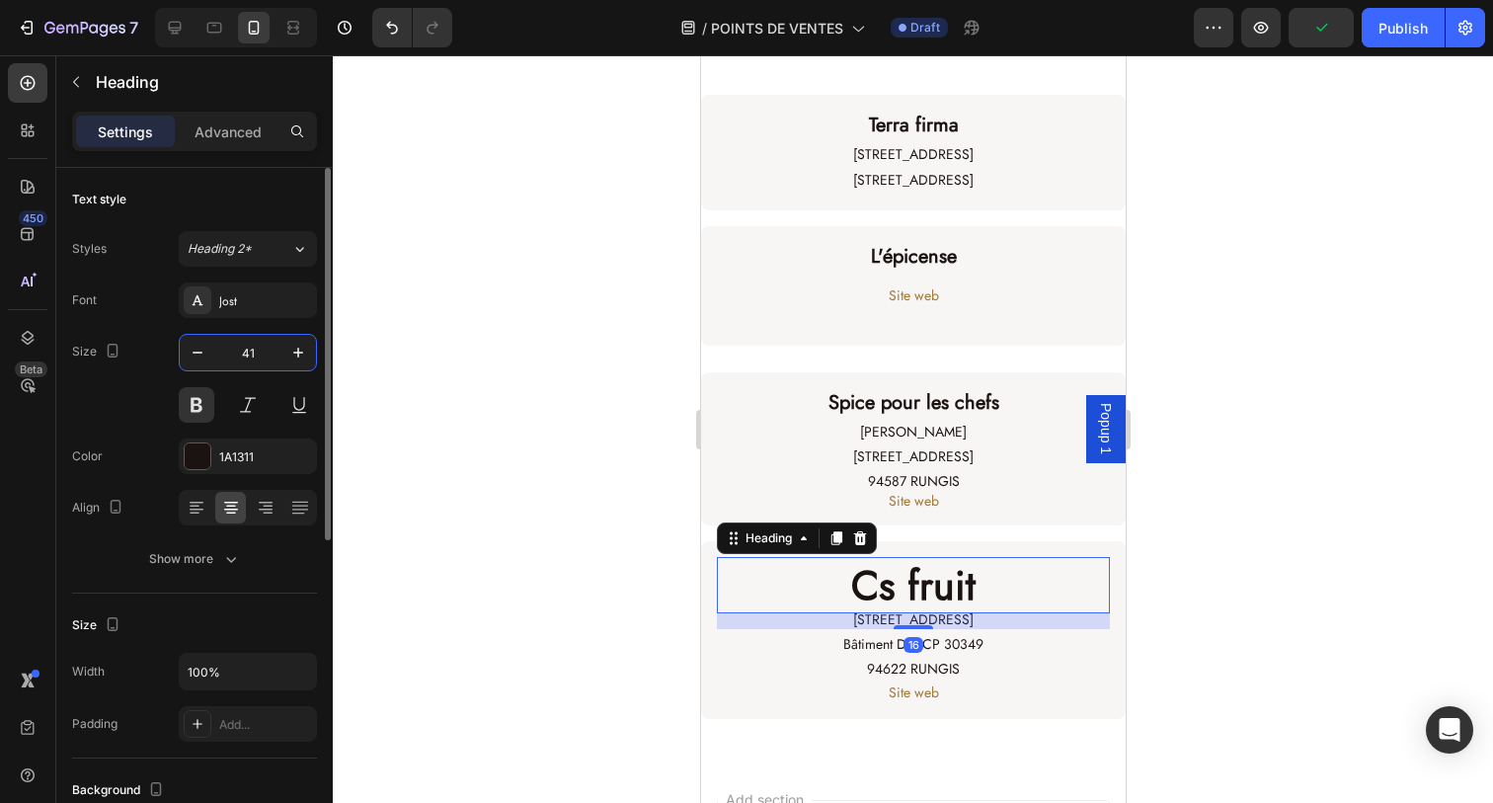
drag, startPoint x: 260, startPoint y: 354, endPoint x: 137, endPoint y: 354, distance: 122.4
click at [148, 354] on div "Size 41" at bounding box center [194, 378] width 245 height 89
type input "20"
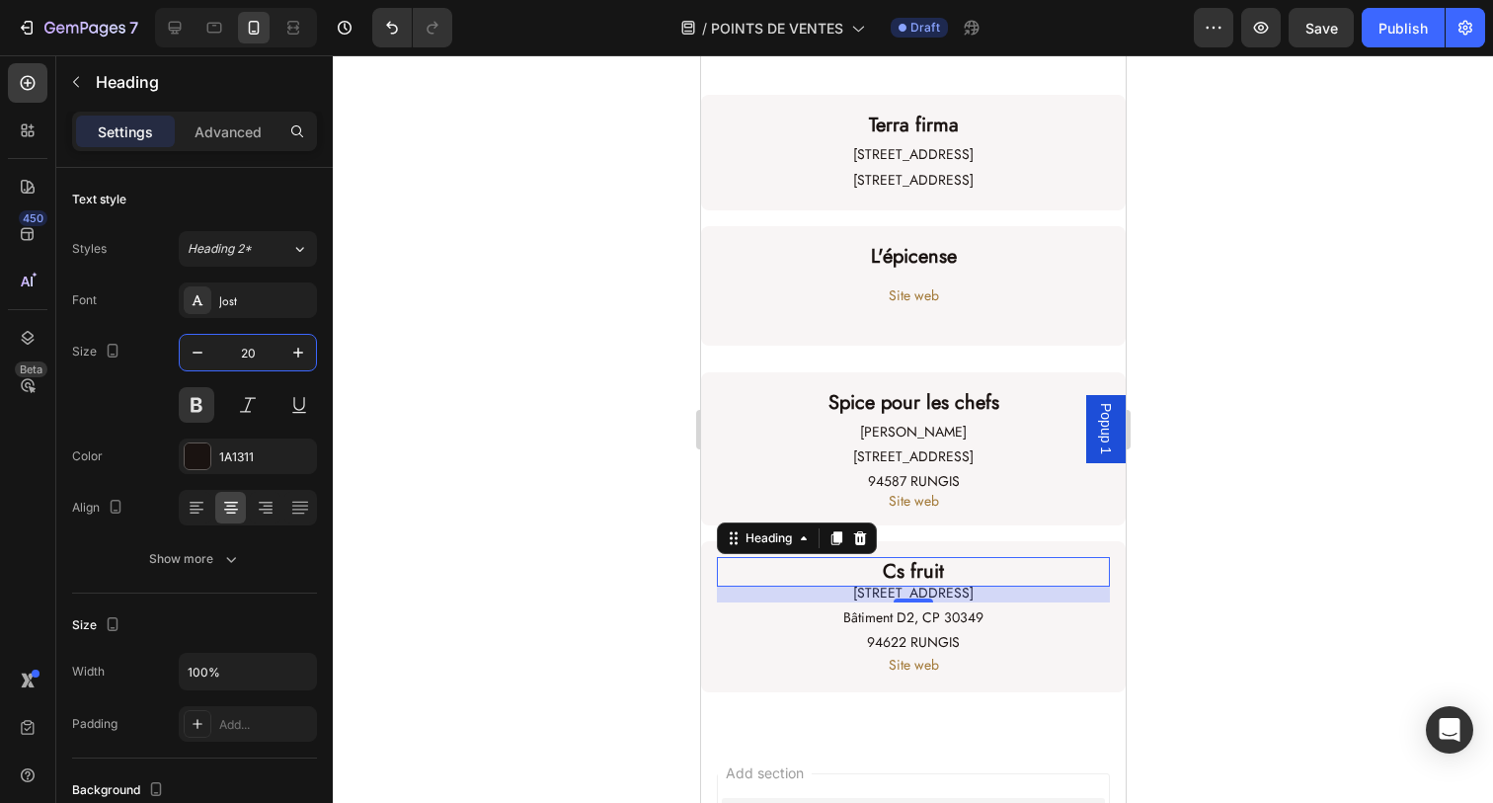
click at [588, 446] on div at bounding box center [913, 428] width 1160 height 747
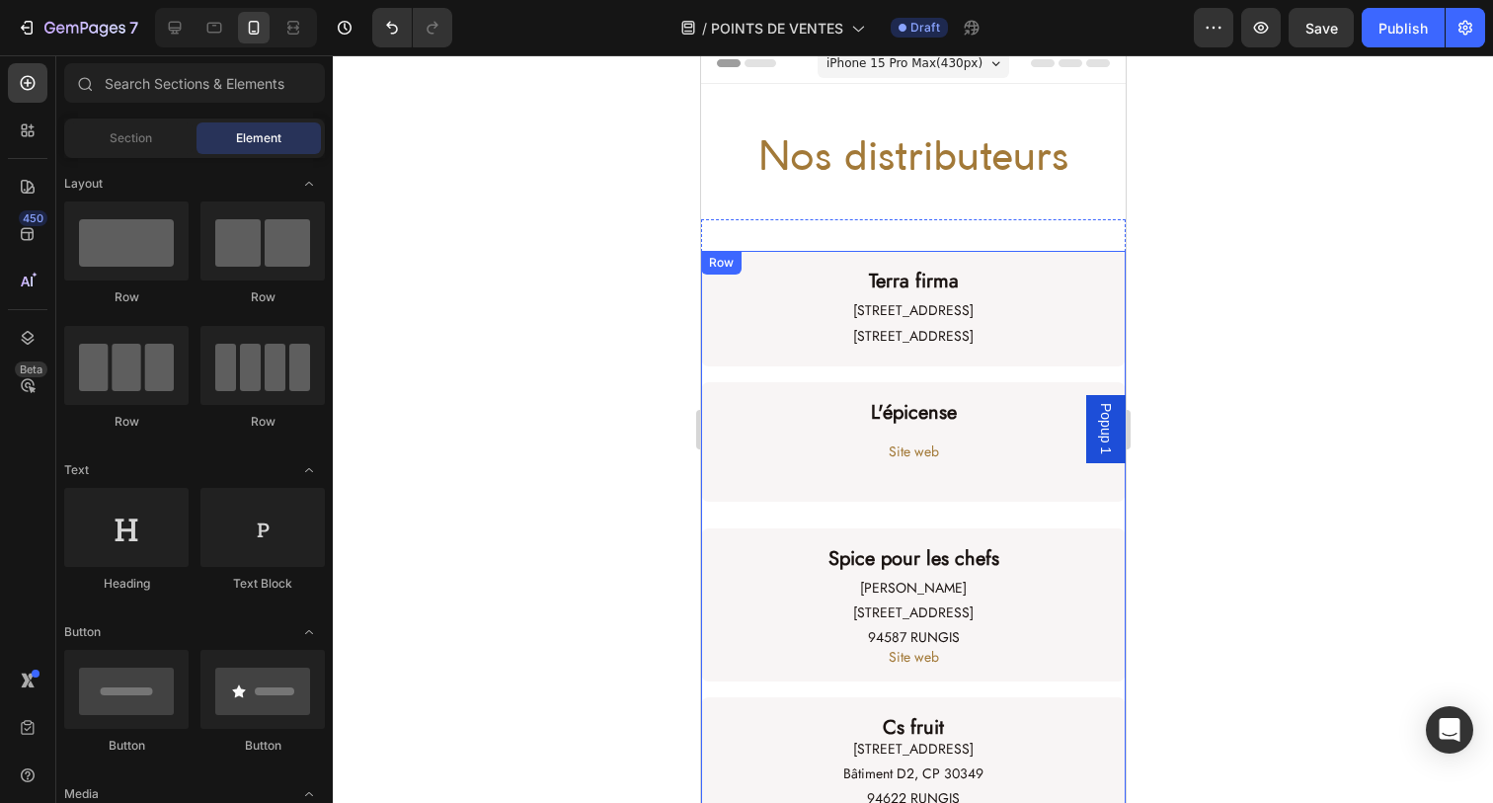
scroll to position [0, 0]
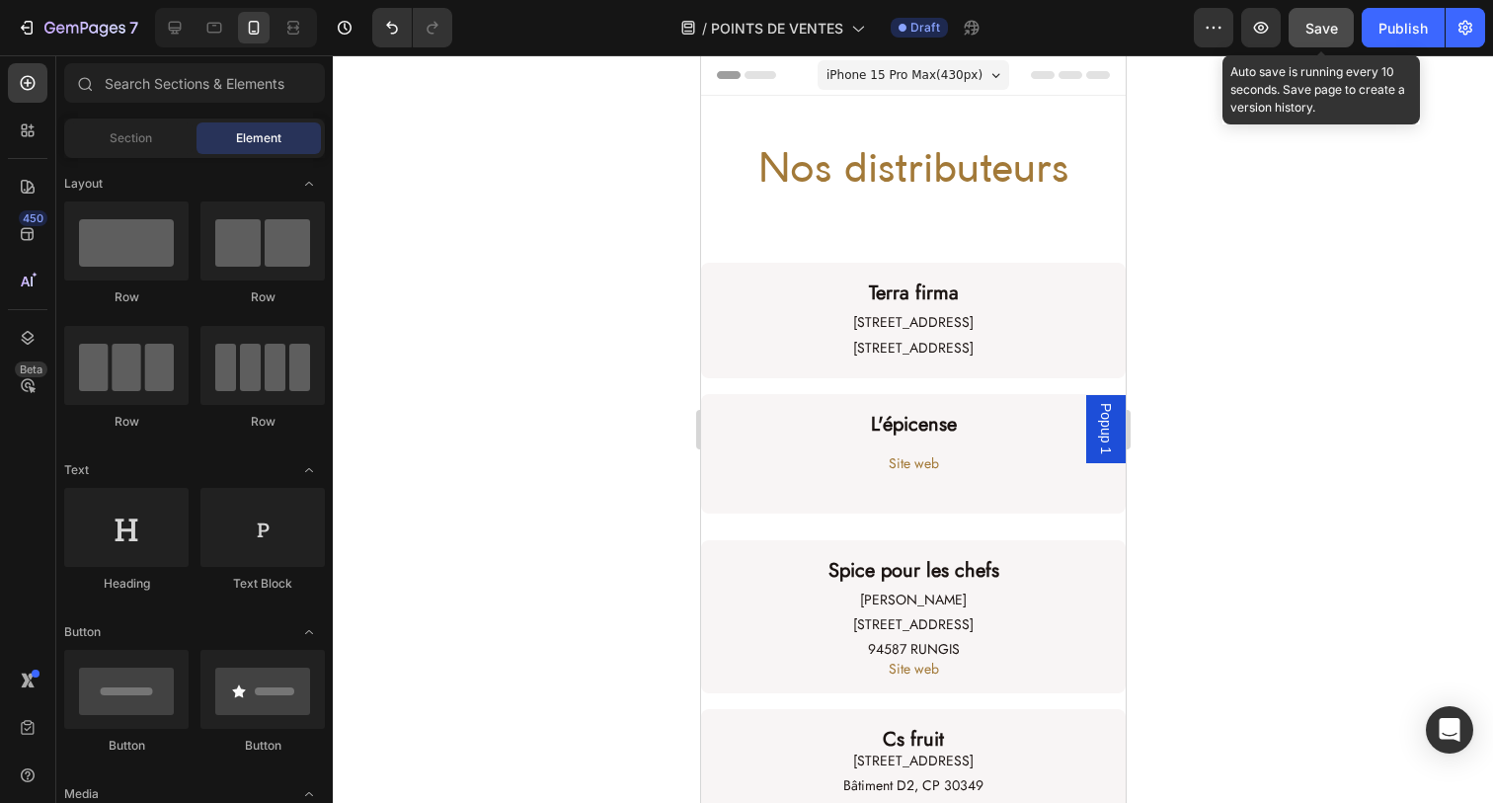
click at [1316, 28] on span "Save" at bounding box center [1321, 28] width 33 height 17
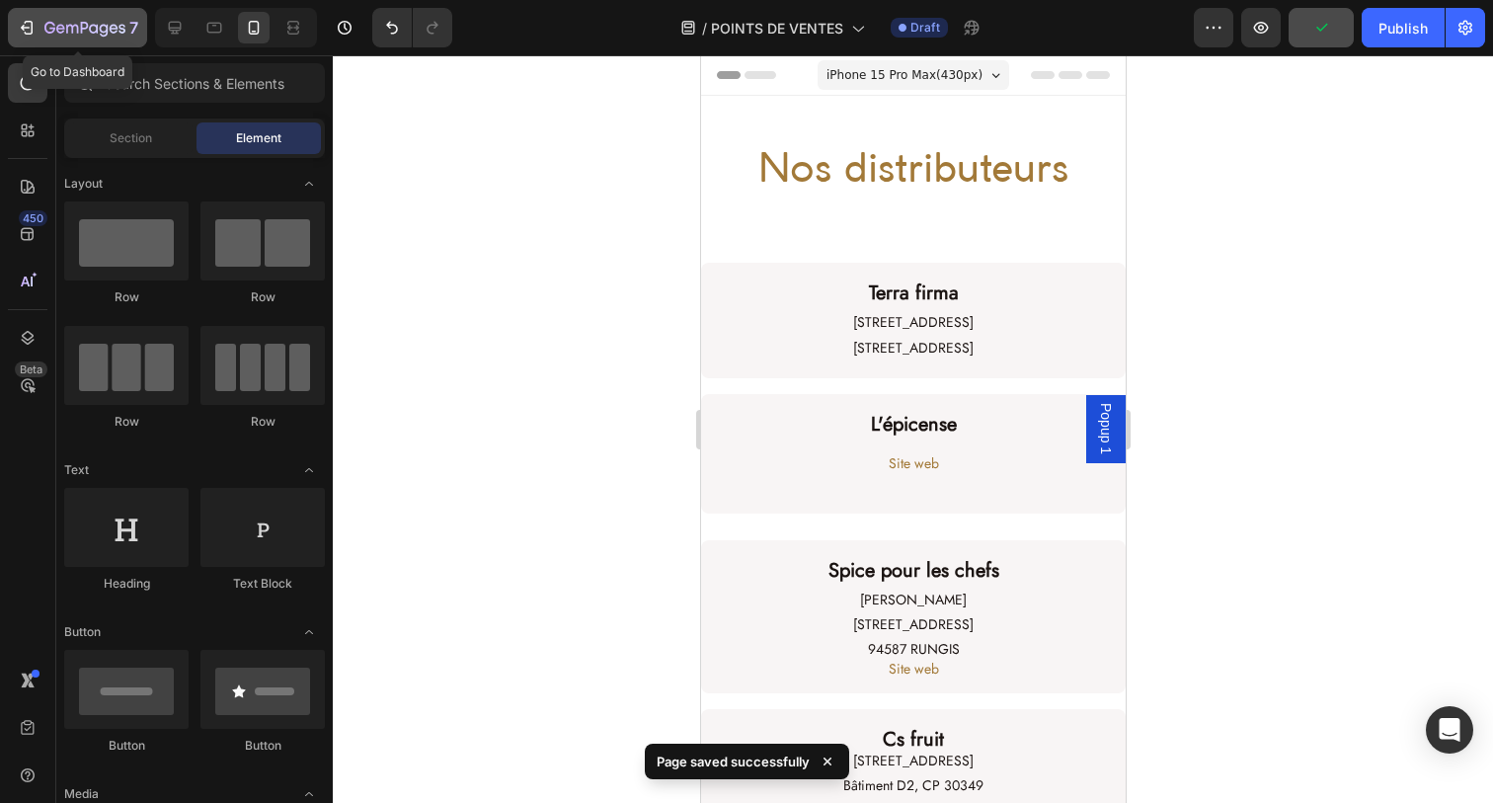
click at [93, 30] on icon "button" at bounding box center [84, 29] width 81 height 17
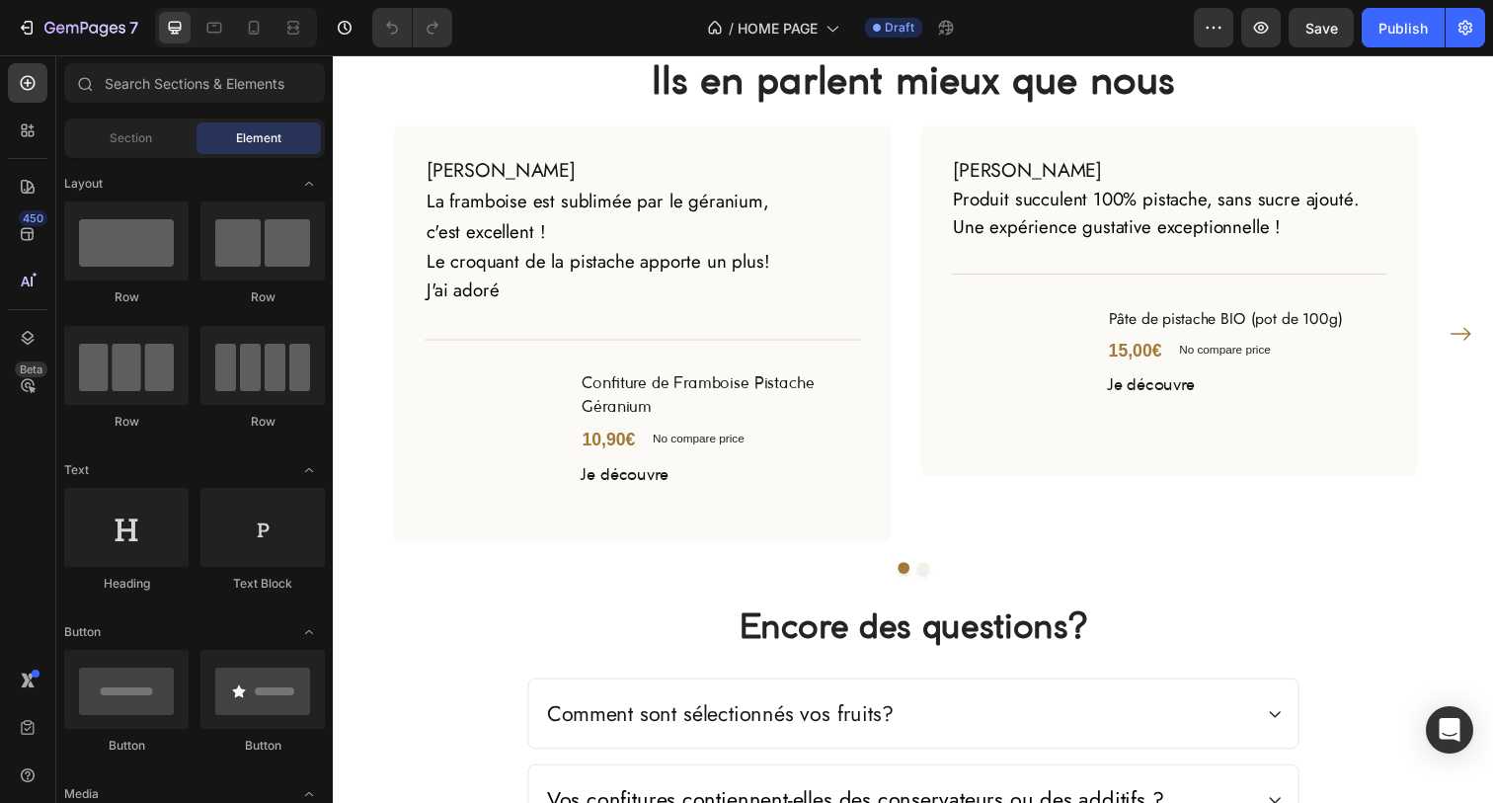
scroll to position [2964, 0]
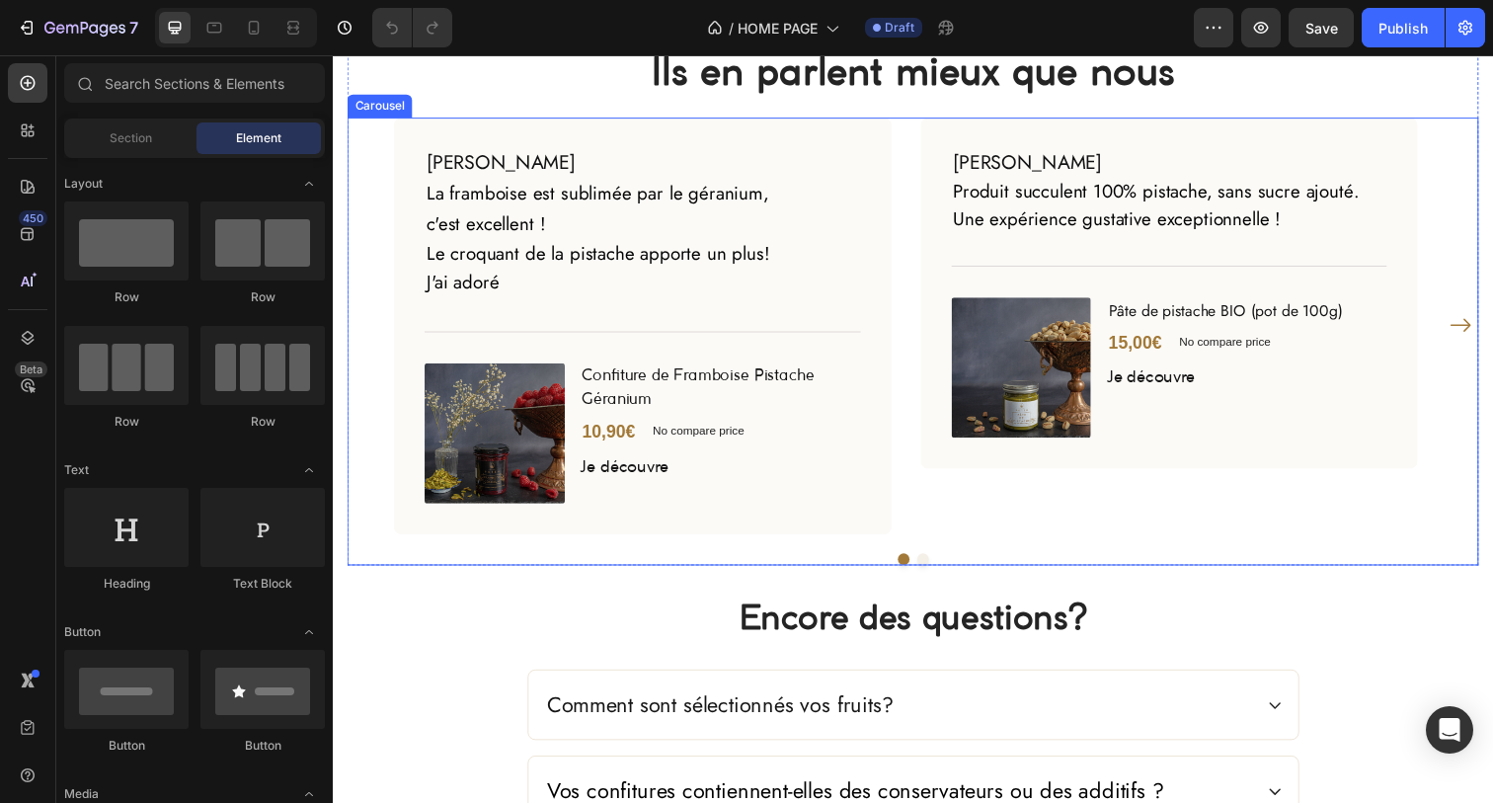
click at [1472, 332] on icon "Carousel Next Arrow" at bounding box center [1484, 331] width 24 height 24
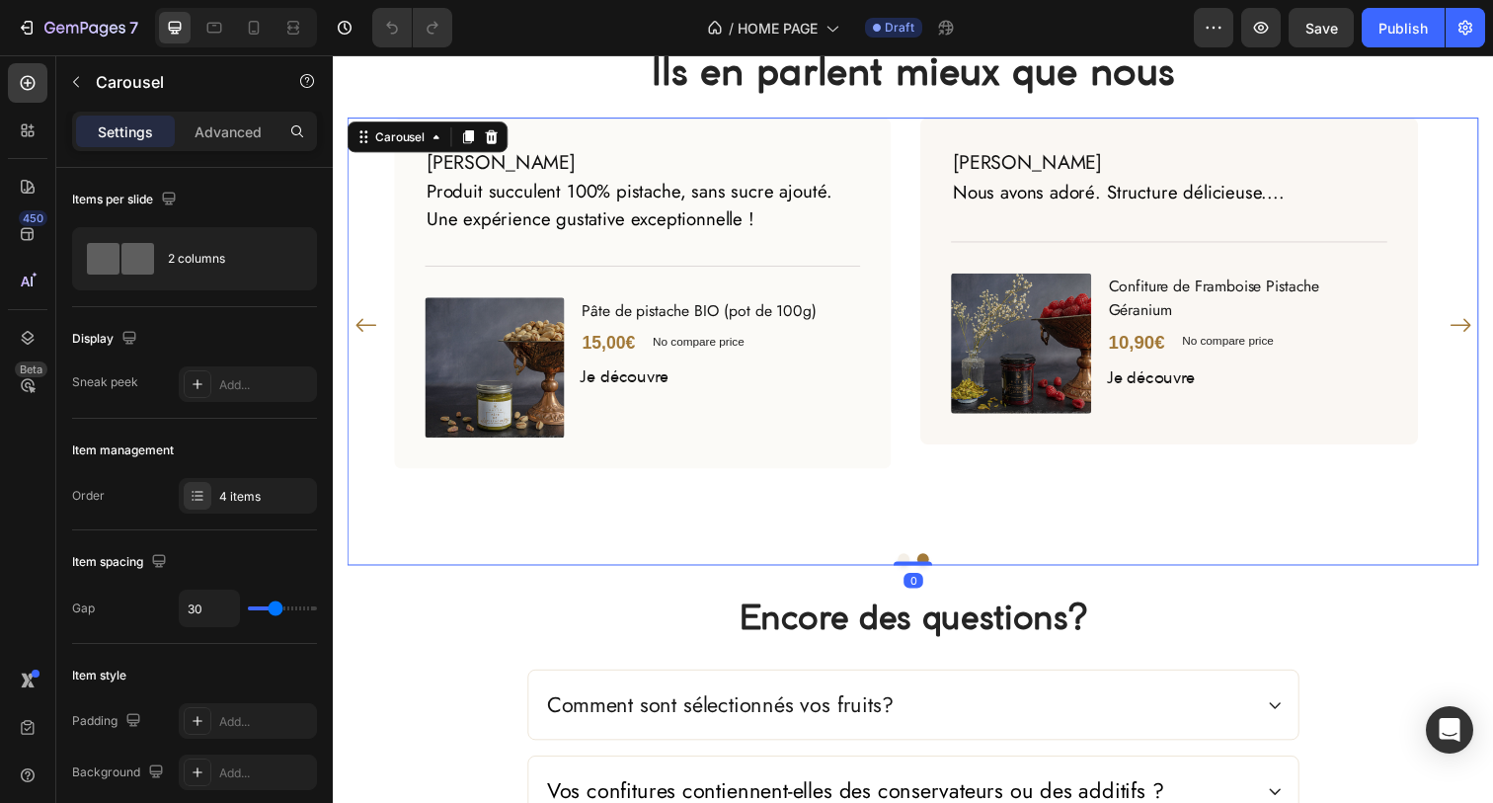
click at [1472, 332] on icon "Carousel Next Arrow" at bounding box center [1484, 331] width 24 height 24
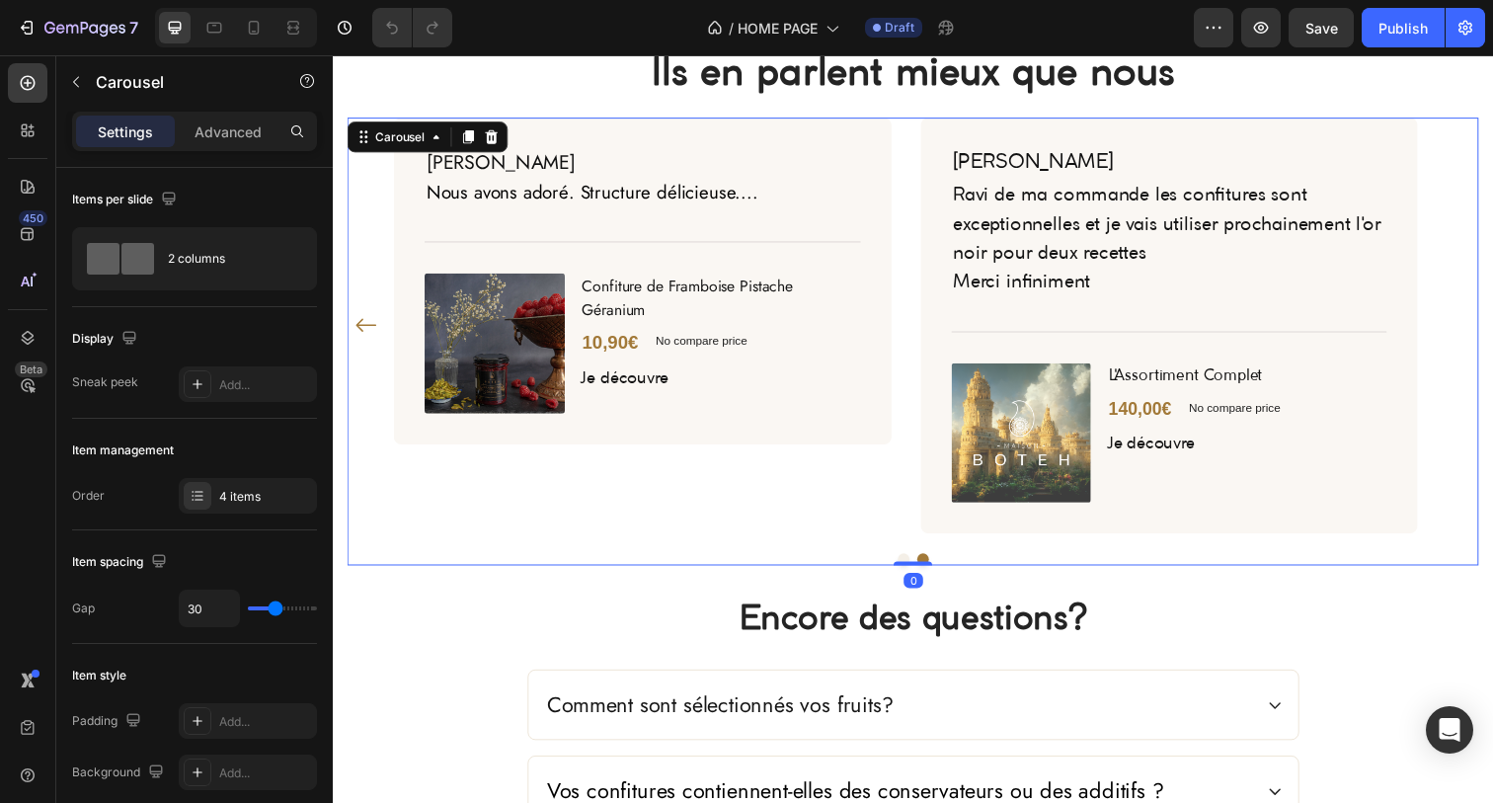
click at [1472, 332] on div "Véronique C. Heading La framboise est sublimée par le géranium, c'est excellent…" at bounding box center [925, 330] width 1155 height 425
click at [218, 43] on div at bounding box center [236, 27] width 162 height 39
click at [218, 24] on icon at bounding box center [214, 28] width 15 height 11
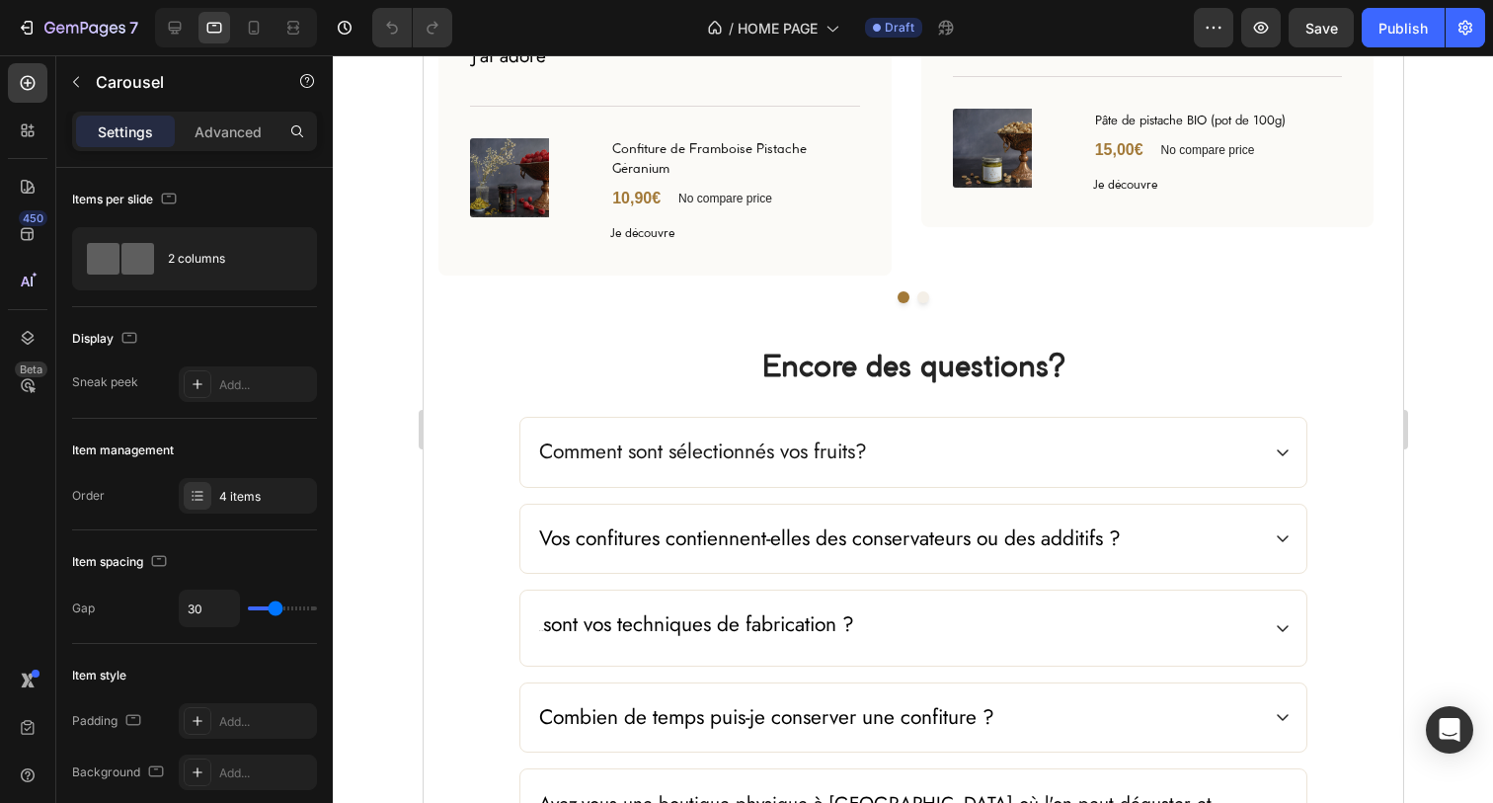
scroll to position [3147, 0]
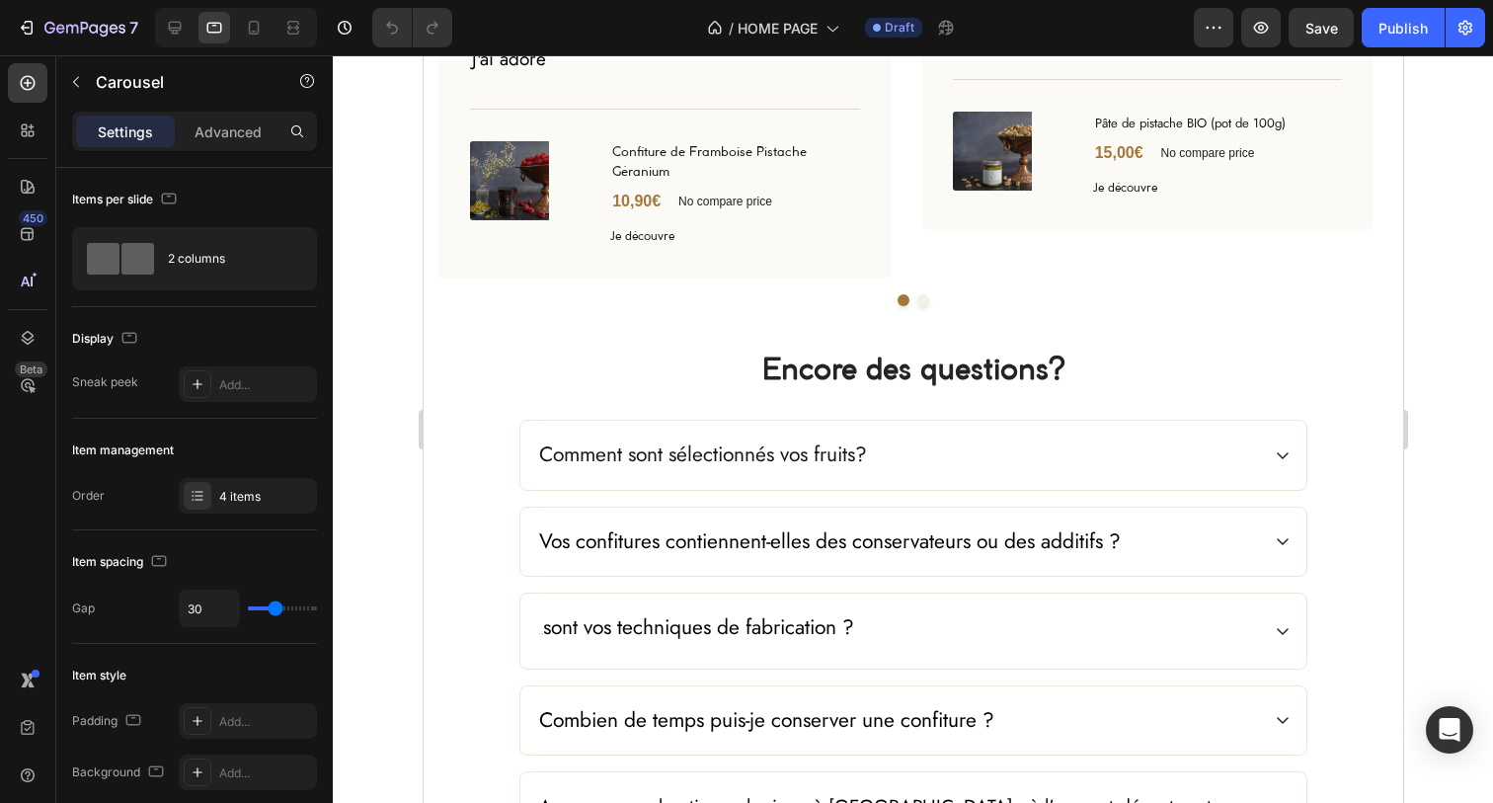
click at [916, 296] on button "Dot" at bounding box center [922, 300] width 12 height 12
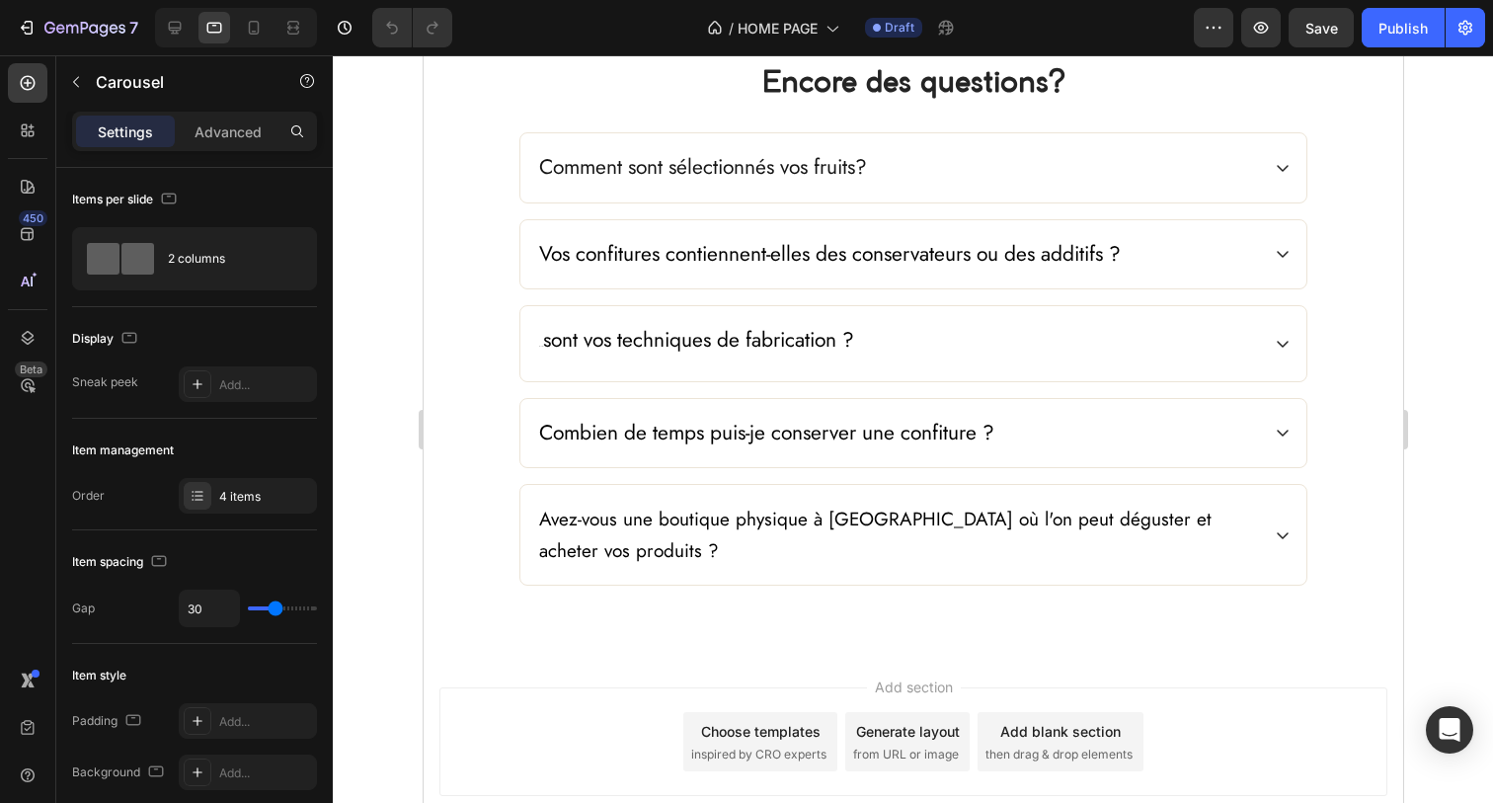
scroll to position [3365, 0]
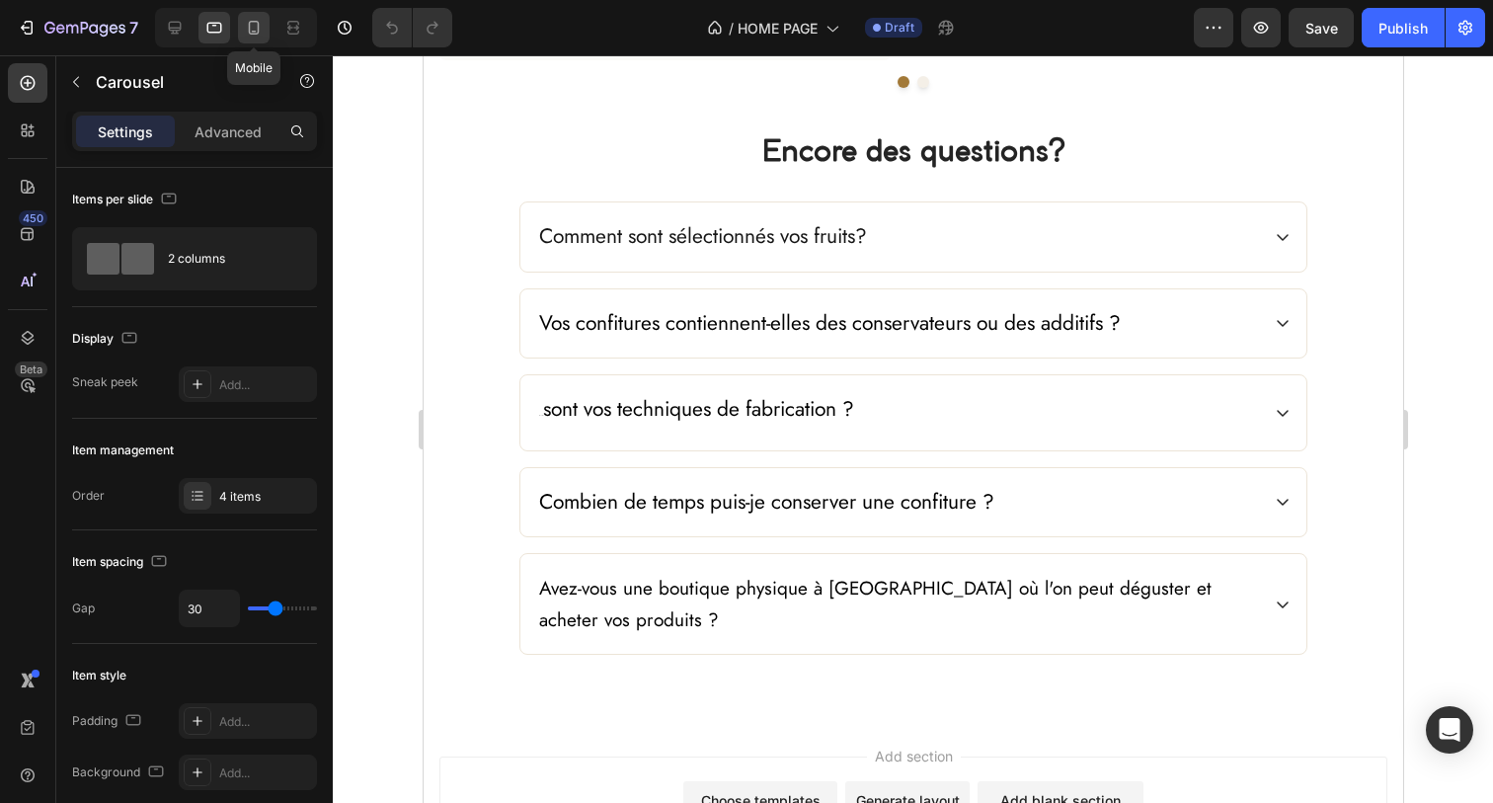
click at [259, 25] on icon at bounding box center [254, 28] width 11 height 14
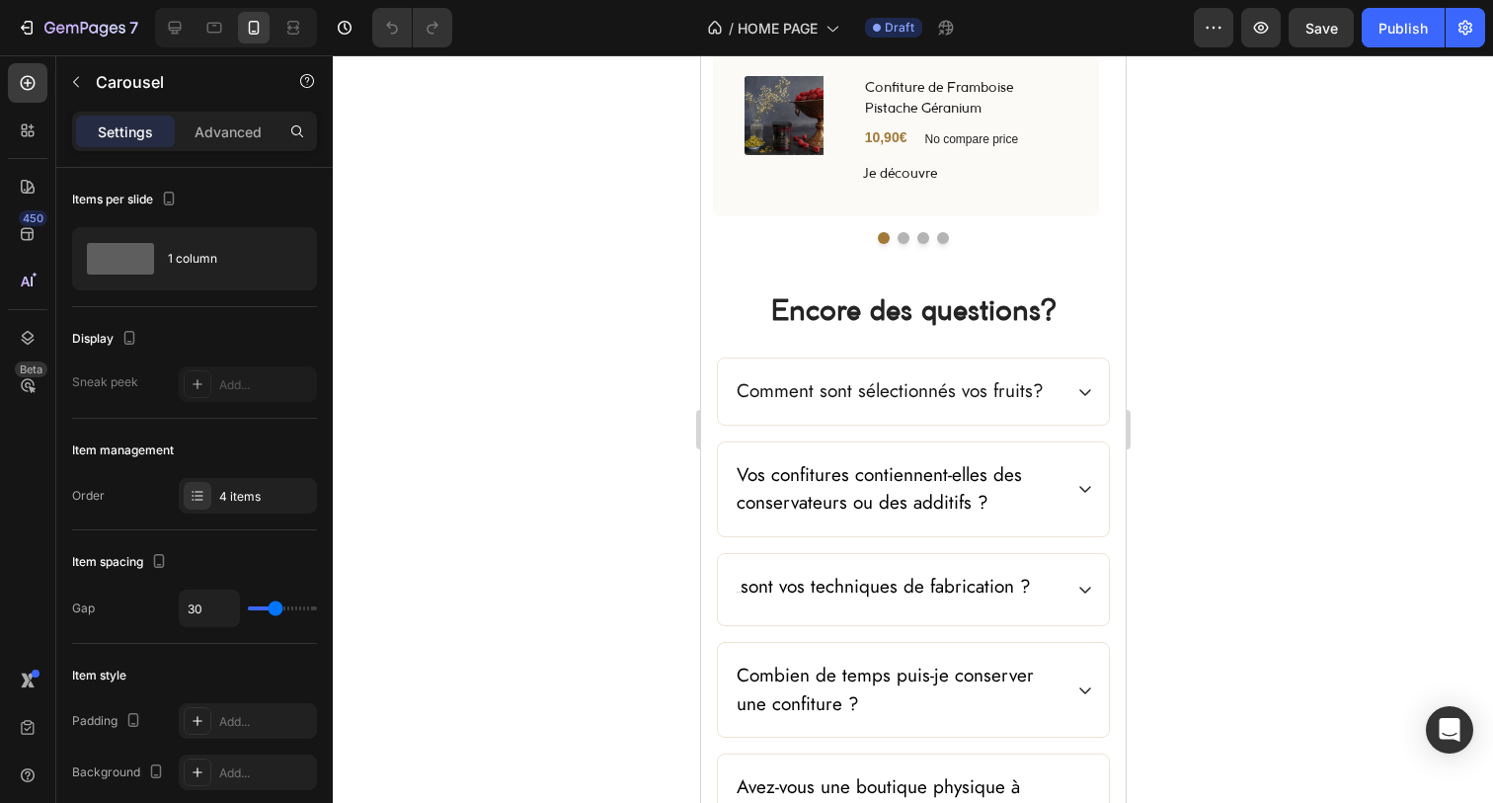
scroll to position [4209, 0]
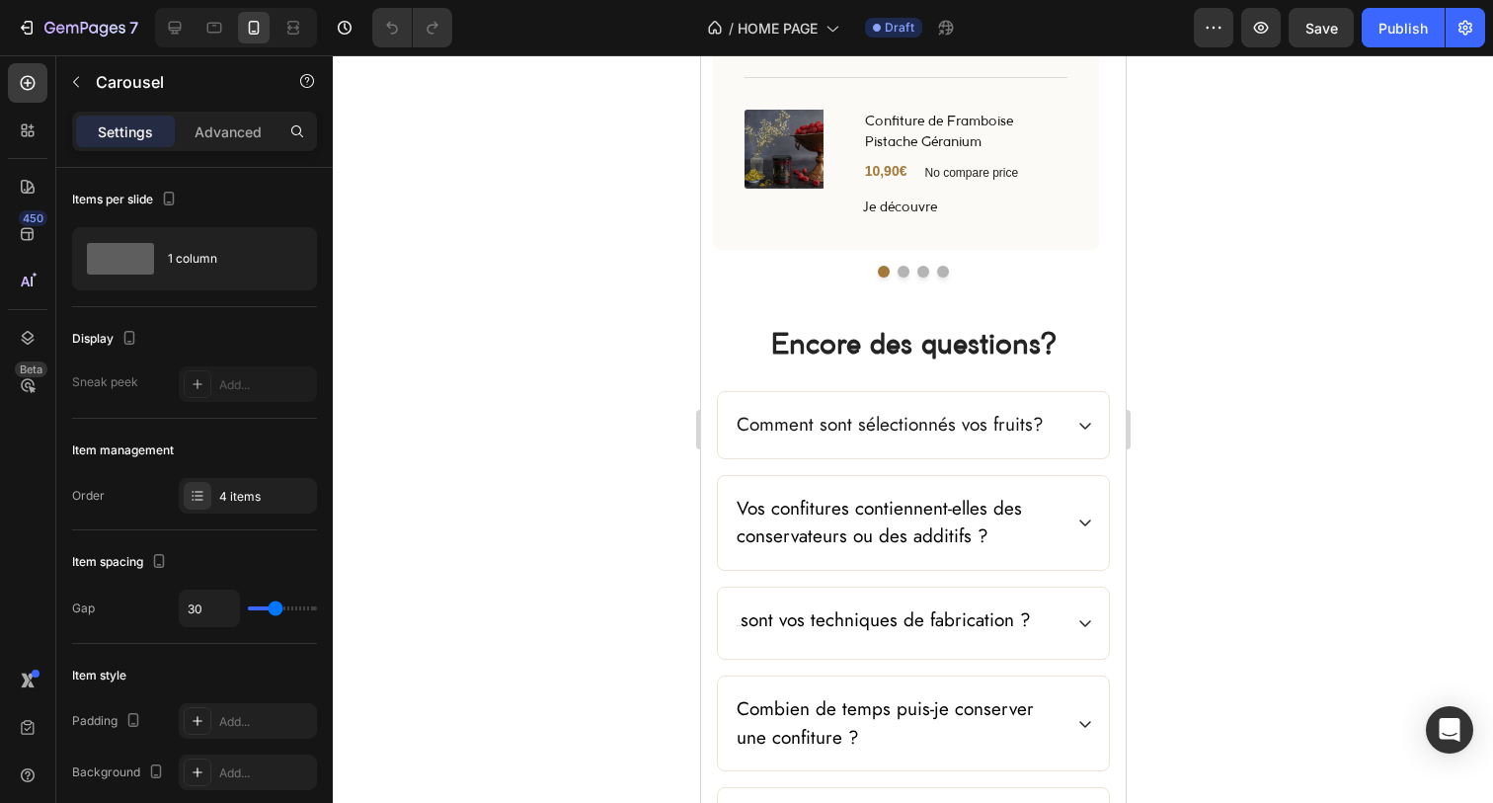
click at [897, 270] on button "Dot" at bounding box center [903, 272] width 12 height 12
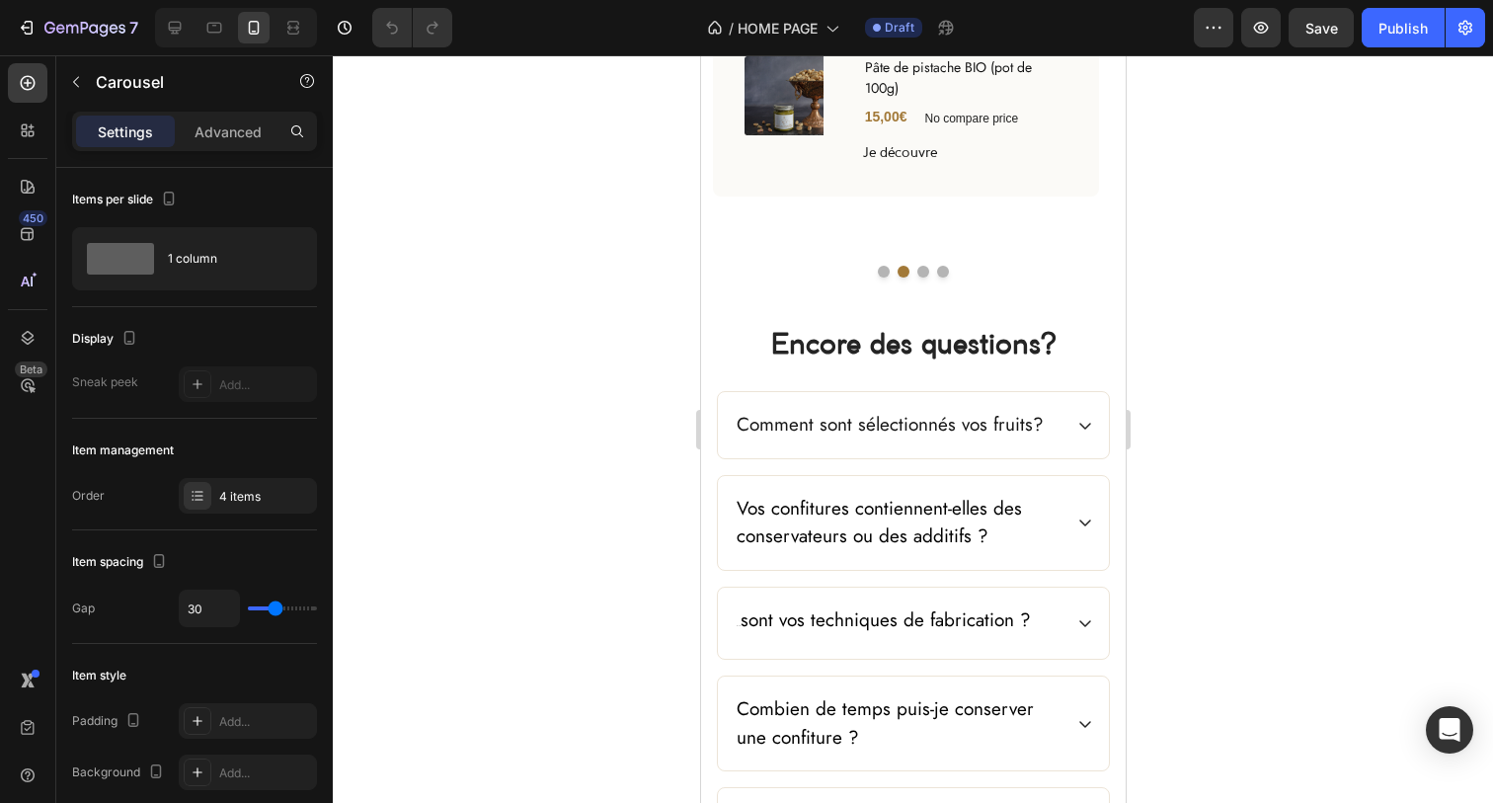
click at [916, 269] on button "Dot" at bounding box center [922, 272] width 12 height 12
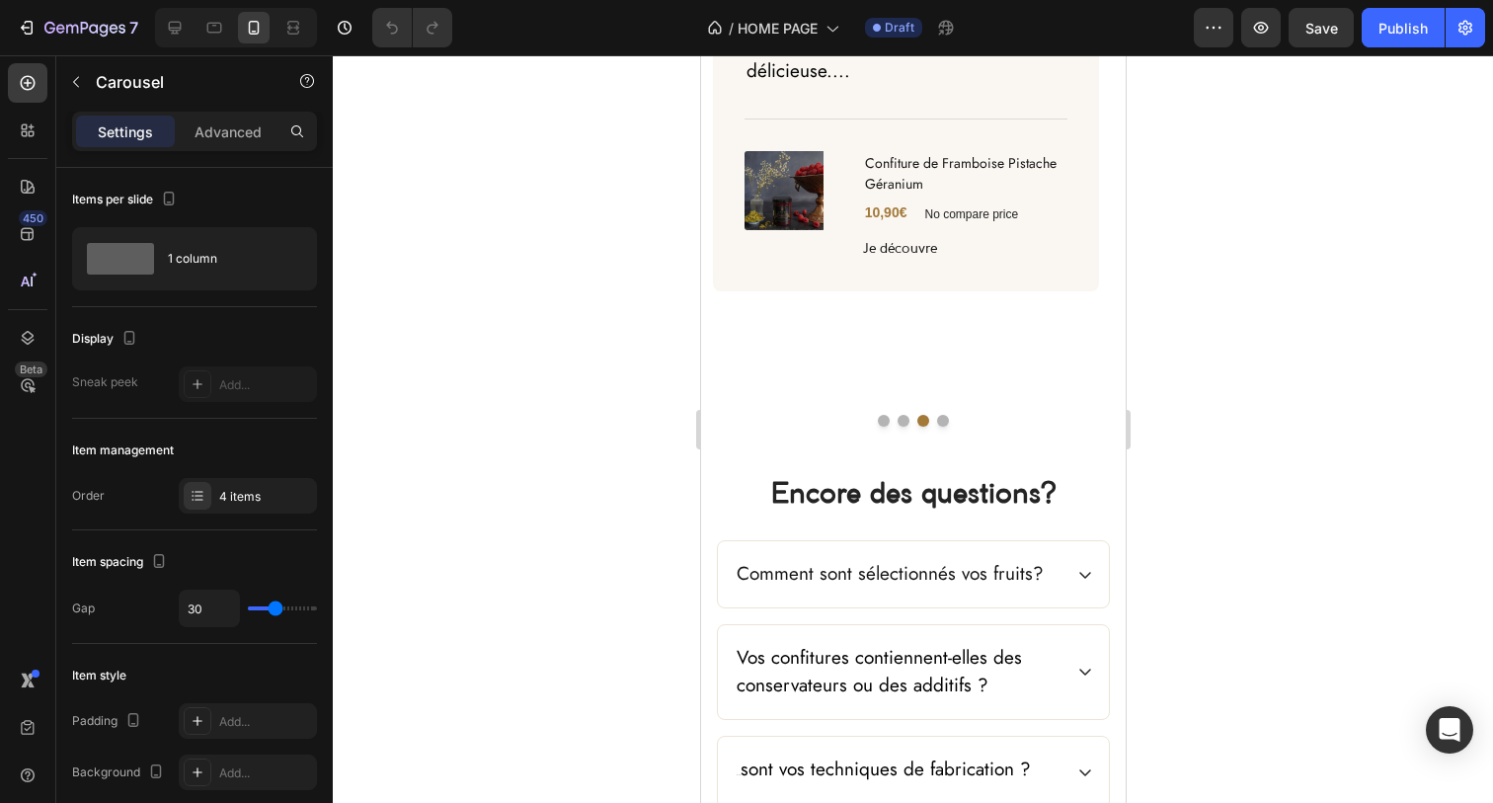
scroll to position [4056, 0]
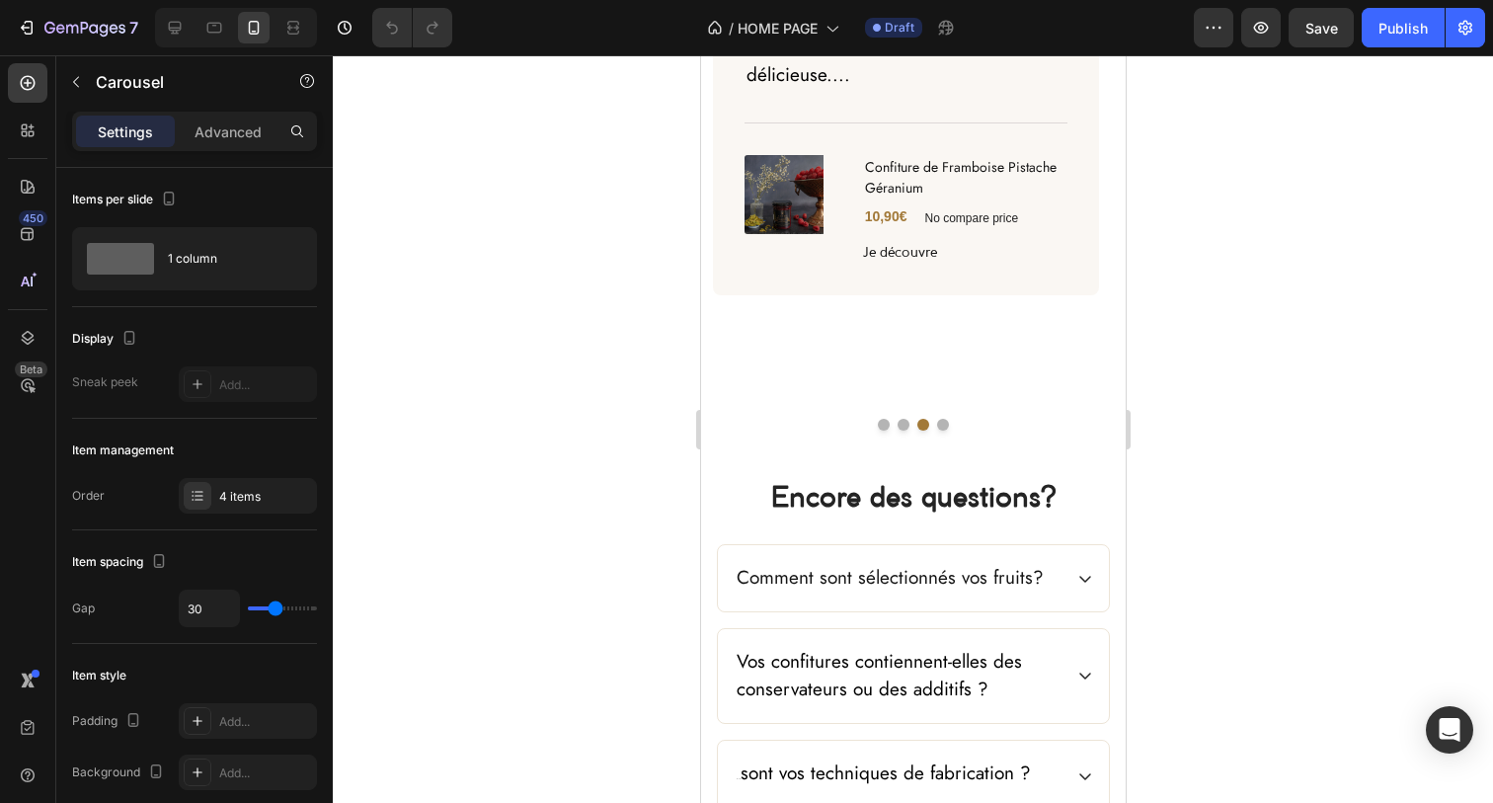
click at [932, 415] on div "Véronique C. Heading La framboise est sublimée par le géranium, c'est excellent…" at bounding box center [912, 195] width 401 height 469
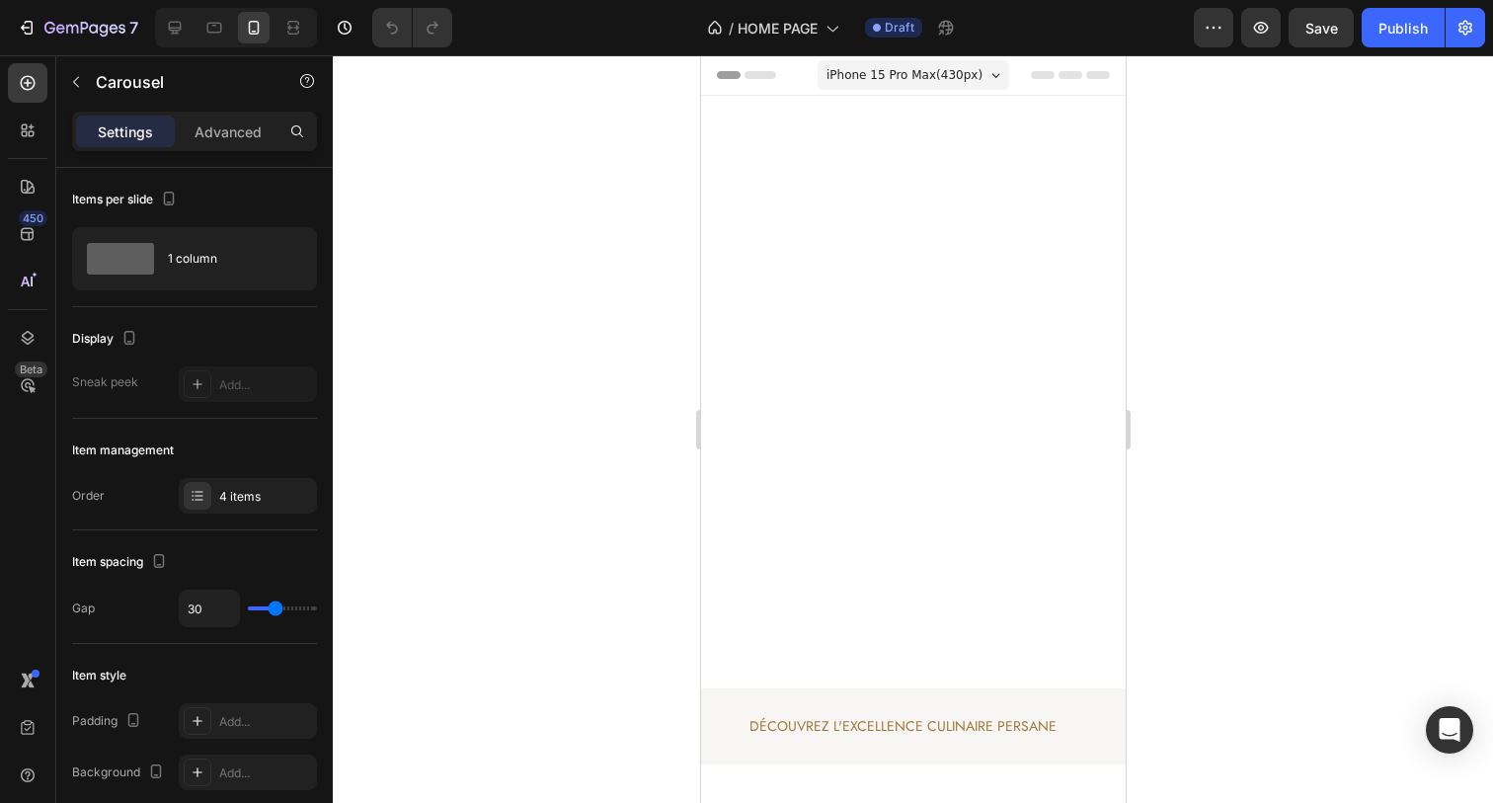
scroll to position [0, 0]
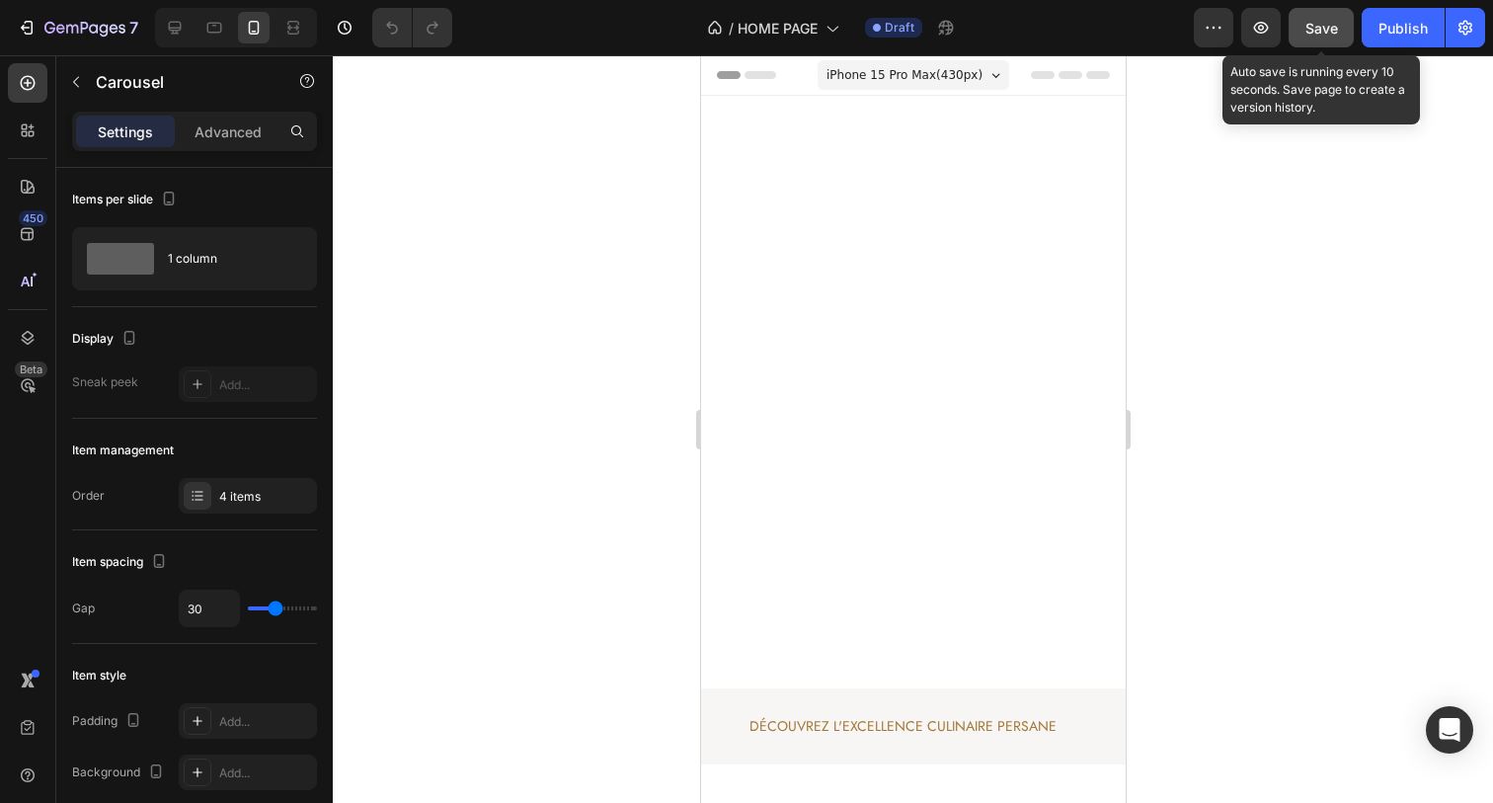
click at [1325, 33] on span "Save" at bounding box center [1321, 28] width 33 height 17
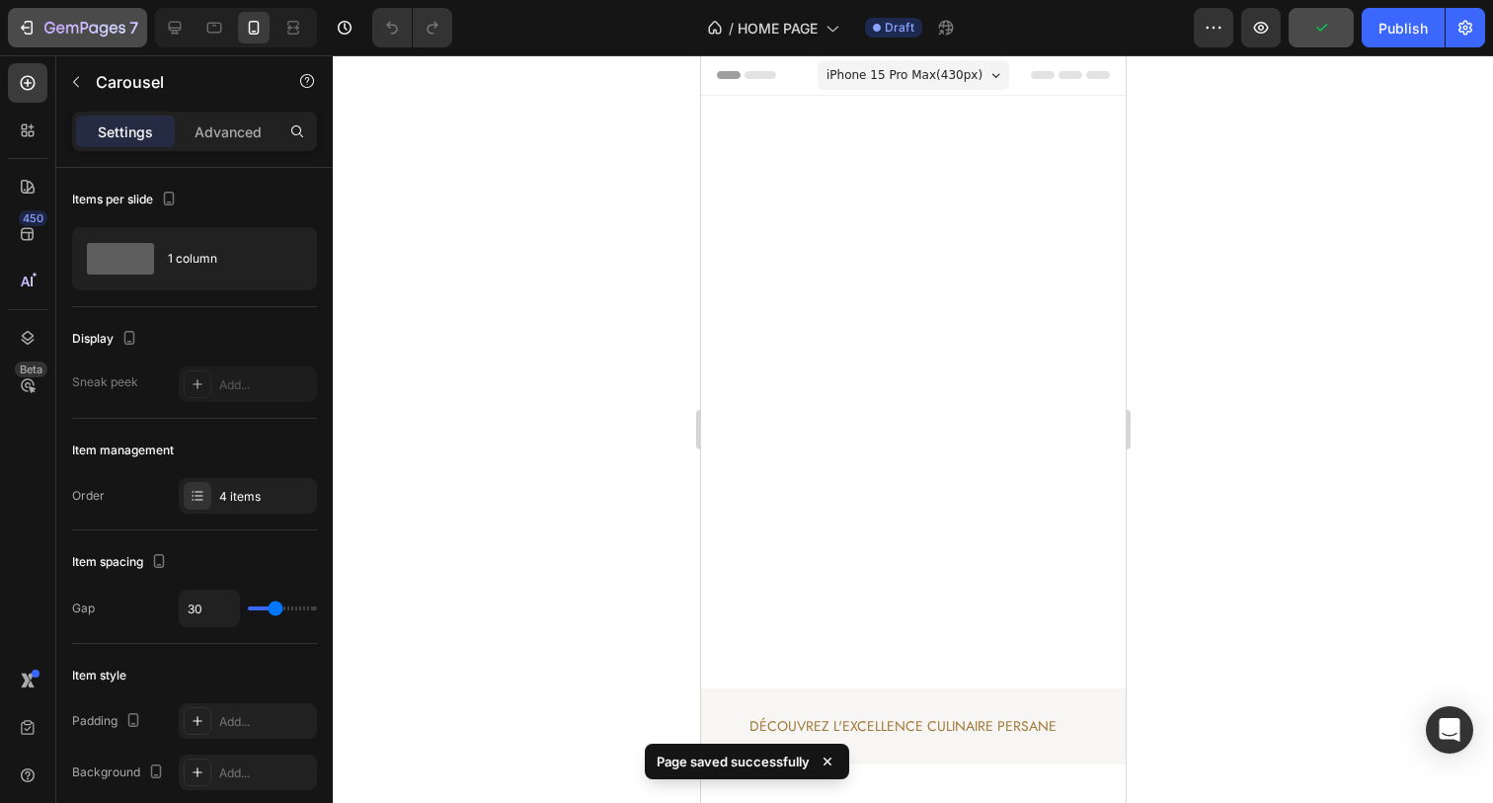
click at [44, 17] on div "7" at bounding box center [91, 28] width 94 height 24
